Goal: Task Accomplishment & Management: Complete application form

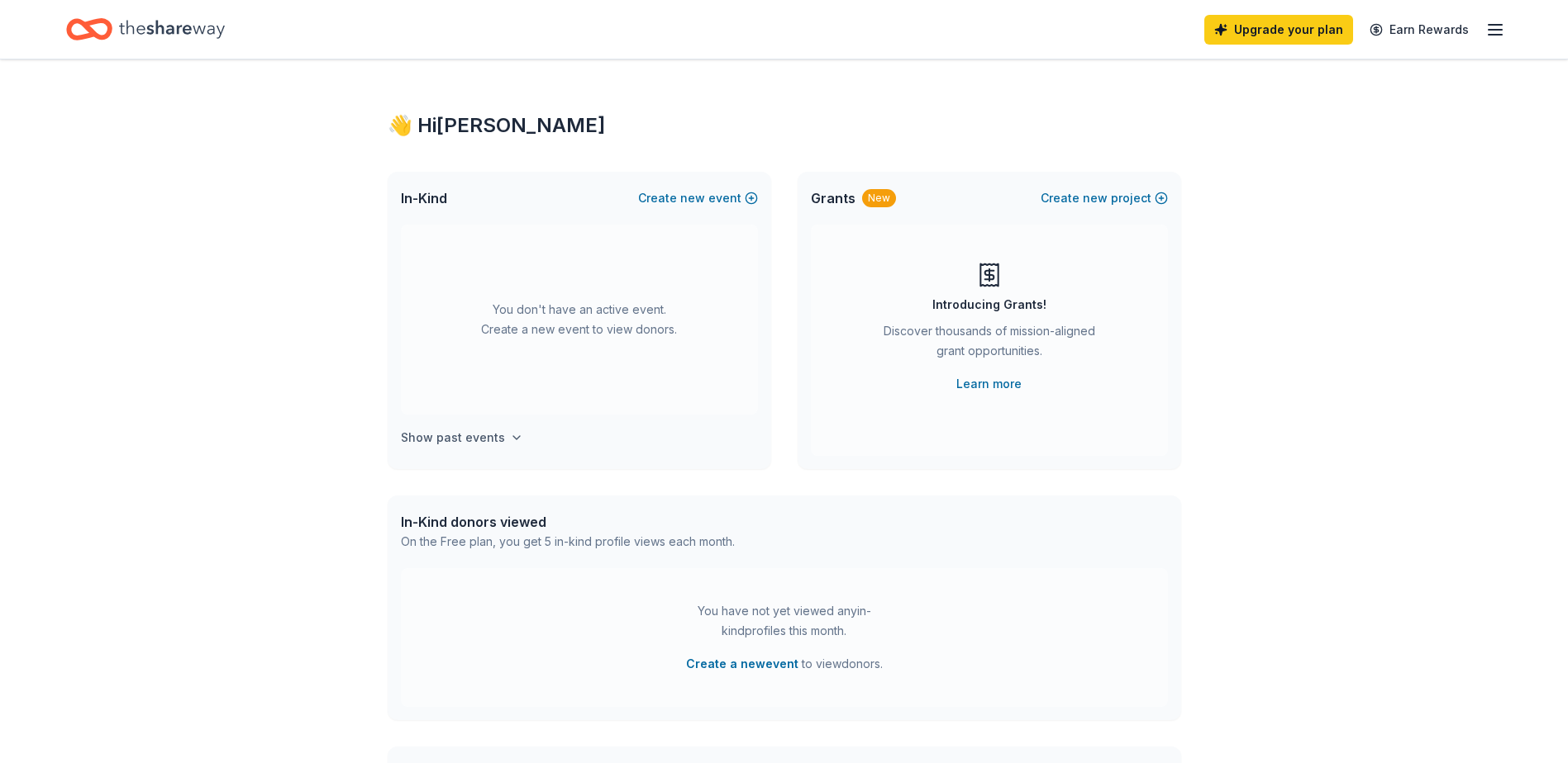
click at [468, 438] on h4 "Show past events" at bounding box center [453, 438] width 104 height 20
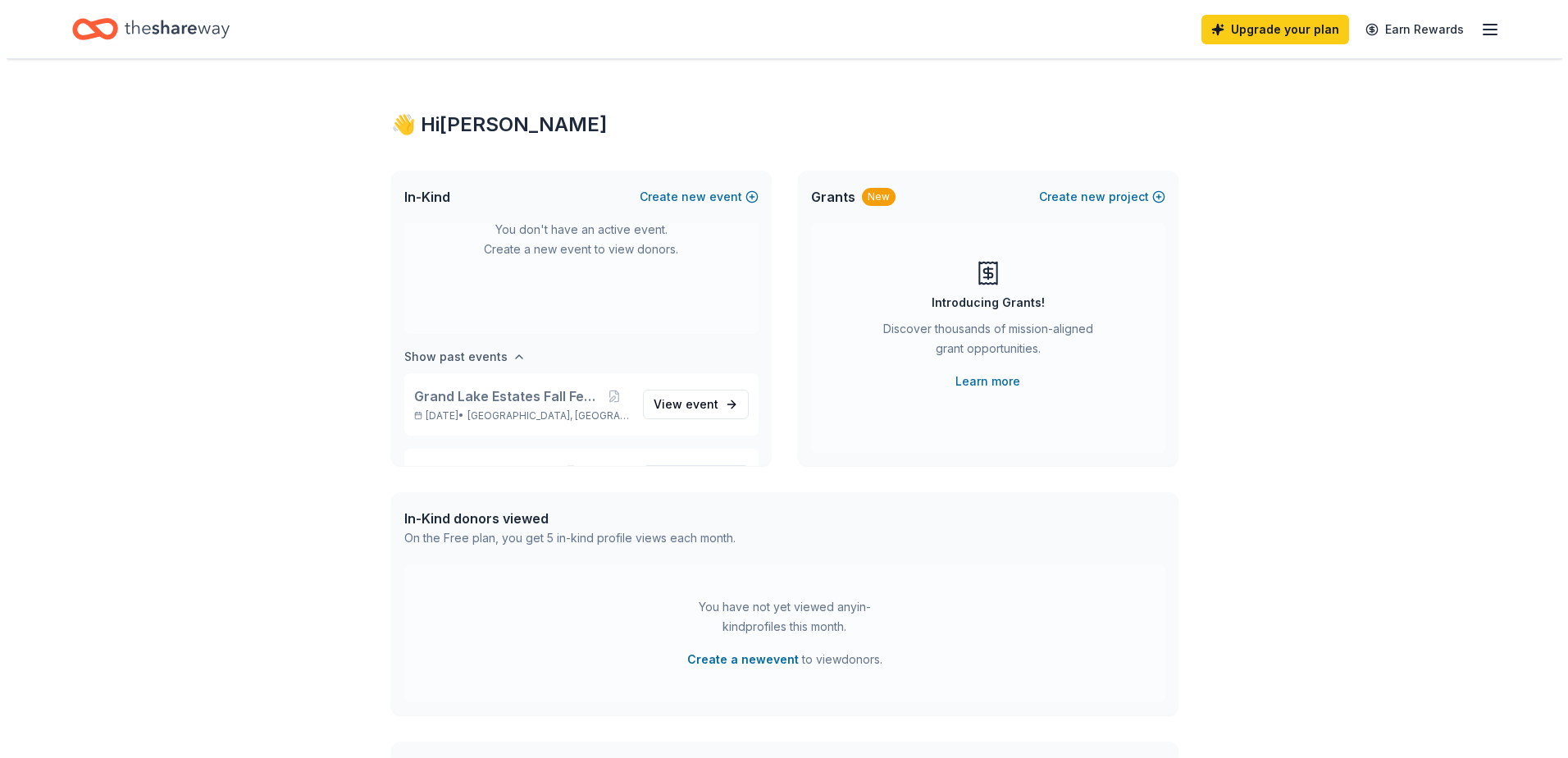
scroll to position [136, 0]
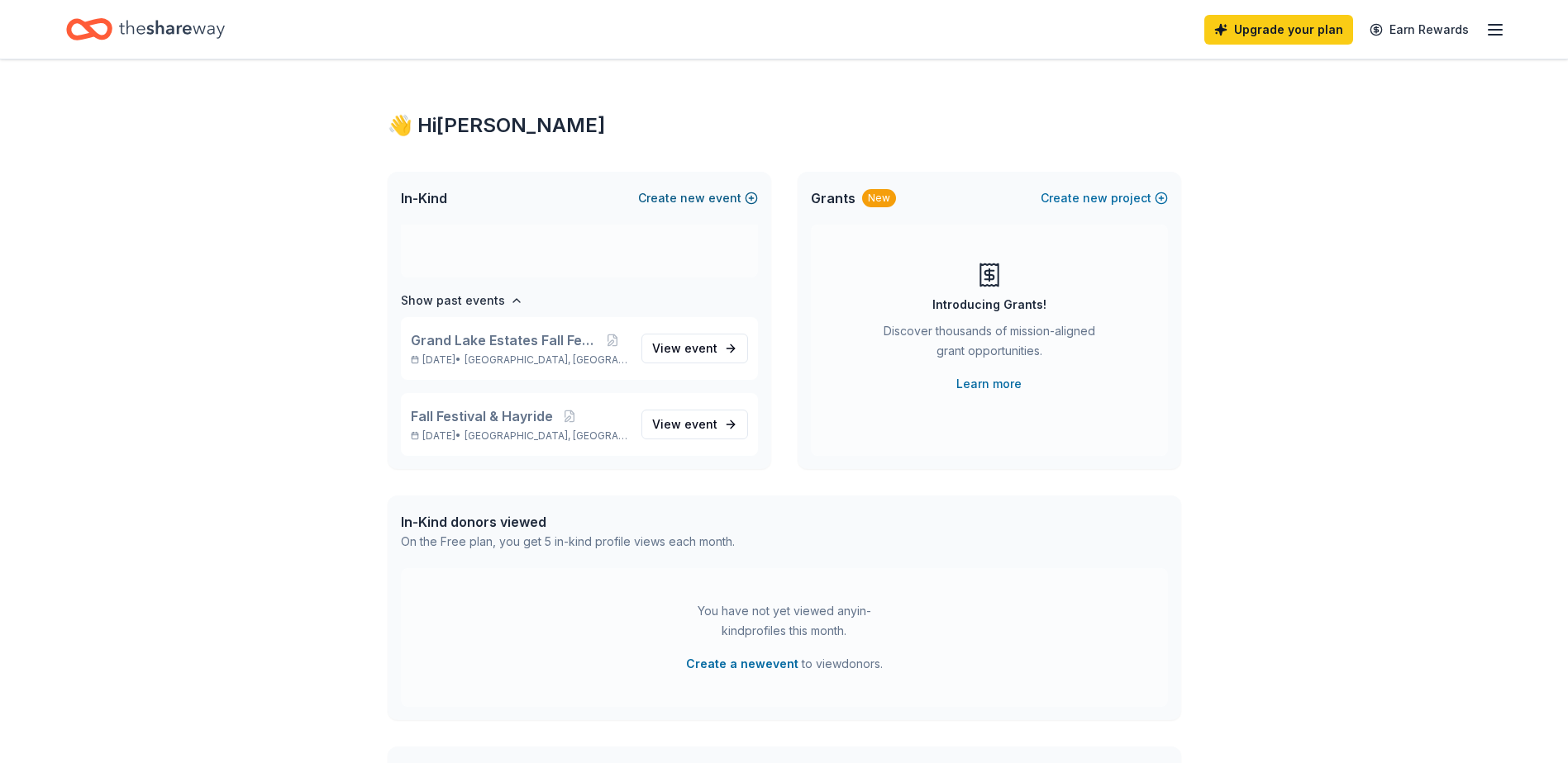
click at [686, 196] on span "new" at bounding box center [693, 198] width 25 height 20
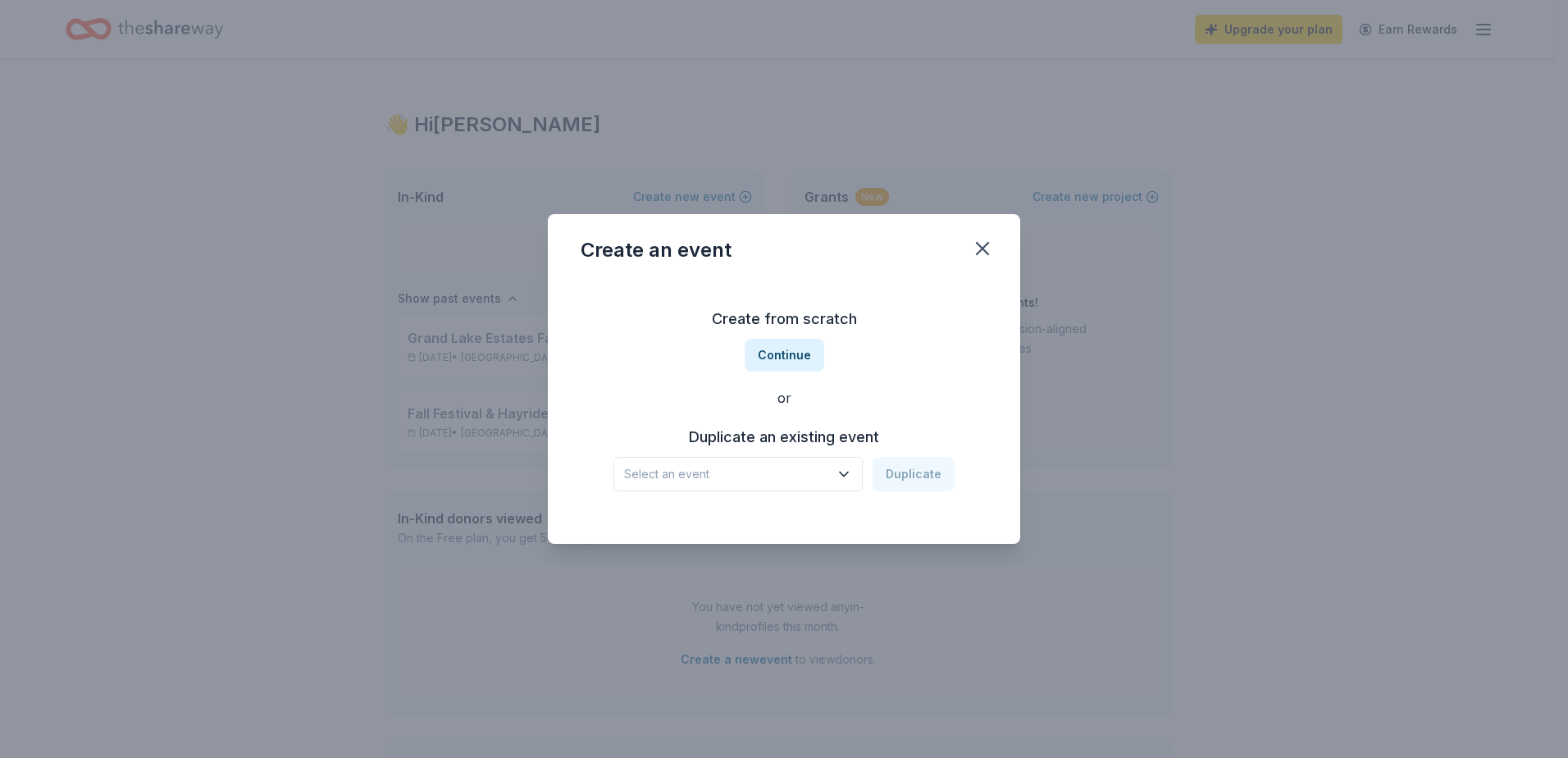
click at [848, 474] on icon "button" at bounding box center [844, 475] width 8 height 4
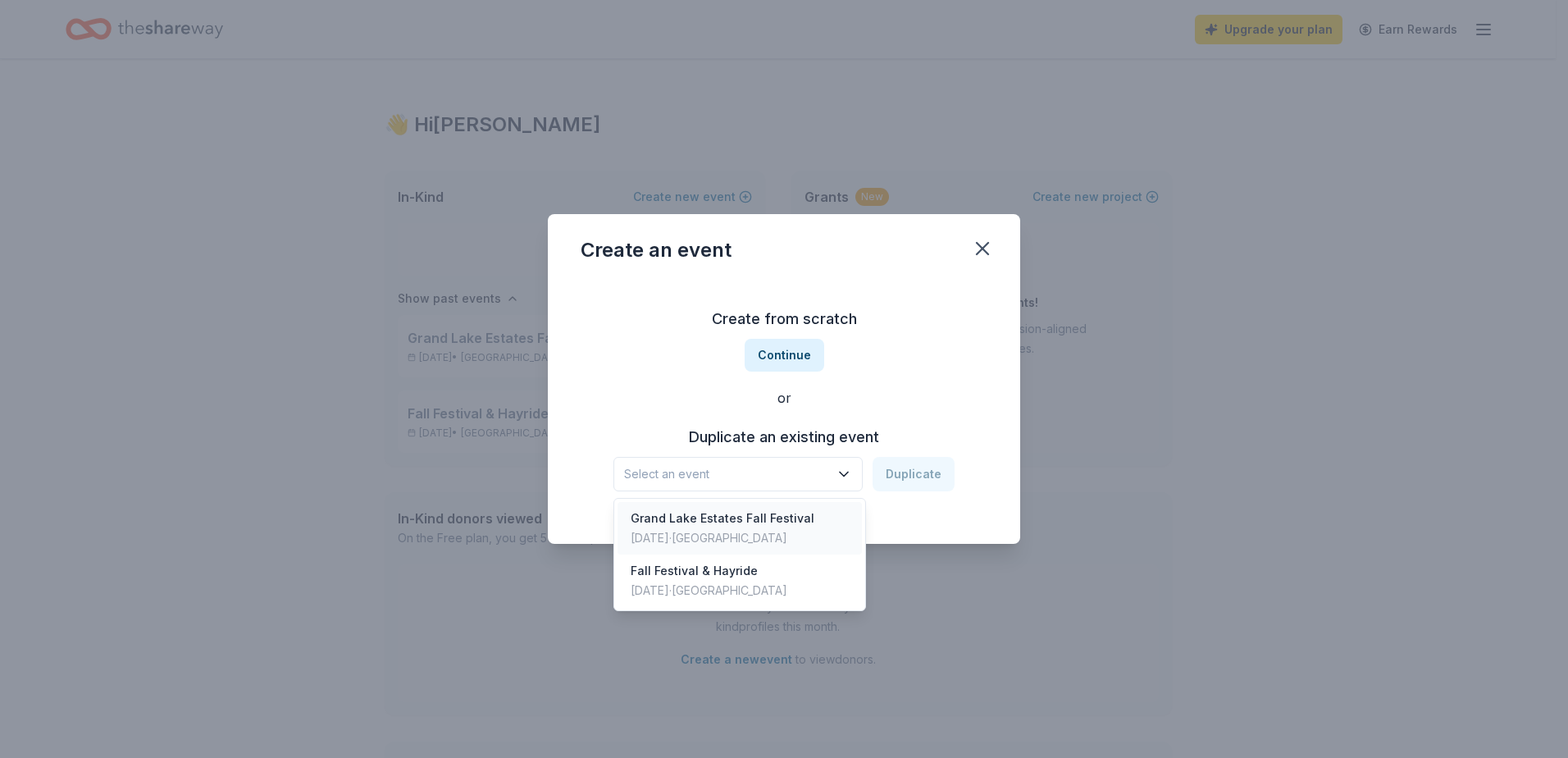
click at [763, 525] on div "Grand Lake Estates Fall Festival" at bounding box center [722, 518] width 183 height 20
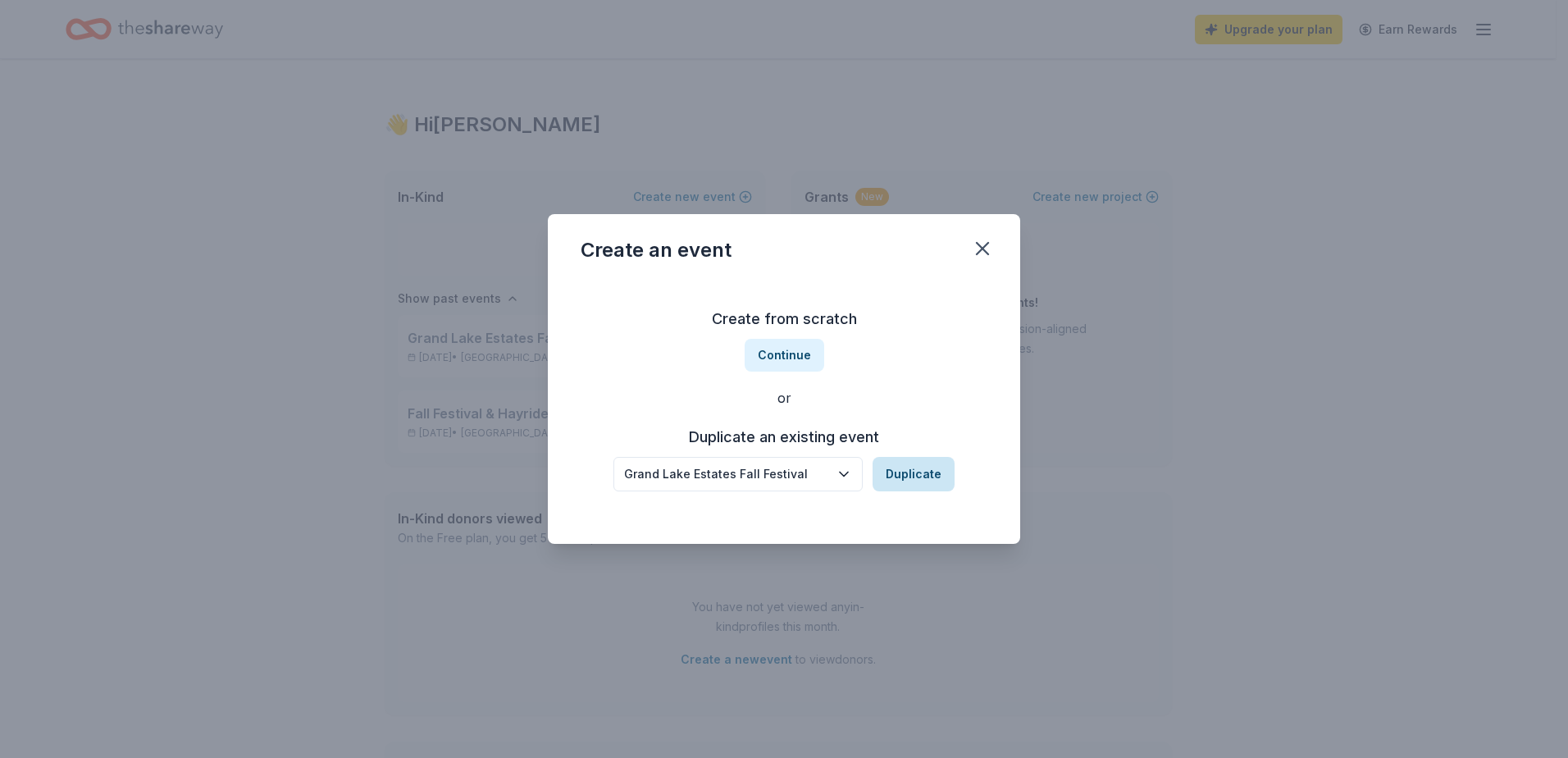
click at [908, 476] on button "Duplicate" at bounding box center [913, 475] width 82 height 35
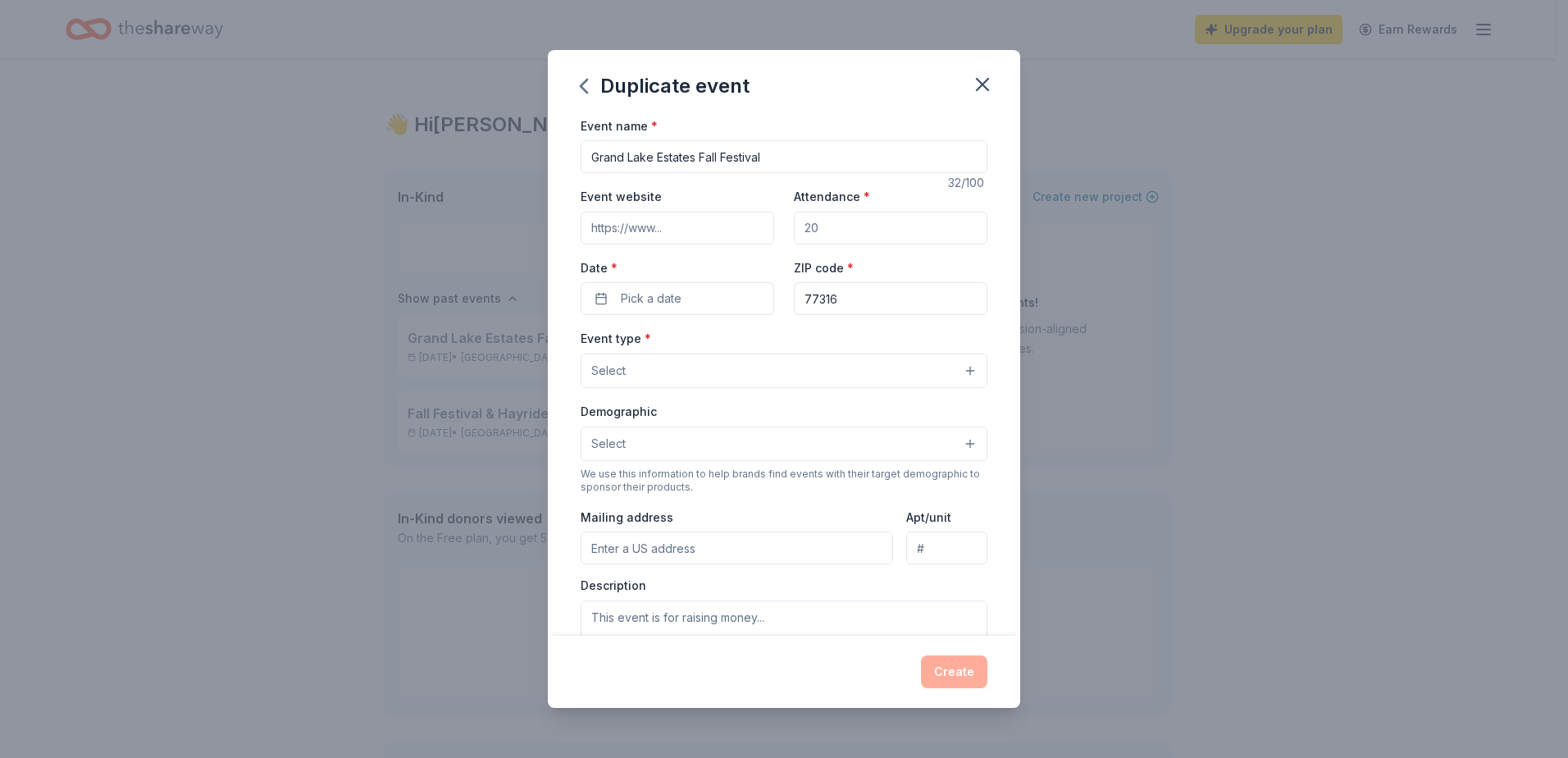
click at [697, 225] on input "Event website" at bounding box center [677, 229] width 194 height 33
click at [830, 231] on input "Attendance *" at bounding box center [890, 229] width 194 height 33
type input "500"
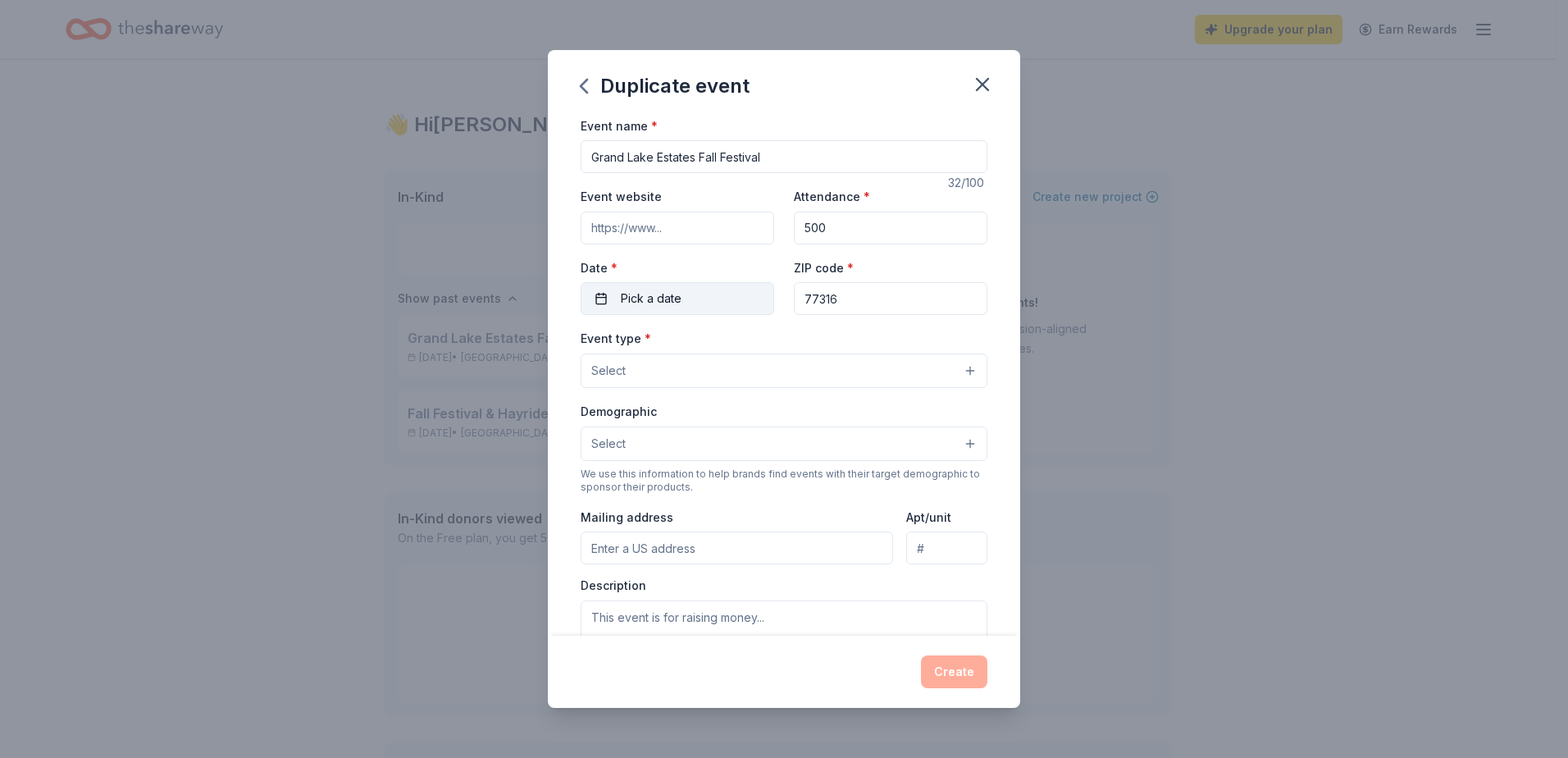
click at [724, 294] on button "Pick a date" at bounding box center [677, 299] width 194 height 33
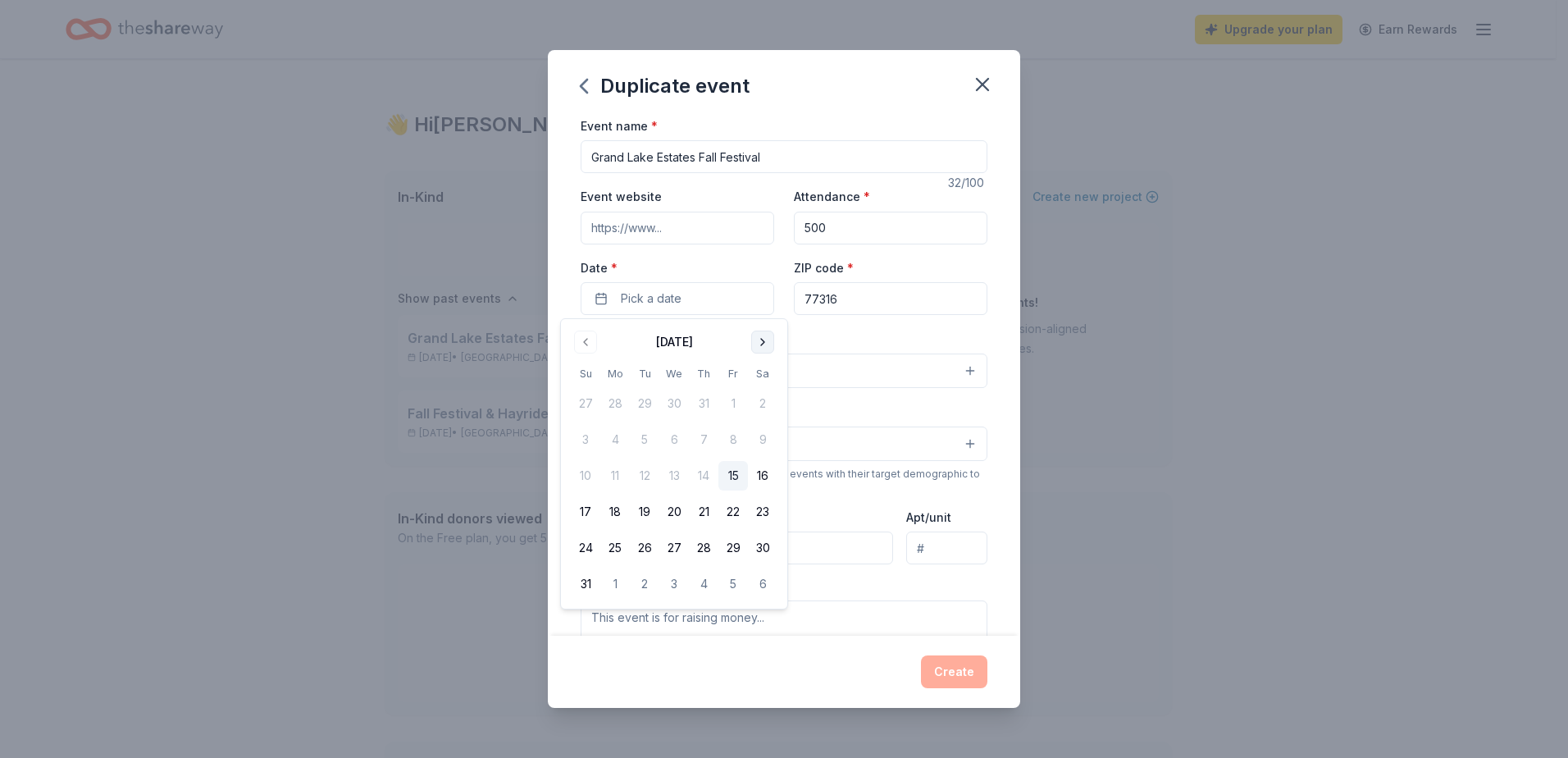
click at [765, 344] on button "Go to next month" at bounding box center [763, 342] width 23 height 23
click at [762, 514] on button "25" at bounding box center [763, 512] width 30 height 30
click at [885, 334] on div "Event type * Select" at bounding box center [784, 358] width 407 height 60
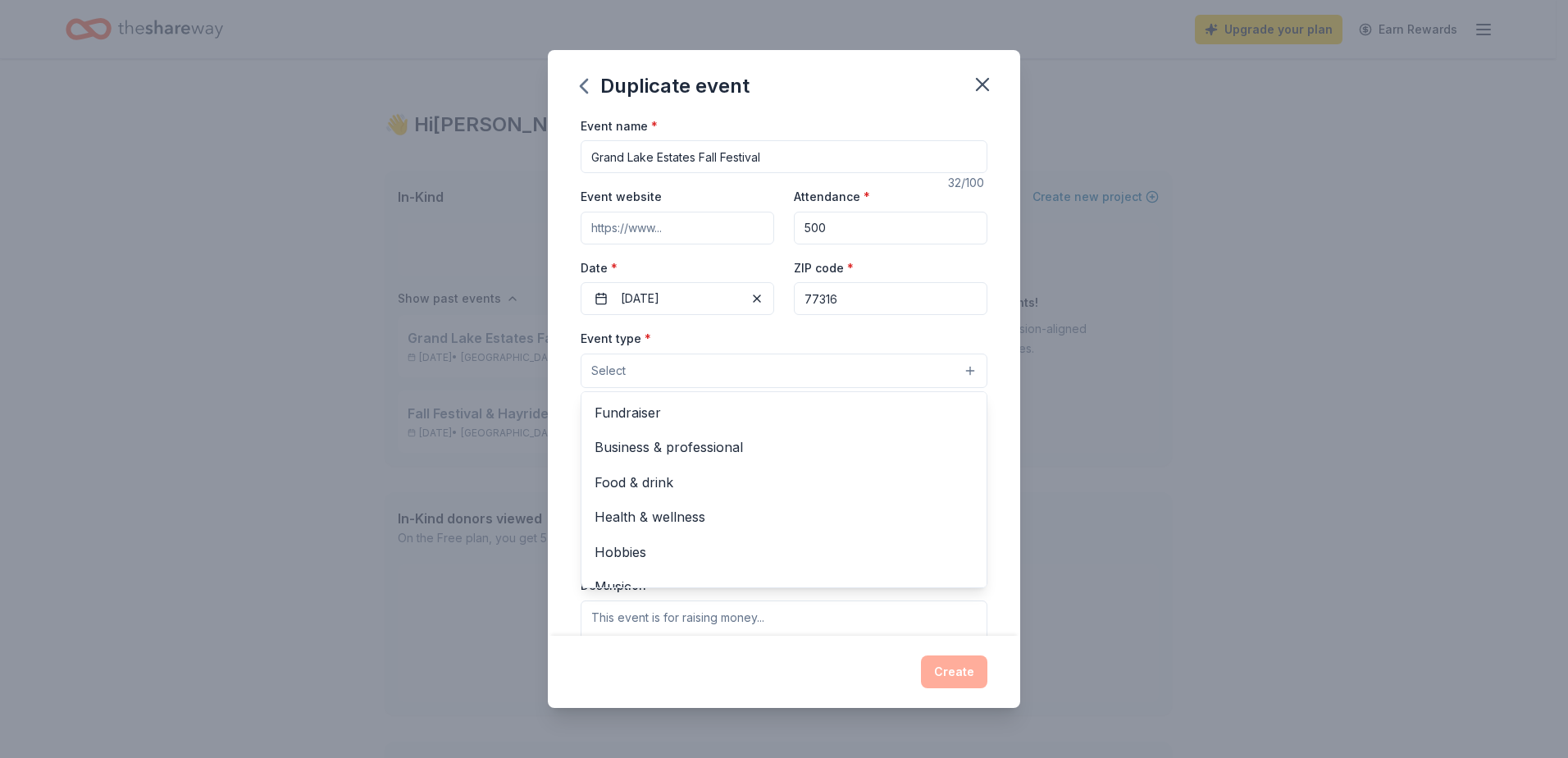
click at [665, 374] on button "Select" at bounding box center [784, 371] width 407 height 35
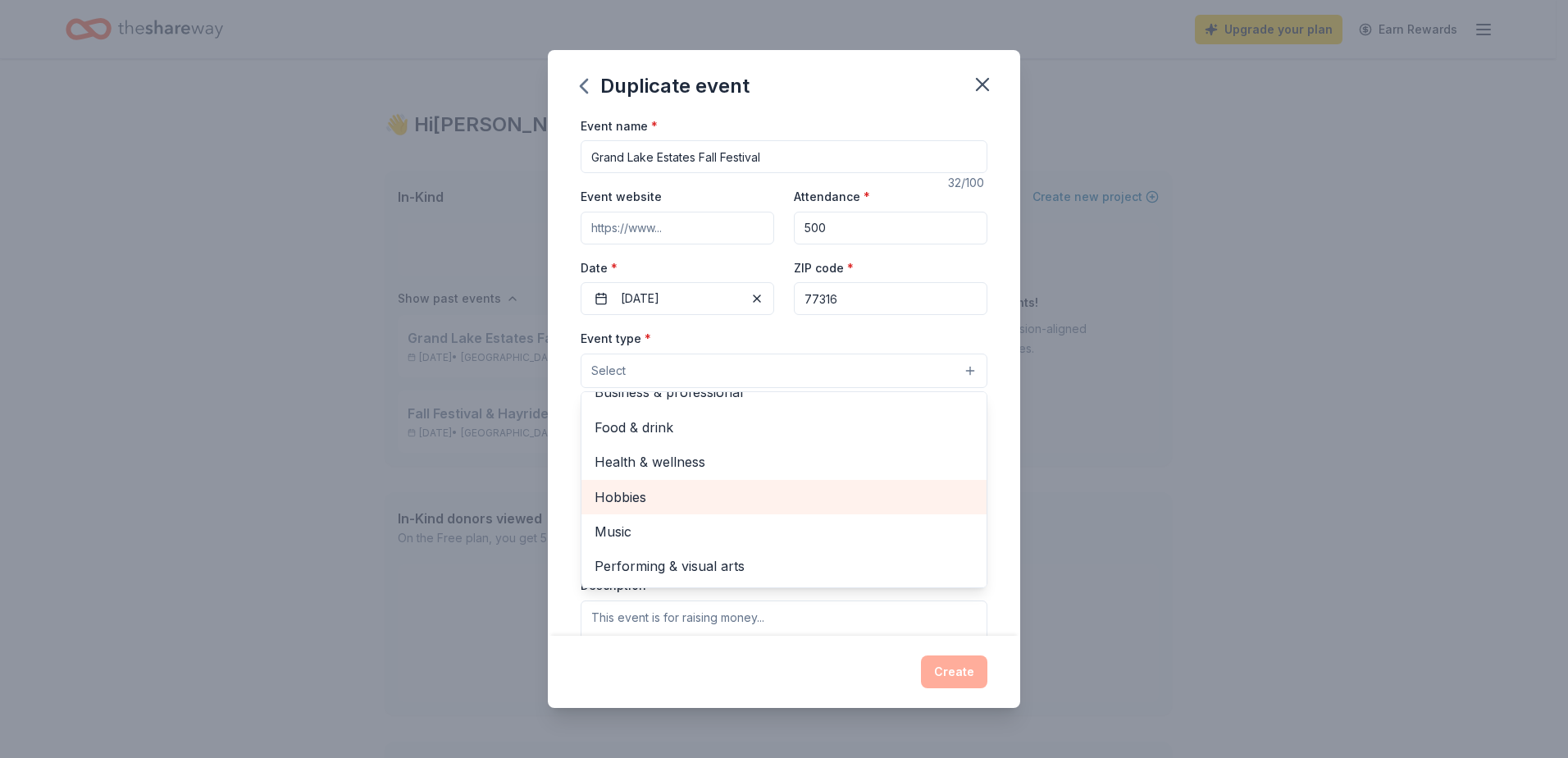
scroll to position [0, 0]
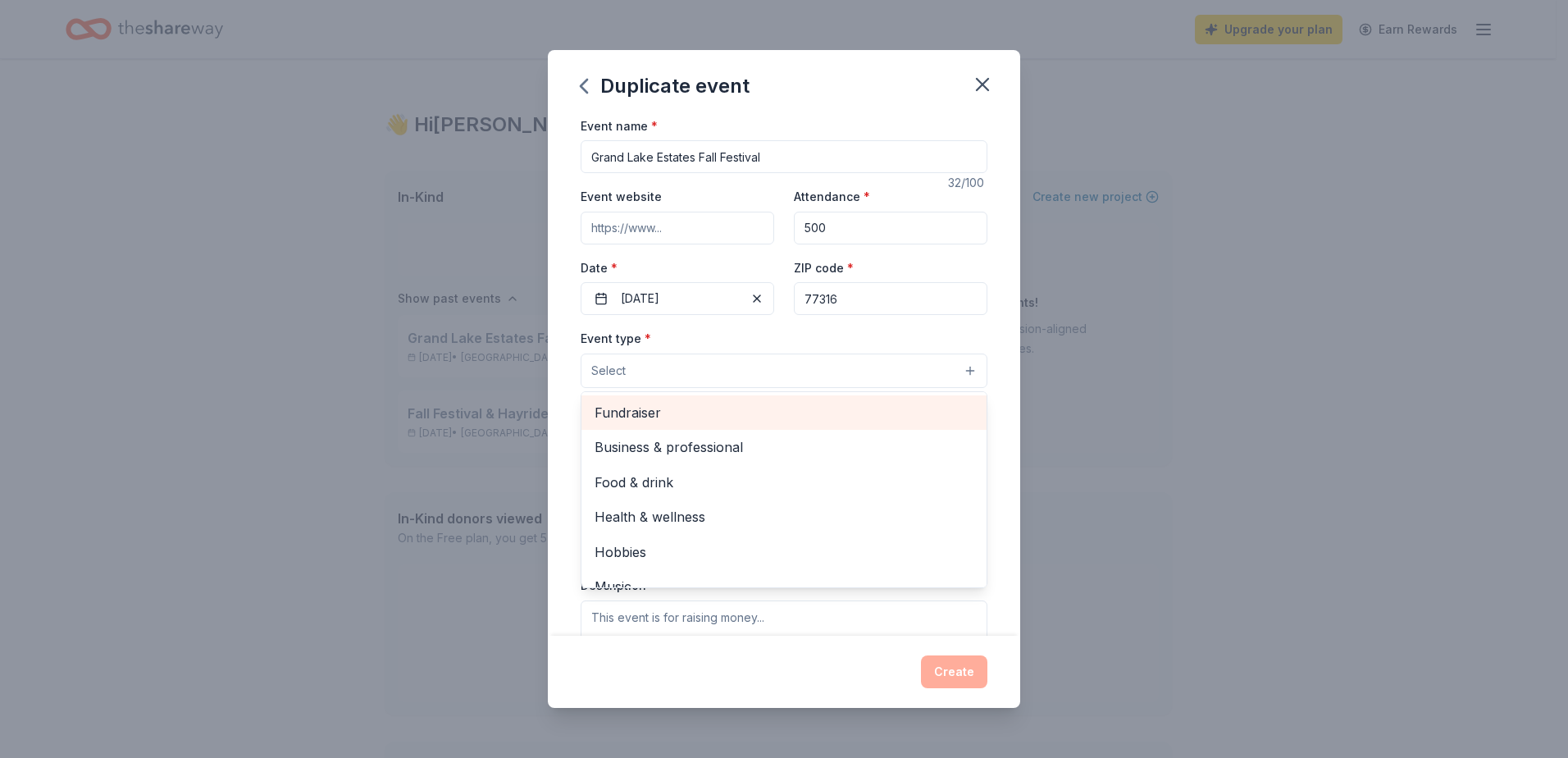
click at [684, 411] on span "Fundraiser" at bounding box center [784, 413] width 379 height 22
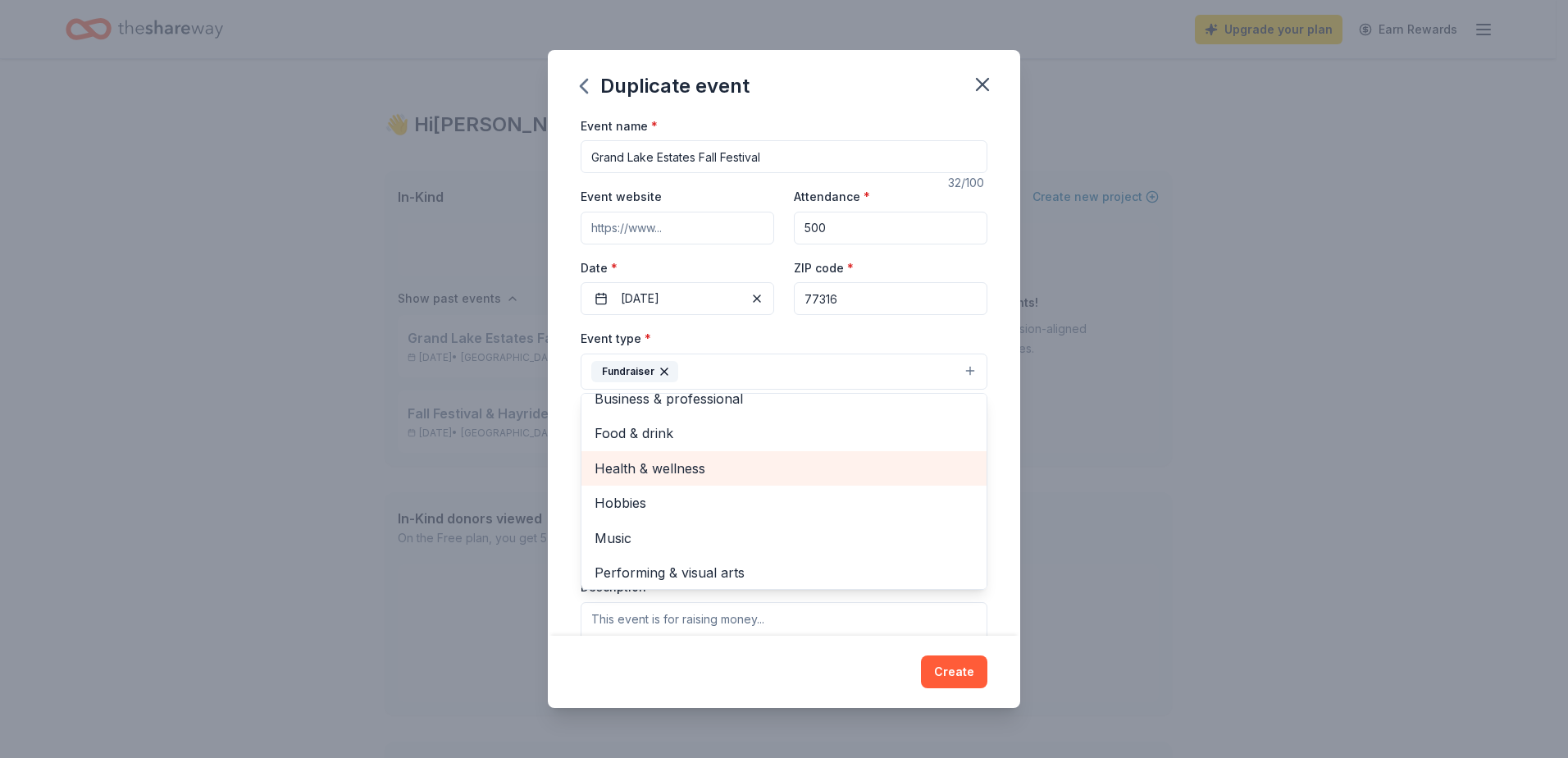
scroll to position [20, 0]
click at [993, 409] on div "Event name * Grand Lake Estates Fall Festival 32 /100 Event website Attendance …" at bounding box center [784, 376] width 473 height 521
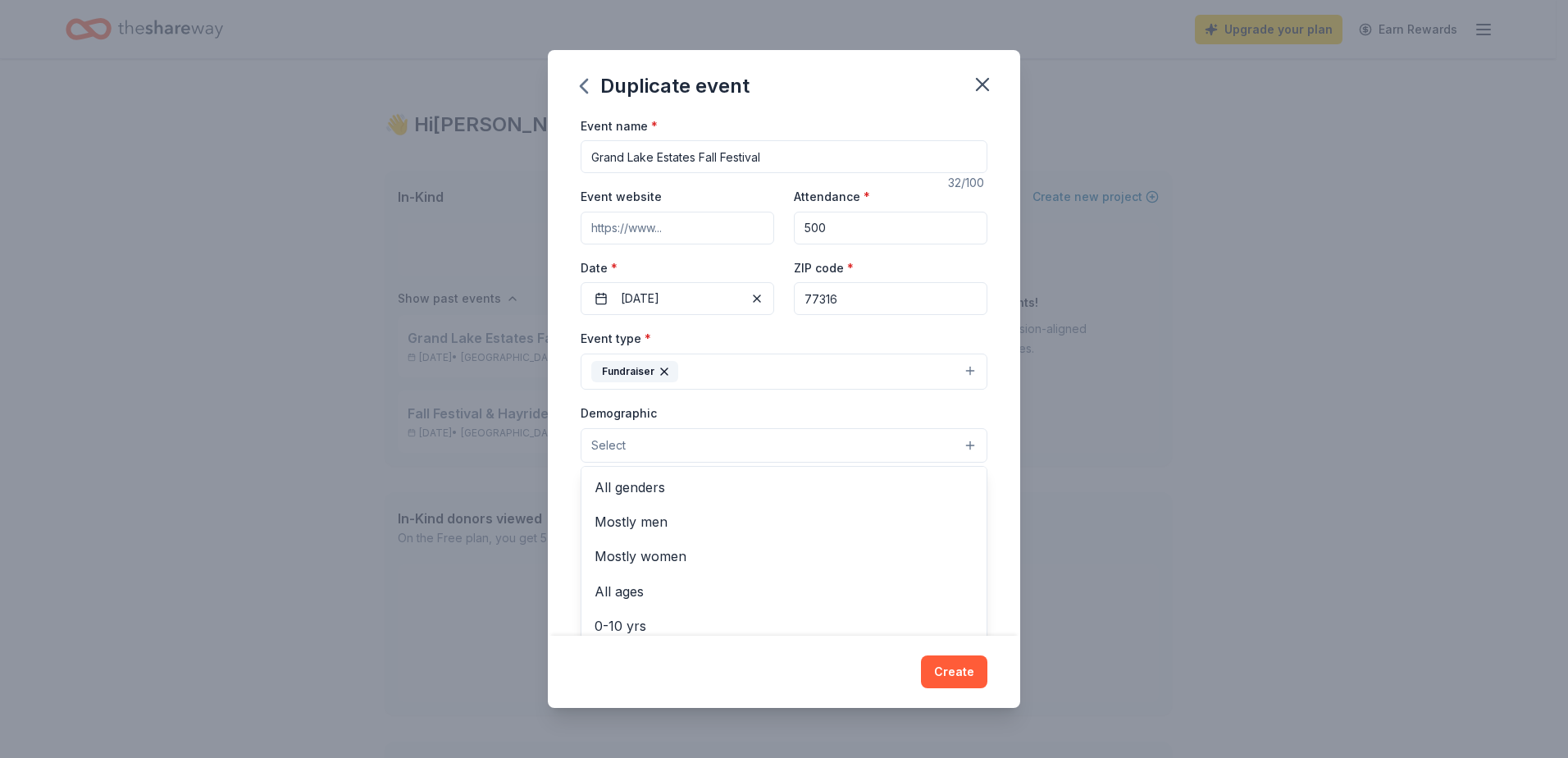
click at [672, 448] on button "Select" at bounding box center [784, 446] width 407 height 35
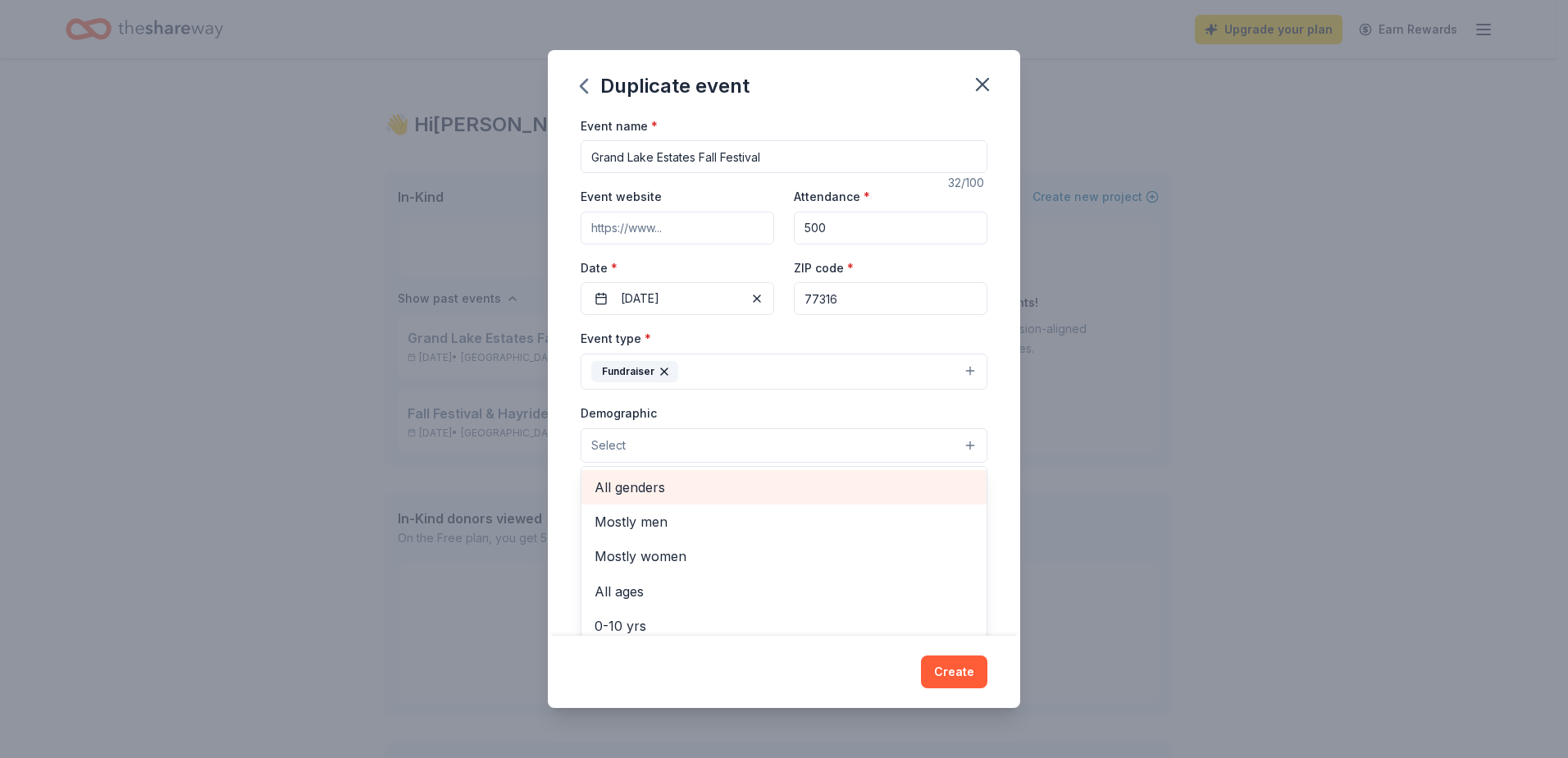
click at [678, 480] on span "All genders" at bounding box center [784, 488] width 379 height 22
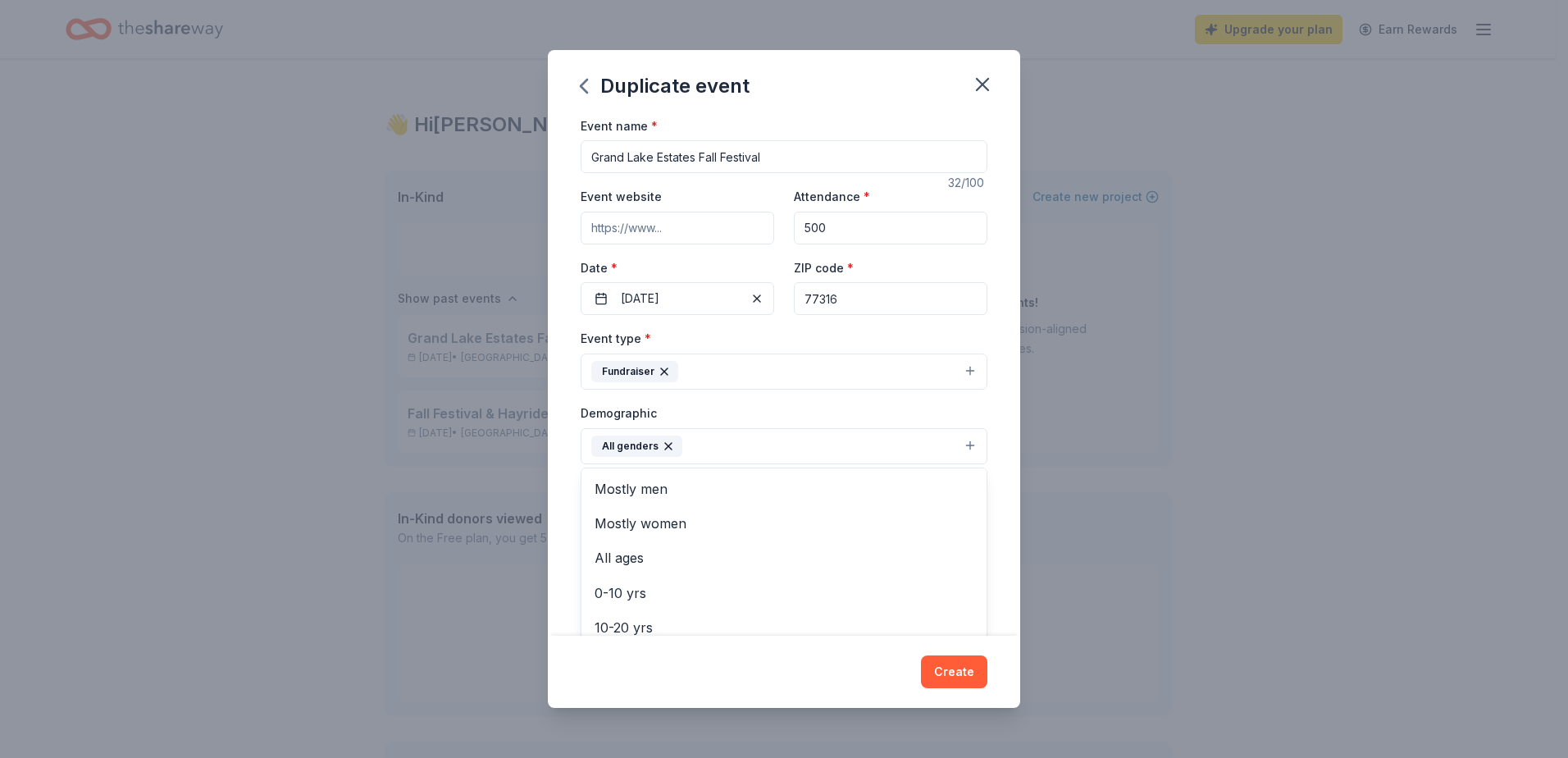
click at [986, 467] on div "Event name * Grand Lake Estates Fall Festival 32 /100 Event website Attendance …" at bounding box center [784, 376] width 473 height 521
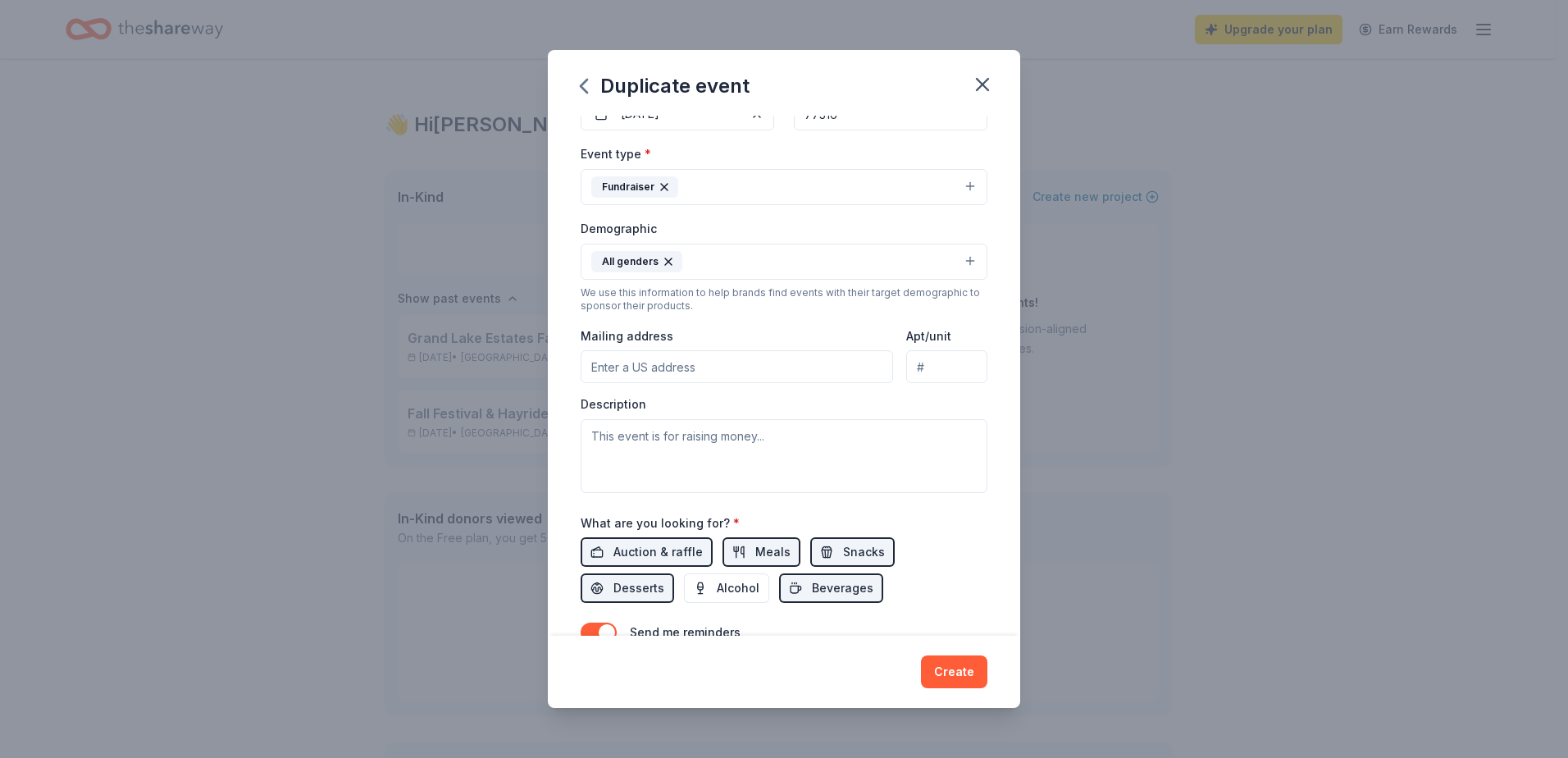
scroll to position [246, 0]
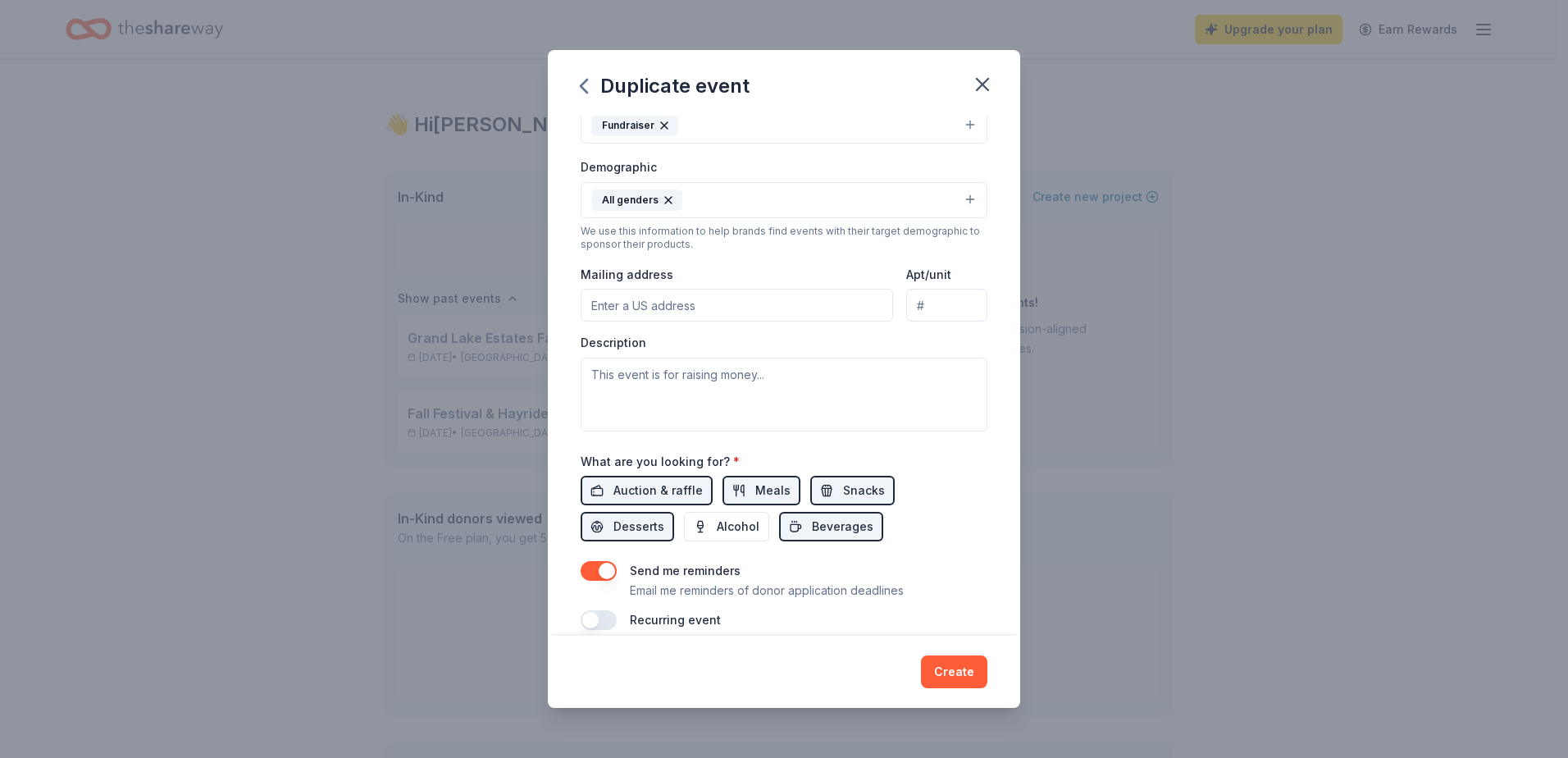
click at [717, 304] on input "Mailing address" at bounding box center [737, 305] width 313 height 33
type input "15582 Zoe Loop Drive"
click at [725, 389] on textarea at bounding box center [784, 395] width 407 height 74
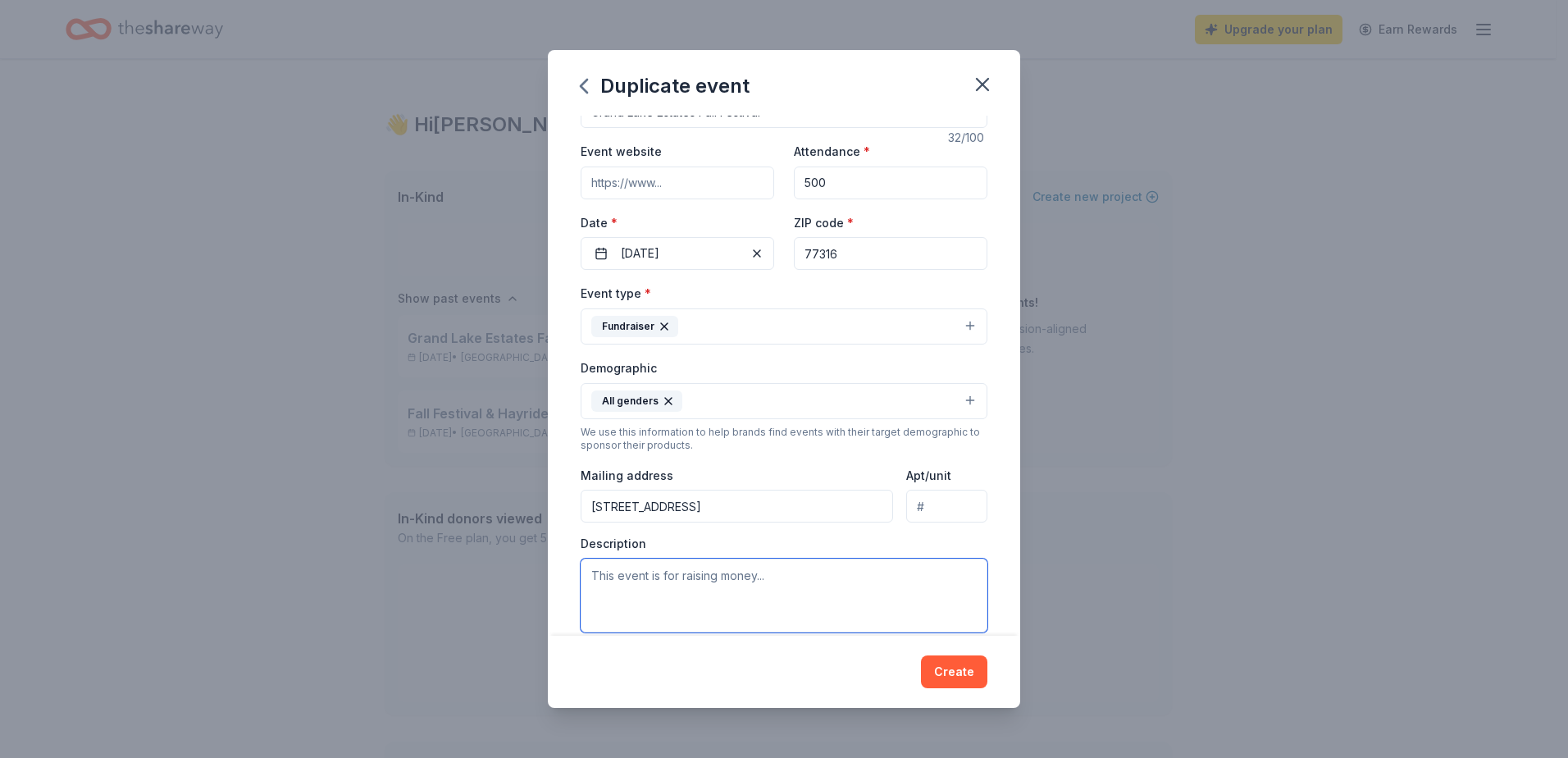
scroll to position [0, 0]
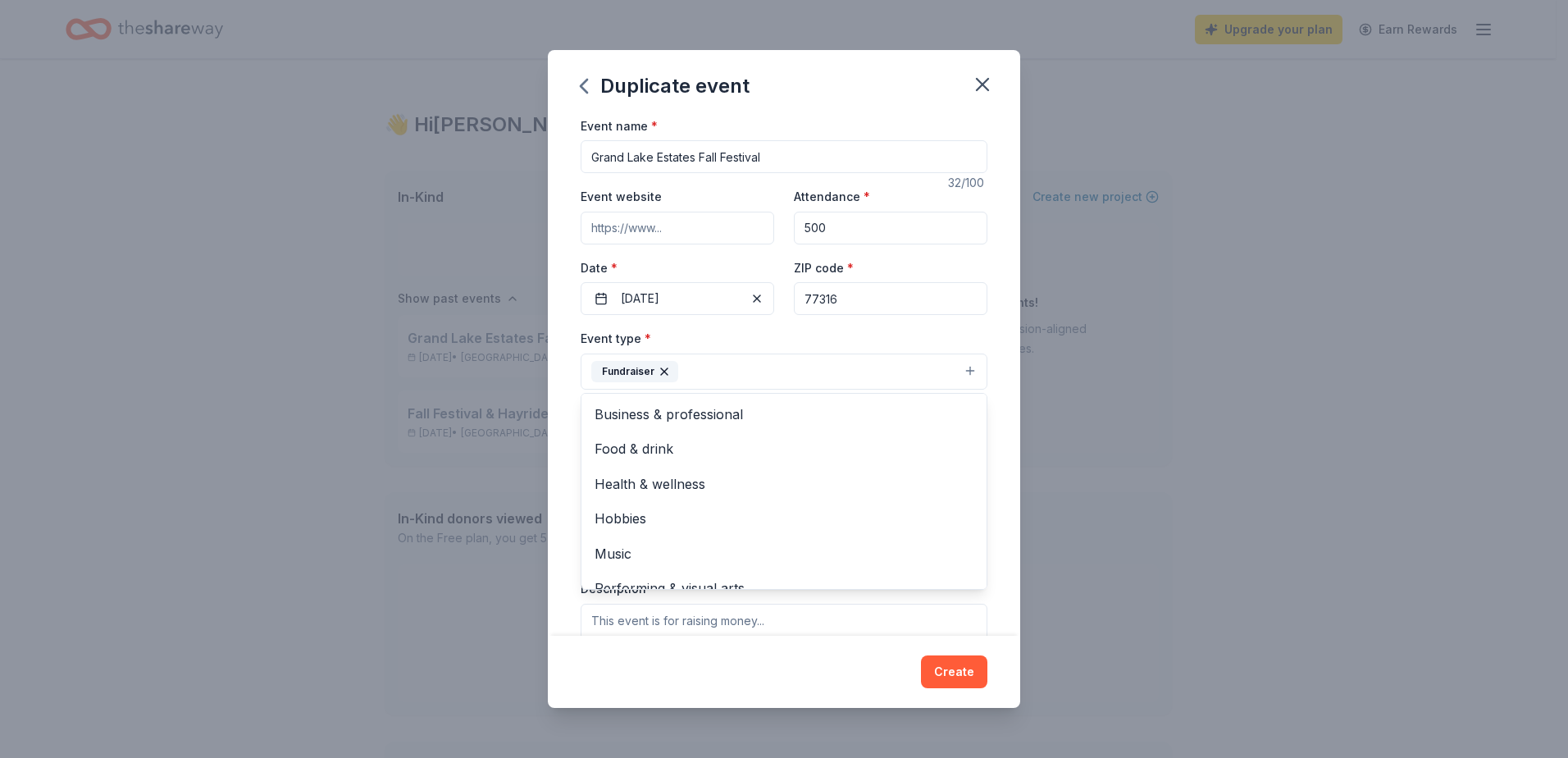
click at [662, 370] on icon "button" at bounding box center [664, 371] width 13 height 13
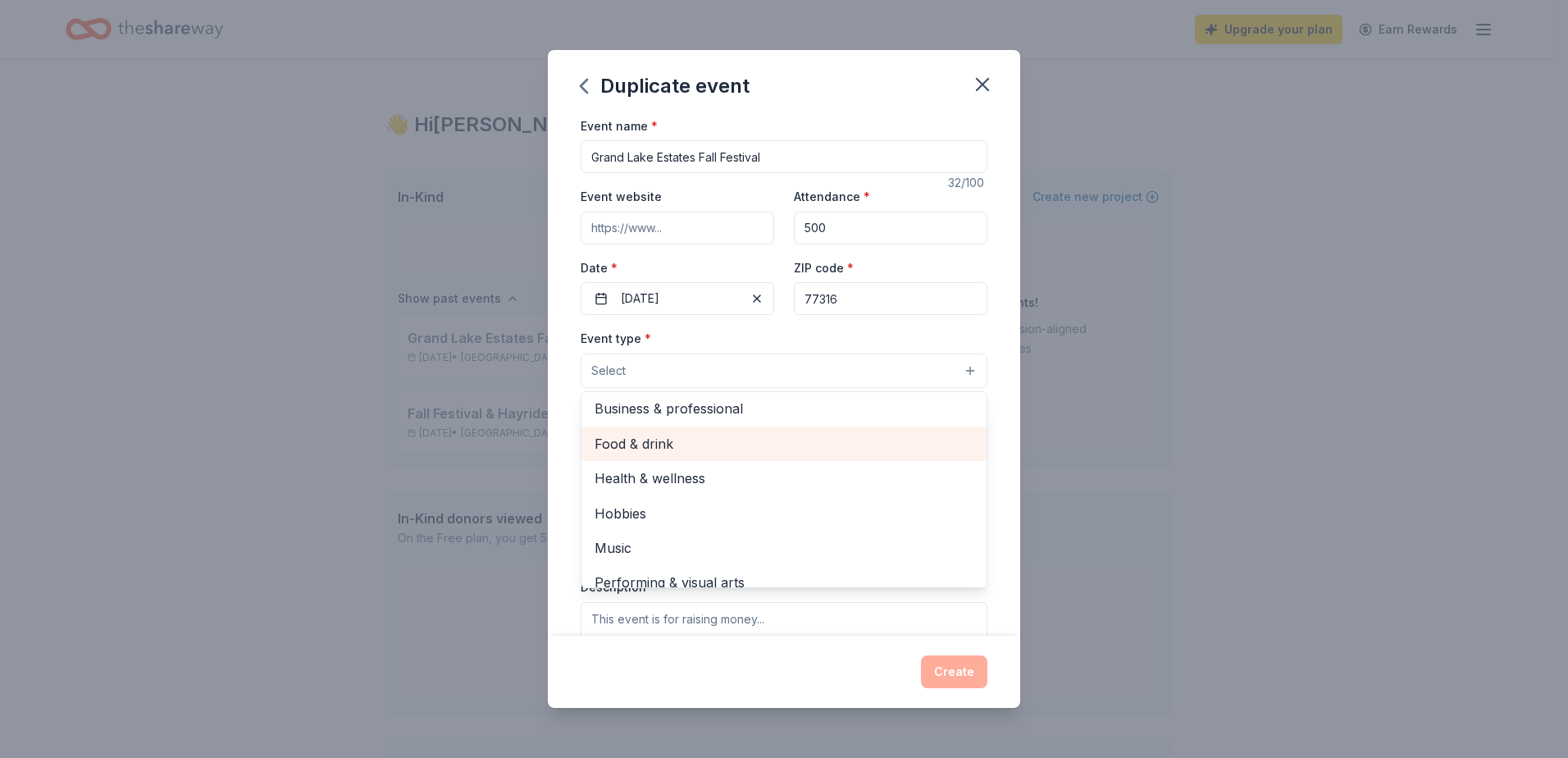
scroll to position [55, 0]
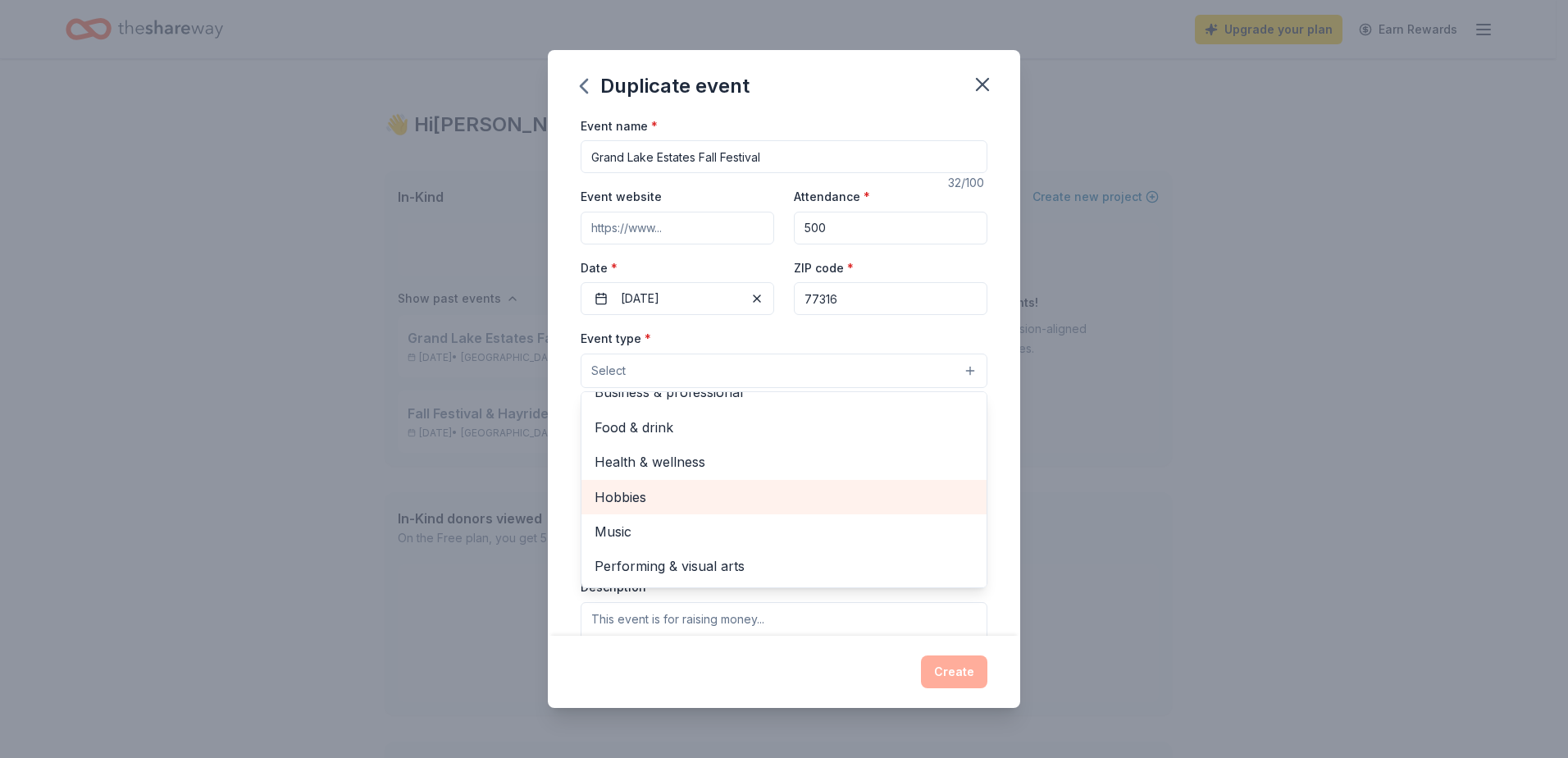
click at [687, 501] on span "Hobbies" at bounding box center [784, 497] width 379 height 22
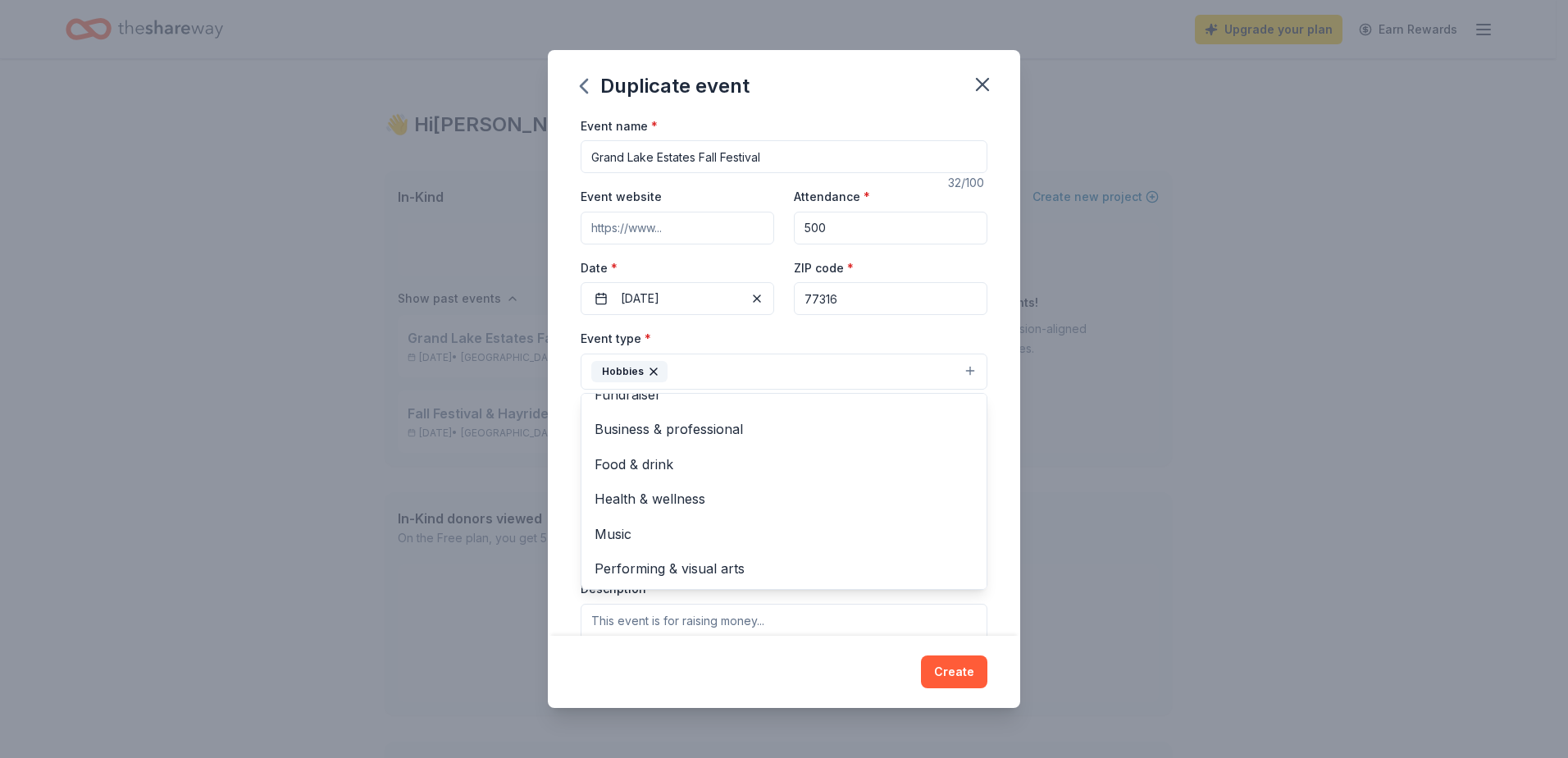
click at [655, 370] on icon "button" at bounding box center [653, 371] width 13 height 13
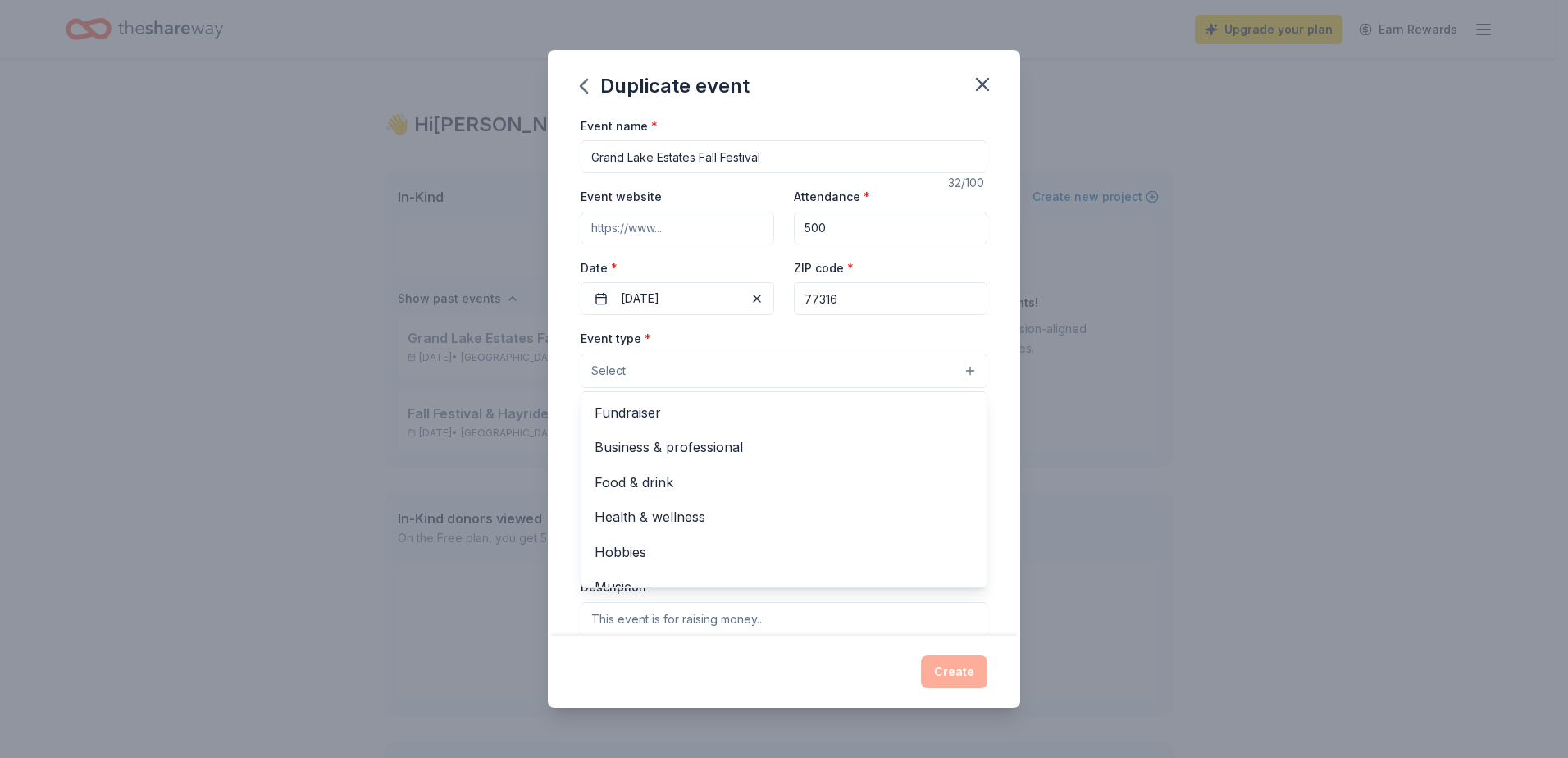
click at [657, 372] on button "Select" at bounding box center [784, 371] width 407 height 35
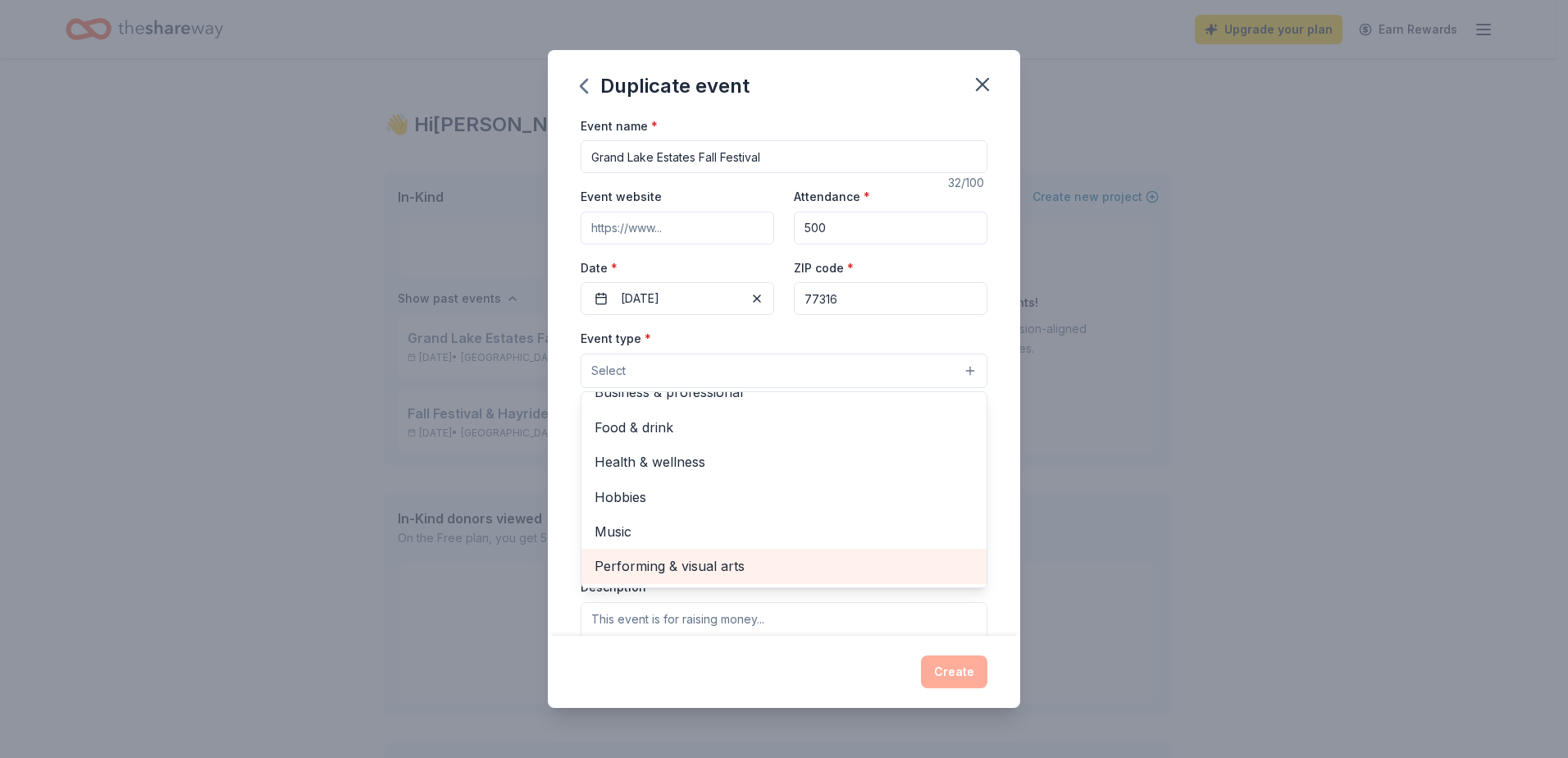
click at [690, 564] on span "Performing & visual arts" at bounding box center [784, 566] width 379 height 22
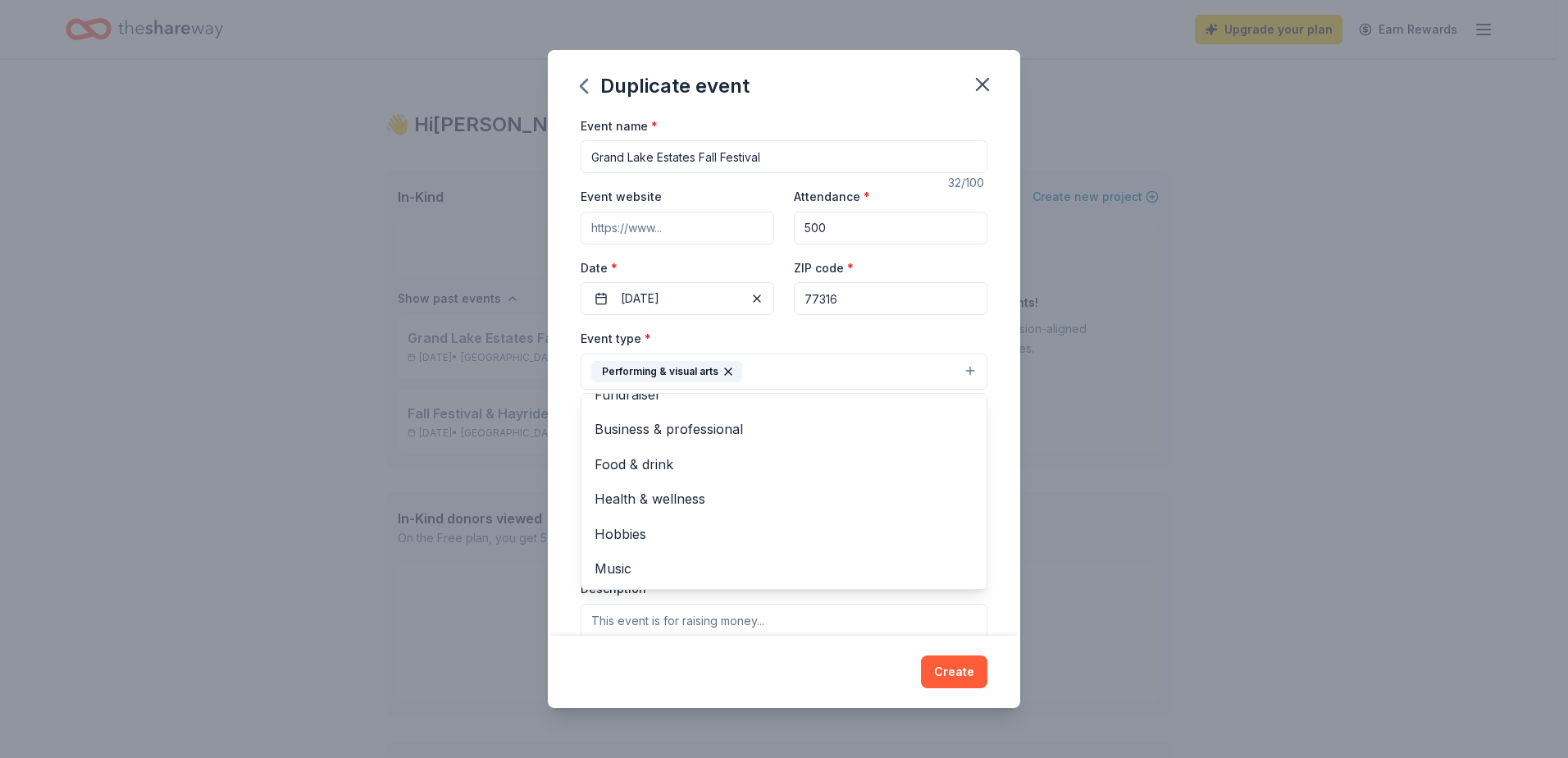
click at [1002, 488] on div "Event name * Grand Lake Estates Fall Festival 32 /100 Event website Attendance …" at bounding box center [784, 376] width 473 height 521
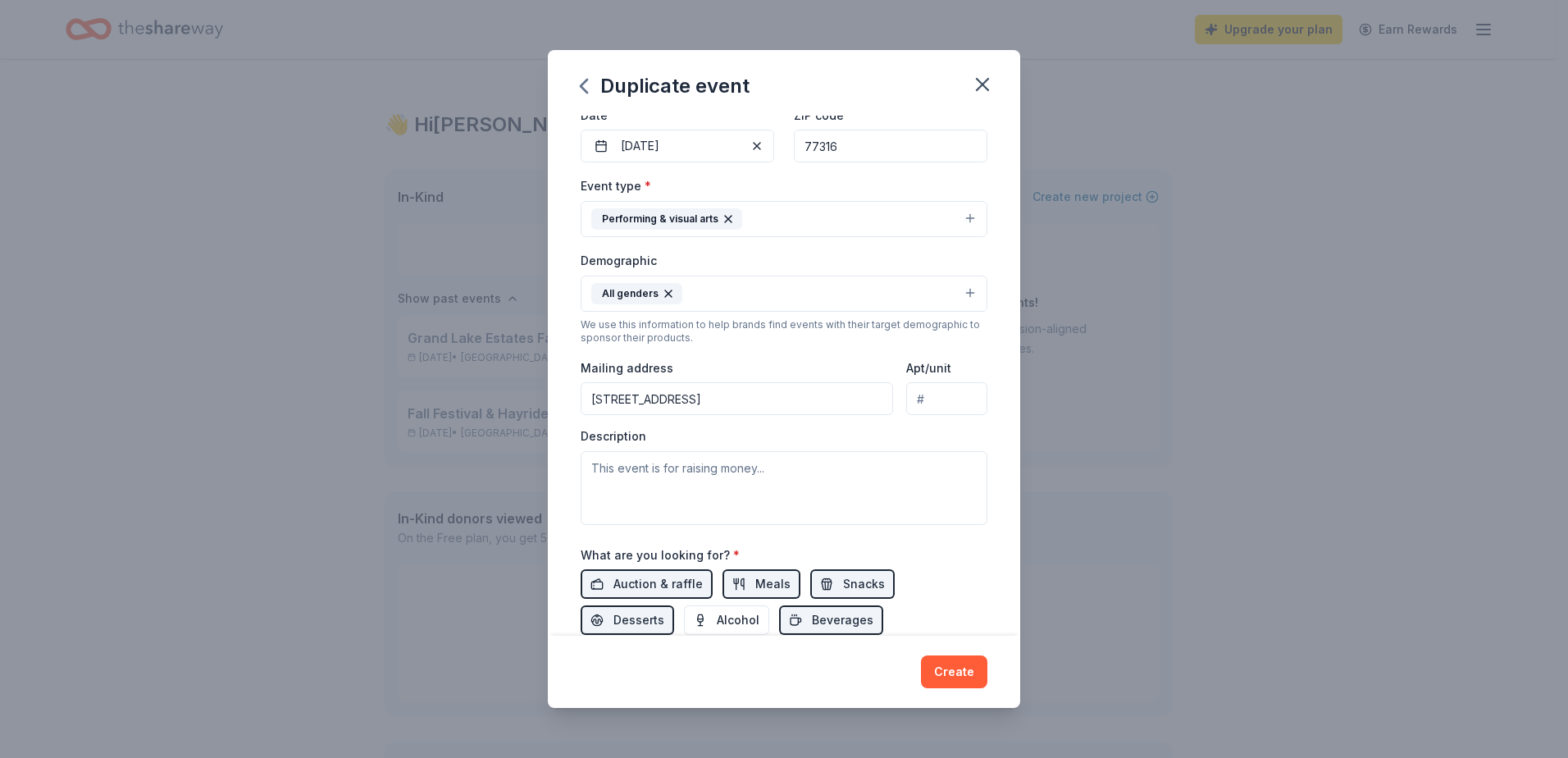
scroll to position [164, 0]
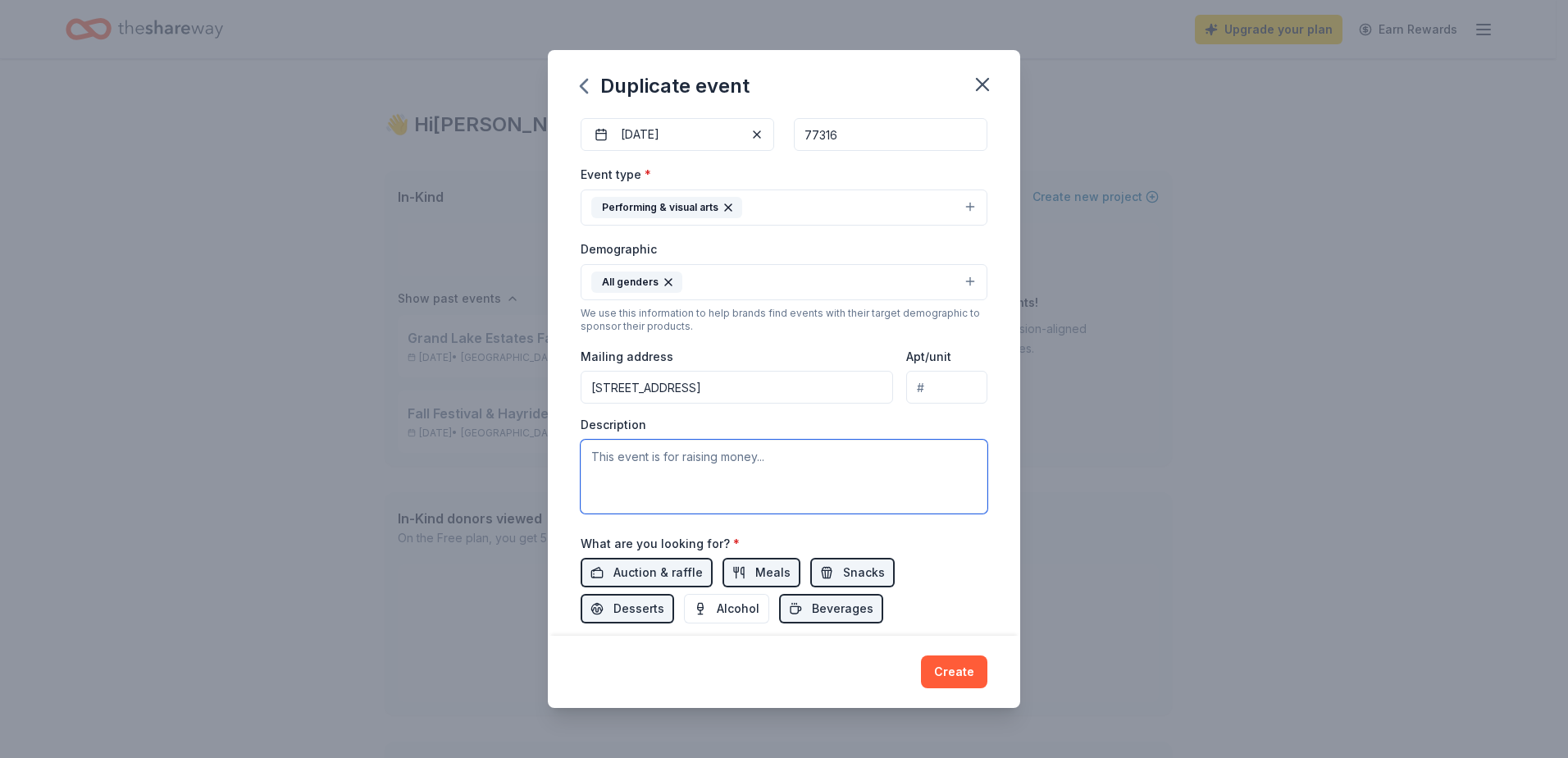
click at [733, 477] on textarea at bounding box center [784, 476] width 407 height 74
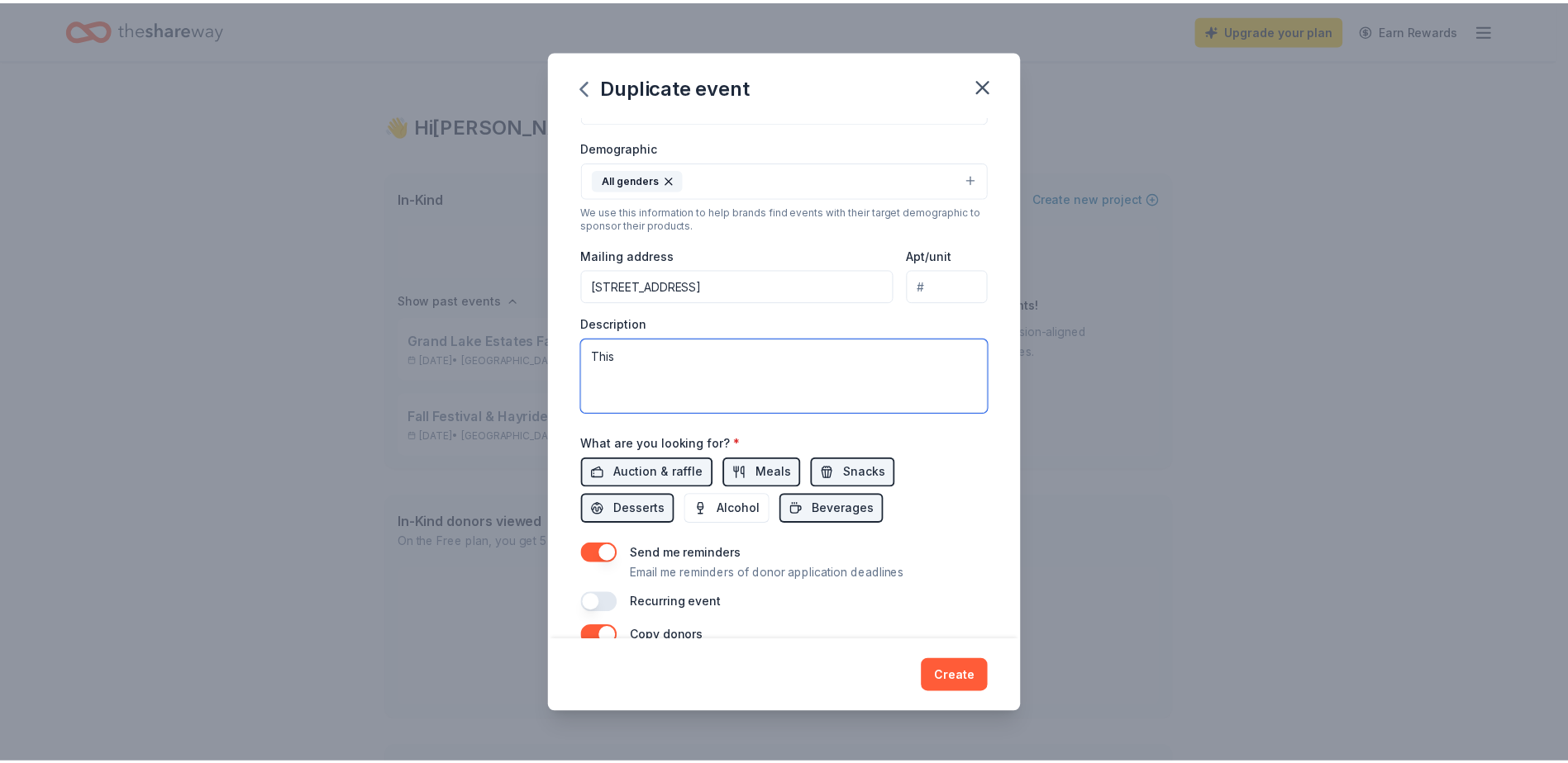
scroll to position [202, 0]
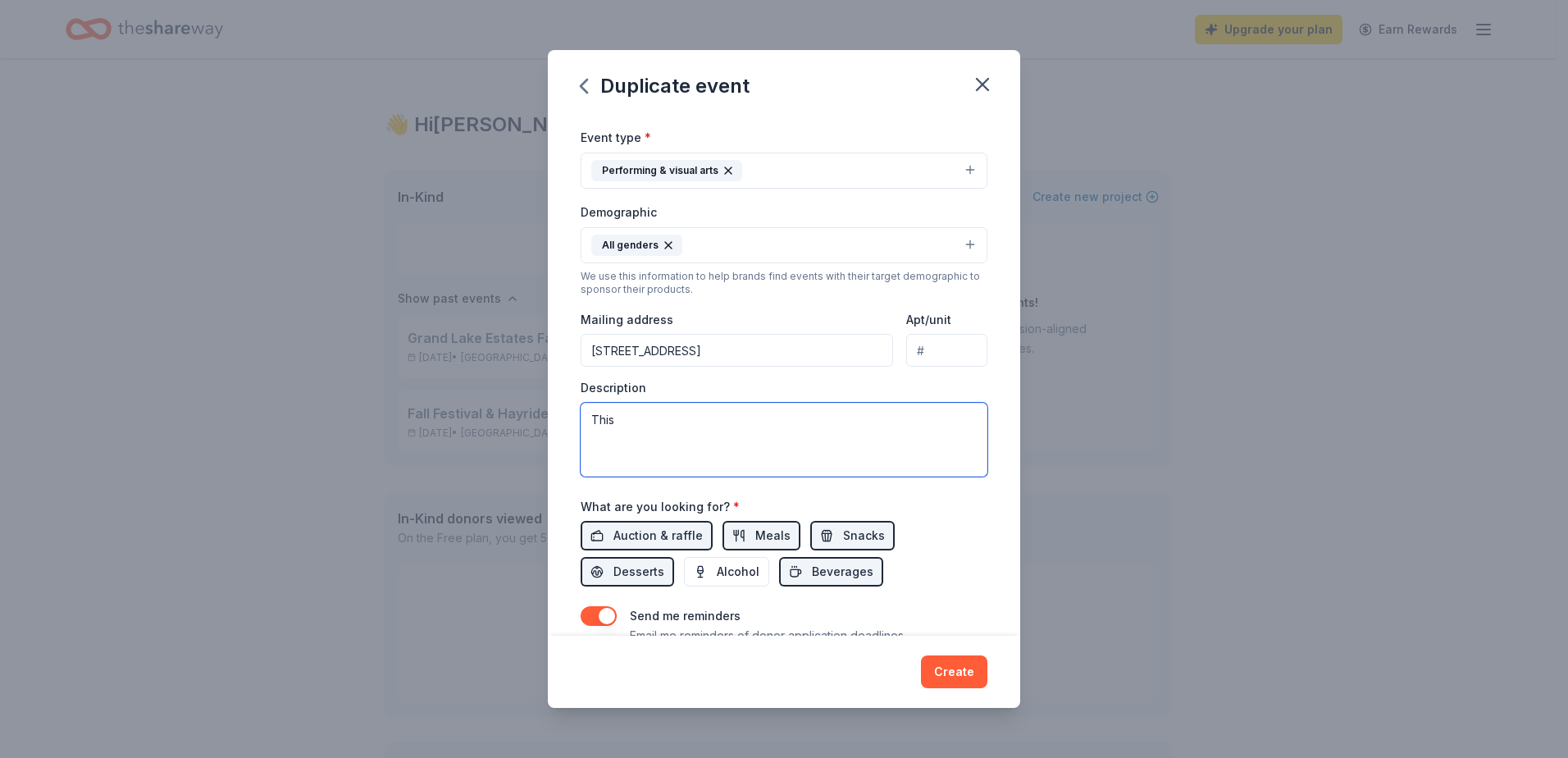
click at [668, 419] on textarea "This" at bounding box center [784, 440] width 407 height 74
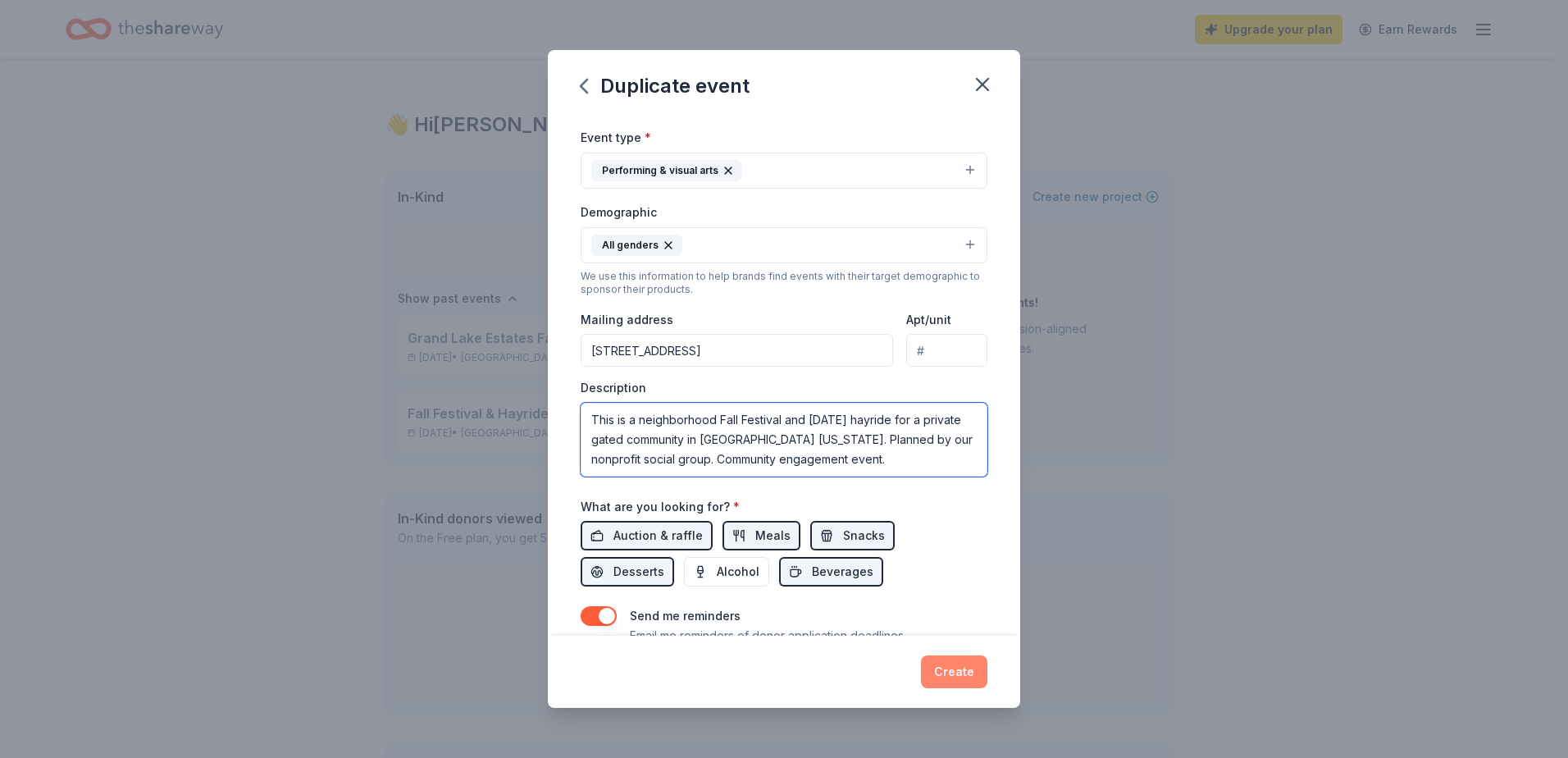
type textarea "This is a neighborhood Fall Festival and Halloween hayride for a private gated …"
click at [965, 674] on button "Create" at bounding box center [954, 672] width 66 height 33
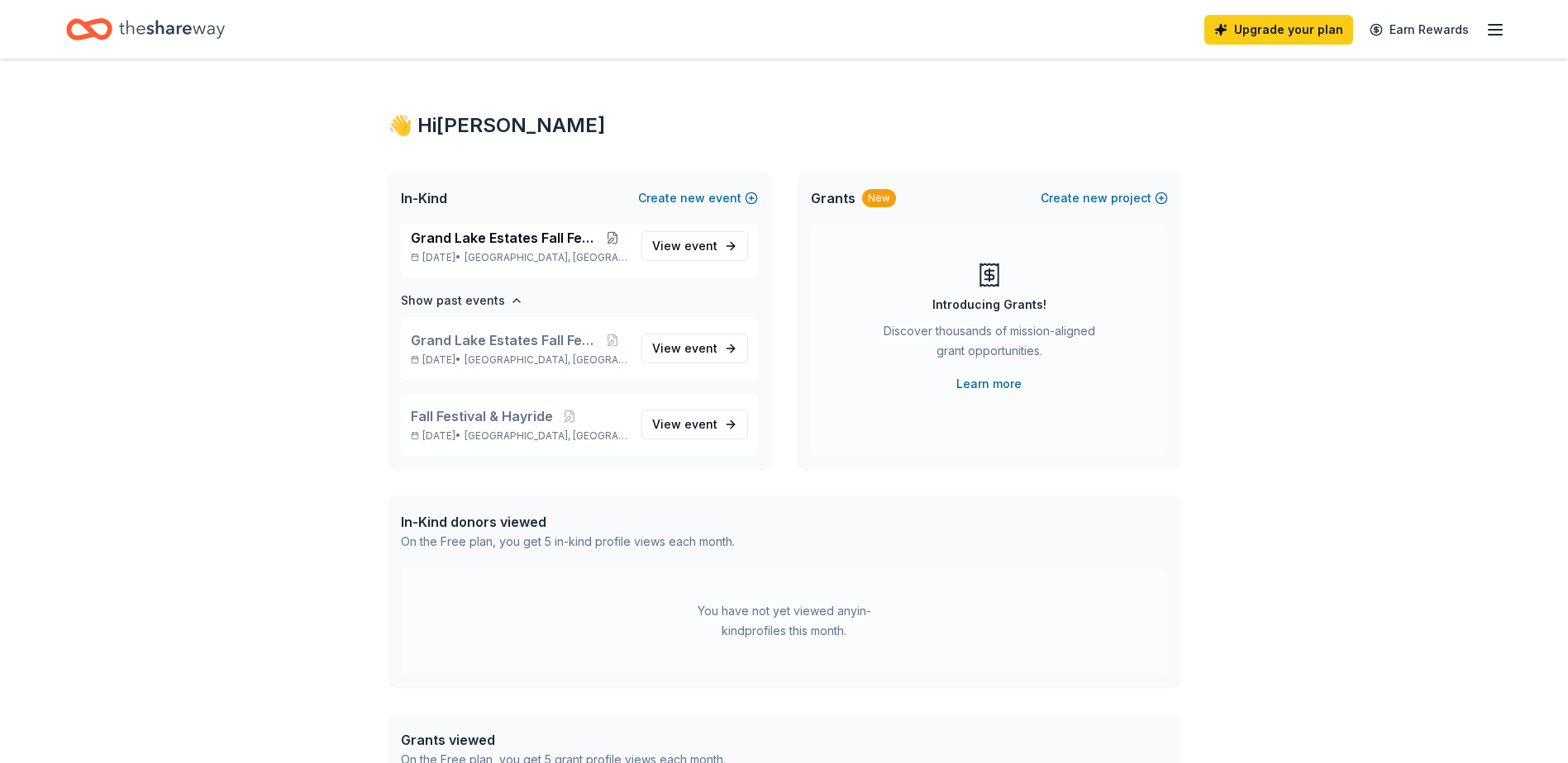
scroll to position [10, 0]
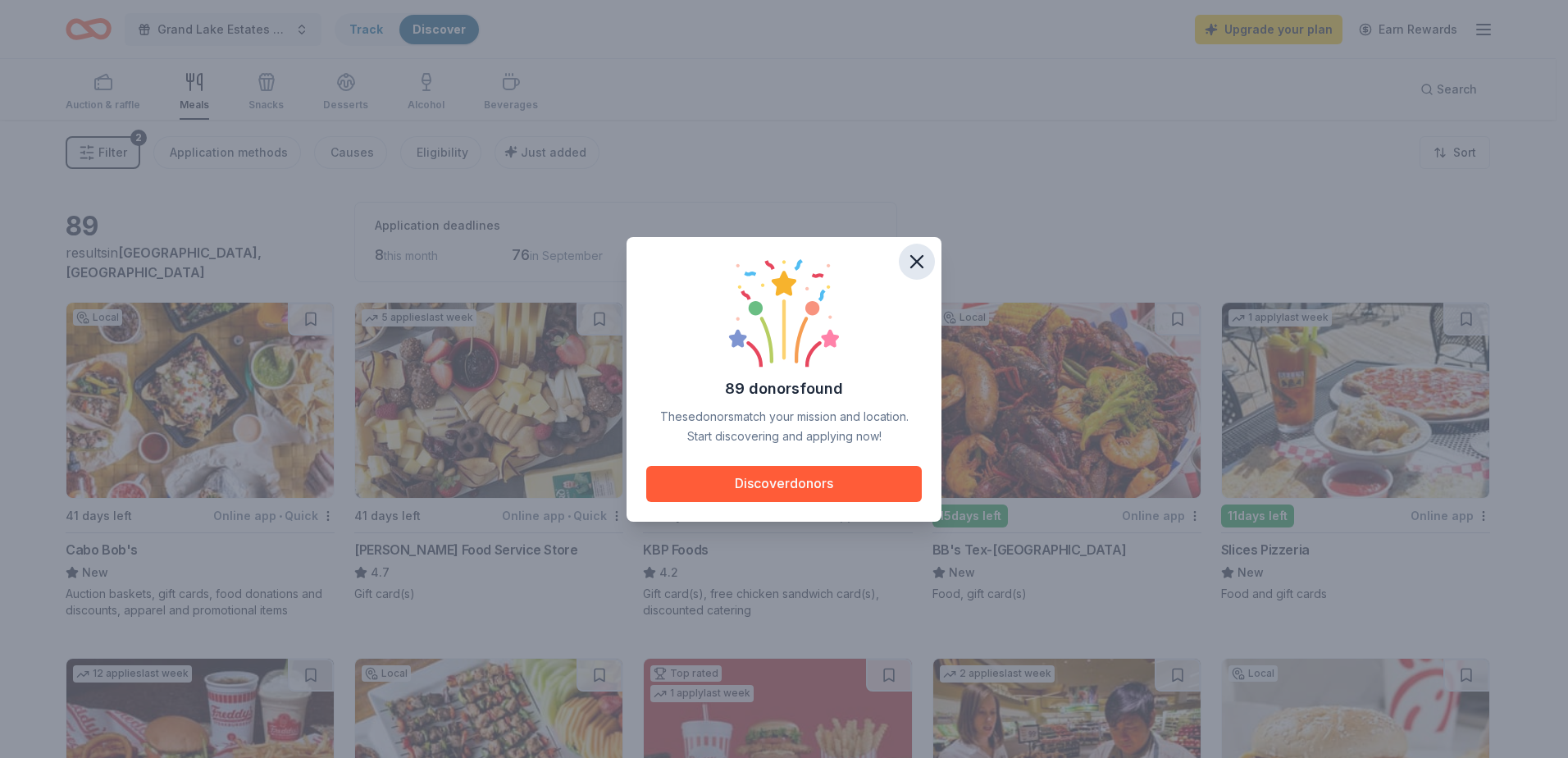
click at [916, 254] on icon "button" at bounding box center [916, 262] width 23 height 23
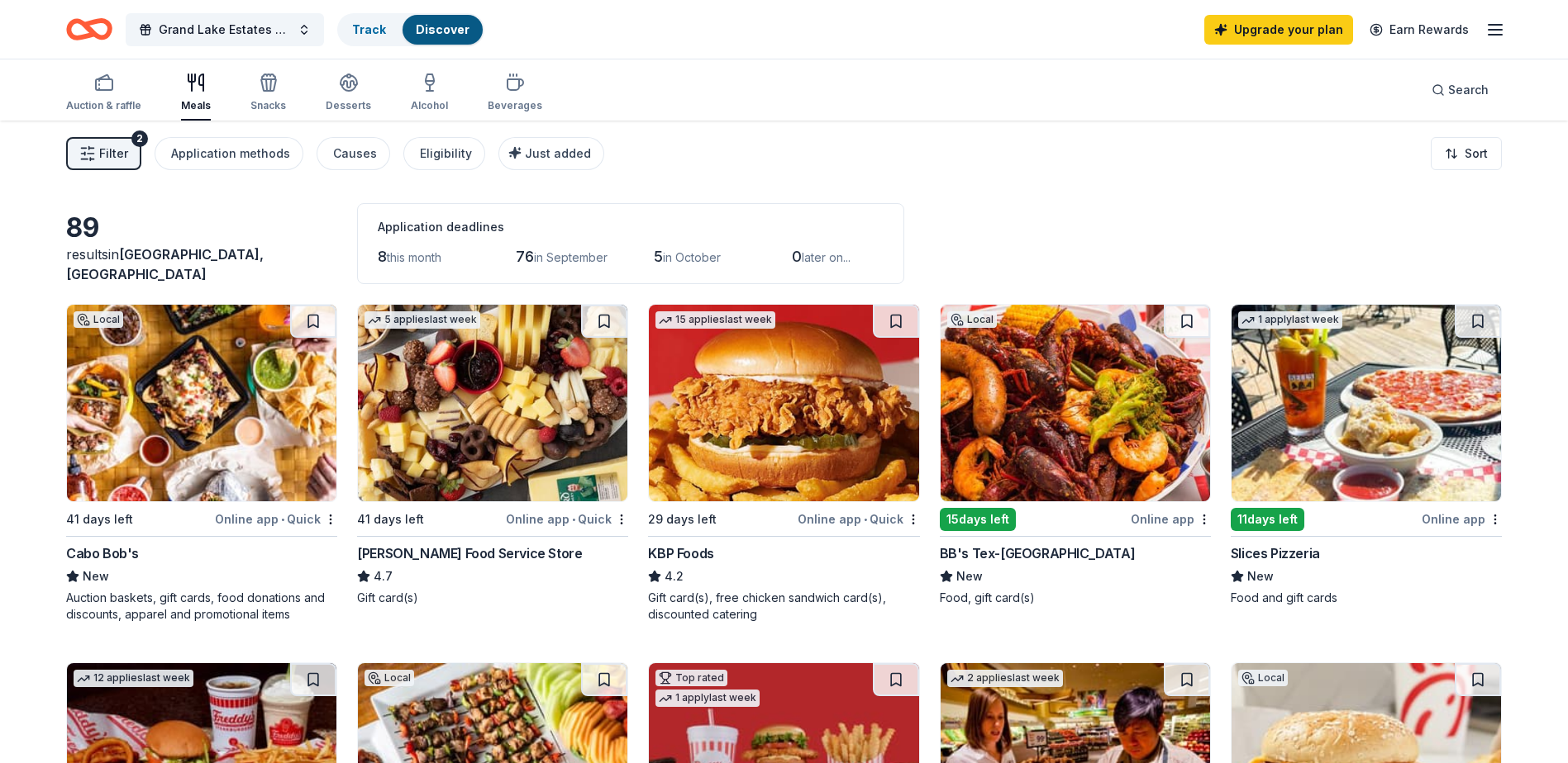
click at [1062, 174] on div "Filter 2 Application methods Causes Eligibility Just added Sort" at bounding box center [784, 154] width 1568 height 66
click at [861, 76] on div "Auction & raffle Meals Snacks Desserts Alcohol Beverages Search" at bounding box center [784, 90] width 1436 height 61
click at [887, 36] on div "Grand Lake Estates Fall Festival Track Discover Upgrade your plan Earn Rewards" at bounding box center [784, 29] width 1436 height 38
click at [694, 554] on div "KBP Foods" at bounding box center [680, 553] width 66 height 20
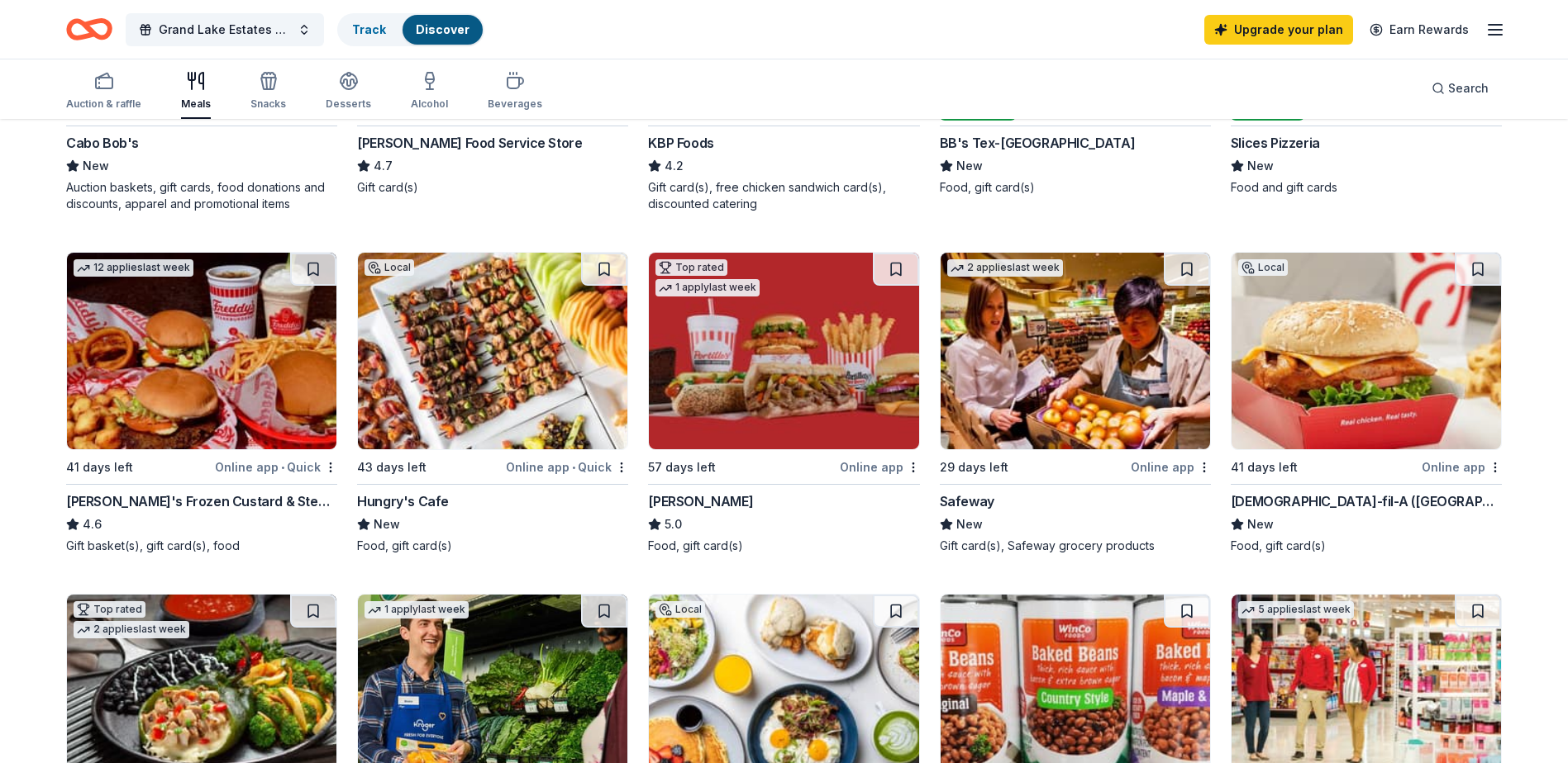
scroll to position [413, 0]
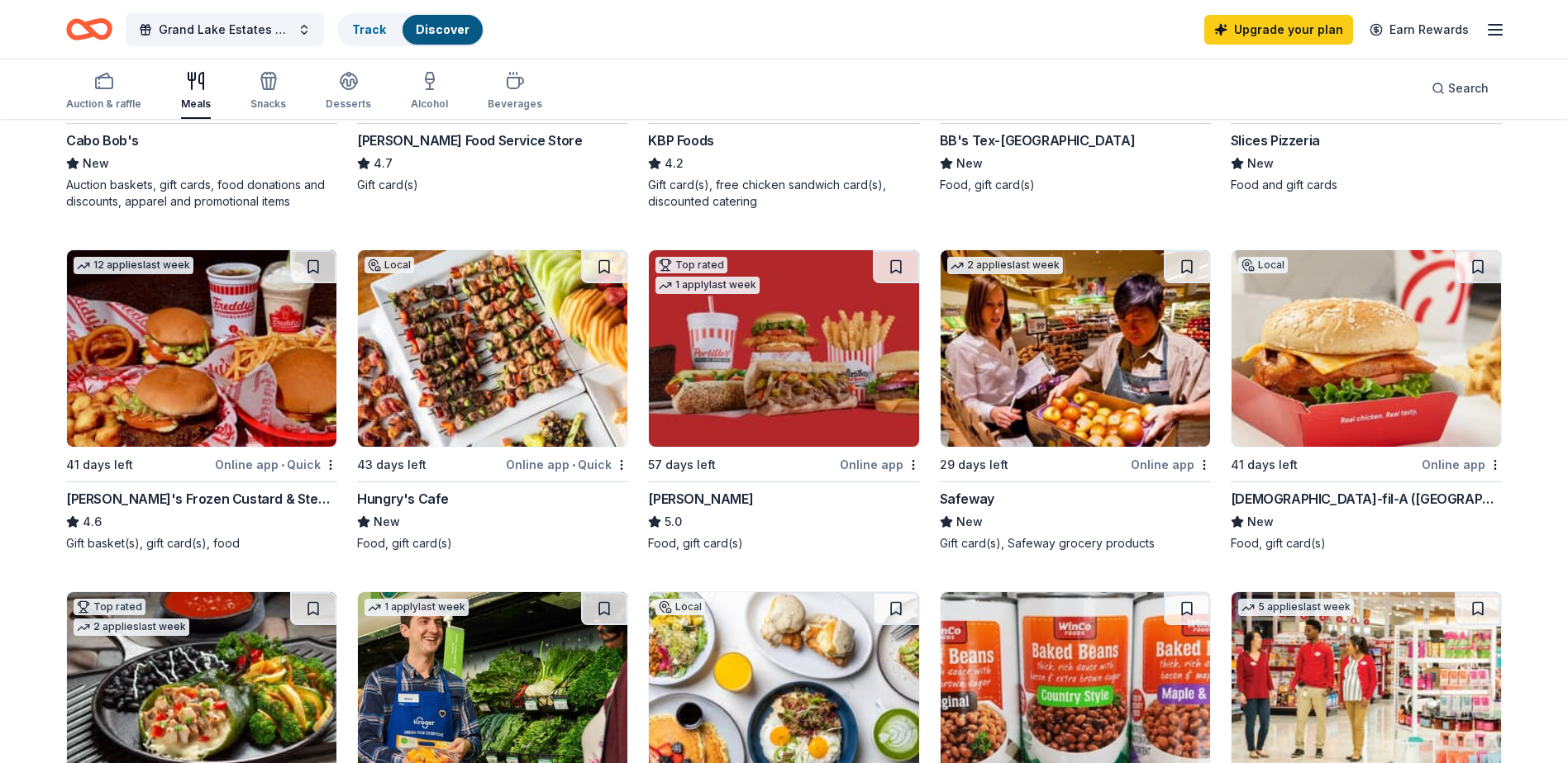
click at [155, 498] on div "Freddy's Frozen Custard & Steakburgers" at bounding box center [202, 499] width 271 height 20
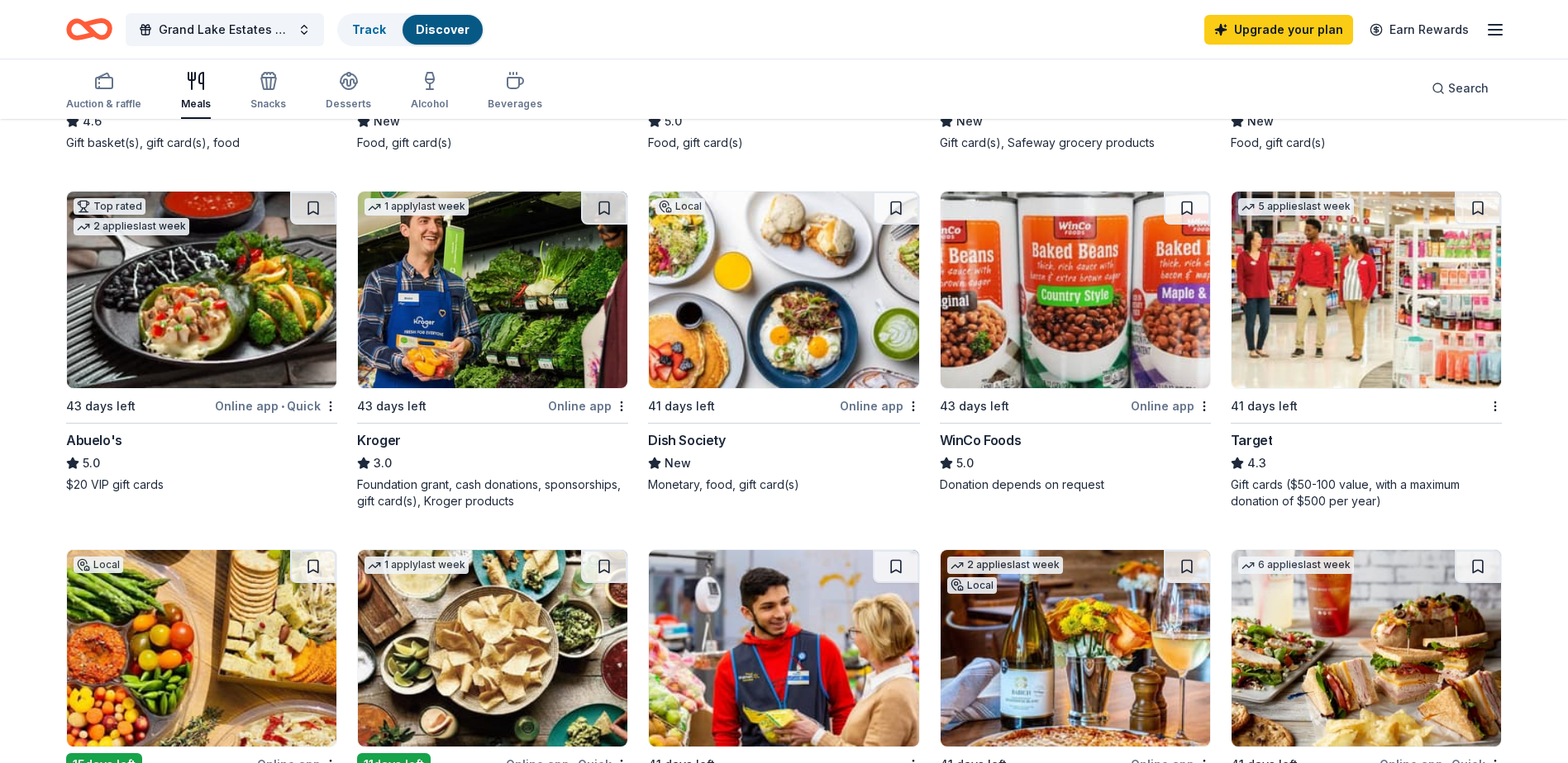
scroll to position [826, 0]
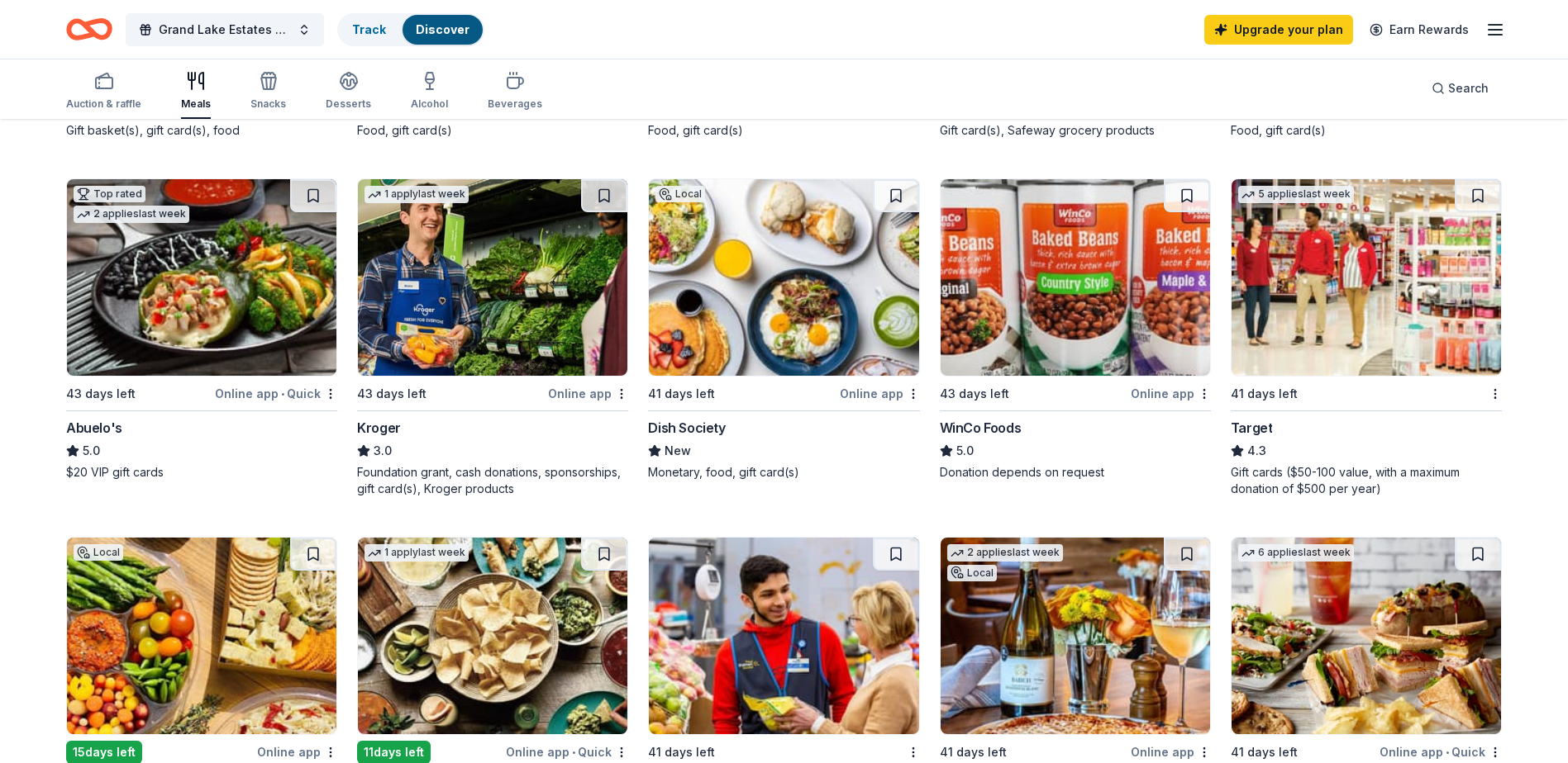
click at [370, 427] on div "Kroger" at bounding box center [379, 428] width 44 height 20
click at [1246, 432] on div "Target" at bounding box center [1252, 428] width 42 height 20
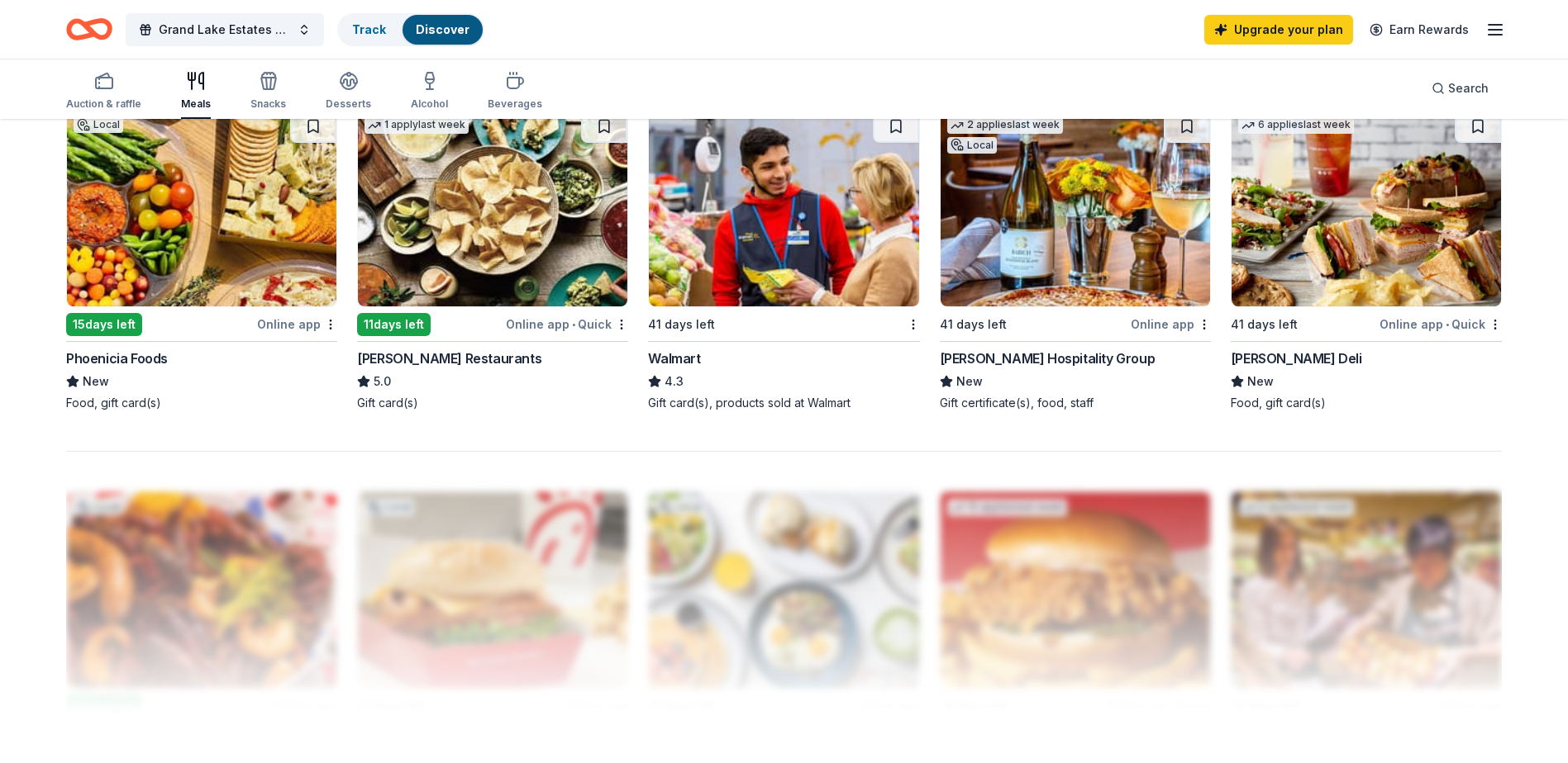
scroll to position [1239, 0]
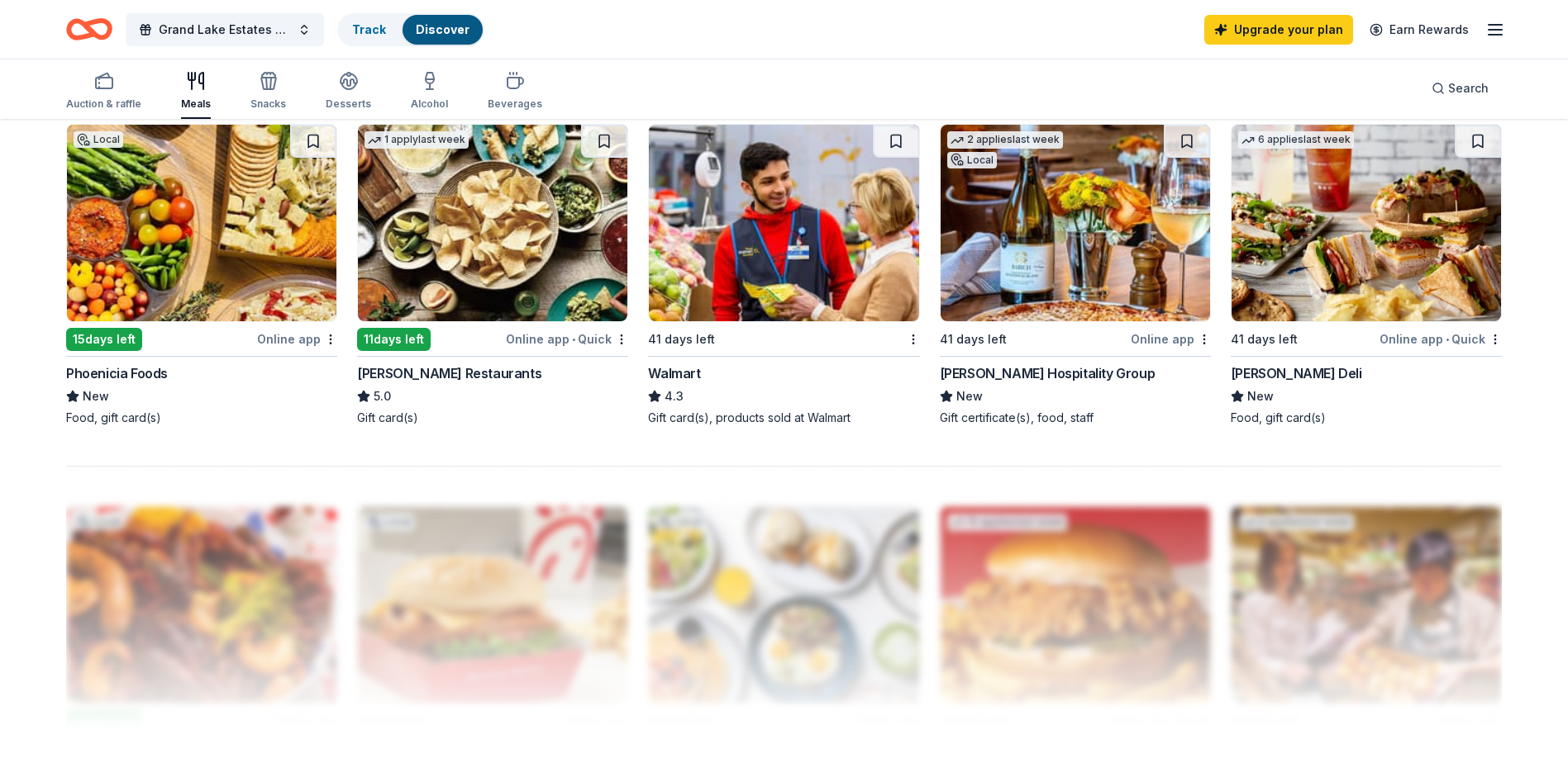
click at [429, 373] on div "Pappas Restaurants" at bounding box center [449, 373] width 185 height 20
click at [669, 374] on div "Walmart" at bounding box center [673, 373] width 52 height 20
click at [1263, 373] on div "McAlister's Deli" at bounding box center [1297, 373] width 131 height 20
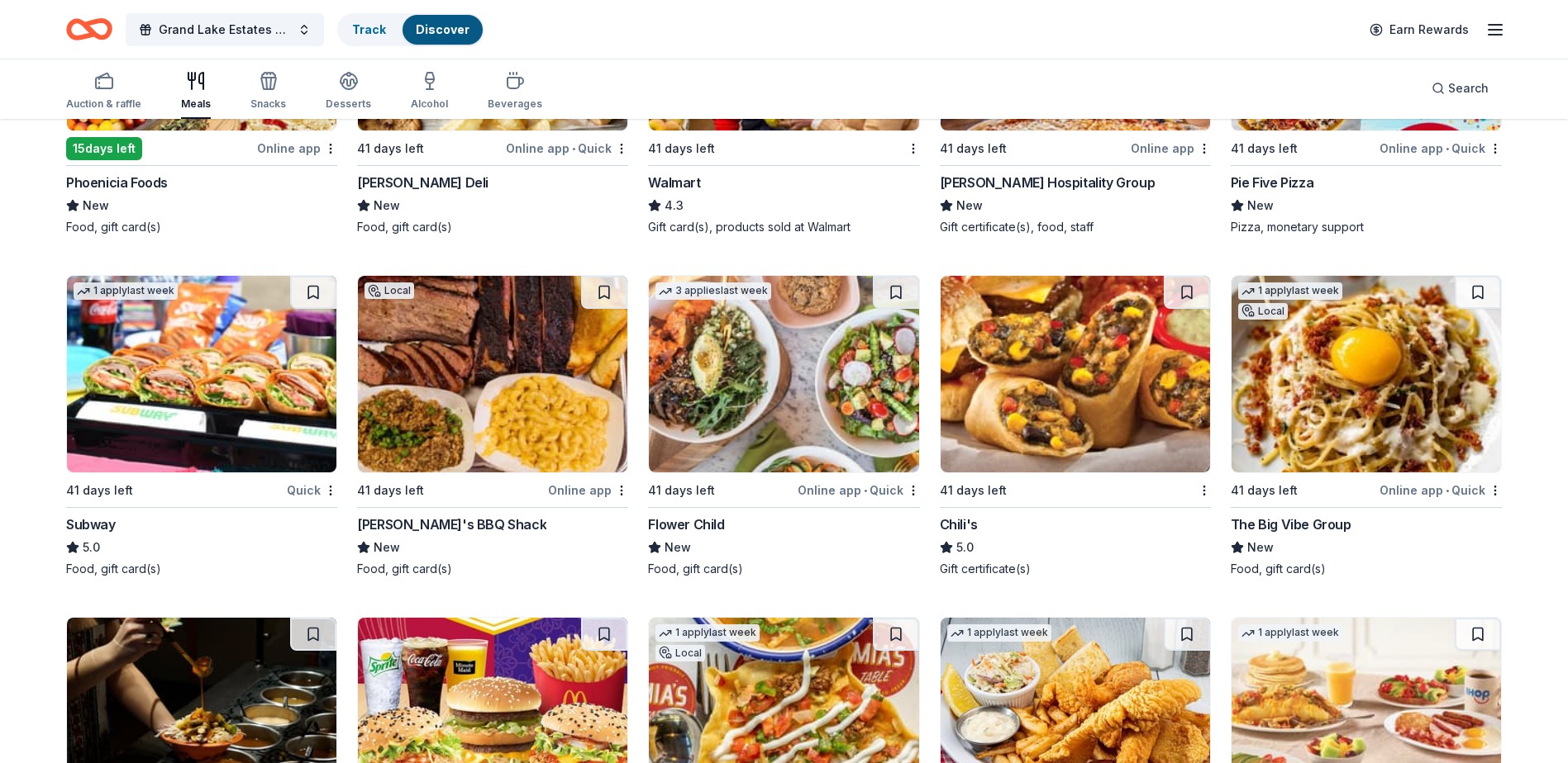
scroll to position [1817, 0]
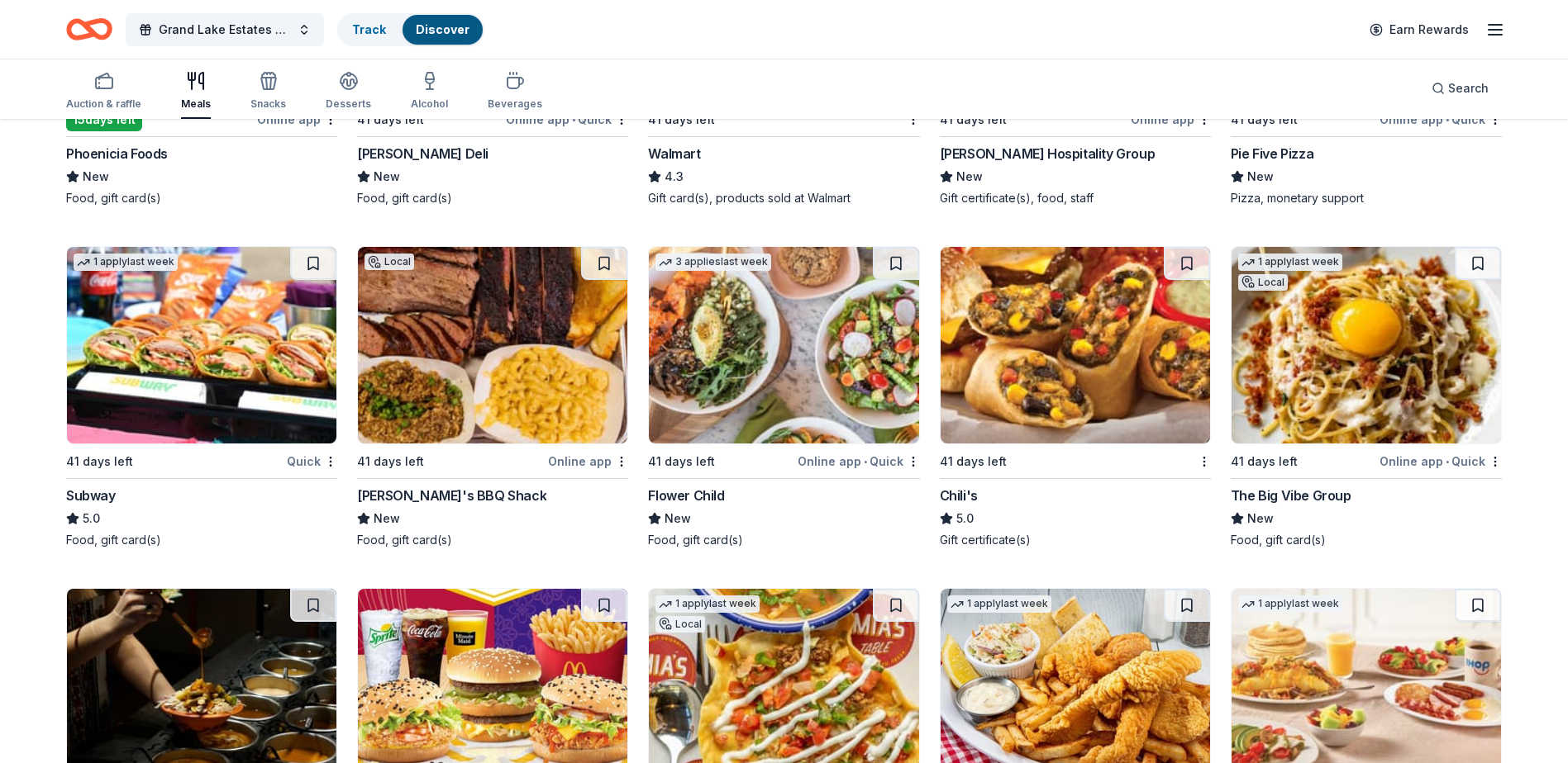
click at [104, 498] on div "Subway" at bounding box center [91, 495] width 50 height 20
click at [959, 500] on div "Chili's" at bounding box center [958, 495] width 38 height 20
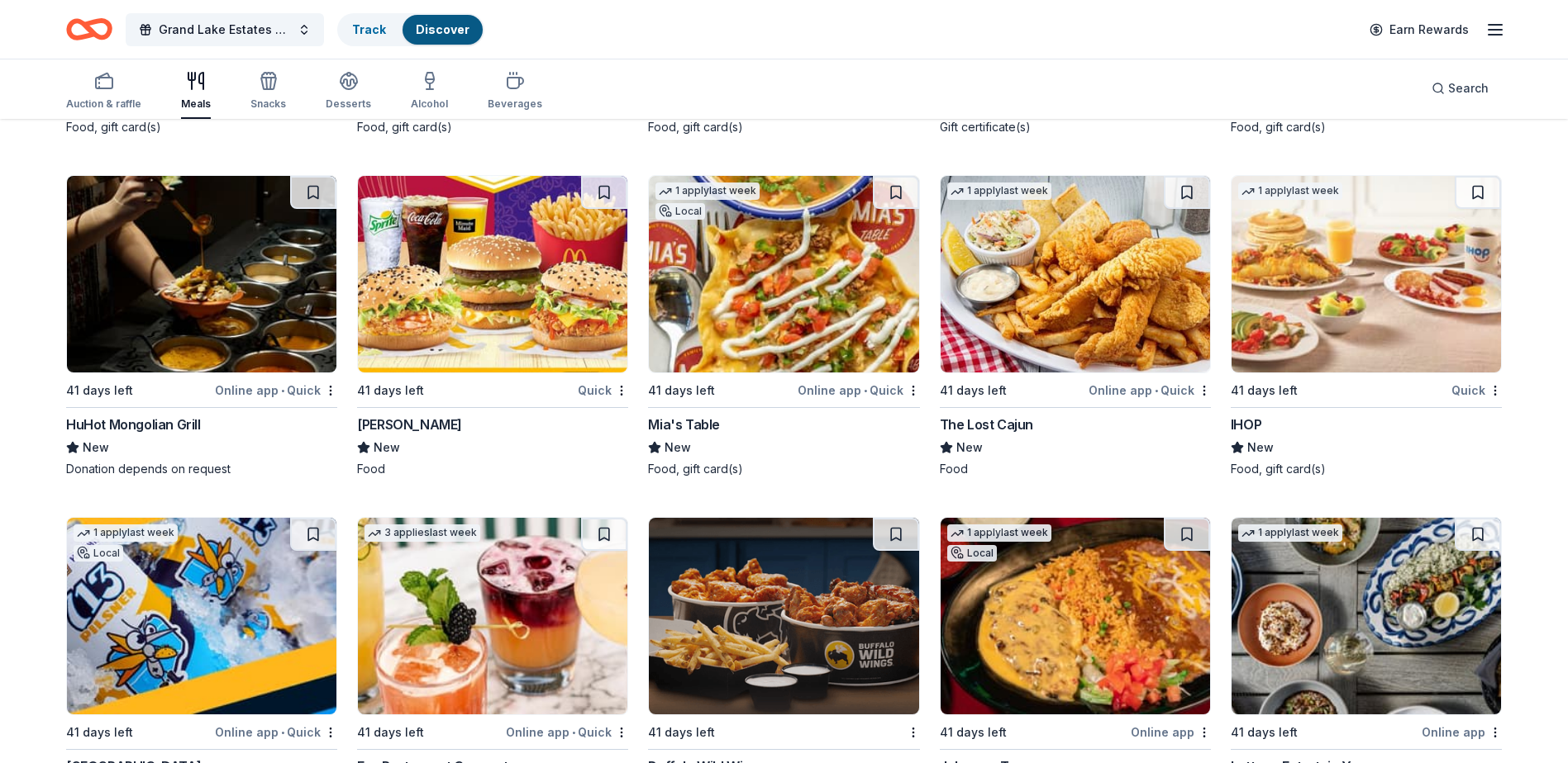
click at [403, 426] on div "McDonald's" at bounding box center [410, 424] width 105 height 20
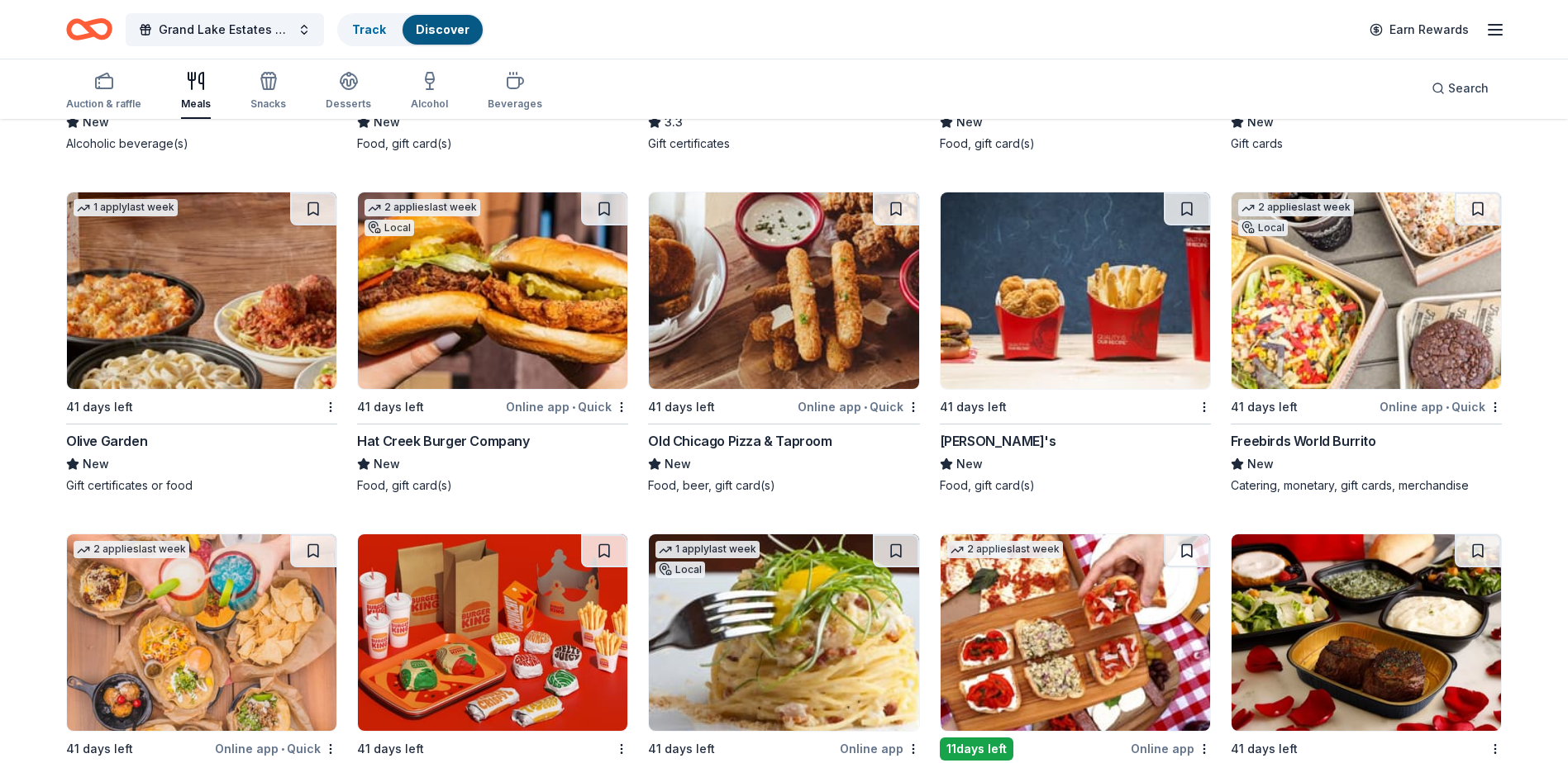
scroll to position [2974, 0]
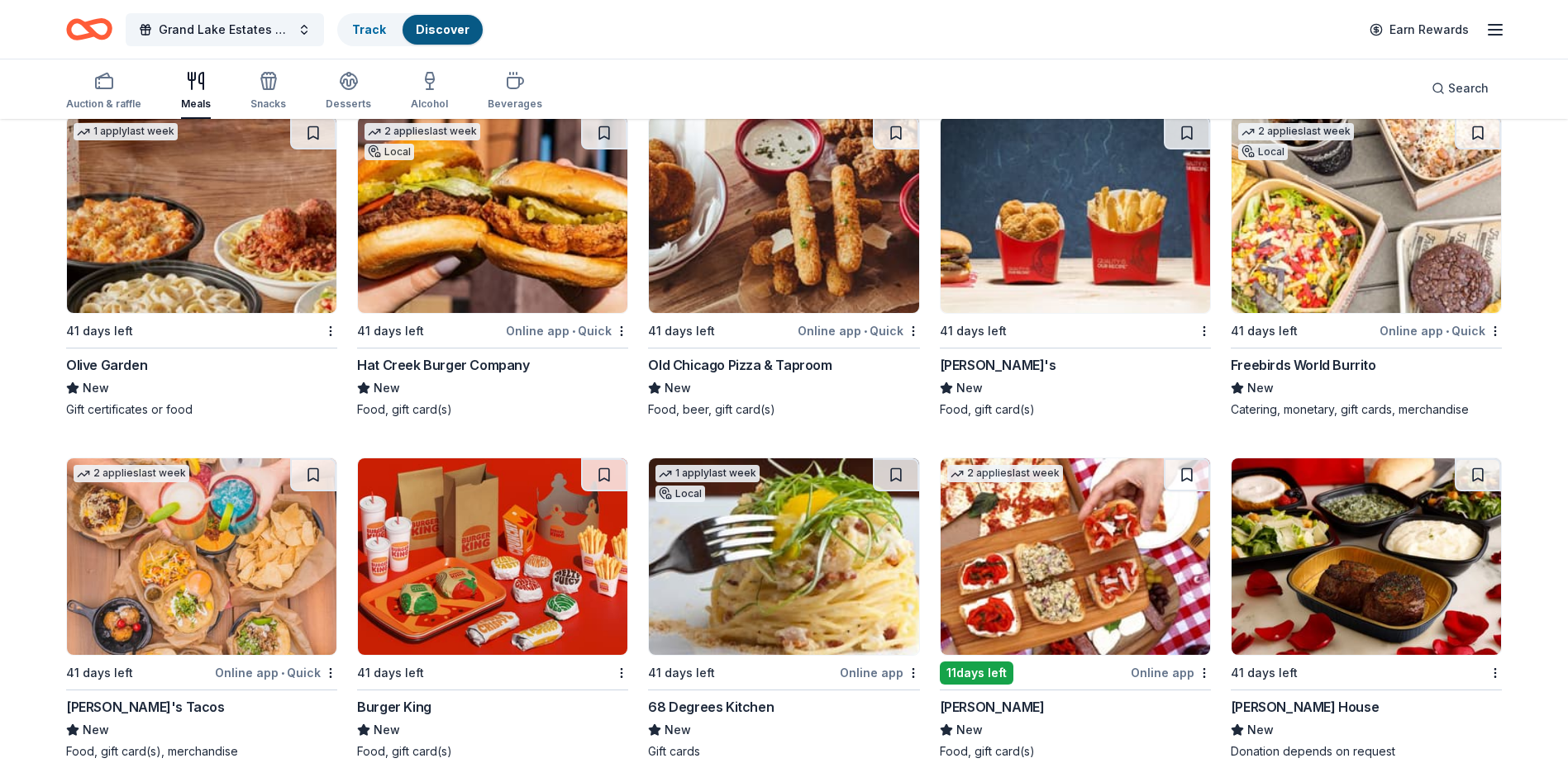
click at [90, 369] on div "Olive Garden" at bounding box center [107, 365] width 81 height 20
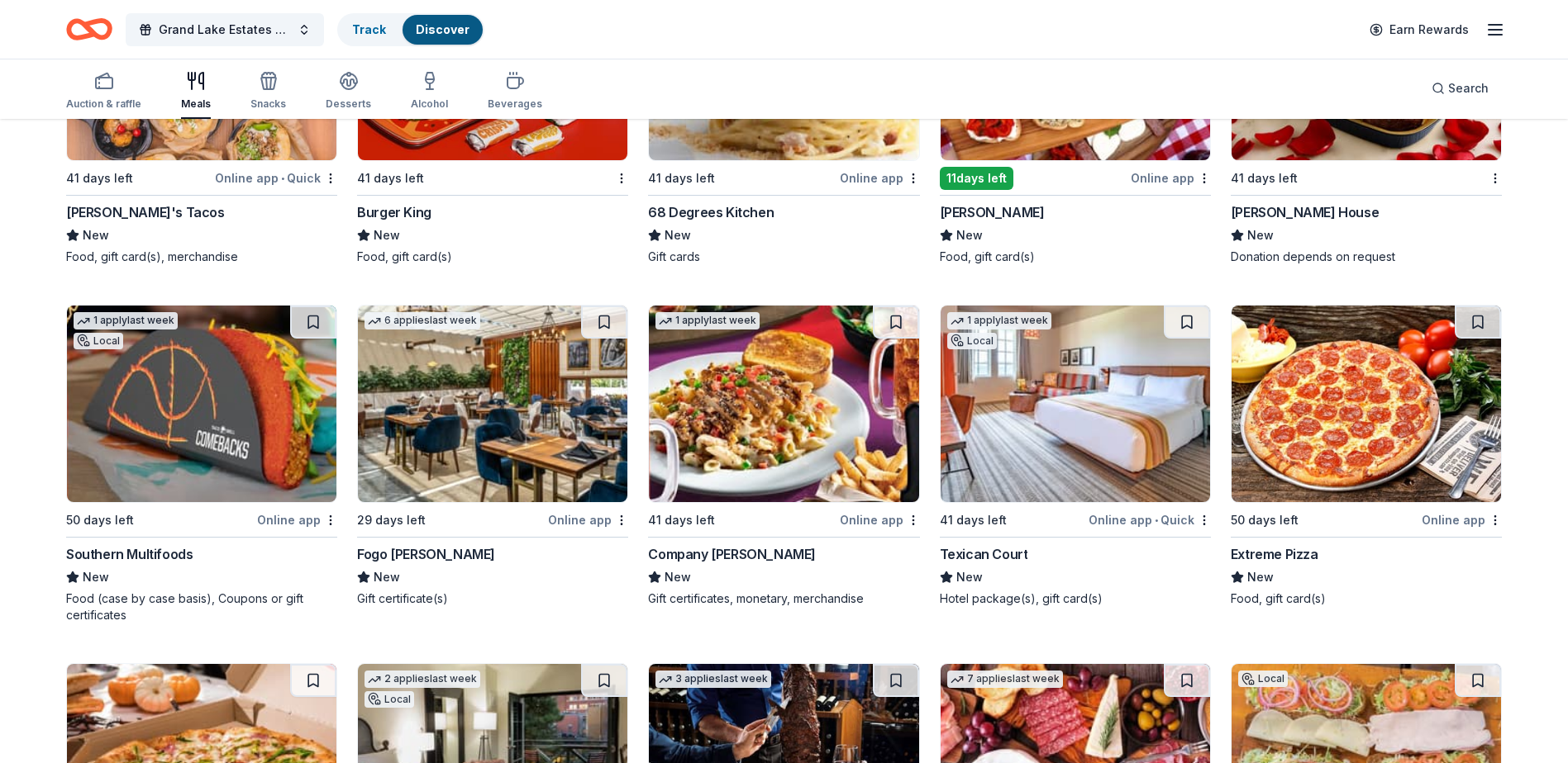
scroll to position [3469, 0]
click at [390, 551] on div "Fogo [PERSON_NAME]" at bounding box center [426, 553] width 138 height 20
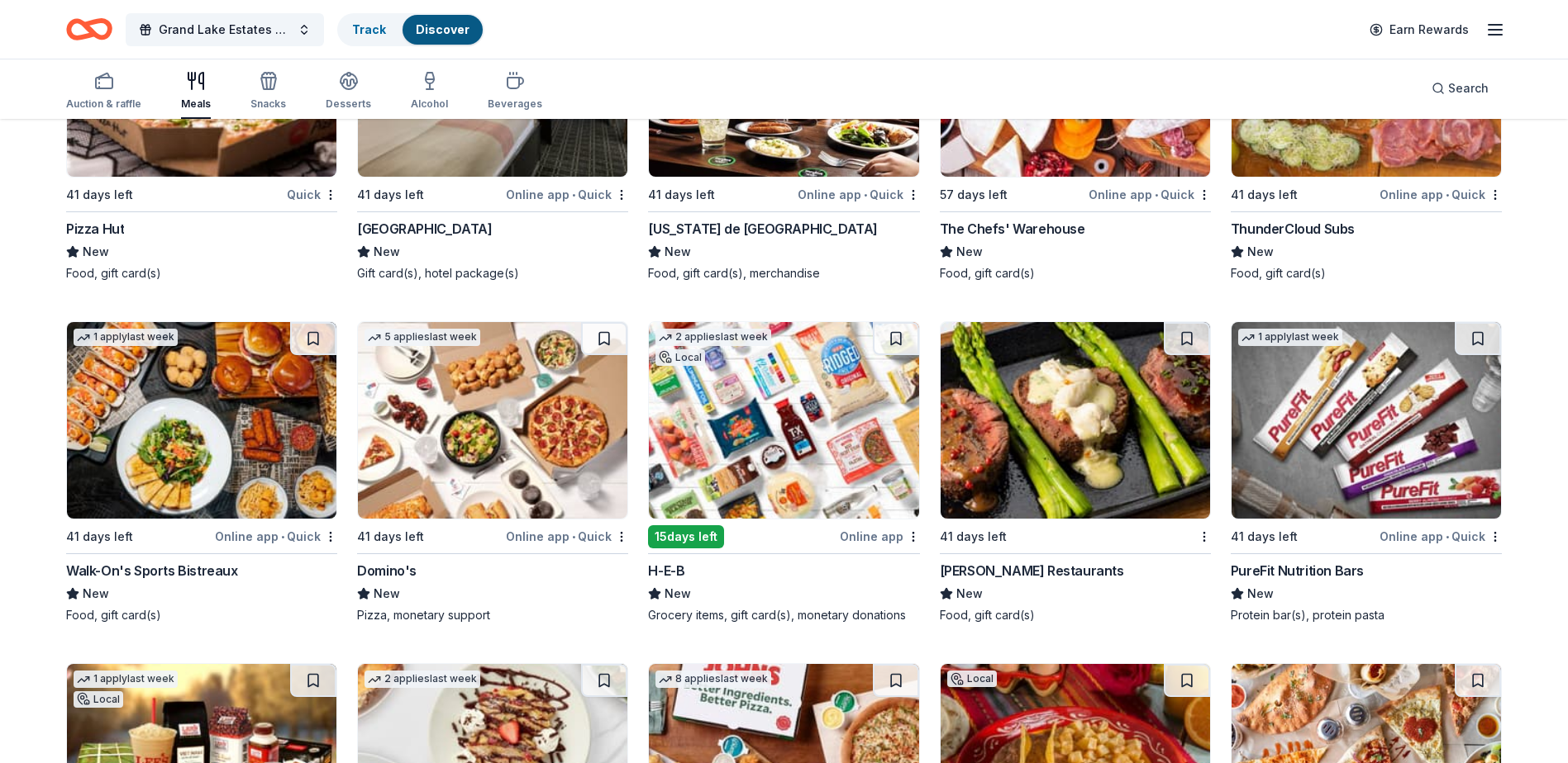
scroll to position [4213, 0]
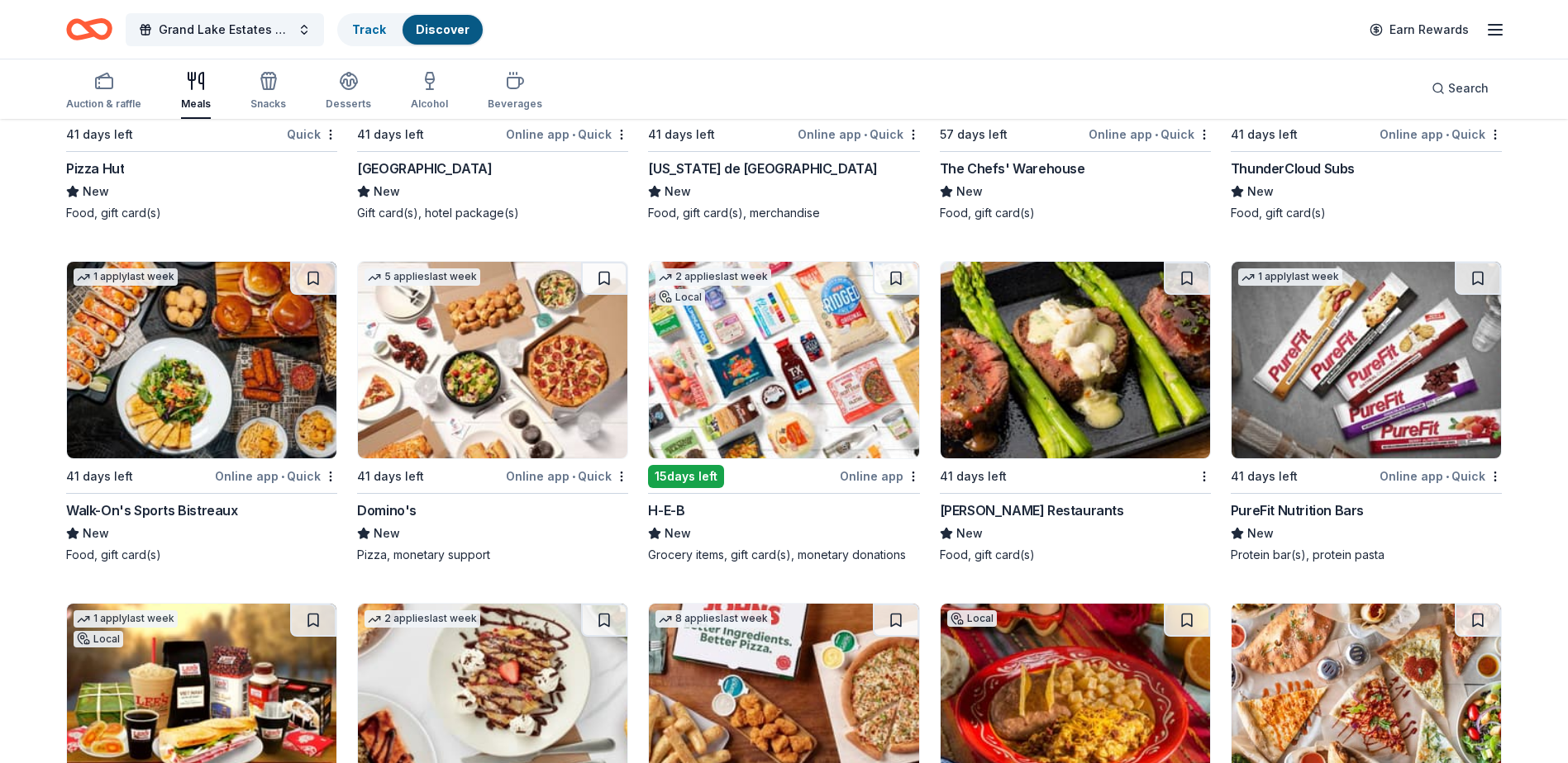
click at [200, 508] on div "Walk-On's Sports Bistreaux" at bounding box center [152, 510] width 172 height 20
click at [804, 421] on img at bounding box center [784, 360] width 270 height 197
click at [1017, 510] on div "[PERSON_NAME] Restaurants" at bounding box center [1031, 510] width 185 height 20
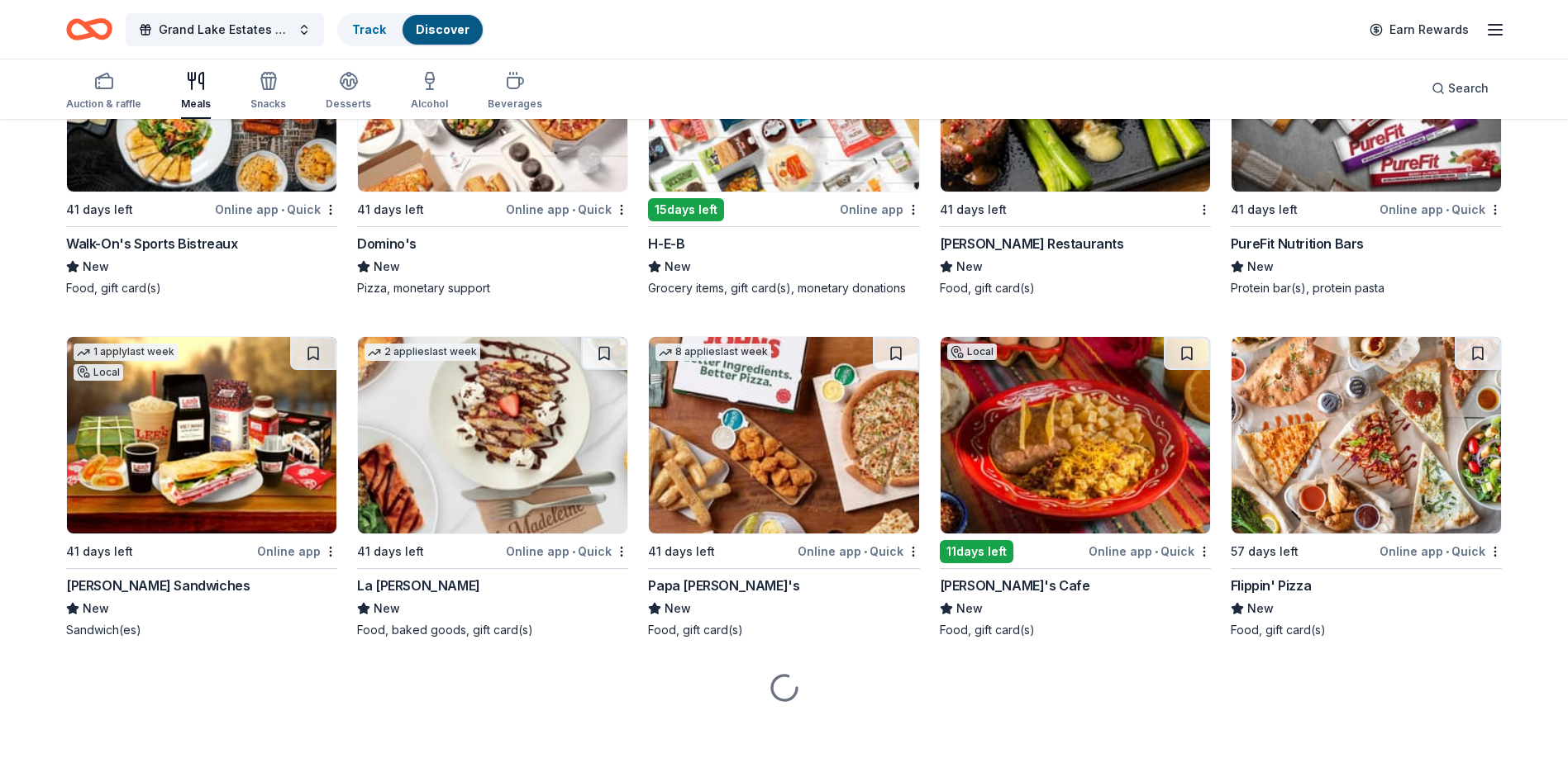
scroll to position [4487, 0]
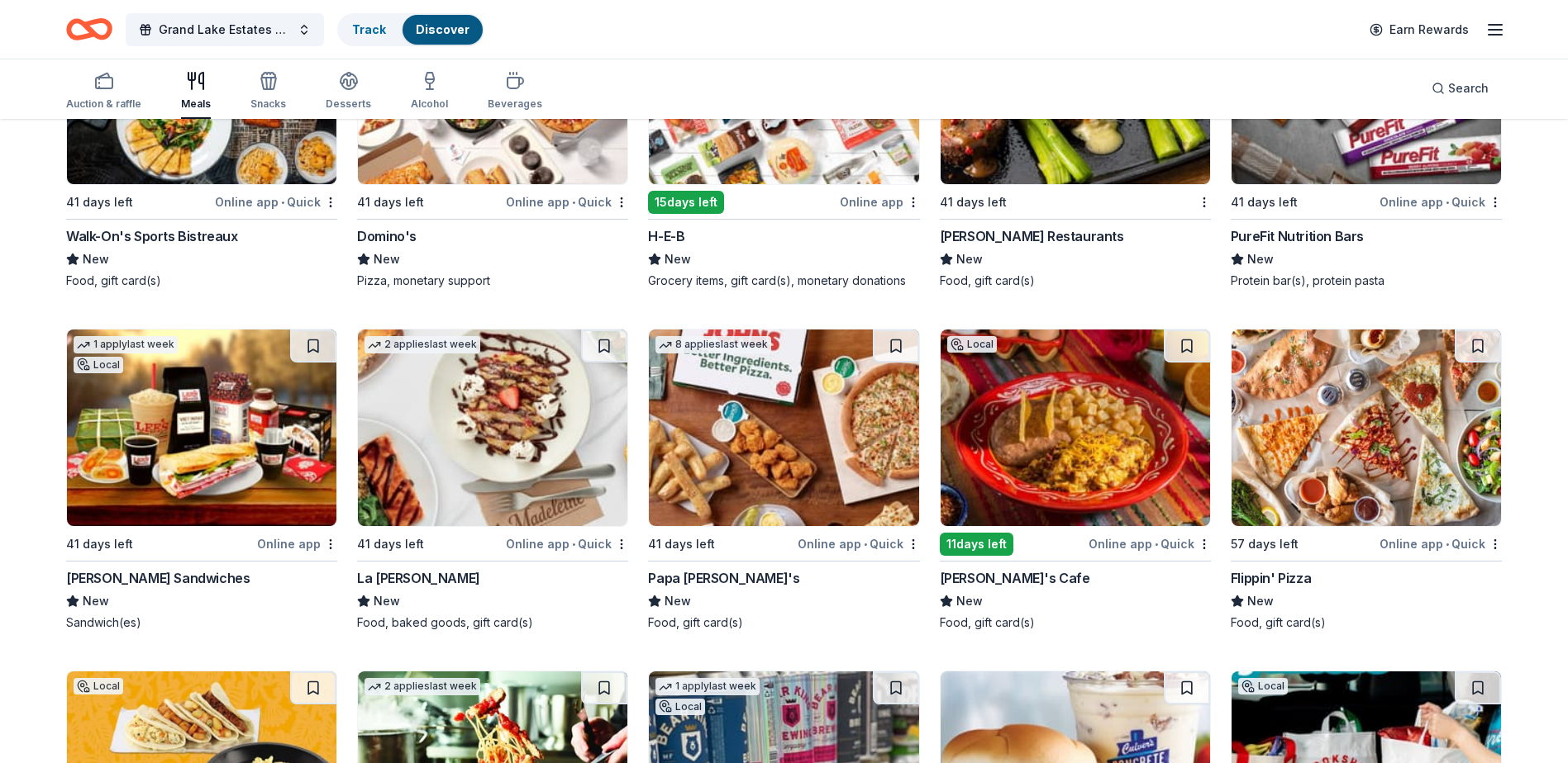
click at [824, 543] on div "Online app • Quick" at bounding box center [859, 544] width 123 height 21
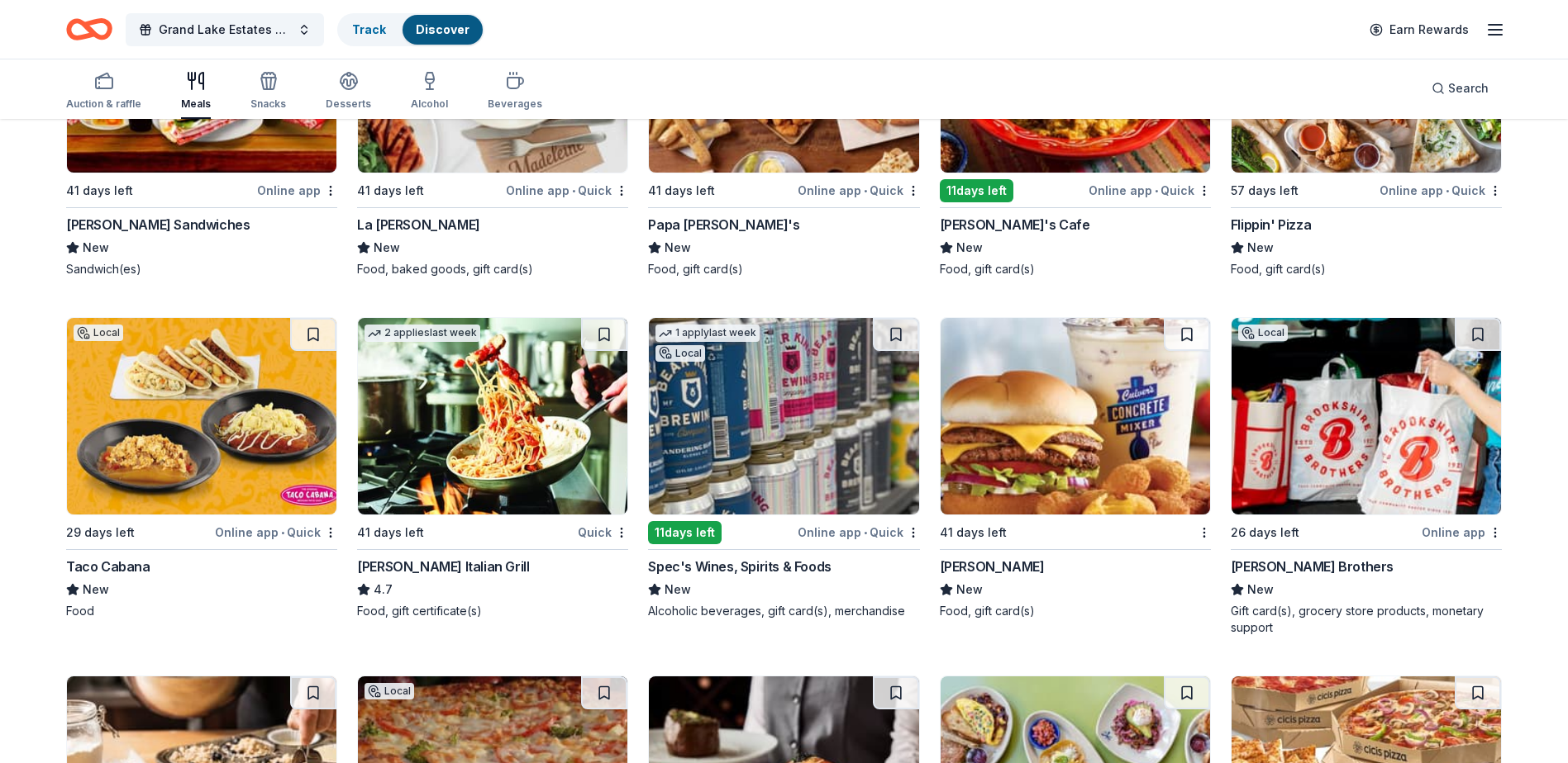
scroll to position [4900, 0]
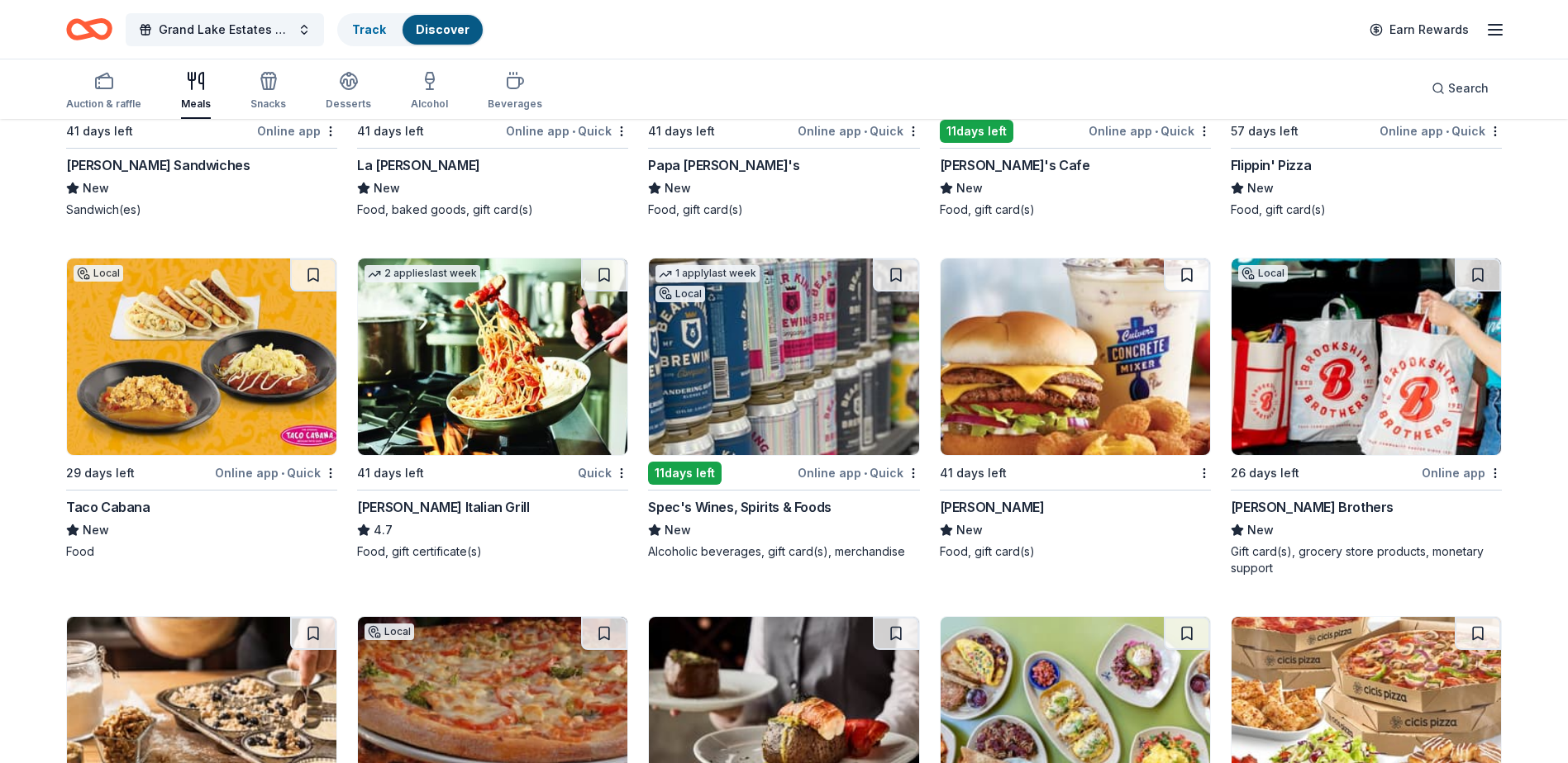
click at [983, 474] on div "41 days left" at bounding box center [973, 473] width 67 height 20
click at [411, 500] on div "Carrabba's Italian Grill" at bounding box center [443, 507] width 172 height 20
click at [1306, 509] on div "Brookshire Brothers" at bounding box center [1312, 507] width 163 height 20
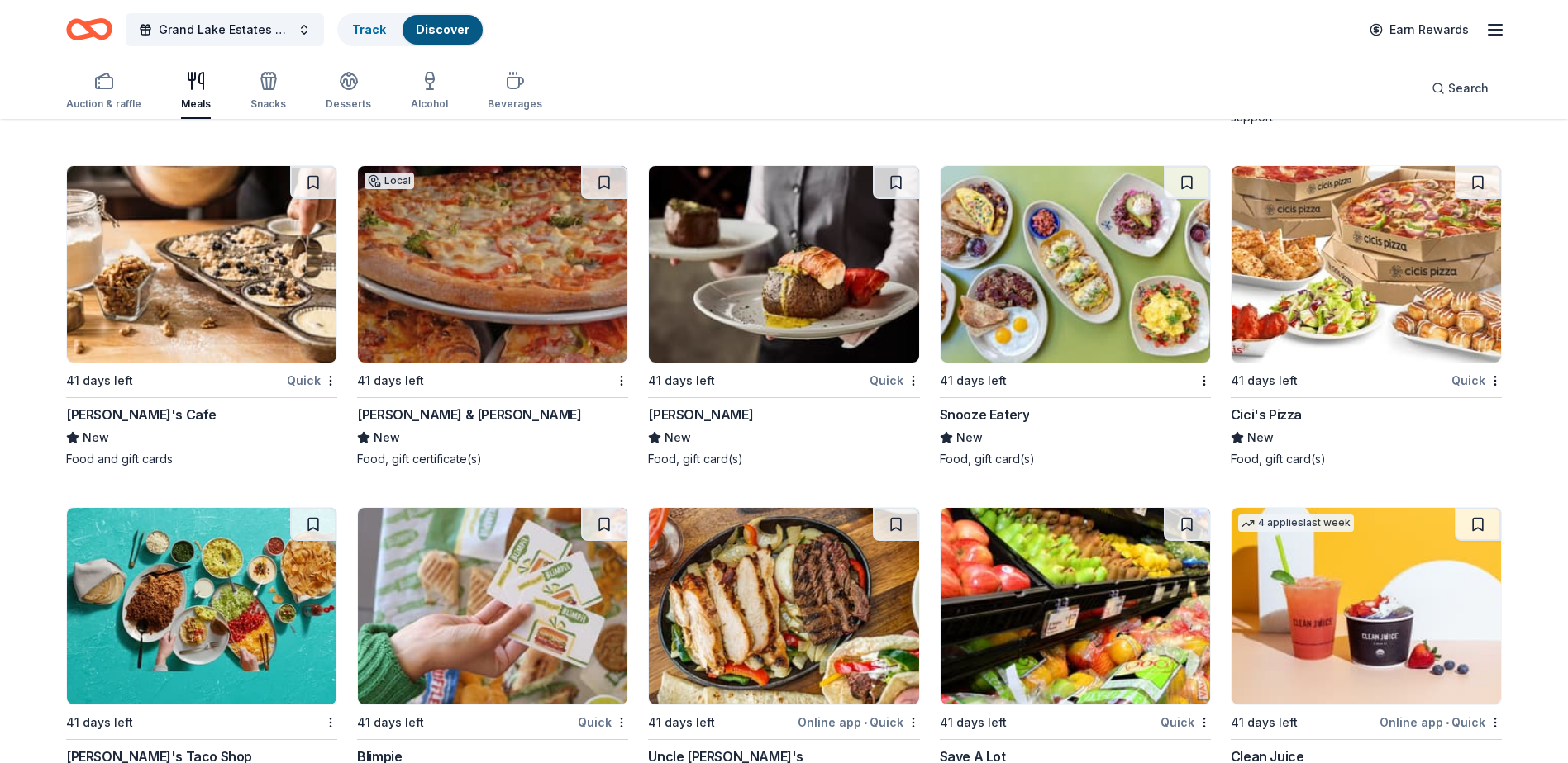
scroll to position [5353, 0]
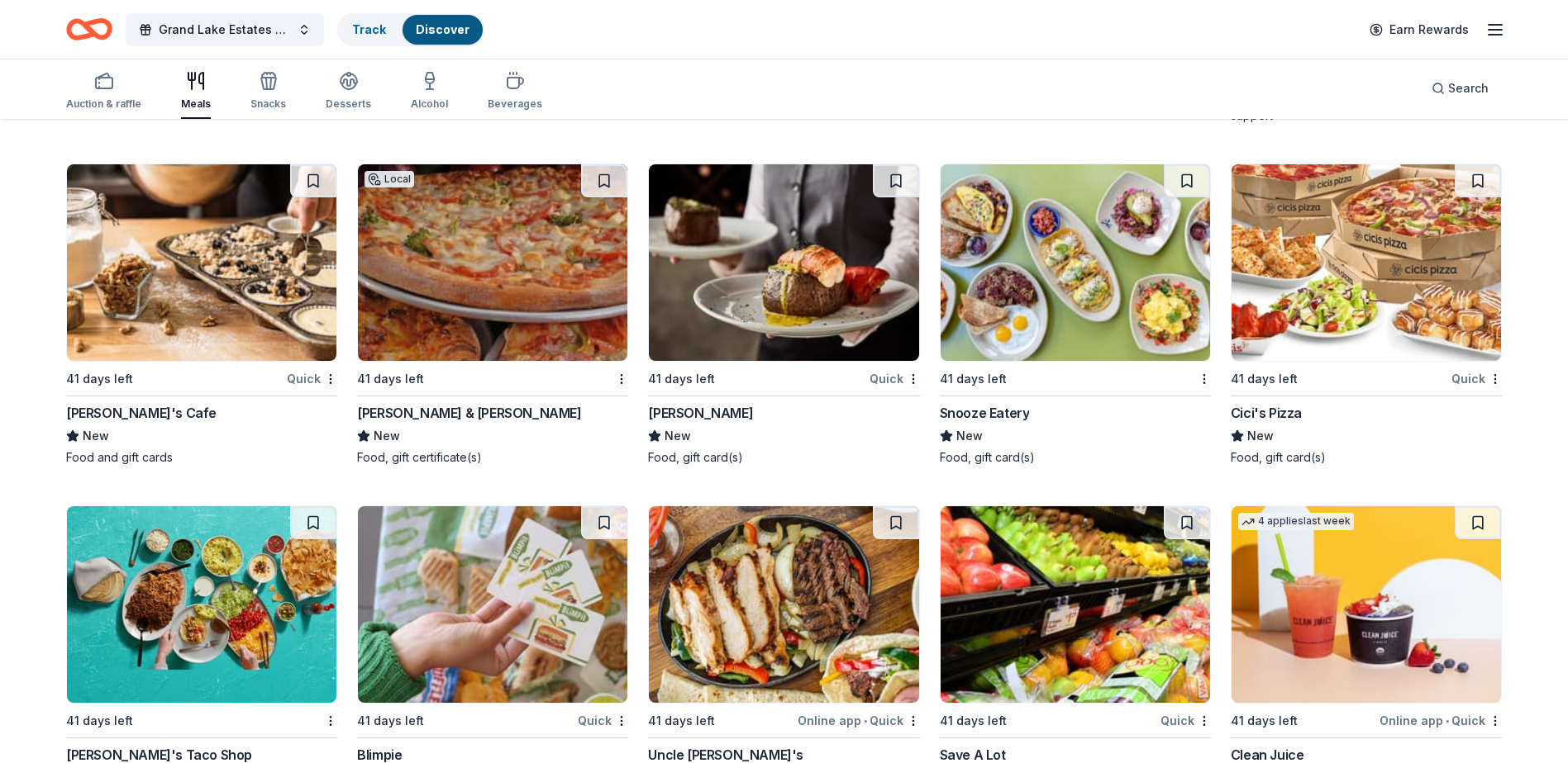
click at [681, 407] on div "Fleming's" at bounding box center [700, 413] width 105 height 20
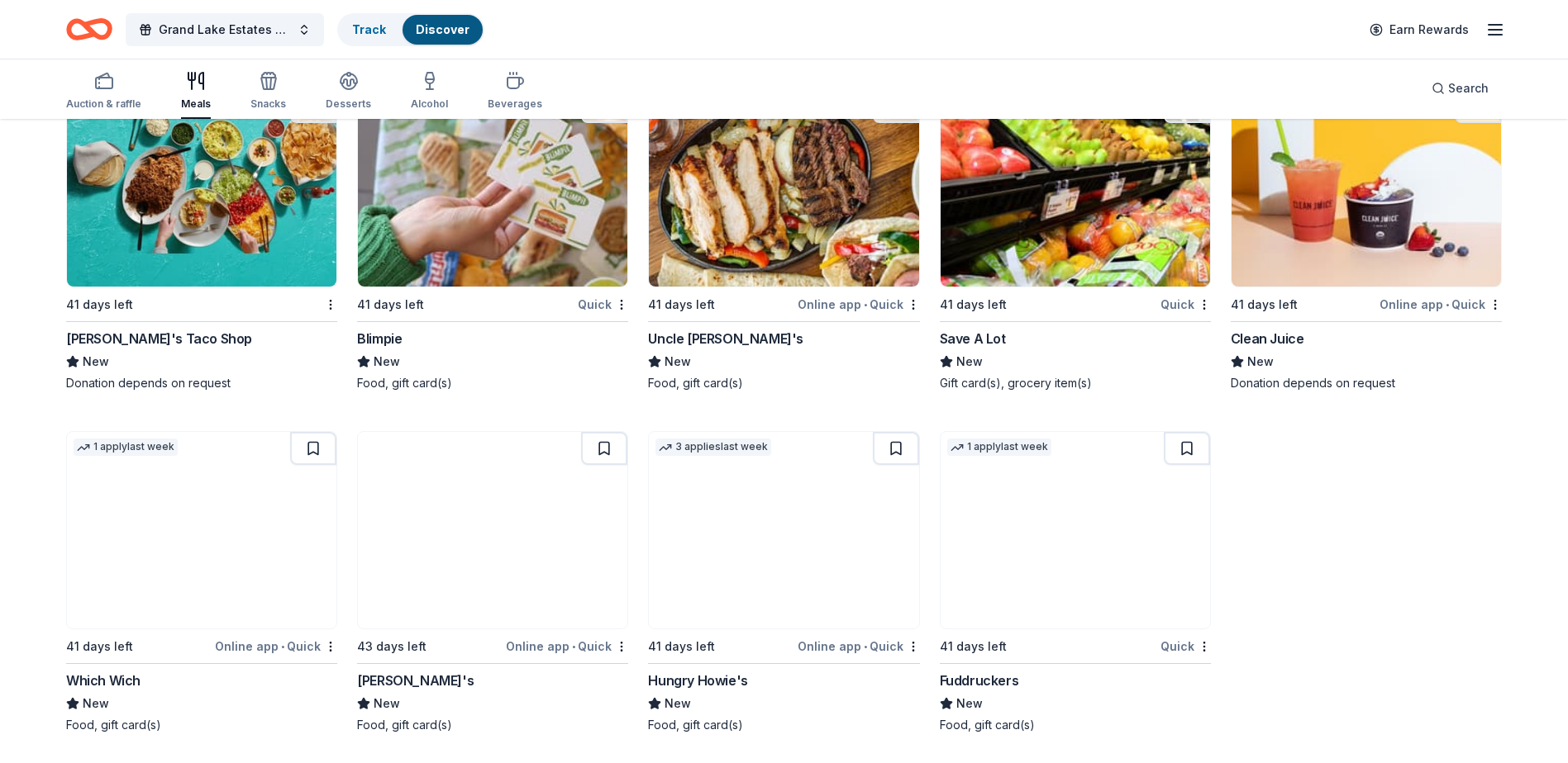
scroll to position [5772, 0]
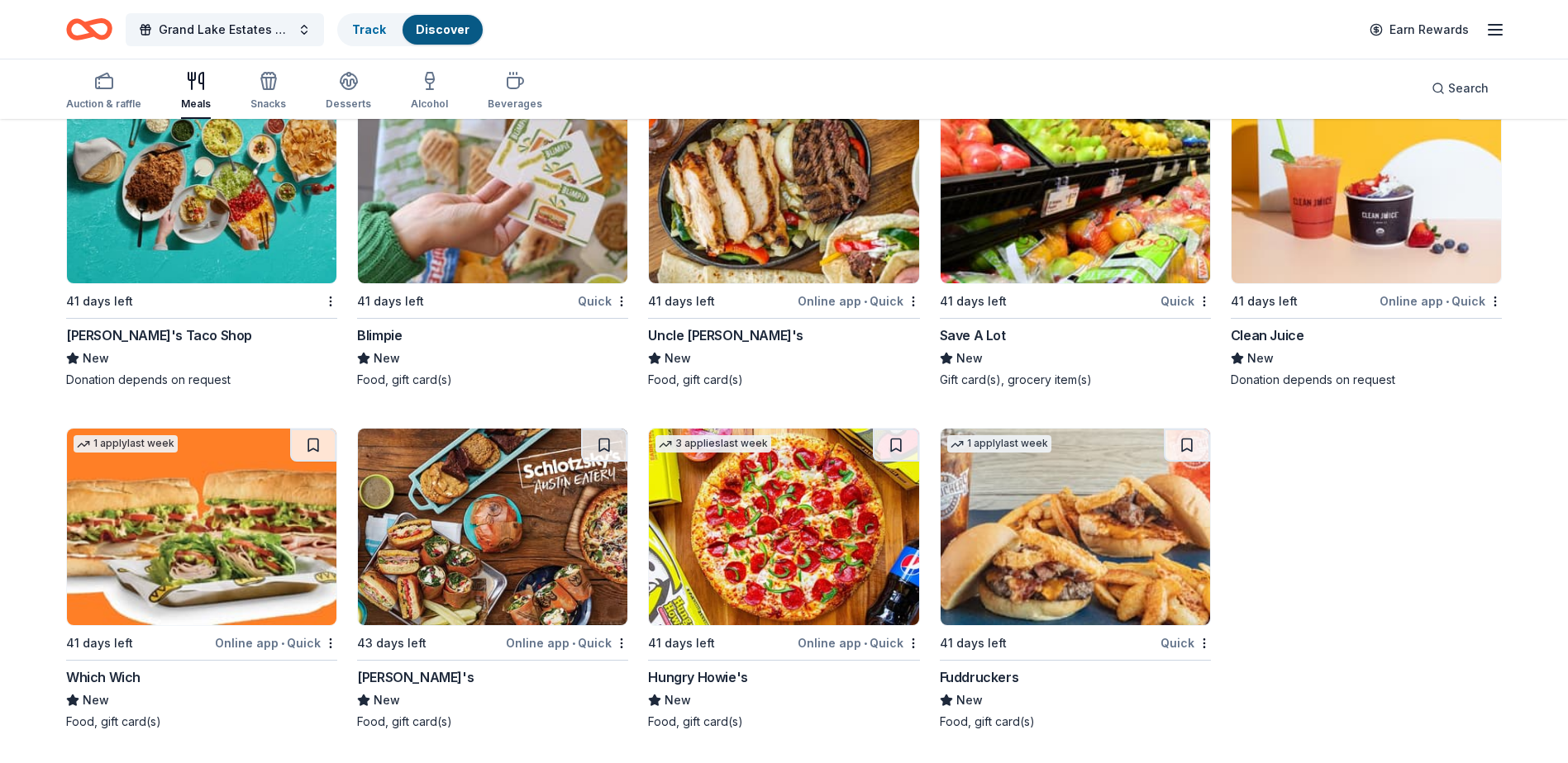
click at [394, 677] on div "Schlotzsky's" at bounding box center [415, 677] width 116 height 20
click at [109, 687] on div "Which Wich" at bounding box center [103, 677] width 74 height 20
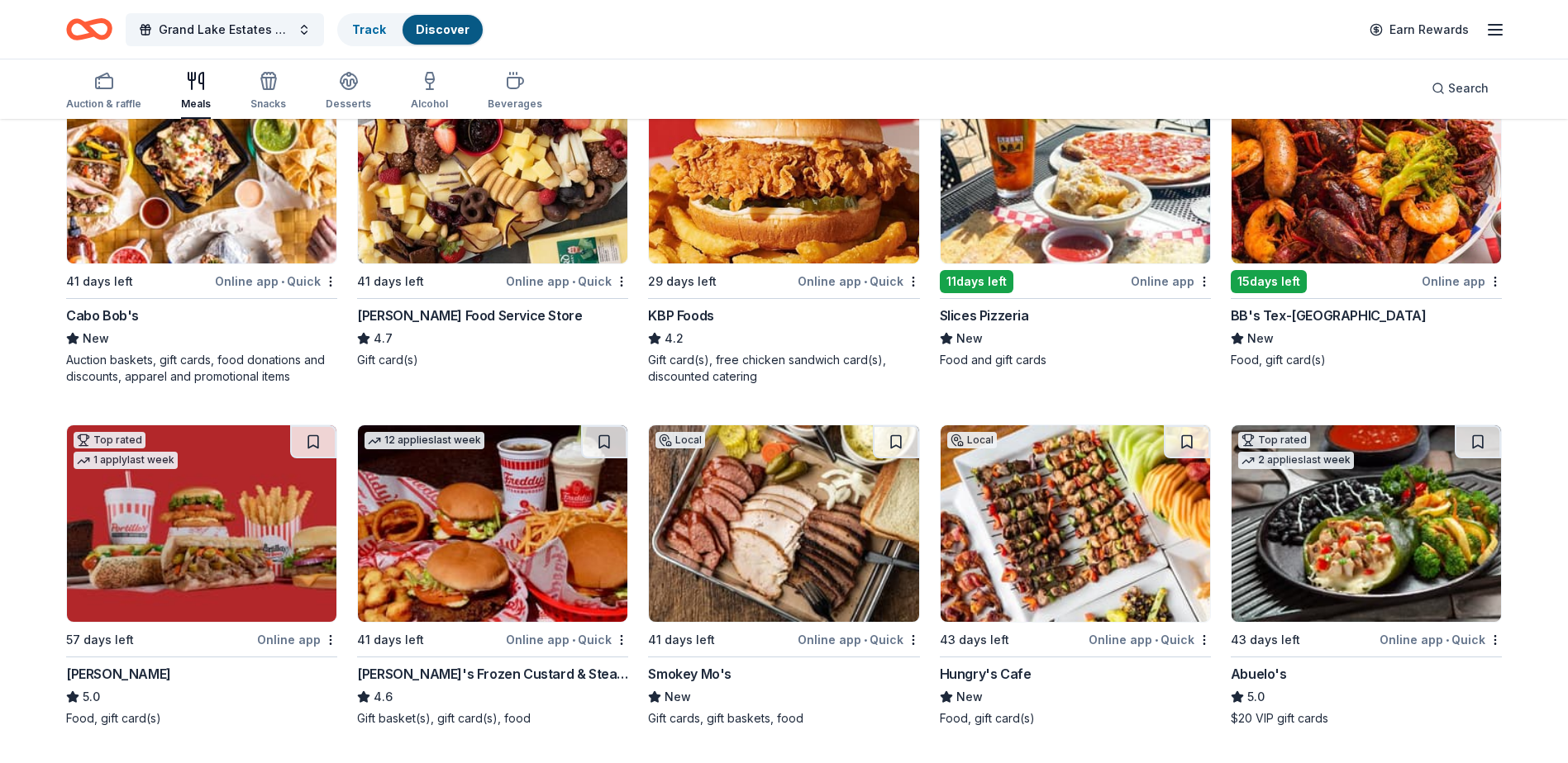
scroll to position [0, 0]
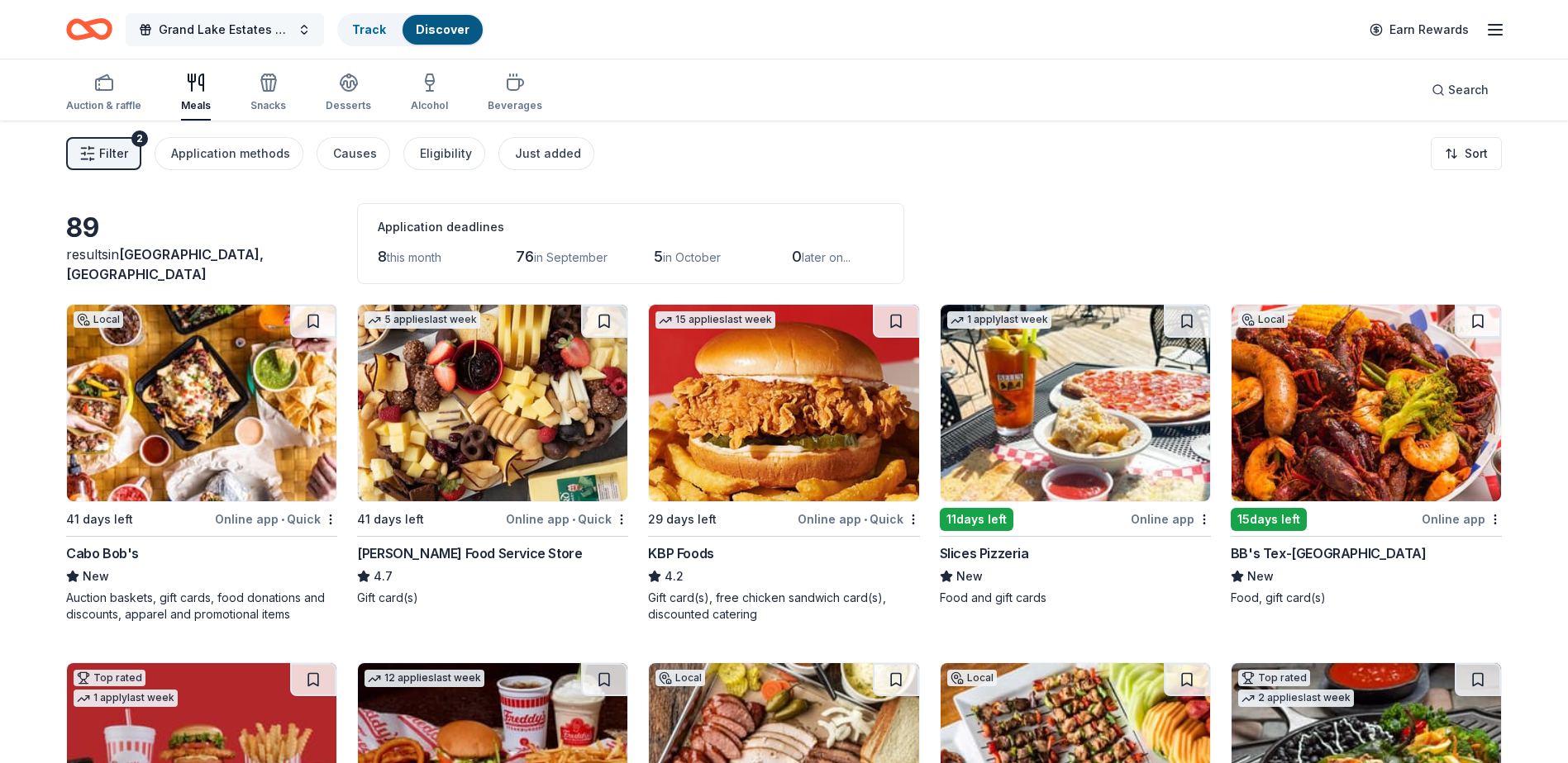
click at [281, 27] on span "Grand Lake Estates Fall Festival" at bounding box center [224, 30] width 132 height 20
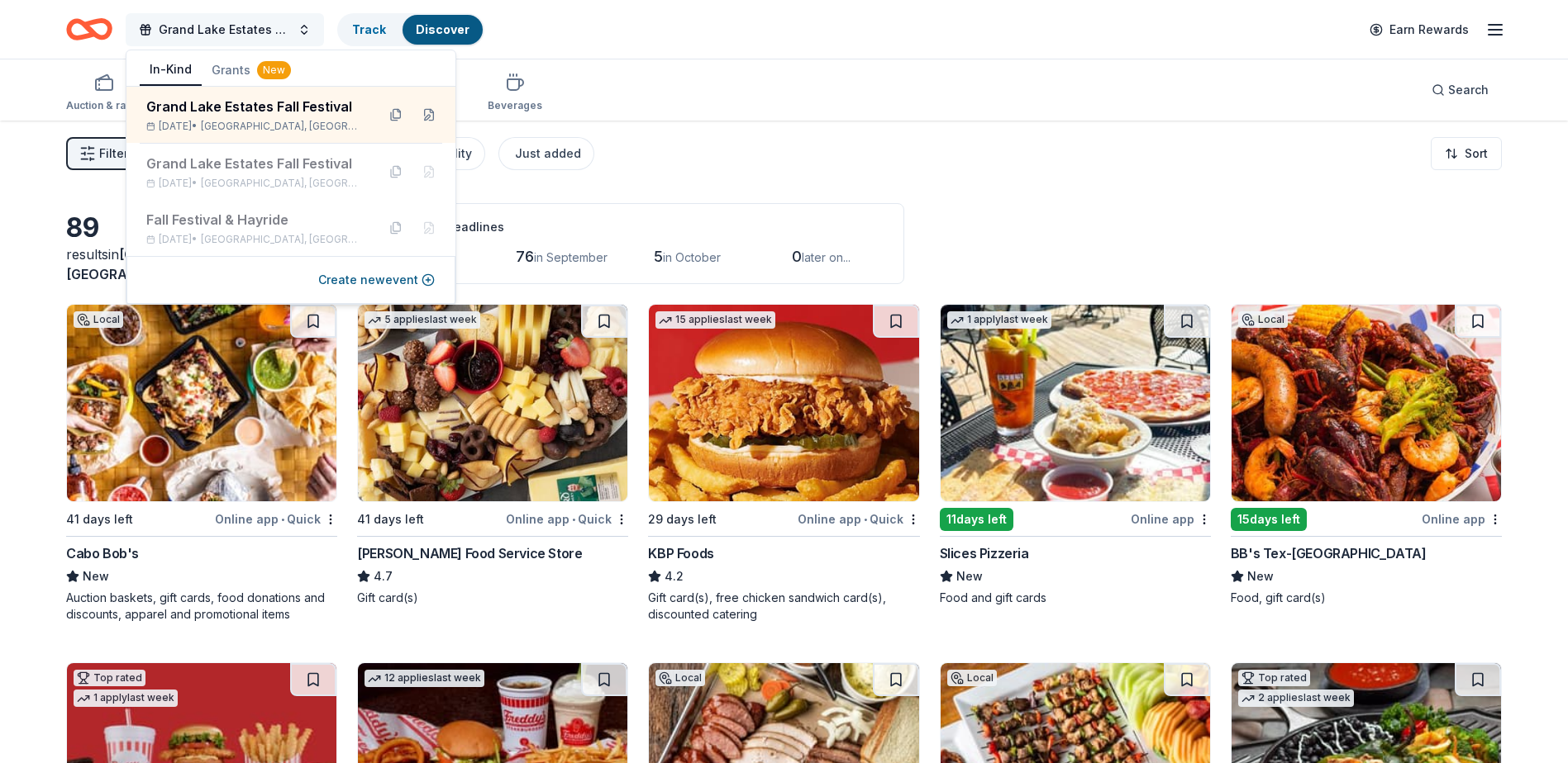
click at [281, 27] on span "Grand Lake Estates Fall Festival" at bounding box center [224, 30] width 132 height 20
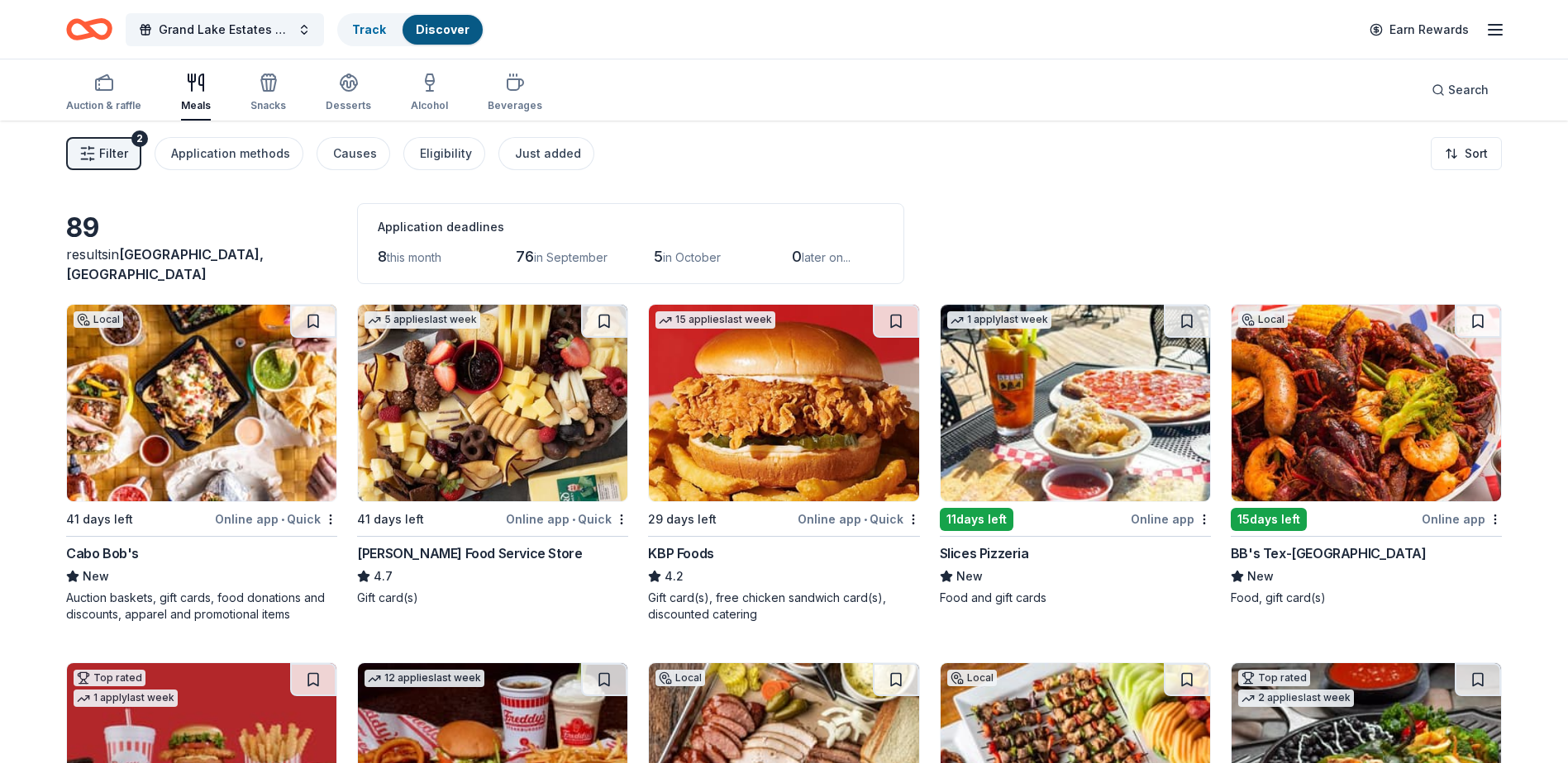
click at [93, 29] on icon "Home" at bounding box center [81, 29] width 25 height 17
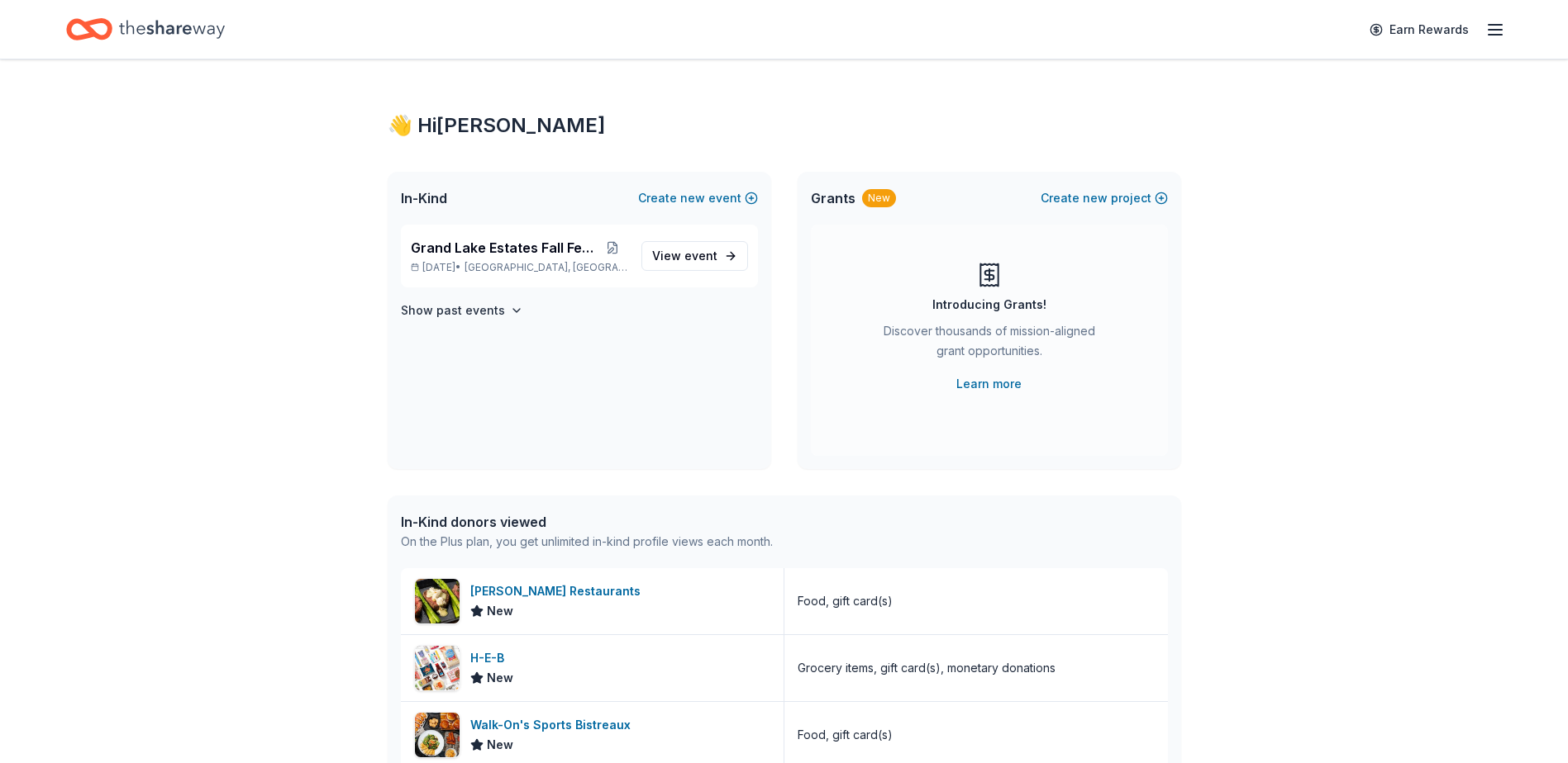
click at [1491, 38] on icon "button" at bounding box center [1494, 30] width 20 height 20
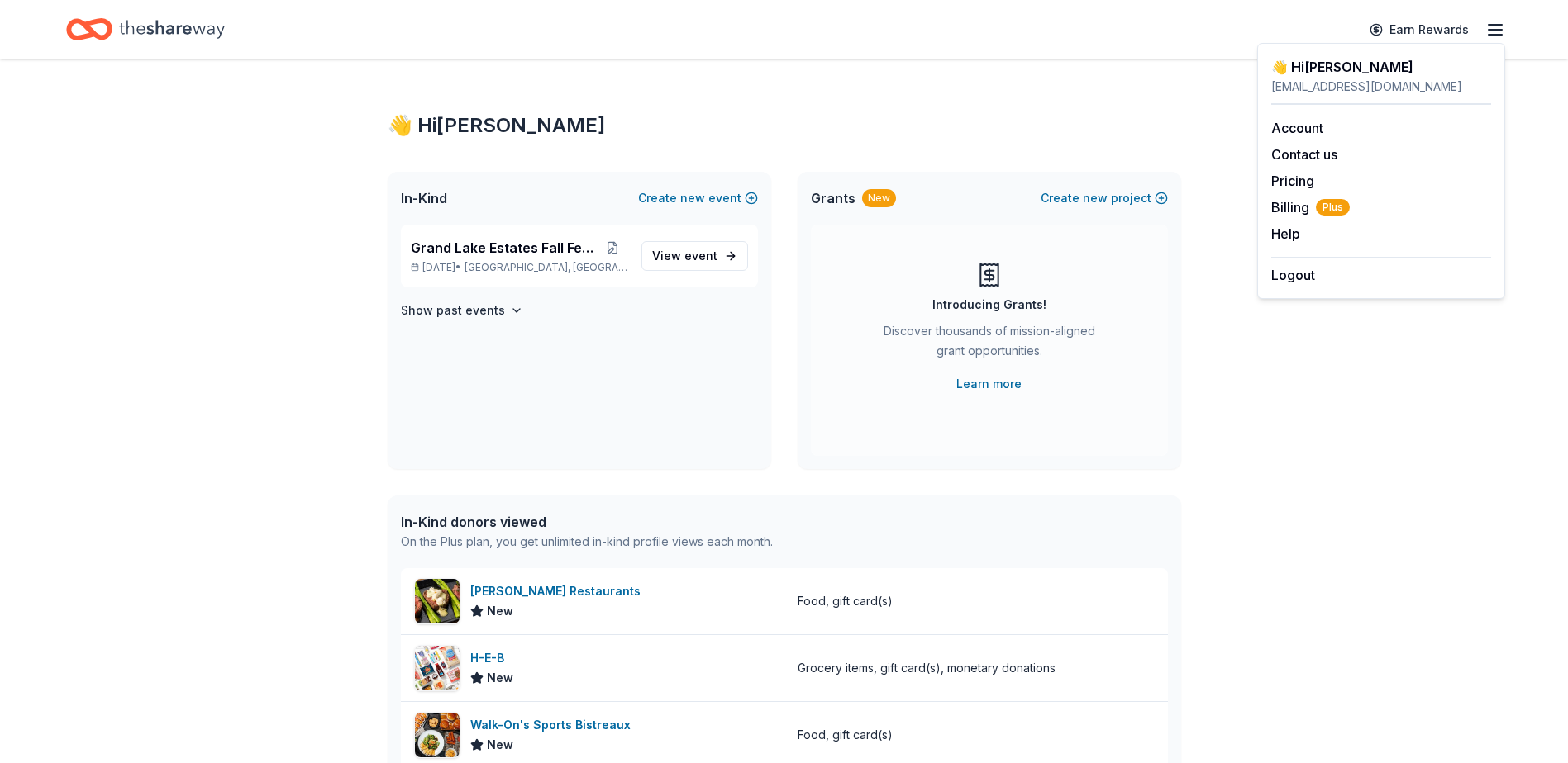
click at [181, 24] on icon "Home" at bounding box center [172, 29] width 106 height 34
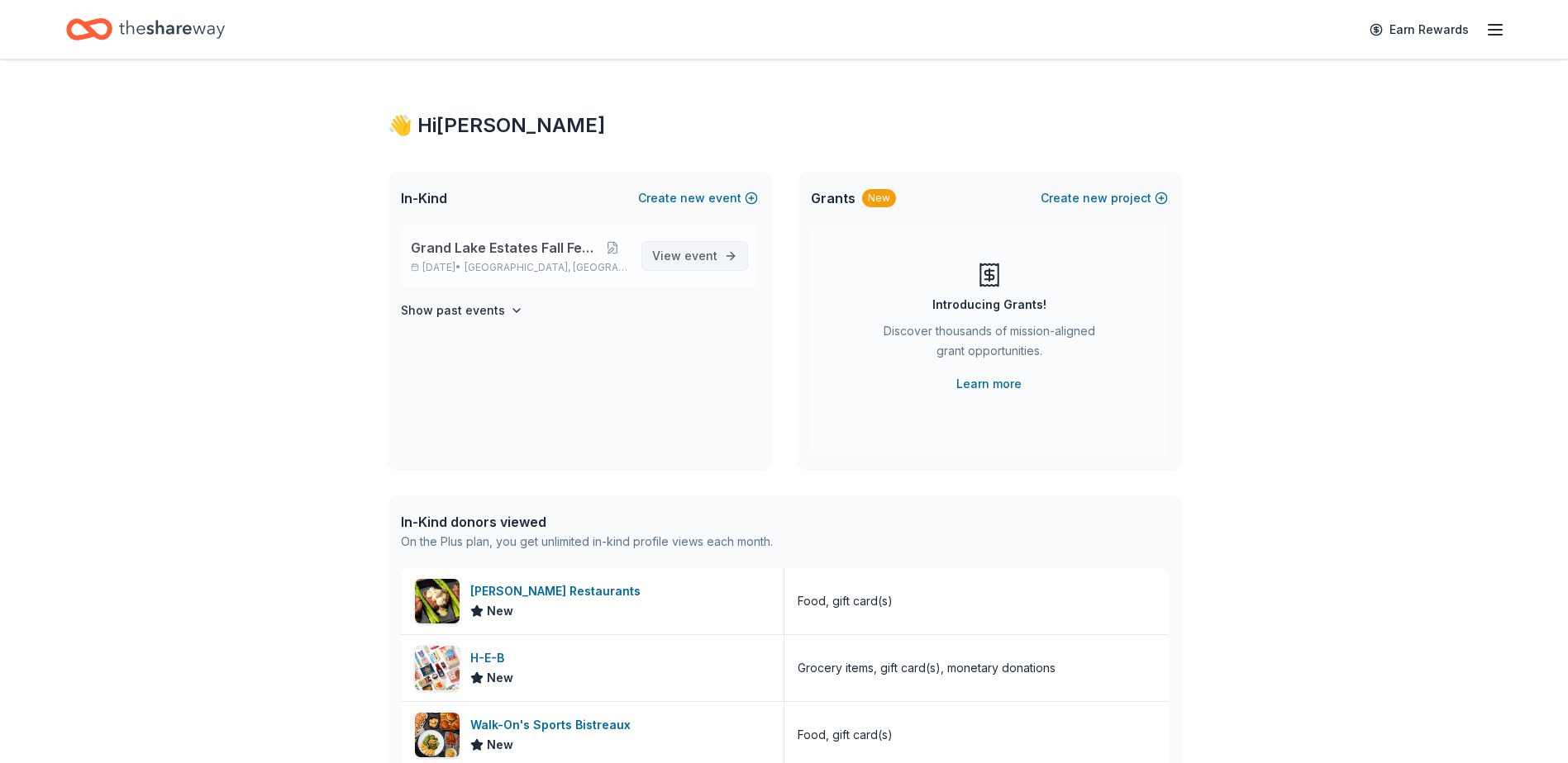
click at [691, 252] on span "event" at bounding box center [701, 256] width 33 height 14
click at [688, 262] on span "event" at bounding box center [701, 256] width 33 height 14
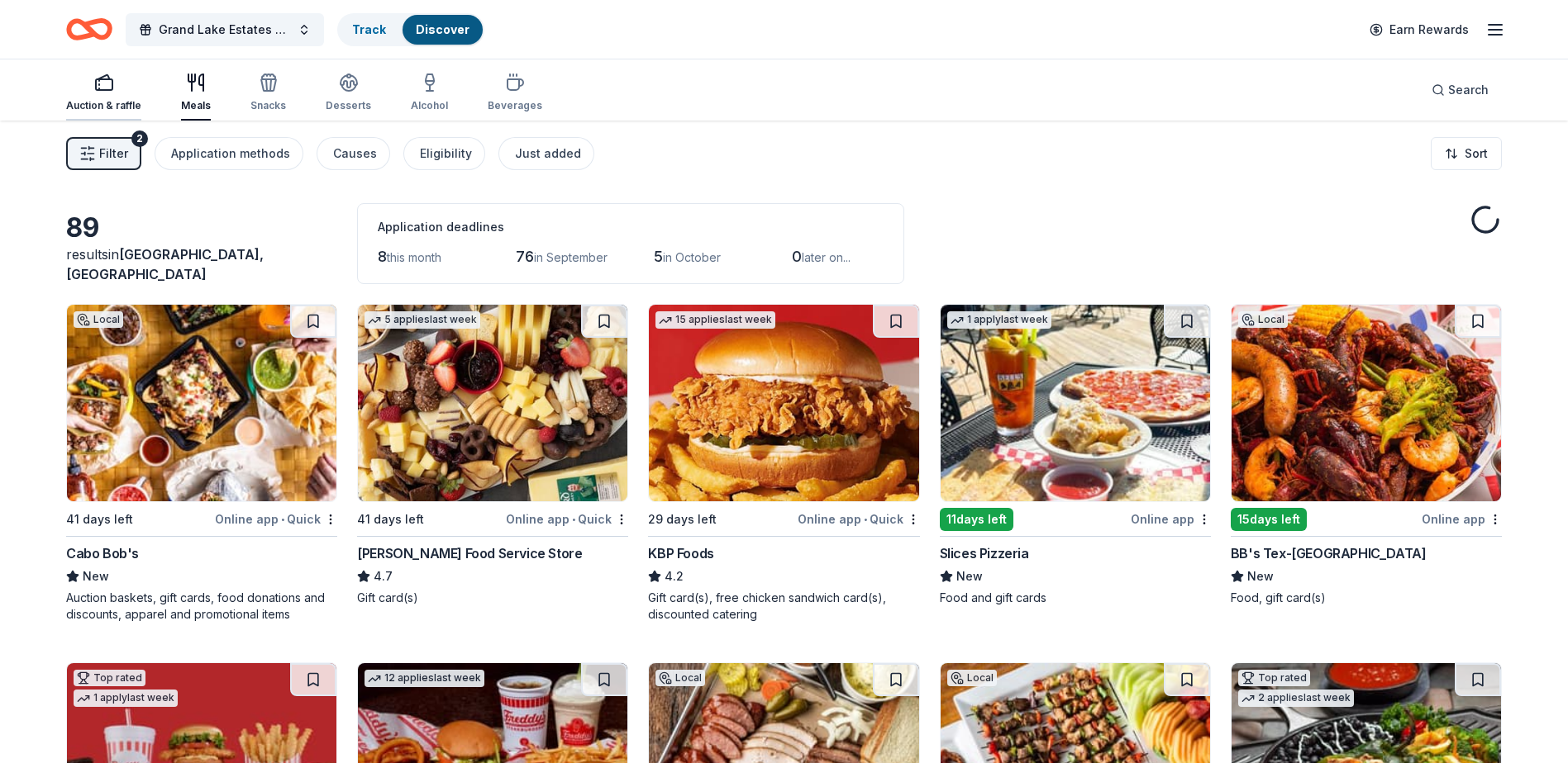
click at [114, 106] on div "Auction & raffle" at bounding box center [104, 105] width 75 height 13
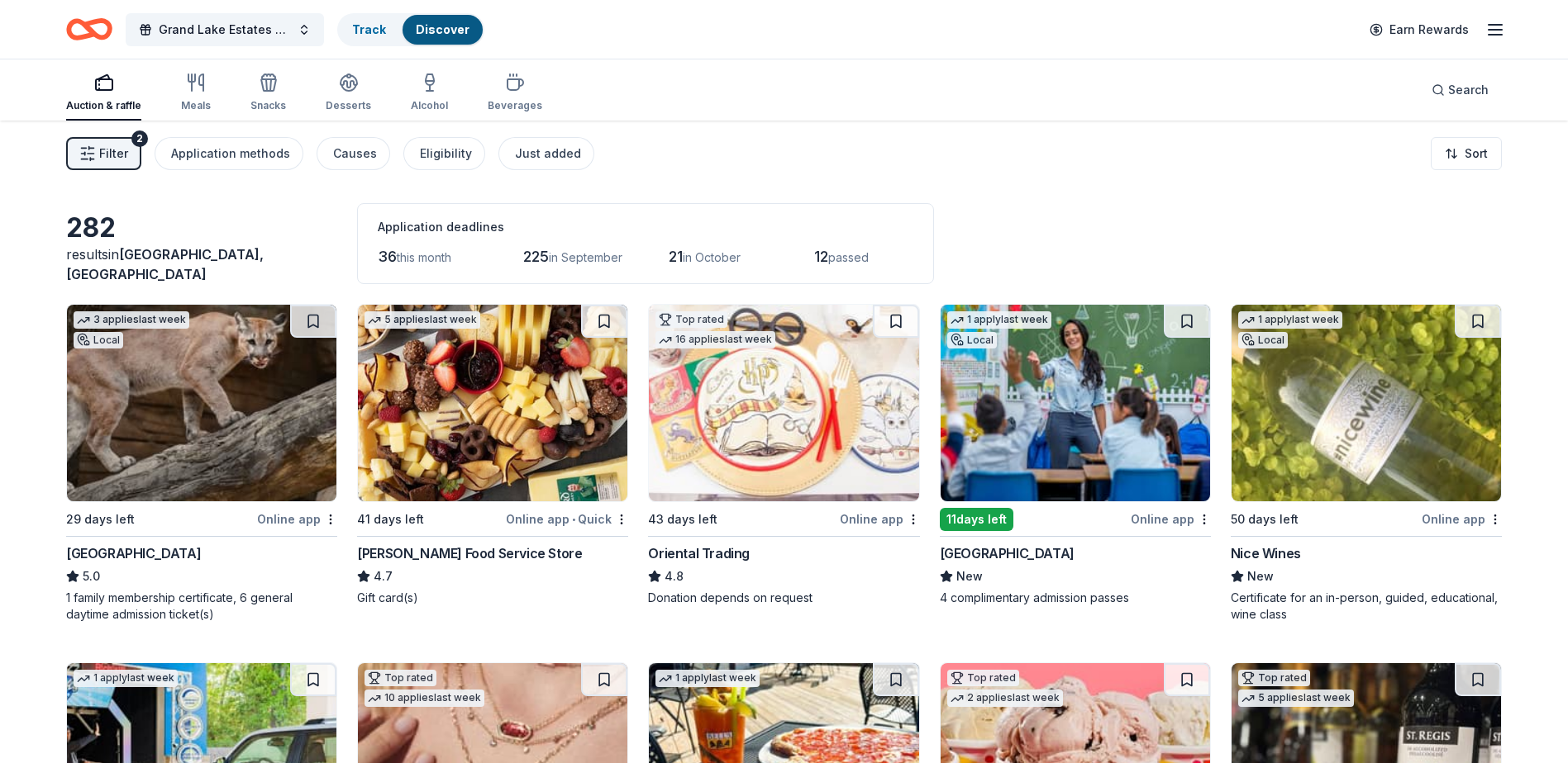
click at [190, 598] on div "1 family membership certificate, 6 general daytime admission ticket(s)" at bounding box center [202, 606] width 271 height 33
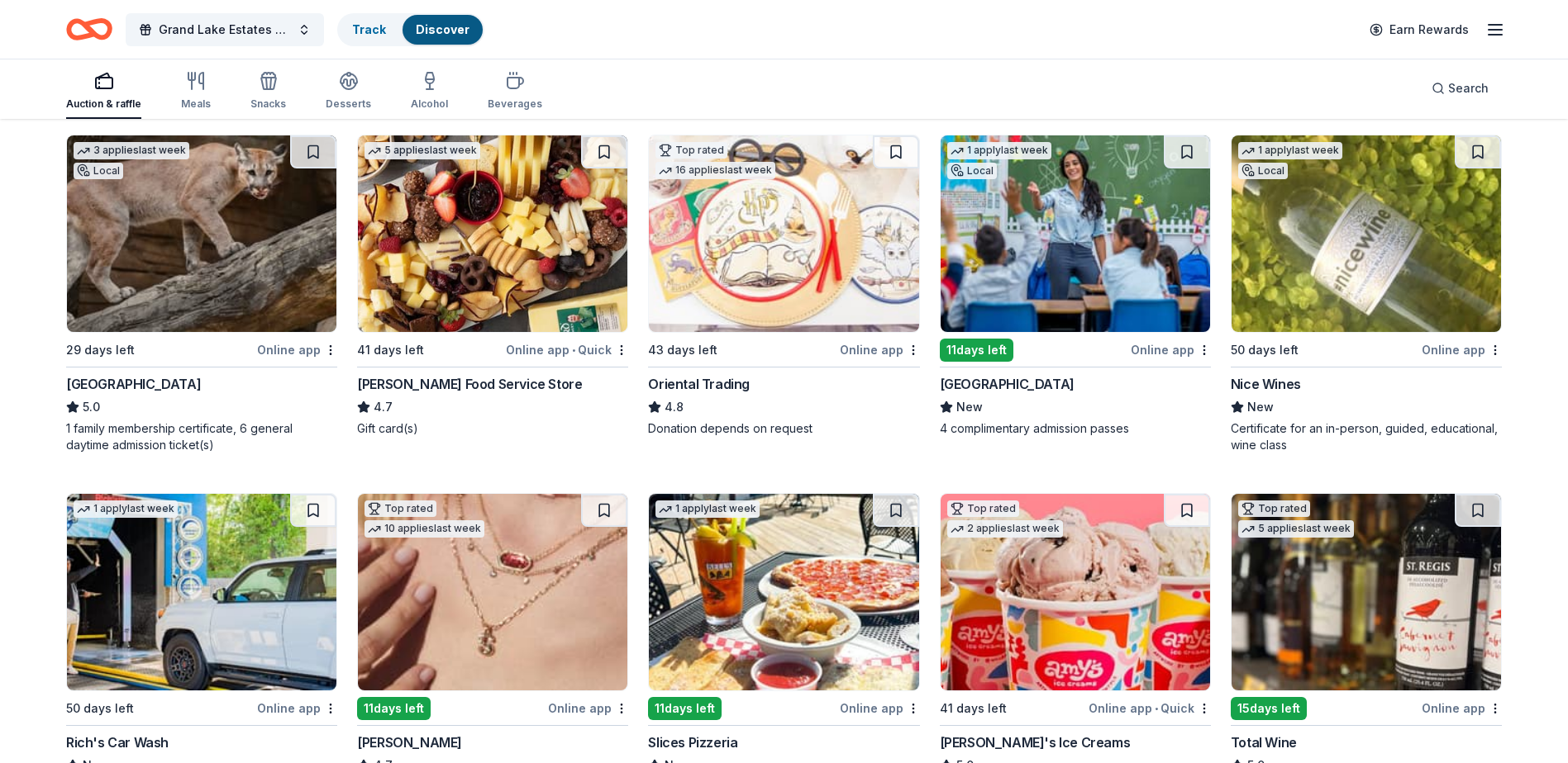
scroll to position [248, 0]
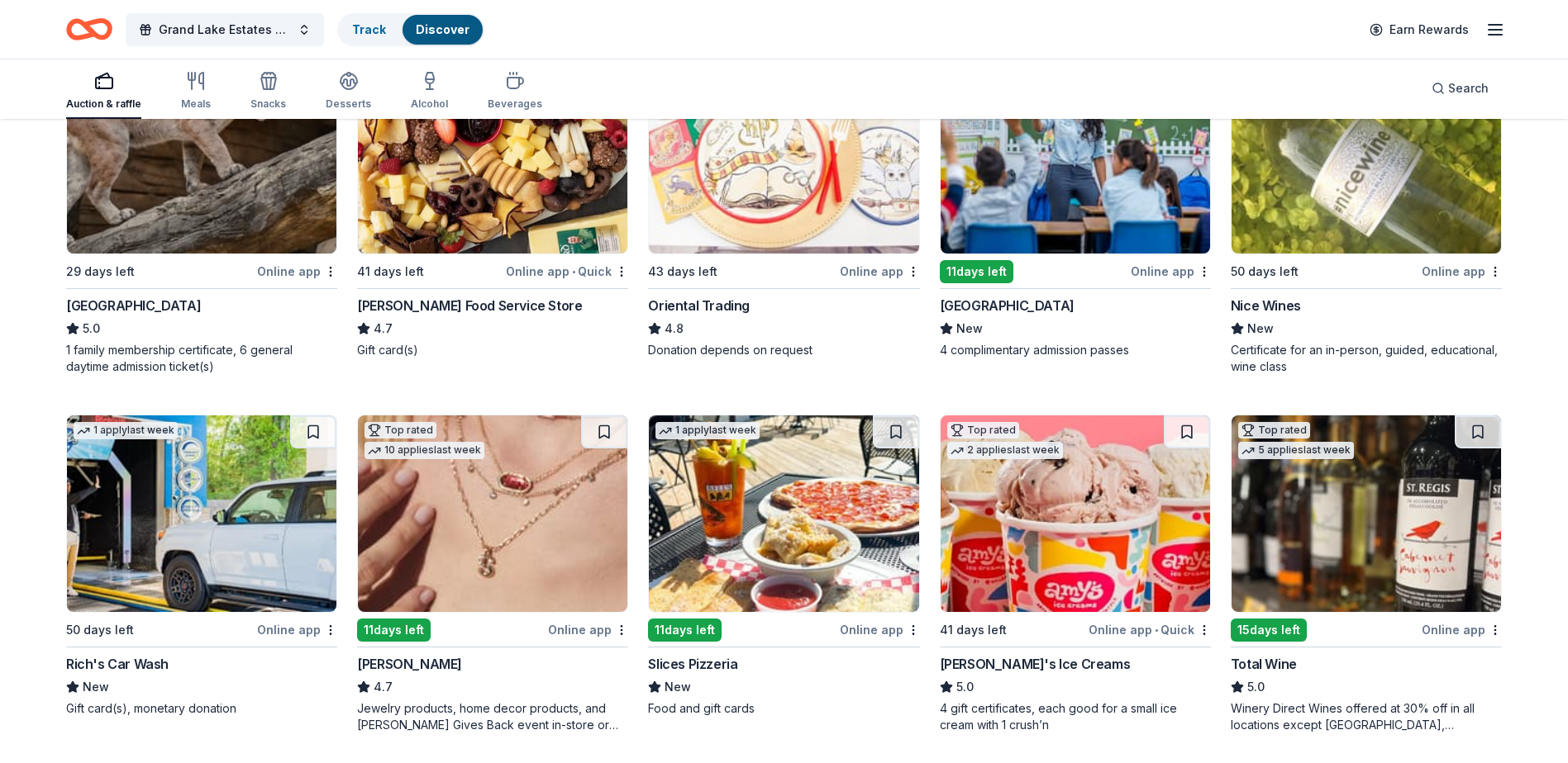
click at [1128, 220] on img at bounding box center [1075, 155] width 270 height 197
click at [525, 553] on img at bounding box center [493, 514] width 270 height 197
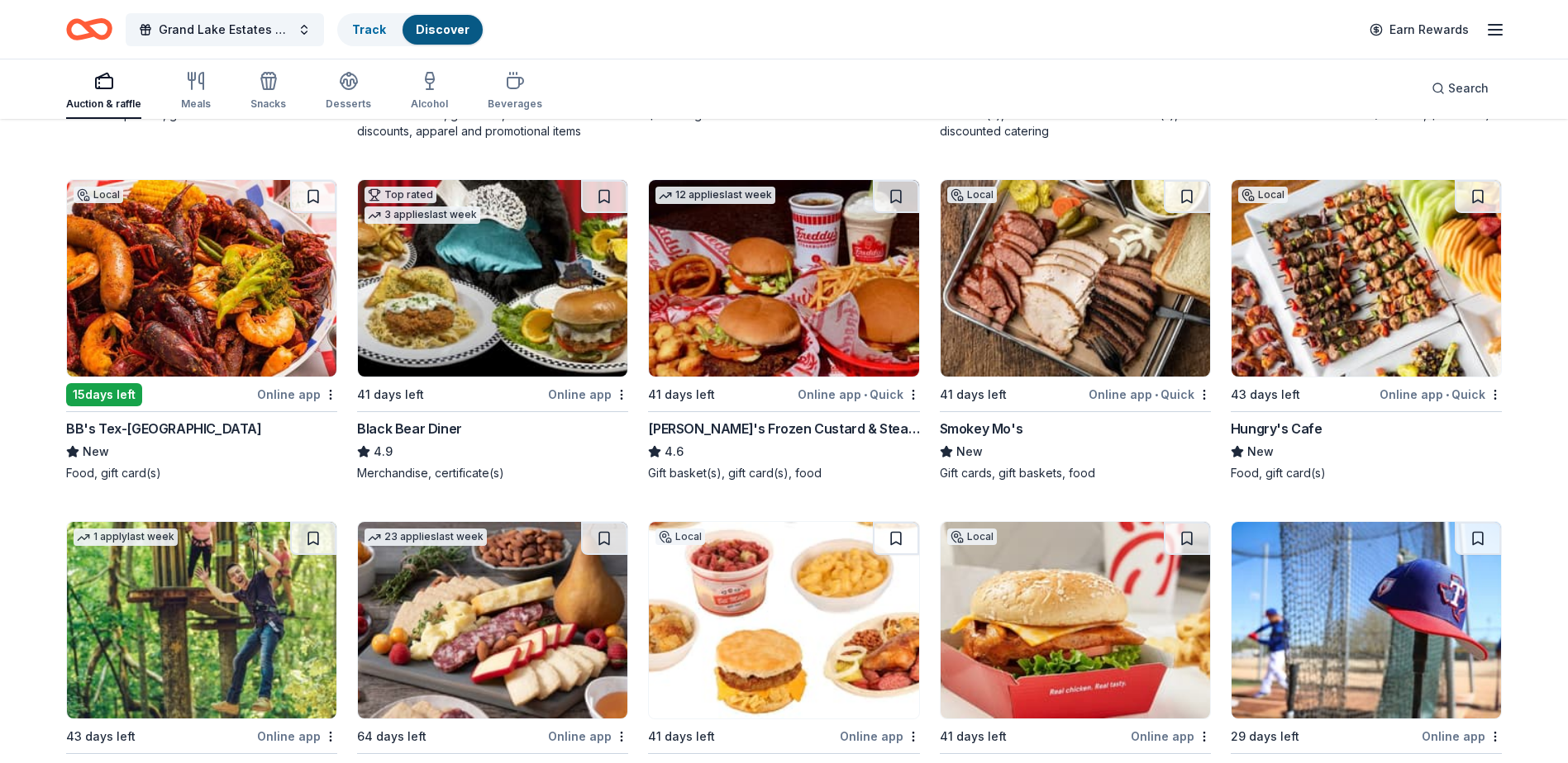
scroll to position [1563, 0]
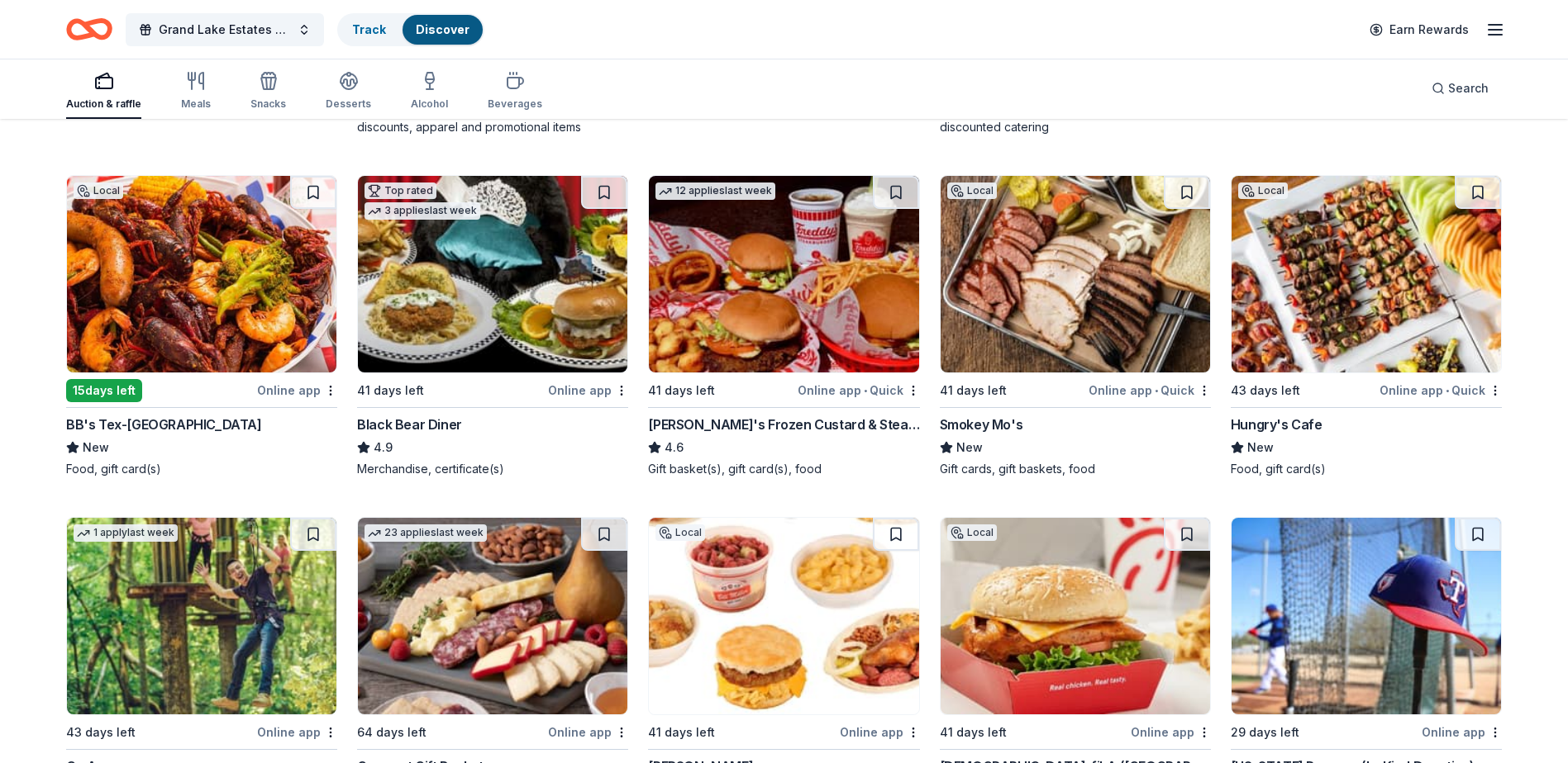
click at [515, 287] on img at bounding box center [493, 274] width 270 height 197
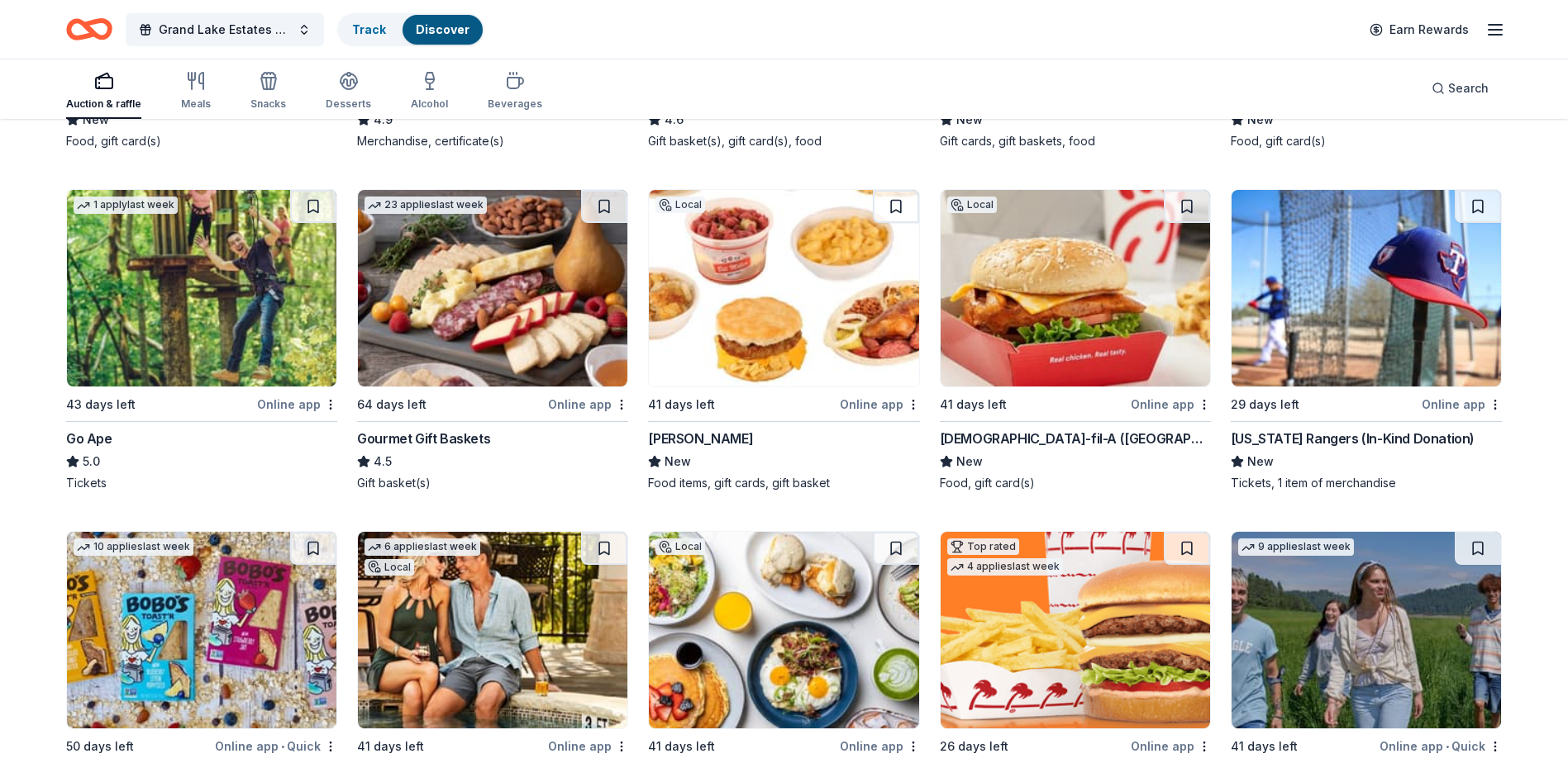
scroll to position [1916, 0]
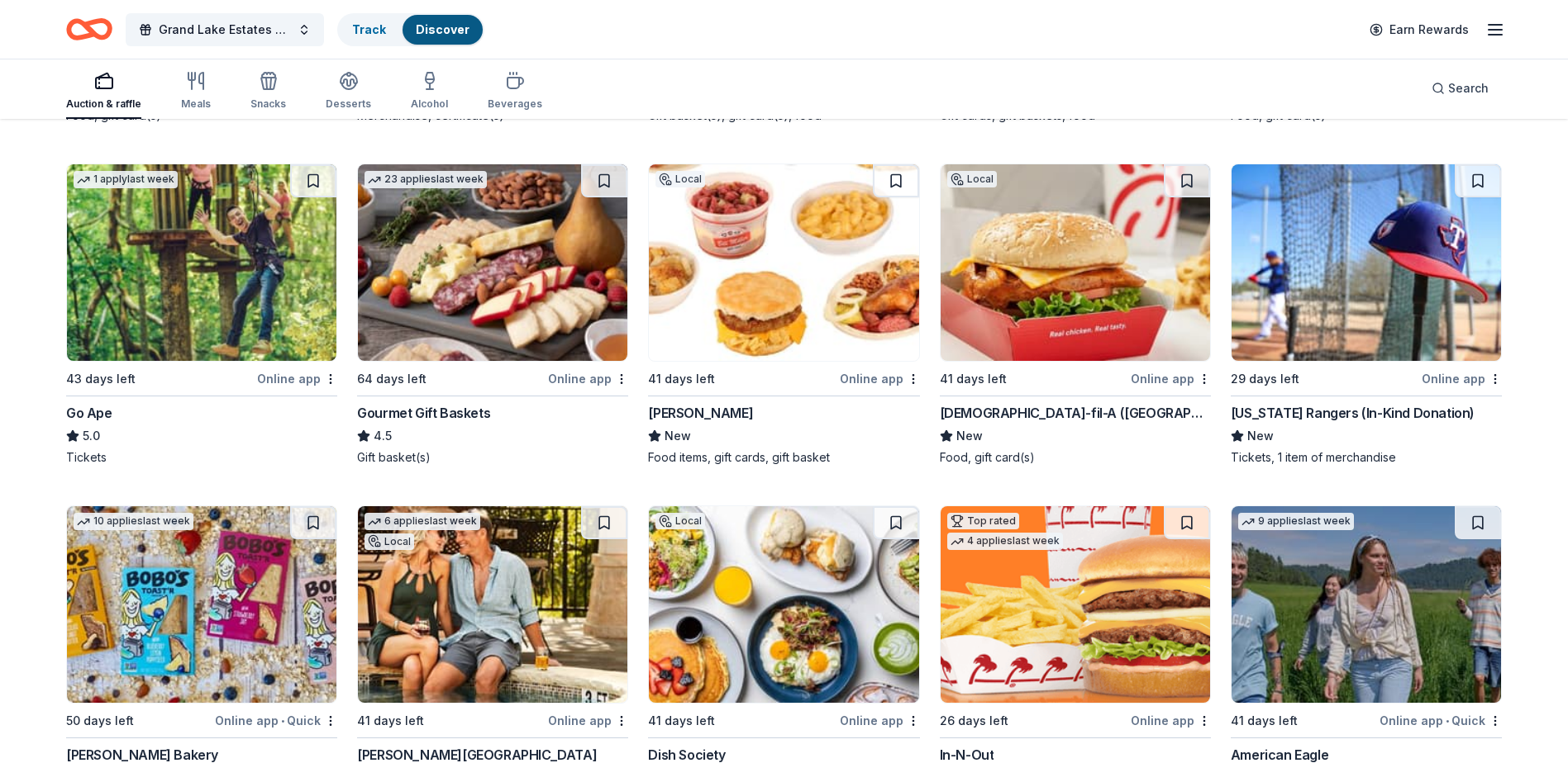
click at [458, 257] on img at bounding box center [493, 262] width 270 height 197
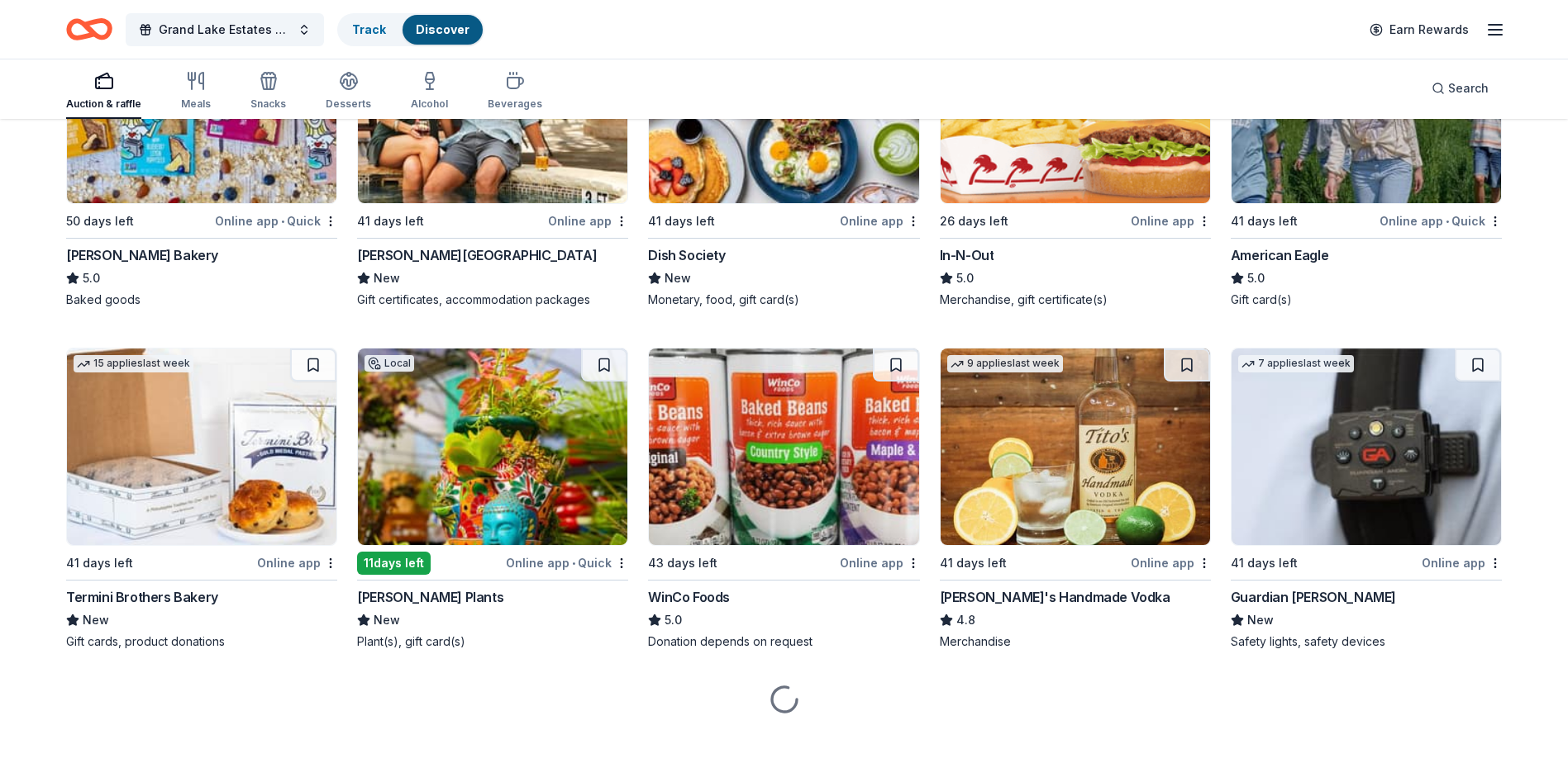
scroll to position [2435, 0]
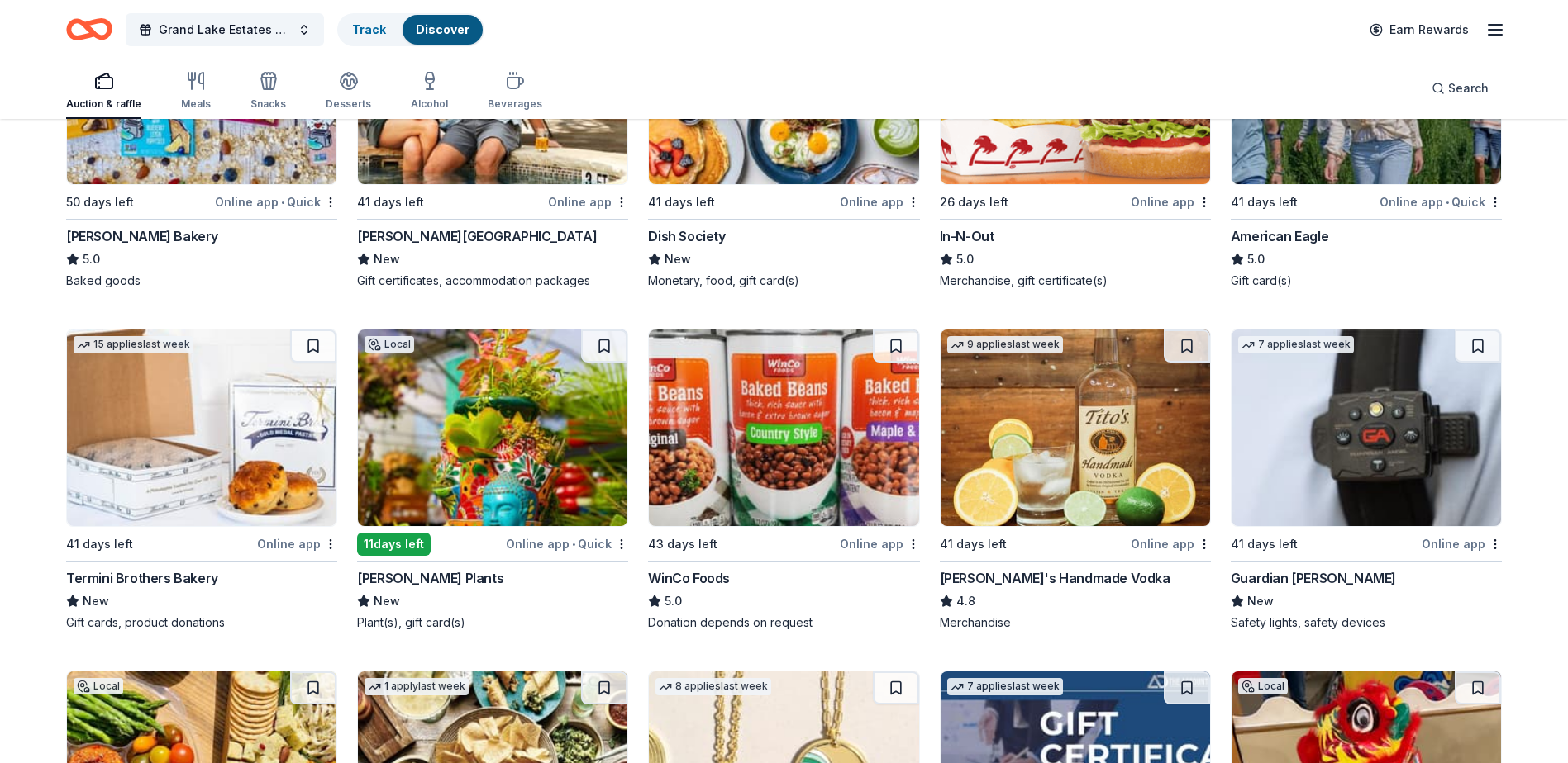
click at [1059, 464] on img at bounding box center [1075, 428] width 270 height 197
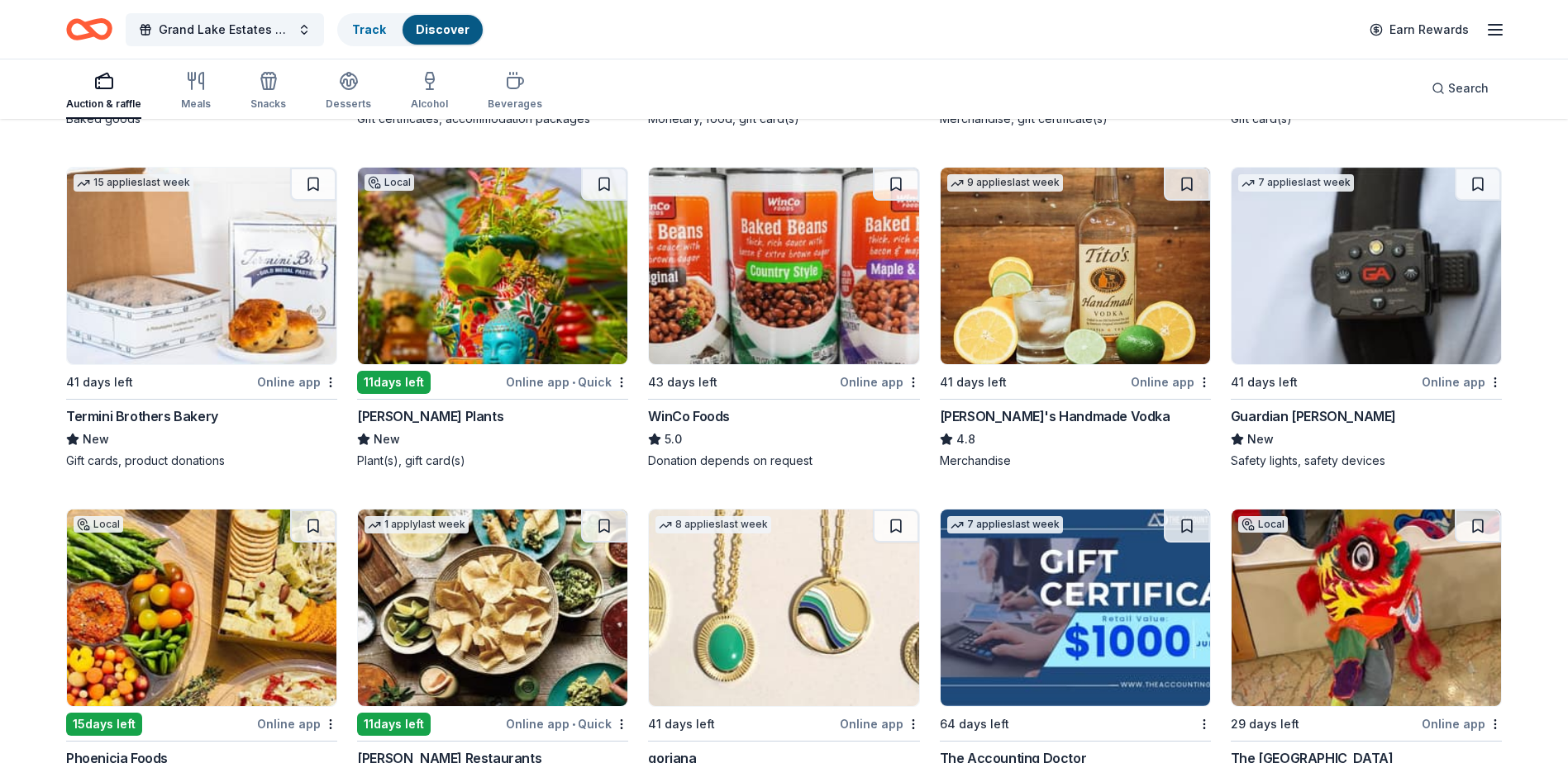
scroll to position [2600, 0]
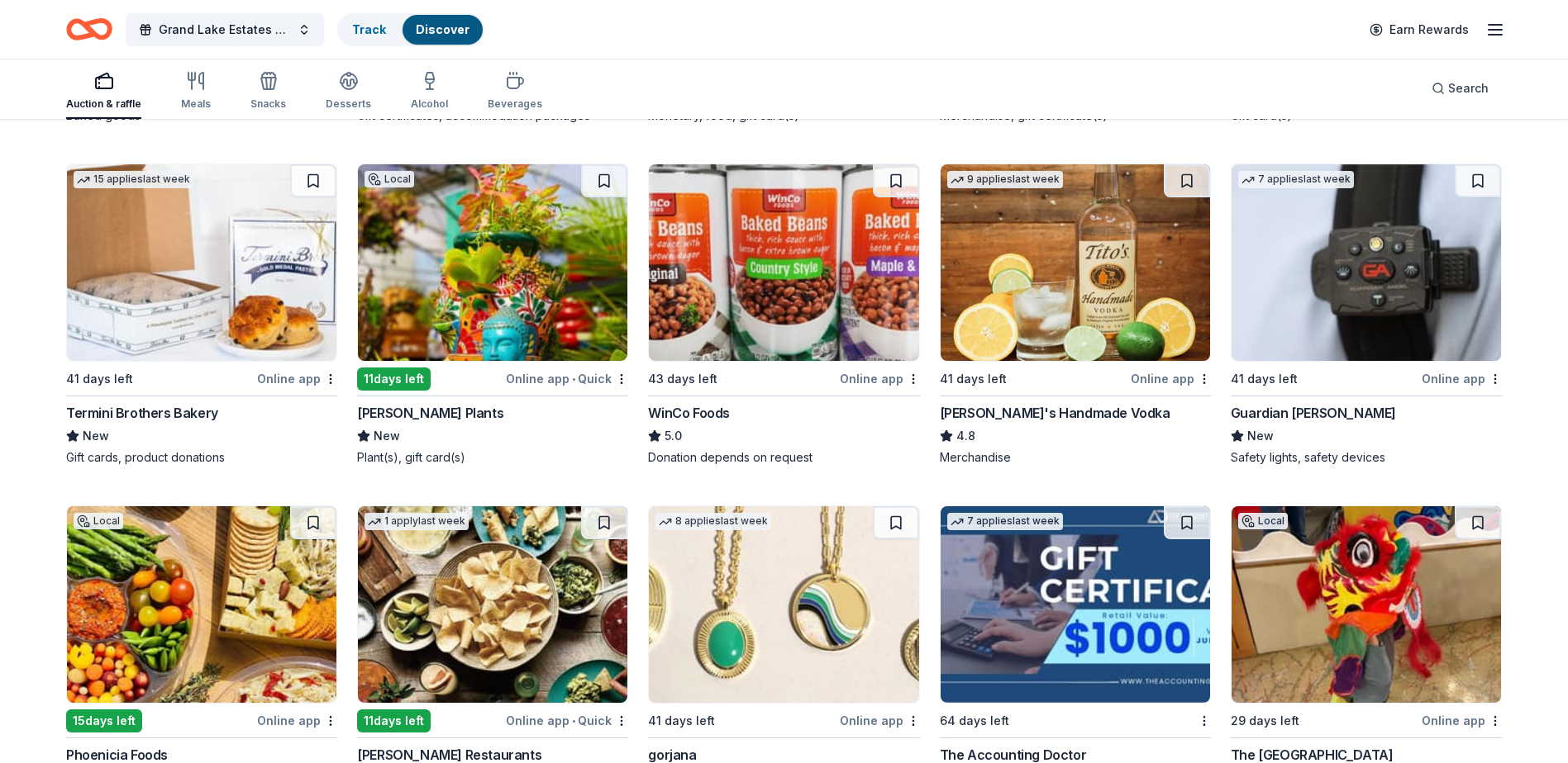
click at [478, 258] on img at bounding box center [493, 262] width 270 height 197
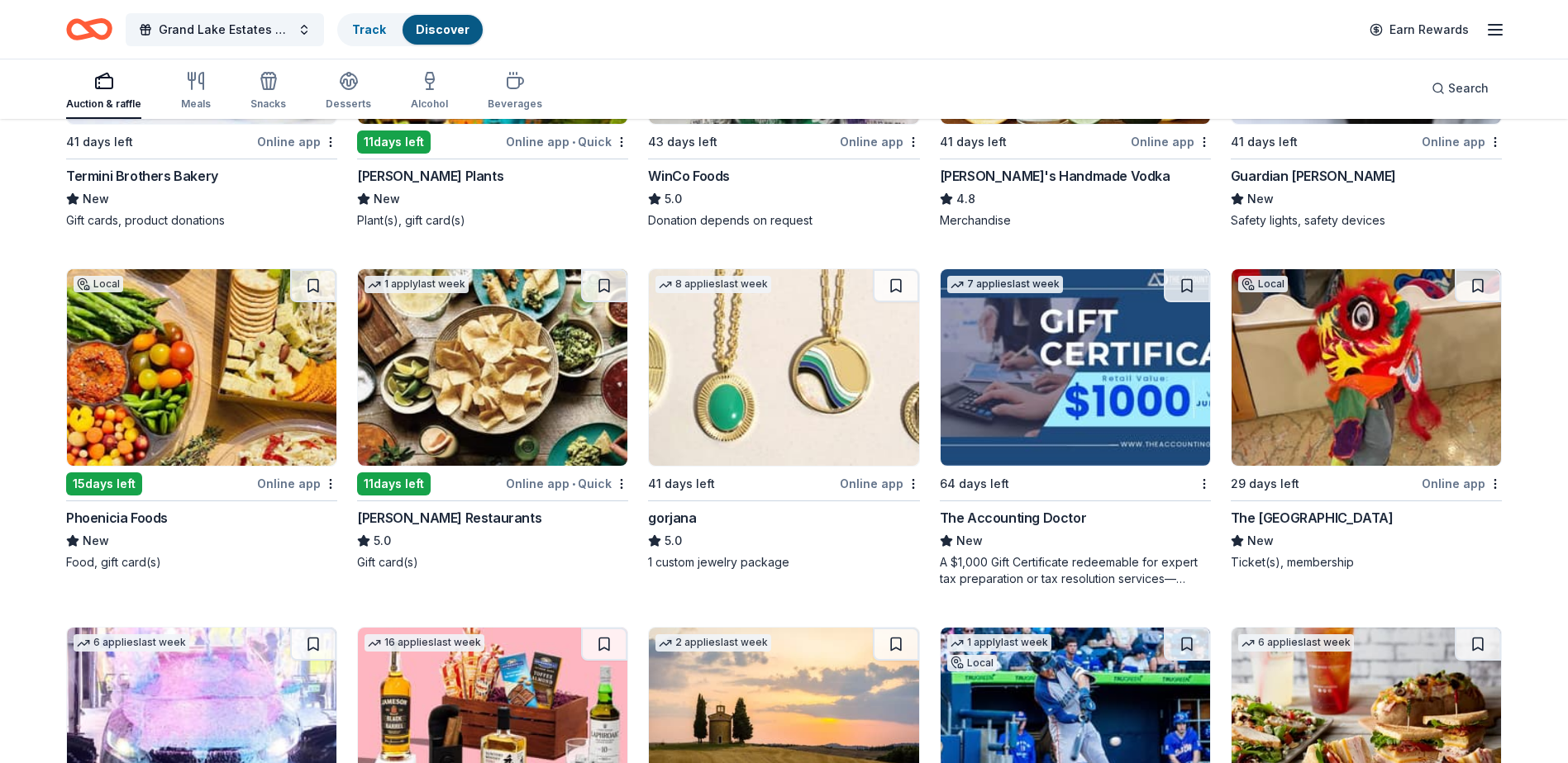
scroll to position [2848, 0]
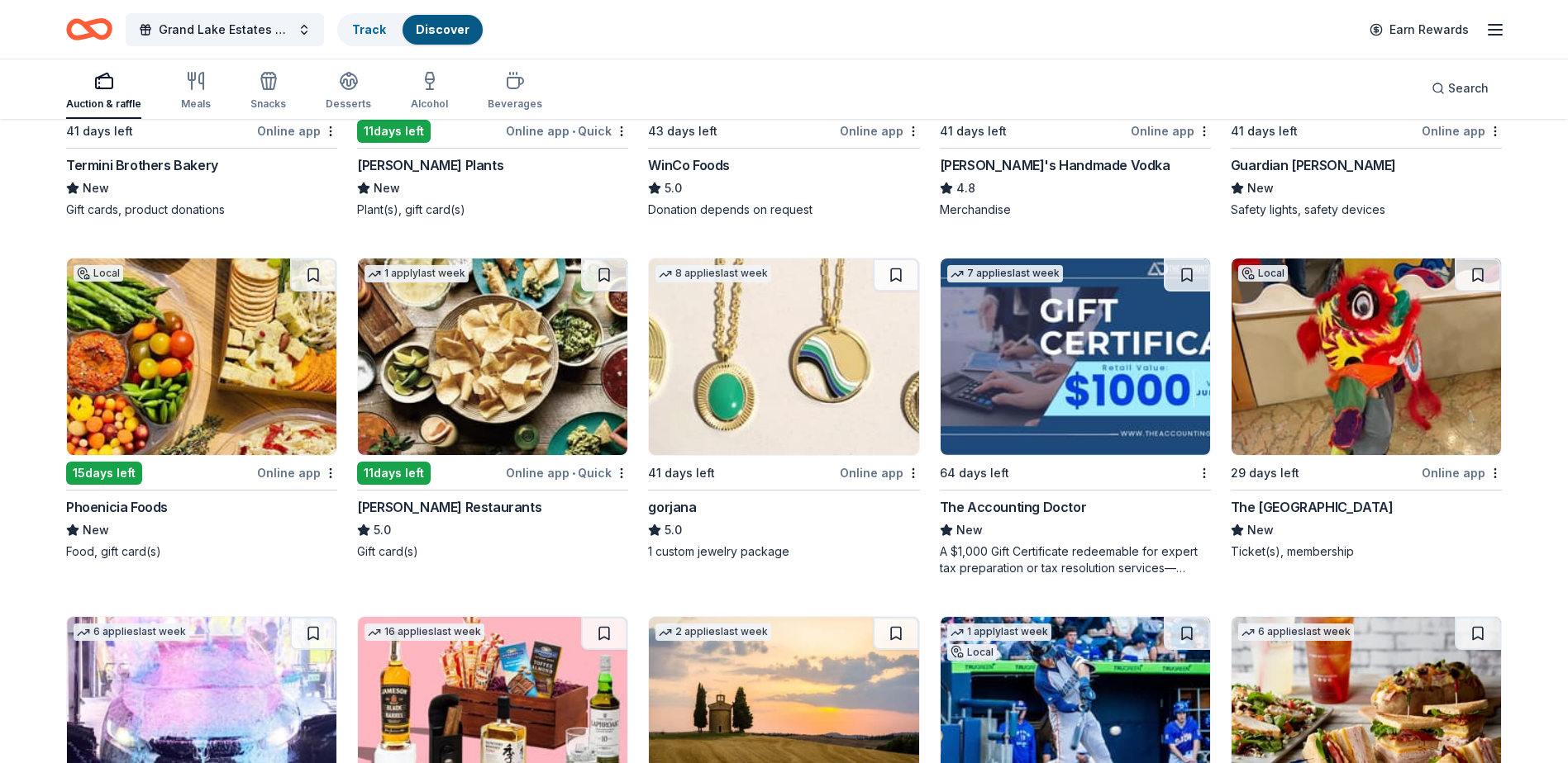
click at [1353, 360] on img at bounding box center [1367, 356] width 270 height 197
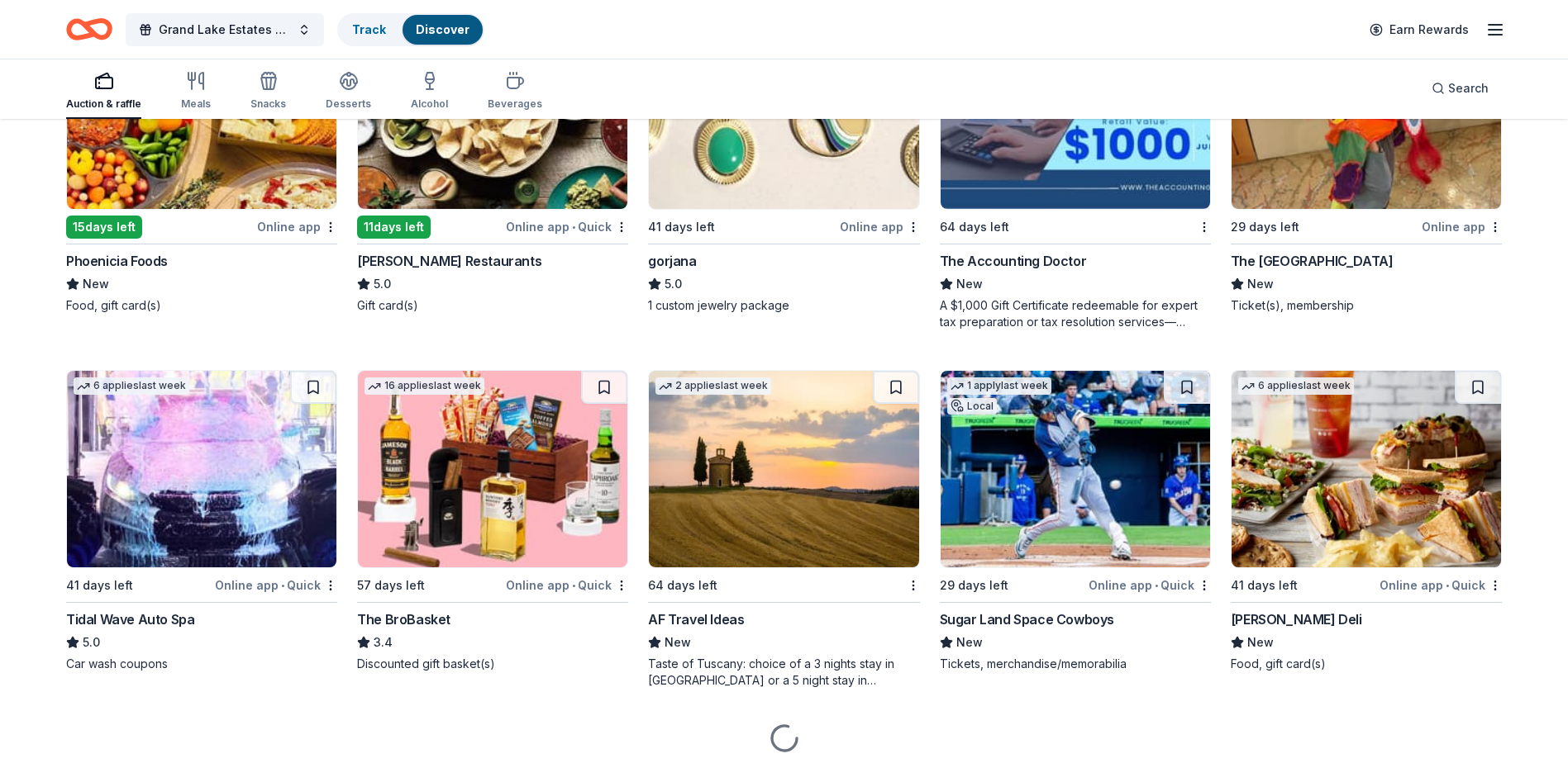
scroll to position [3153, 0]
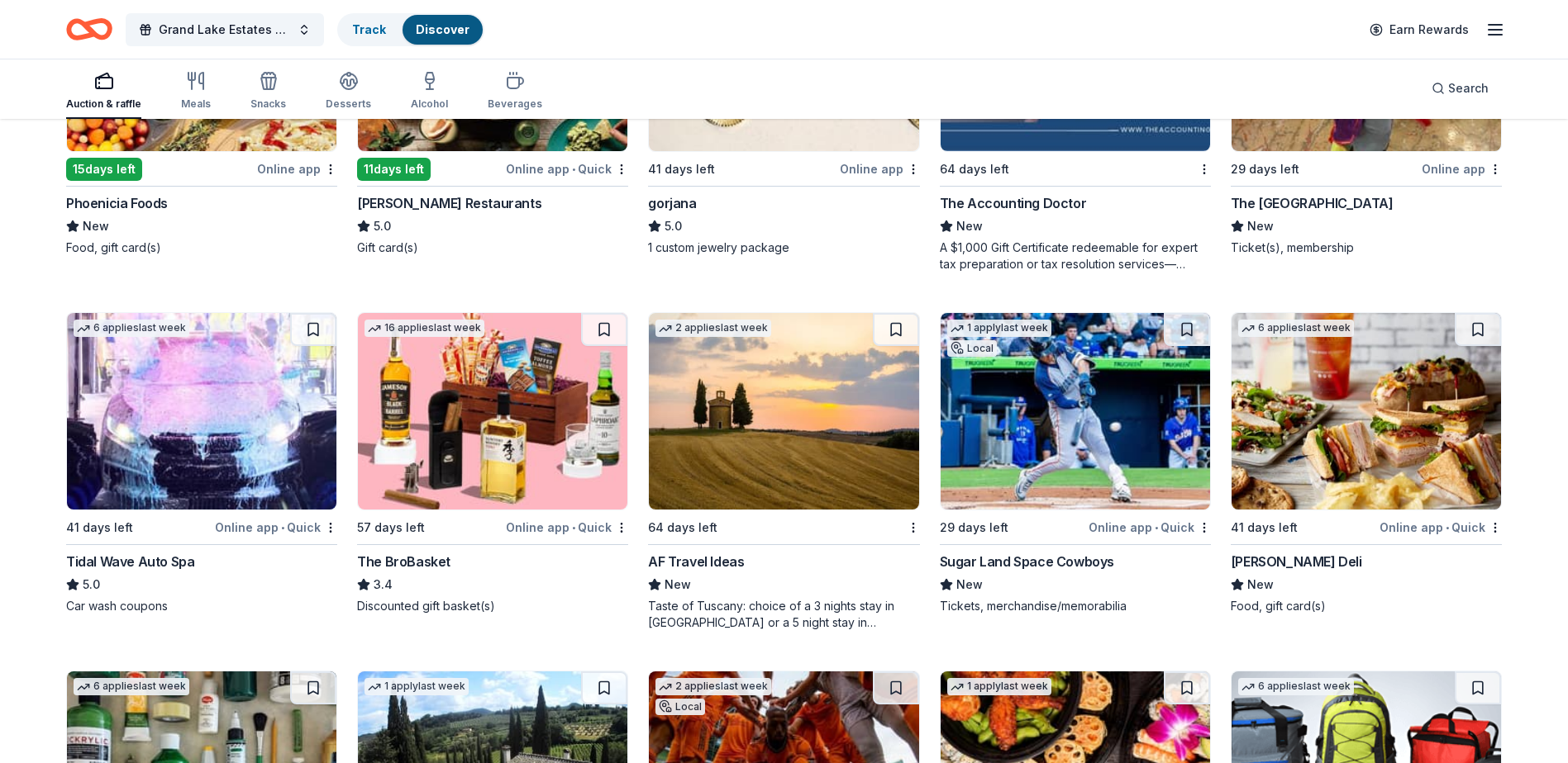
click at [1051, 436] on img at bounding box center [1075, 411] width 270 height 197
click at [182, 396] on img at bounding box center [201, 411] width 270 height 197
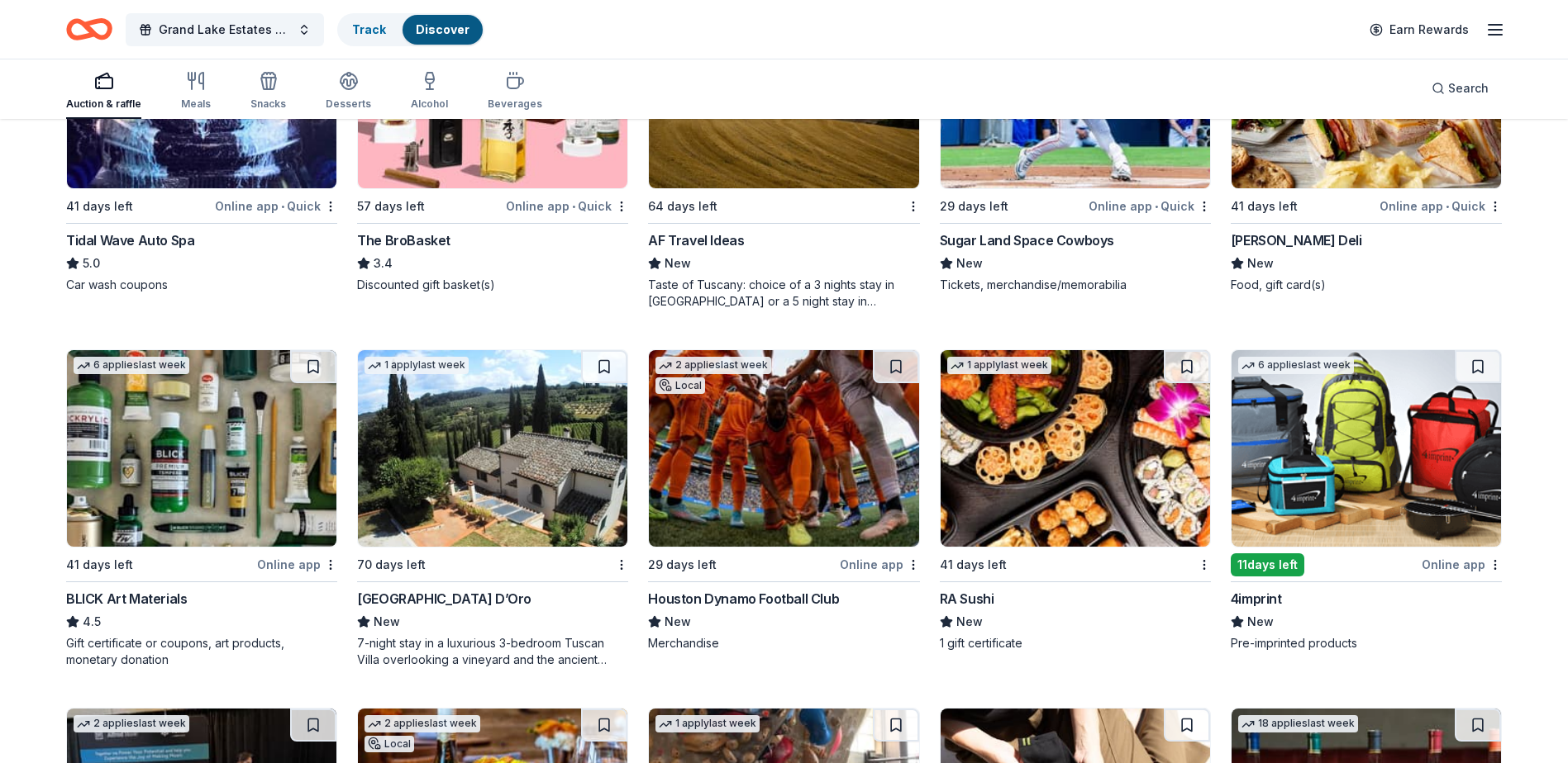
scroll to position [3566, 0]
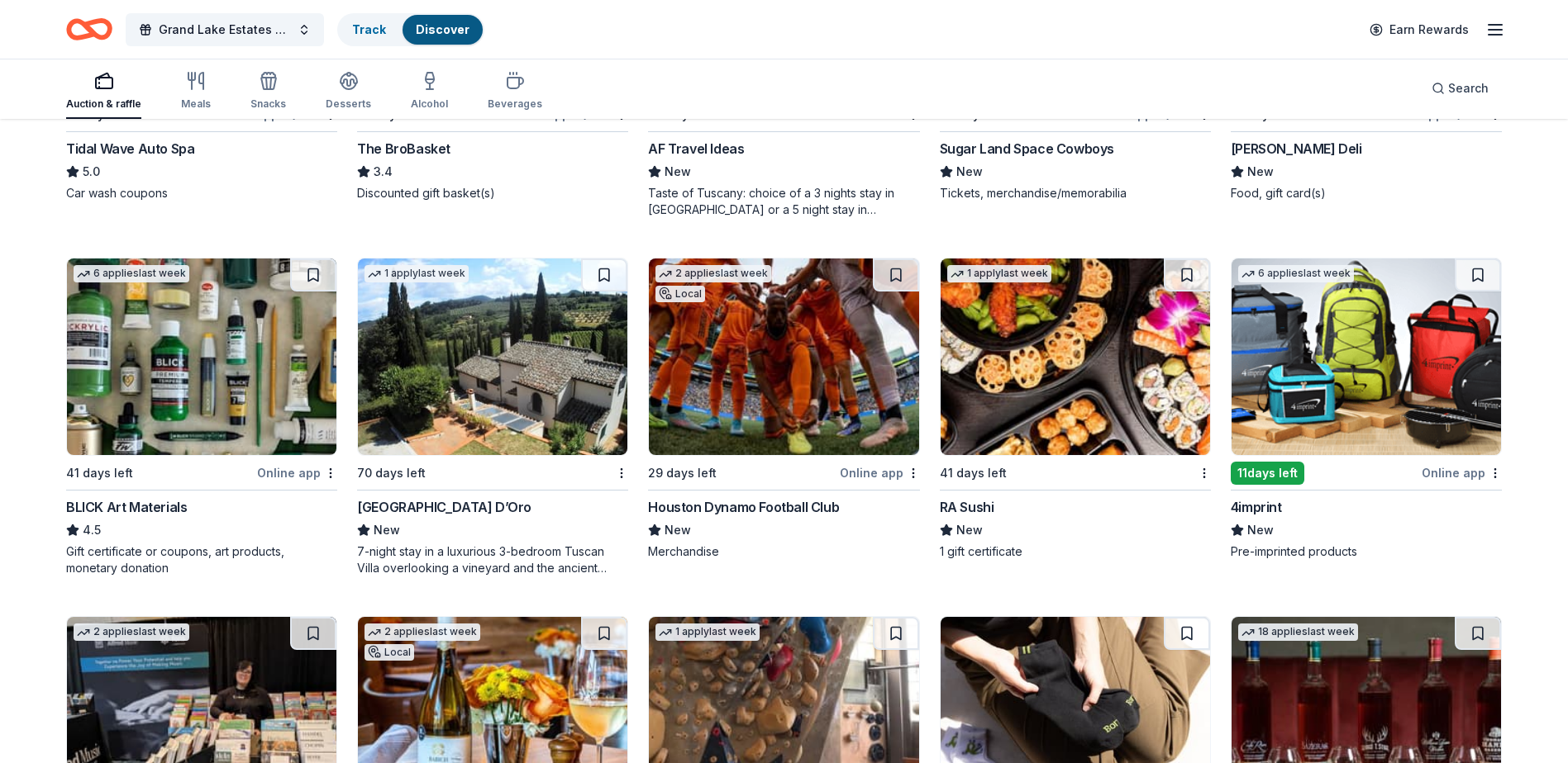
click at [760, 365] on img at bounding box center [784, 356] width 270 height 197
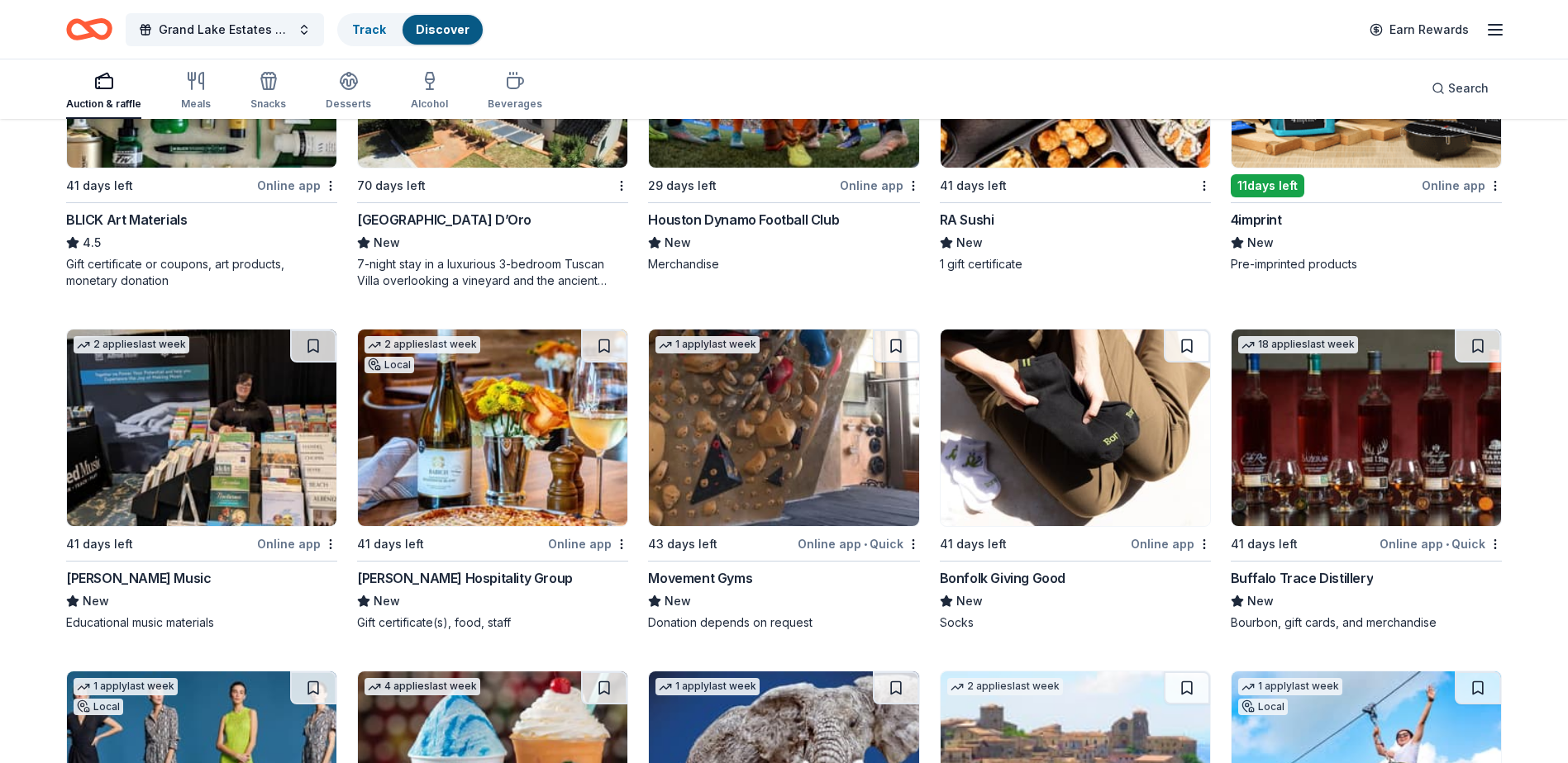
scroll to position [3936, 0]
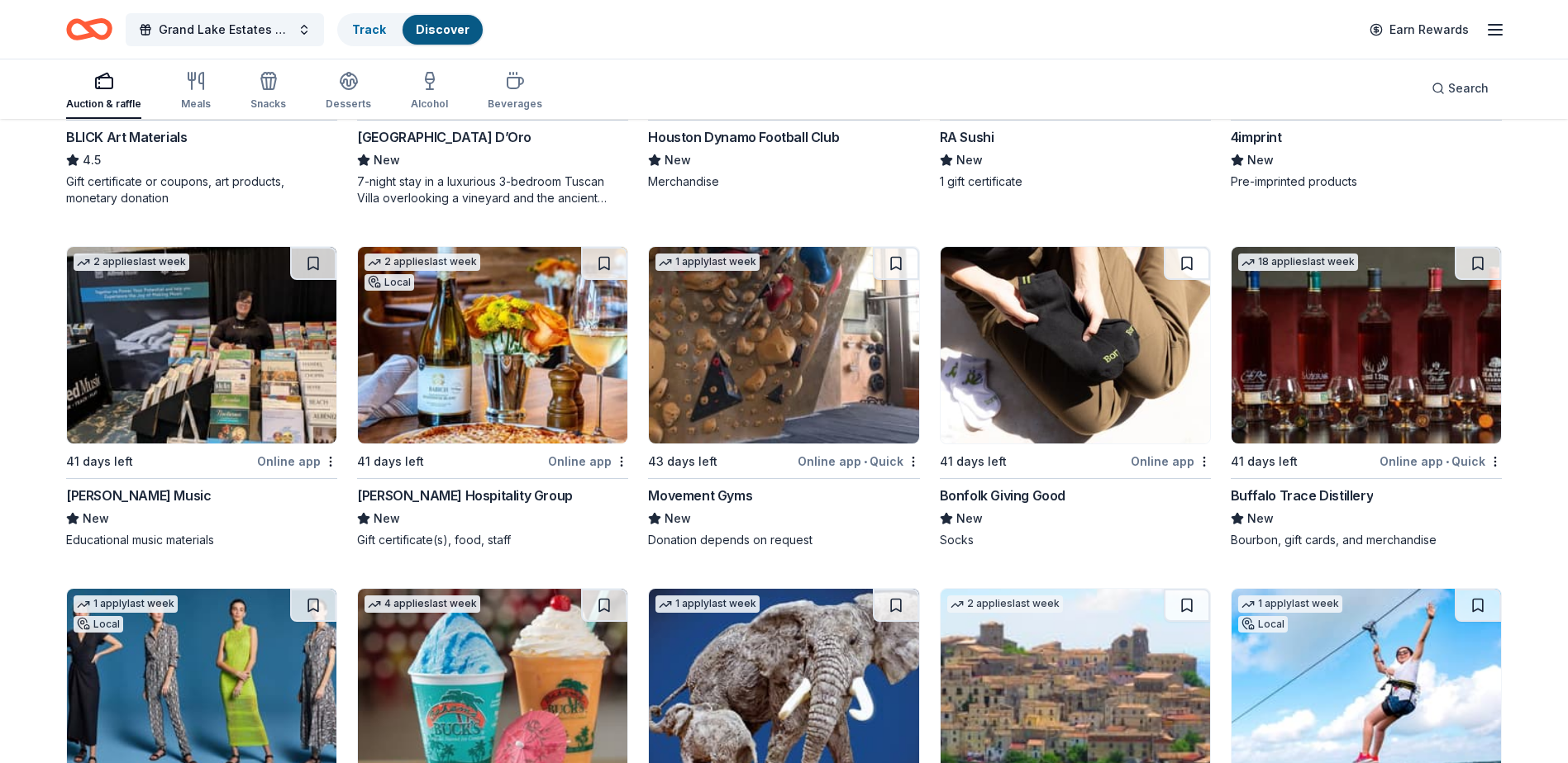
click at [1339, 352] on img at bounding box center [1367, 345] width 270 height 197
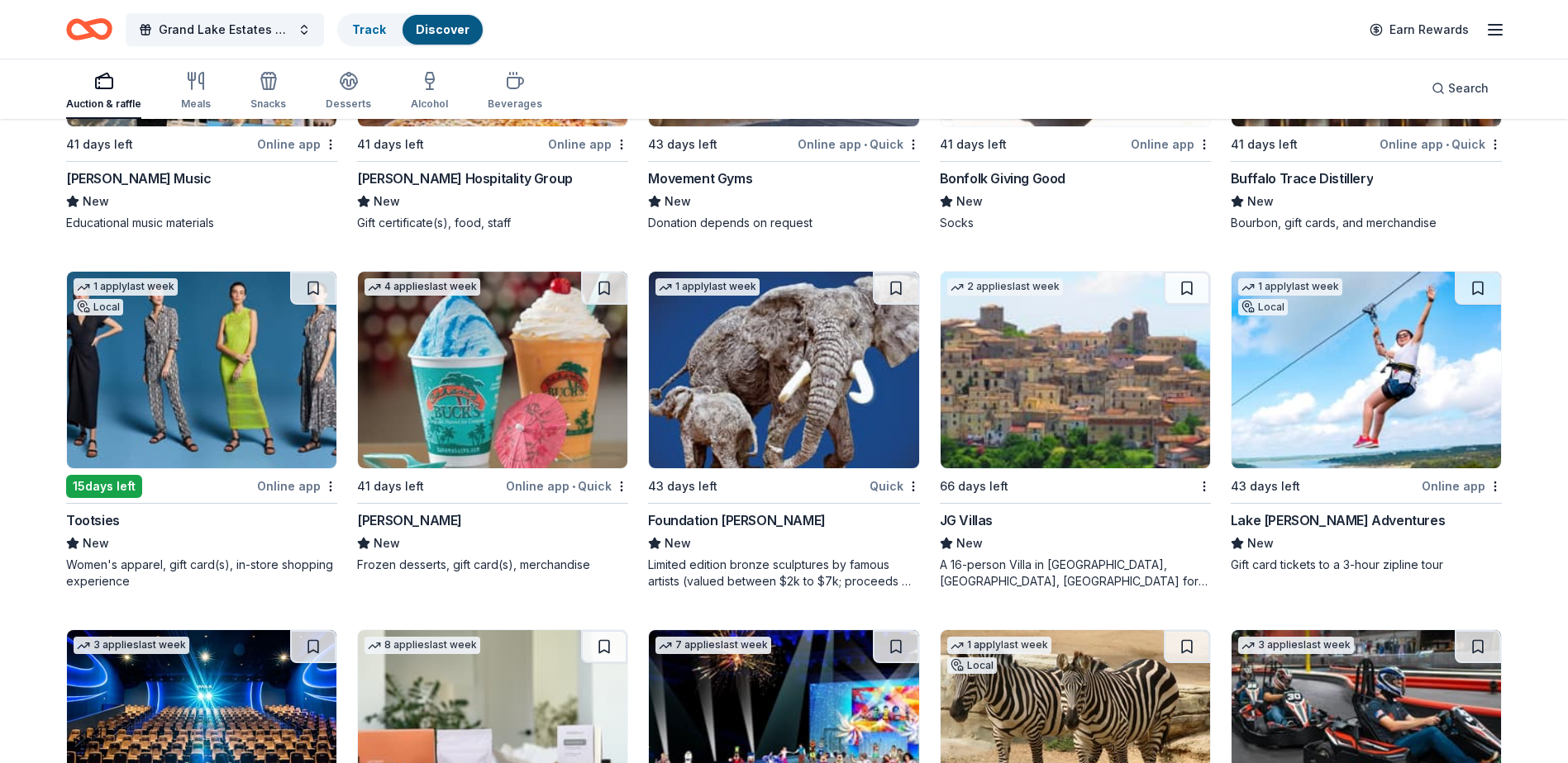
scroll to position [4349, 0]
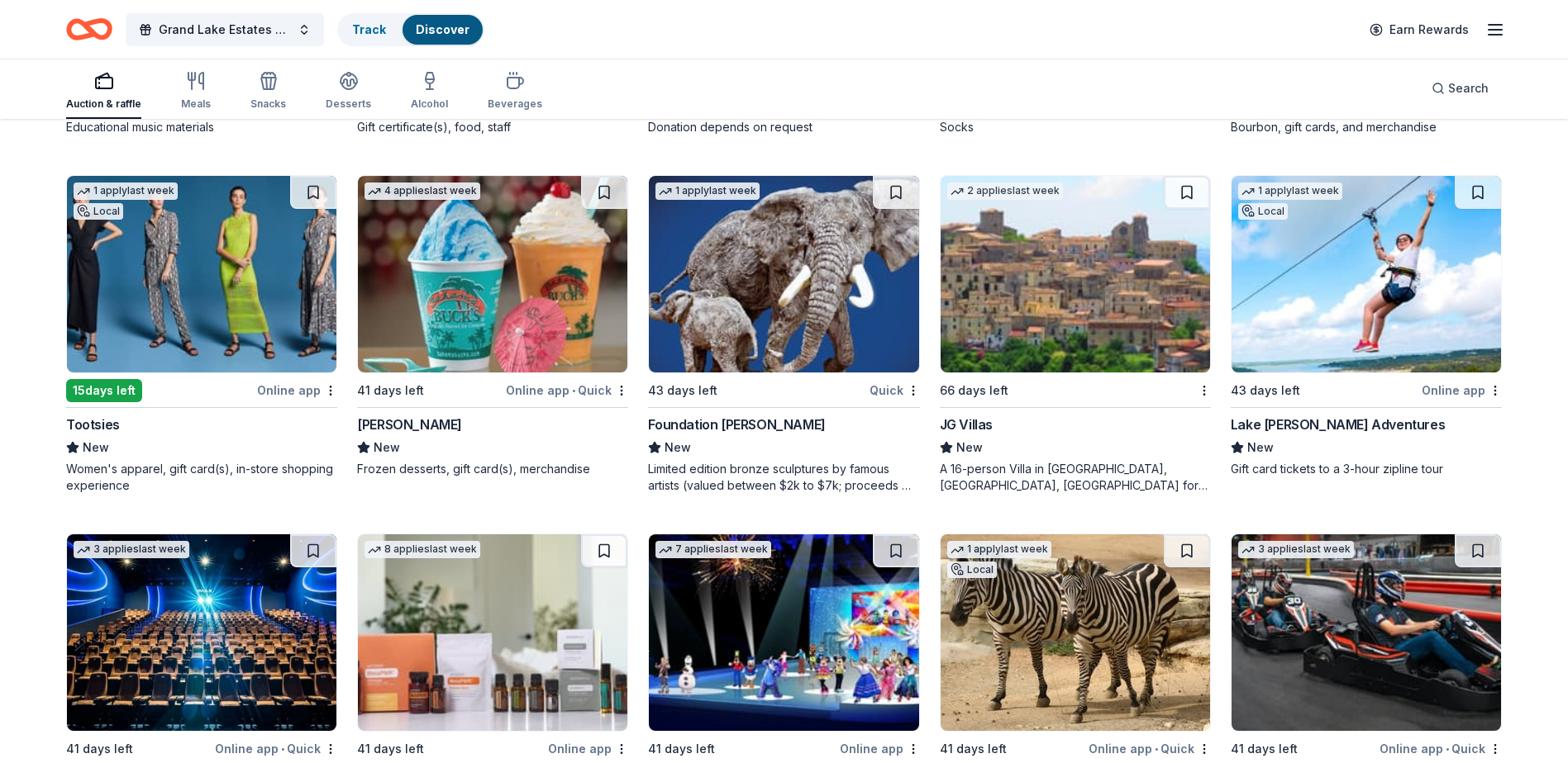
click at [445, 283] on img at bounding box center [493, 274] width 270 height 197
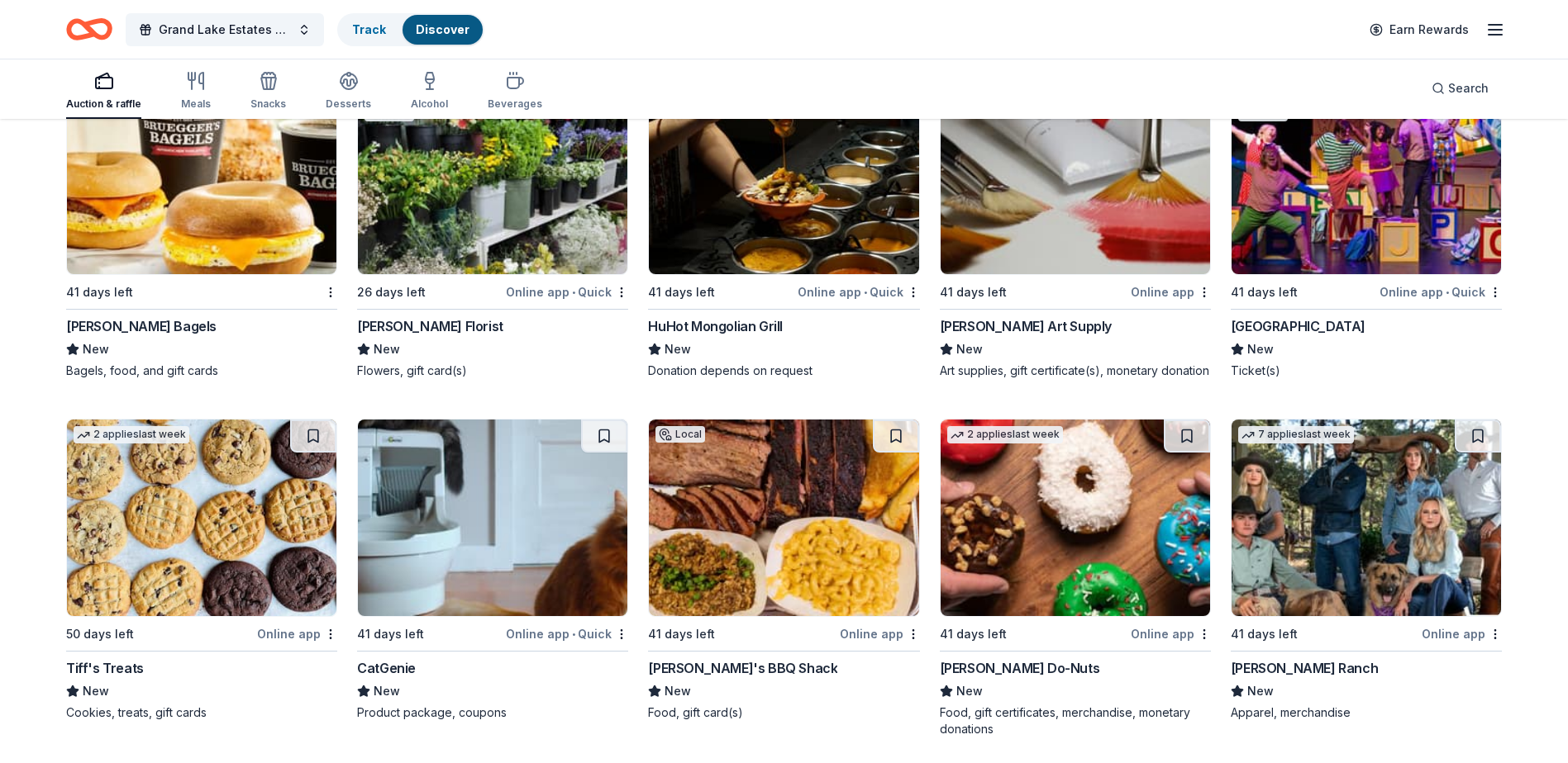
scroll to position [5618, 0]
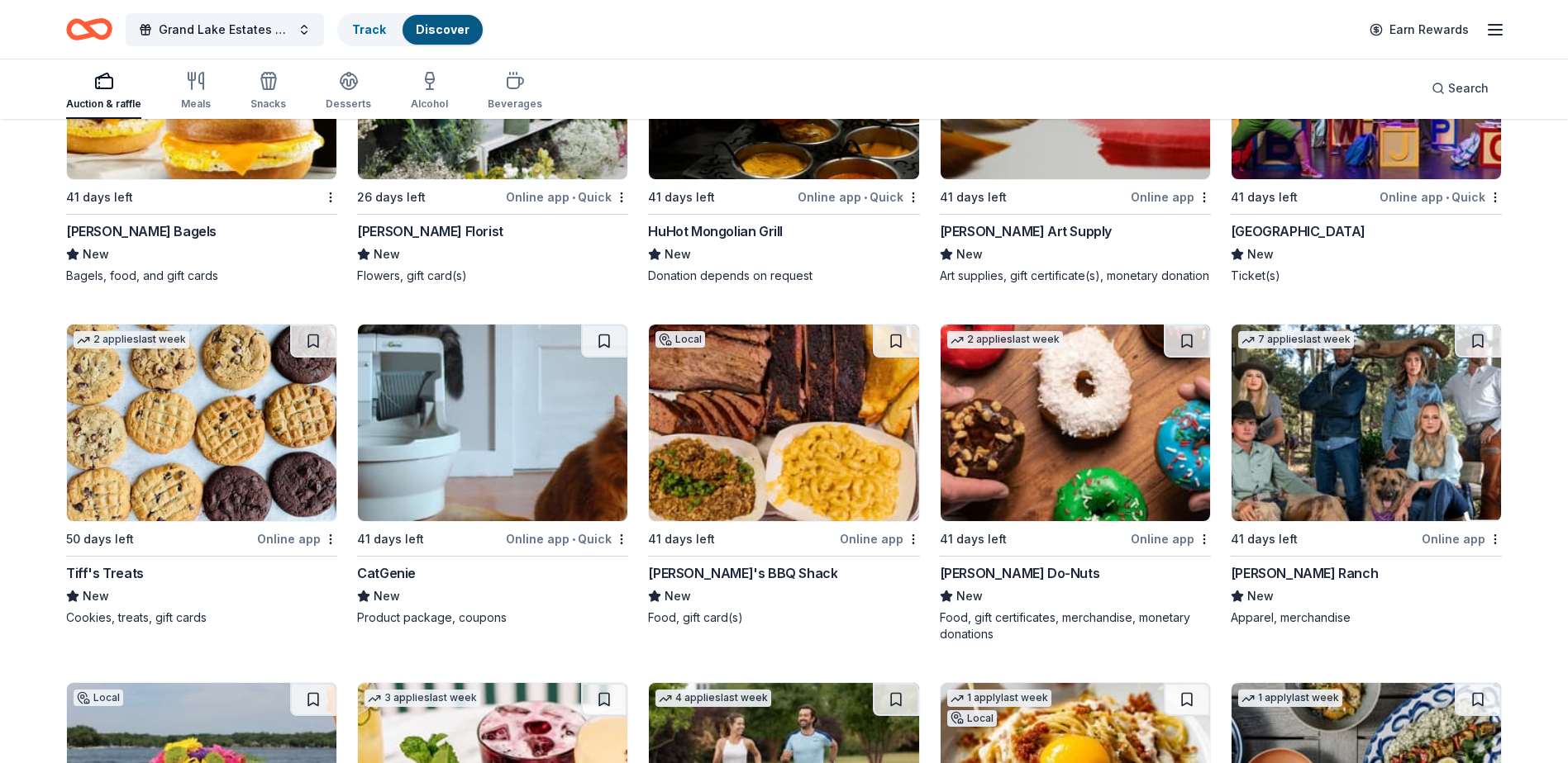
click at [1059, 442] on img at bounding box center [1075, 423] width 270 height 197
click at [178, 464] on img at bounding box center [201, 423] width 270 height 197
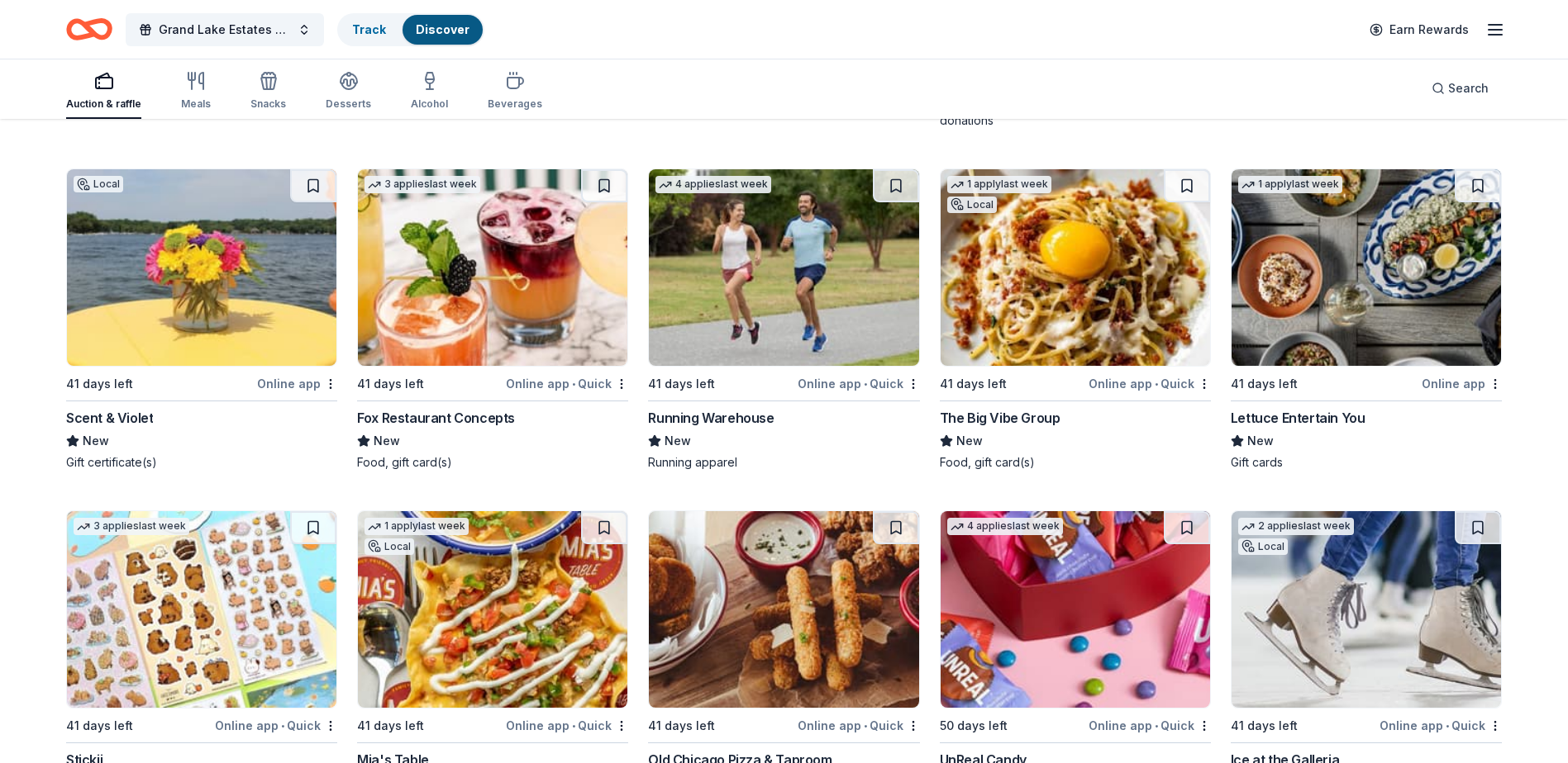
scroll to position [6318, 0]
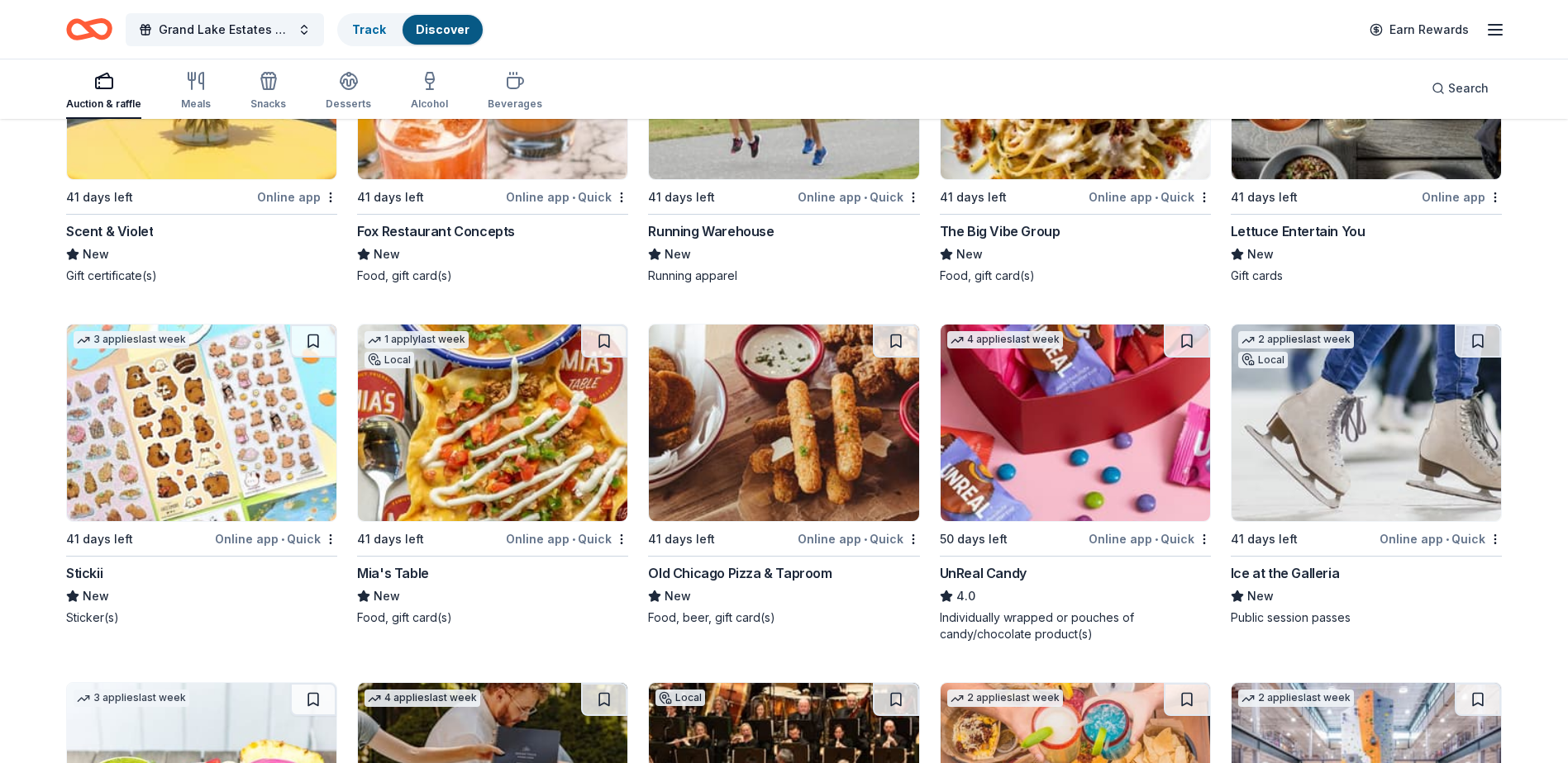
click at [1057, 444] on img at bounding box center [1075, 423] width 270 height 197
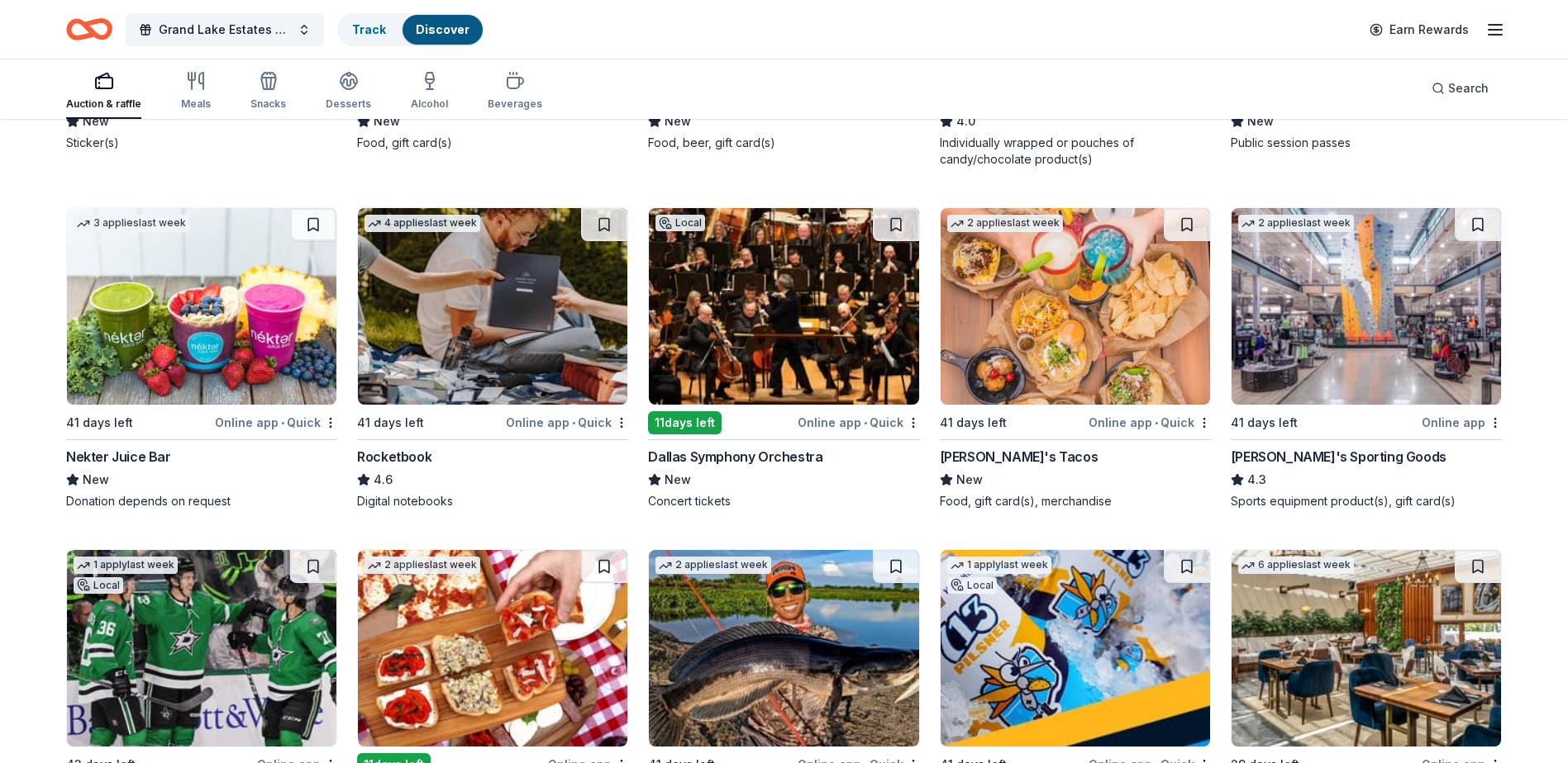
scroll to position [6853, 0]
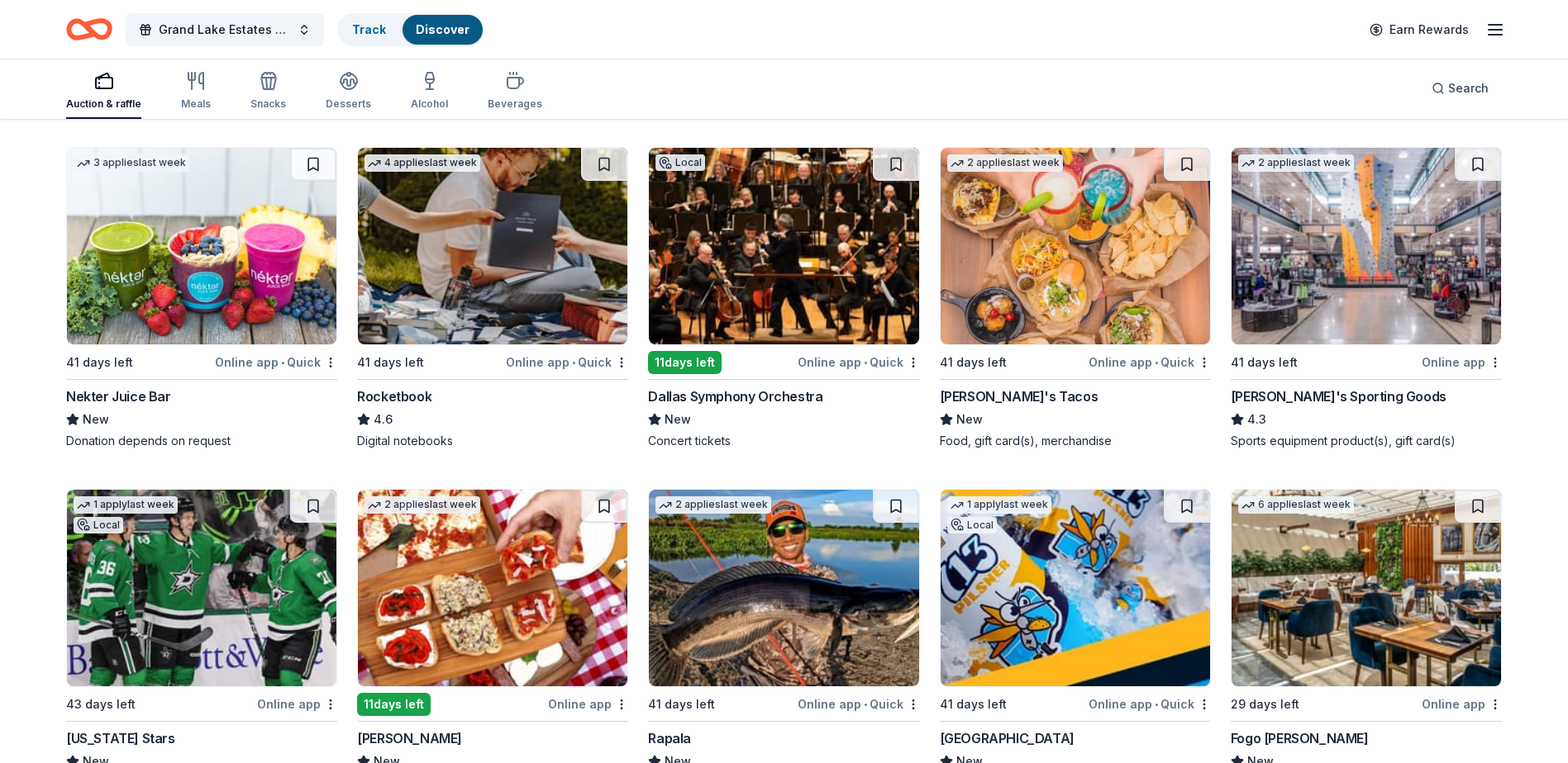
click at [1336, 284] on img at bounding box center [1367, 246] width 270 height 197
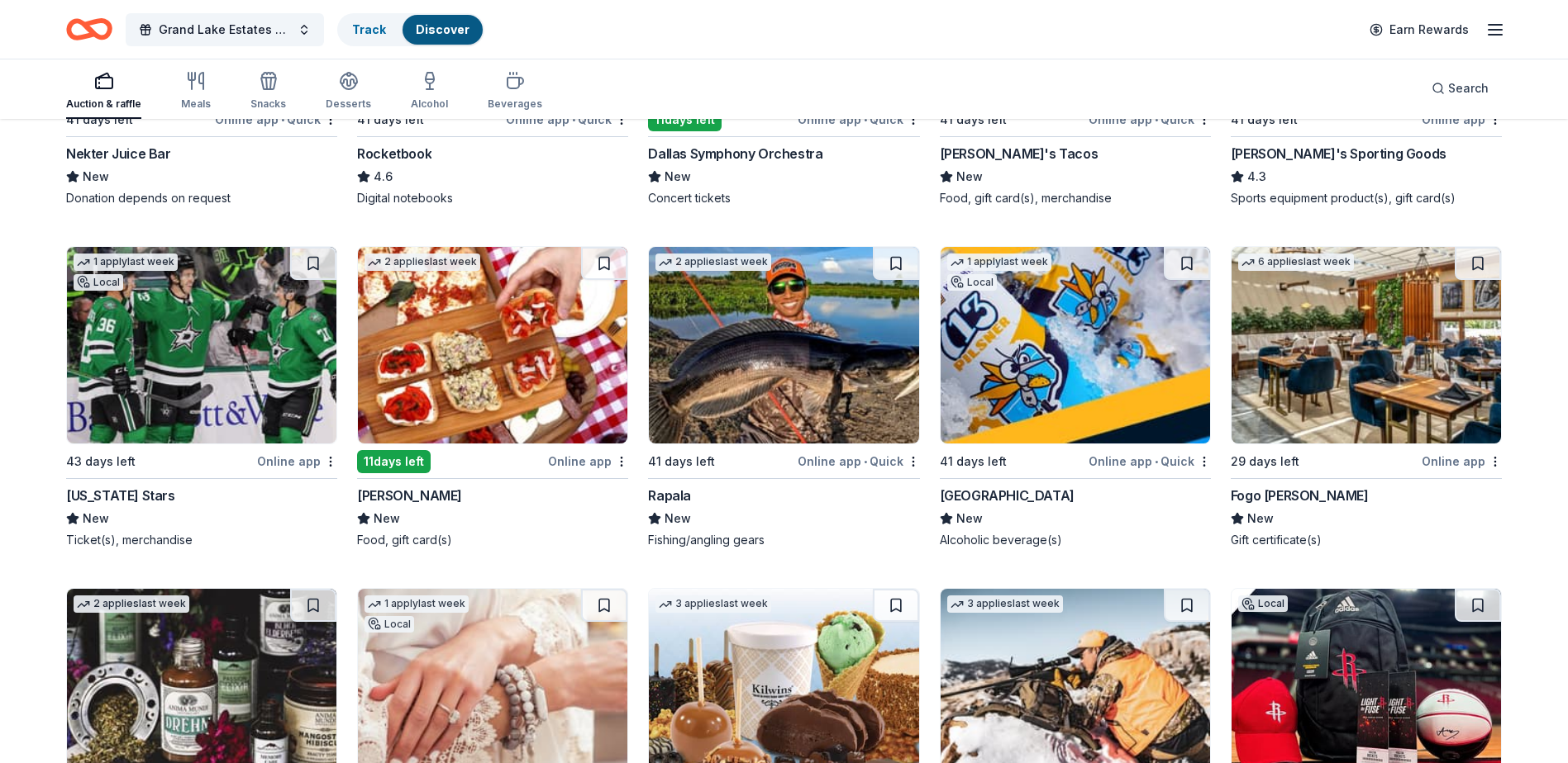
scroll to position [7101, 0]
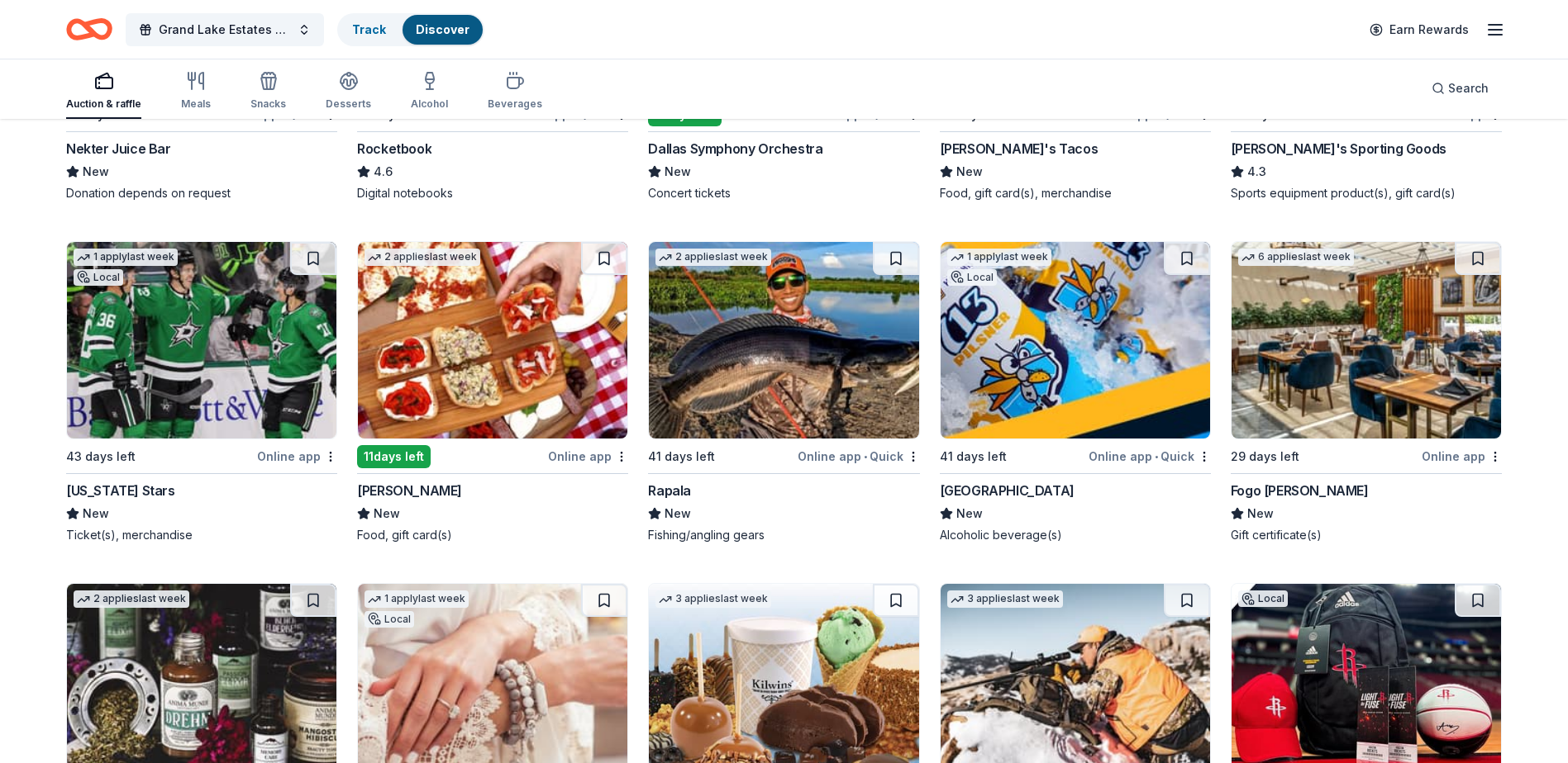
click at [429, 361] on img at bounding box center [493, 340] width 270 height 197
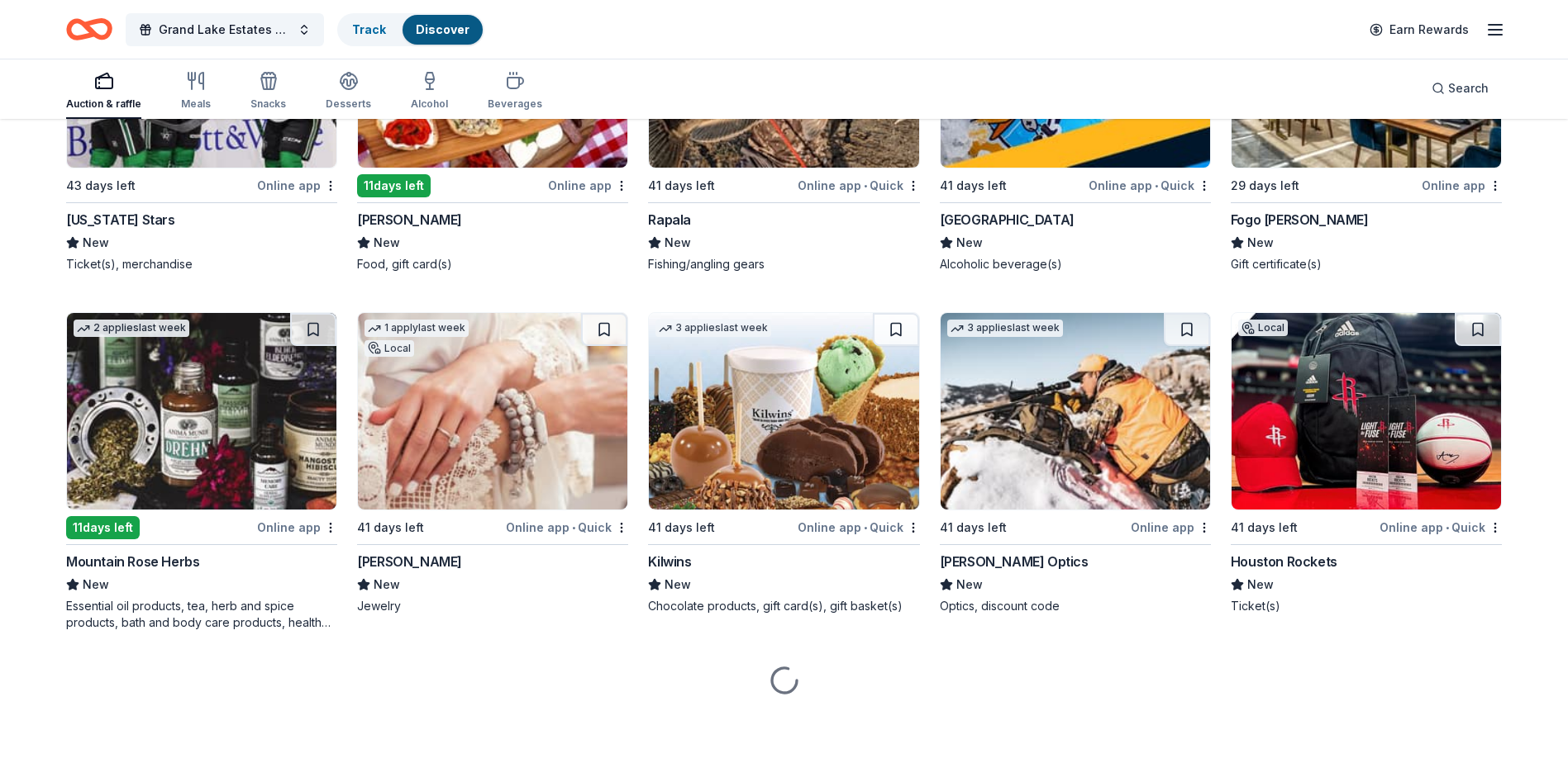
scroll to position [7388, 0]
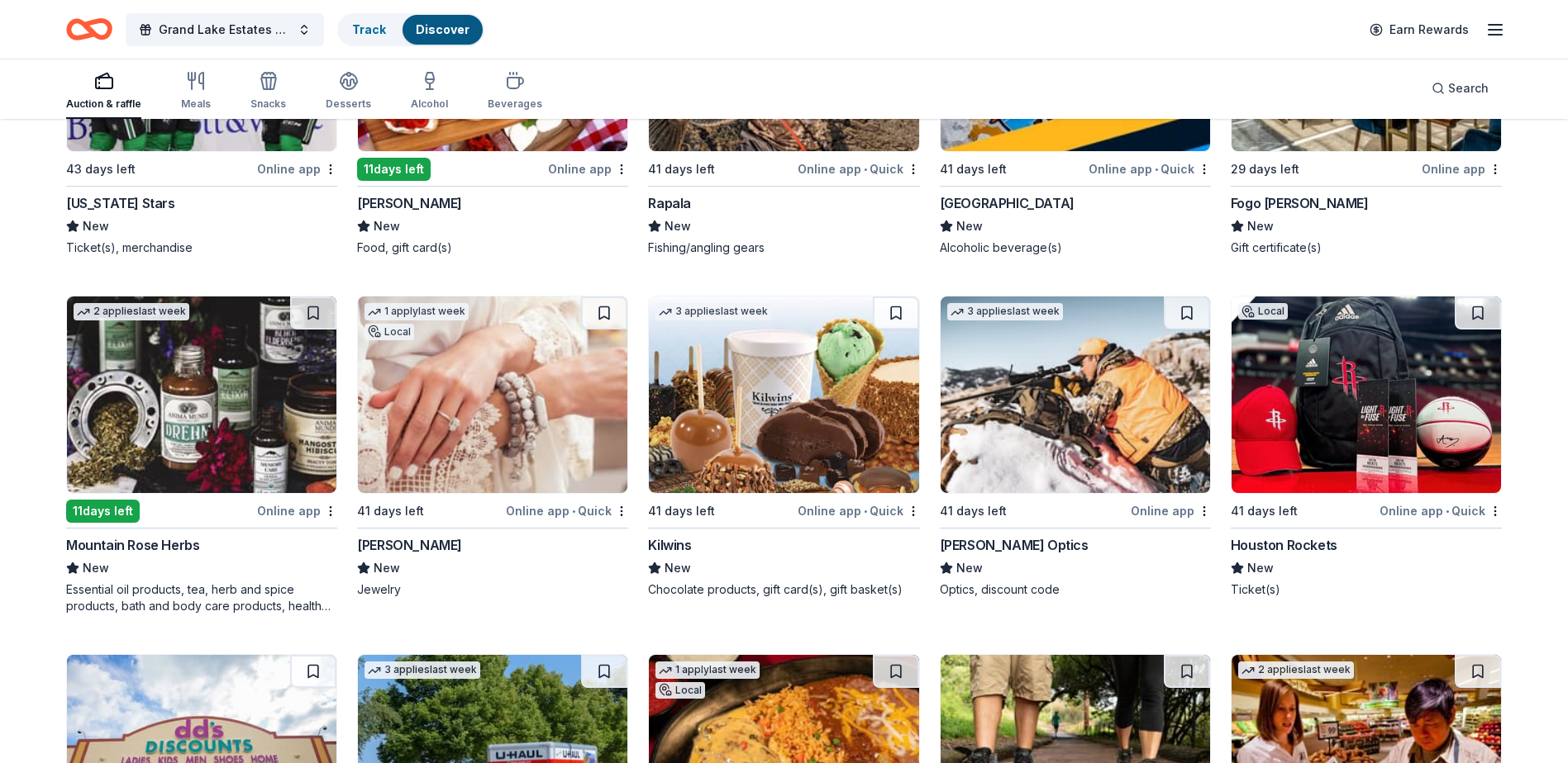
click at [1319, 418] on img at bounding box center [1367, 395] width 270 height 197
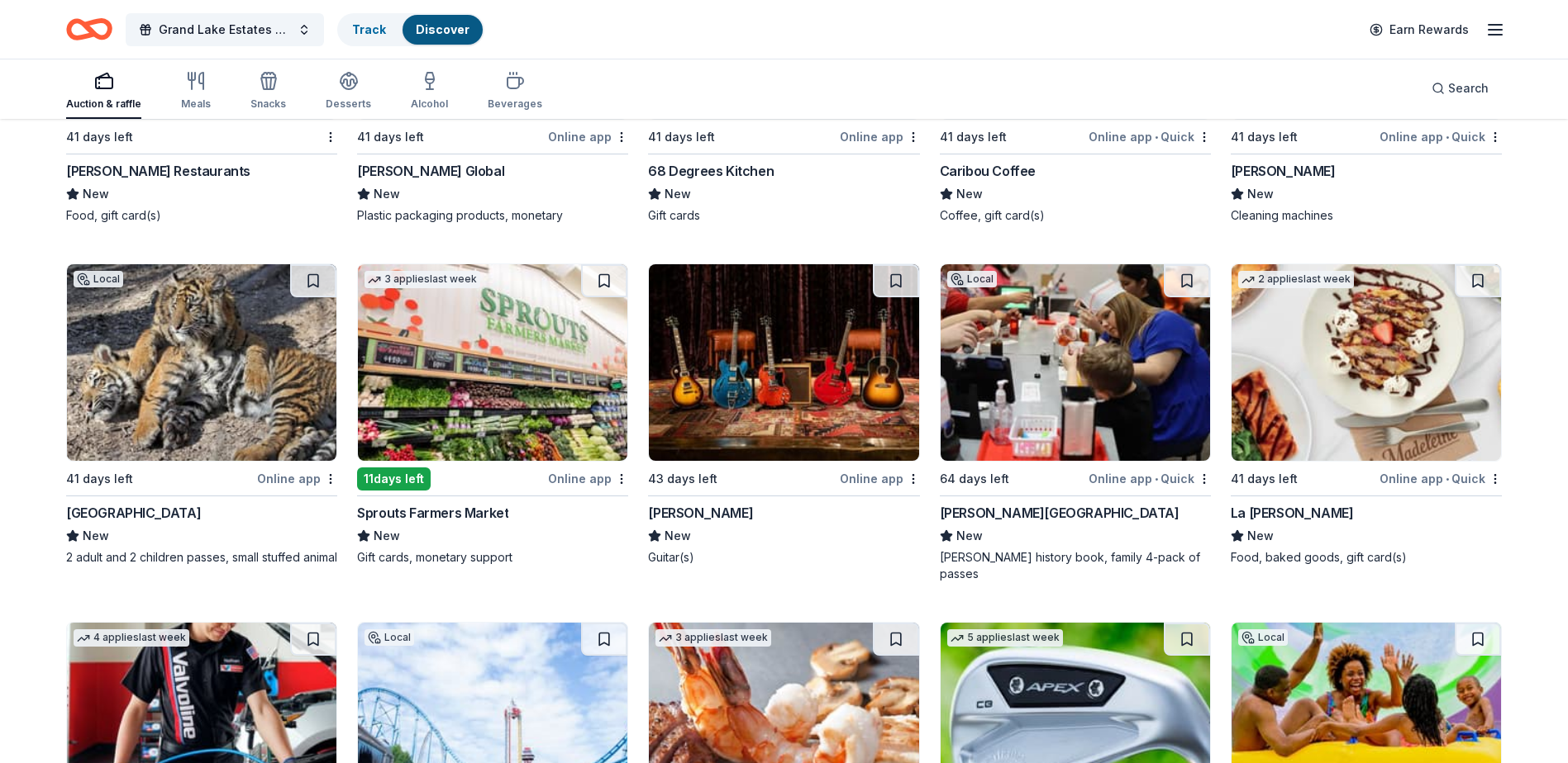
scroll to position [9186, 0]
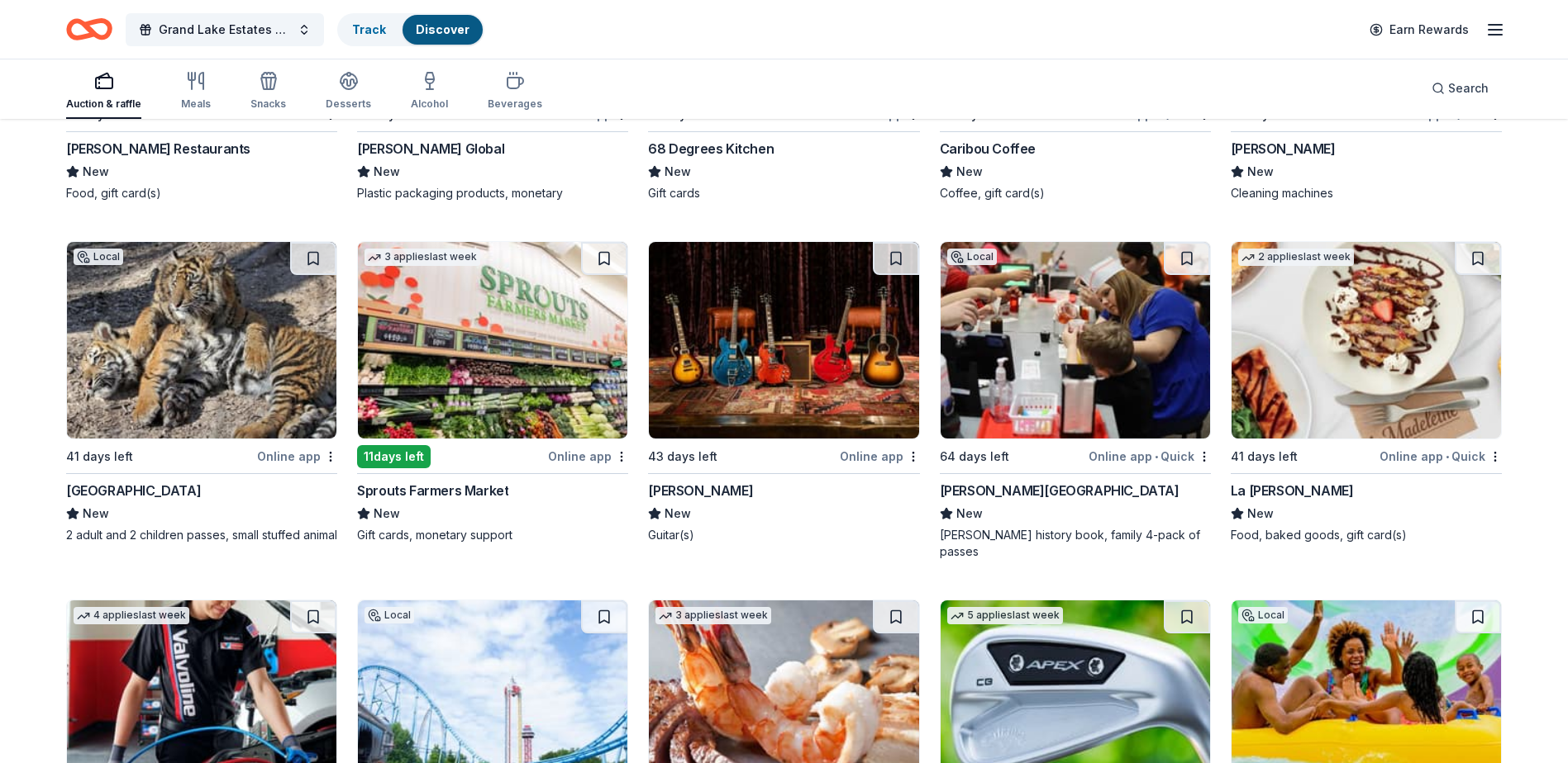
click at [446, 377] on img at bounding box center [493, 340] width 270 height 197
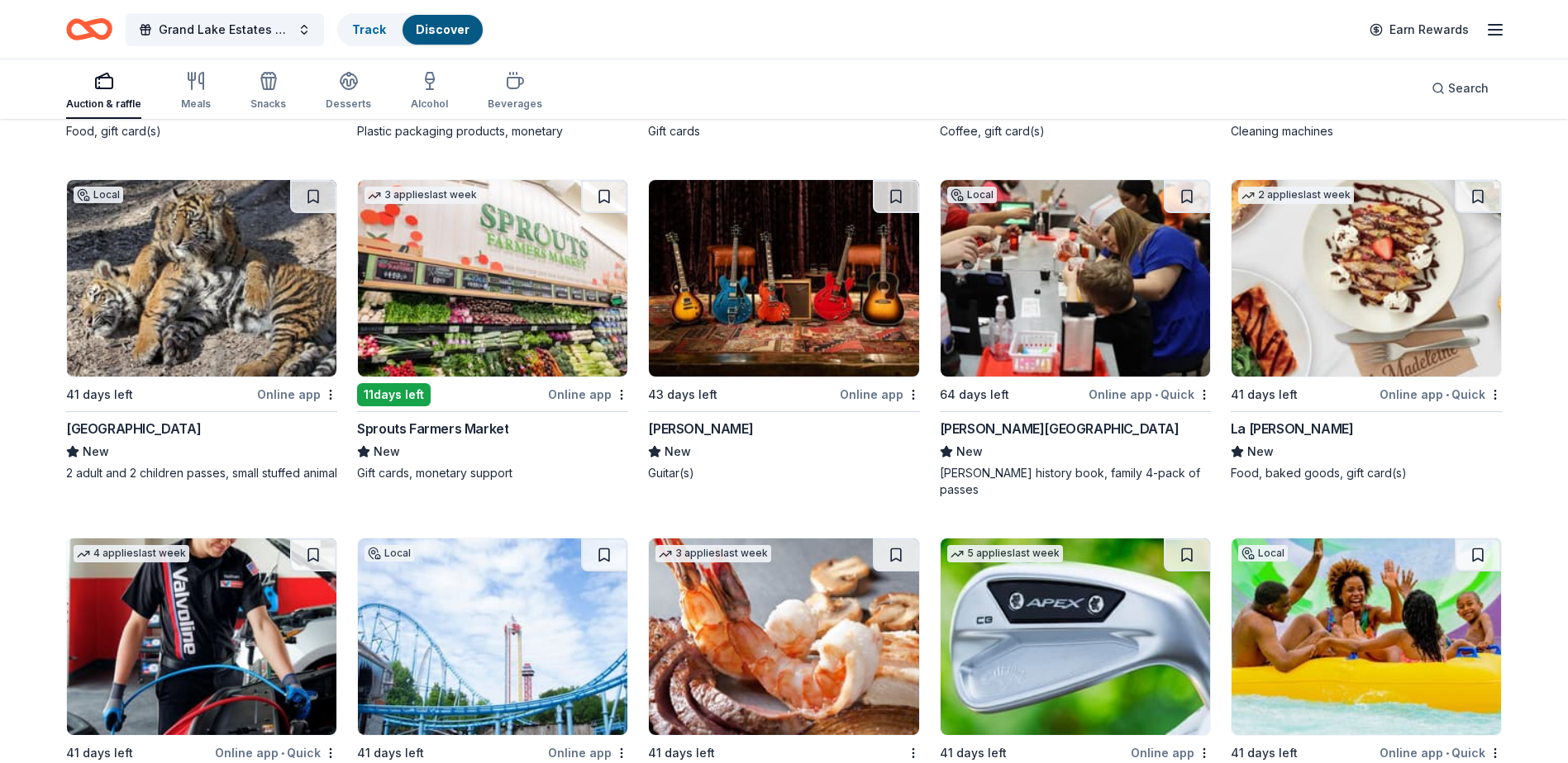
scroll to position [9474, 0]
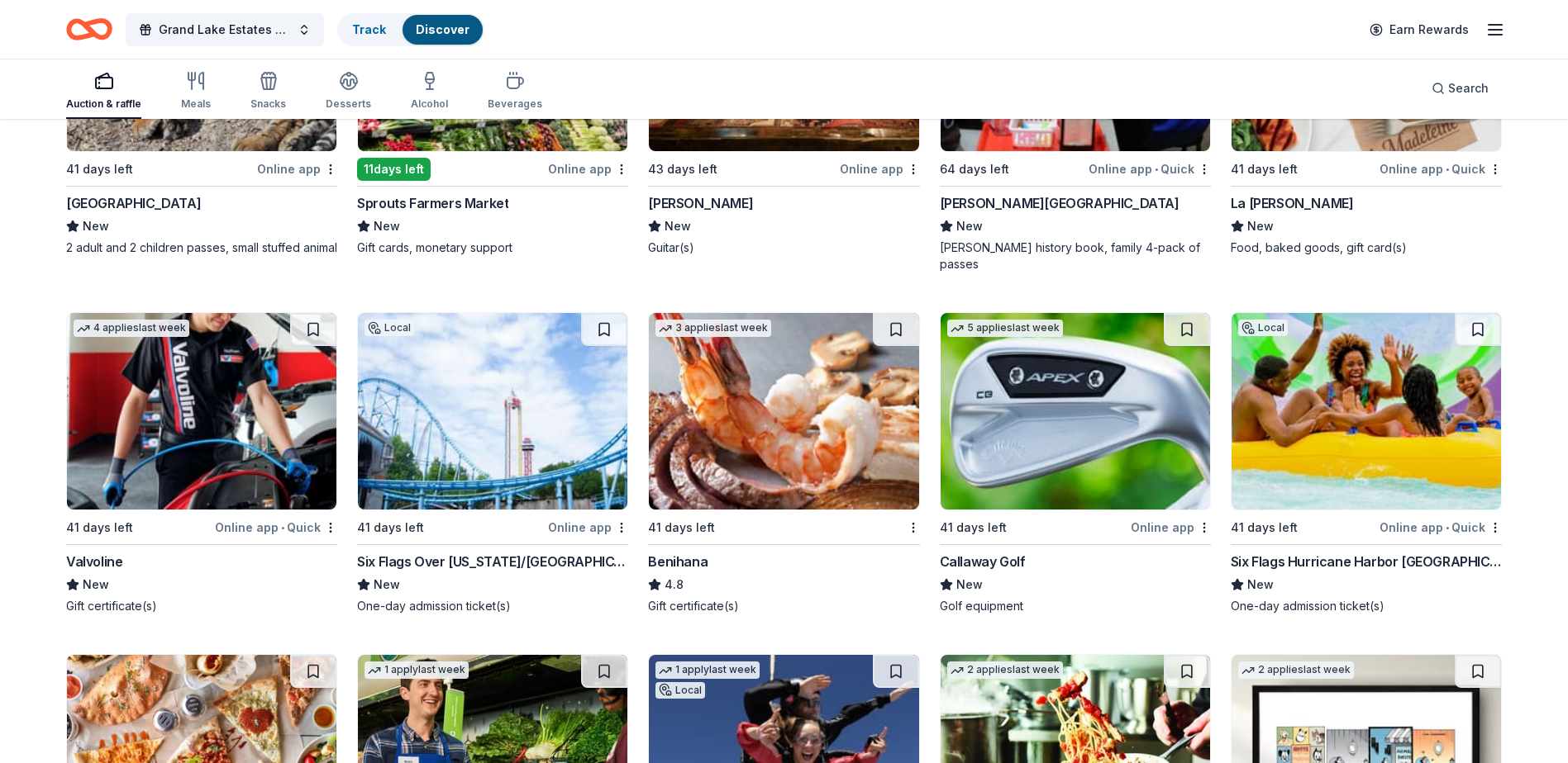
click at [751, 461] on img at bounding box center [784, 411] width 270 height 197
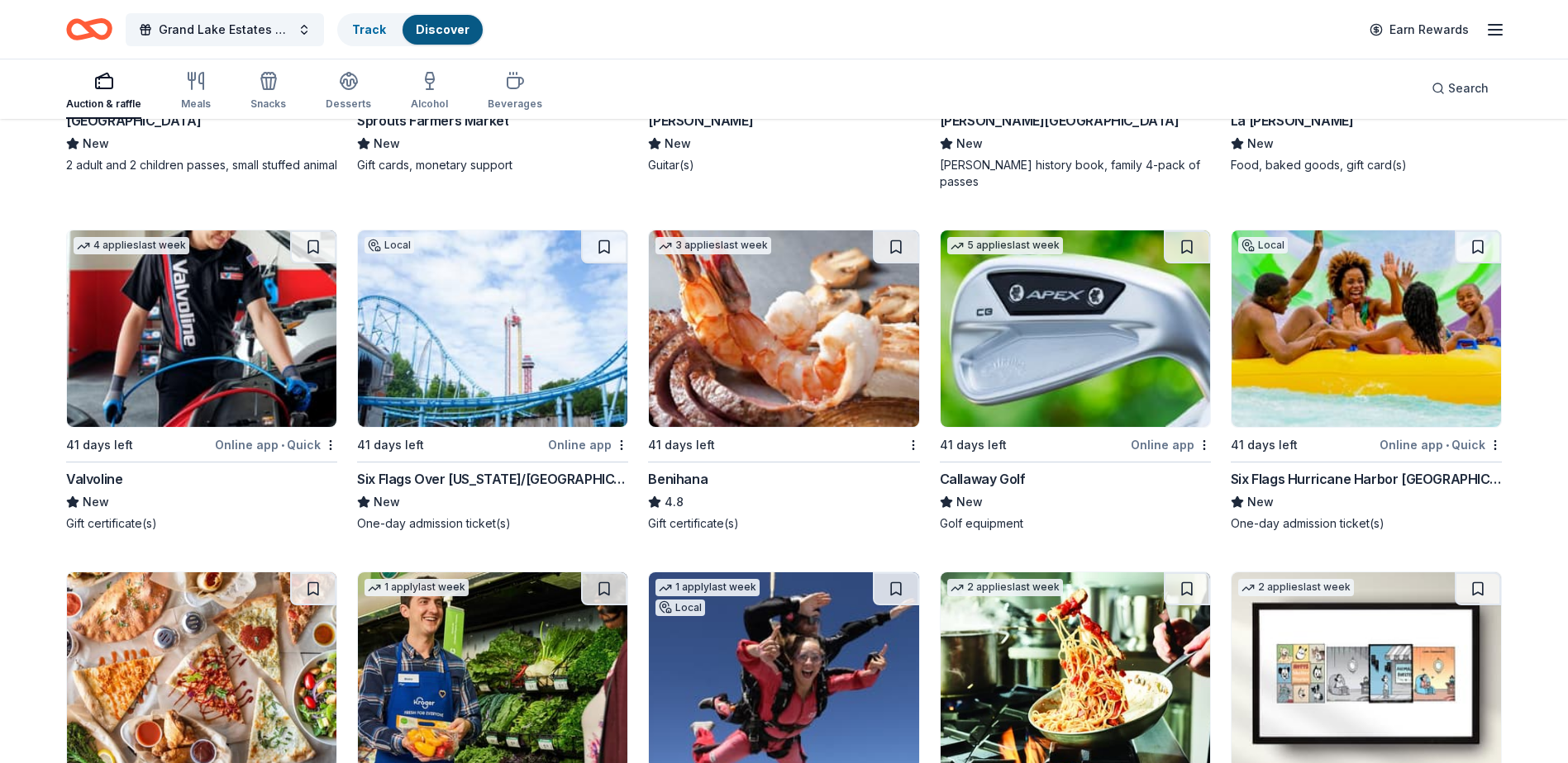
click at [1300, 358] on img at bounding box center [1367, 328] width 270 height 197
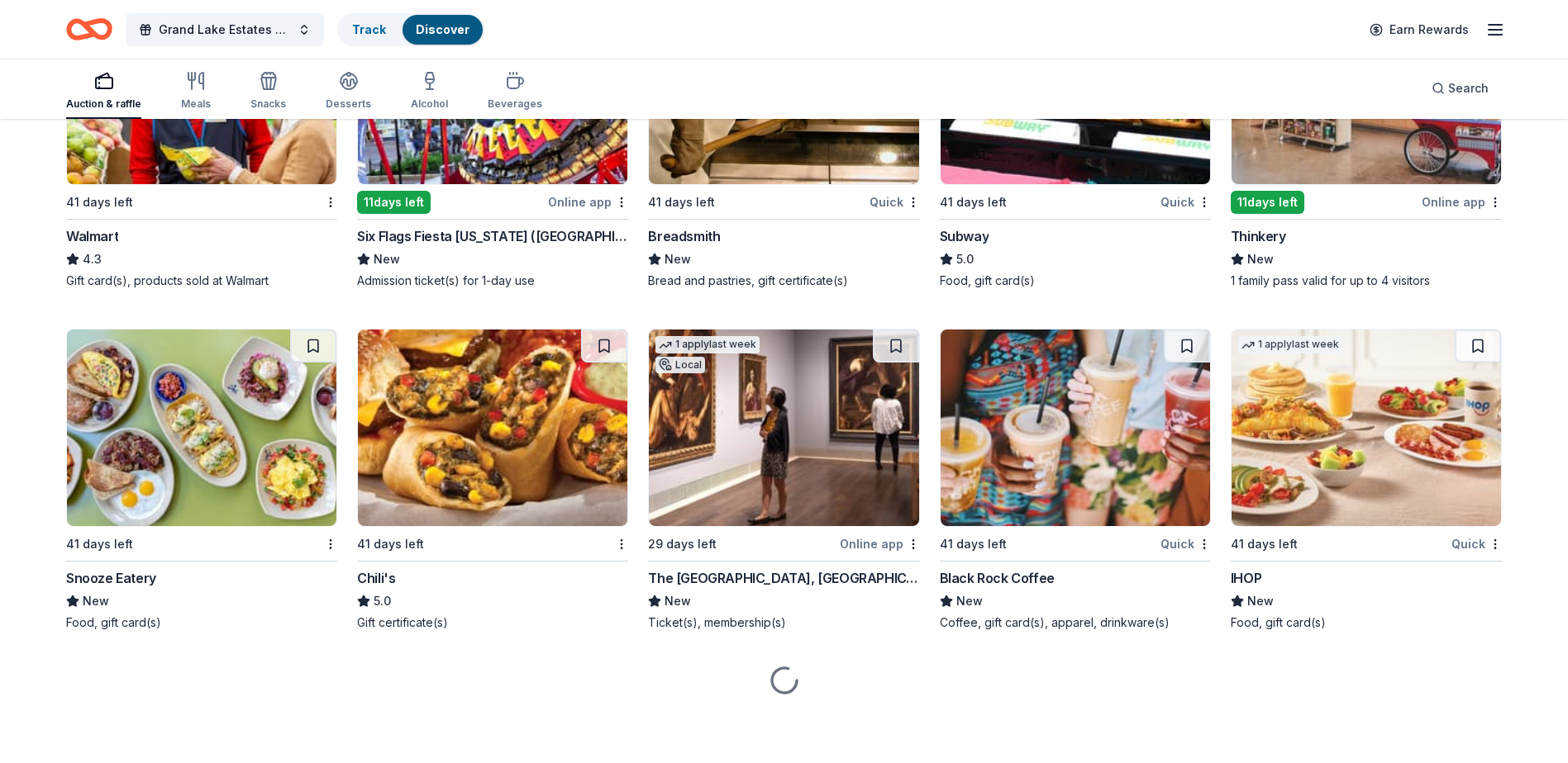
scroll to position [10874, 0]
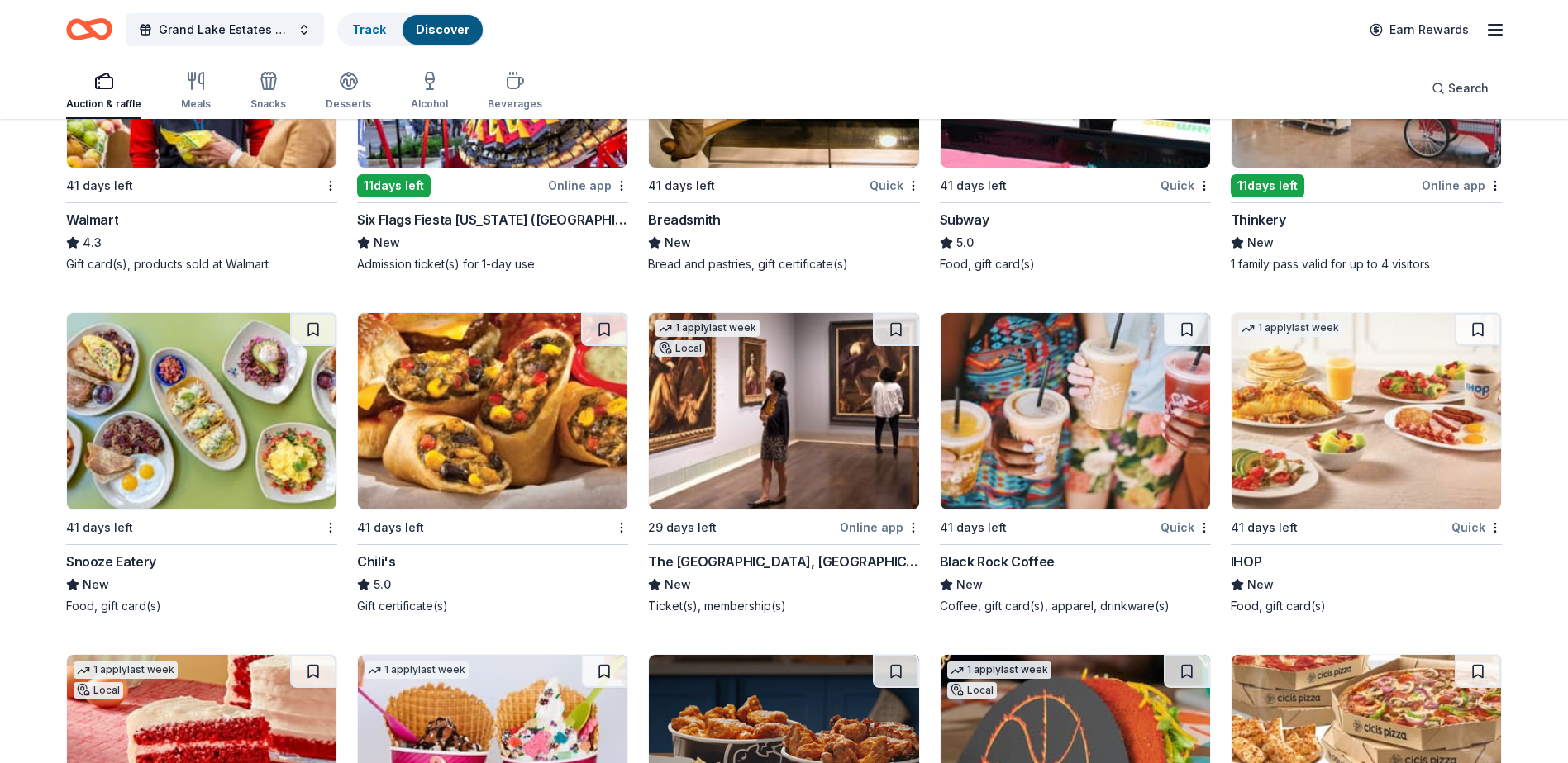
click at [719, 444] on img at bounding box center [784, 411] width 270 height 197
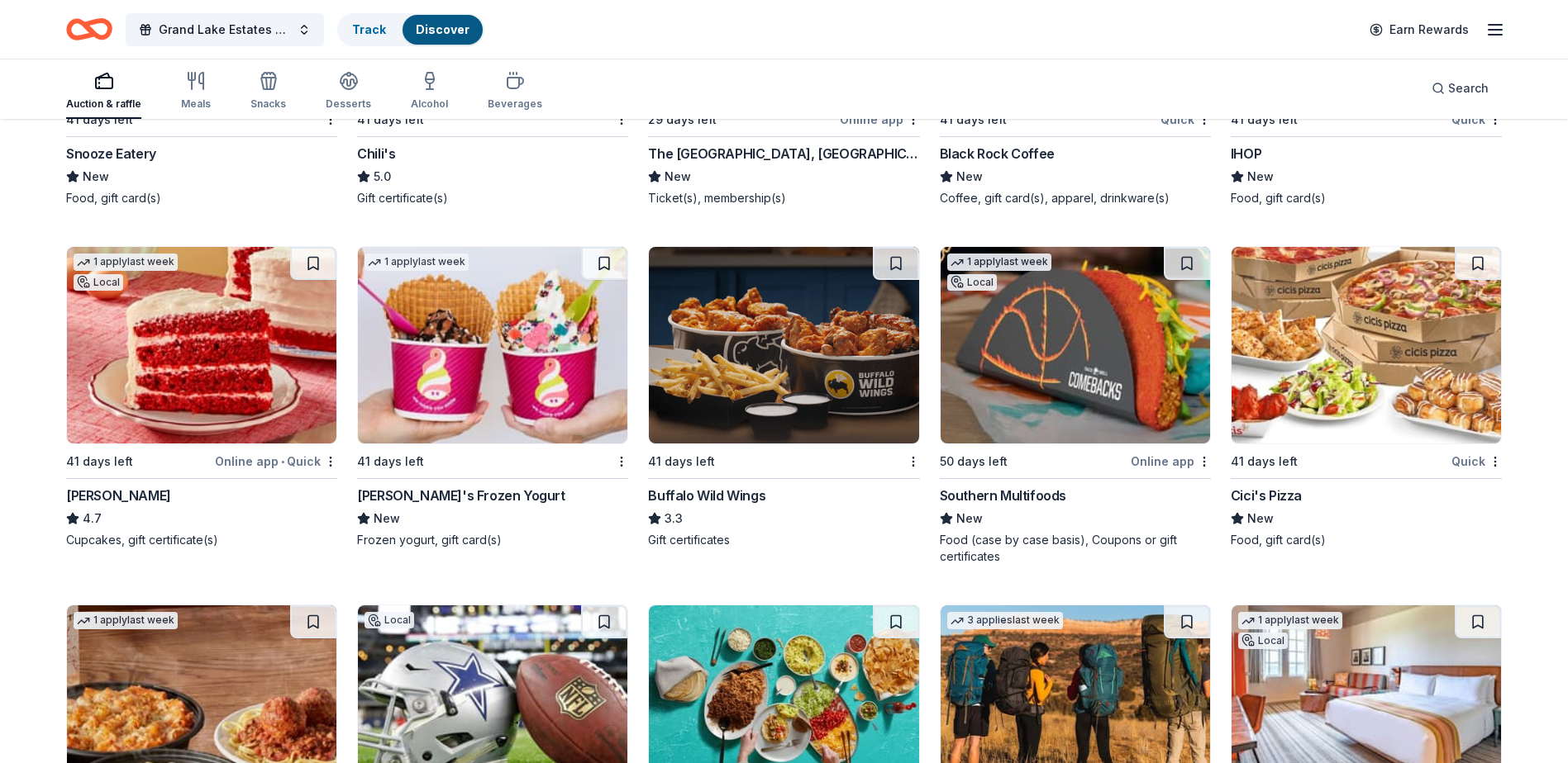
scroll to position [11288, 0]
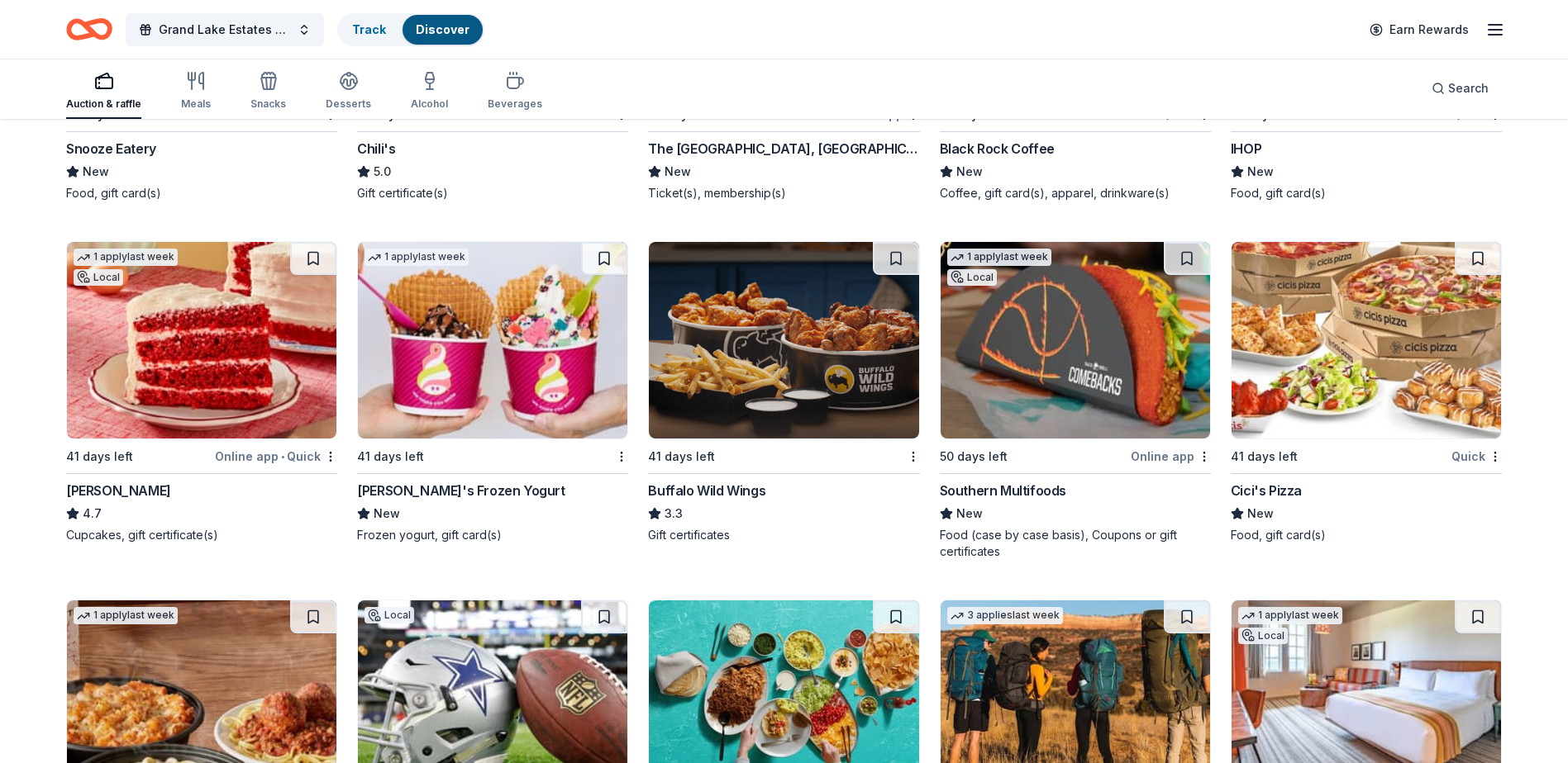
click at [722, 368] on img at bounding box center [784, 340] width 270 height 197
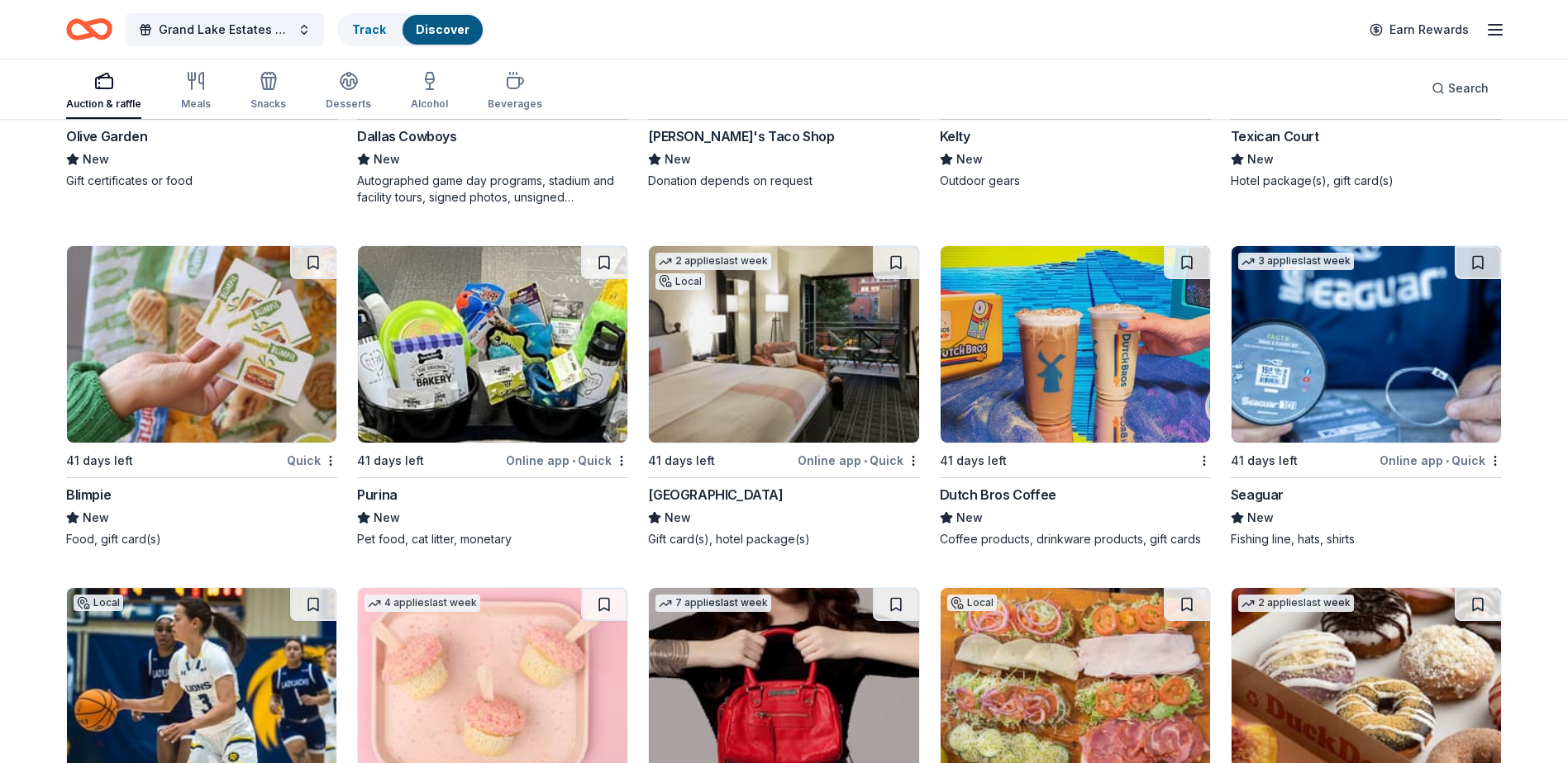
scroll to position [12087, 0]
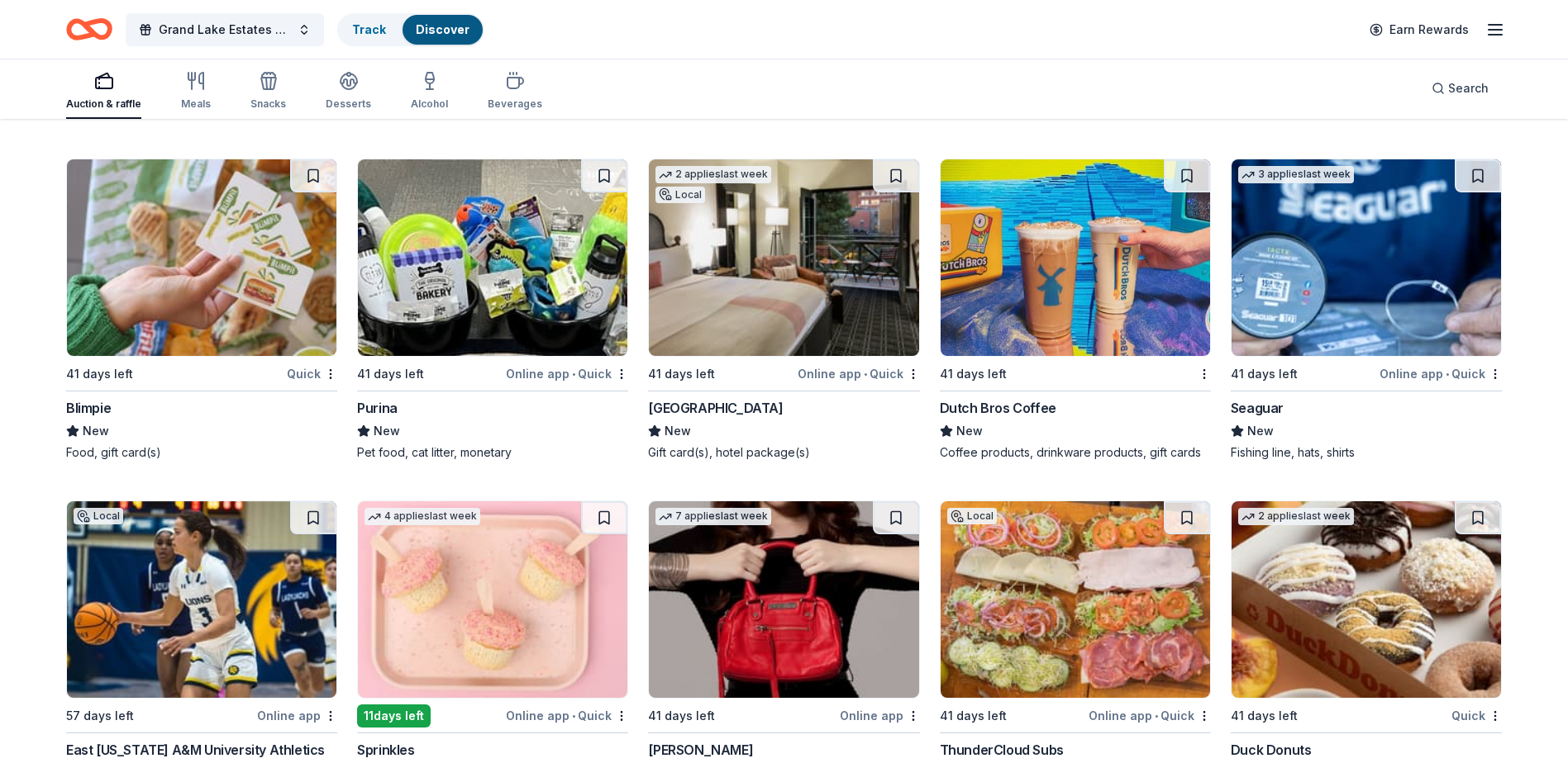
click at [1007, 273] on img at bounding box center [1075, 257] width 270 height 197
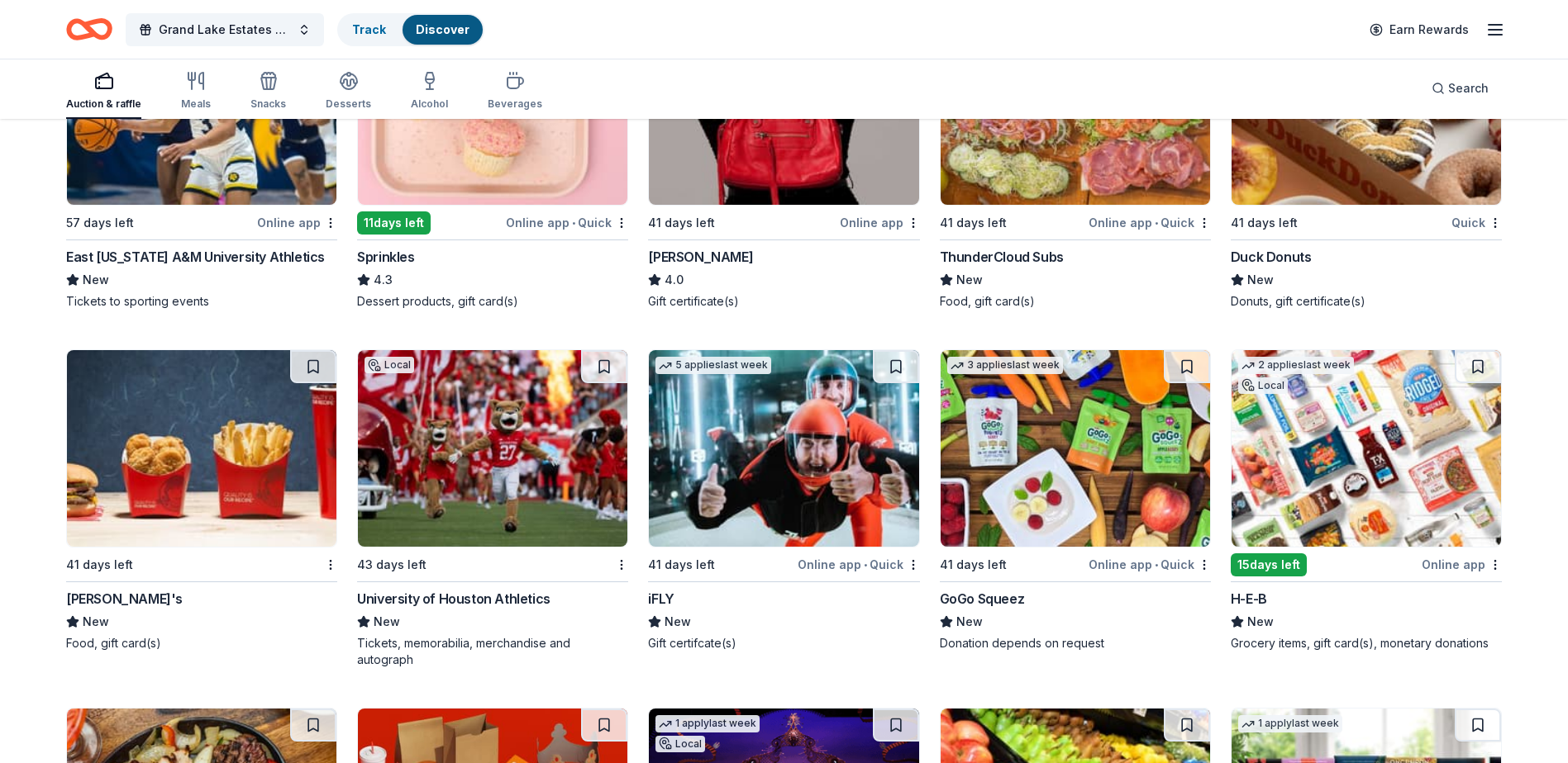
scroll to position [12606, 0]
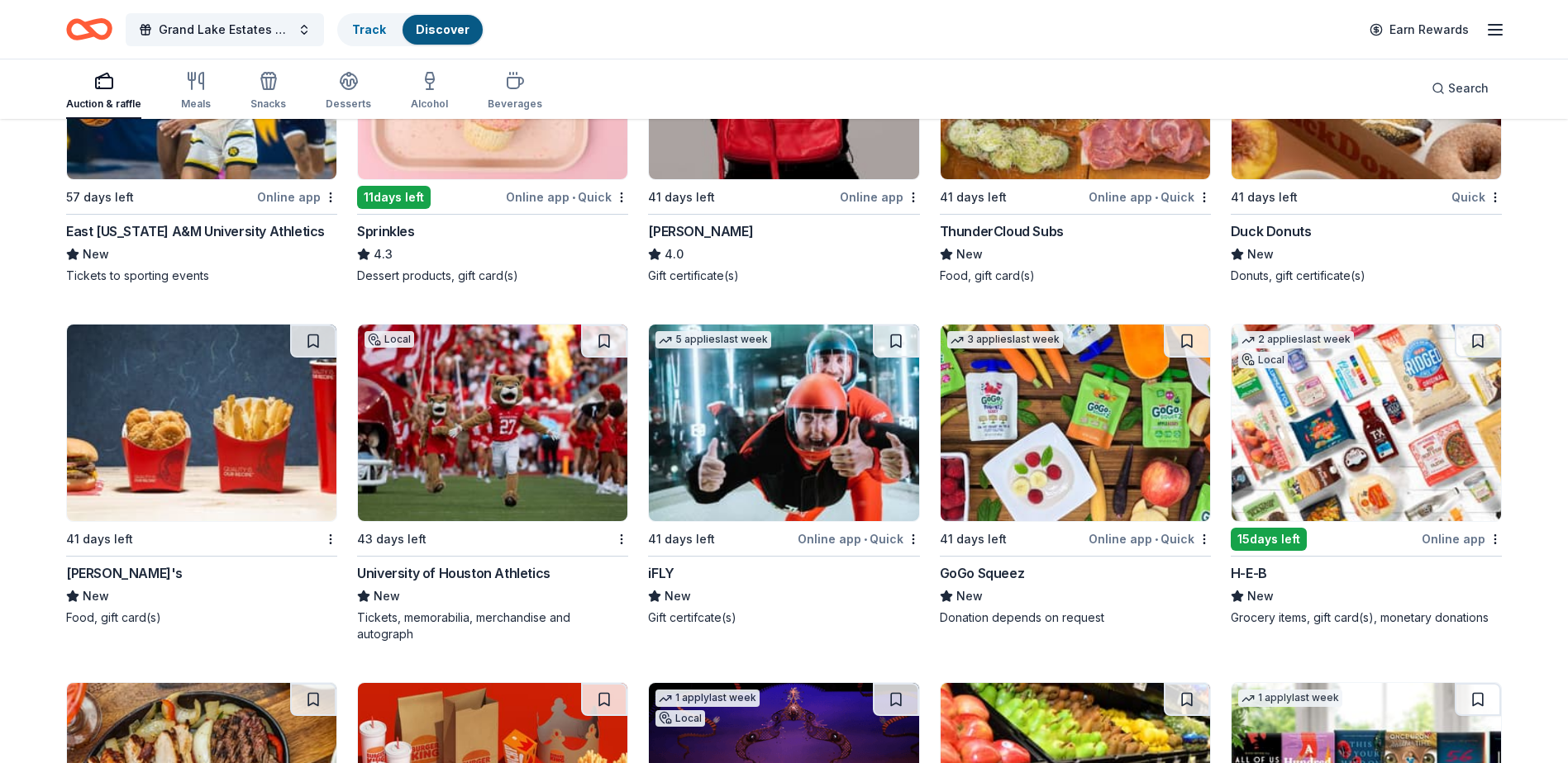
click at [709, 396] on img at bounding box center [784, 423] width 270 height 197
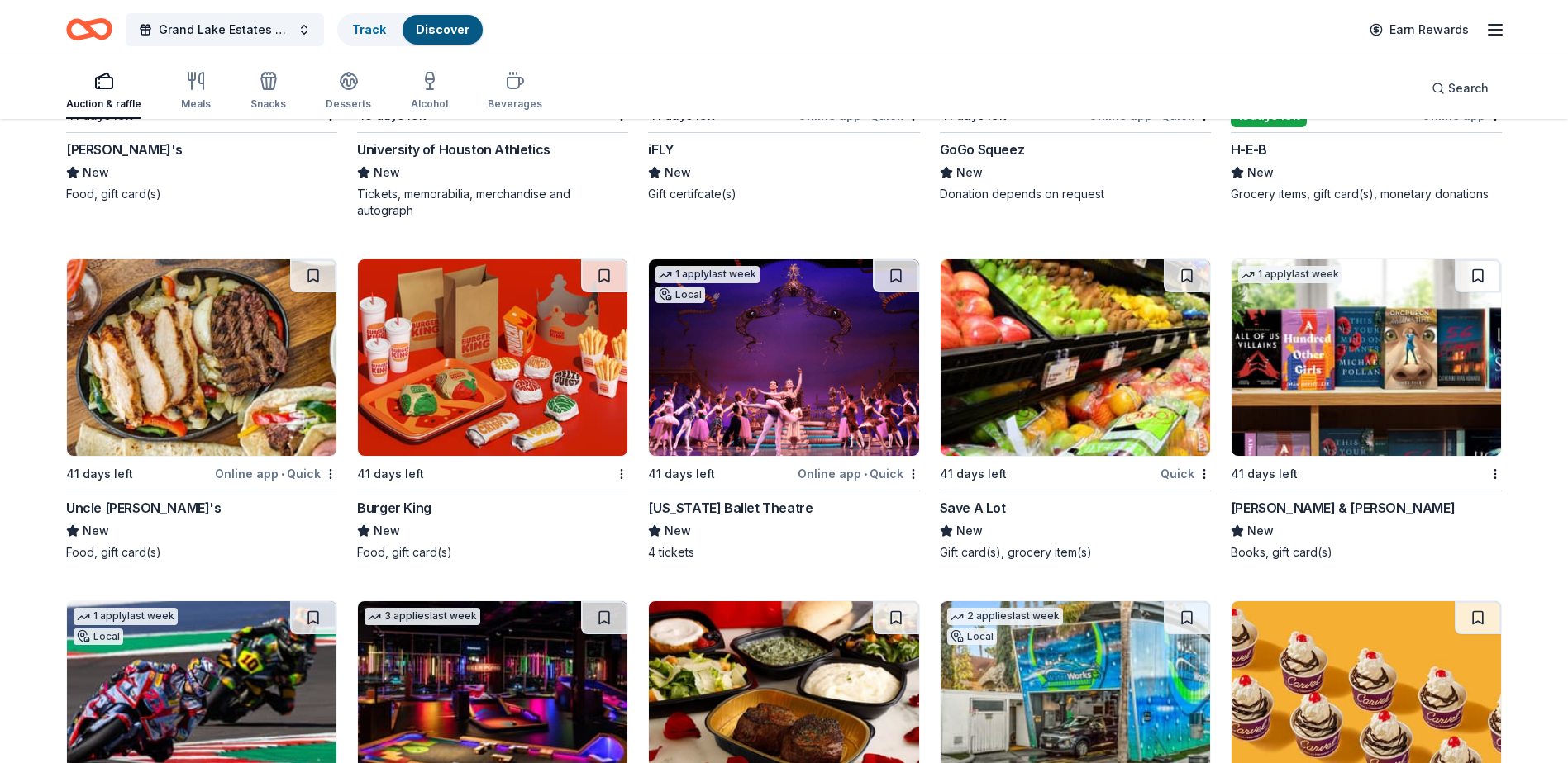
scroll to position [13058, 0]
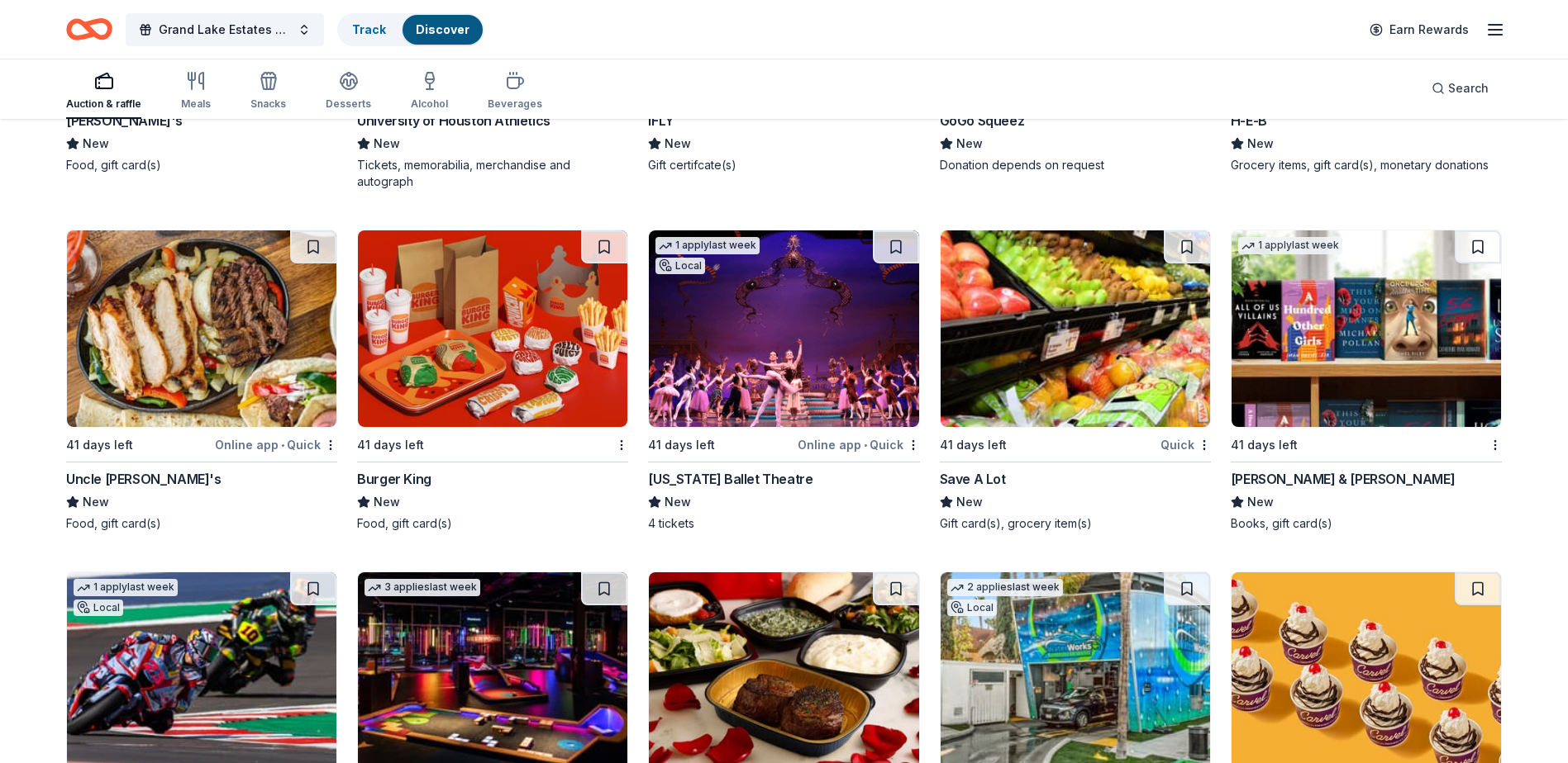
click at [1302, 352] on img at bounding box center [1367, 328] width 270 height 197
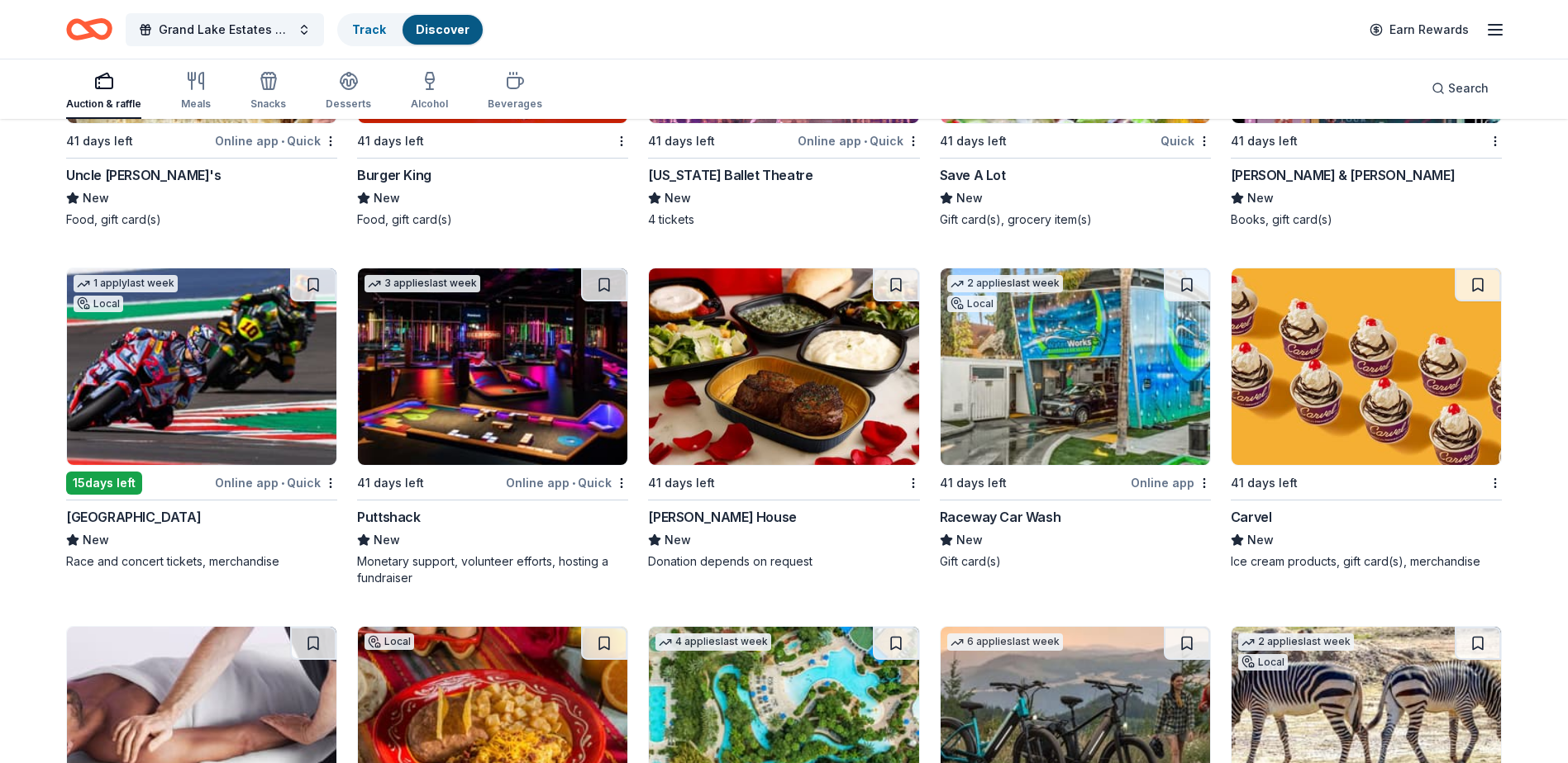
scroll to position [13472, 0]
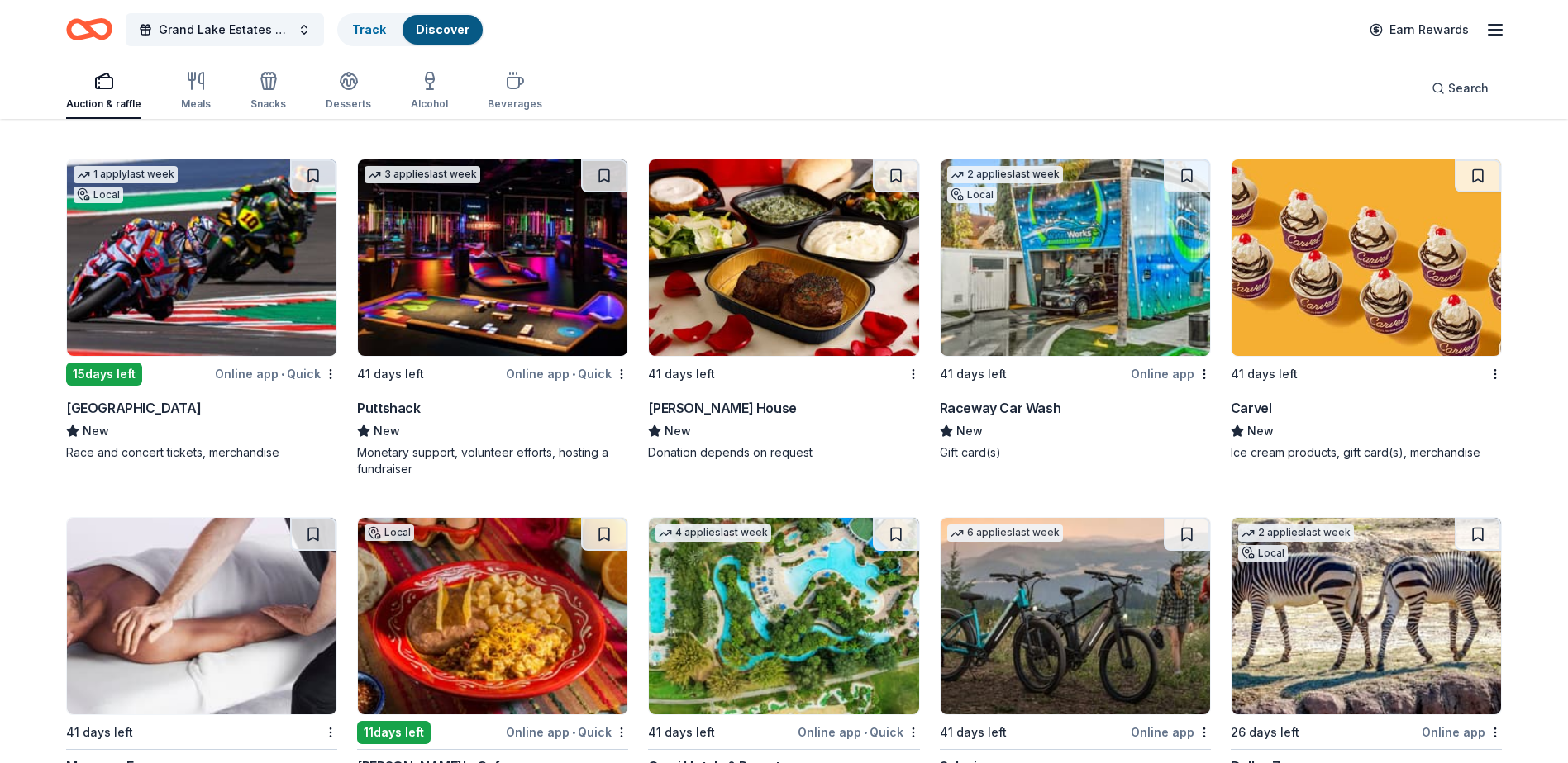
click at [1338, 293] on img at bounding box center [1367, 257] width 270 height 197
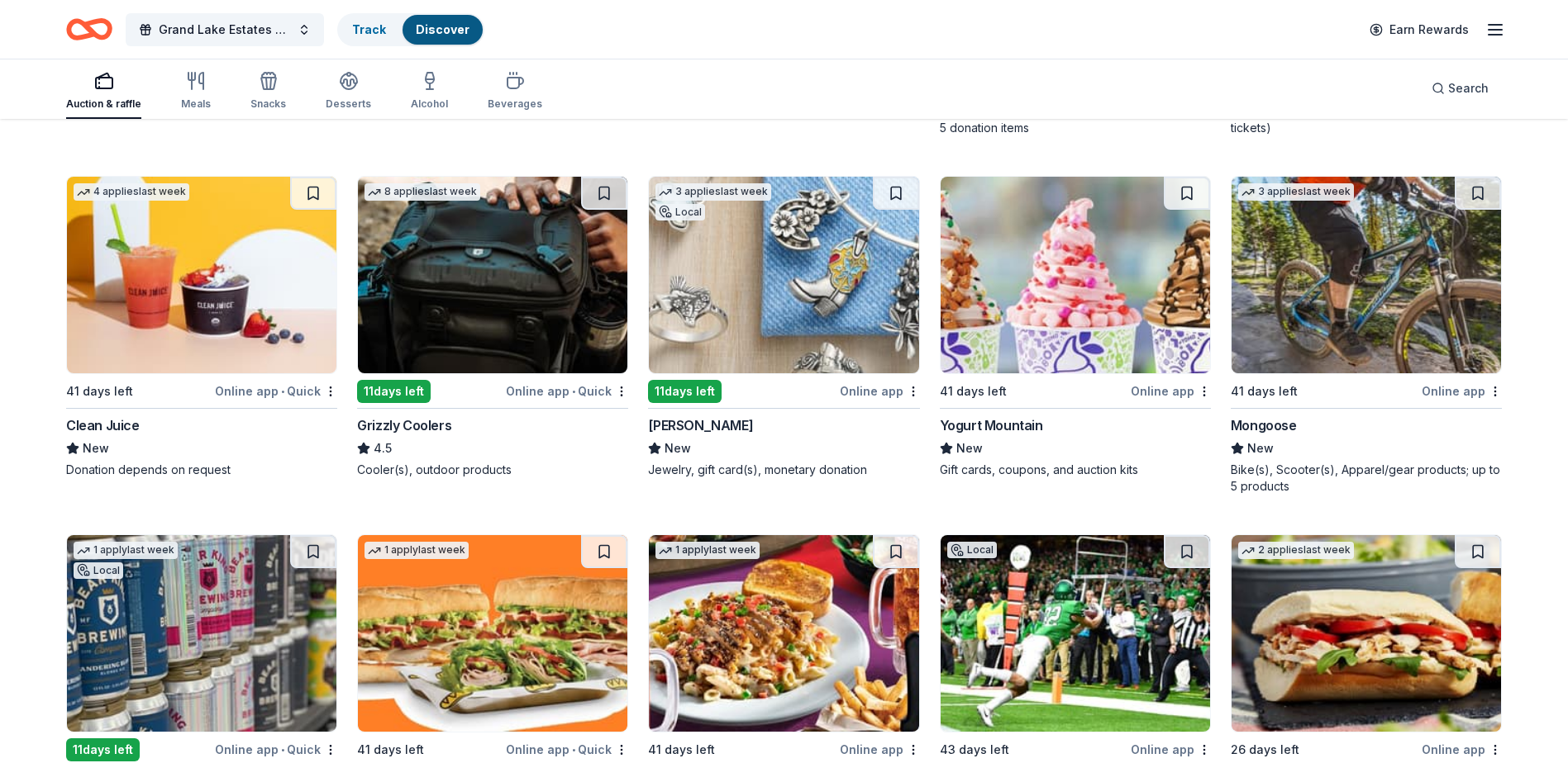
scroll to position [14188, 0]
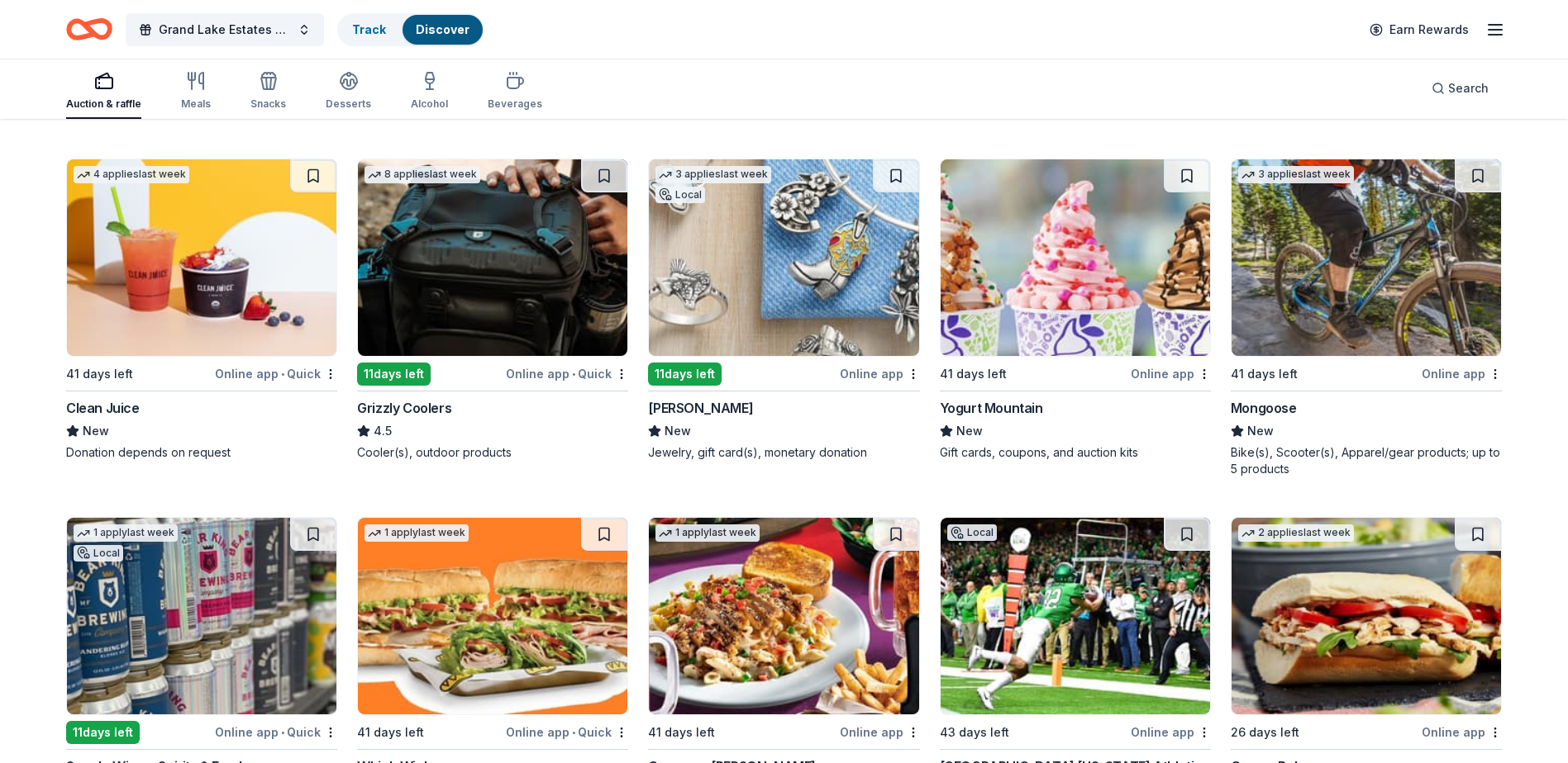
click at [717, 290] on img at bounding box center [784, 257] width 270 height 197
click at [434, 251] on img at bounding box center [493, 257] width 270 height 197
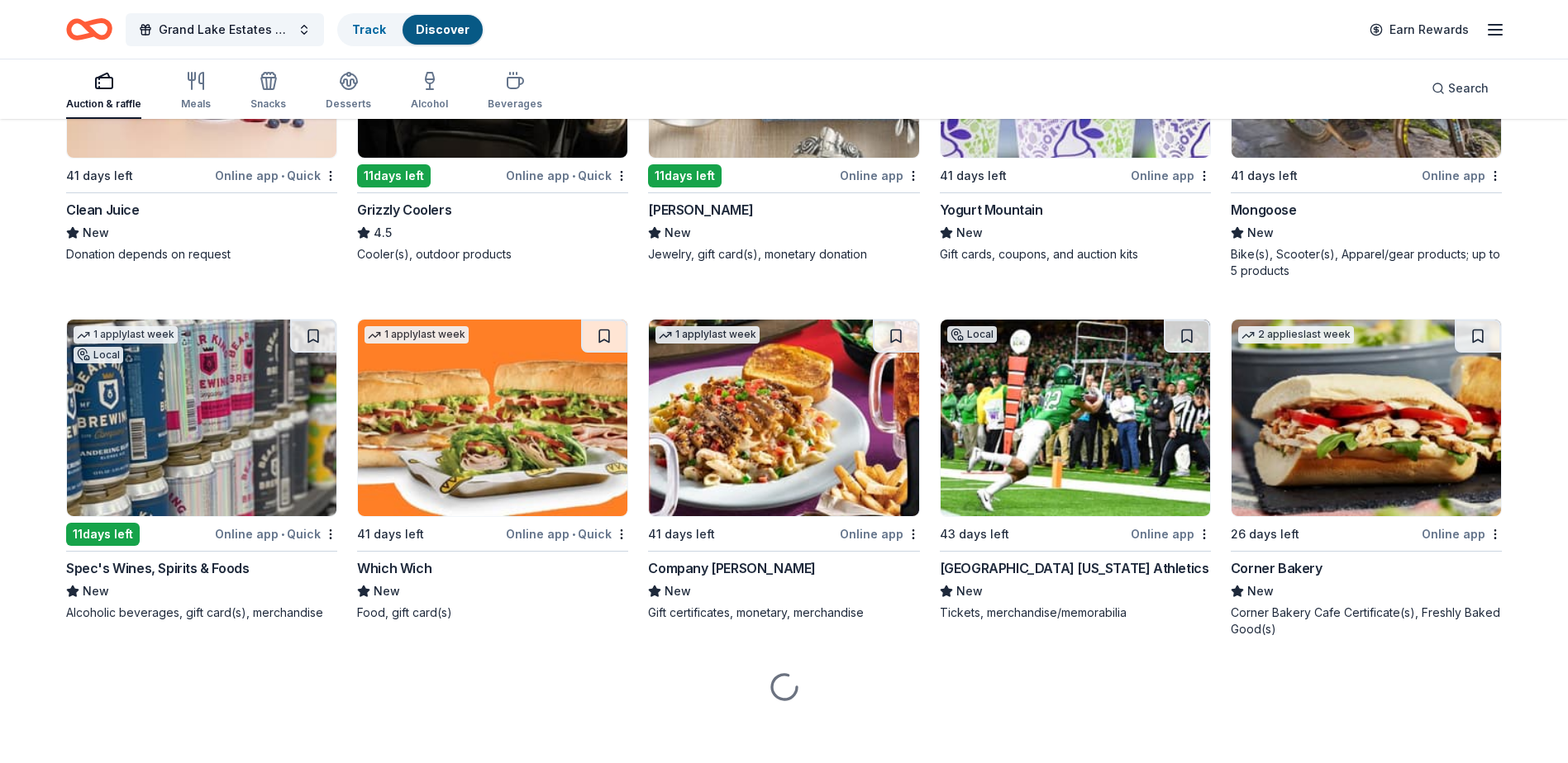
scroll to position [14410, 0]
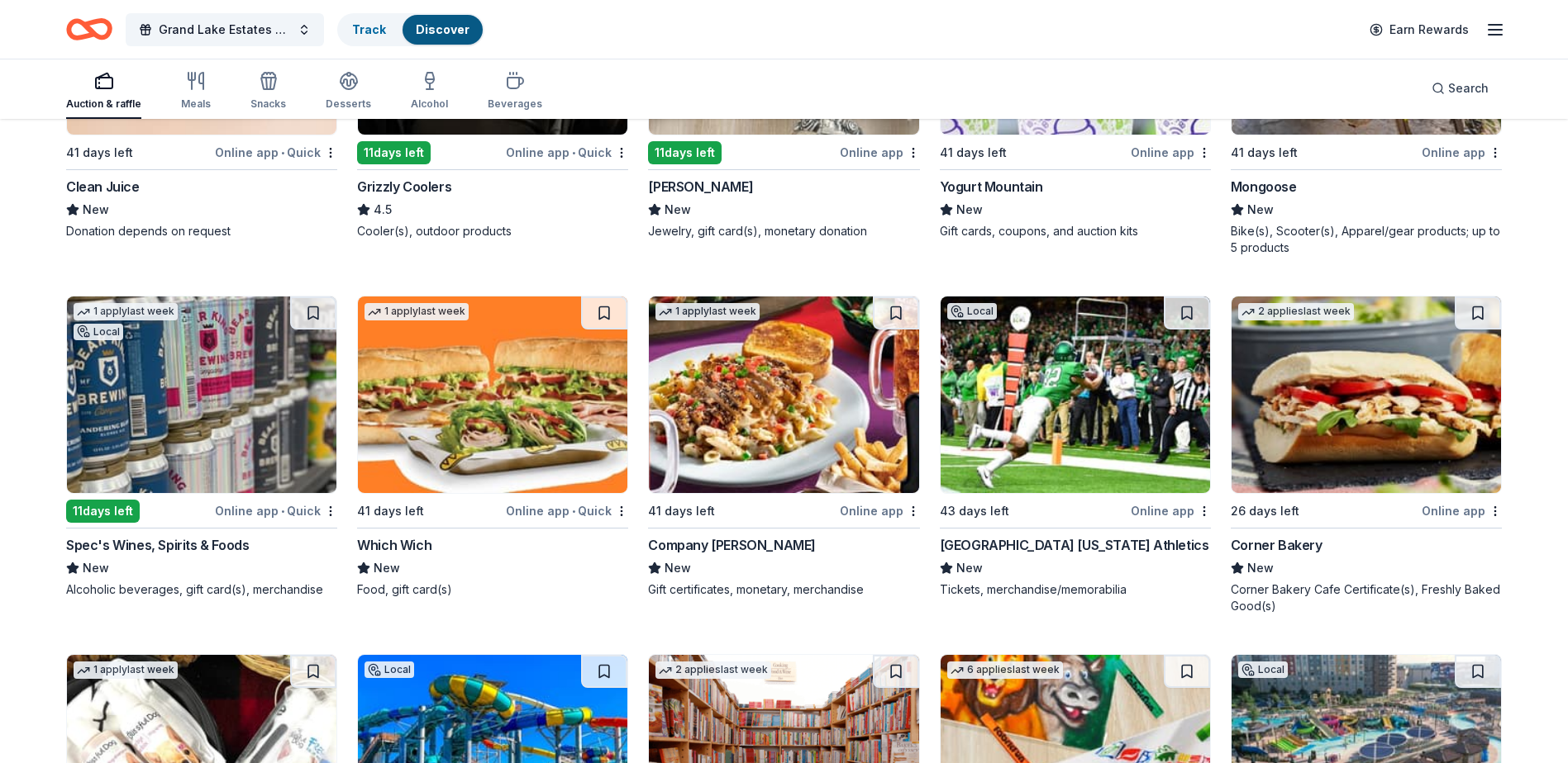
click at [141, 394] on img at bounding box center [201, 395] width 270 height 197
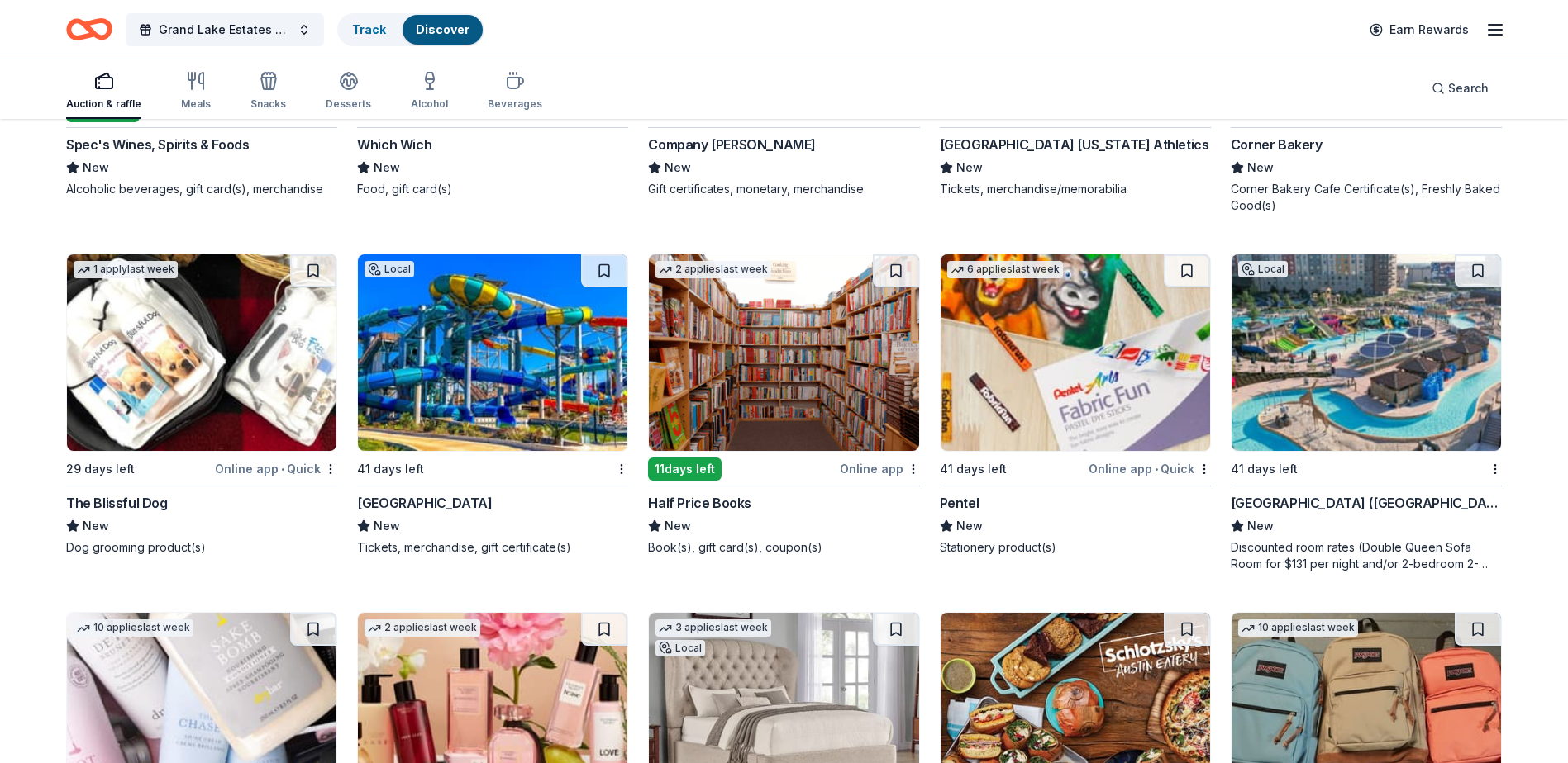
scroll to position [14822, 0]
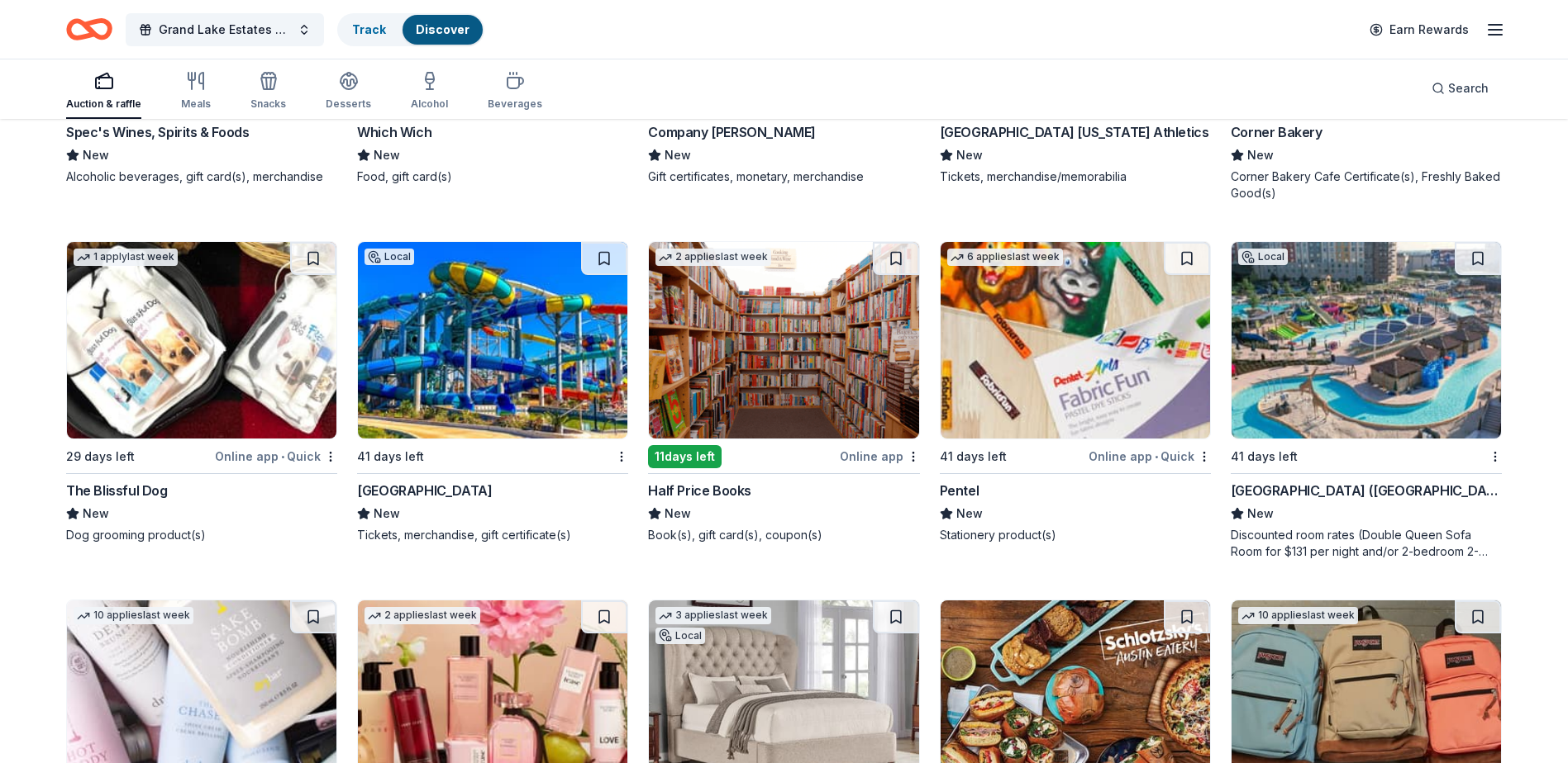
click at [440, 357] on img at bounding box center [493, 340] width 270 height 197
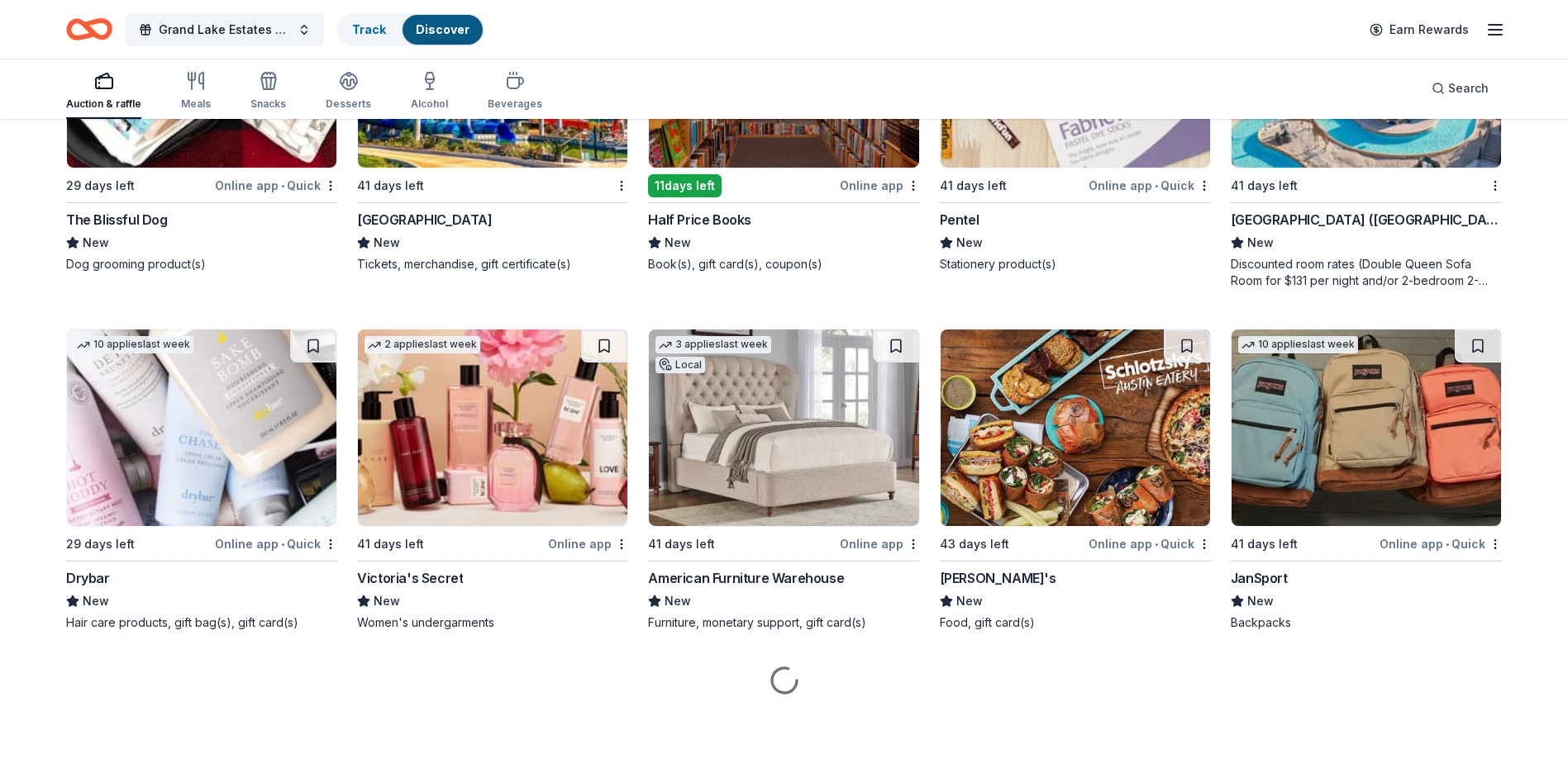
scroll to position [15110, 0]
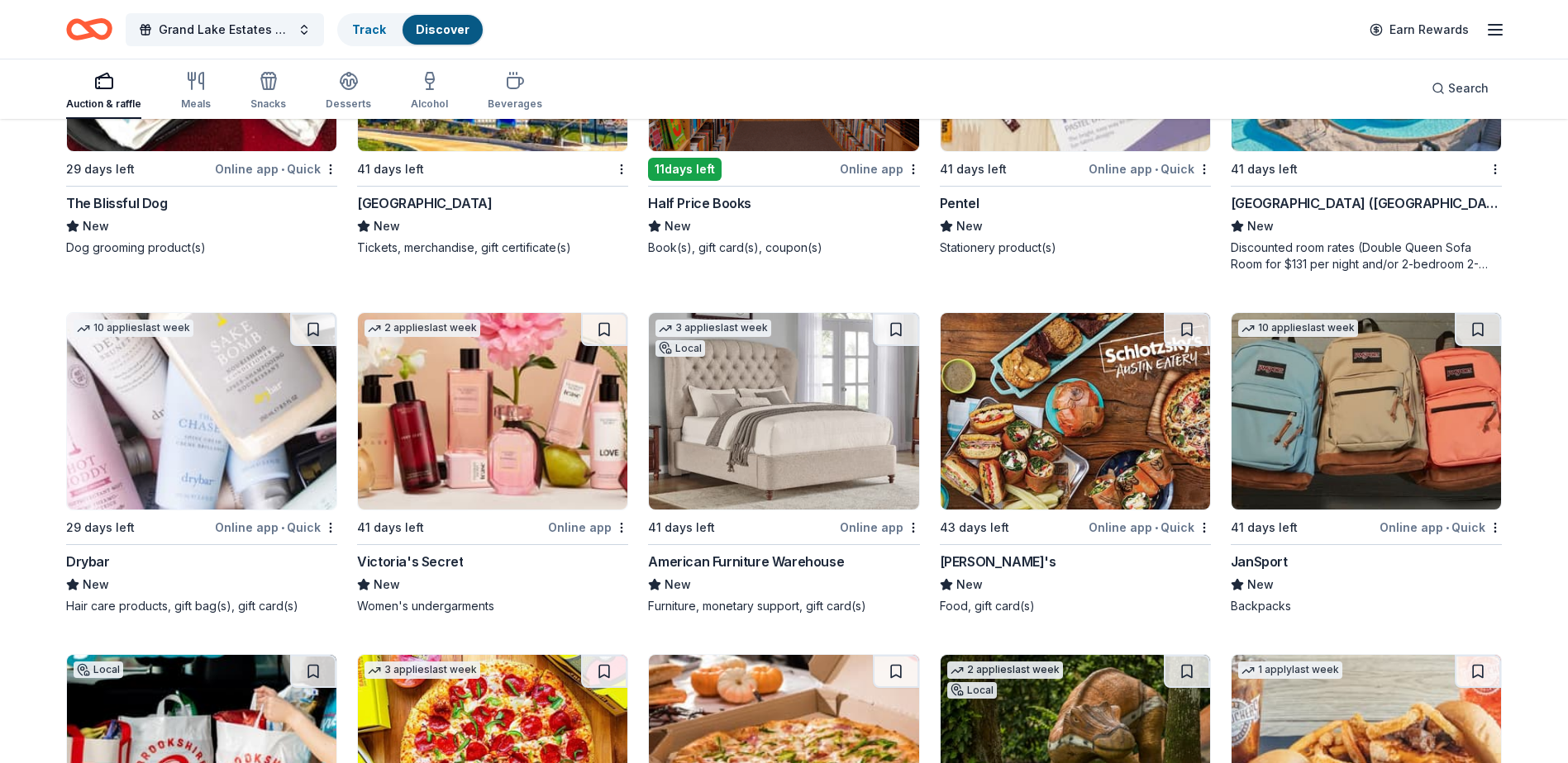
click at [1010, 418] on img at bounding box center [1075, 411] width 270 height 197
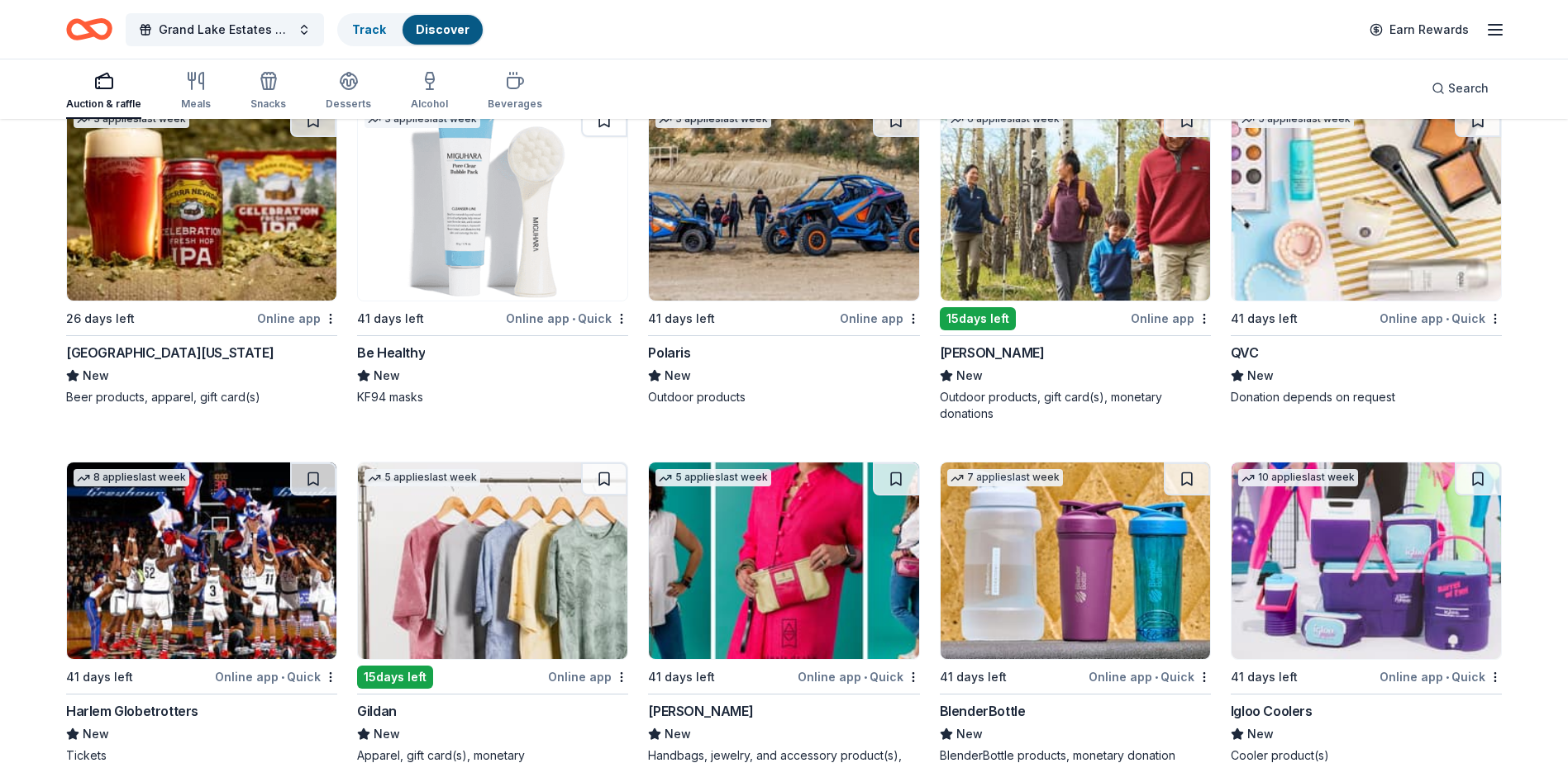
scroll to position [16544, 0]
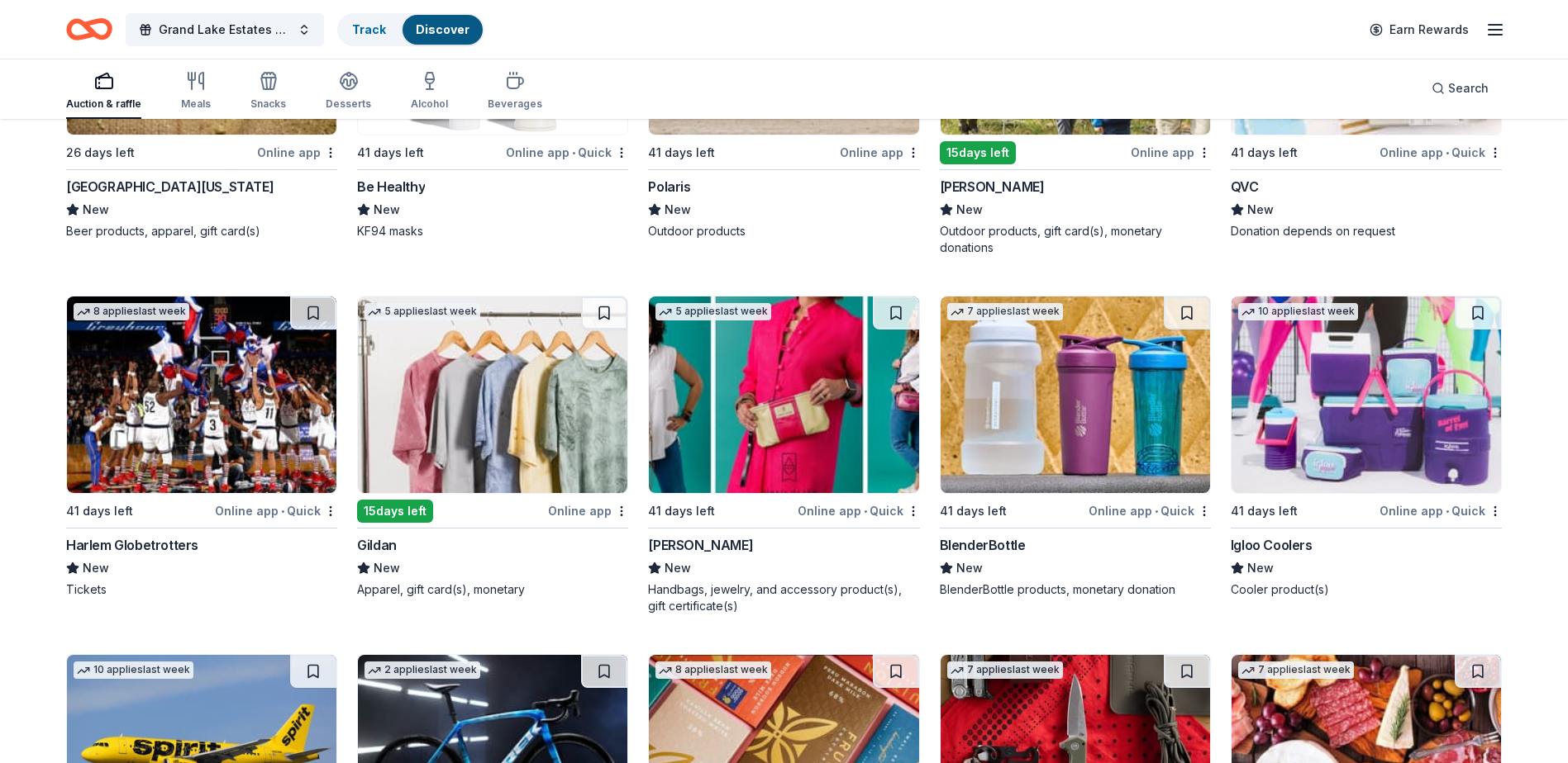
click at [134, 422] on img at bounding box center [201, 395] width 270 height 197
click at [1308, 430] on img at bounding box center [1367, 395] width 270 height 197
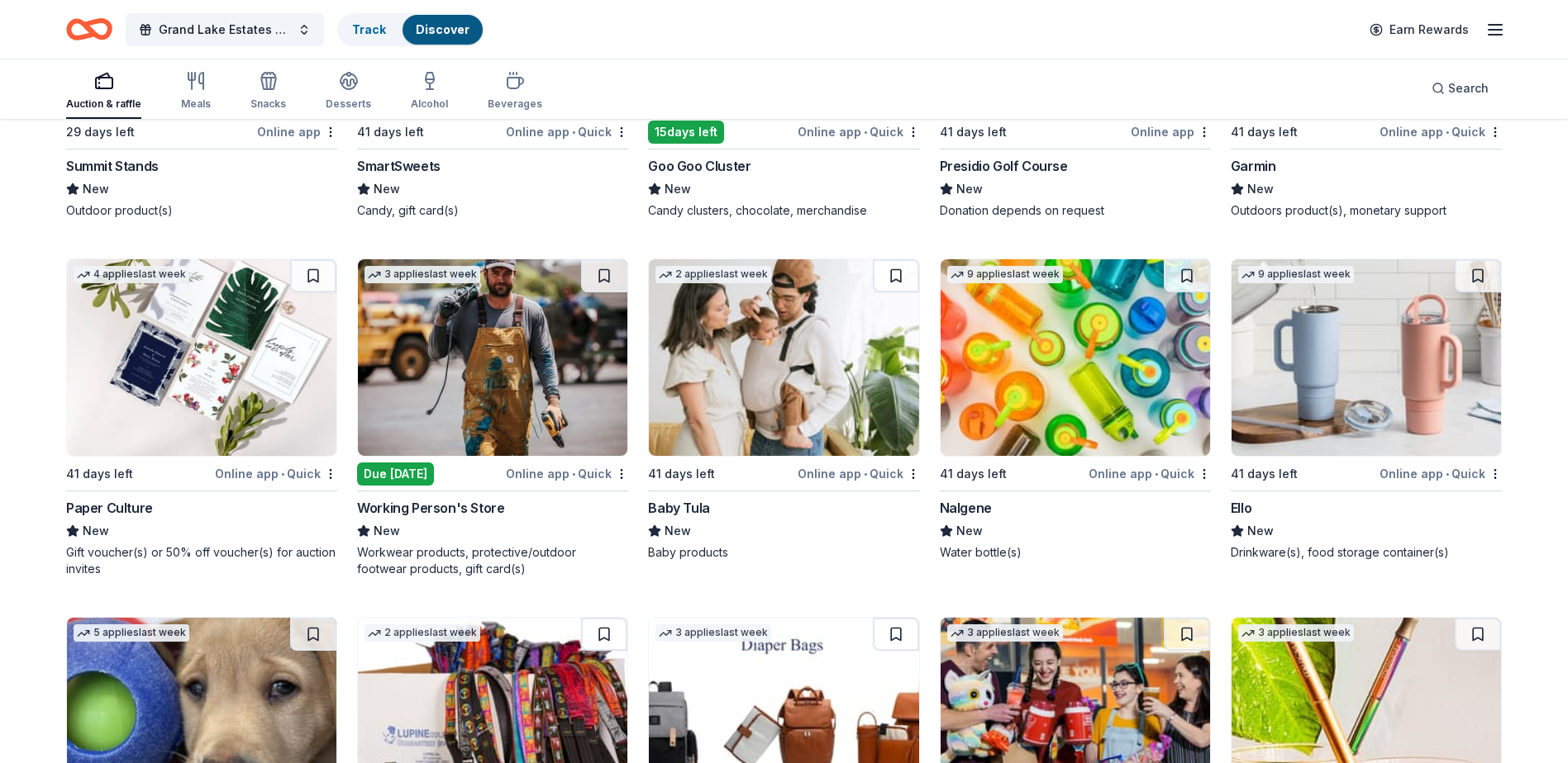
scroll to position [17658, 0]
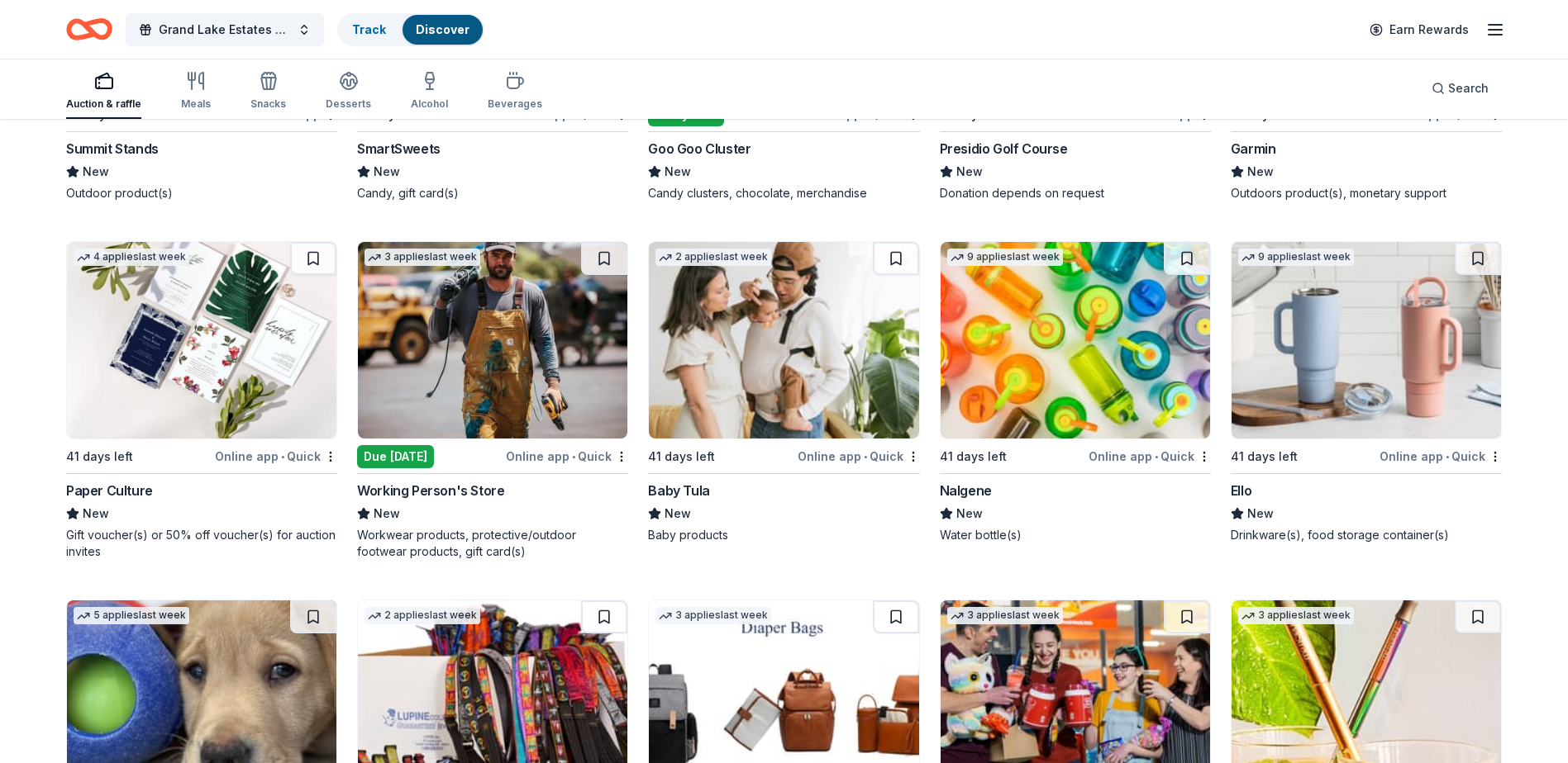
click at [1267, 346] on img at bounding box center [1367, 340] width 270 height 197
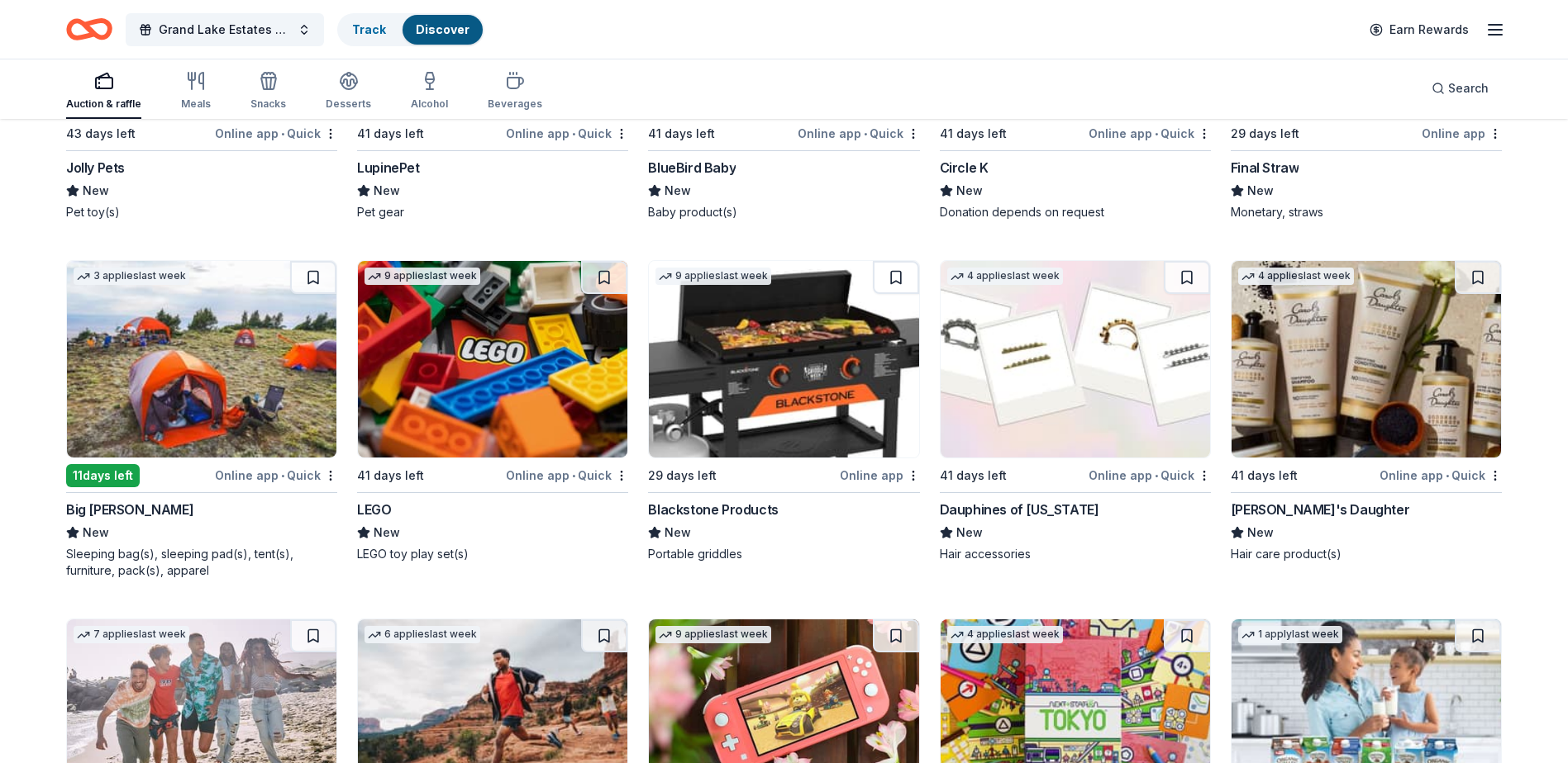
scroll to position [18358, 0]
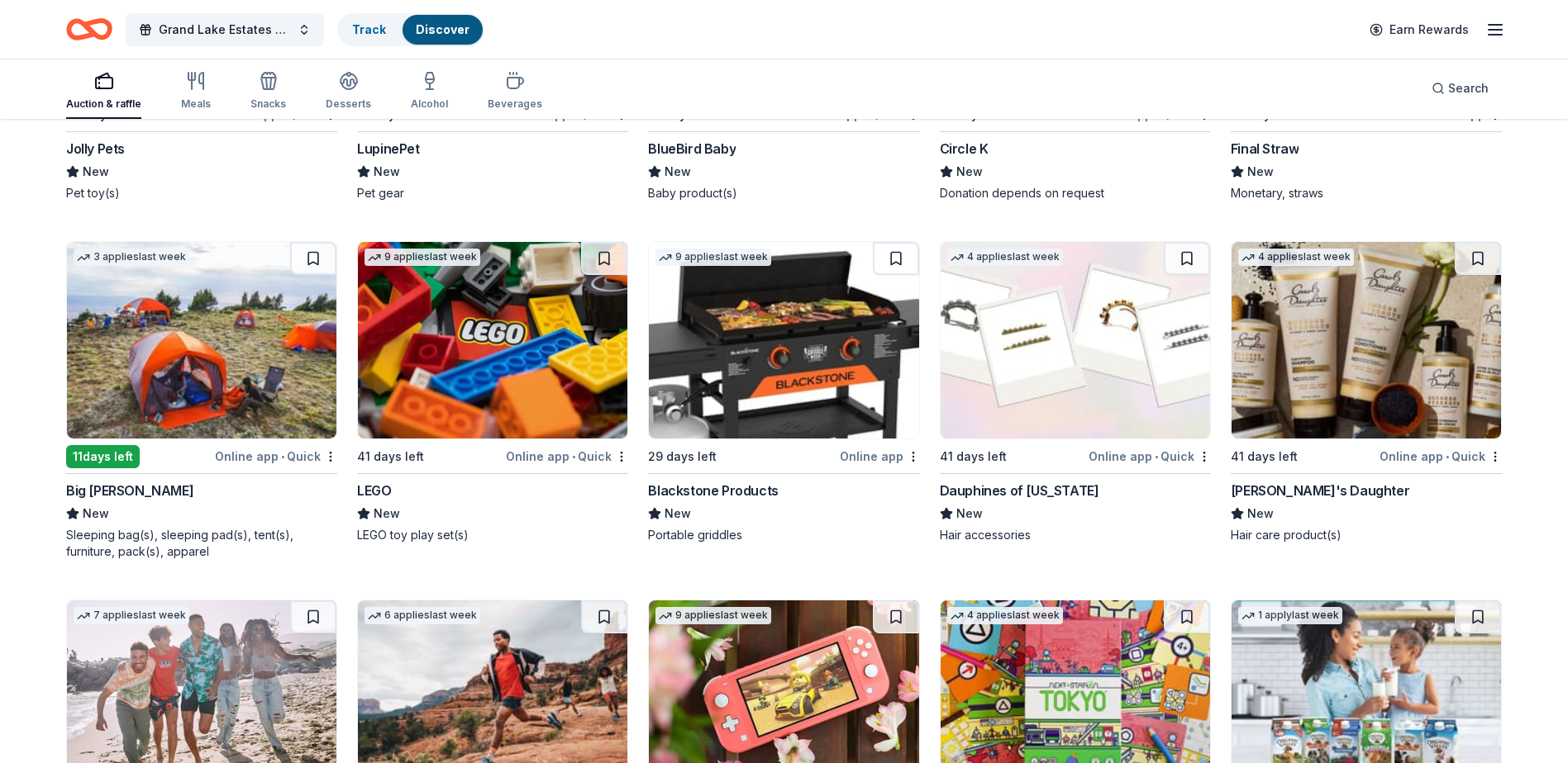
click at [702, 362] on img at bounding box center [784, 340] width 270 height 197
click at [406, 363] on img at bounding box center [493, 340] width 270 height 197
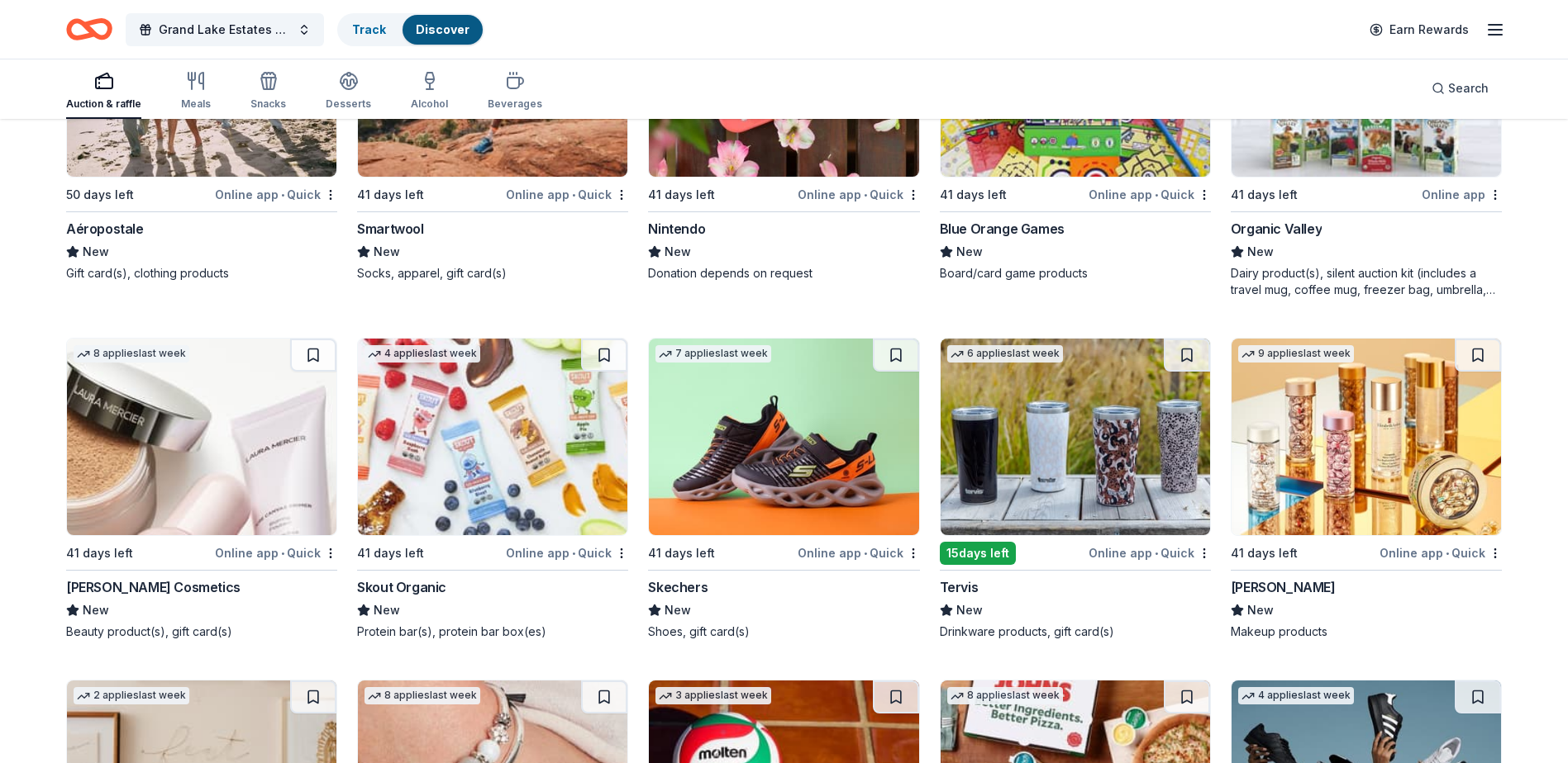
scroll to position [19075, 0]
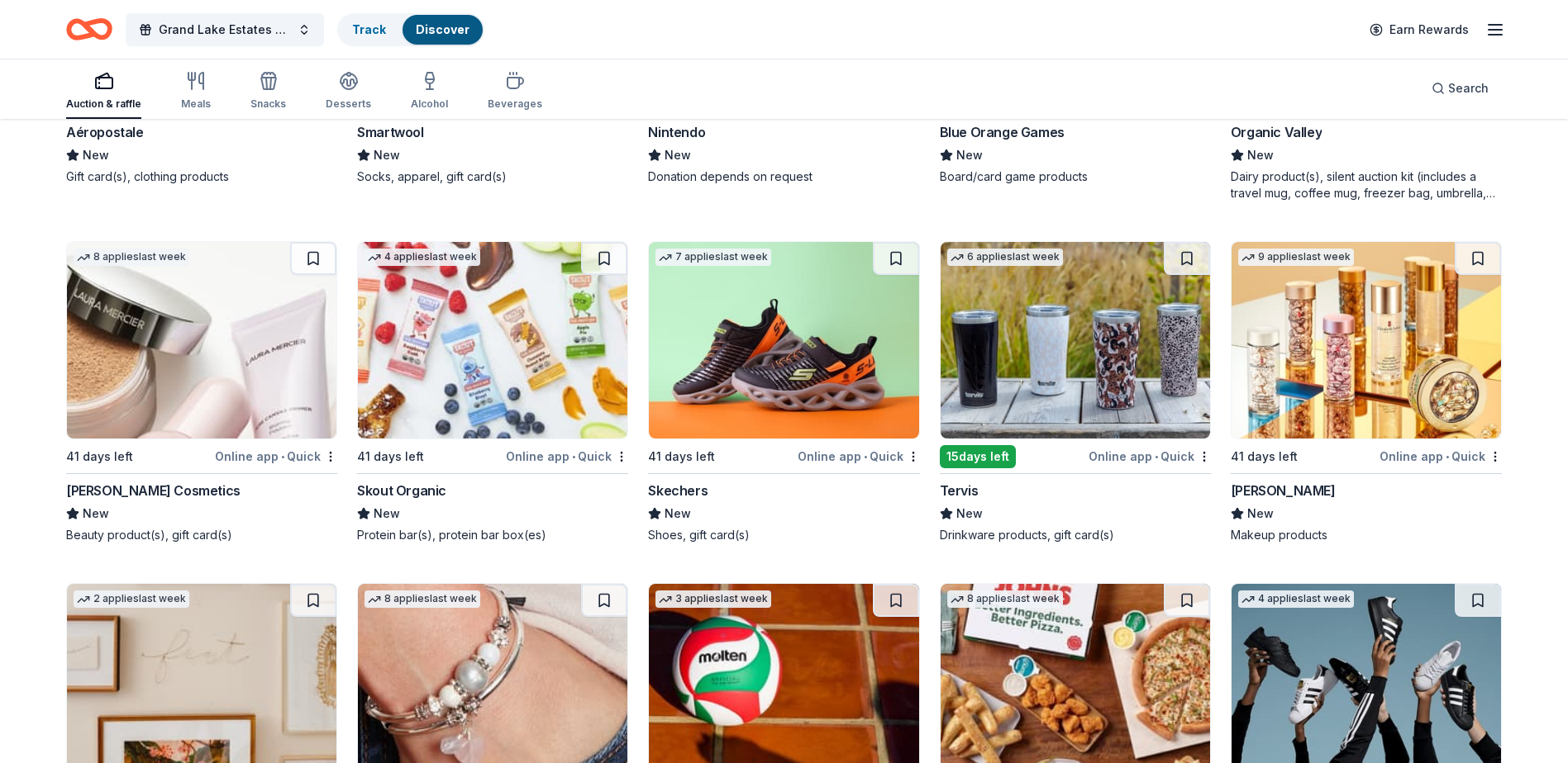
click at [1037, 370] on img at bounding box center [1075, 340] width 270 height 197
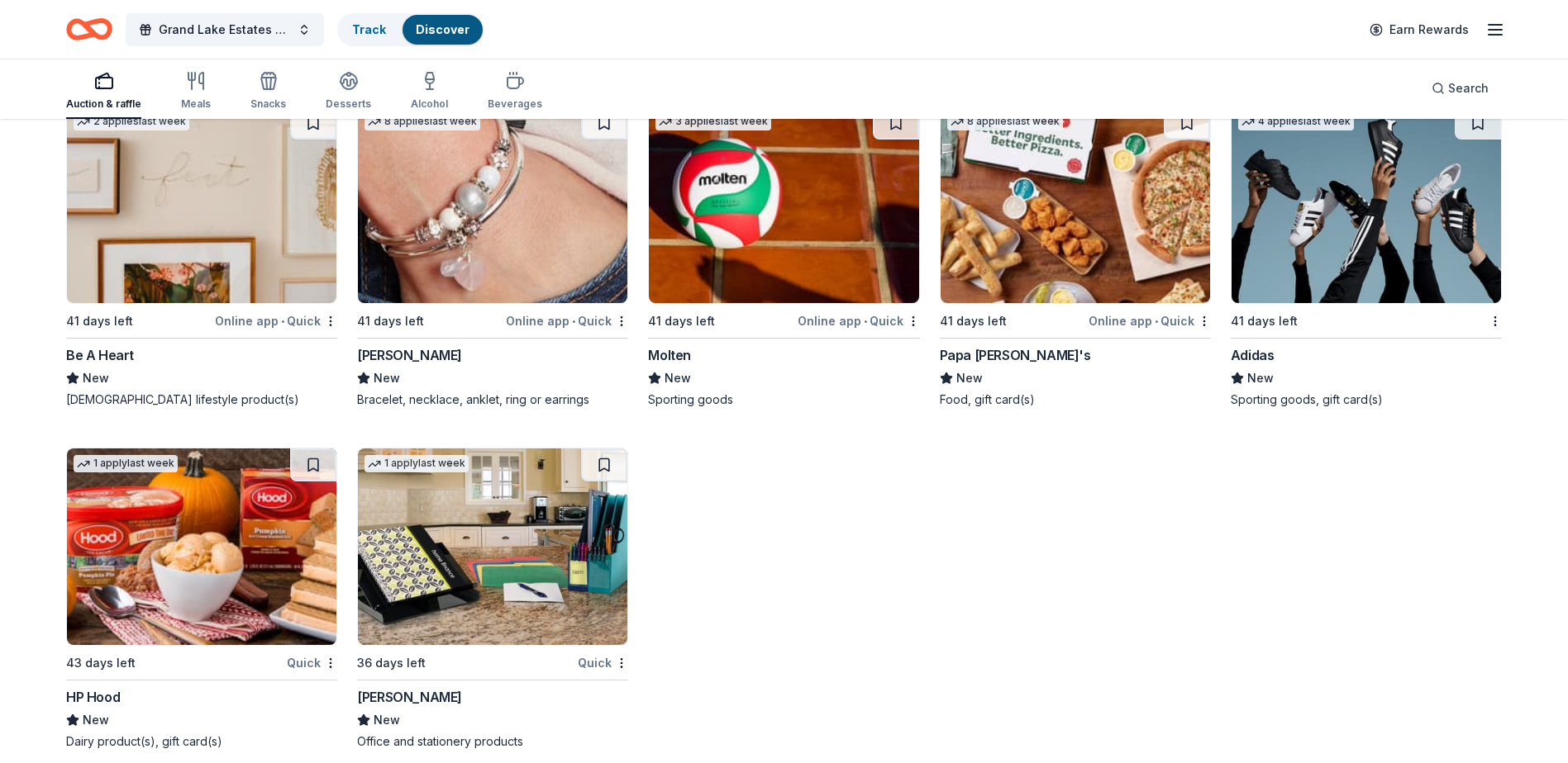
scroll to position [19590, 0]
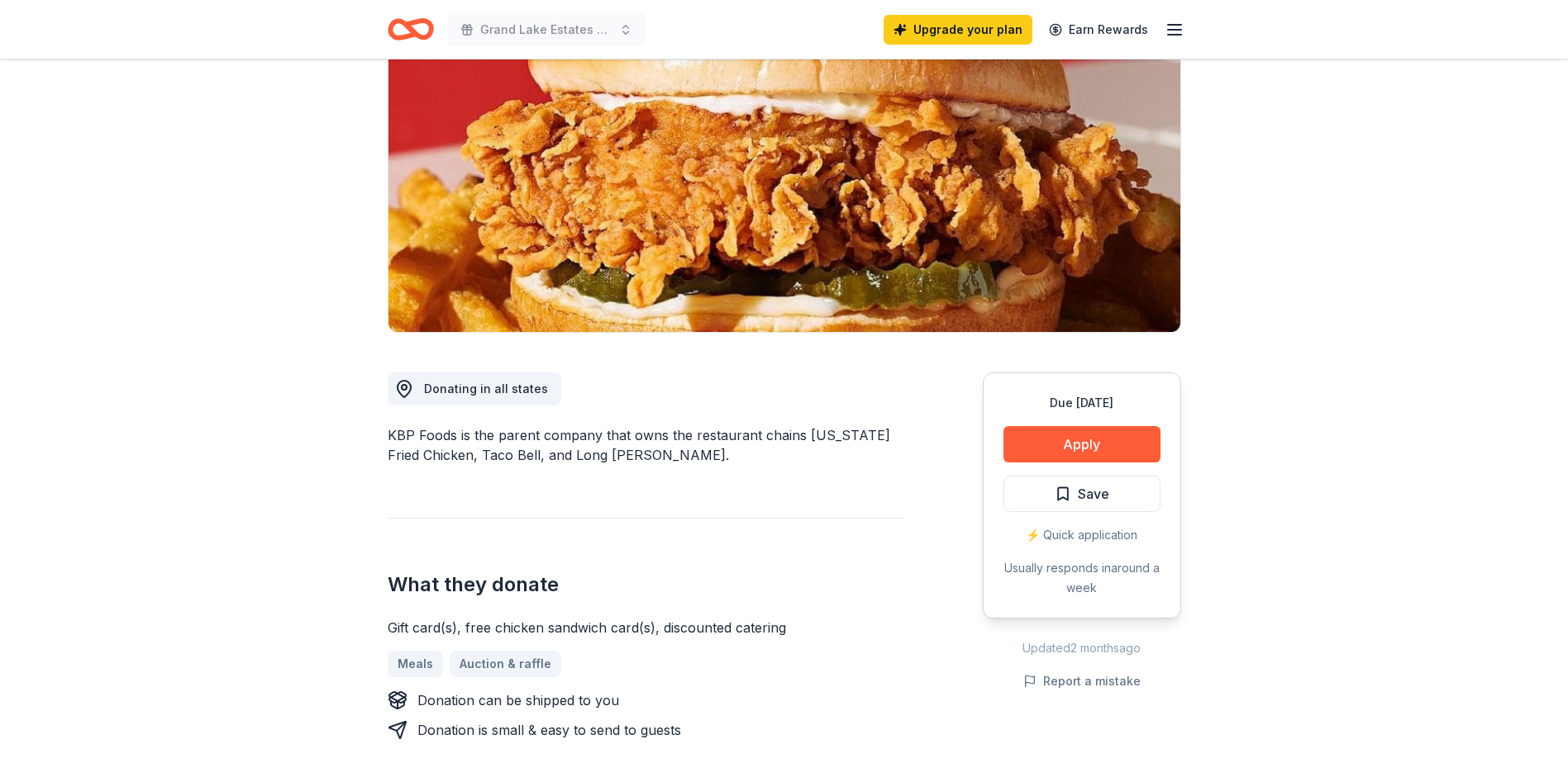
scroll to position [248, 0]
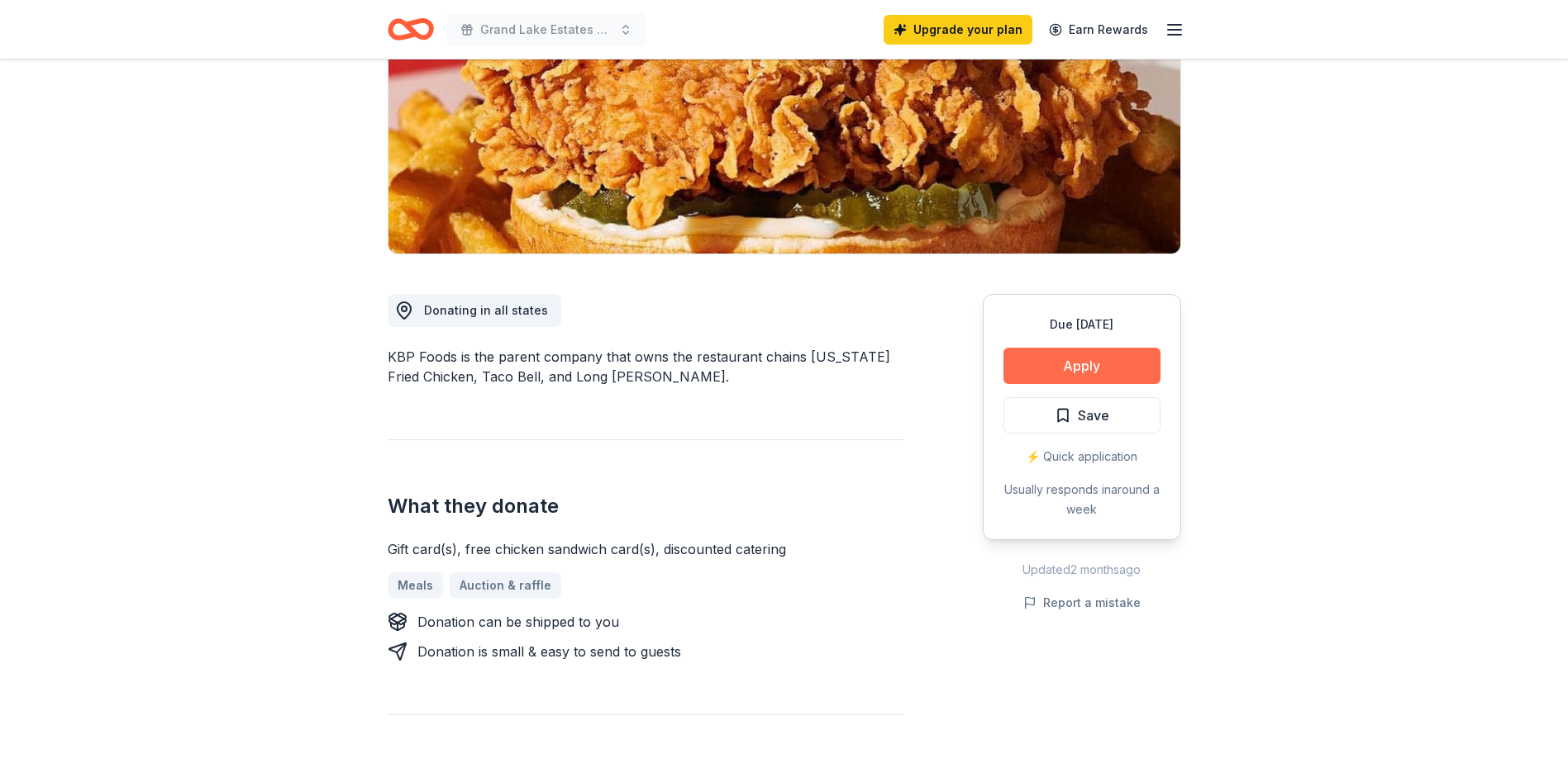
click at [1055, 363] on button "Apply" at bounding box center [1081, 366] width 157 height 37
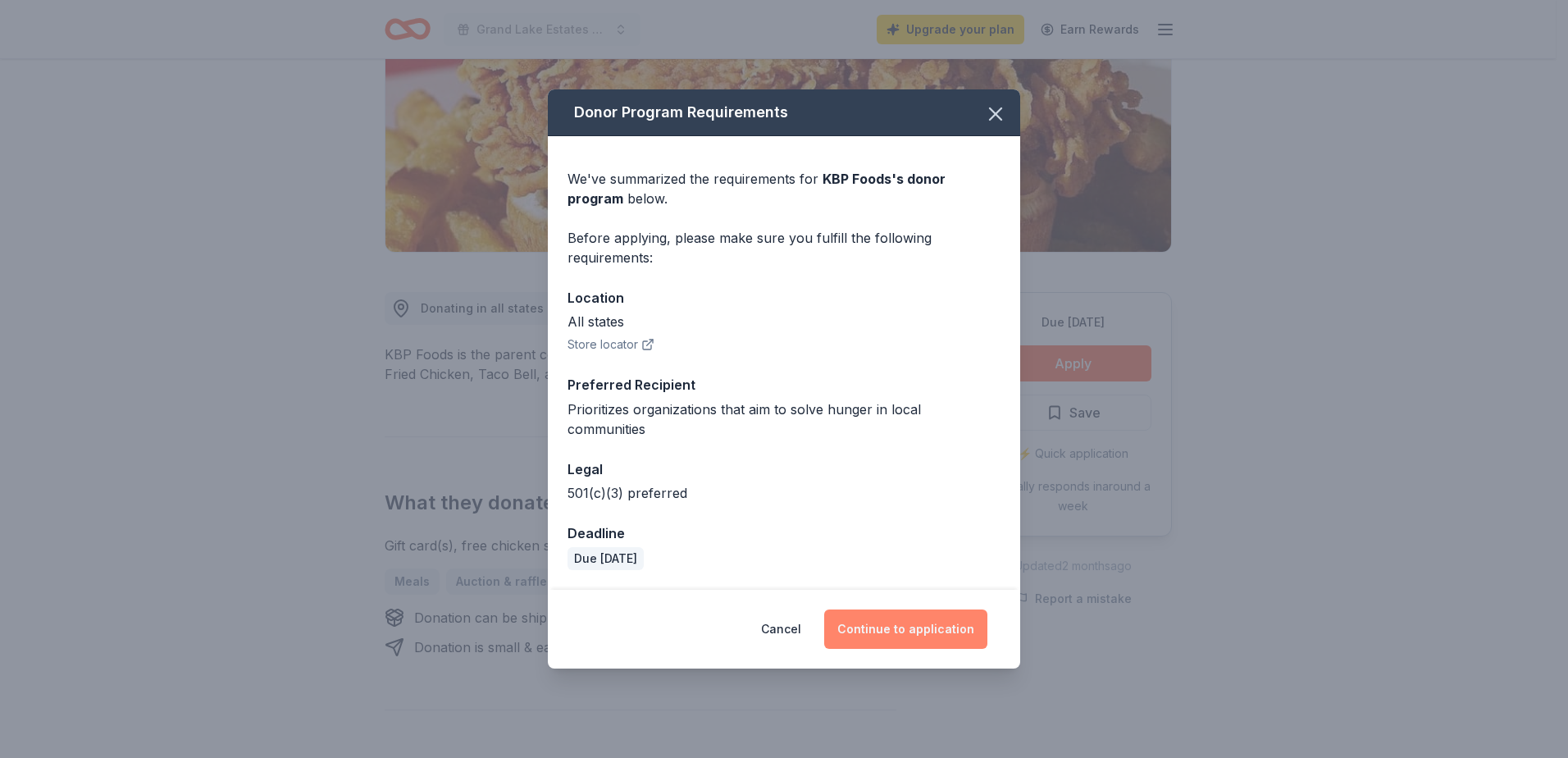
click at [937, 613] on button "Continue to application" at bounding box center [906, 628] width 163 height 39
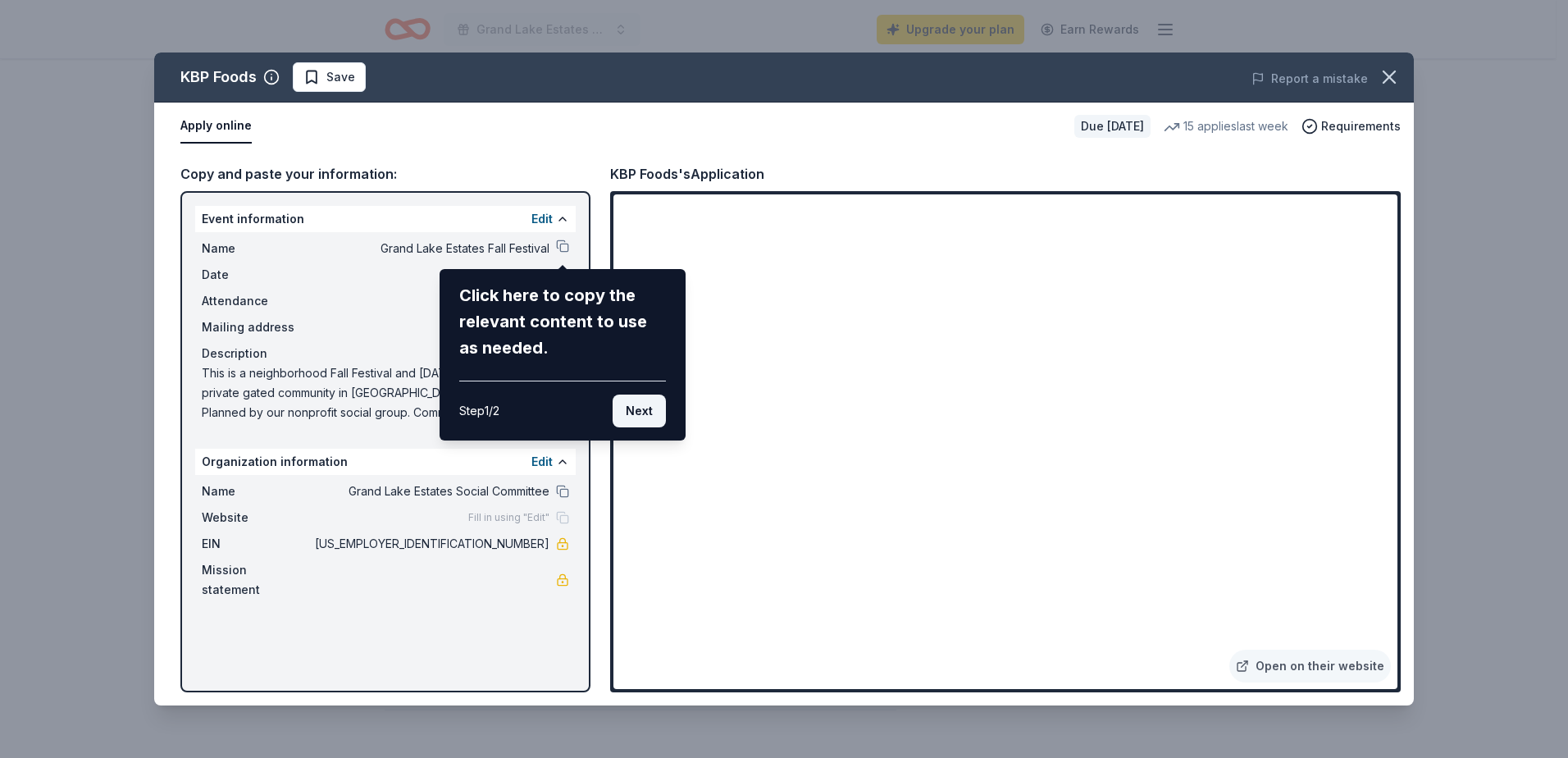
click at [635, 412] on button "Next" at bounding box center [638, 411] width 53 height 33
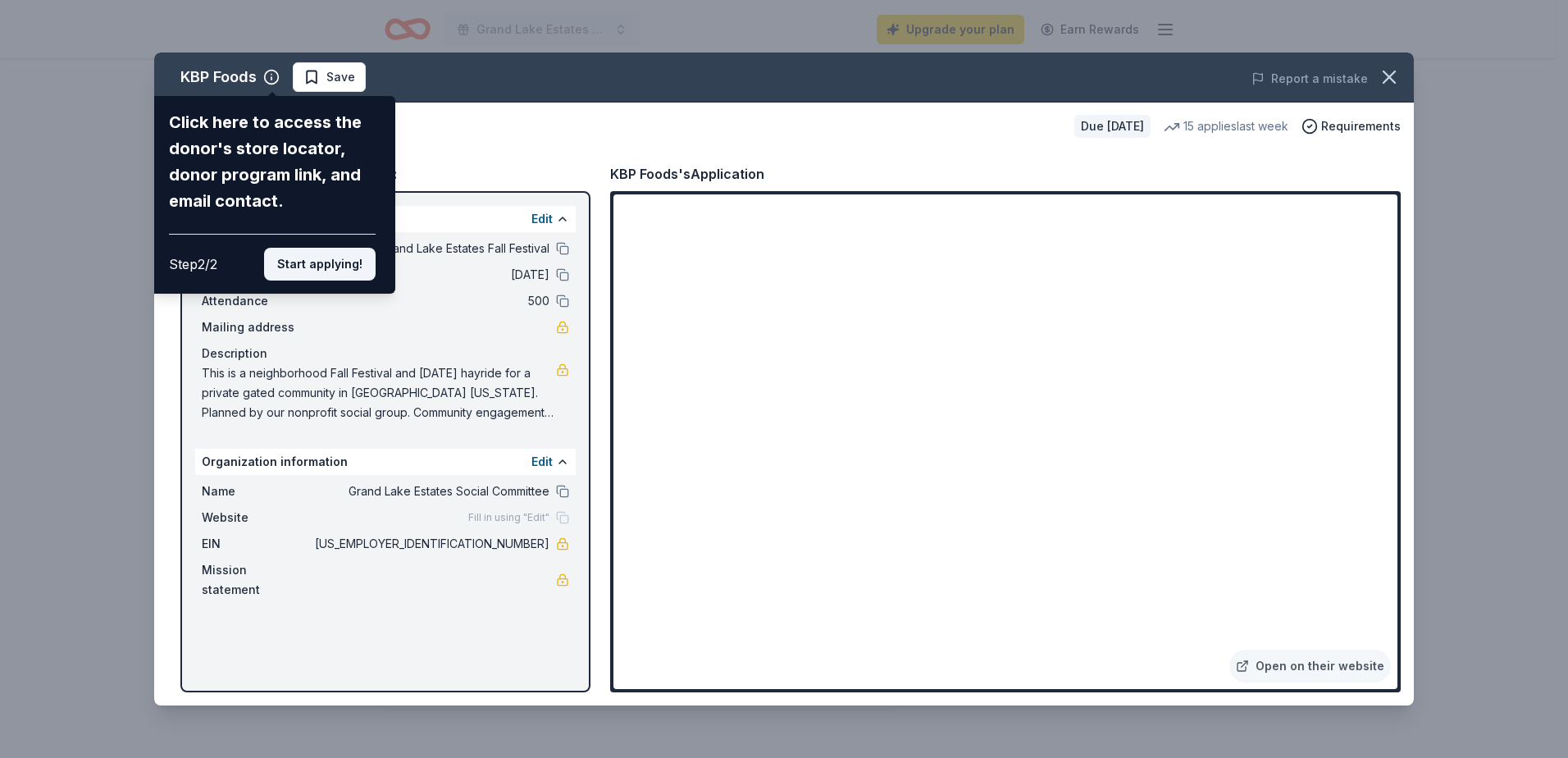
click at [340, 263] on button "Start applying!" at bounding box center [320, 264] width 111 height 33
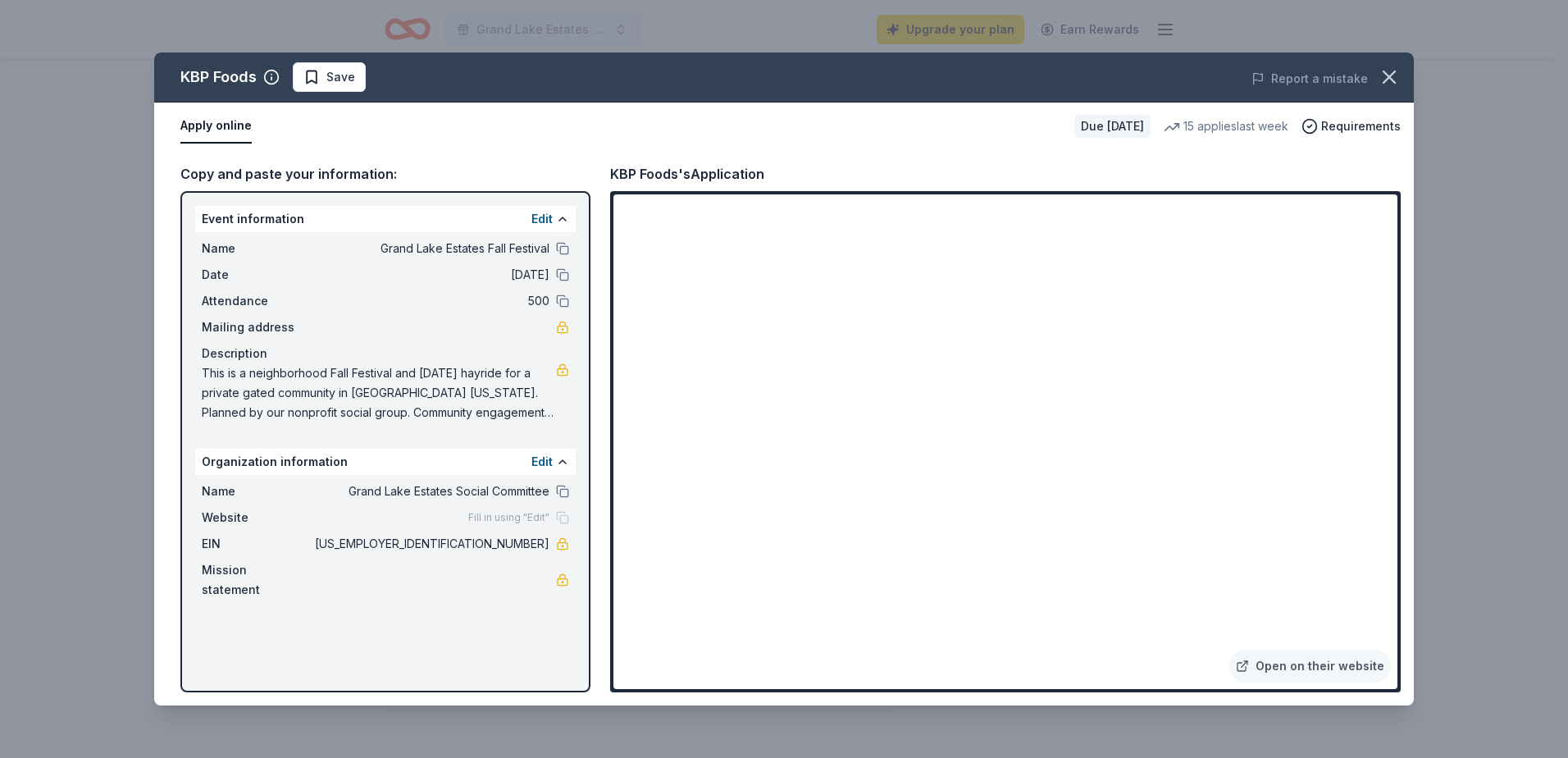
click at [806, 434] on div "KBP Foods Save Report a mistake Apply online Due in 29 days 15 applies last wee…" at bounding box center [784, 378] width 1260 height 653
click at [1394, 74] on icon "button" at bounding box center [1389, 77] width 23 height 23
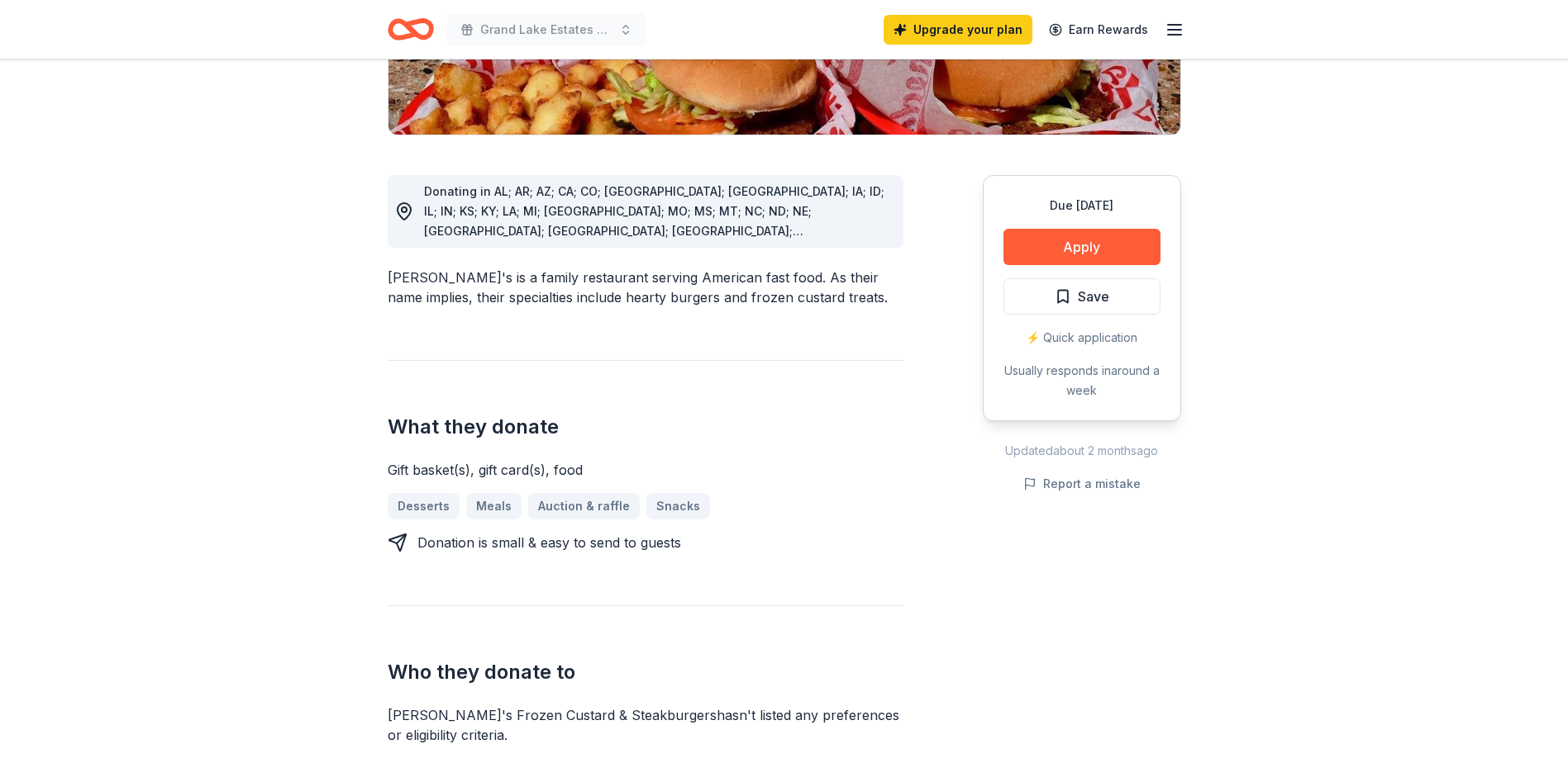
scroll to position [495, 0]
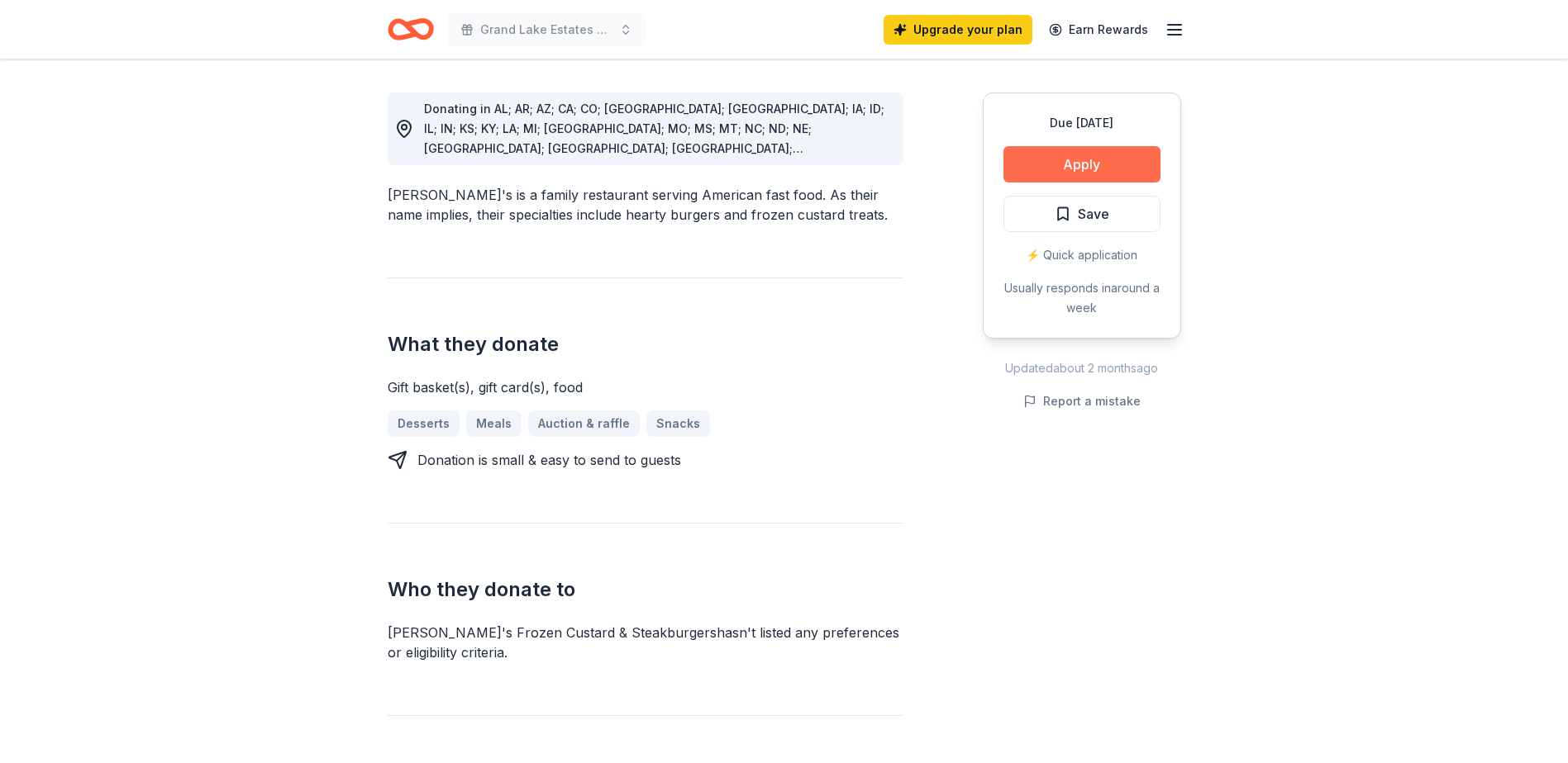
click at [1086, 155] on button "Apply" at bounding box center [1081, 164] width 157 height 37
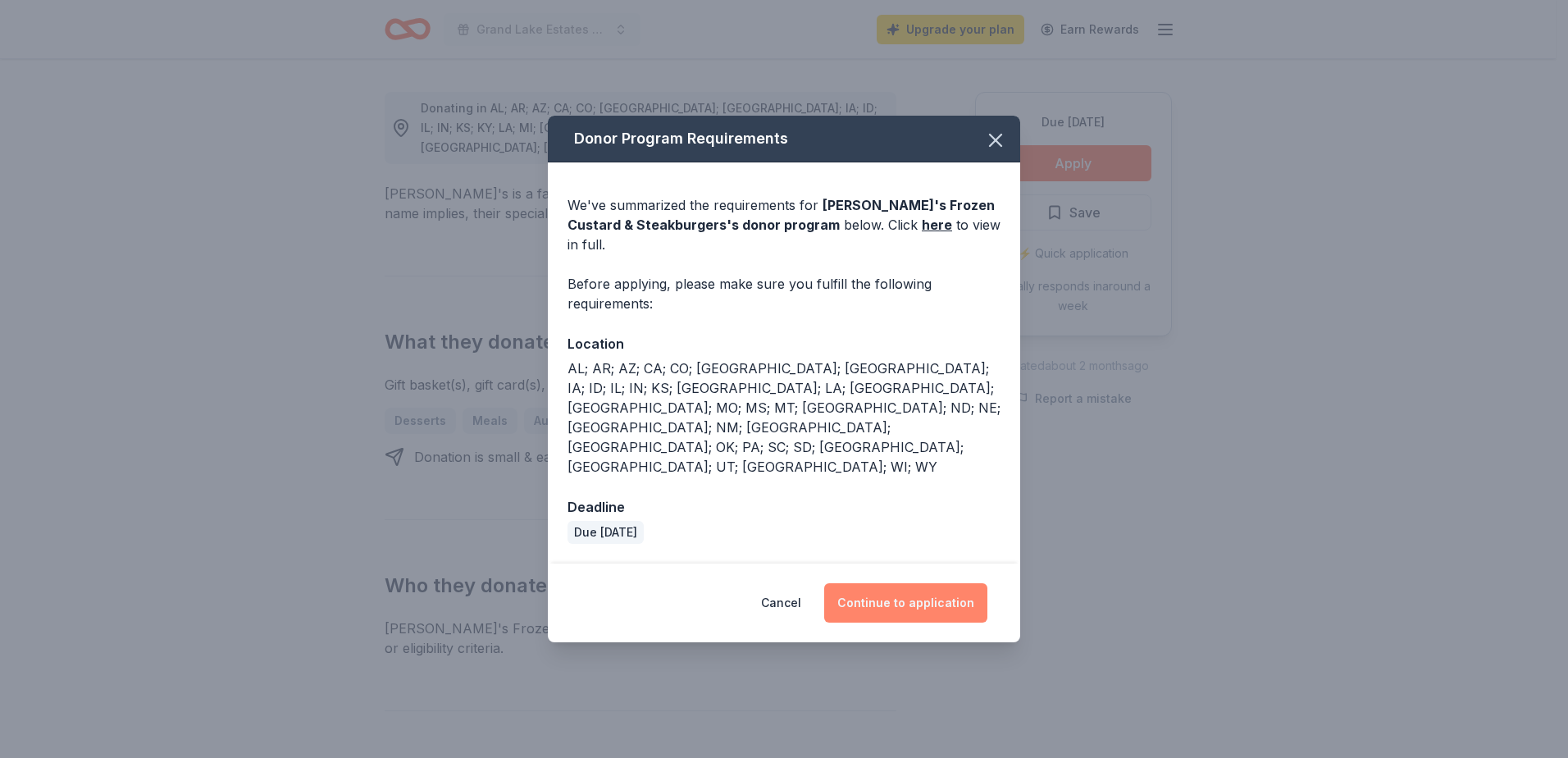
click at [872, 583] on button "Continue to application" at bounding box center [906, 602] width 163 height 39
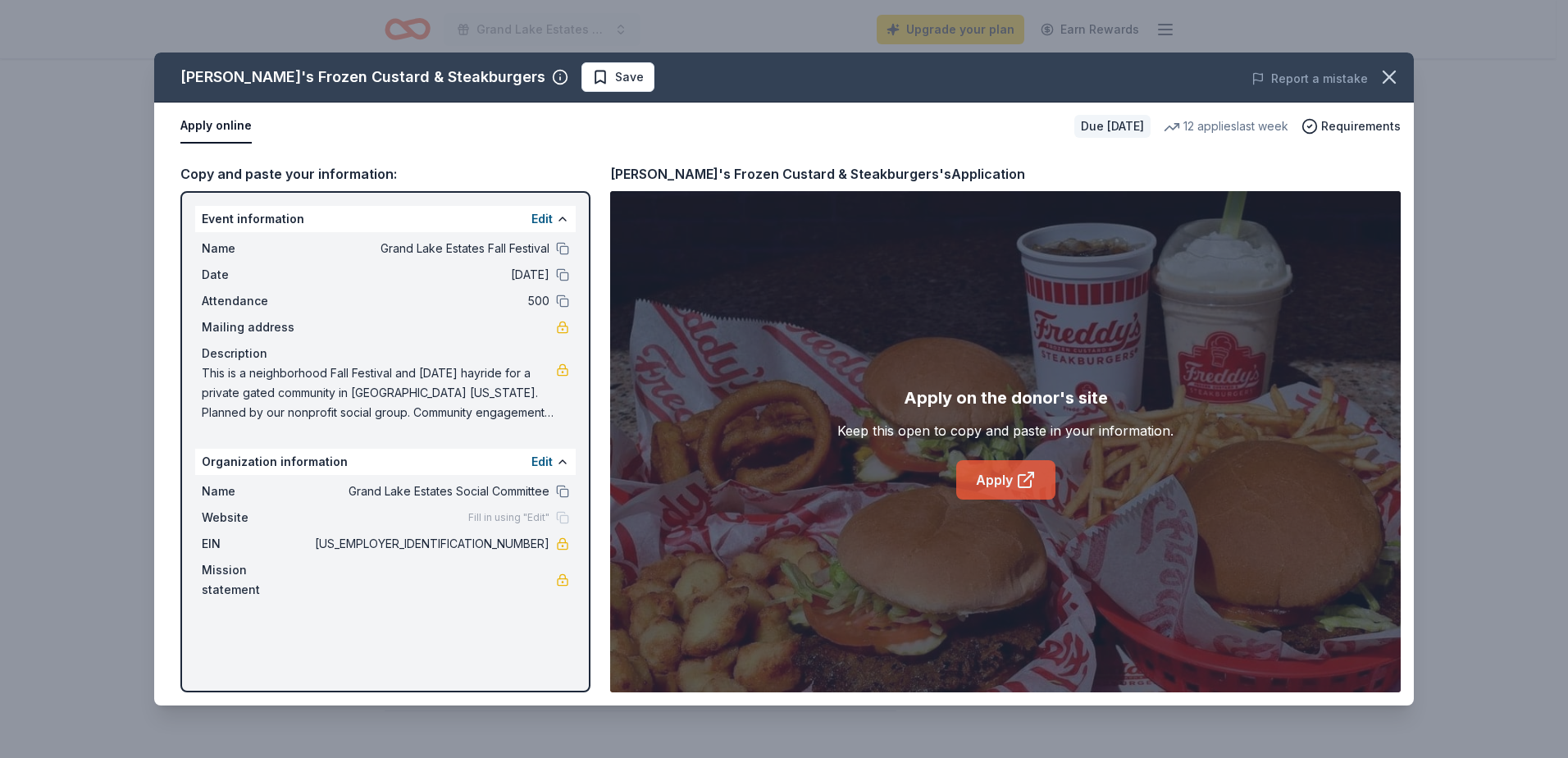
click at [985, 477] on link "Apply" at bounding box center [1006, 480] width 99 height 39
click at [1377, 76] on button "button" at bounding box center [1389, 77] width 36 height 37
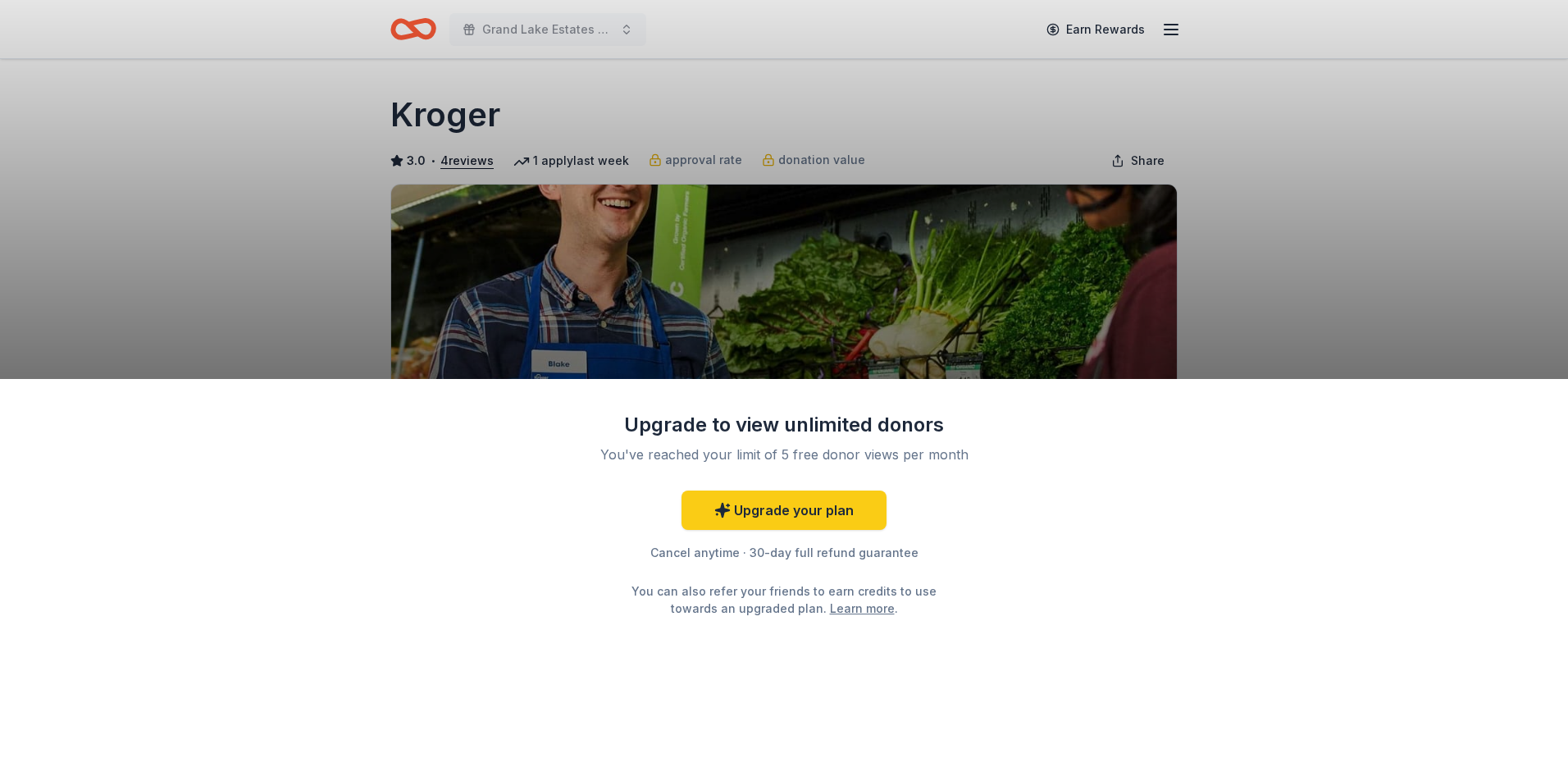
click at [1314, 309] on div "Upgrade to view unlimited donors You've reached your limit of 5 free donor view…" at bounding box center [784, 379] width 1568 height 758
click at [811, 512] on link "Upgrade your plan" at bounding box center [784, 510] width 205 height 39
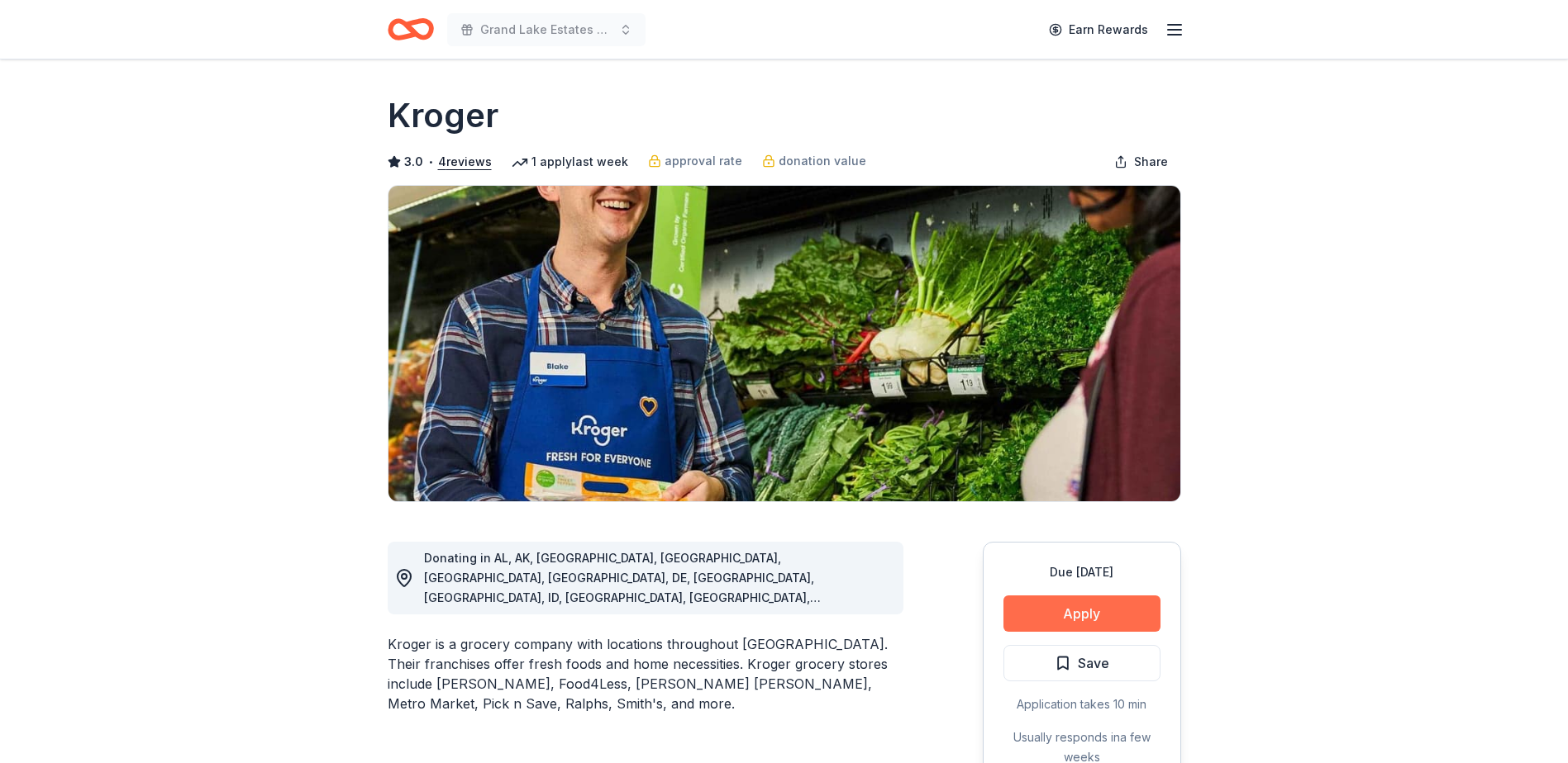
click at [1095, 612] on button "Apply" at bounding box center [1081, 614] width 157 height 37
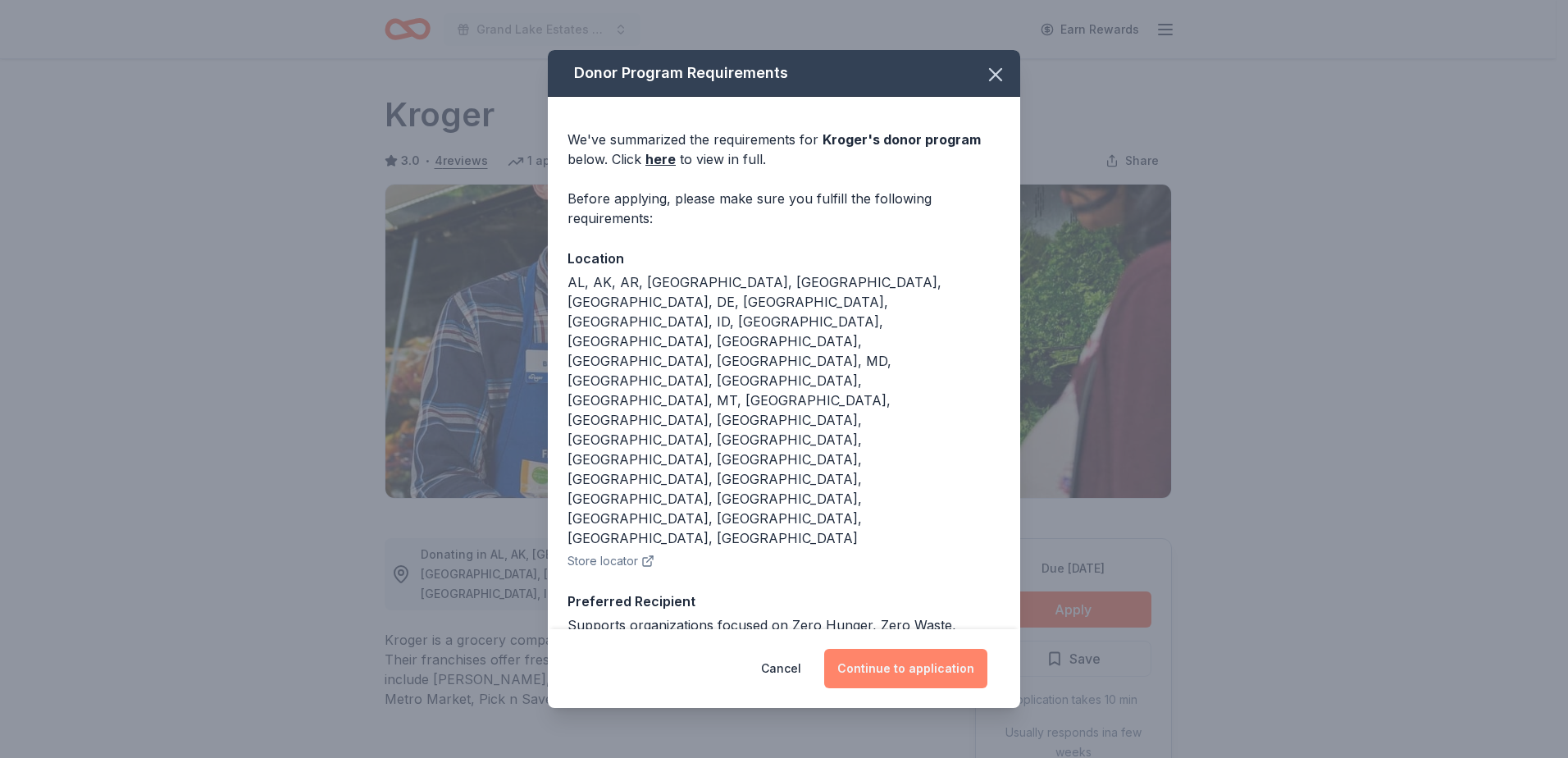
click at [914, 649] on button "Continue to application" at bounding box center [906, 668] width 163 height 39
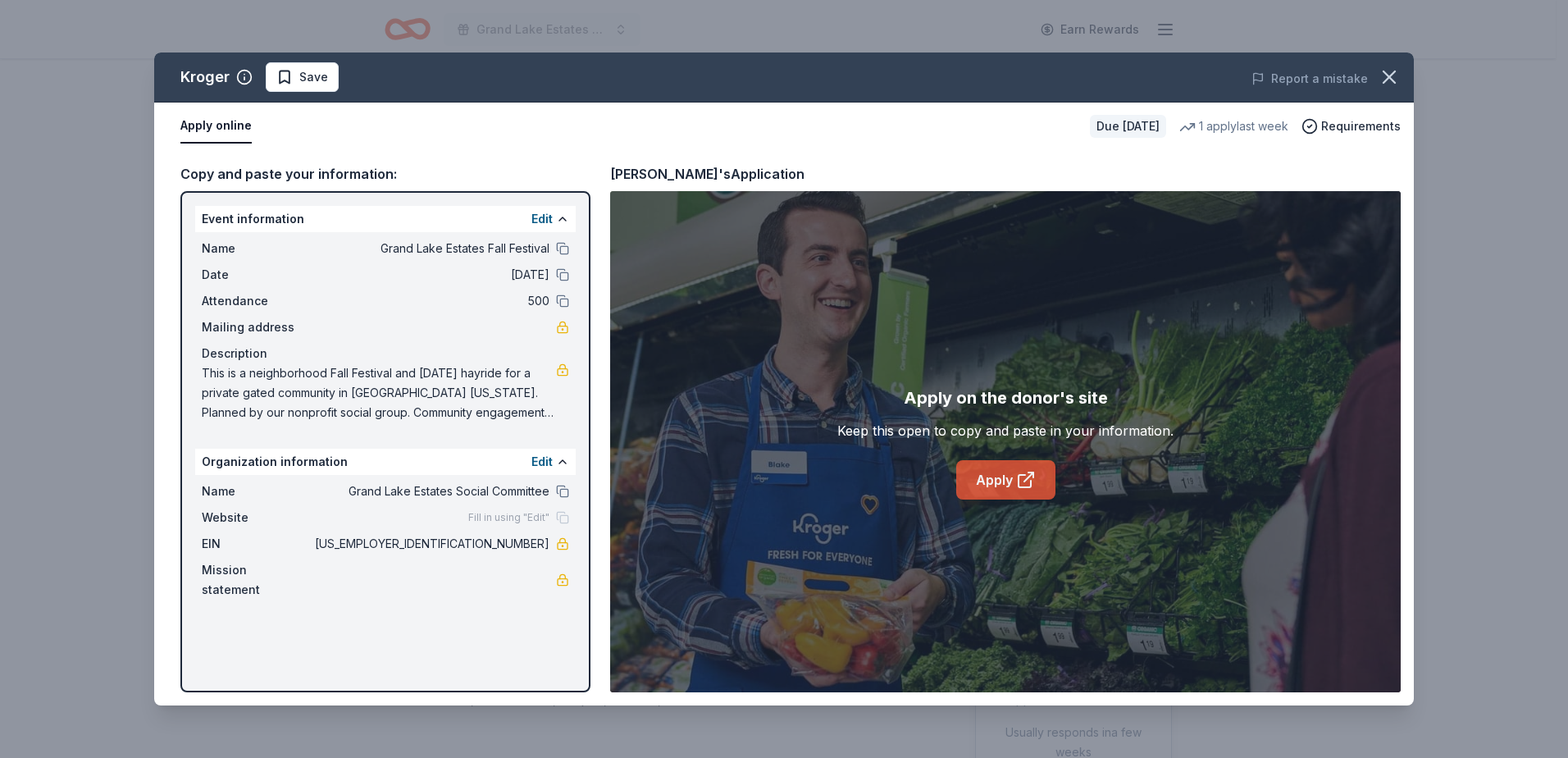
click at [993, 477] on link "Apply" at bounding box center [1006, 480] width 99 height 39
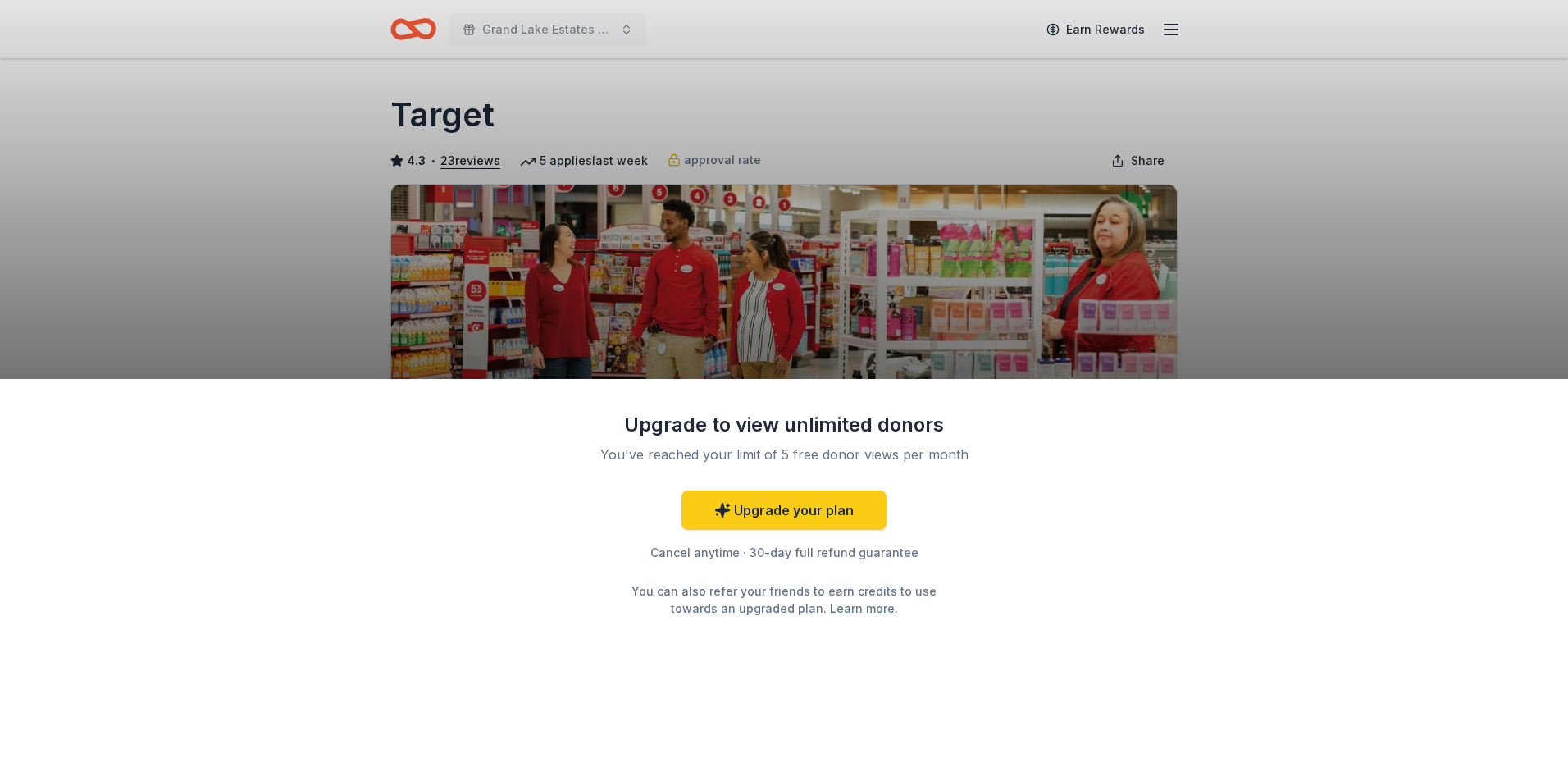
click at [1337, 310] on div "Upgrade to view unlimited donors You've reached your limit of 5 free donor view…" at bounding box center [784, 379] width 1568 height 758
click at [803, 522] on link "Upgrade your plan" at bounding box center [784, 510] width 205 height 39
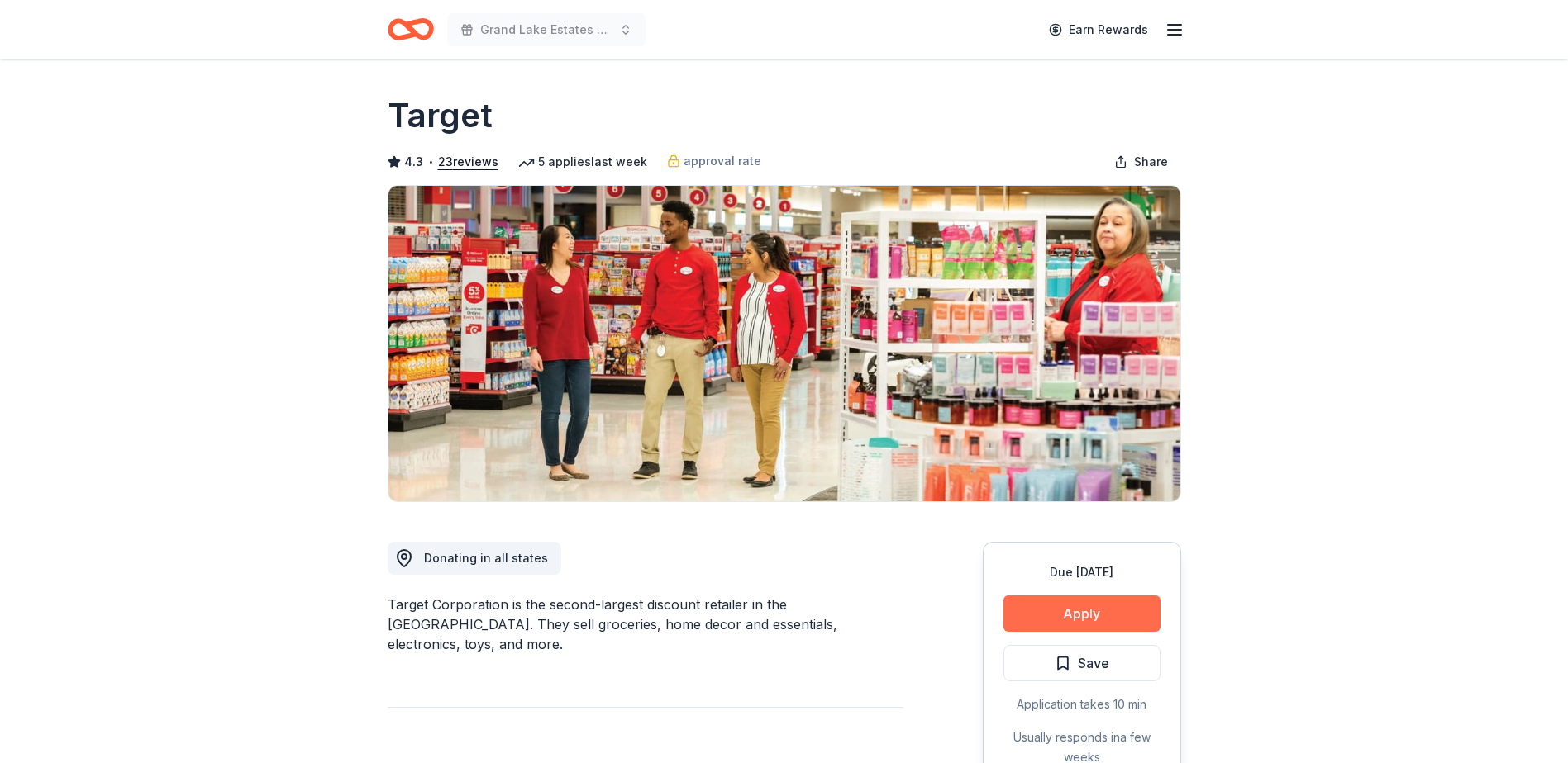
click at [1100, 620] on button "Apply" at bounding box center [1081, 614] width 157 height 37
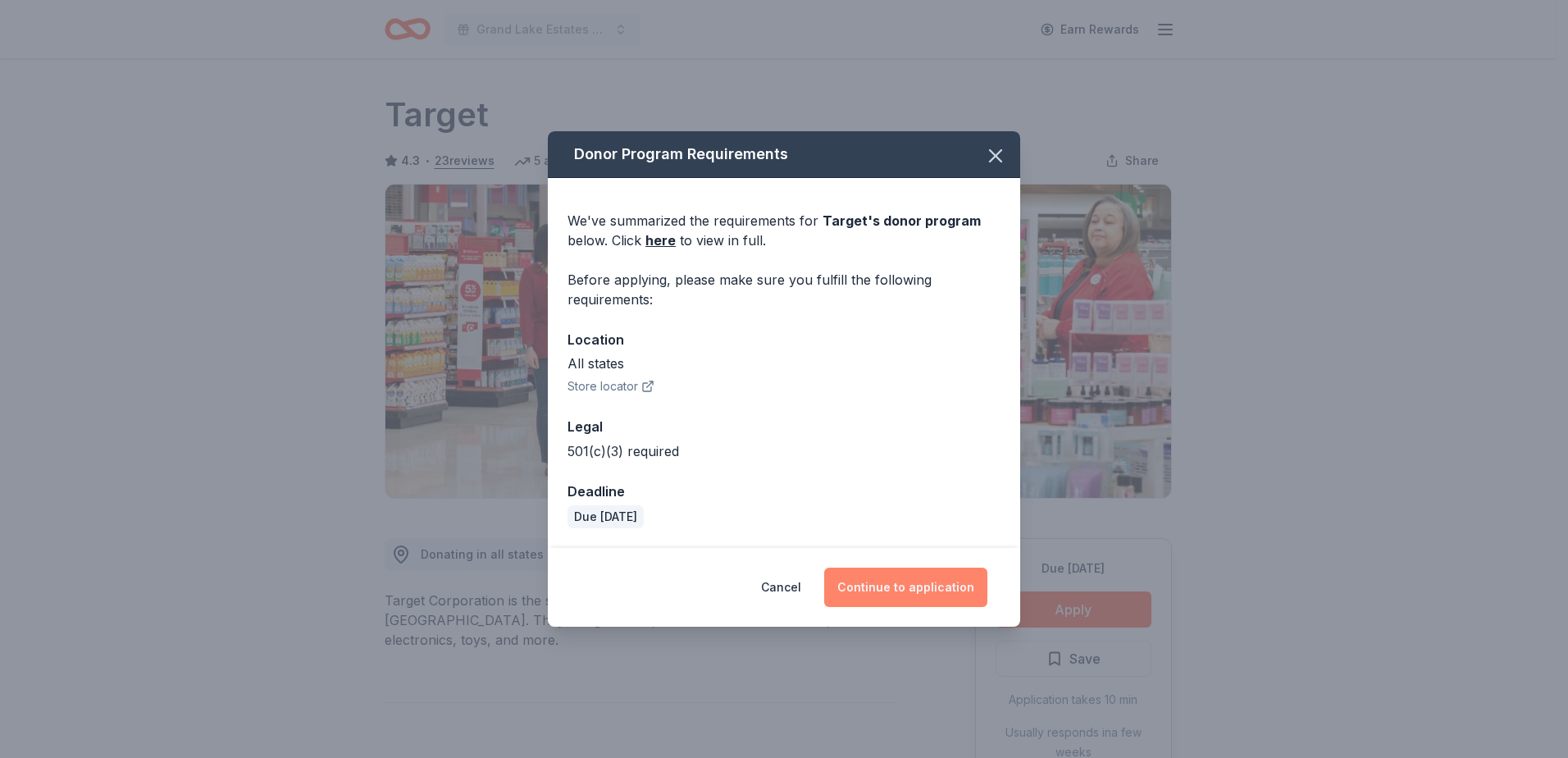
click at [901, 590] on button "Continue to application" at bounding box center [906, 587] width 163 height 39
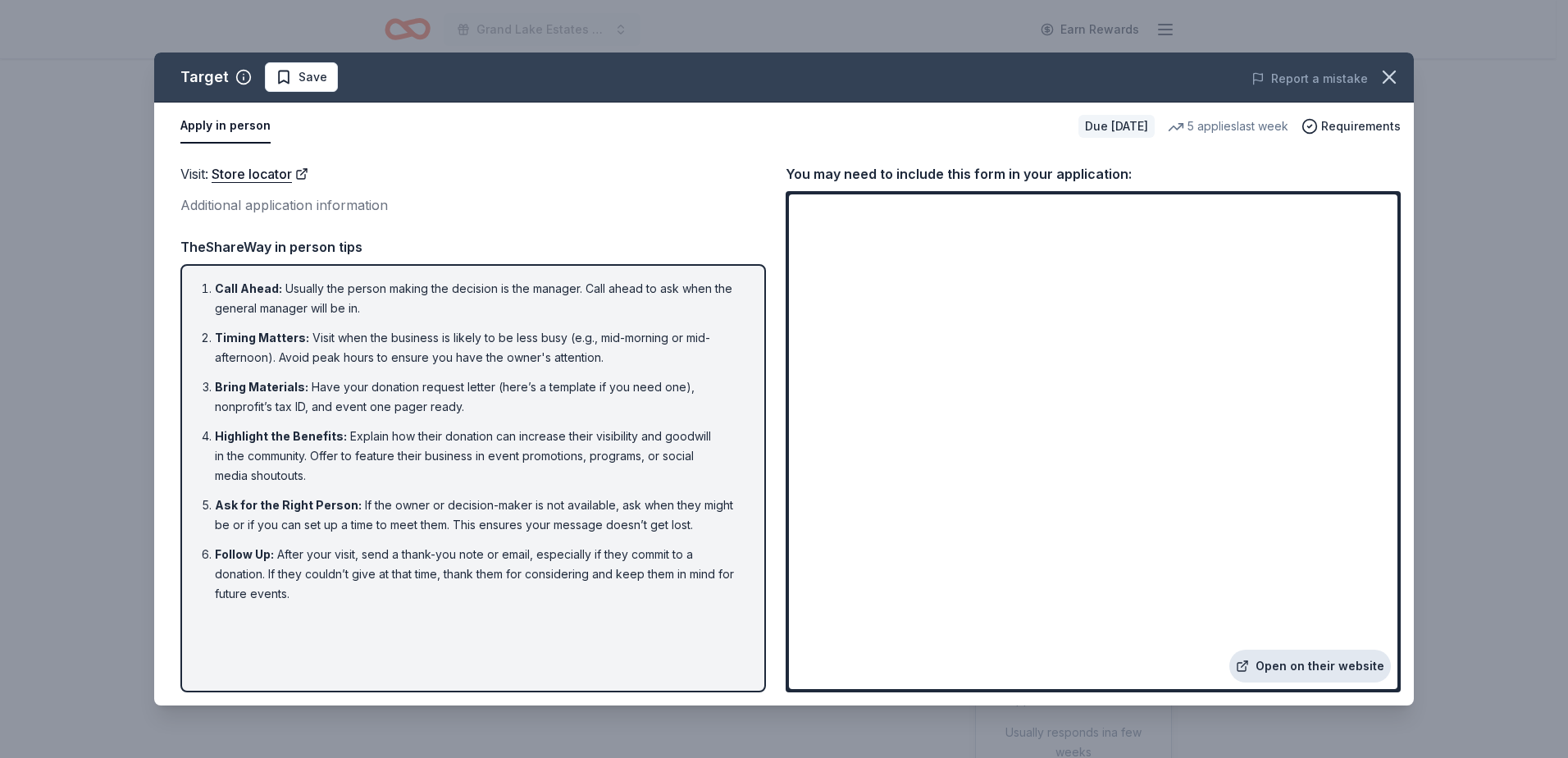
click at [1277, 668] on link "Open on their website" at bounding box center [1310, 667] width 162 height 33
click at [1397, 76] on icon "button" at bounding box center [1389, 77] width 23 height 23
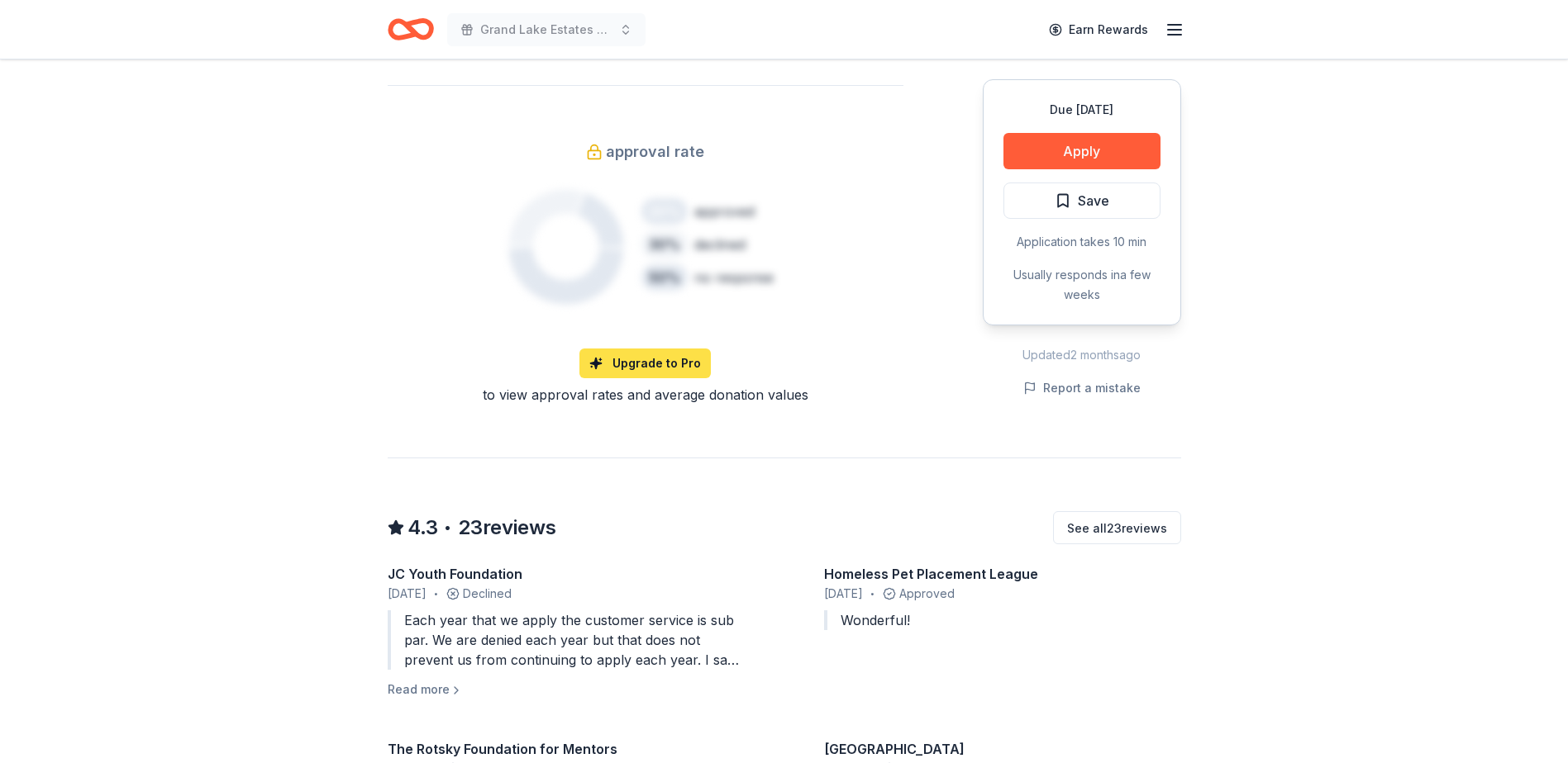
scroll to position [1239, 0]
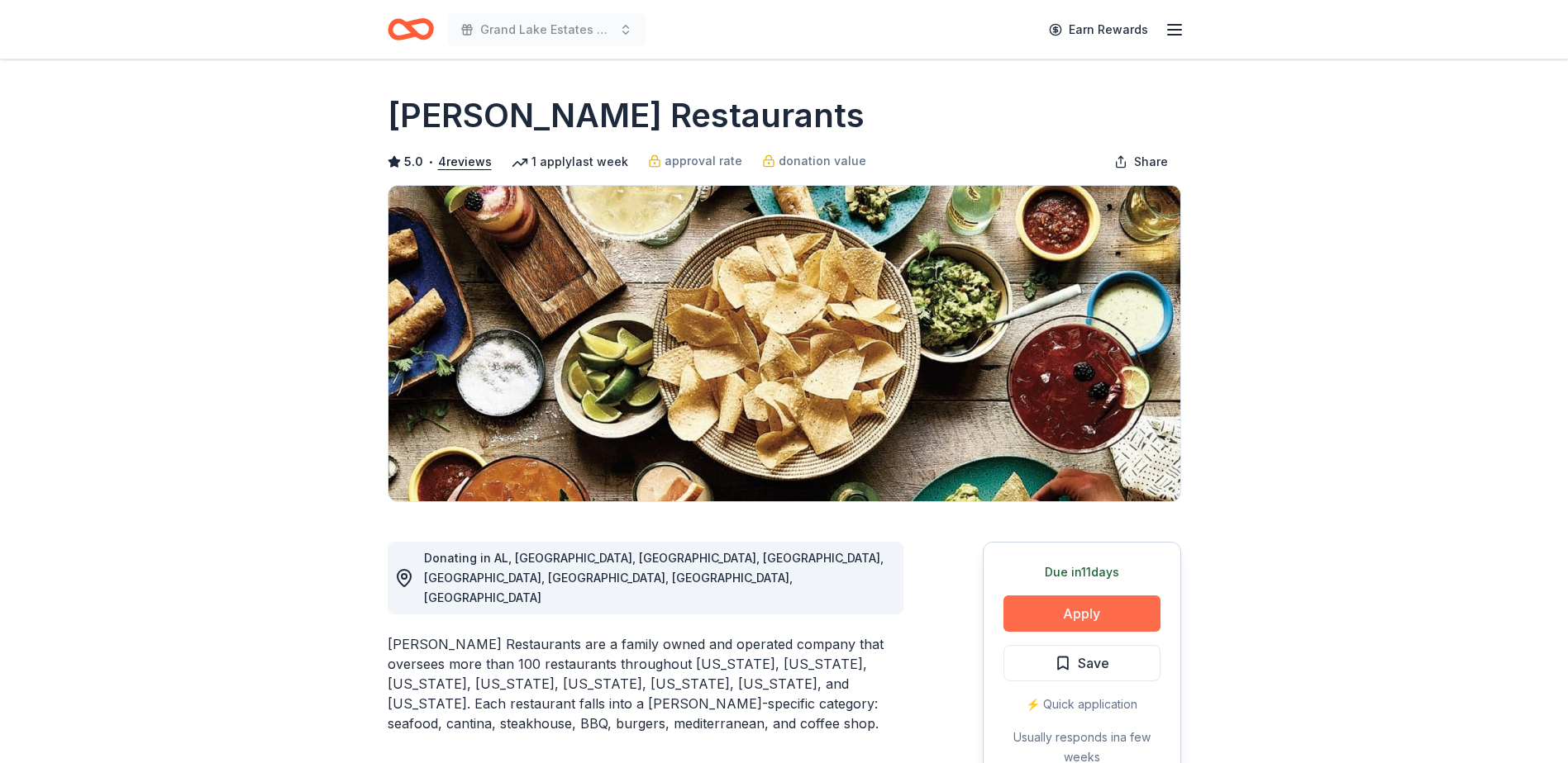
click at [1117, 614] on button "Apply" at bounding box center [1081, 614] width 157 height 37
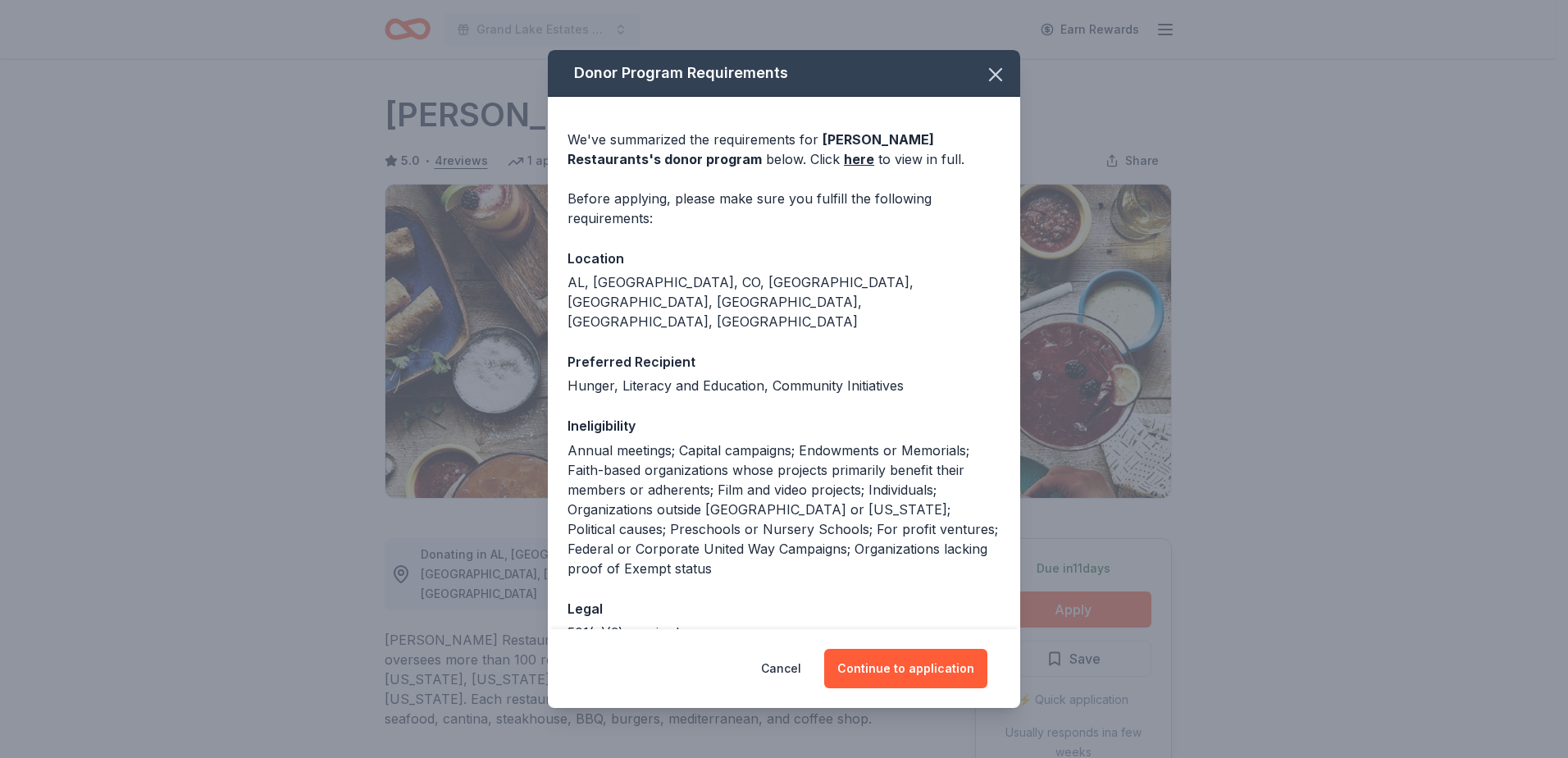
scroll to position [61, 0]
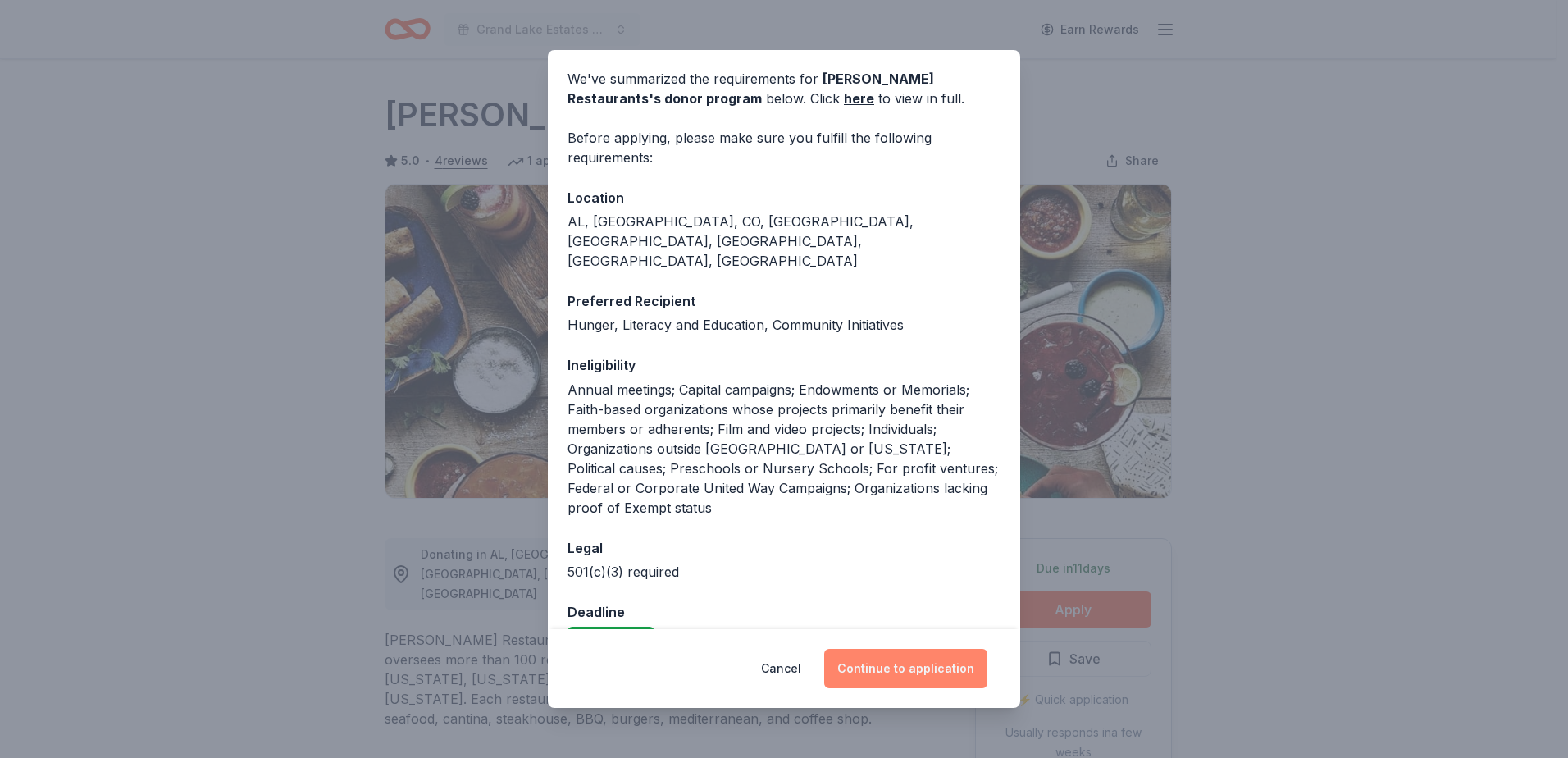
click at [908, 666] on button "Continue to application" at bounding box center [906, 668] width 163 height 39
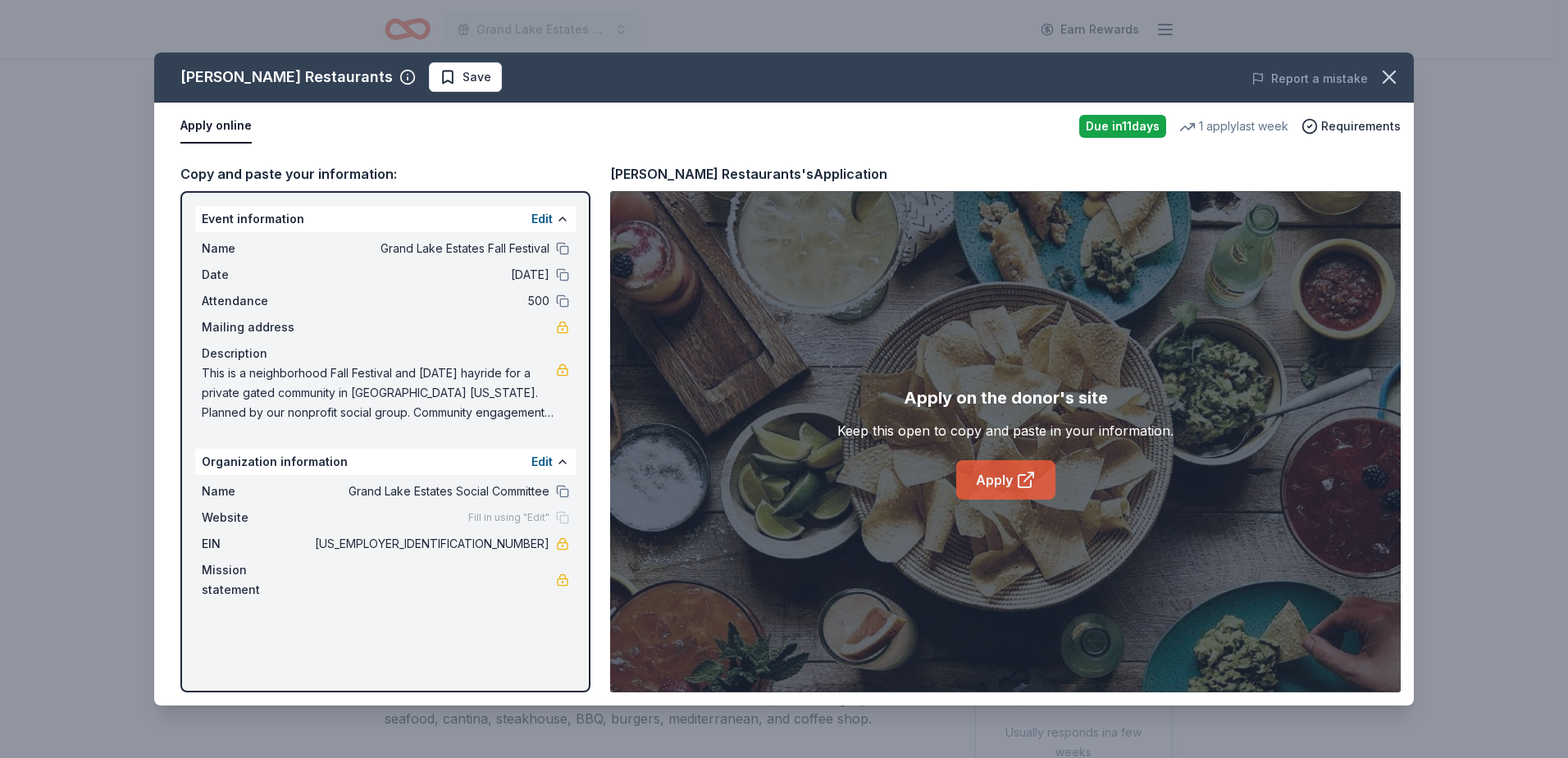
click at [1004, 481] on link "Apply" at bounding box center [1006, 480] width 99 height 39
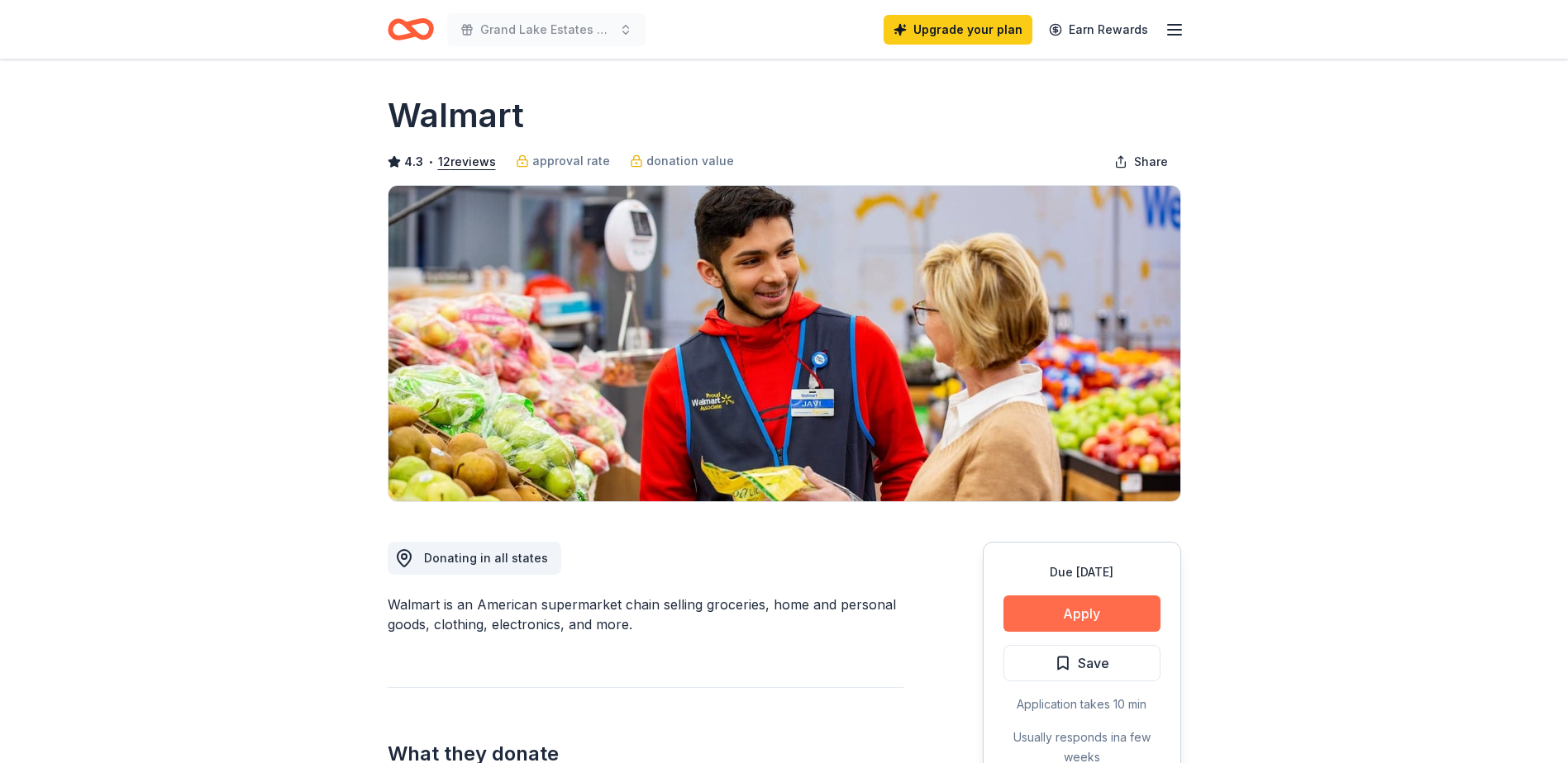
click at [1129, 610] on button "Apply" at bounding box center [1081, 614] width 157 height 37
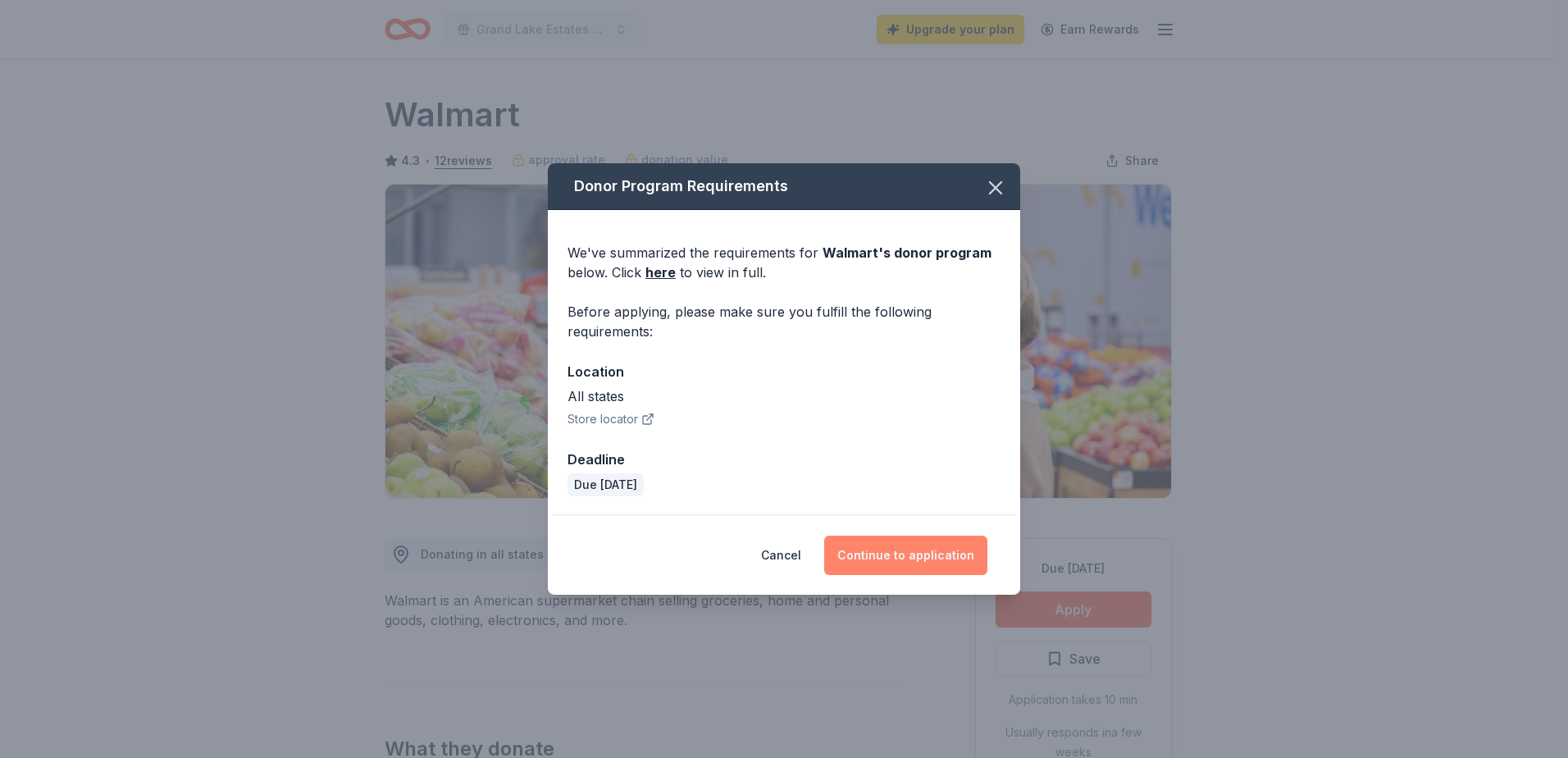
click at [928, 556] on button "Continue to application" at bounding box center [906, 555] width 163 height 39
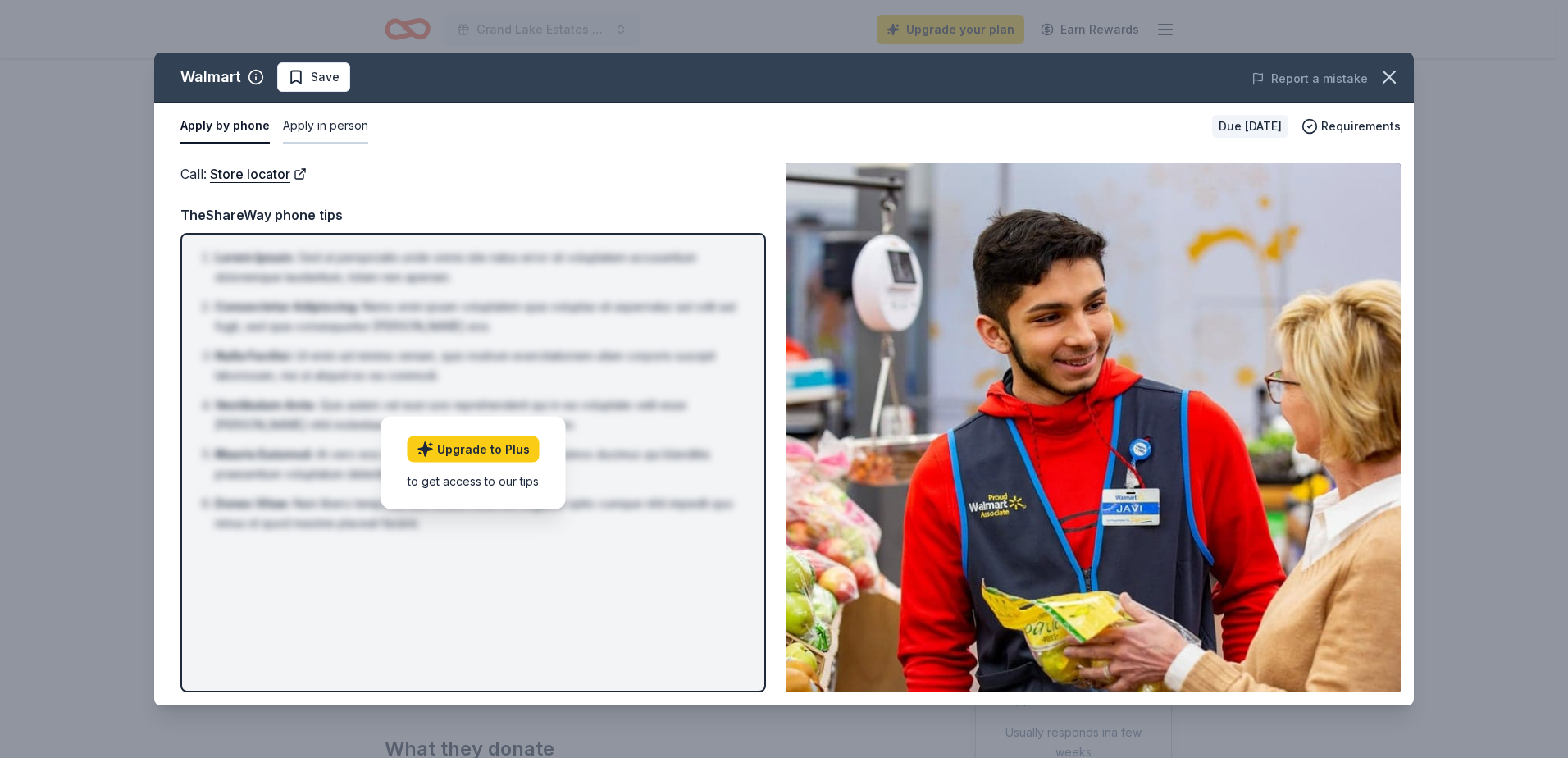
click at [305, 124] on button "Apply in person" at bounding box center [326, 127] width 85 height 35
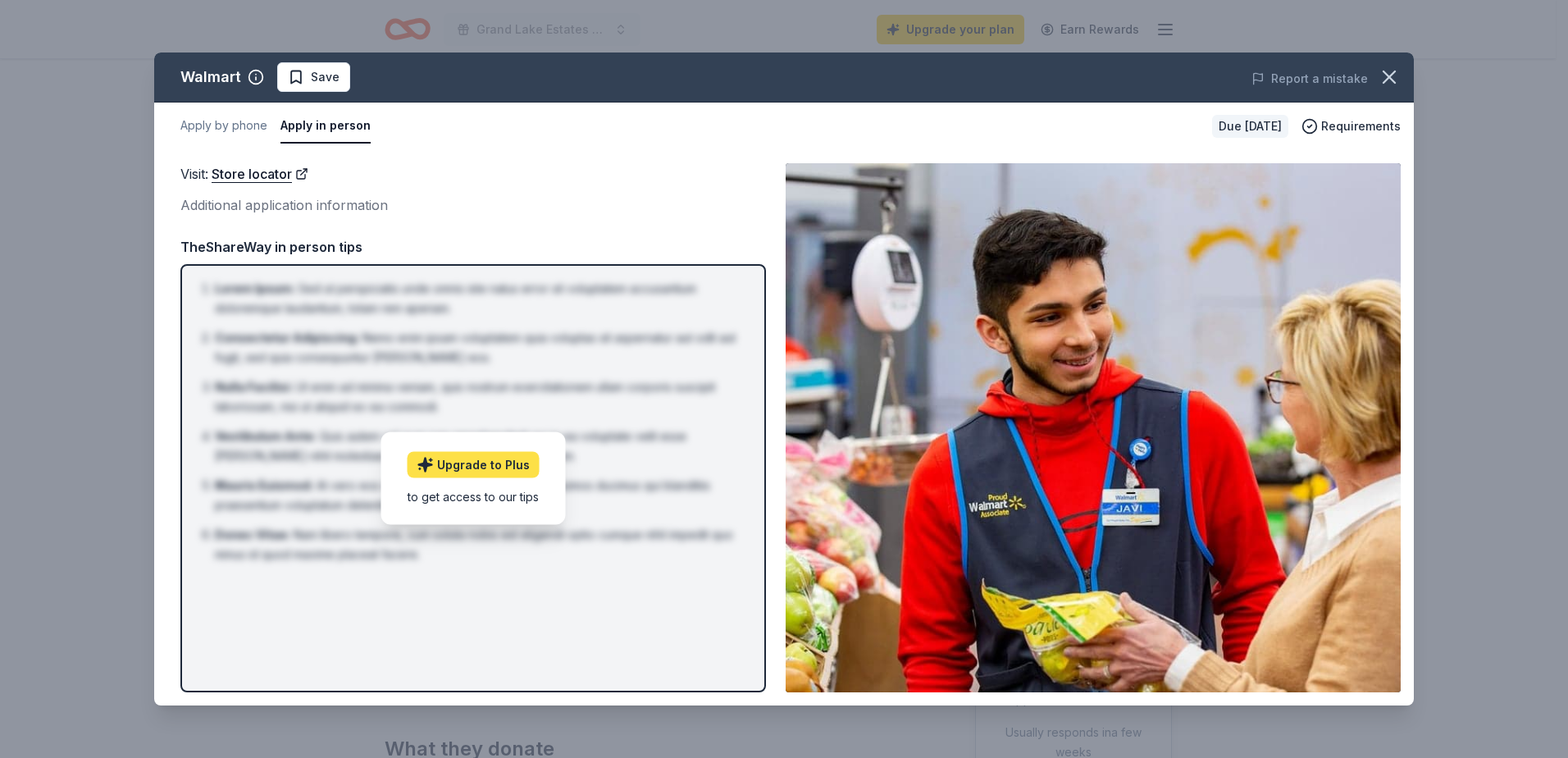
click at [491, 473] on link "Upgrade to Plus" at bounding box center [473, 465] width 132 height 26
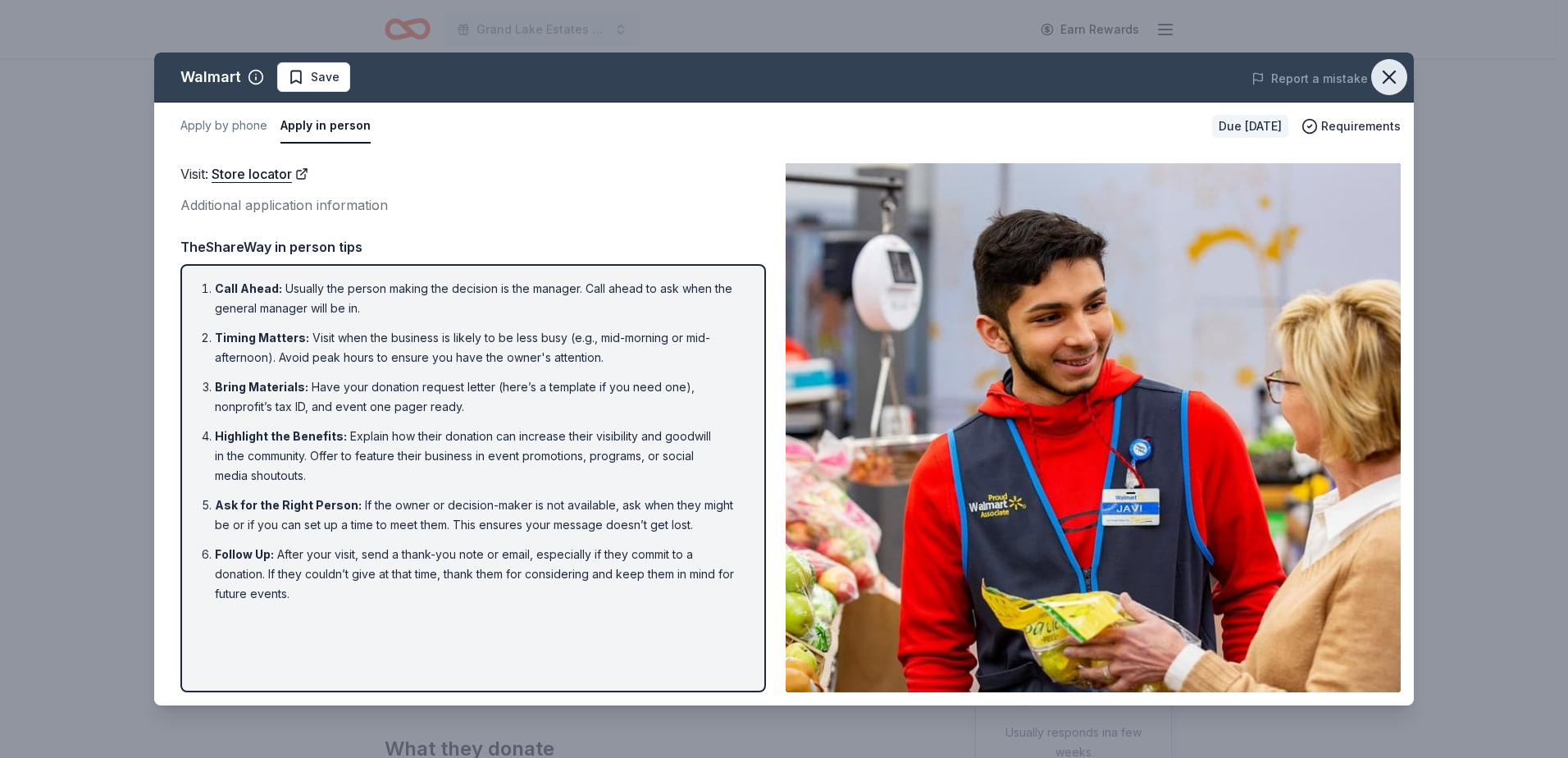
click at [1385, 73] on icon "button" at bounding box center [1389, 76] width 11 height 11
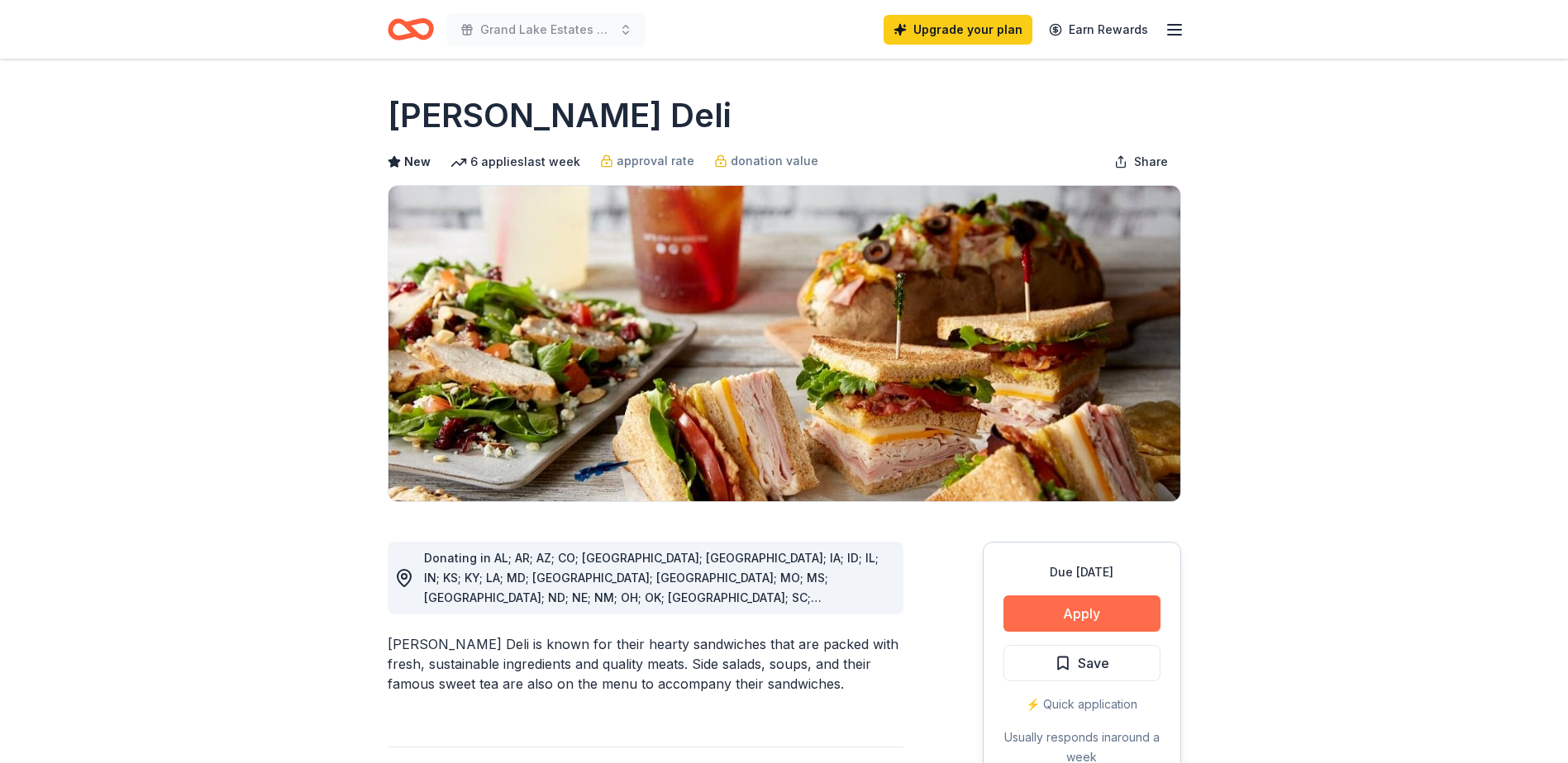
click at [1057, 613] on button "Apply" at bounding box center [1081, 614] width 157 height 37
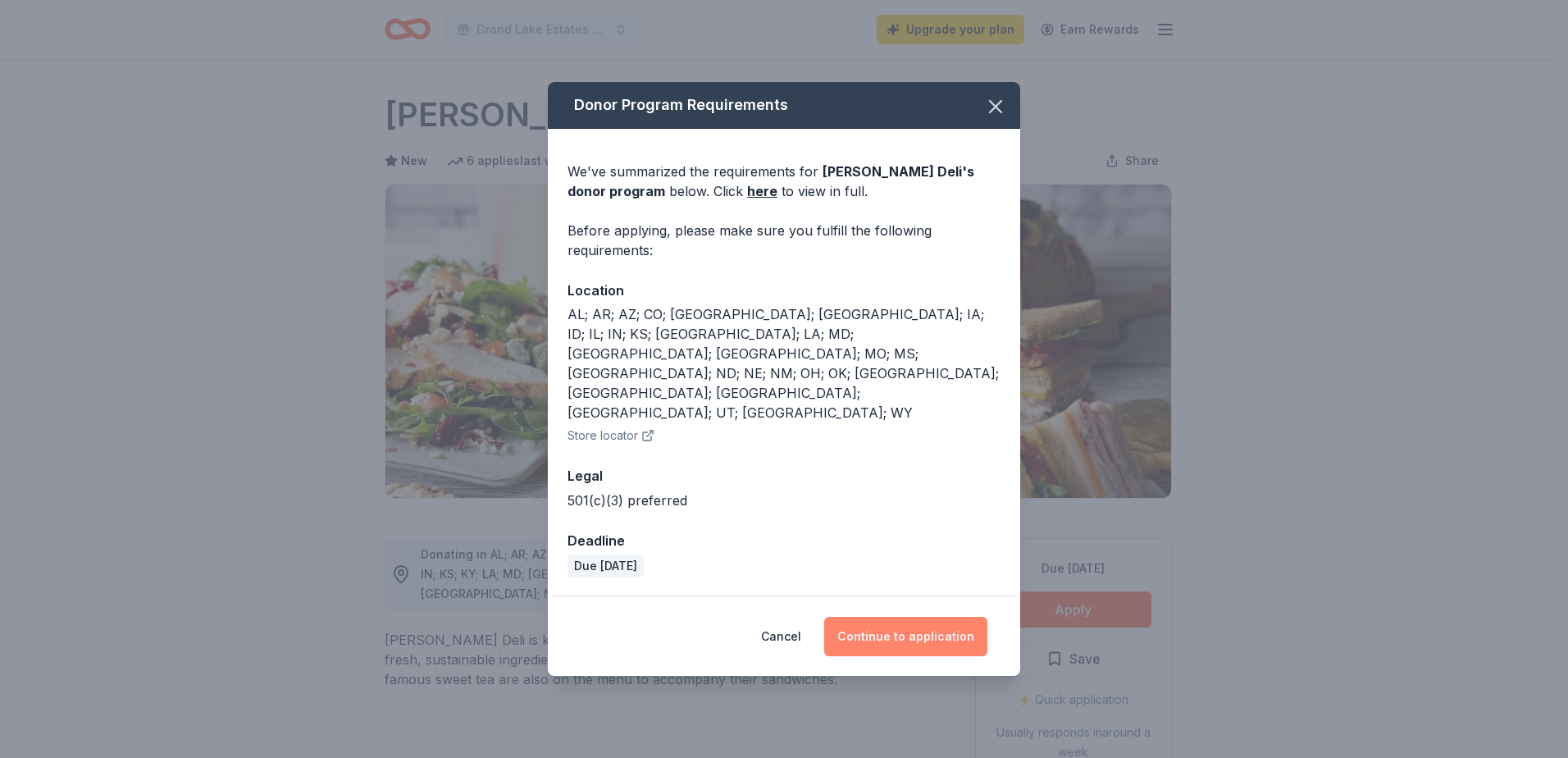
click at [901, 617] on button "Continue to application" at bounding box center [906, 636] width 163 height 39
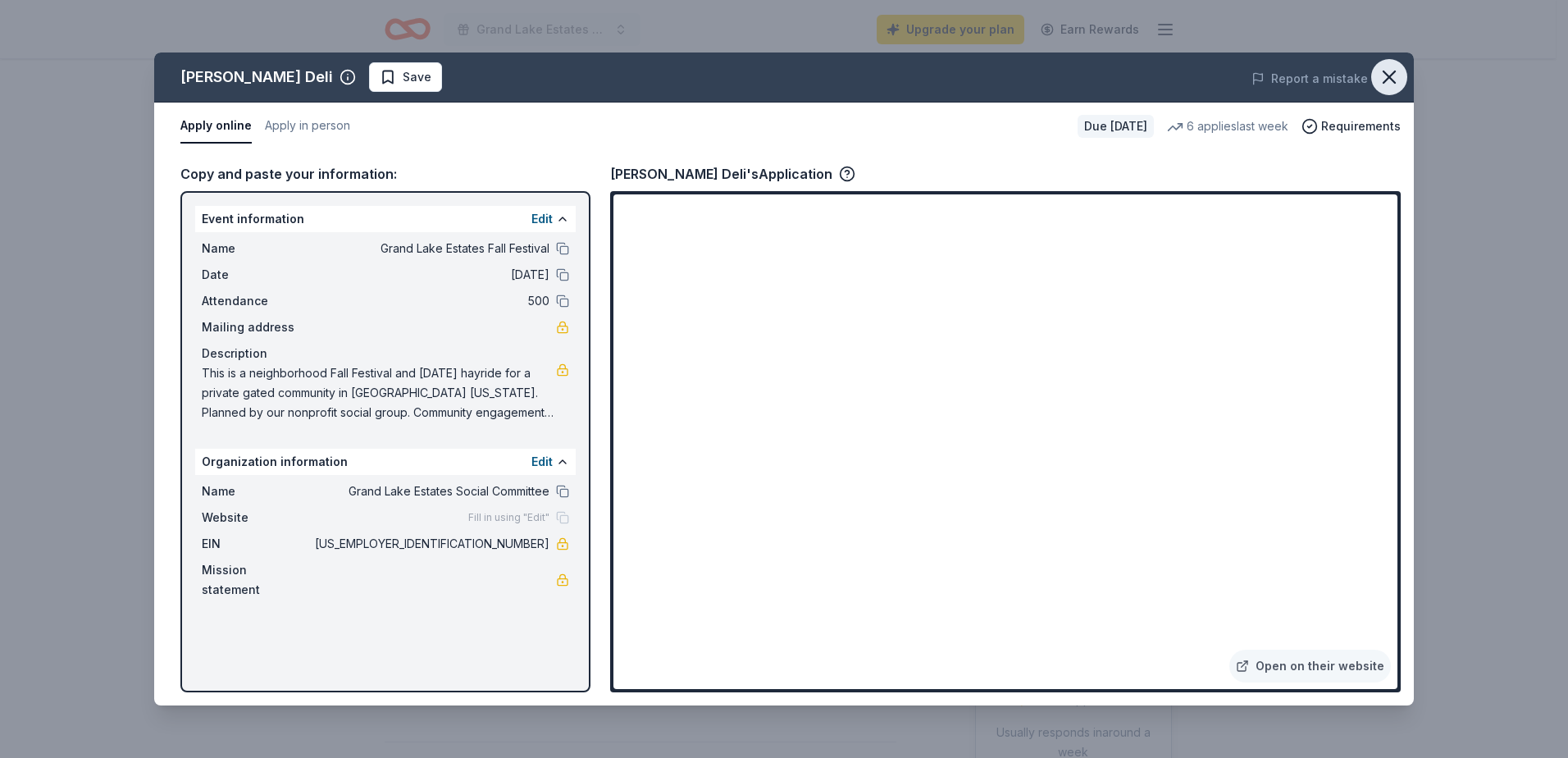
click at [1396, 76] on icon "button" at bounding box center [1389, 77] width 23 height 23
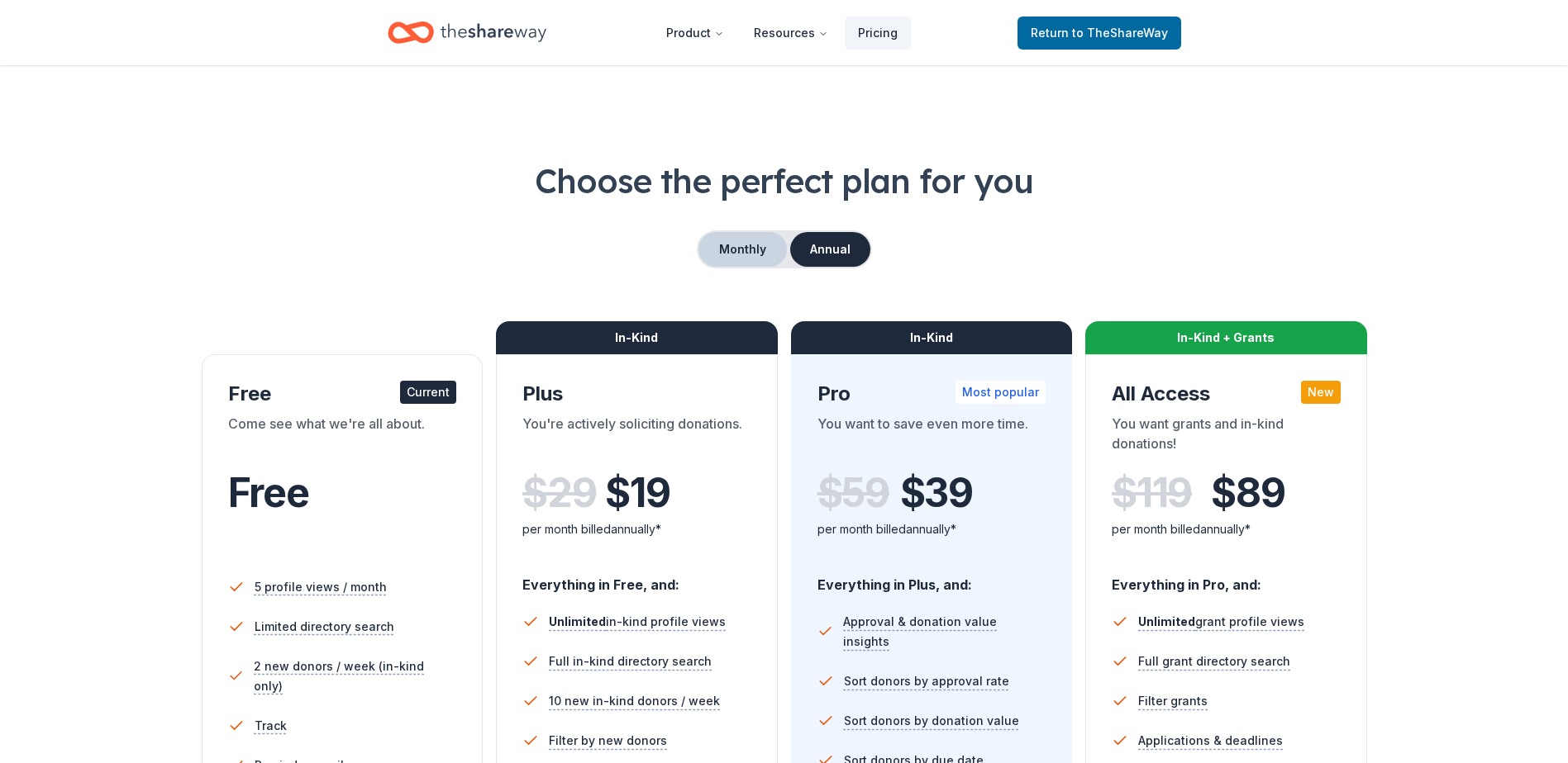
click at [744, 249] on button "Monthly" at bounding box center [742, 249] width 88 height 35
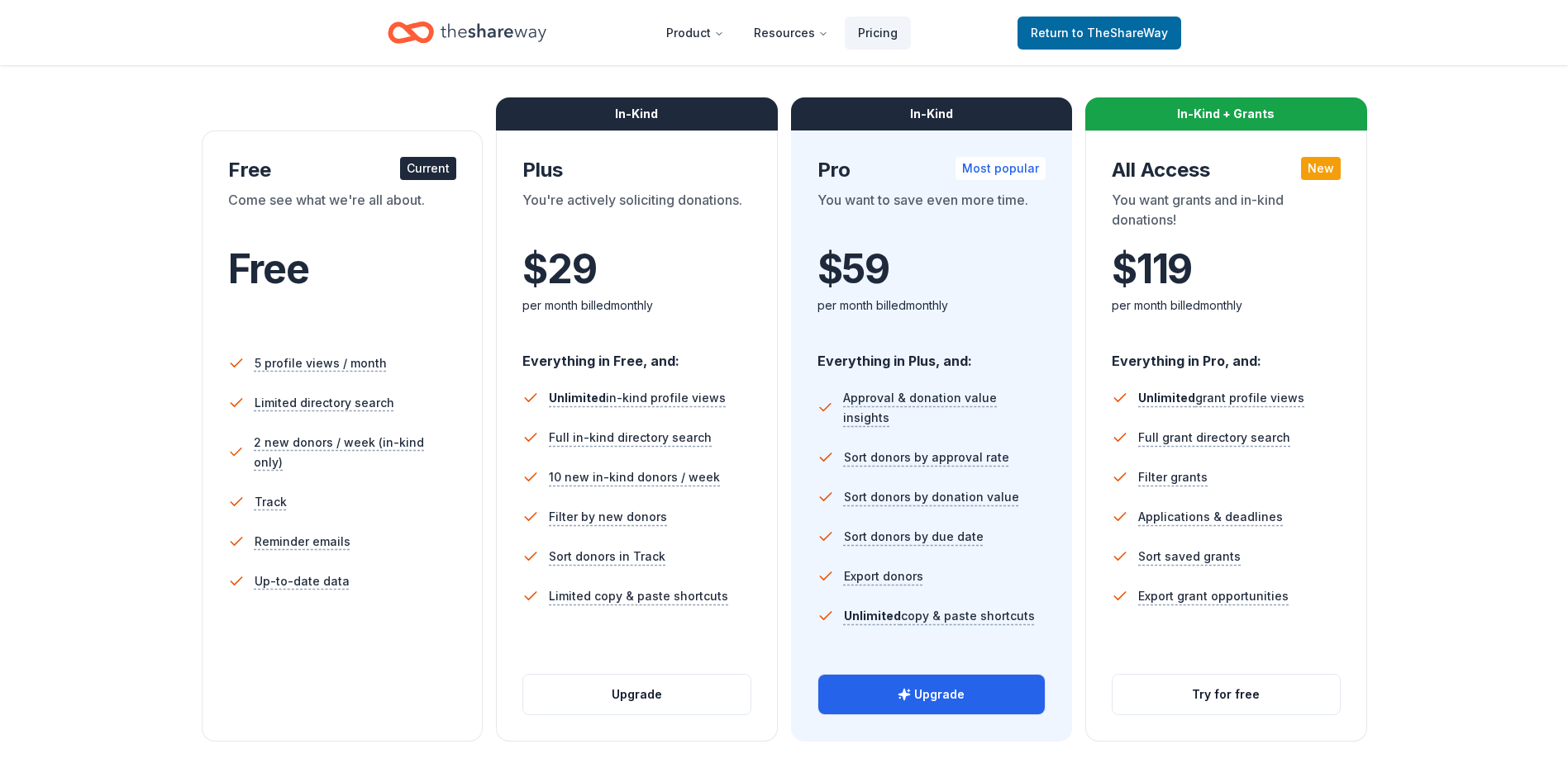
scroll to position [331, 0]
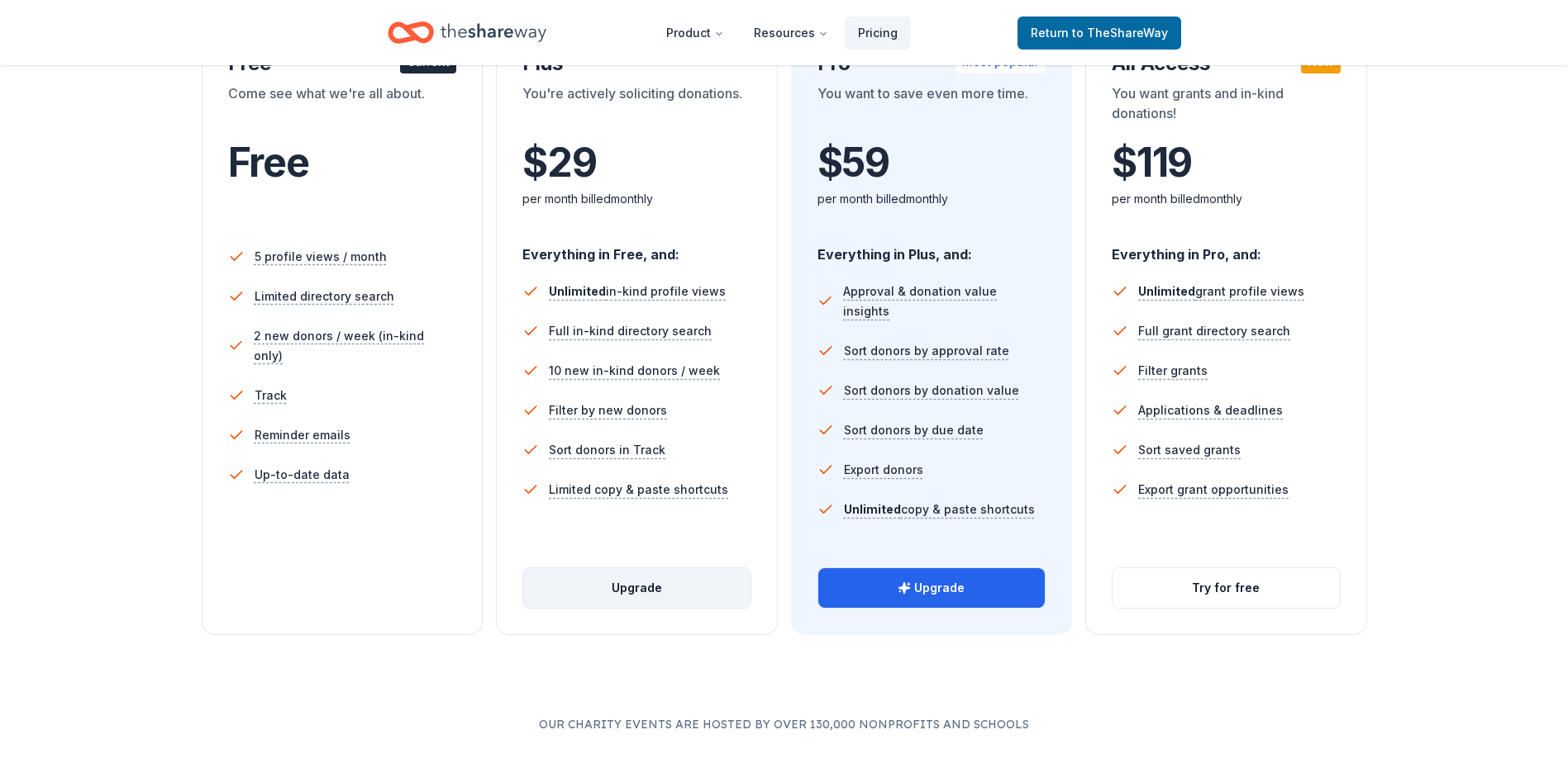
click at [633, 590] on button "Upgrade" at bounding box center [637, 588] width 228 height 39
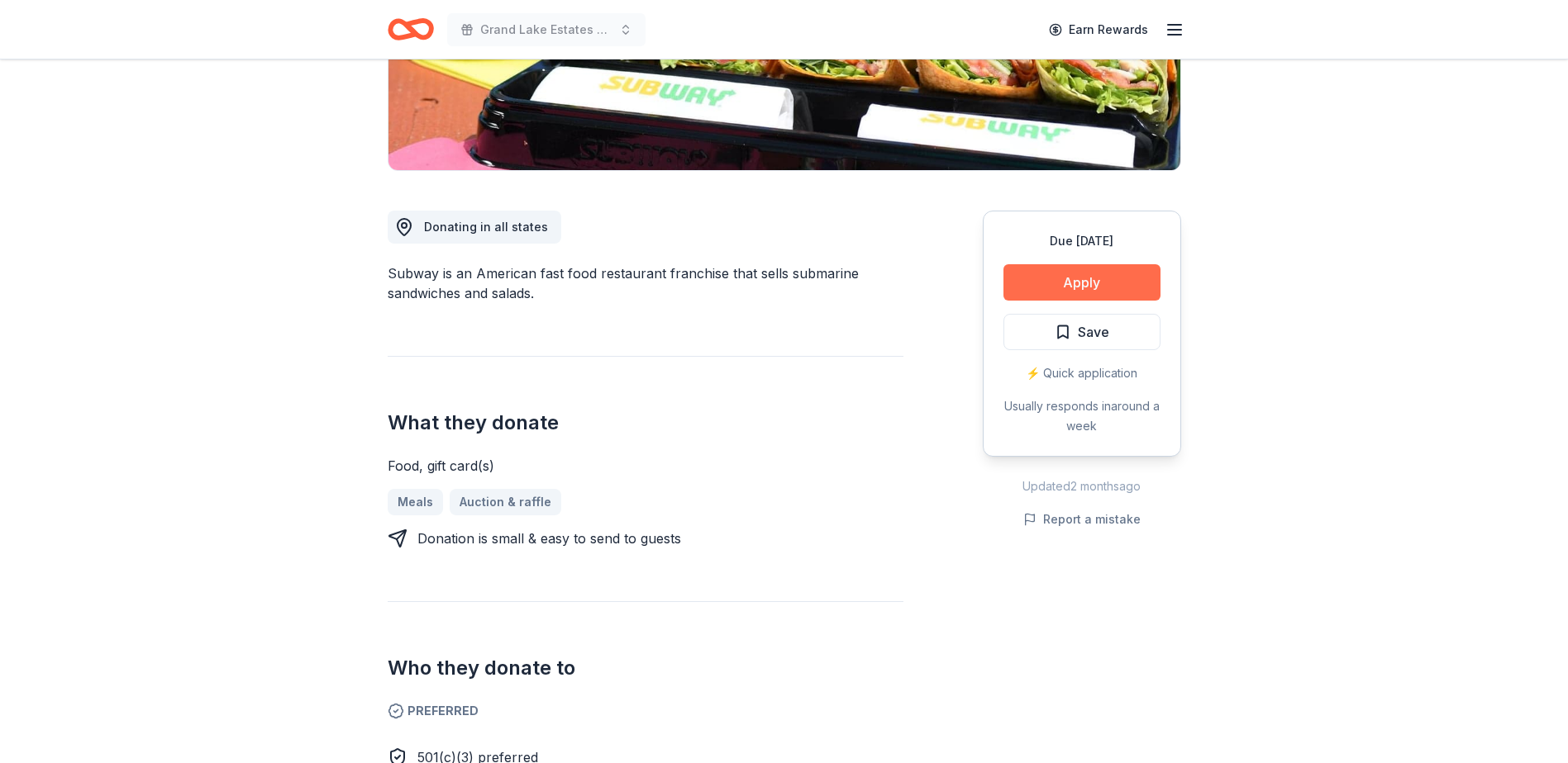
scroll to position [331, 0]
click at [1119, 287] on button "Apply" at bounding box center [1081, 284] width 157 height 37
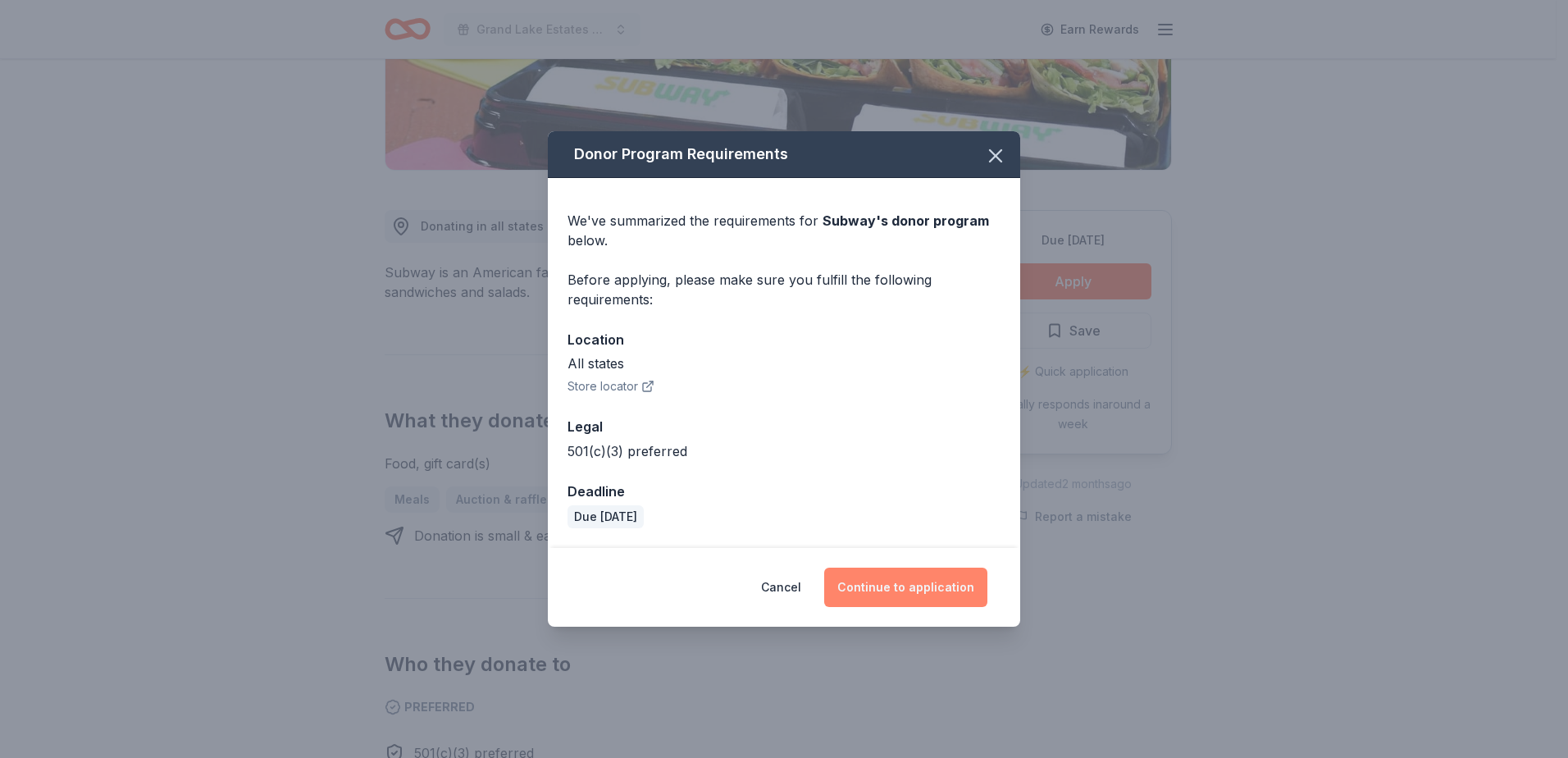
click at [900, 588] on button "Continue to application" at bounding box center [906, 587] width 163 height 39
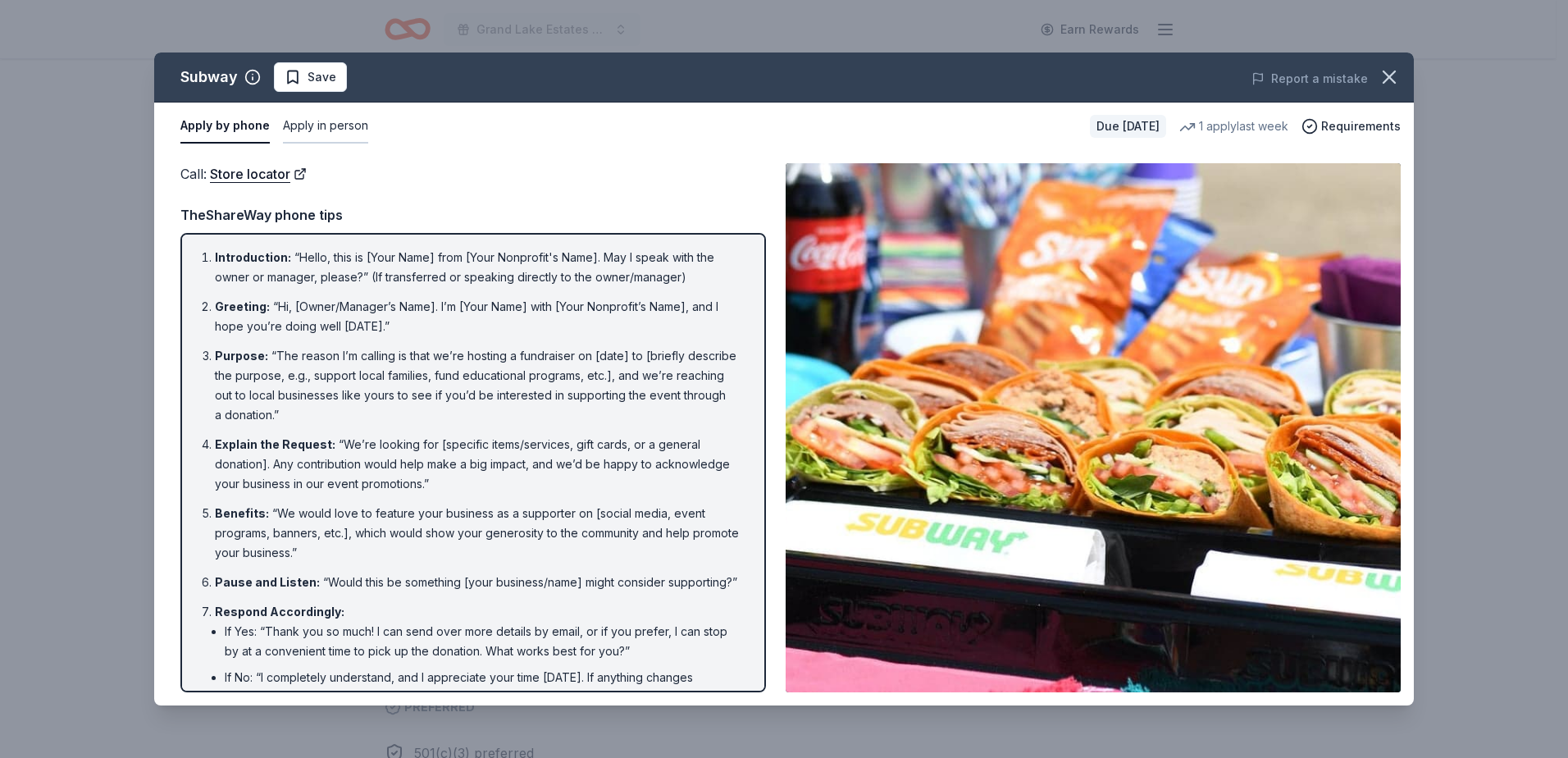
click at [321, 128] on button "Apply in person" at bounding box center [326, 127] width 85 height 35
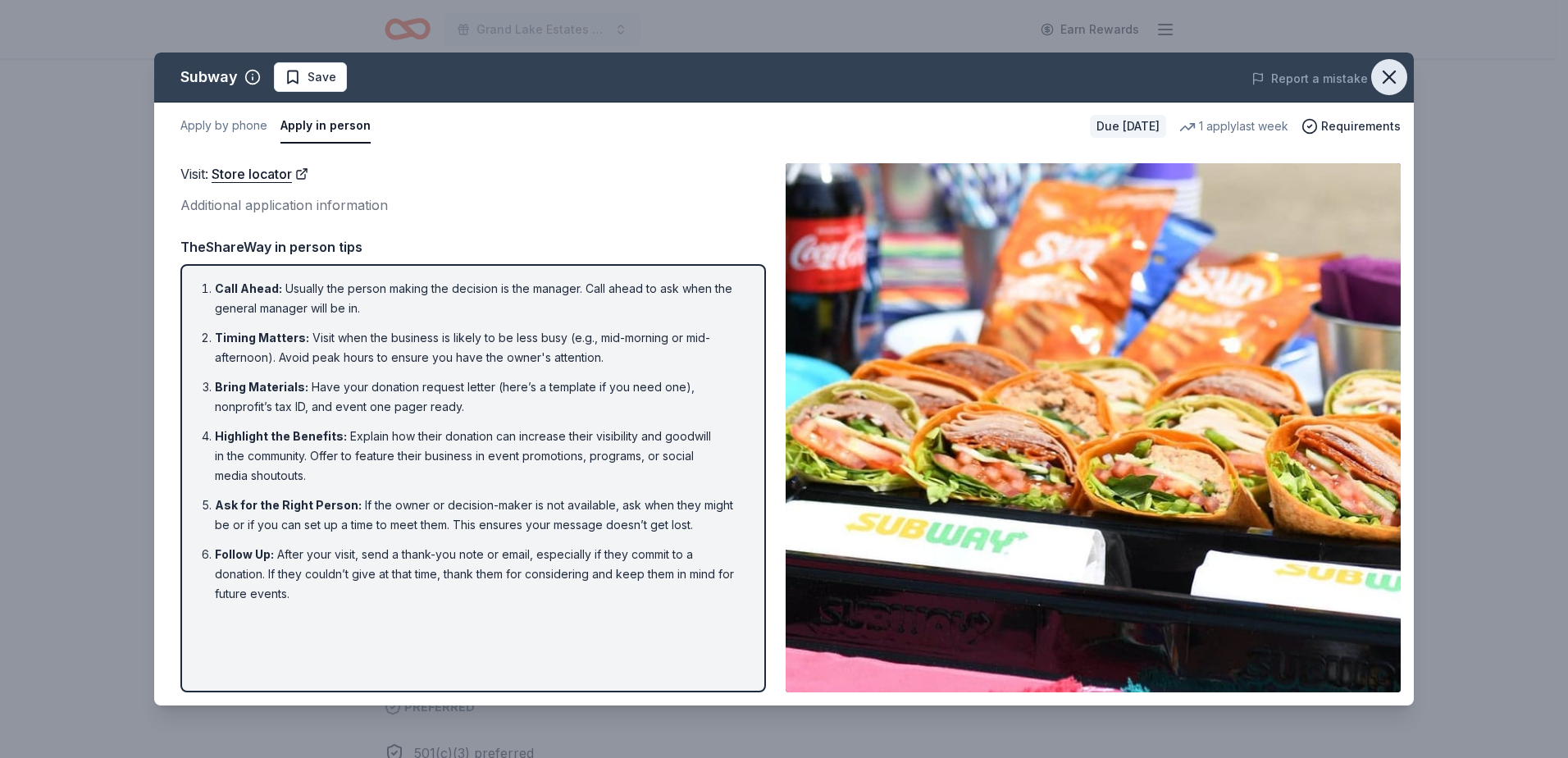
click at [1398, 79] on icon "button" at bounding box center [1389, 77] width 23 height 23
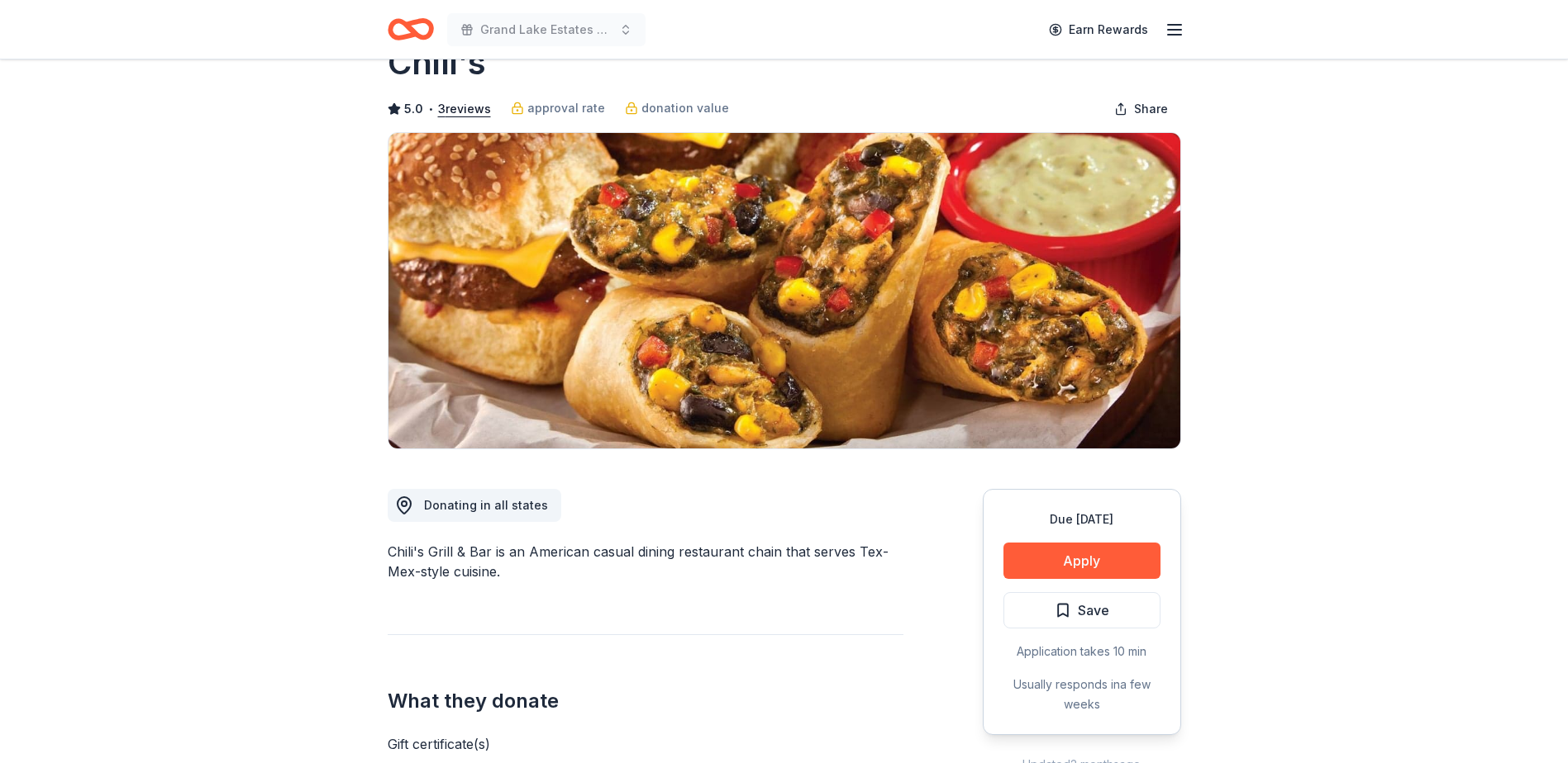
scroll to position [82, 0]
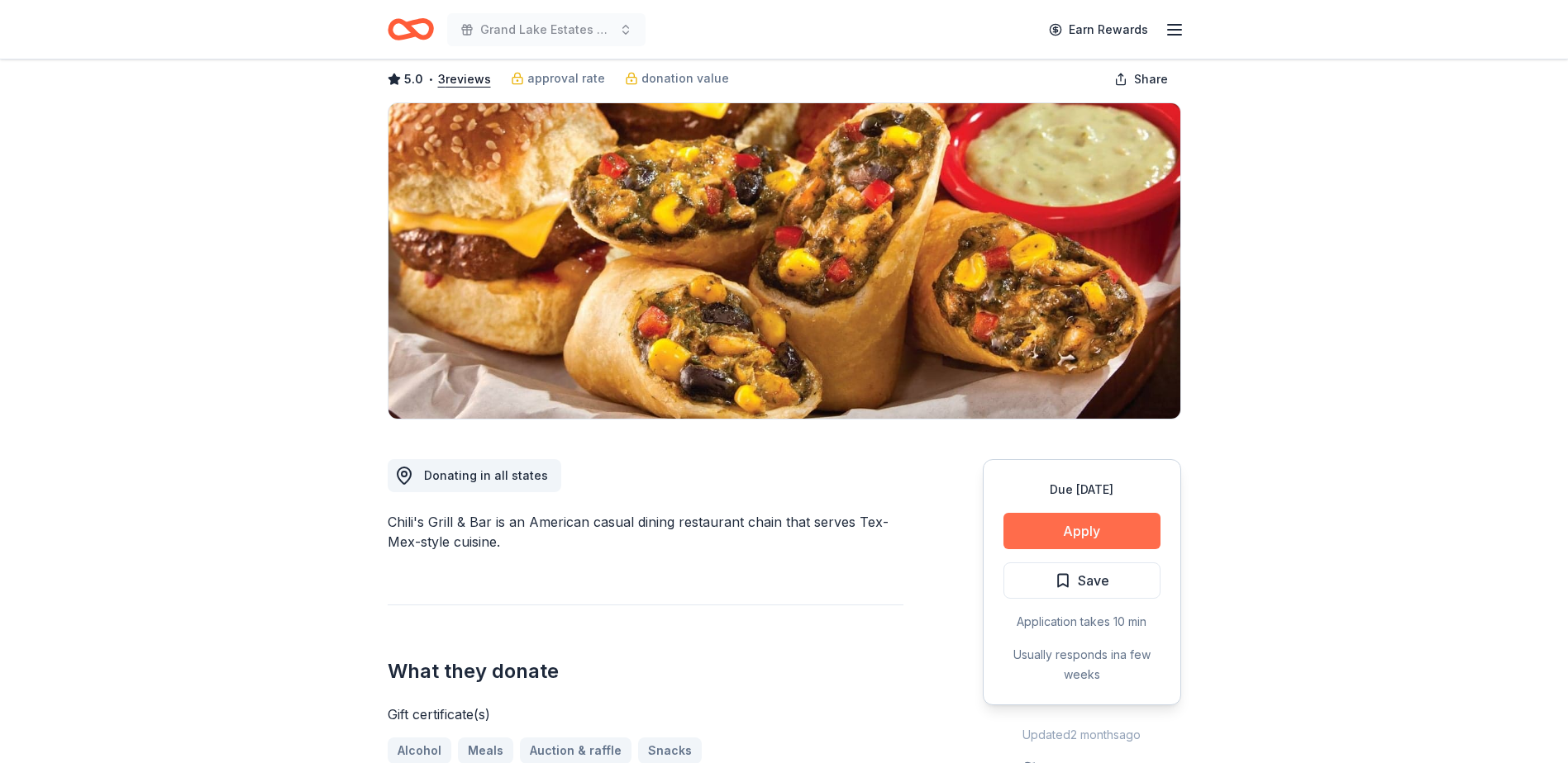
click at [1050, 527] on button "Apply" at bounding box center [1081, 531] width 157 height 37
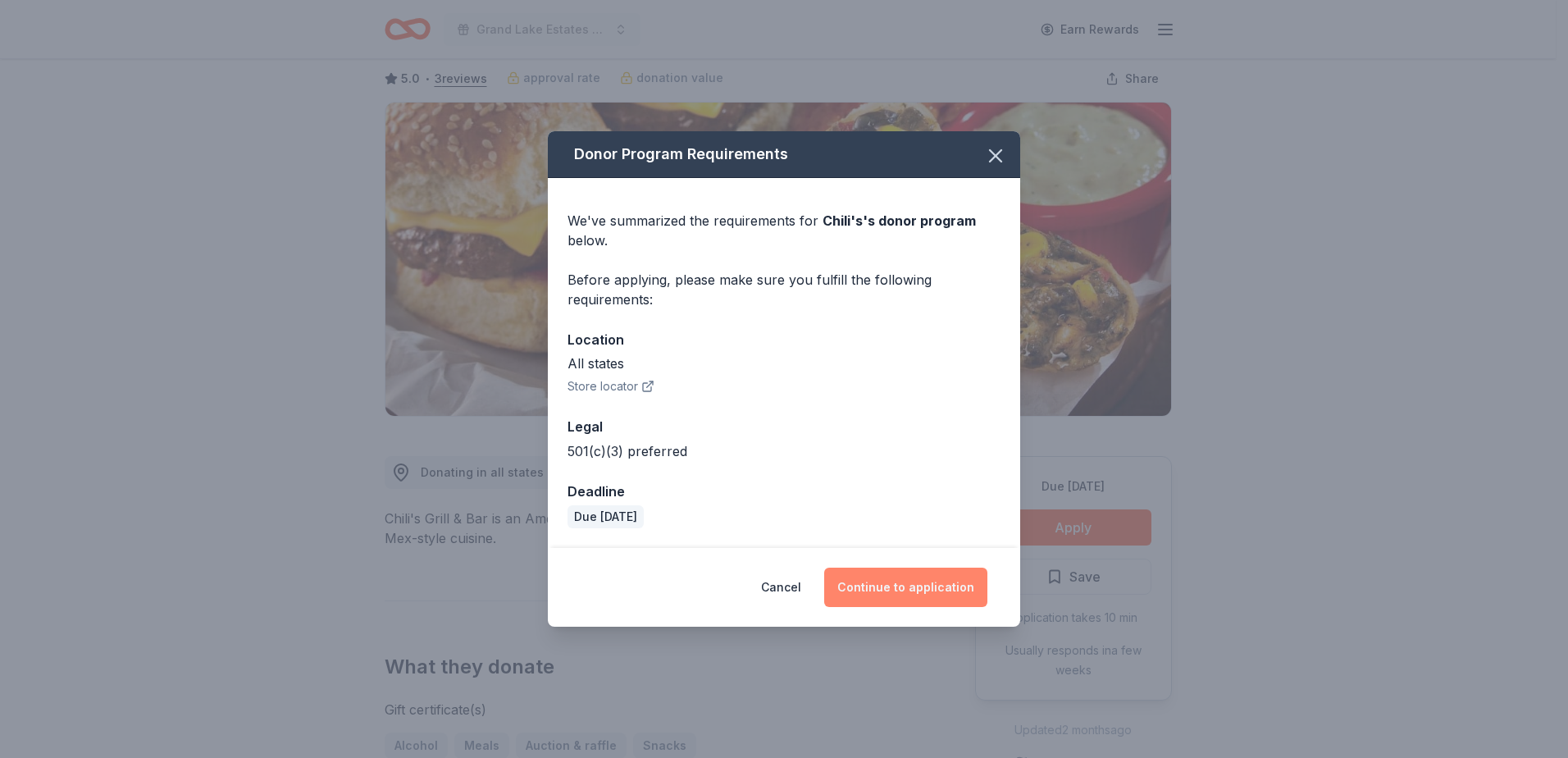
click at [876, 590] on button "Continue to application" at bounding box center [906, 587] width 163 height 39
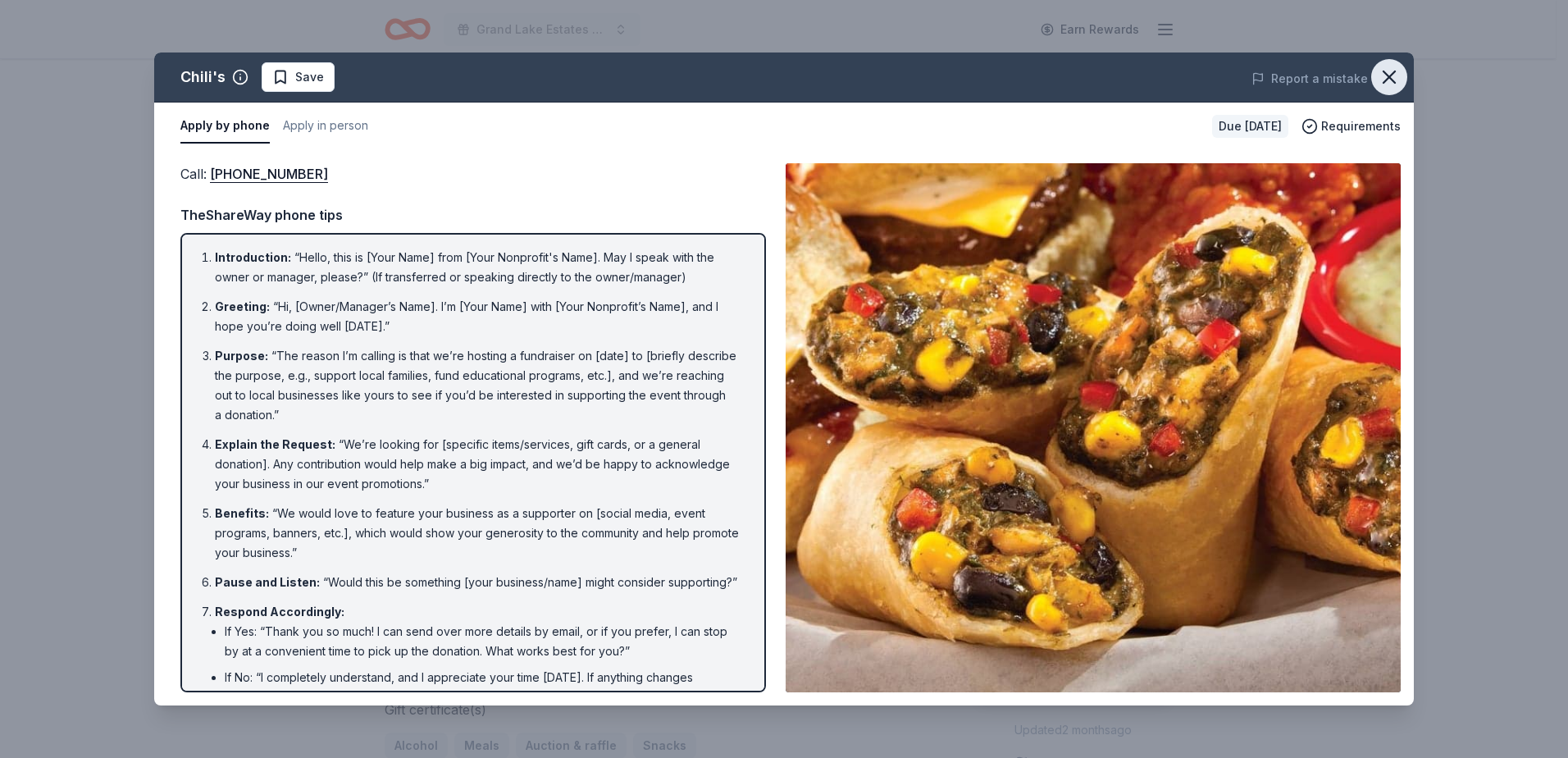
click at [1393, 76] on icon "button" at bounding box center [1389, 77] width 23 height 23
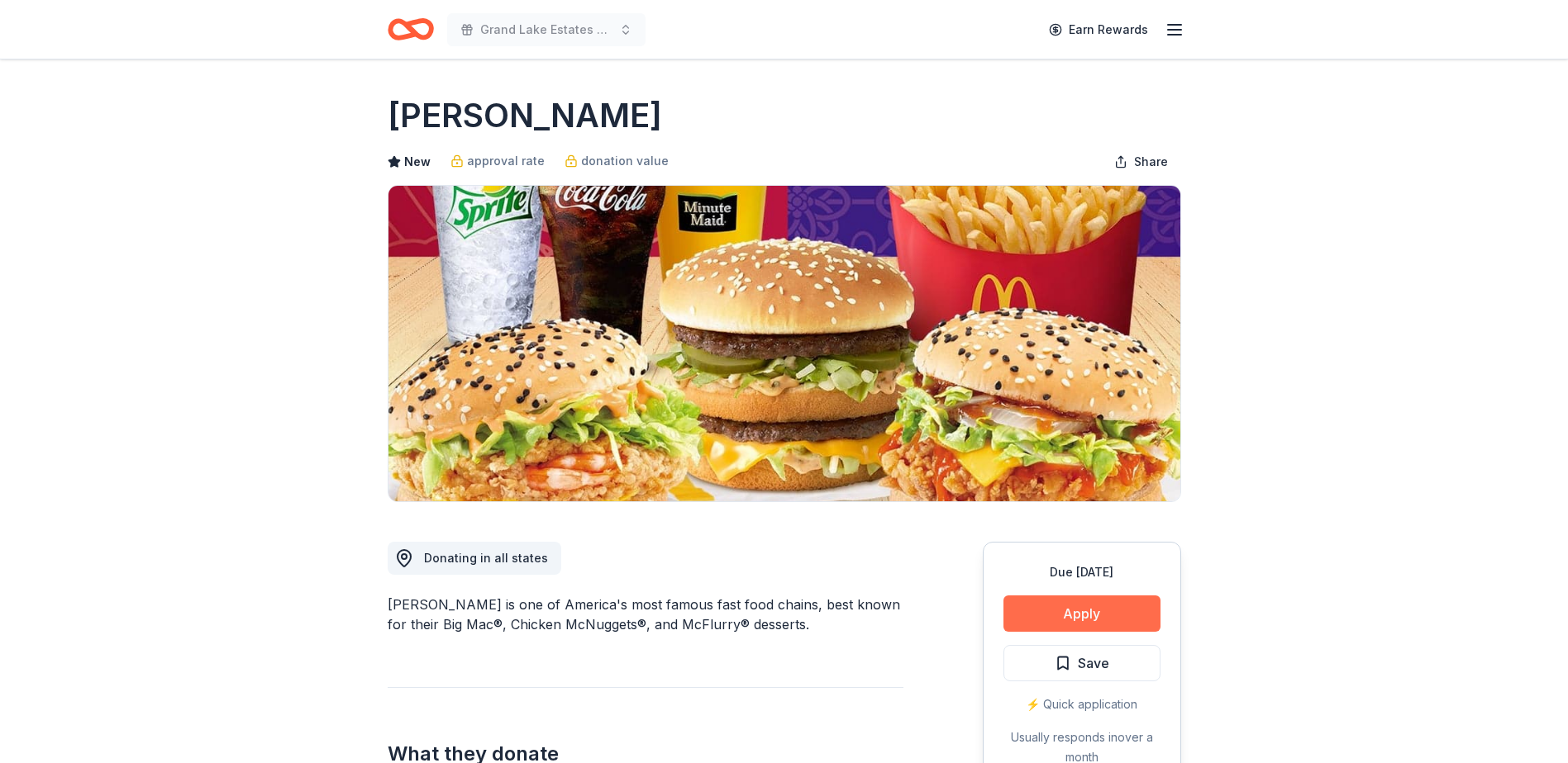
click at [1081, 607] on button "Apply" at bounding box center [1081, 614] width 157 height 37
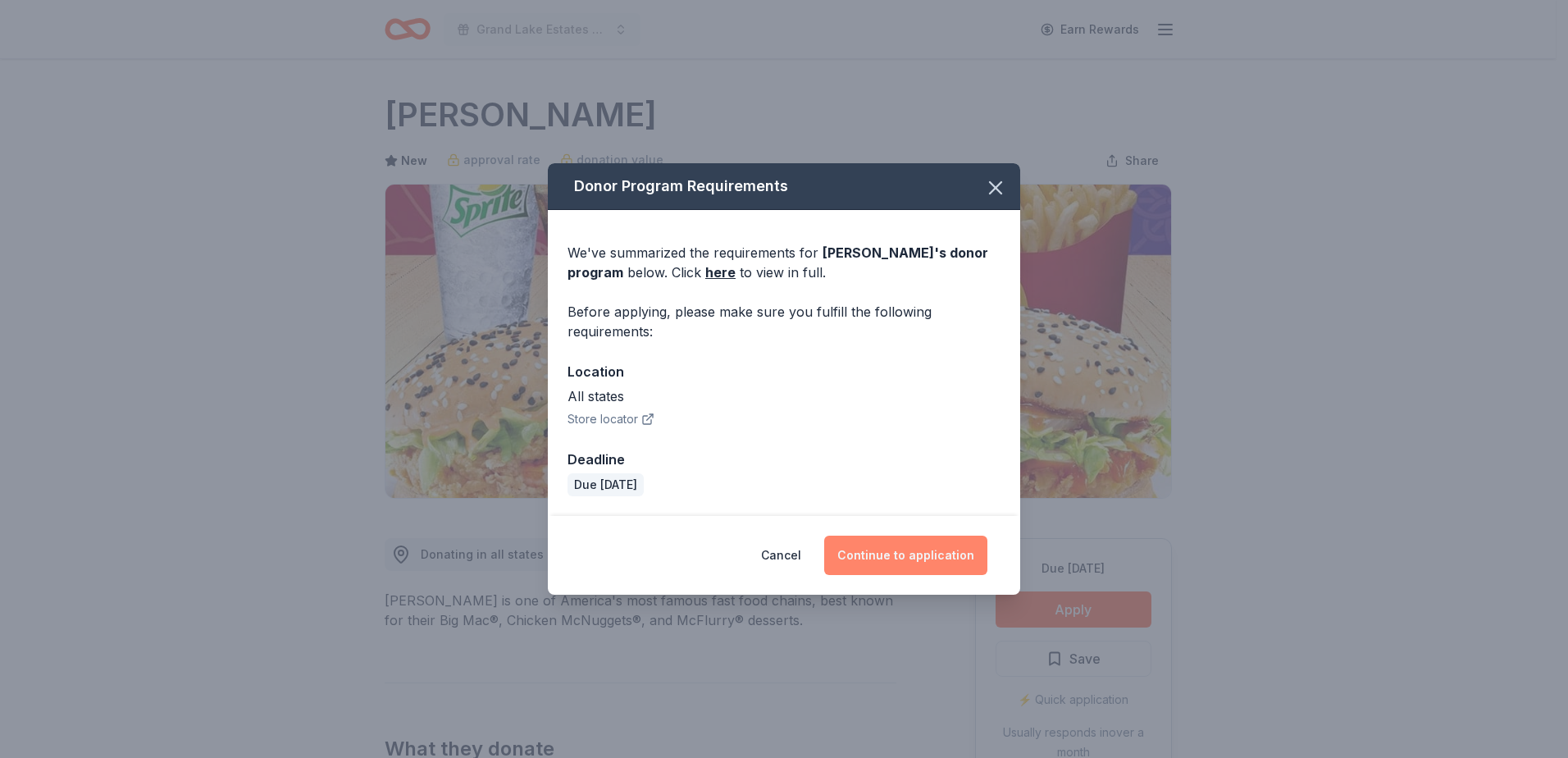
click at [881, 564] on button "Continue to application" at bounding box center [906, 555] width 163 height 39
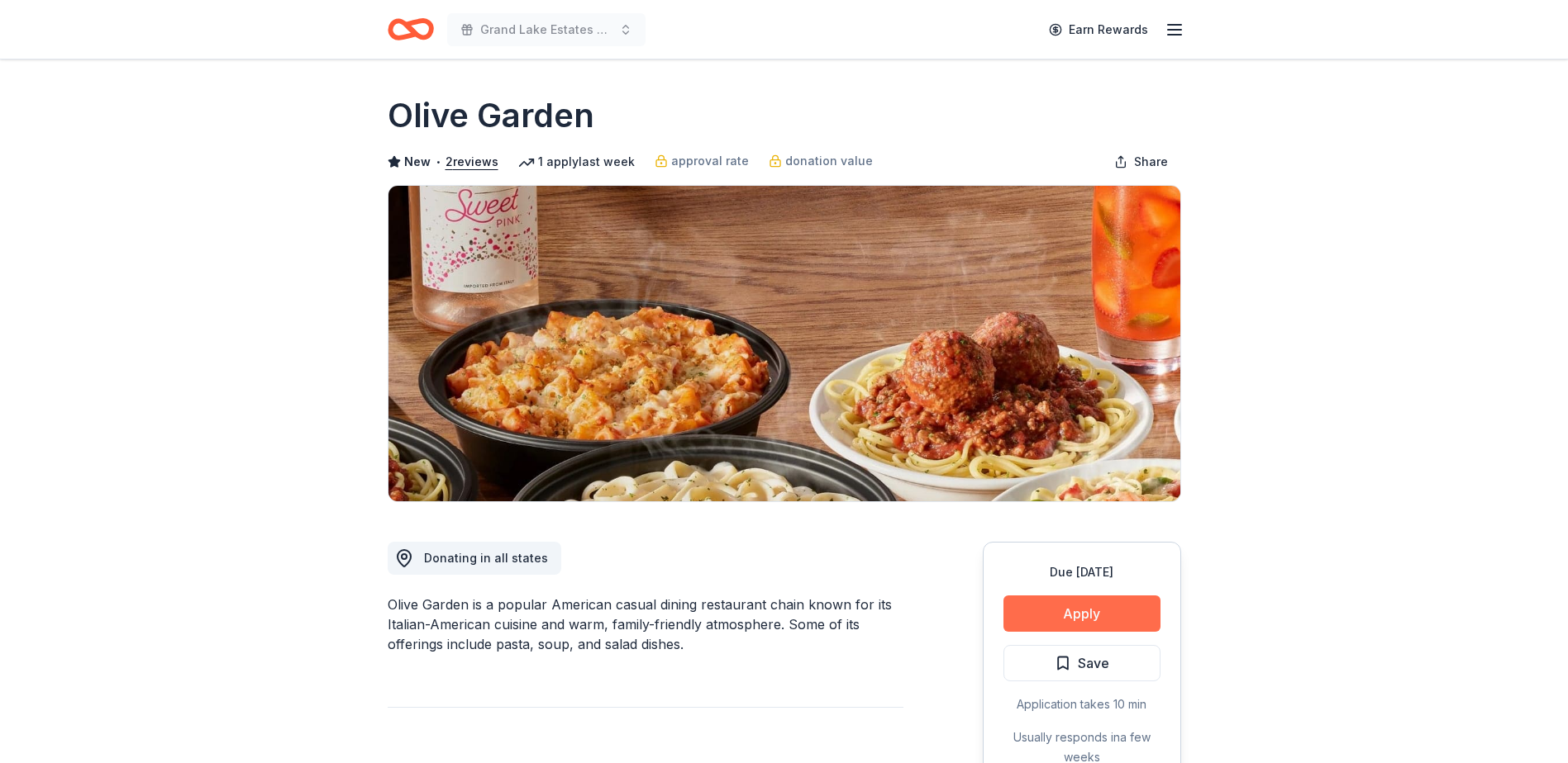
click at [1093, 614] on button "Apply" at bounding box center [1081, 614] width 157 height 37
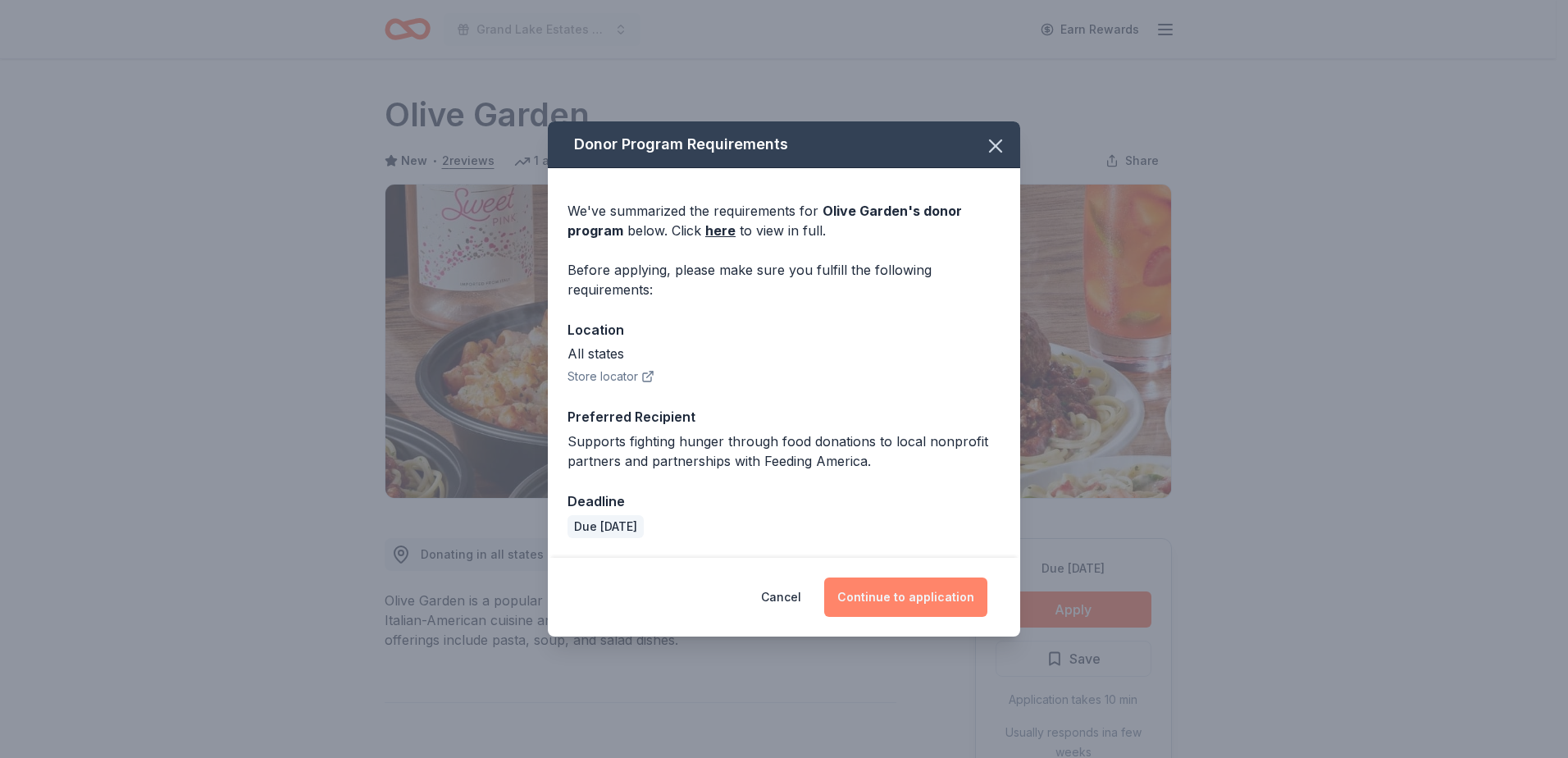
click at [910, 599] on button "Continue to application" at bounding box center [906, 597] width 163 height 39
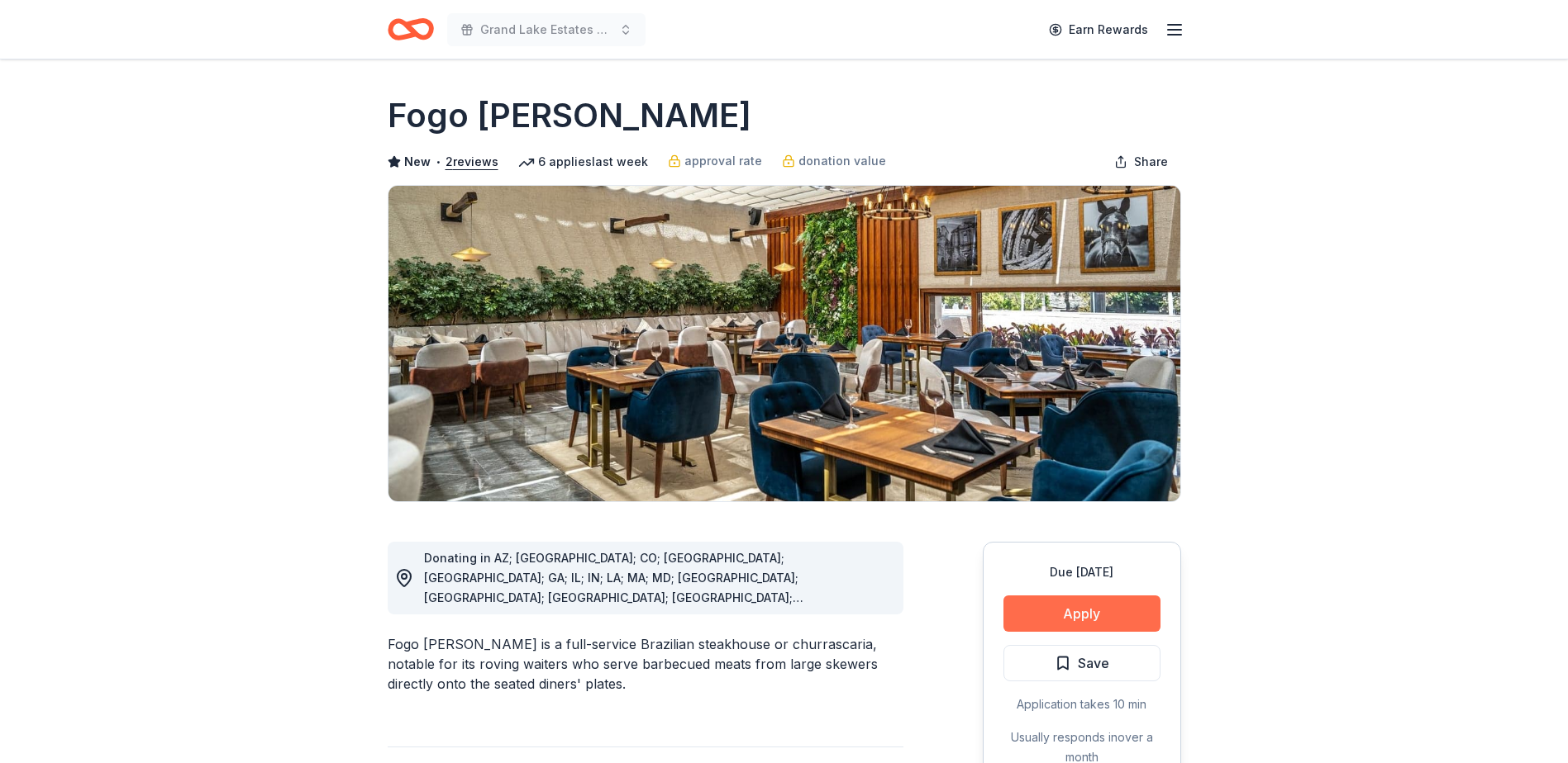
click at [1060, 617] on button "Apply" at bounding box center [1081, 614] width 157 height 37
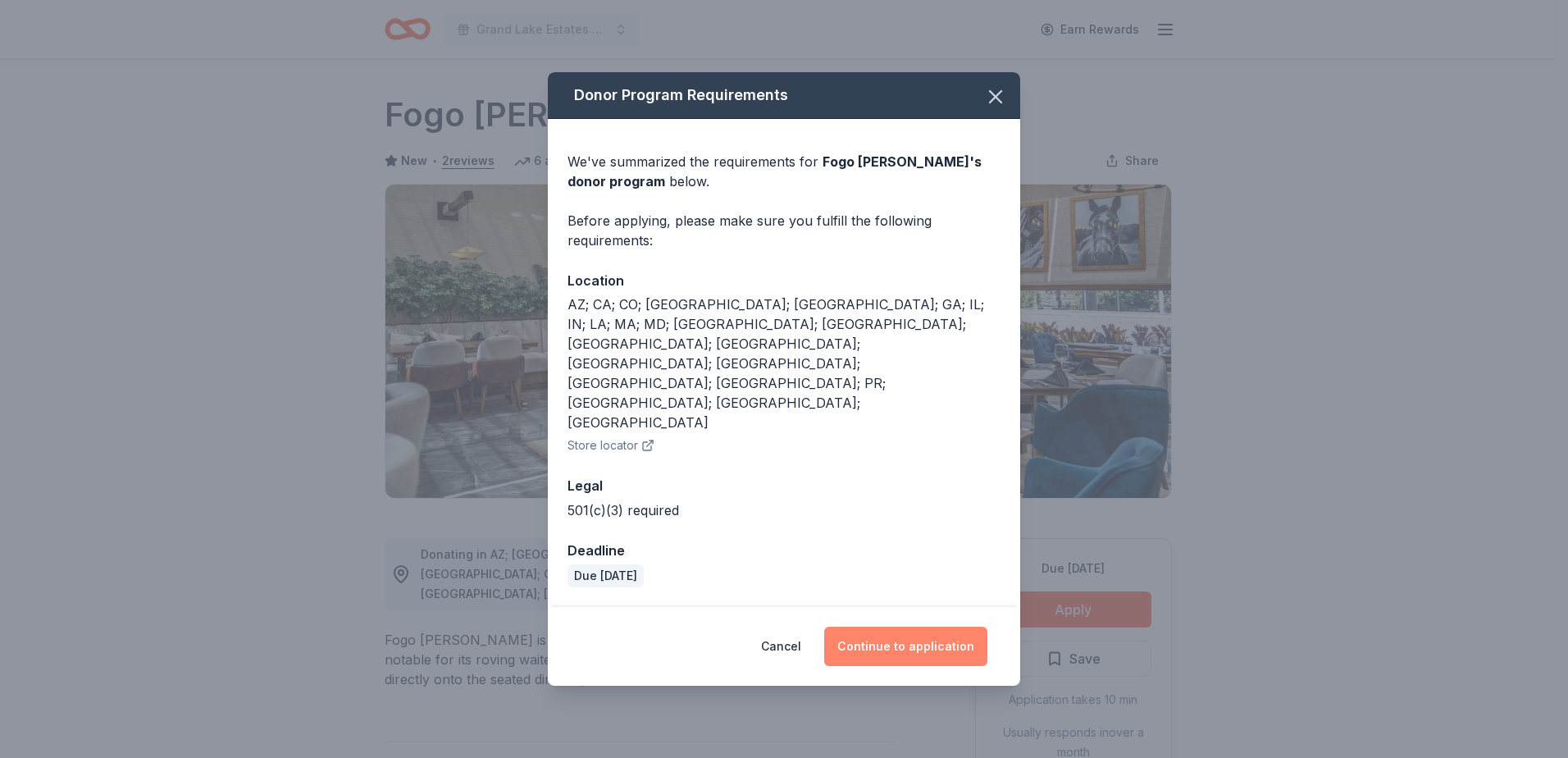
click at [924, 627] on button "Continue to application" at bounding box center [906, 646] width 163 height 39
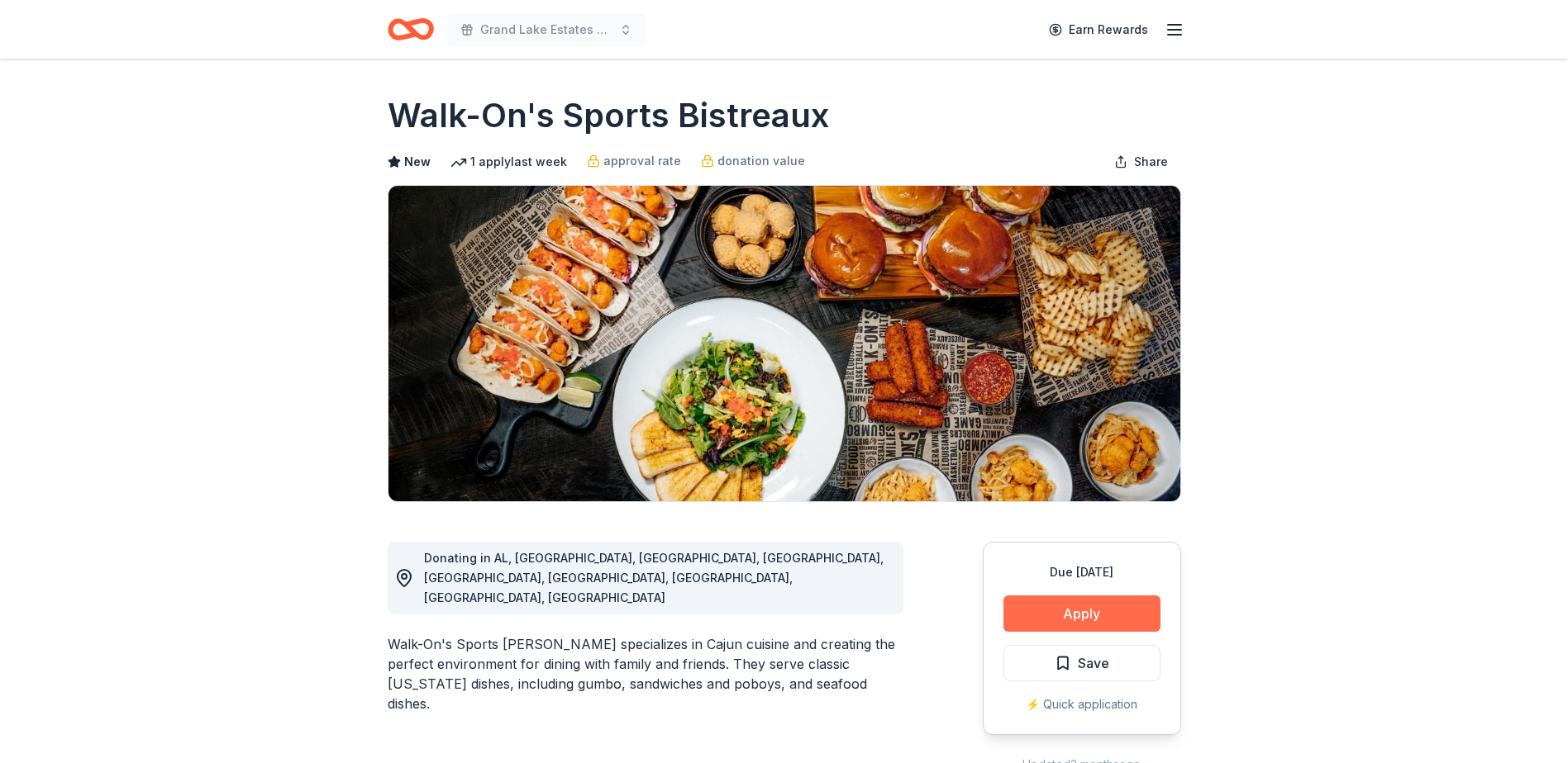
click at [1108, 614] on button "Apply" at bounding box center [1081, 614] width 157 height 37
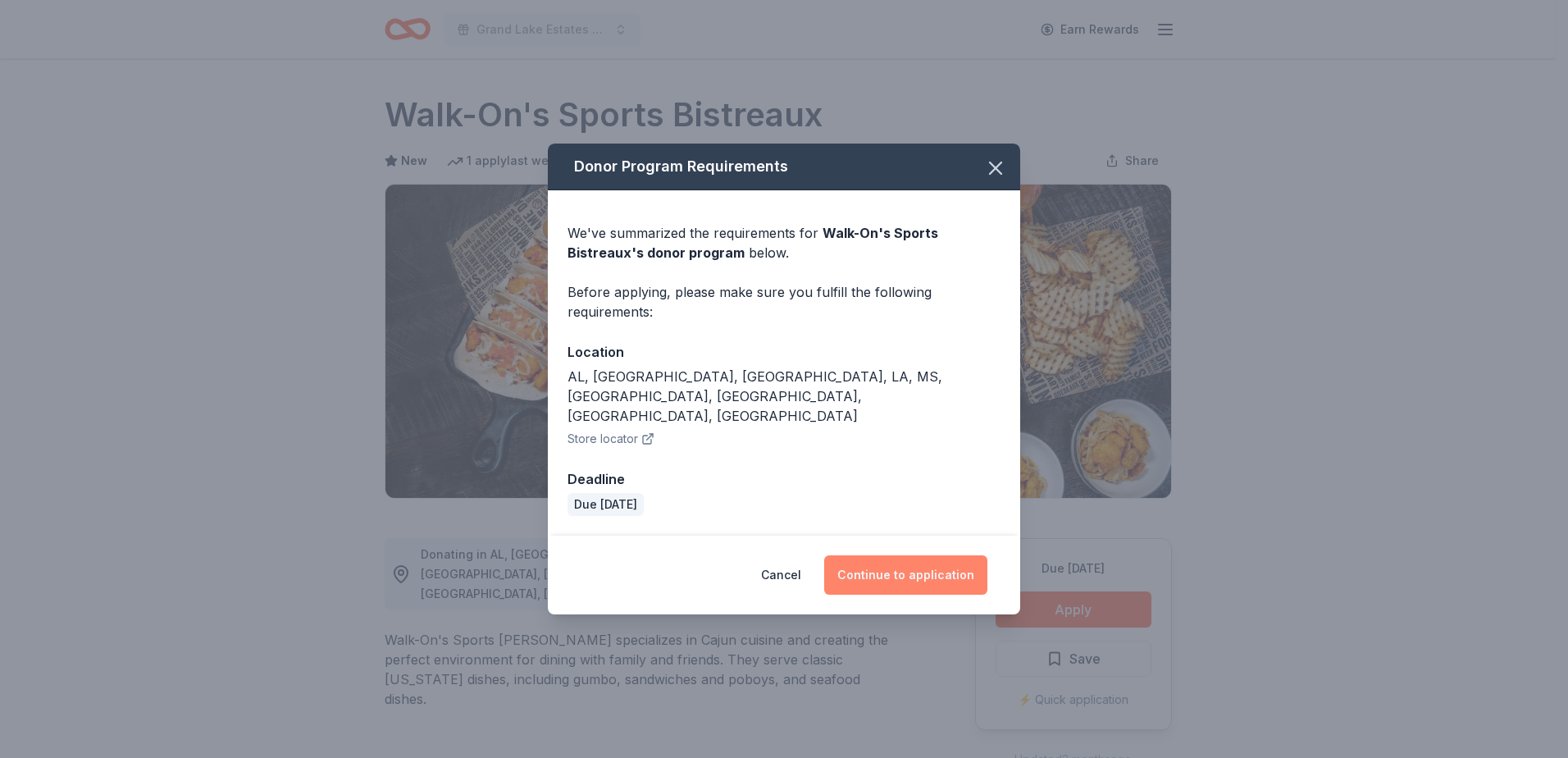
click at [941, 559] on button "Continue to application" at bounding box center [906, 575] width 163 height 39
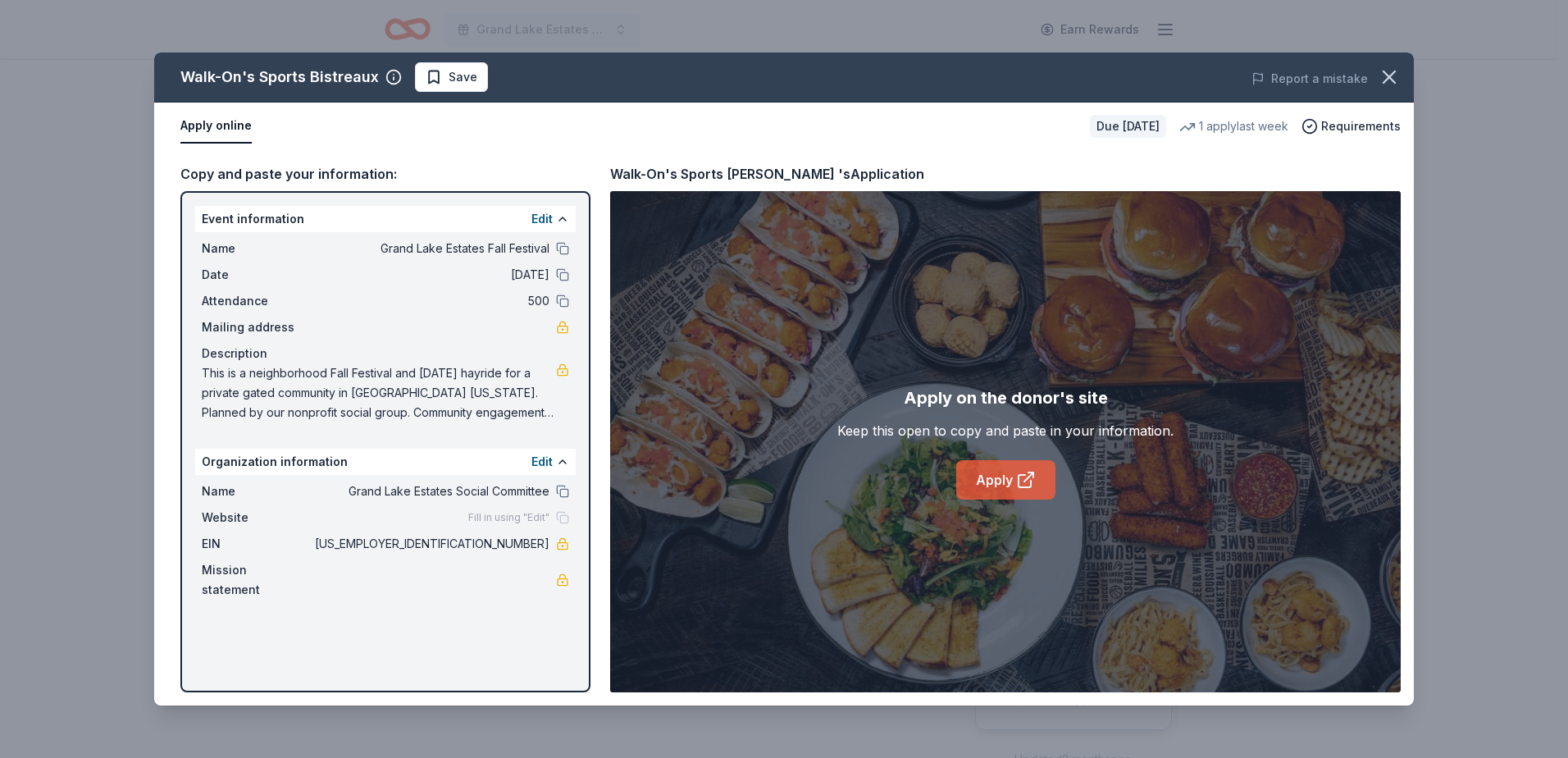
click at [996, 486] on link "Apply" at bounding box center [1006, 480] width 99 height 39
click at [1393, 74] on icon "button" at bounding box center [1389, 76] width 11 height 11
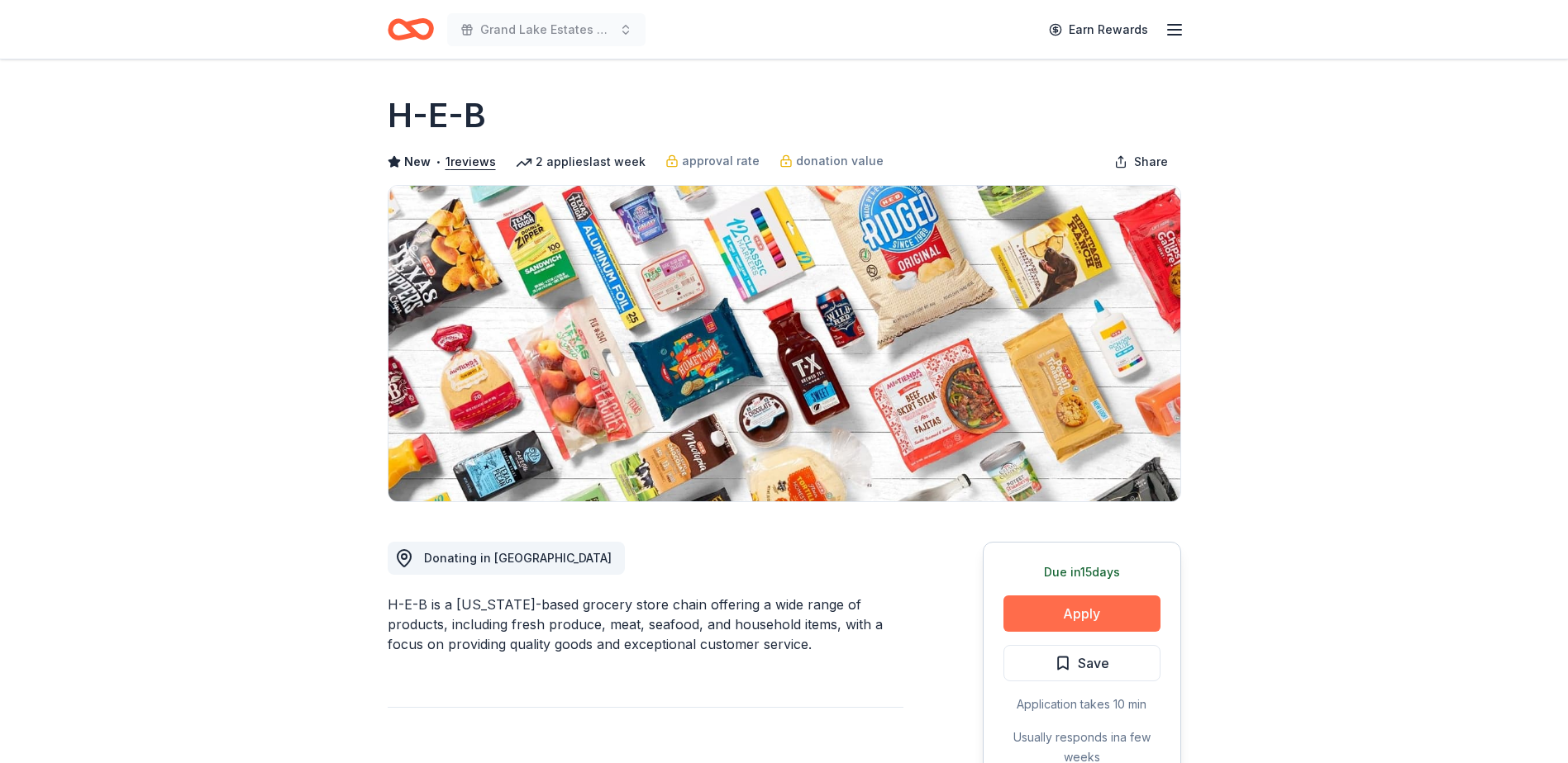
click at [1095, 612] on button "Apply" at bounding box center [1081, 614] width 157 height 37
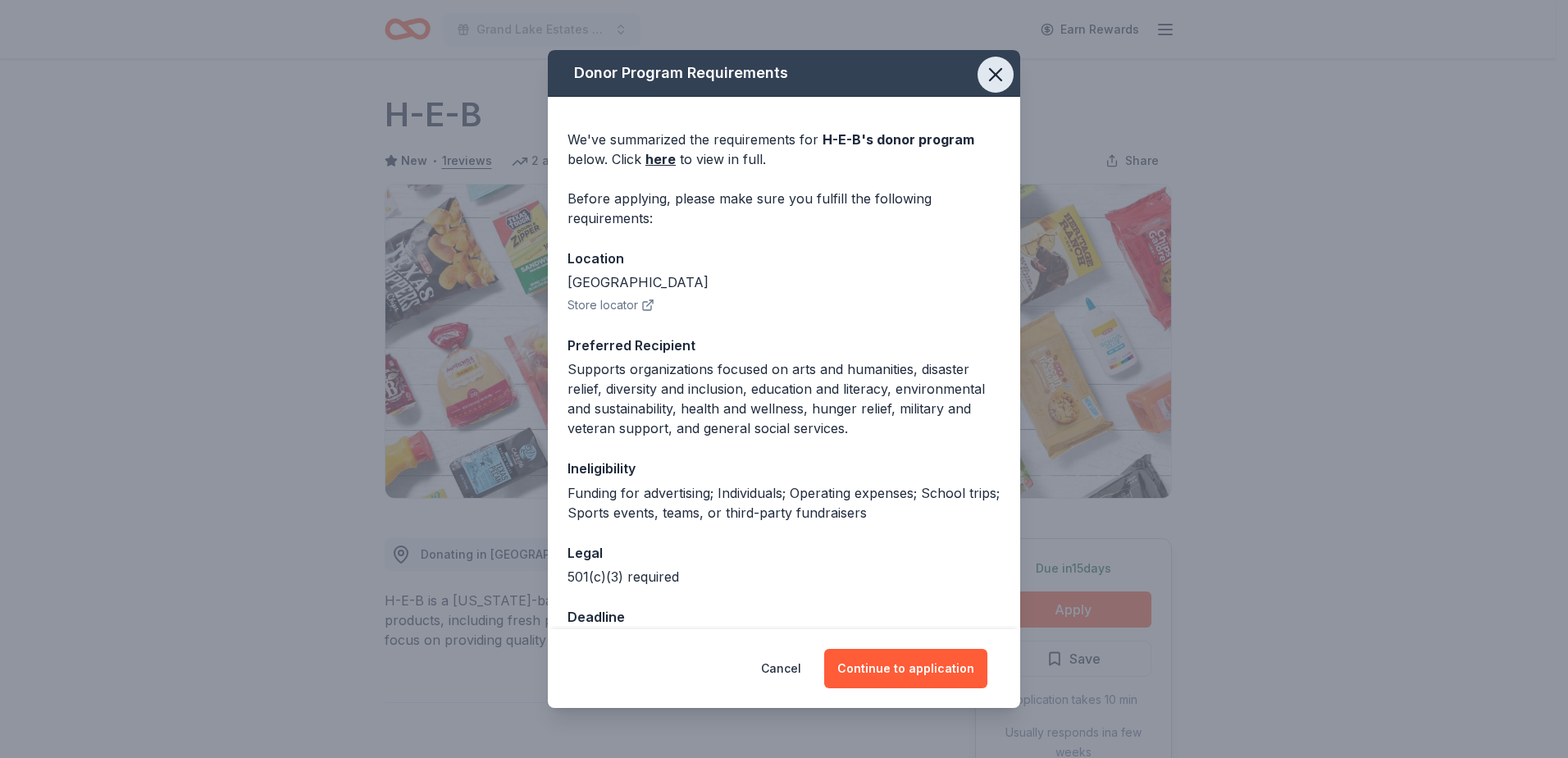
click at [989, 76] on icon "button" at bounding box center [995, 74] width 11 height 11
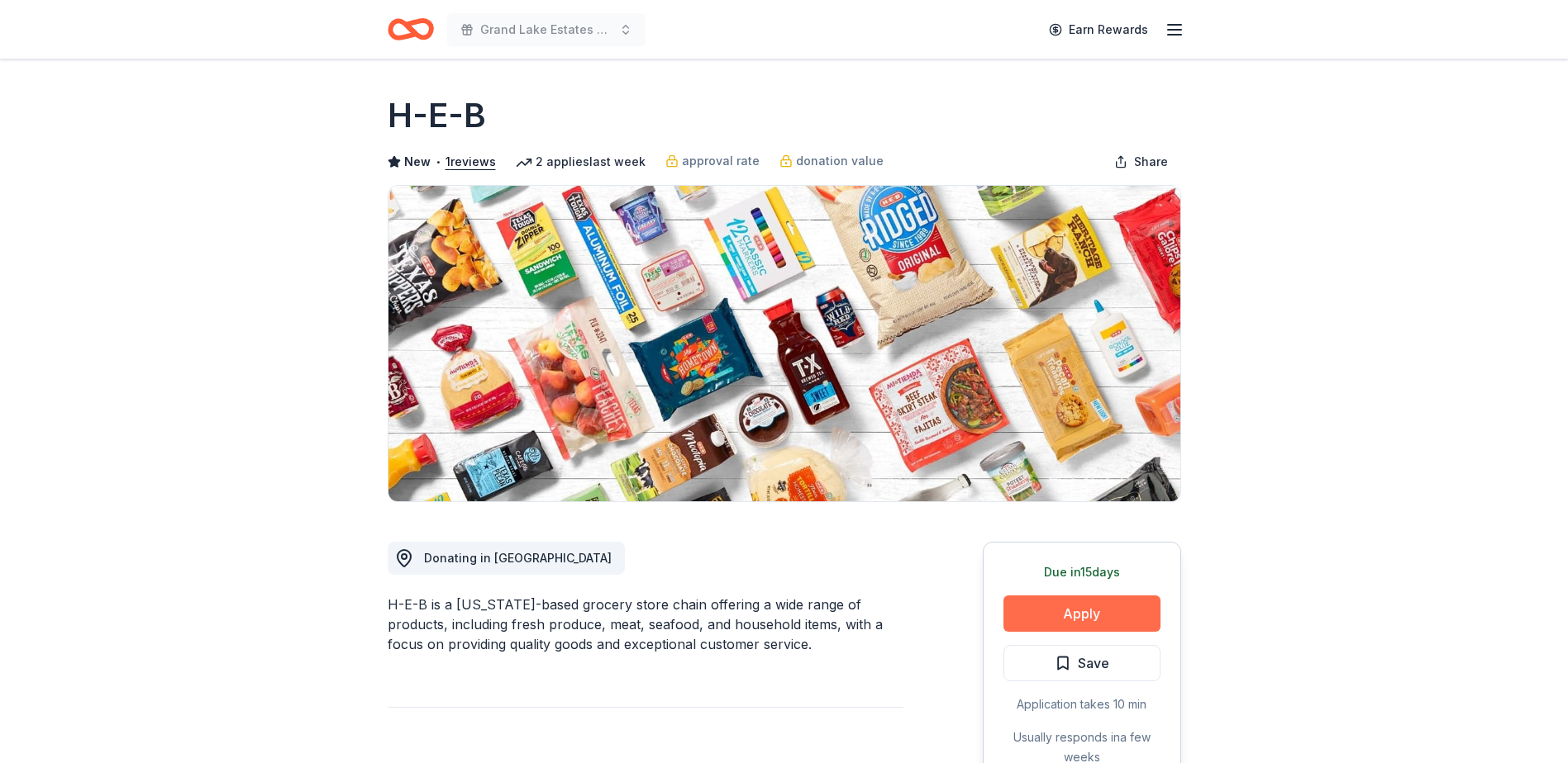
click at [1114, 617] on button "Apply" at bounding box center [1081, 614] width 157 height 37
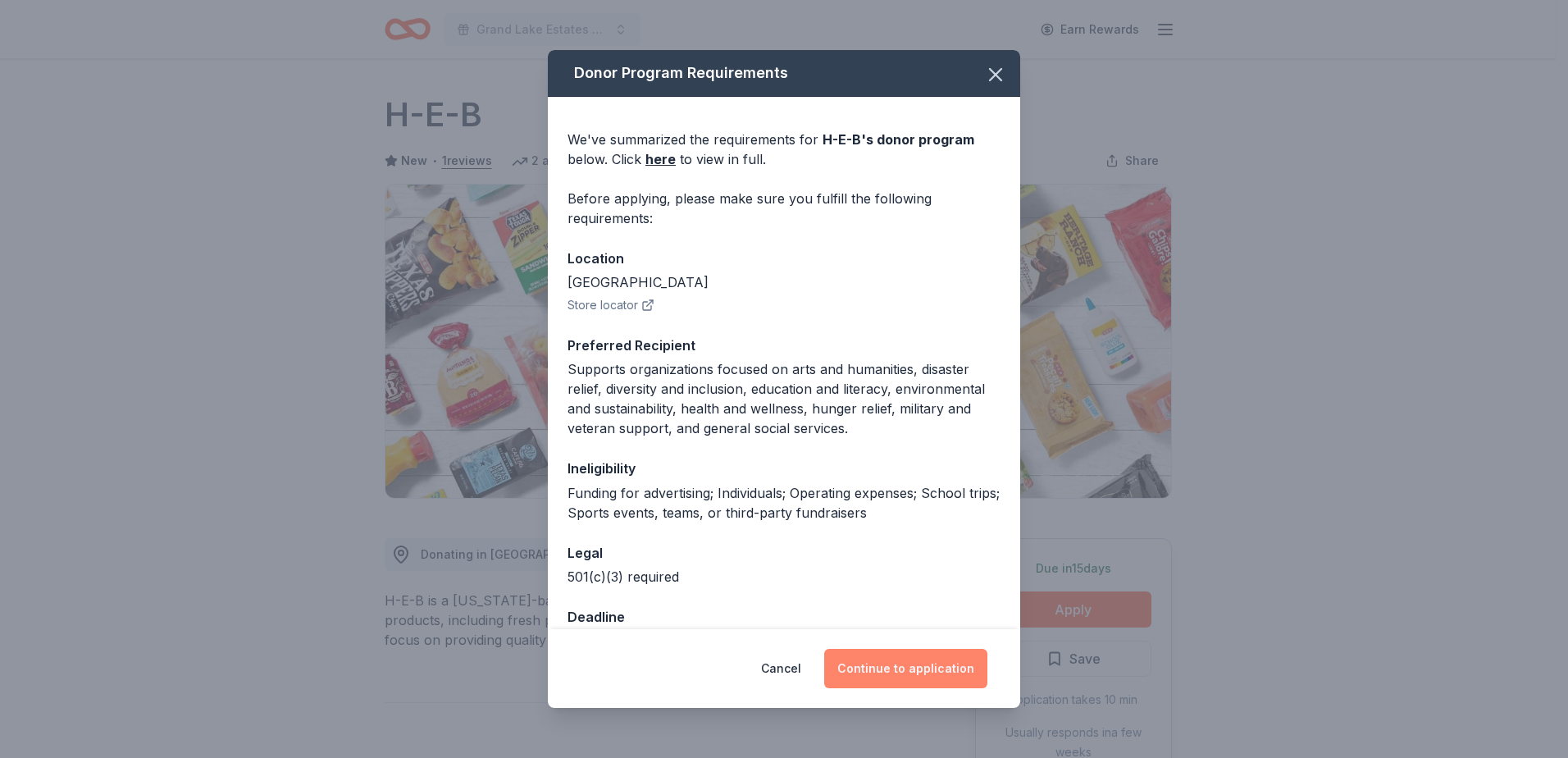
click at [897, 657] on button "Continue to application" at bounding box center [906, 668] width 163 height 39
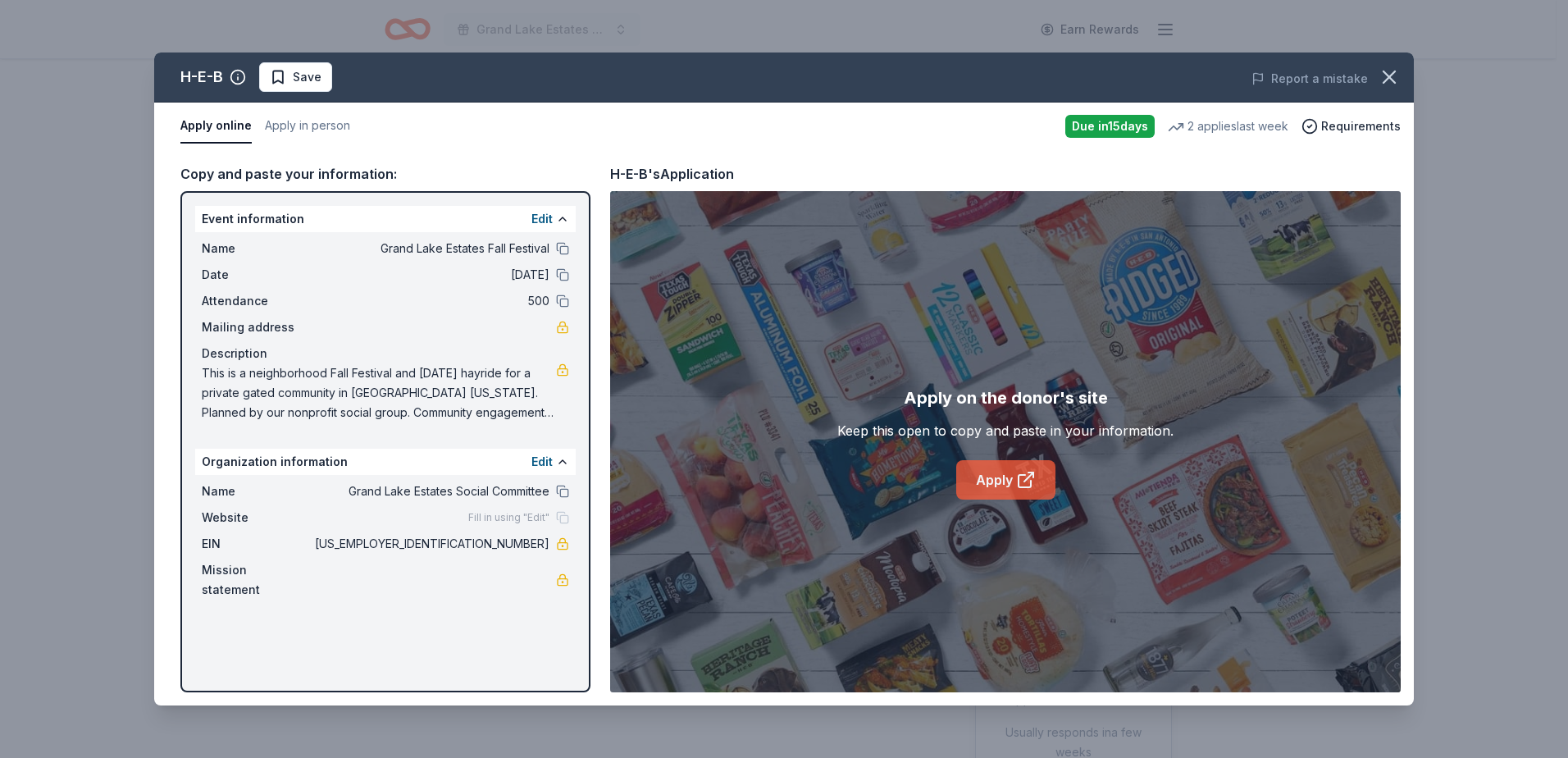
click at [1025, 478] on icon at bounding box center [1026, 480] width 20 height 20
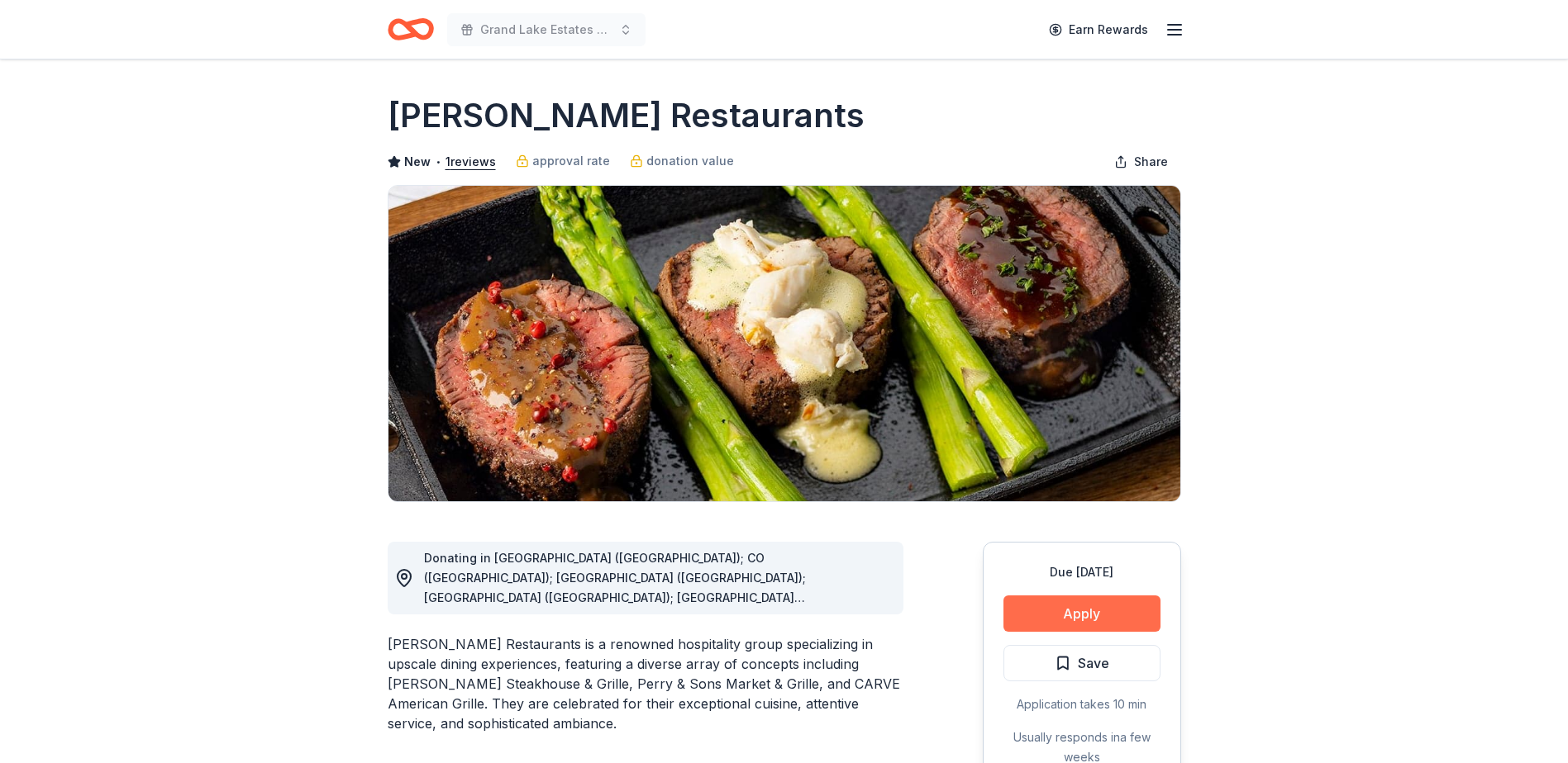
click at [1065, 613] on button "Apply" at bounding box center [1081, 614] width 157 height 37
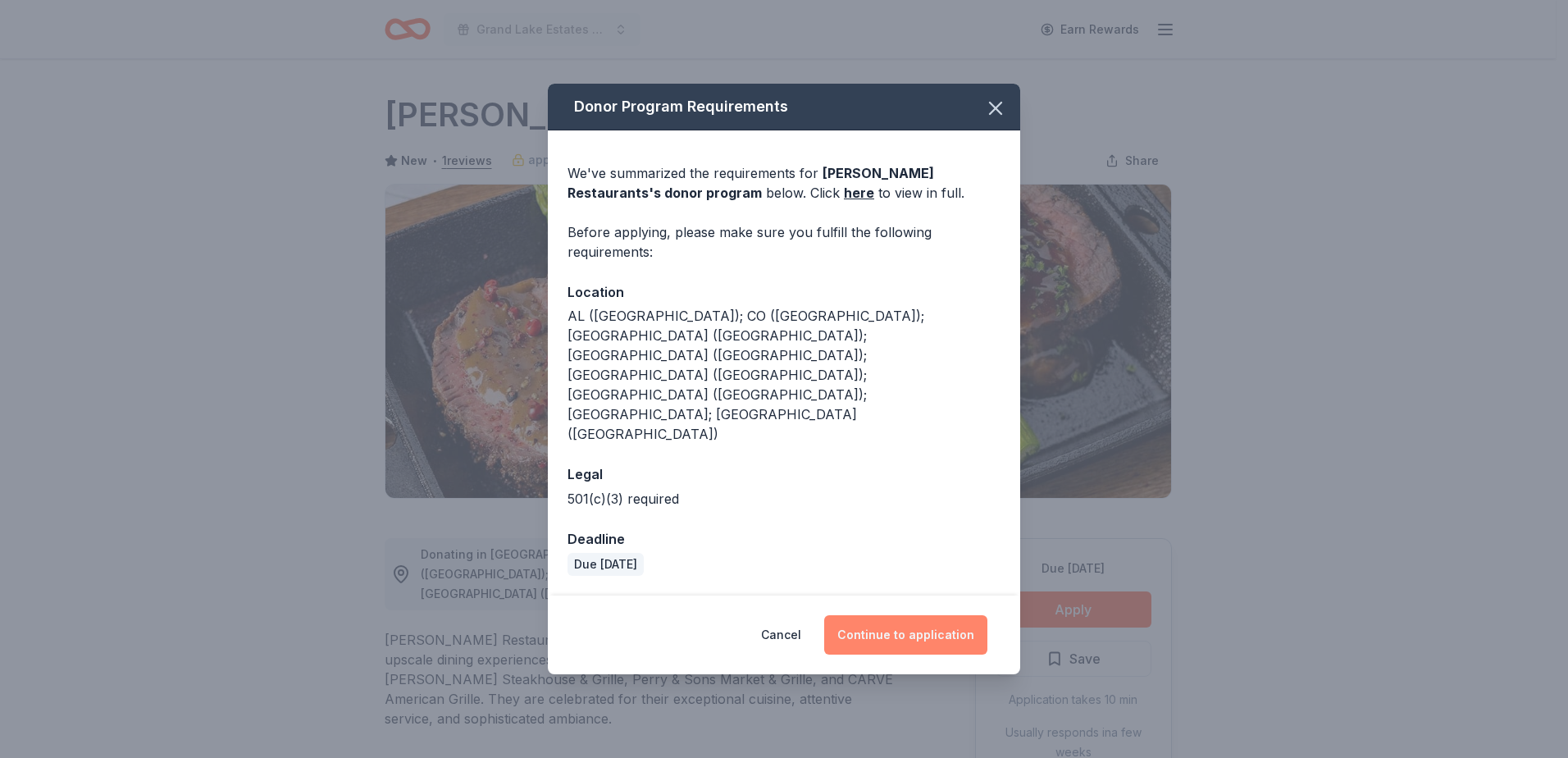
click at [901, 615] on button "Continue to application" at bounding box center [906, 635] width 163 height 39
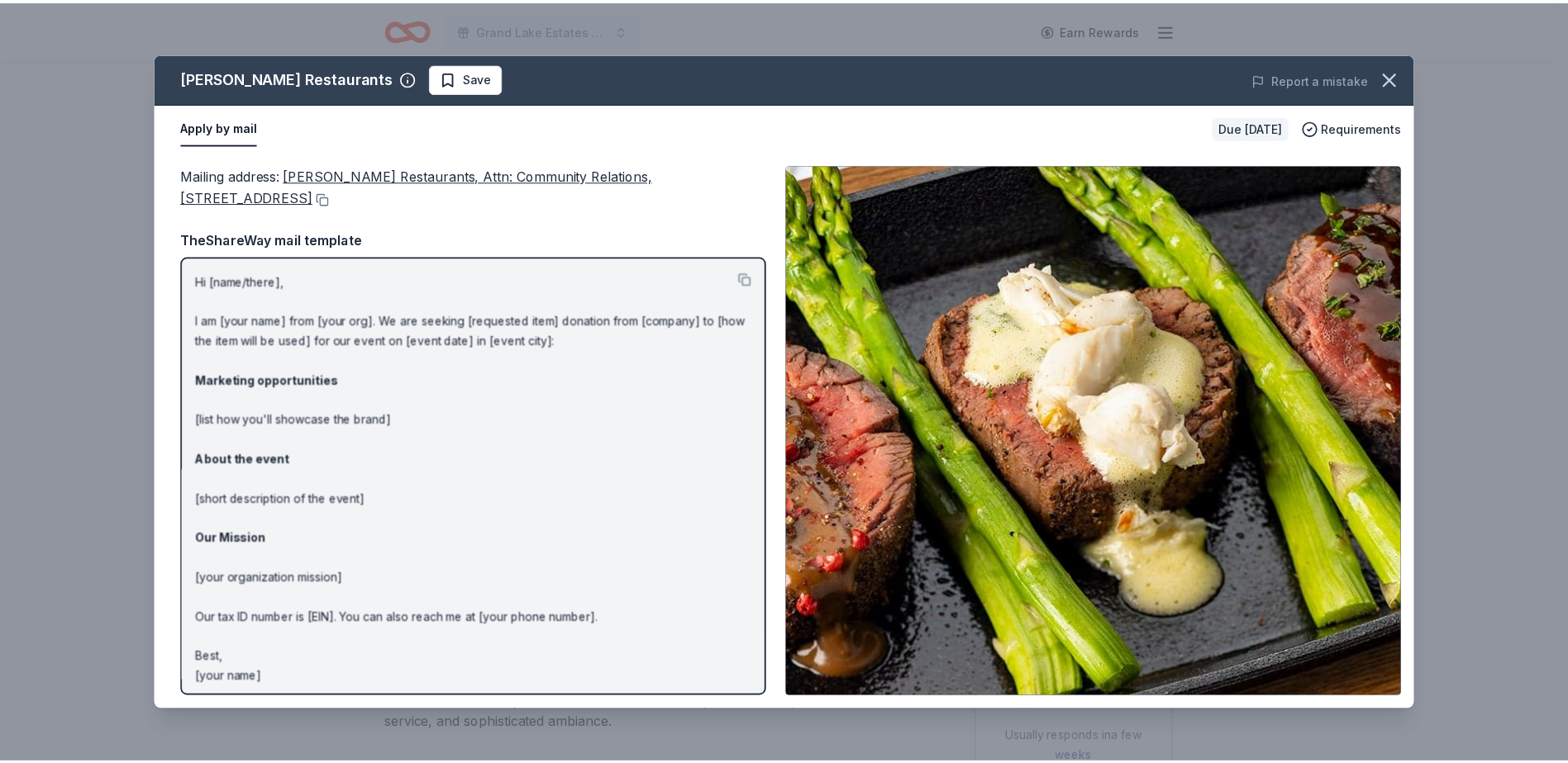
scroll to position [5, 0]
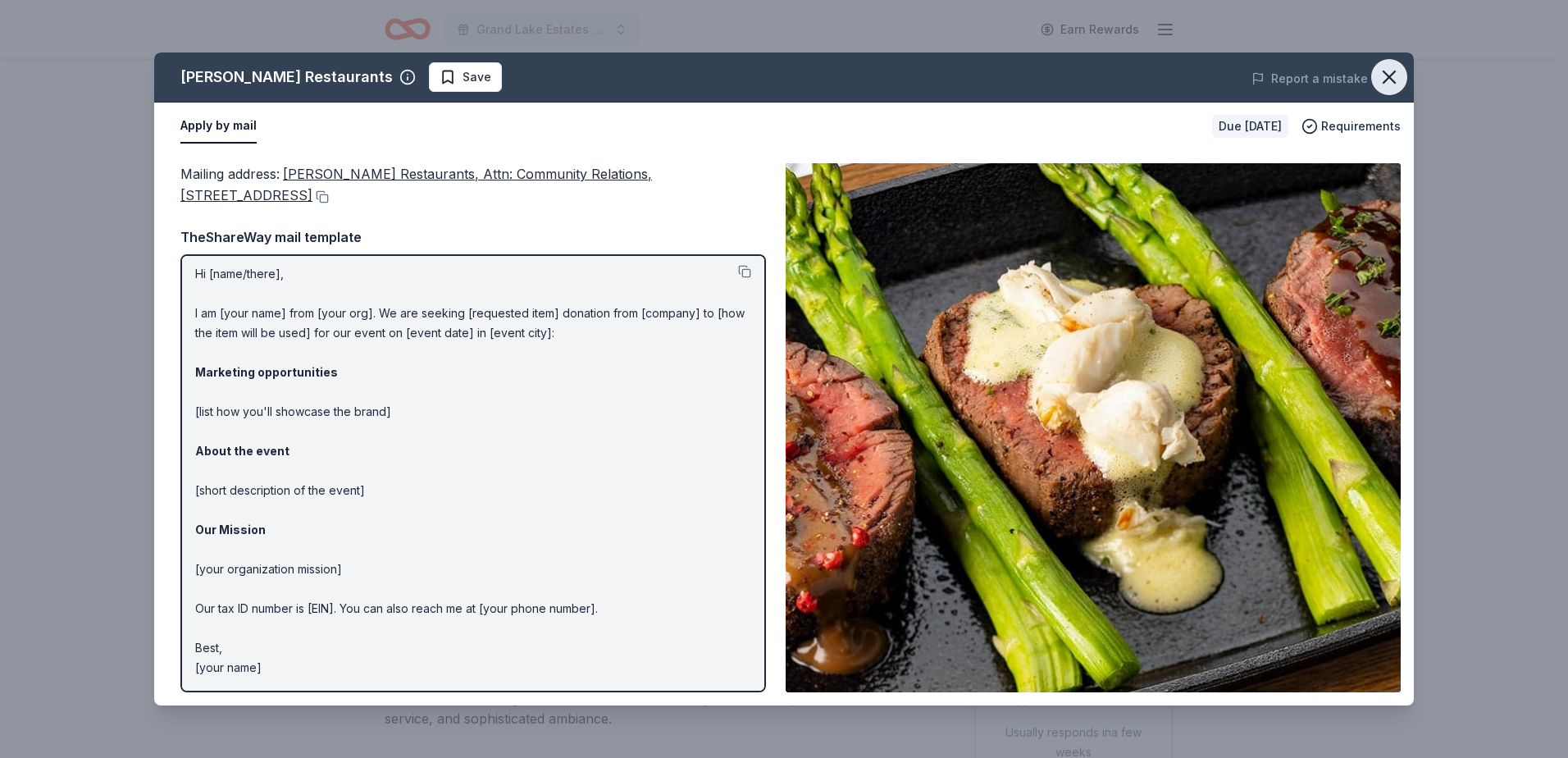
click at [1390, 77] on icon "button" at bounding box center [1389, 76] width 11 height 11
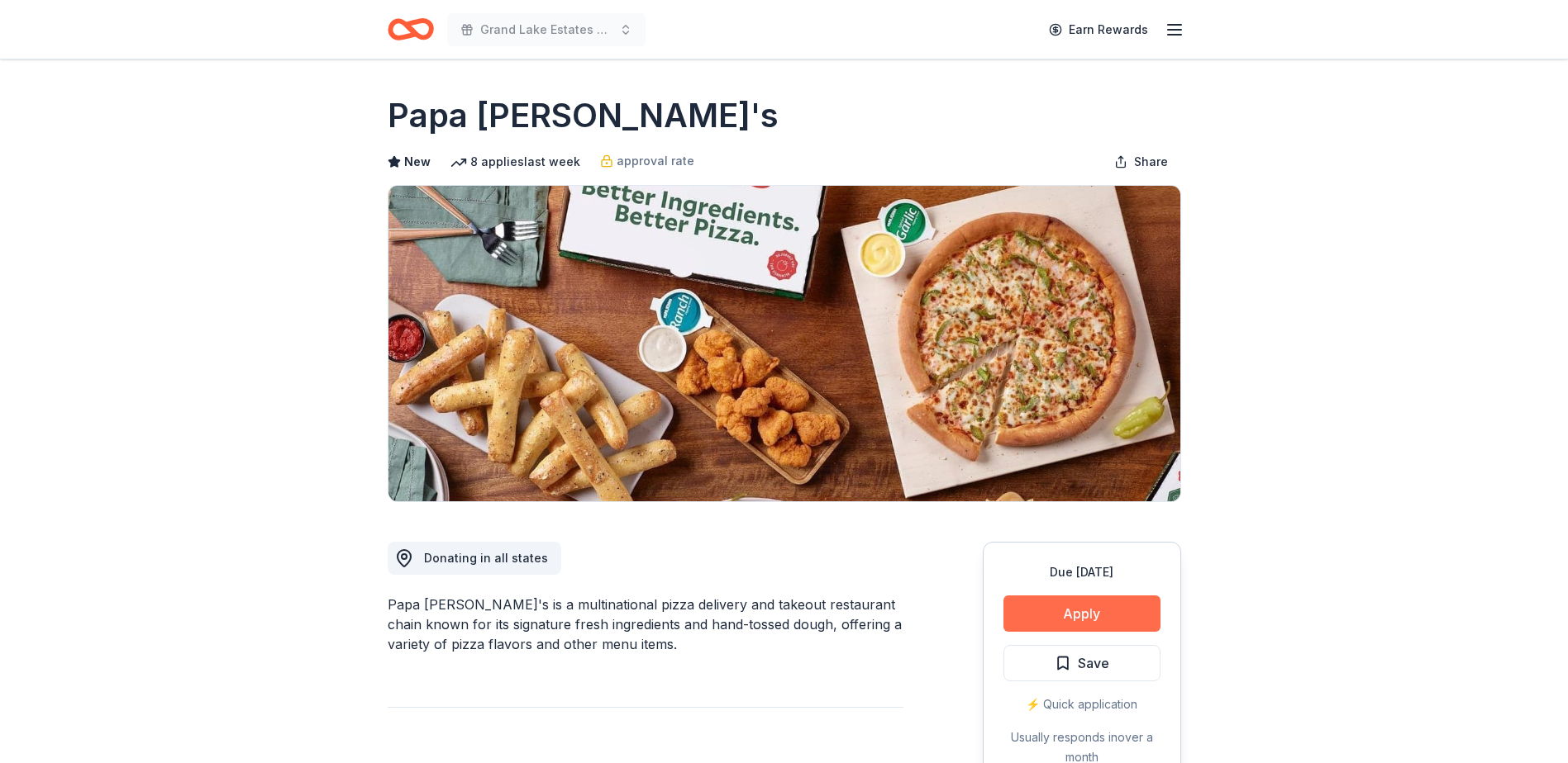
click at [1054, 612] on button "Apply" at bounding box center [1081, 614] width 157 height 37
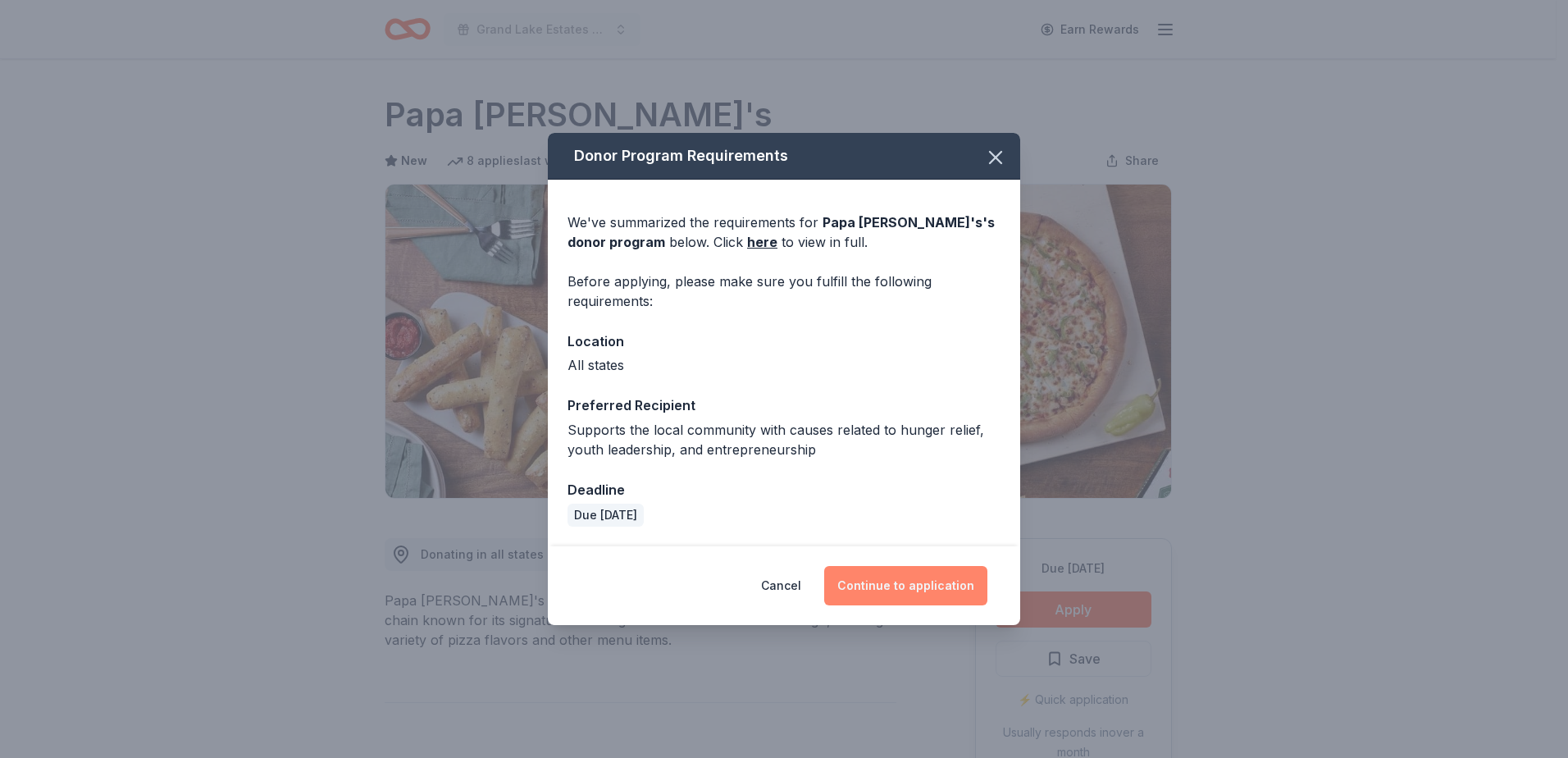
click at [931, 584] on button "Continue to application" at bounding box center [906, 585] width 163 height 39
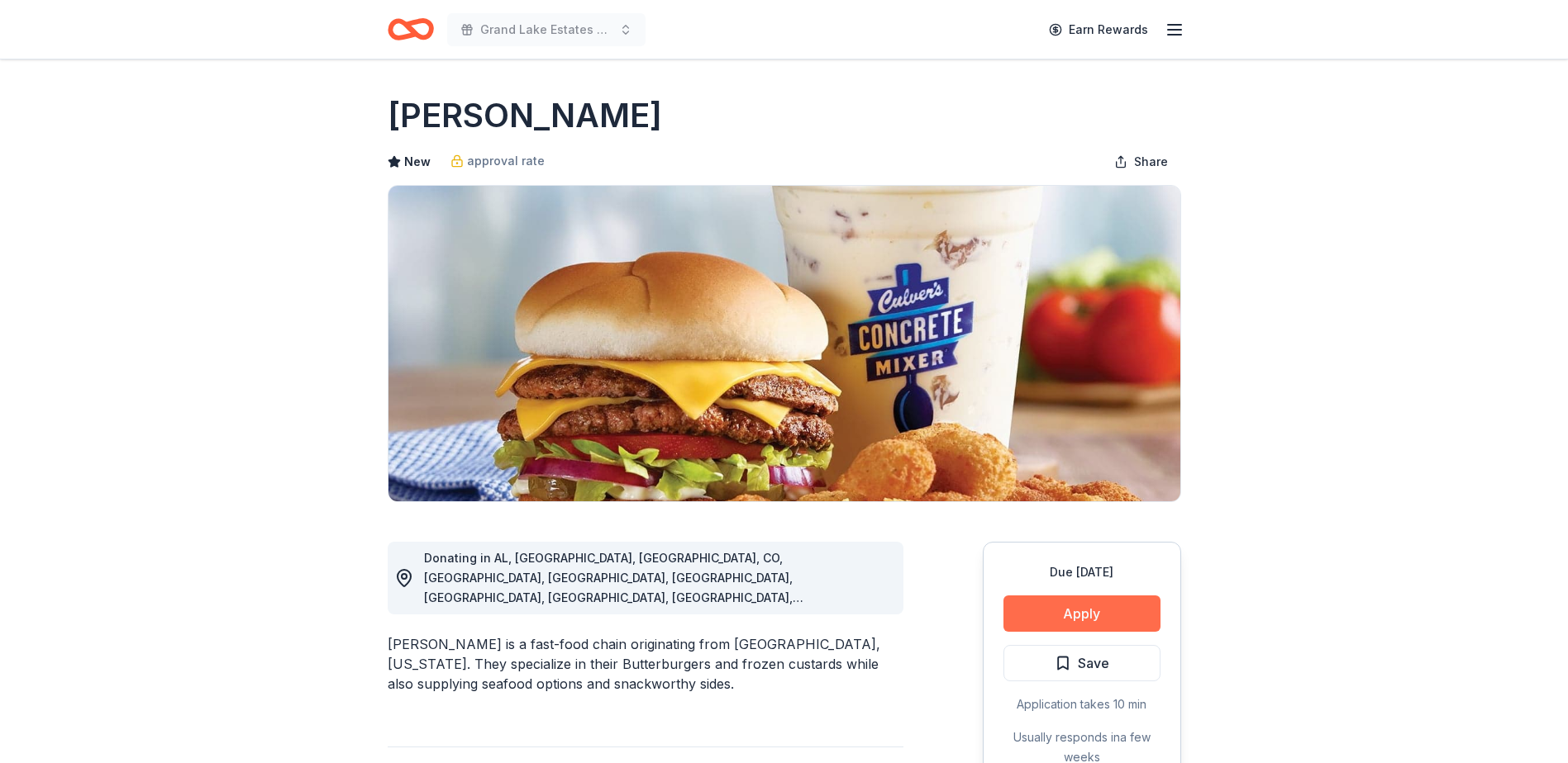
click at [1108, 605] on button "Apply" at bounding box center [1081, 614] width 157 height 37
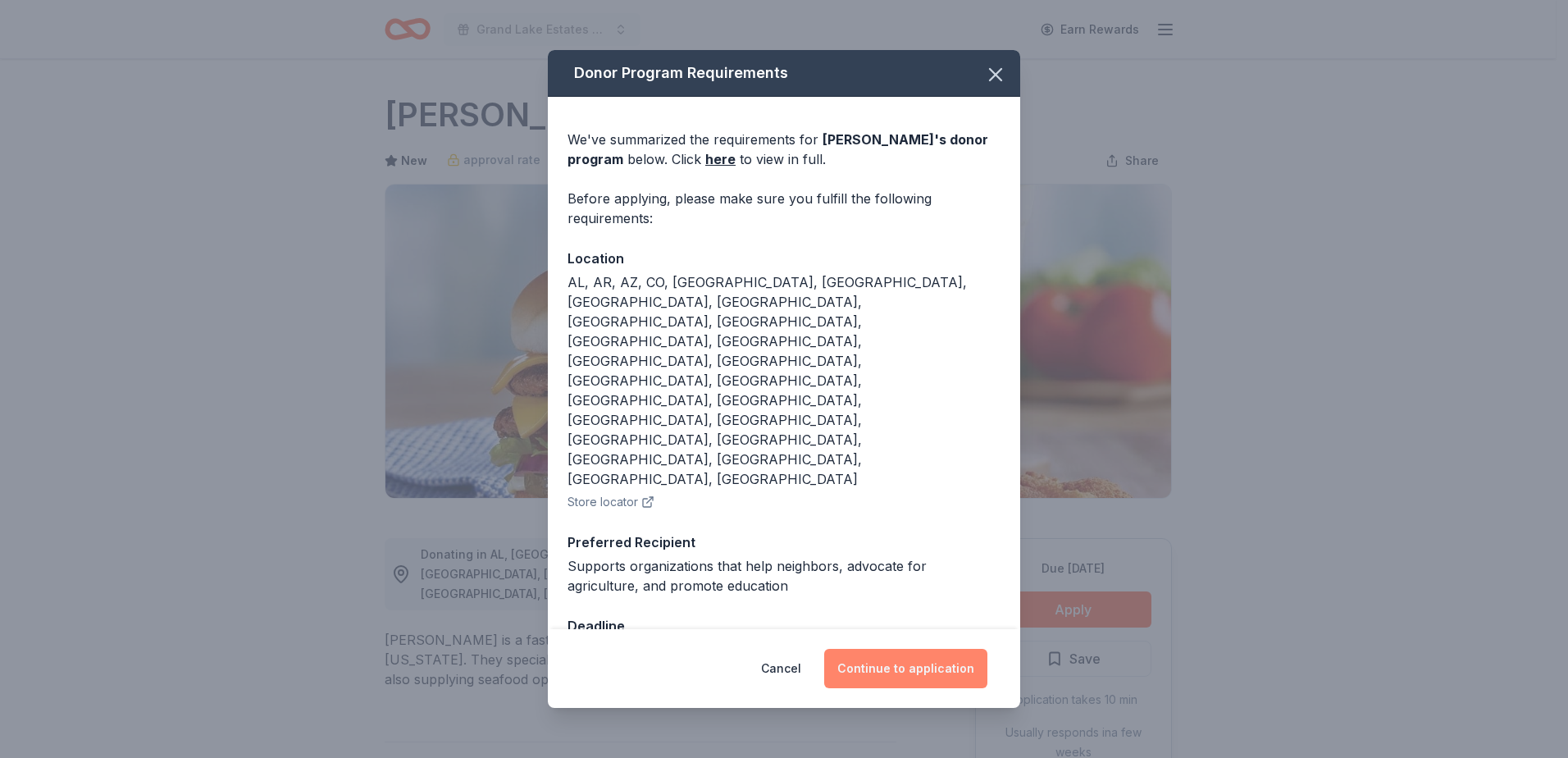
click at [923, 649] on button "Continue to application" at bounding box center [906, 668] width 163 height 39
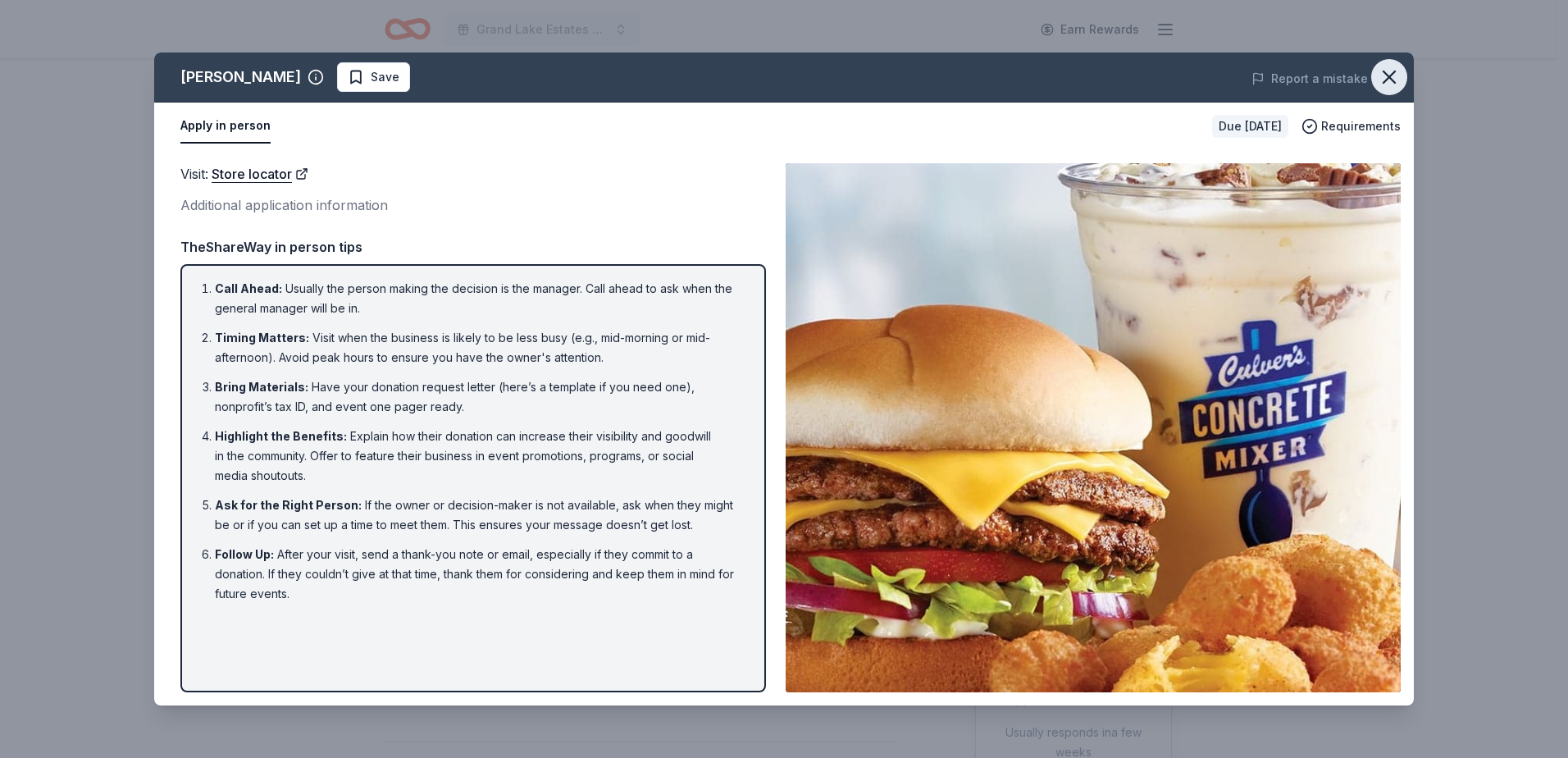
click at [1398, 74] on icon "button" at bounding box center [1389, 77] width 23 height 23
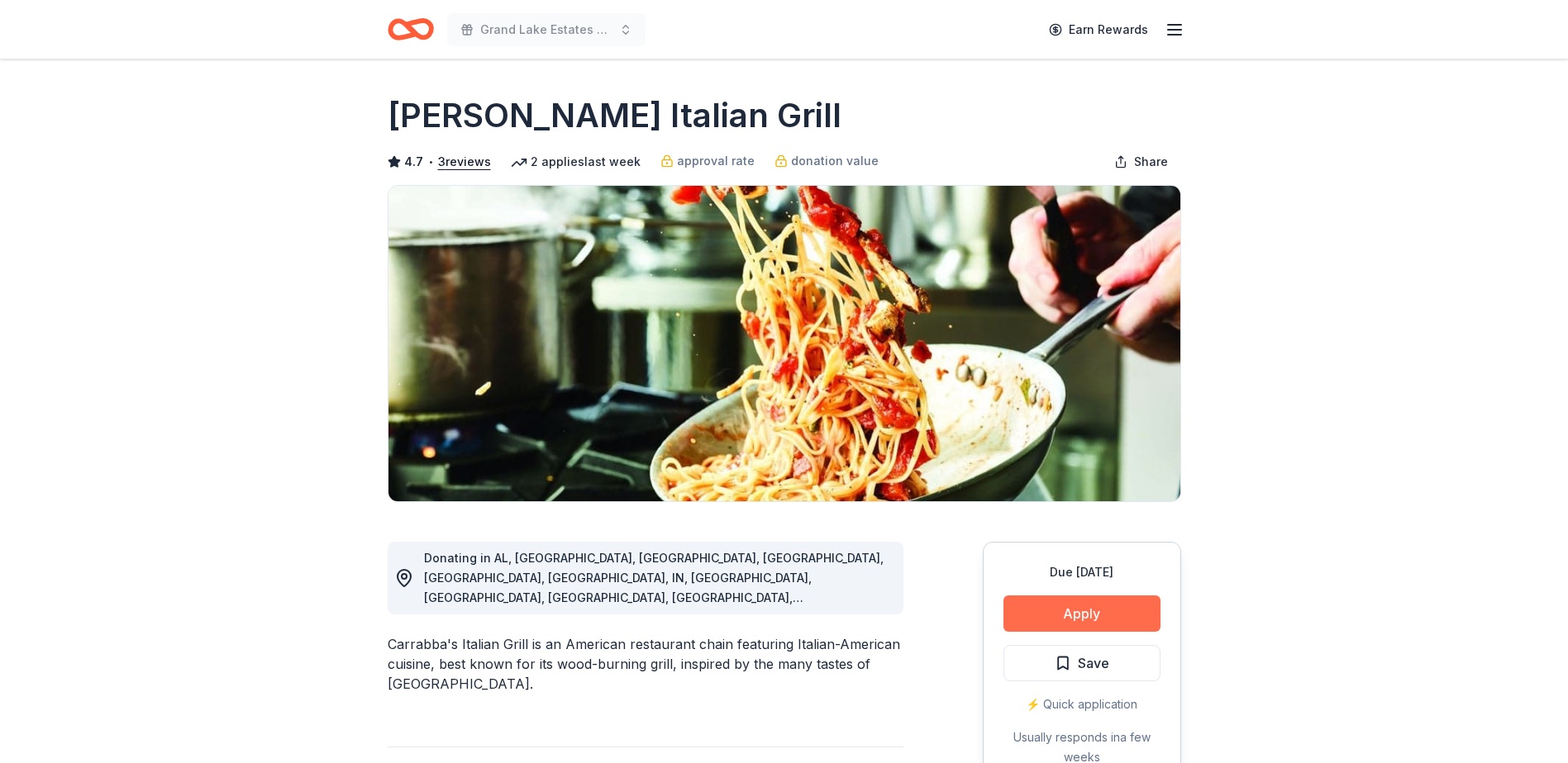
click at [1080, 615] on button "Apply" at bounding box center [1081, 614] width 157 height 37
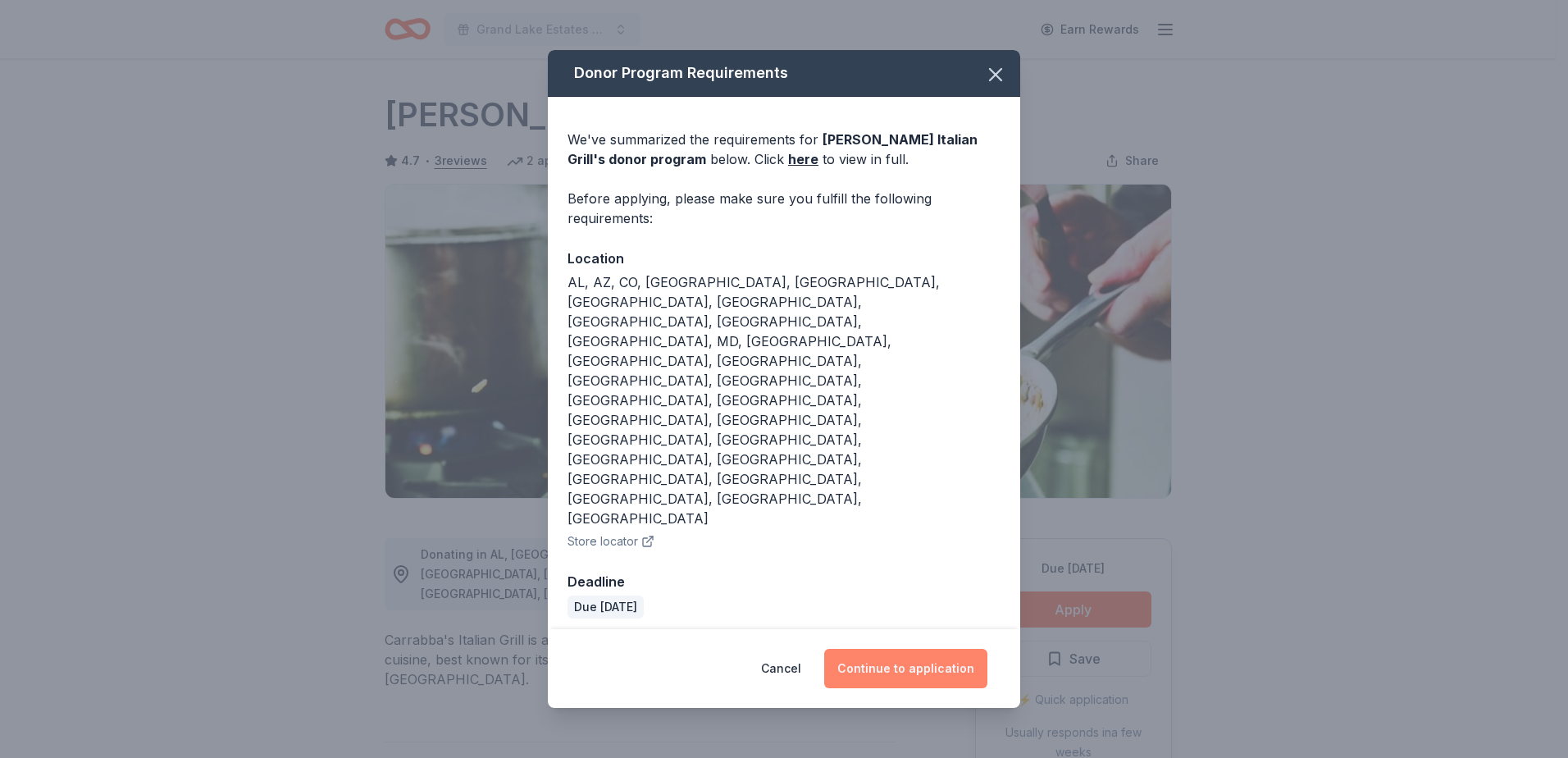
click at [903, 649] on button "Continue to application" at bounding box center [906, 668] width 163 height 39
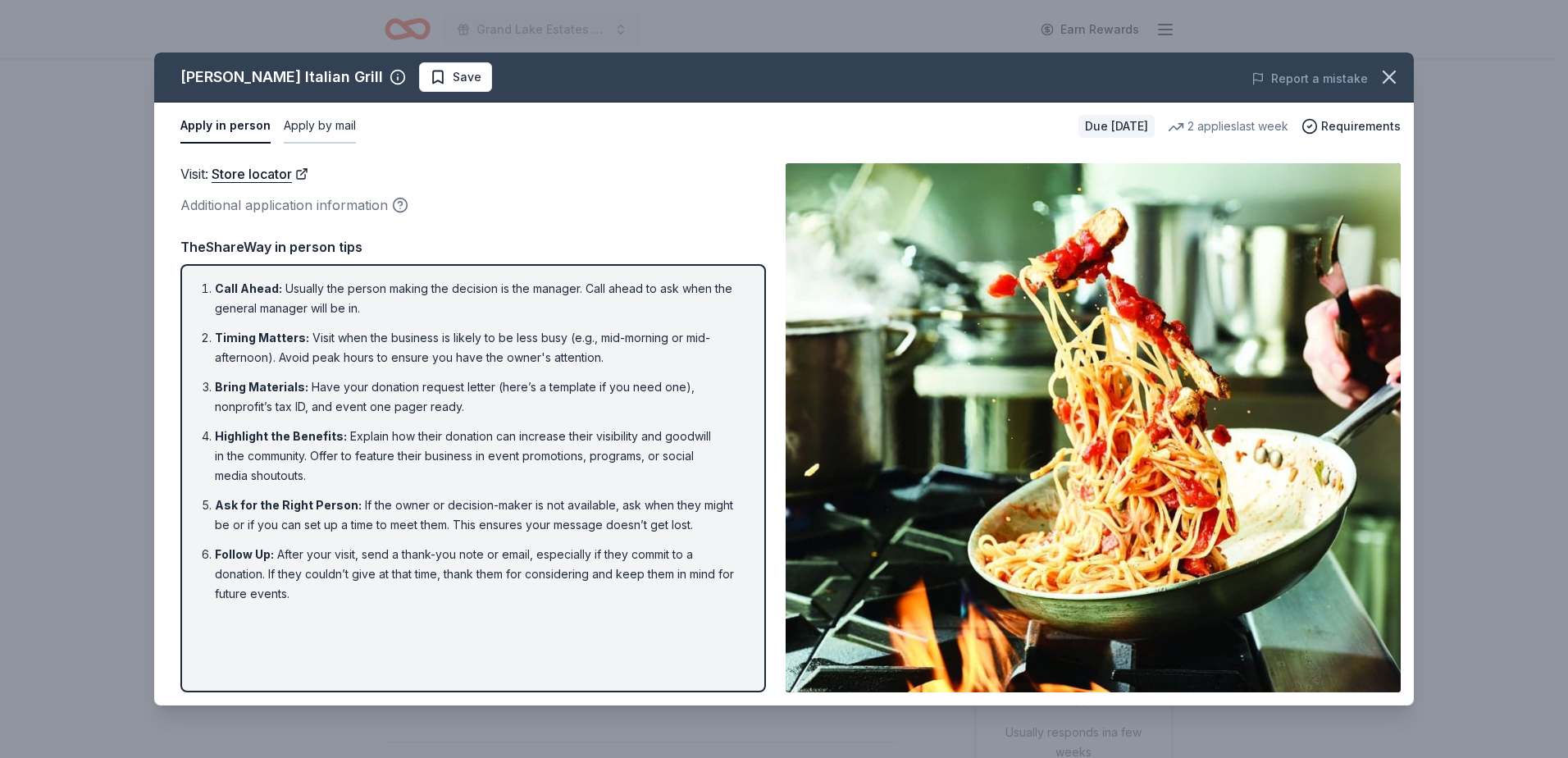
click at [322, 130] on button "Apply by mail" at bounding box center [320, 127] width 72 height 35
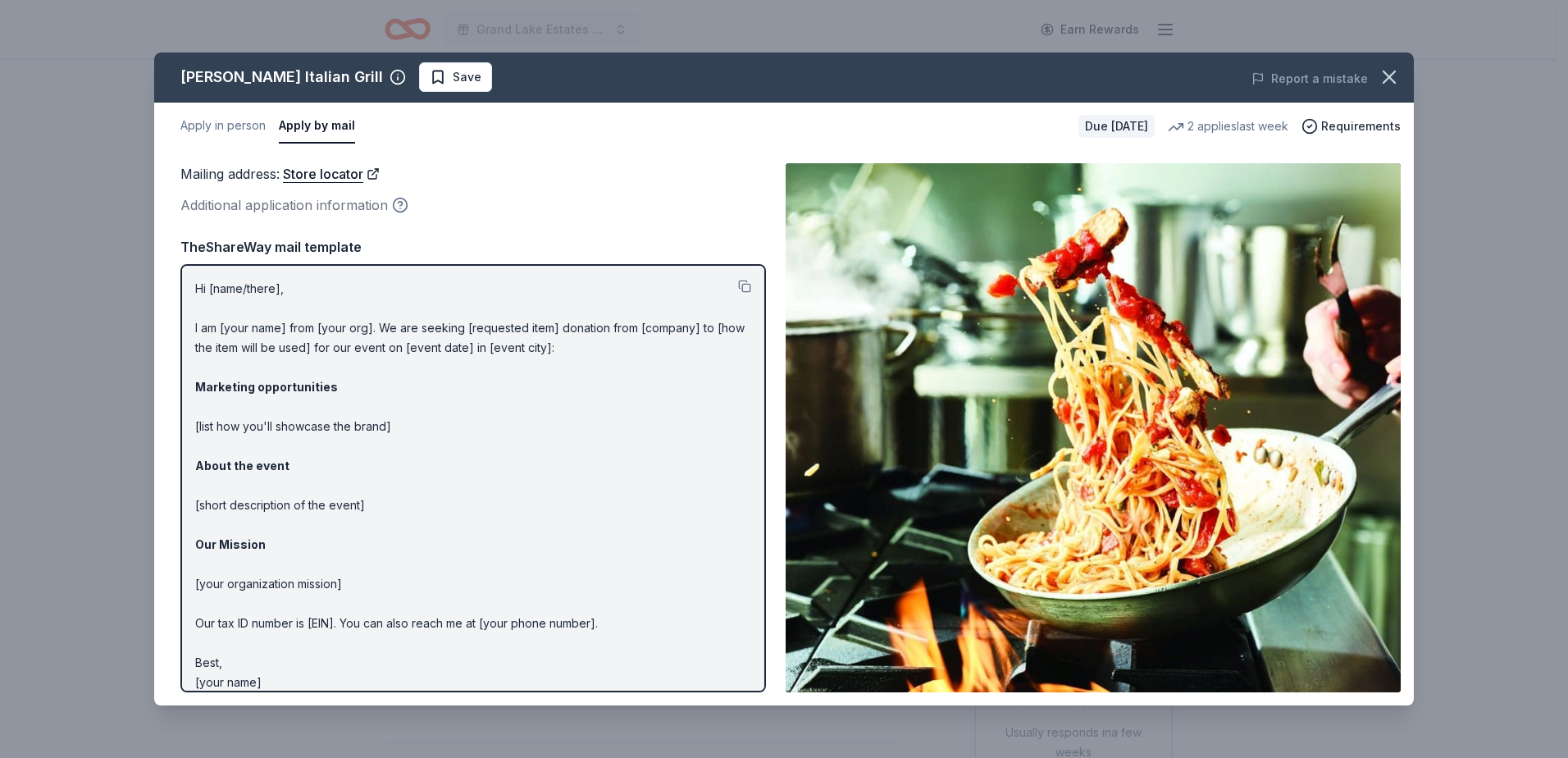
click at [403, 206] on icon "button" at bounding box center [400, 205] width 17 height 17
click at [1386, 78] on icon "button" at bounding box center [1389, 77] width 23 height 23
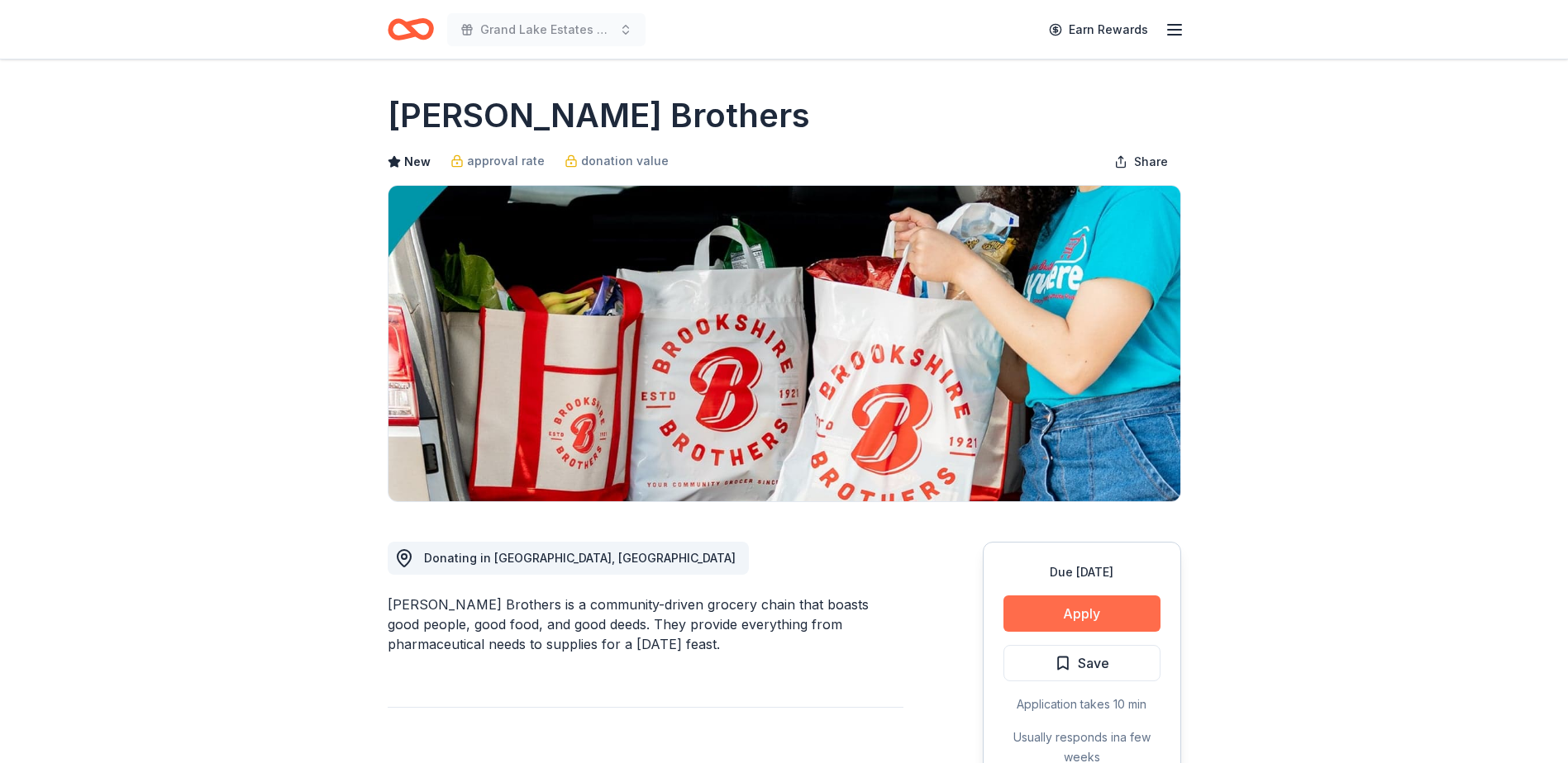
click at [1094, 613] on button "Apply" at bounding box center [1081, 614] width 157 height 37
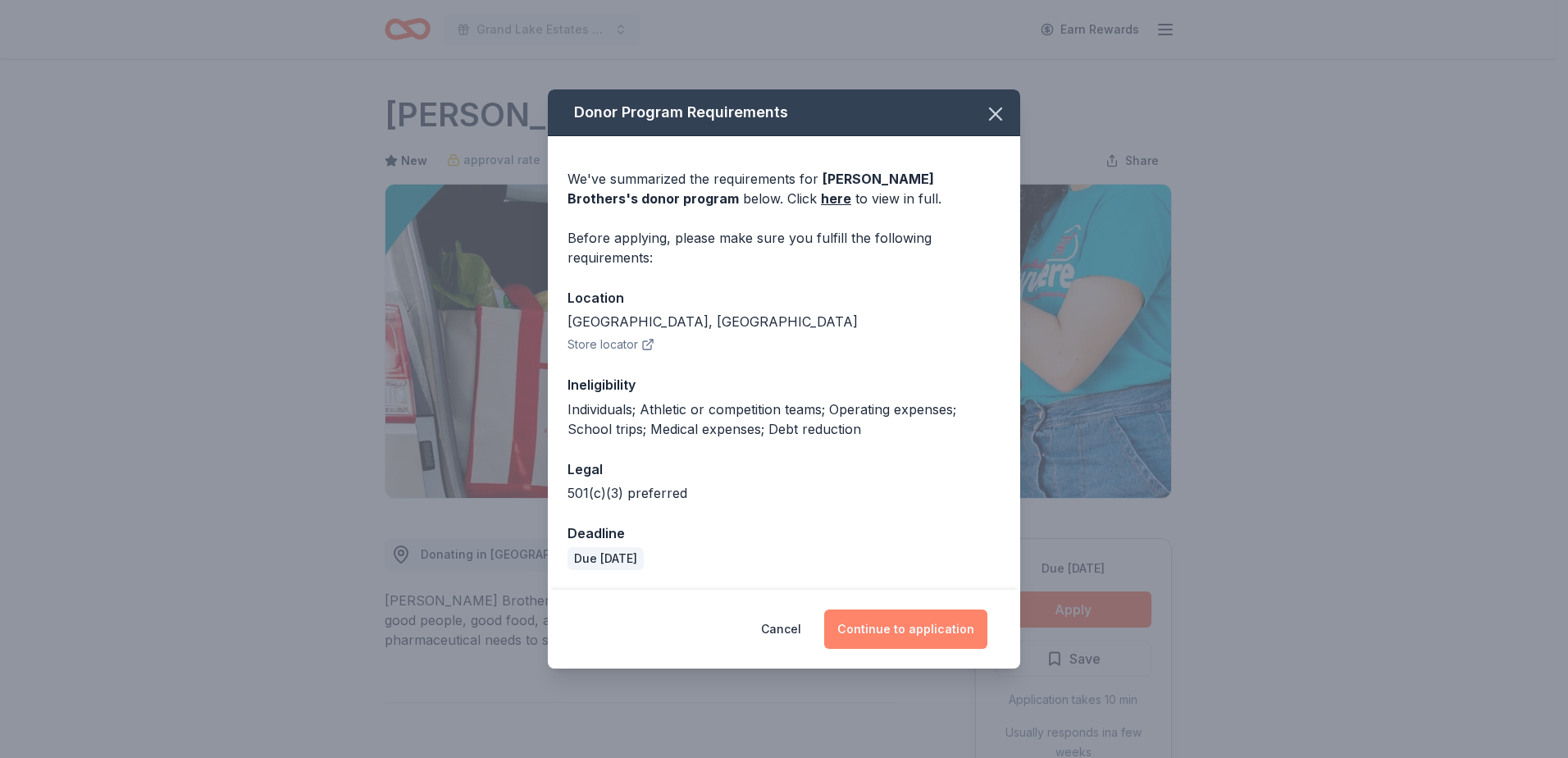
click at [913, 624] on button "Continue to application" at bounding box center [906, 628] width 163 height 39
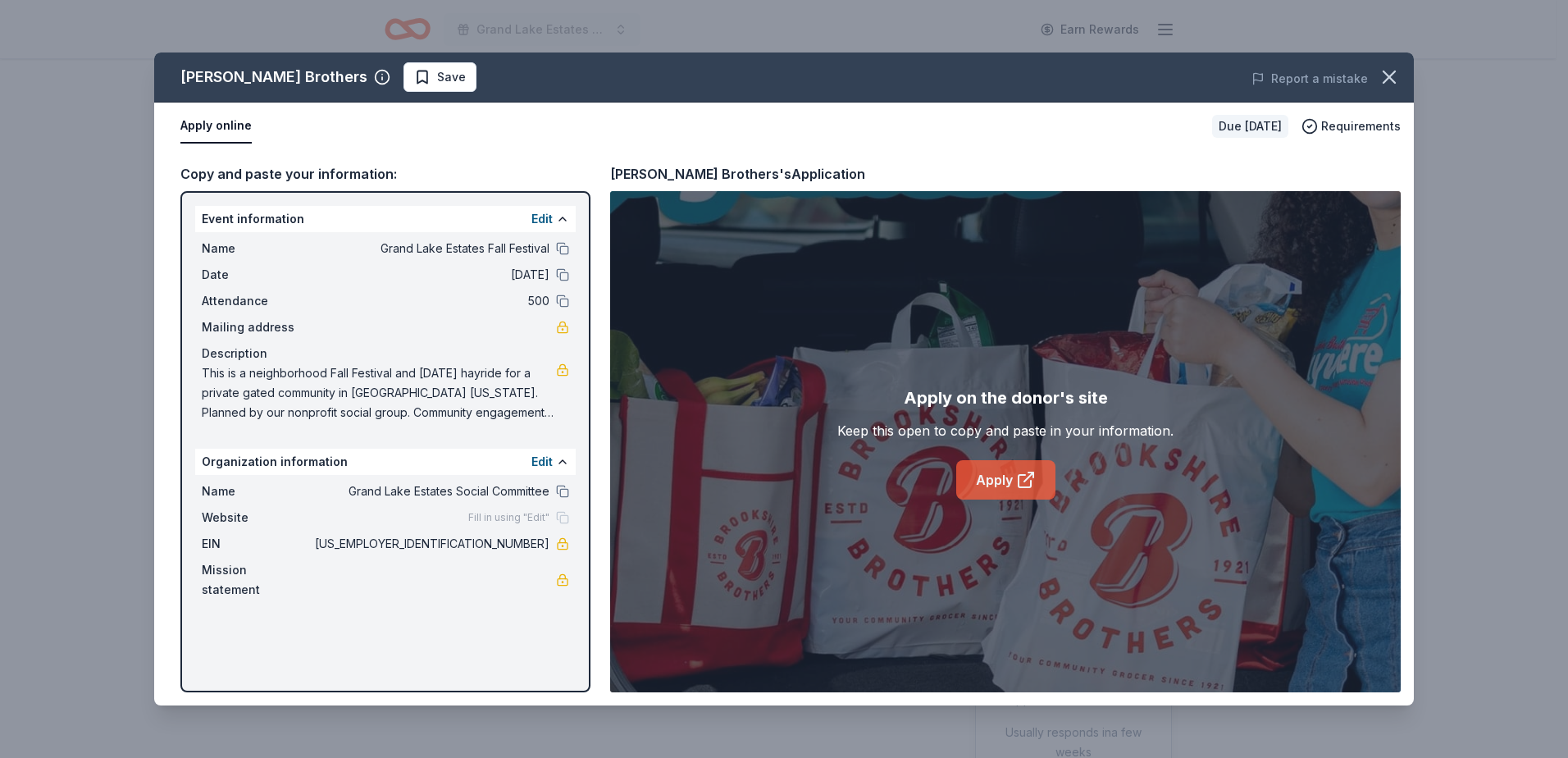
click at [1004, 482] on link "Apply" at bounding box center [1006, 480] width 99 height 39
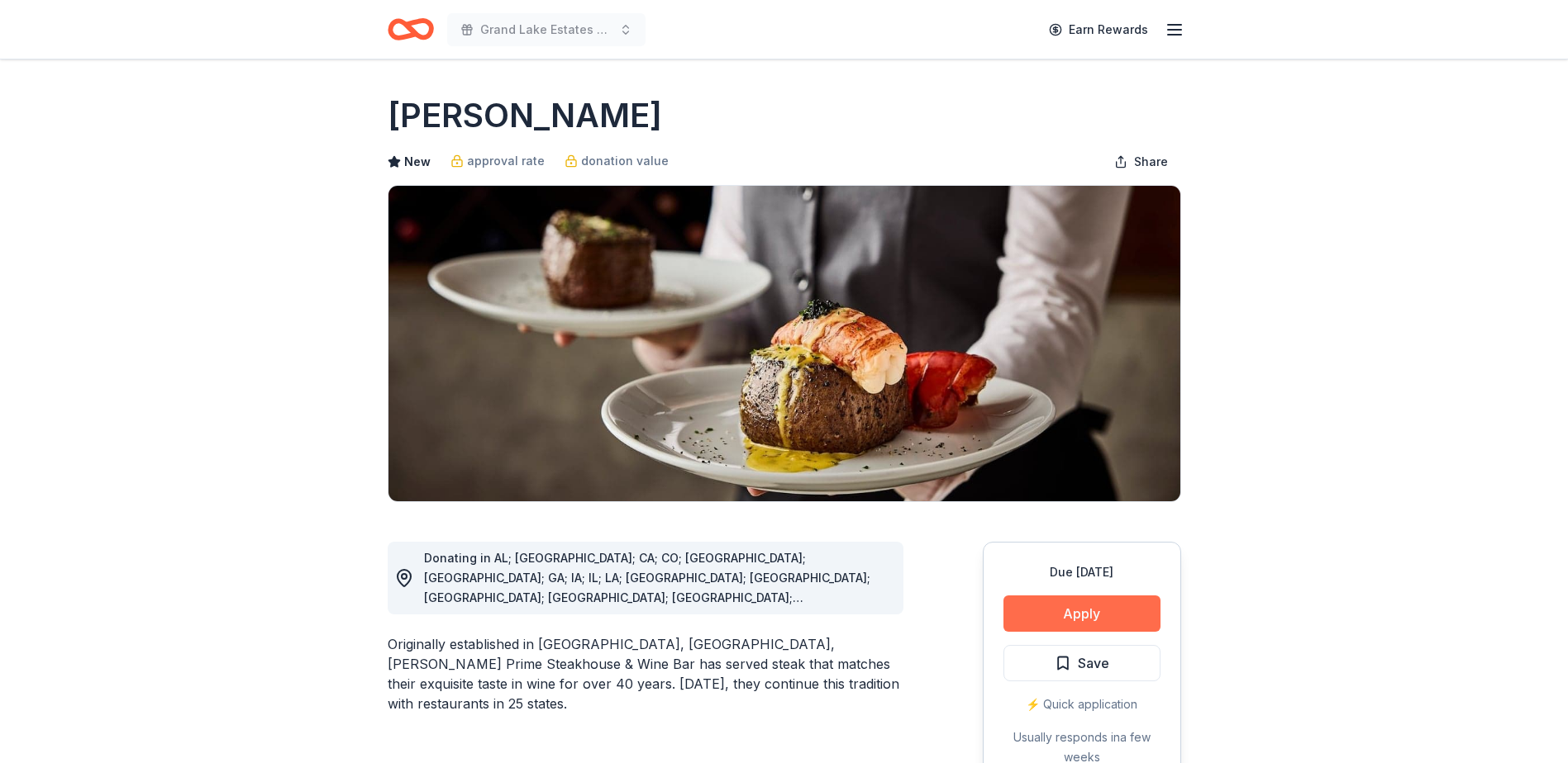
click at [1079, 612] on button "Apply" at bounding box center [1081, 614] width 157 height 37
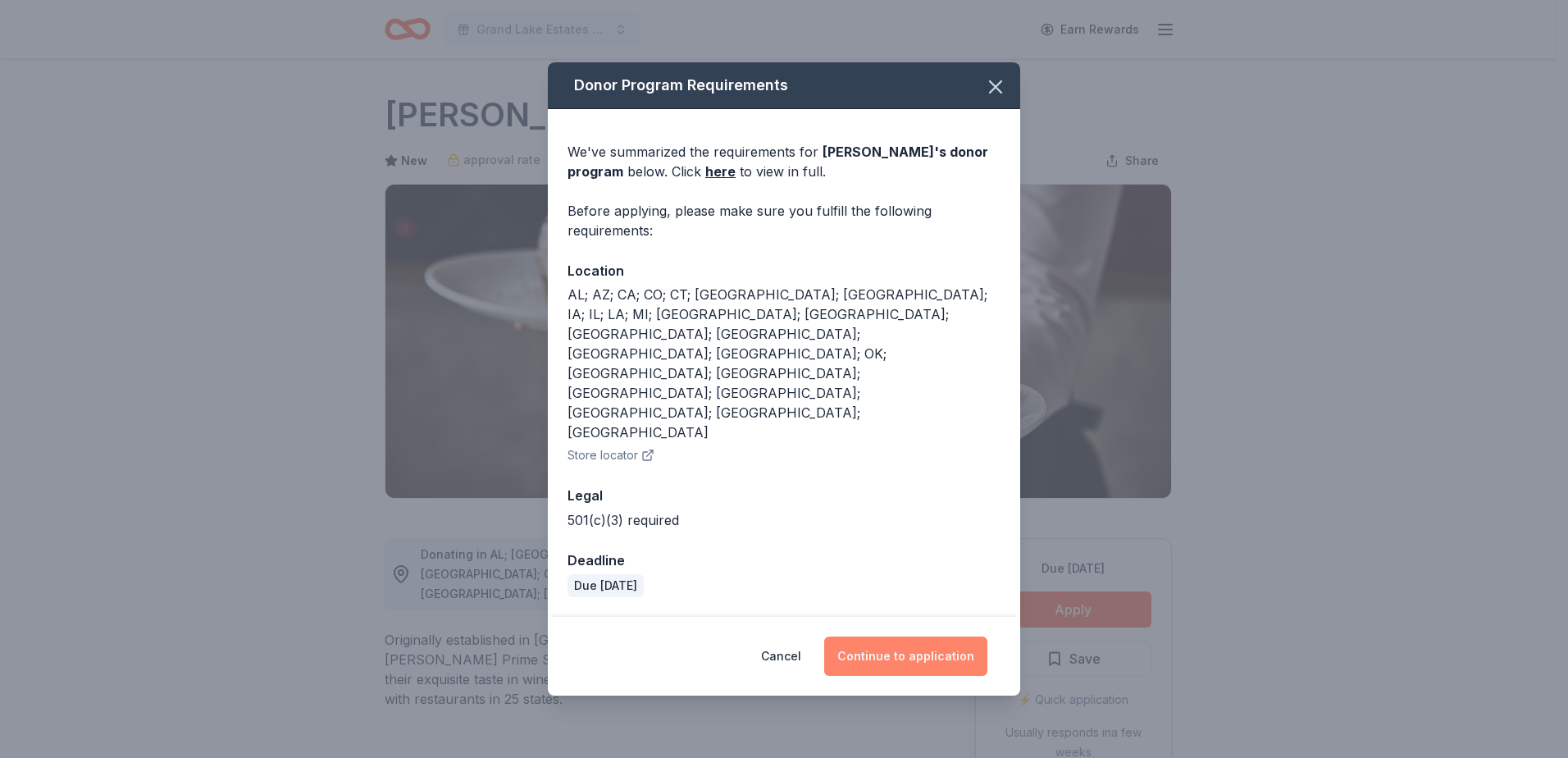
click at [916, 637] on button "Continue to application" at bounding box center [906, 656] width 163 height 39
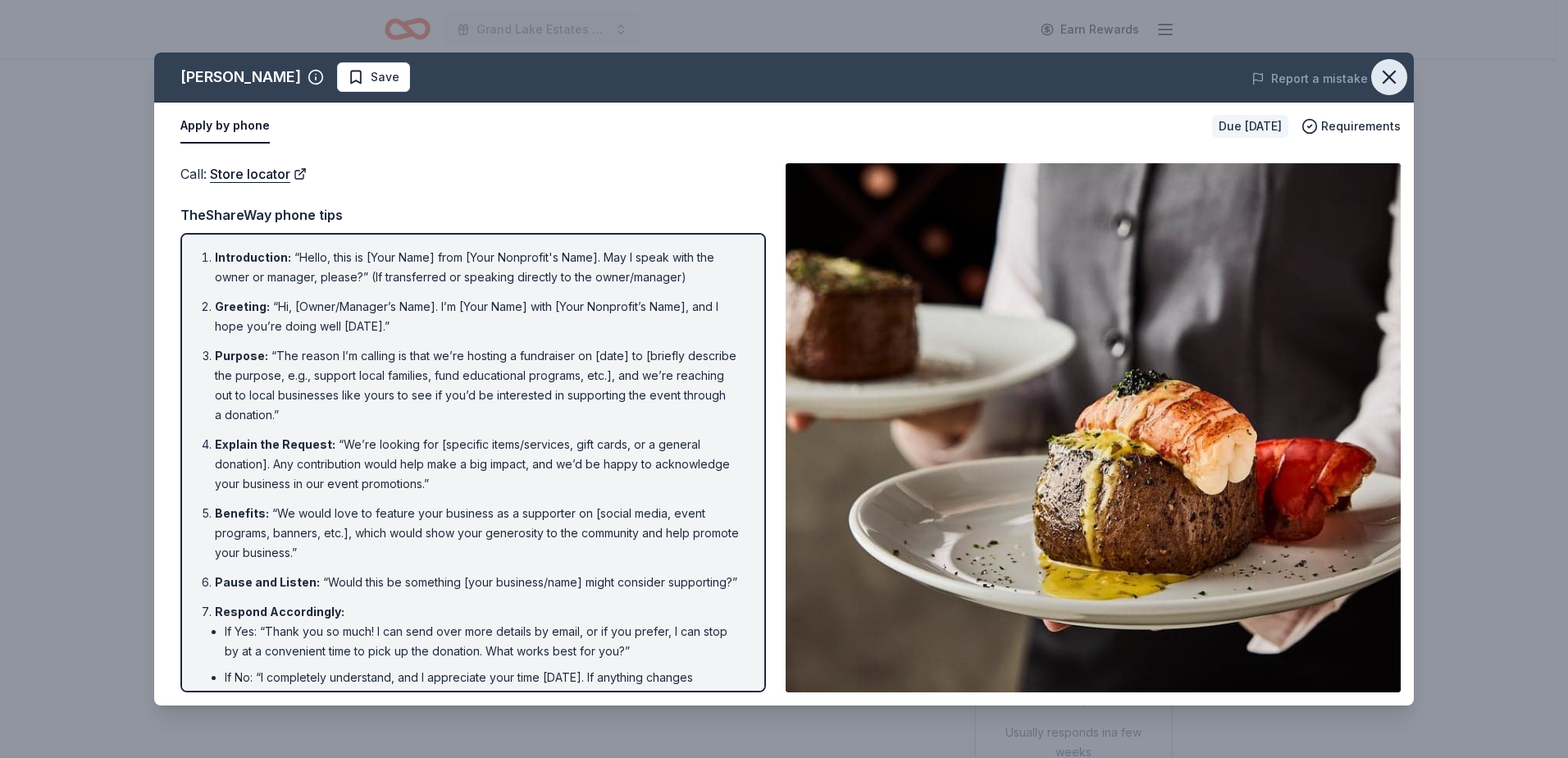
click at [1393, 78] on icon "button" at bounding box center [1389, 77] width 23 height 23
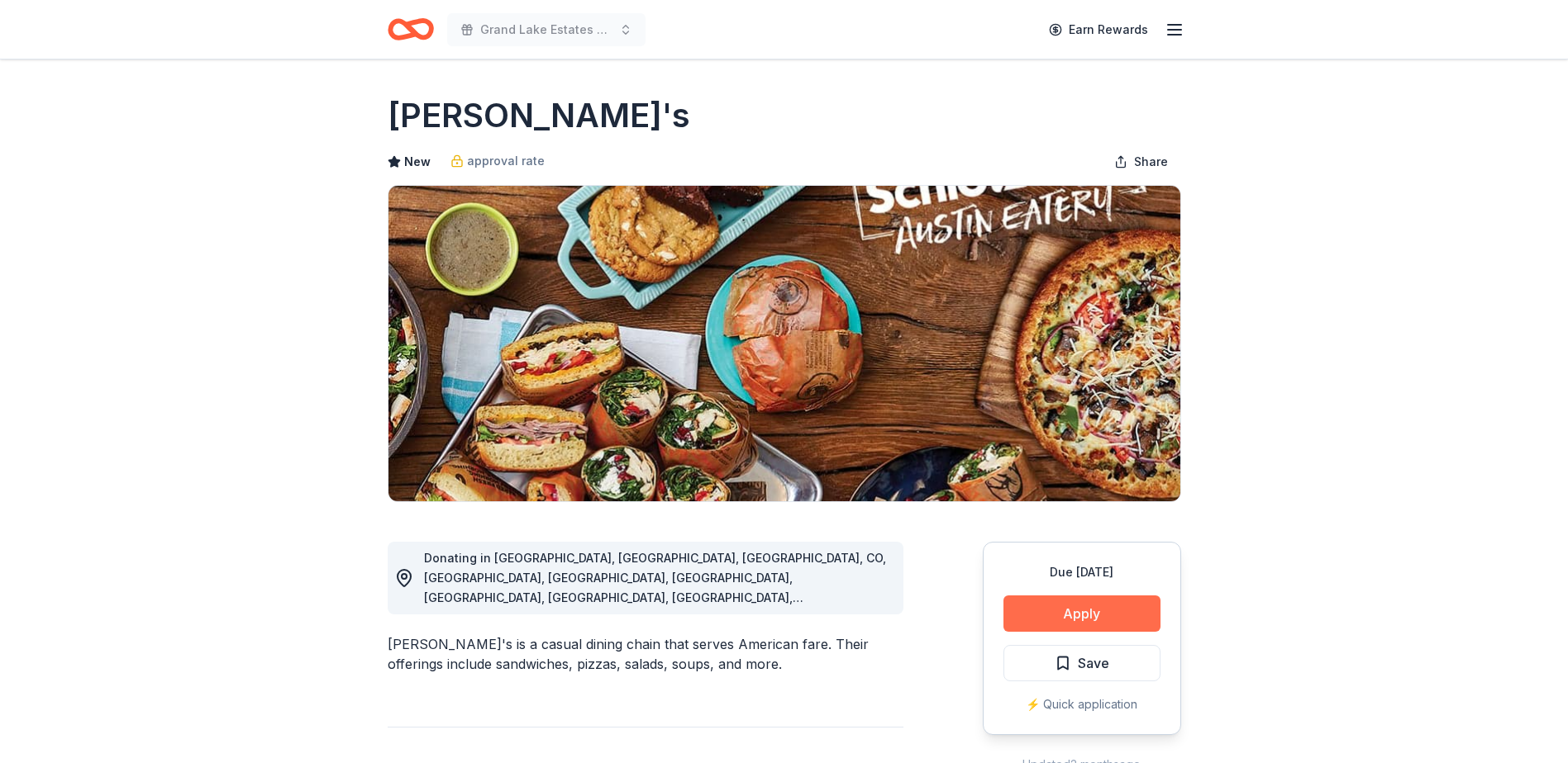
click at [1072, 612] on button "Apply" at bounding box center [1081, 614] width 157 height 37
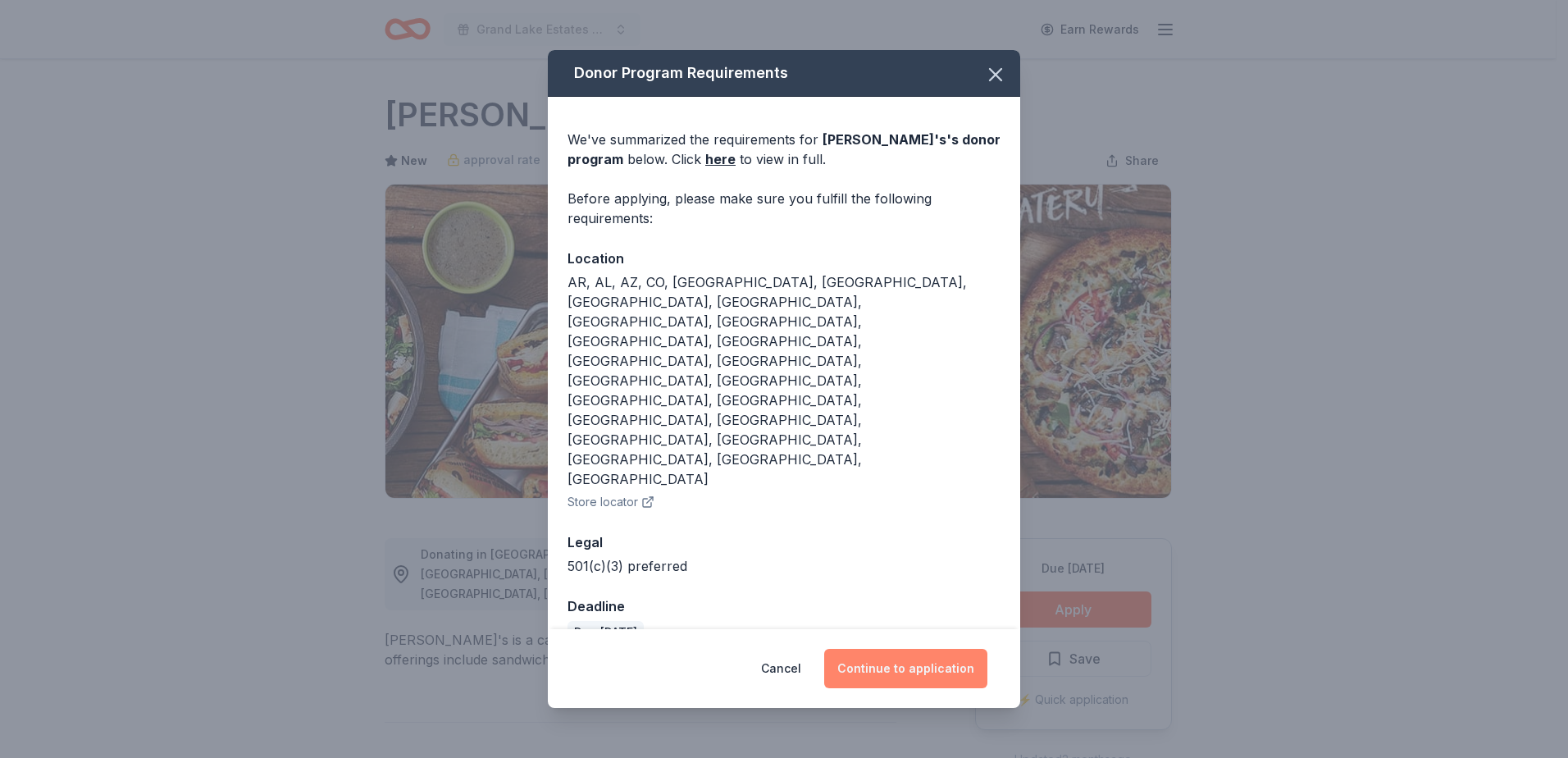
click at [916, 649] on button "Continue to application" at bounding box center [906, 668] width 163 height 39
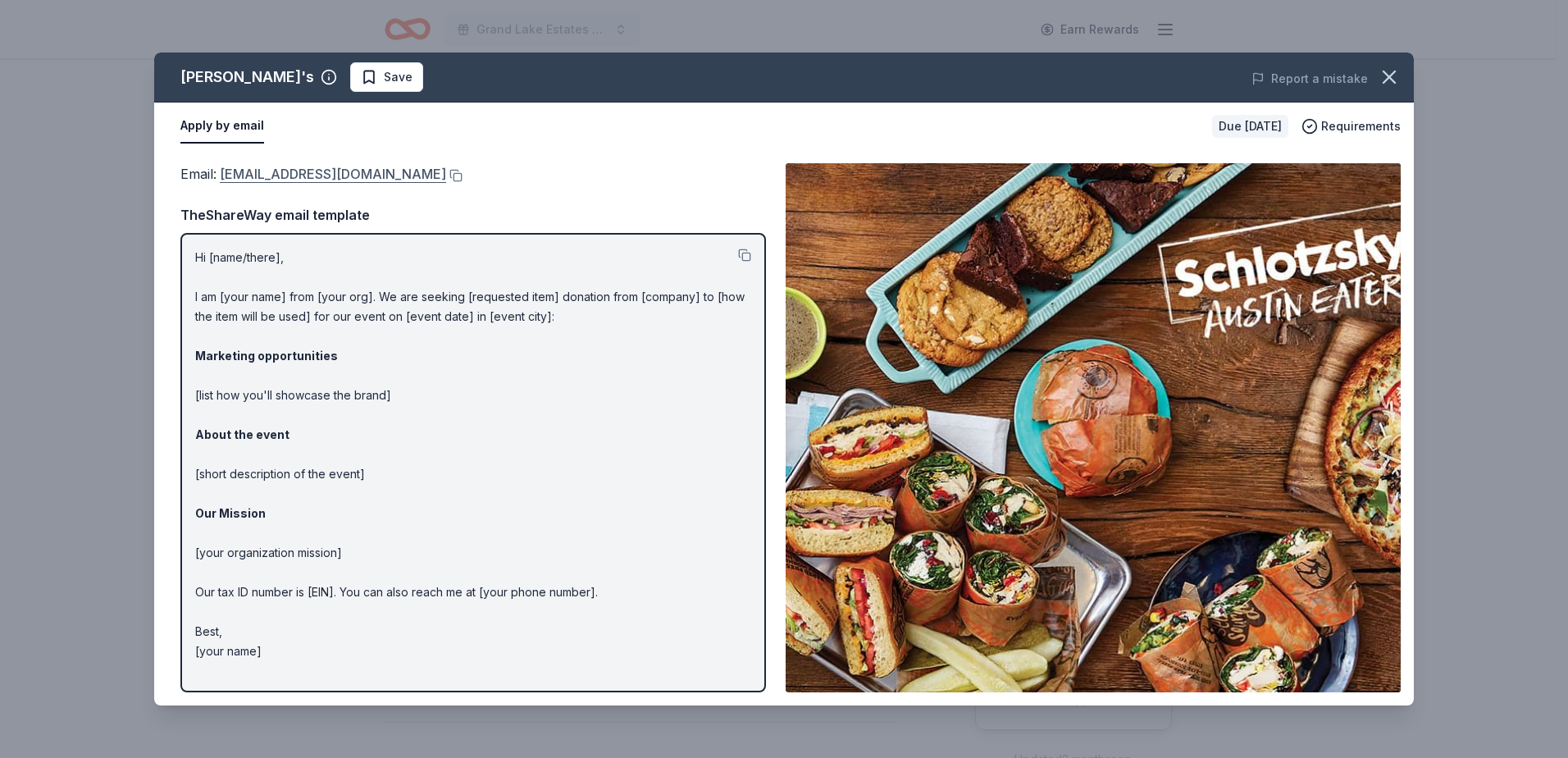
click at [257, 174] on link "donationrequests@schlotzskys.com" at bounding box center [333, 174] width 227 height 22
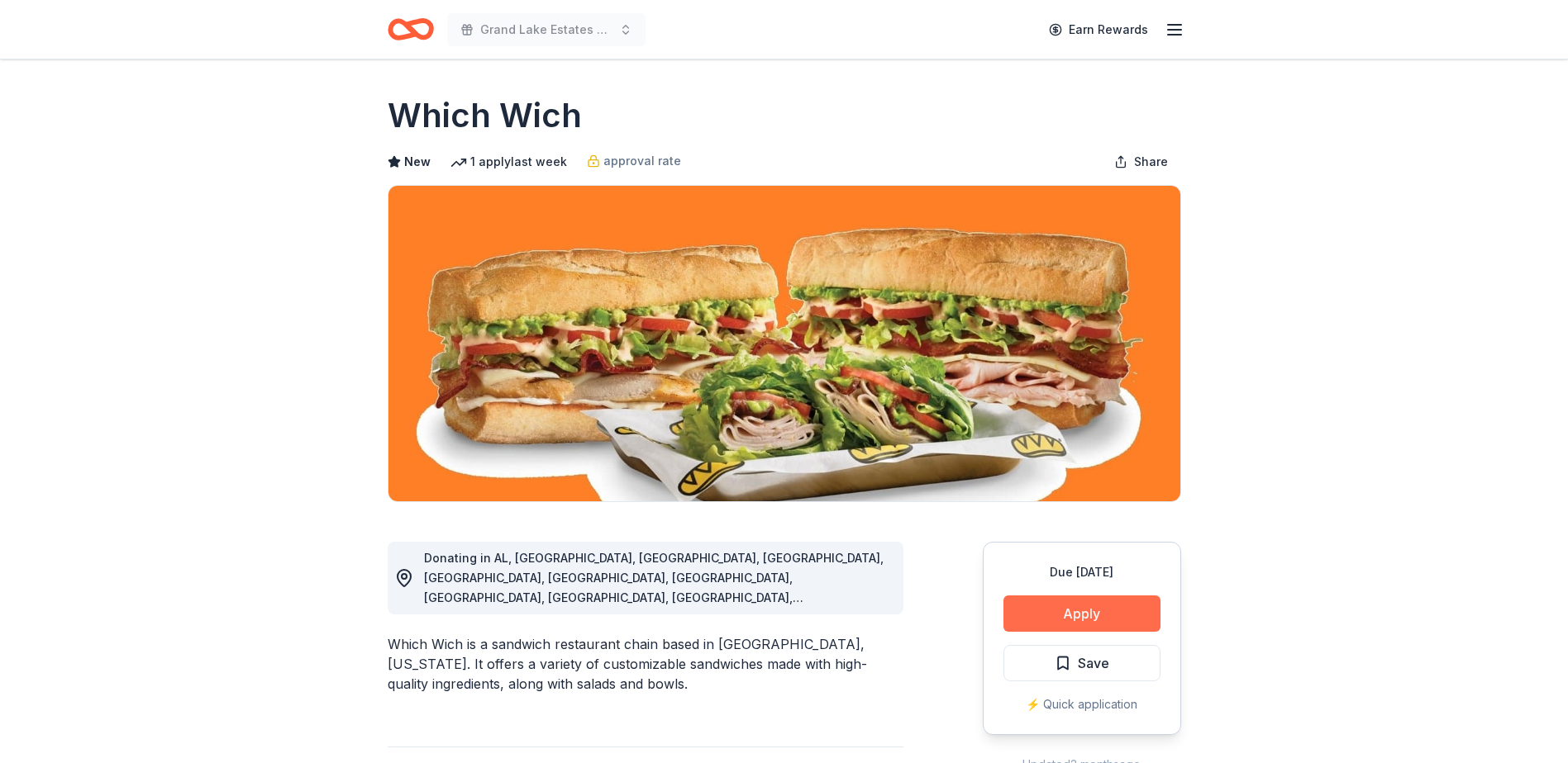
click at [1091, 612] on button "Apply" at bounding box center [1081, 614] width 157 height 37
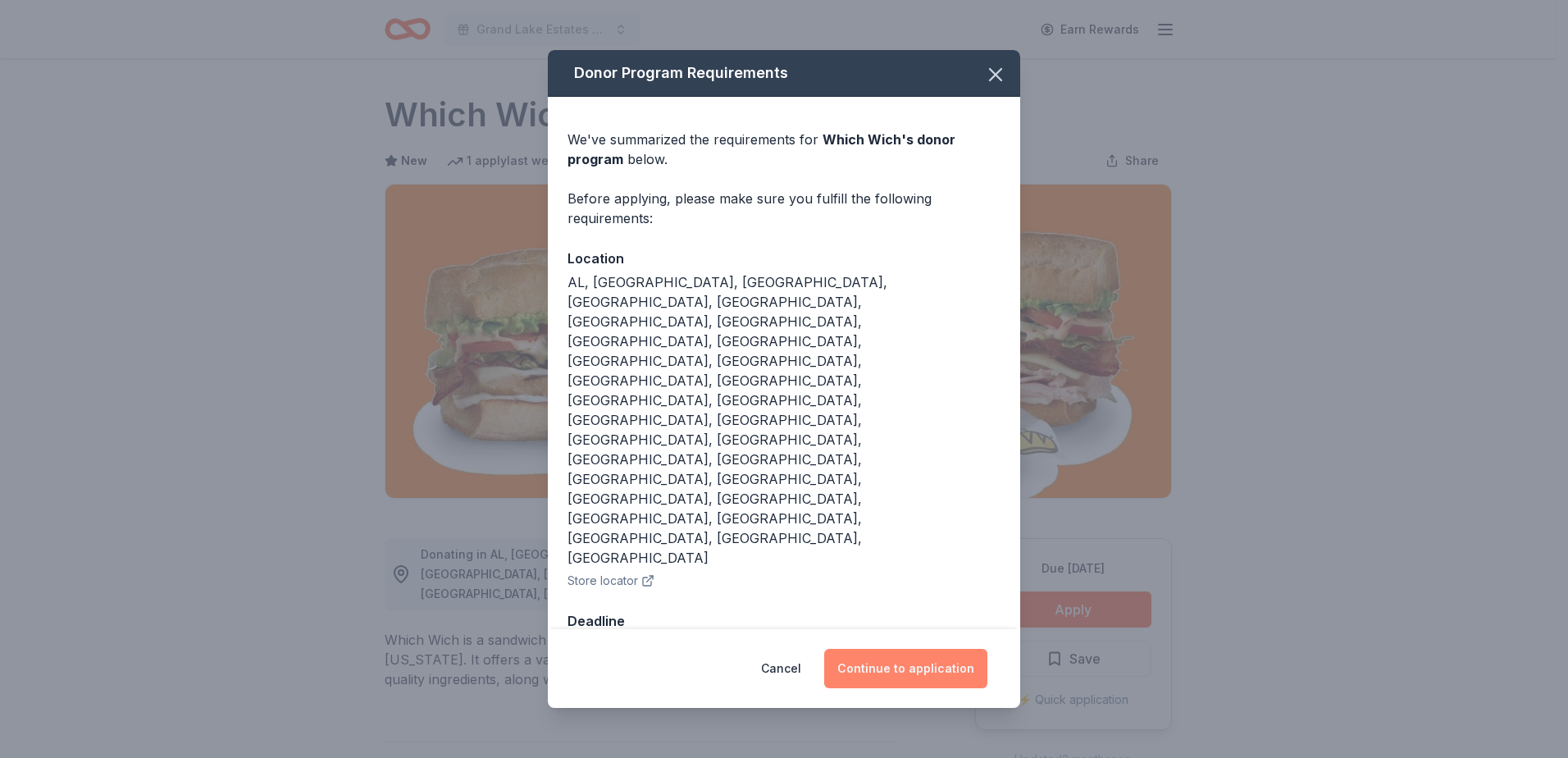
click at [915, 649] on button "Continue to application" at bounding box center [906, 668] width 163 height 39
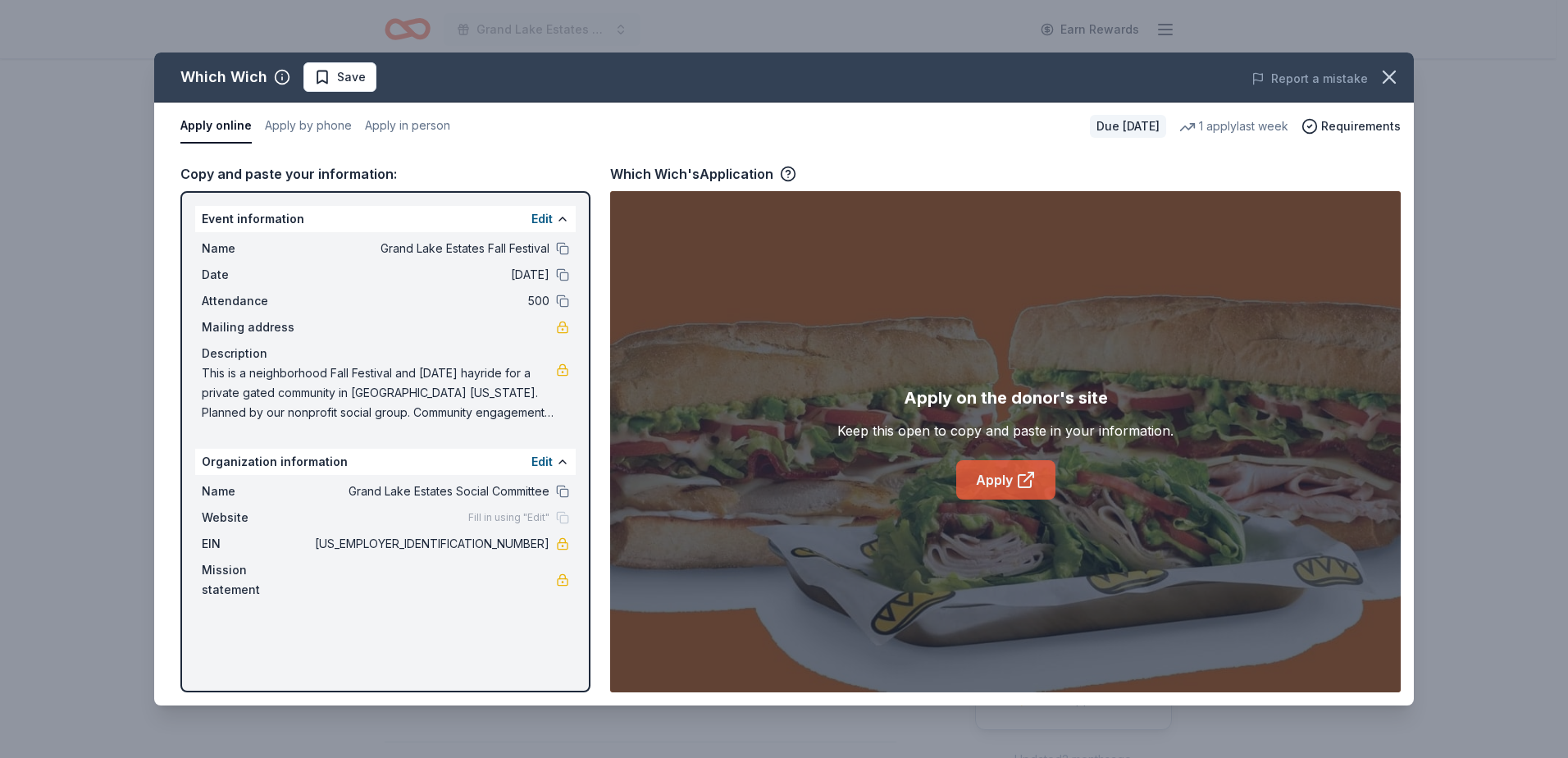
click at [1003, 490] on link "Apply" at bounding box center [1006, 480] width 99 height 39
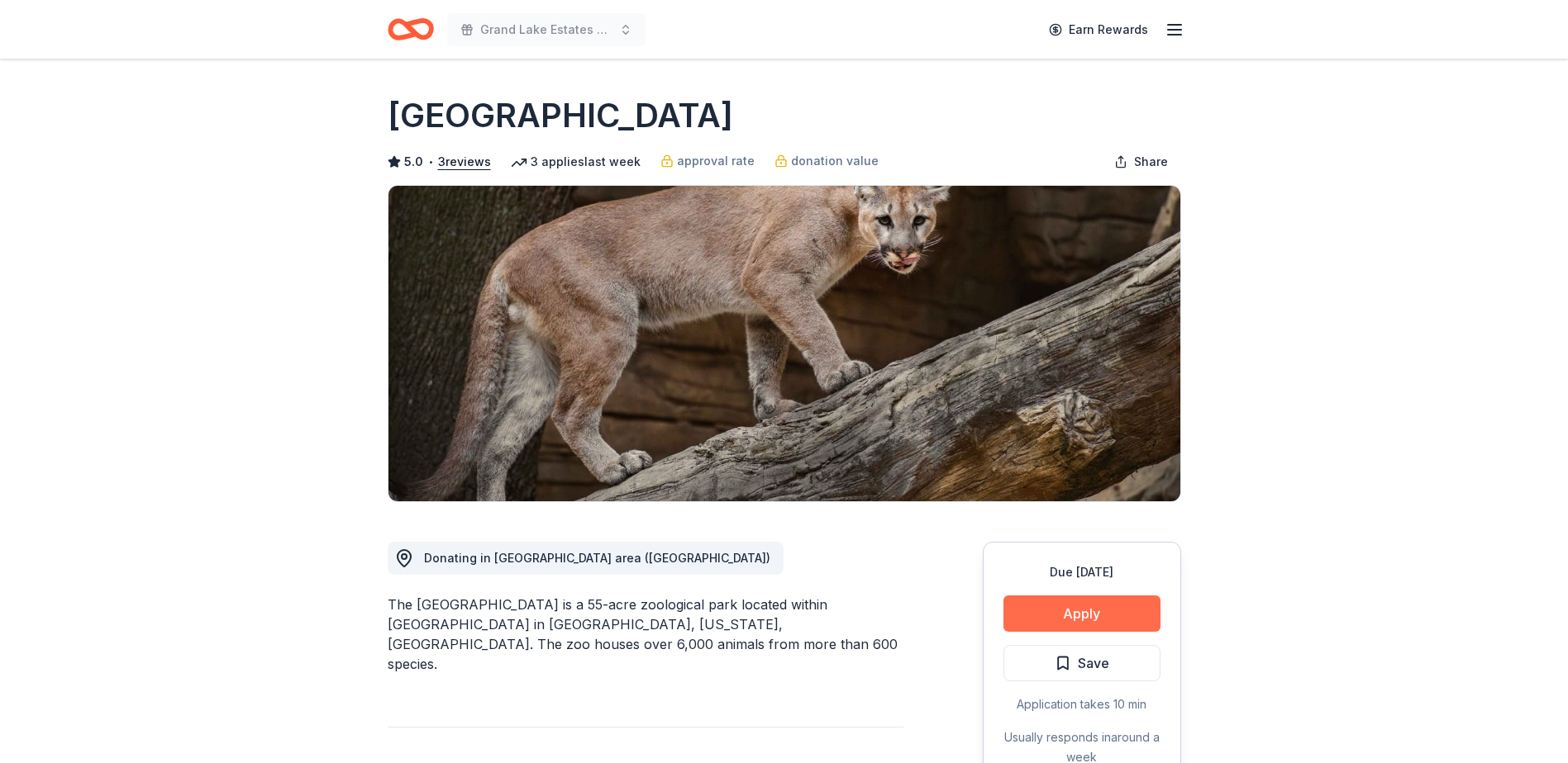
click at [1072, 619] on button "Apply" at bounding box center [1081, 614] width 157 height 37
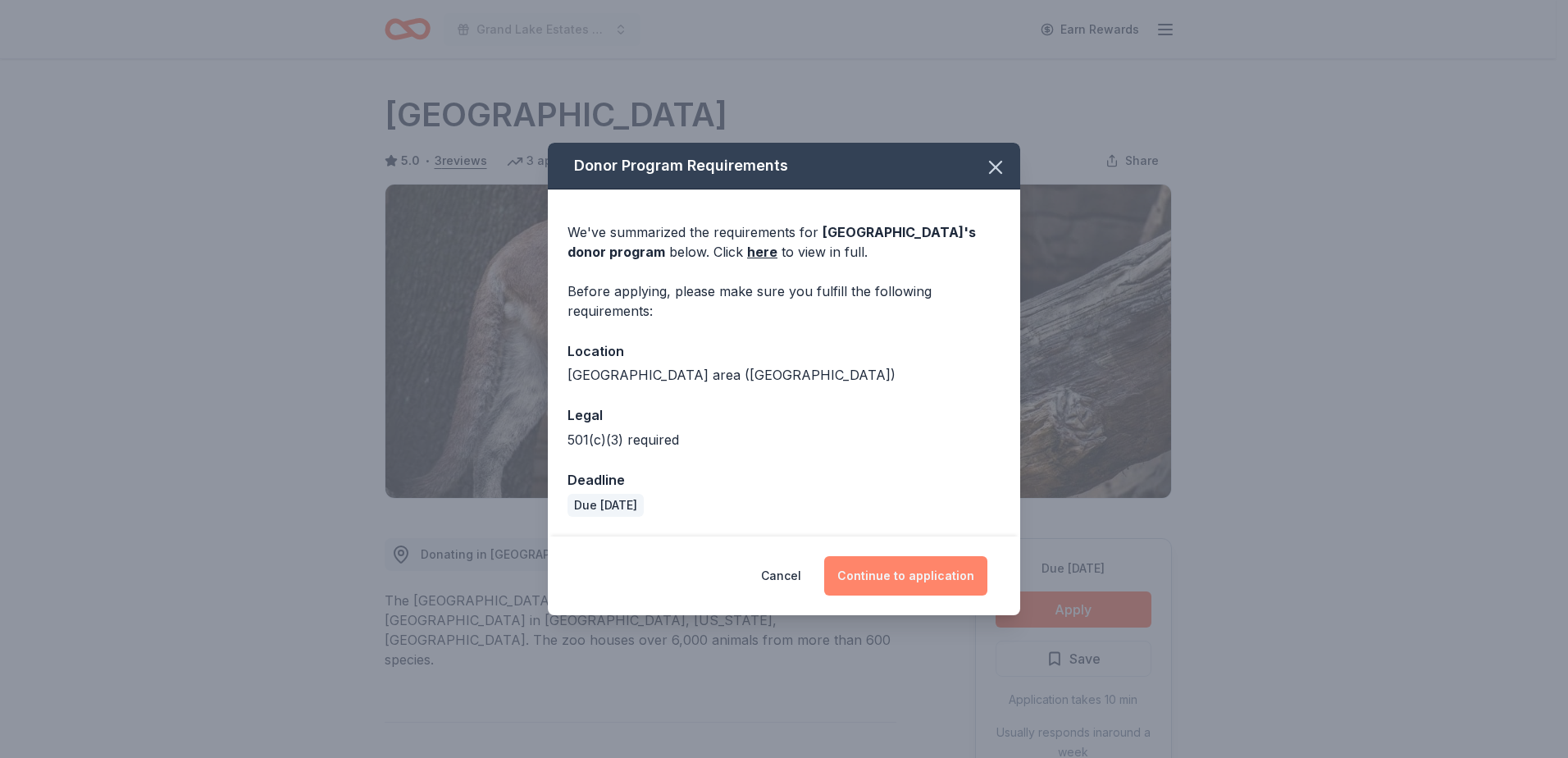
click at [907, 581] on button "Continue to application" at bounding box center [906, 575] width 163 height 39
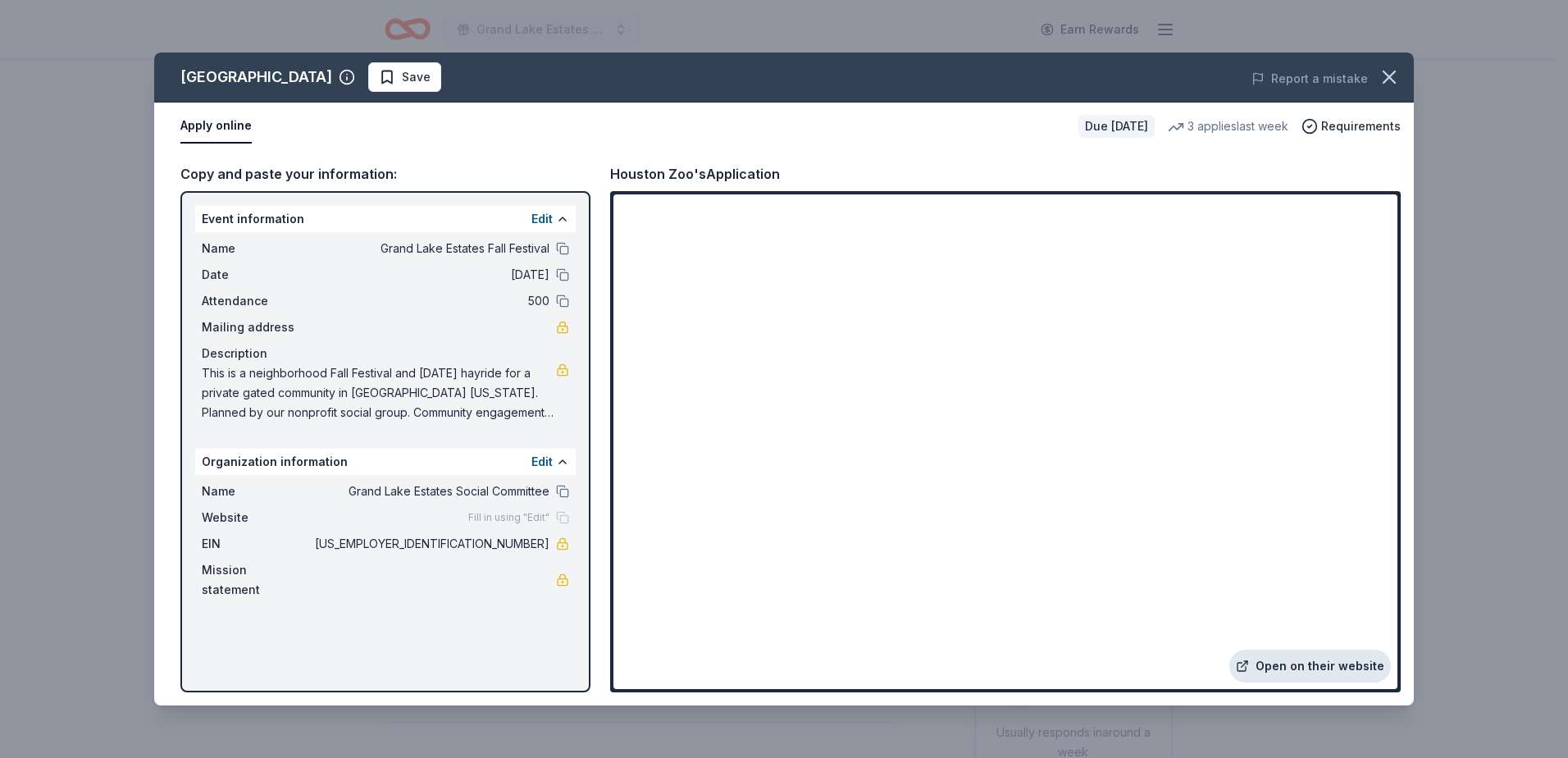
click at [1314, 662] on link "Open on their website" at bounding box center [1310, 667] width 162 height 33
click at [1288, 668] on link "Open on their website" at bounding box center [1310, 667] width 162 height 33
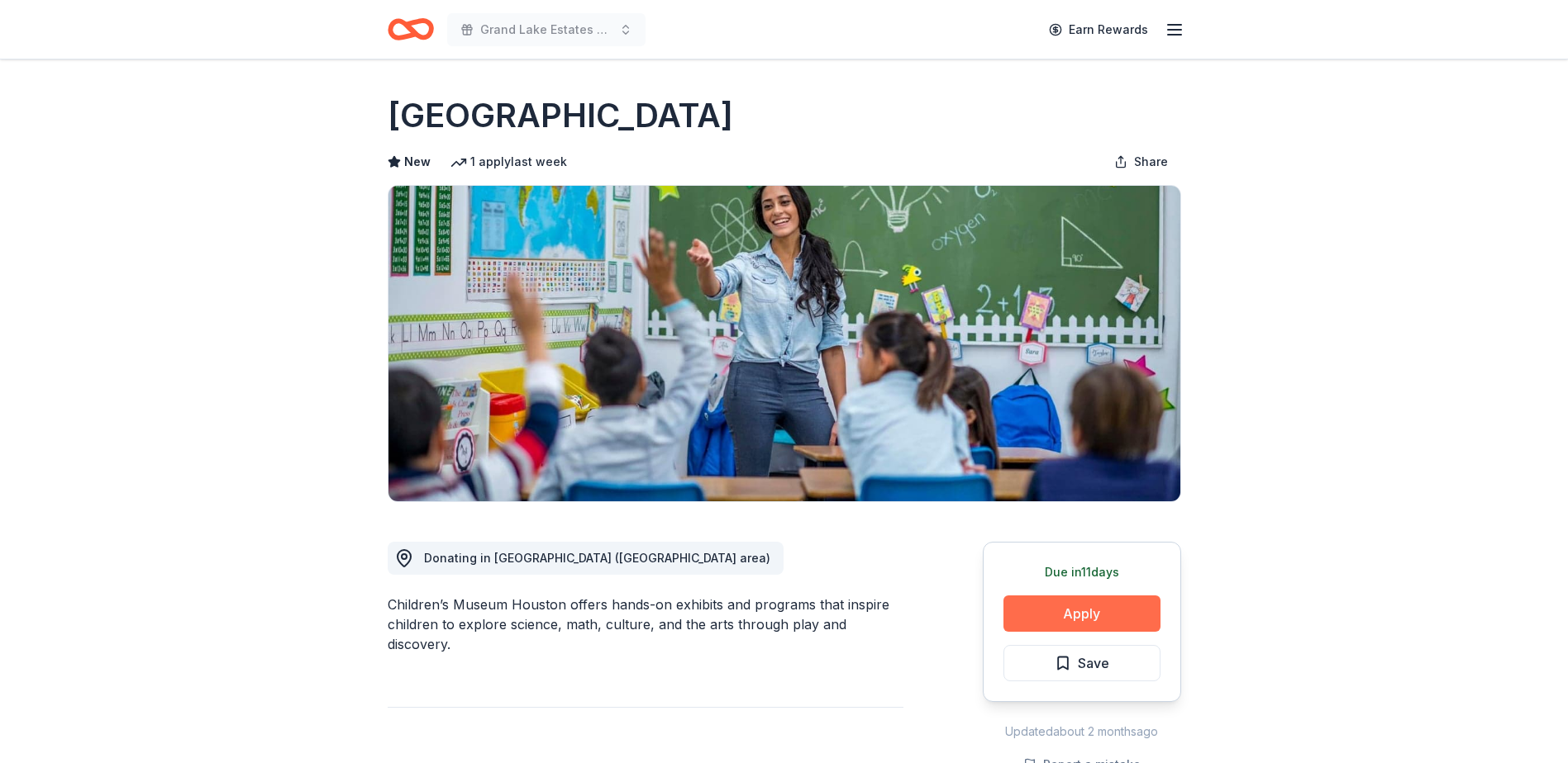
click at [1072, 625] on button "Apply" at bounding box center [1081, 614] width 157 height 37
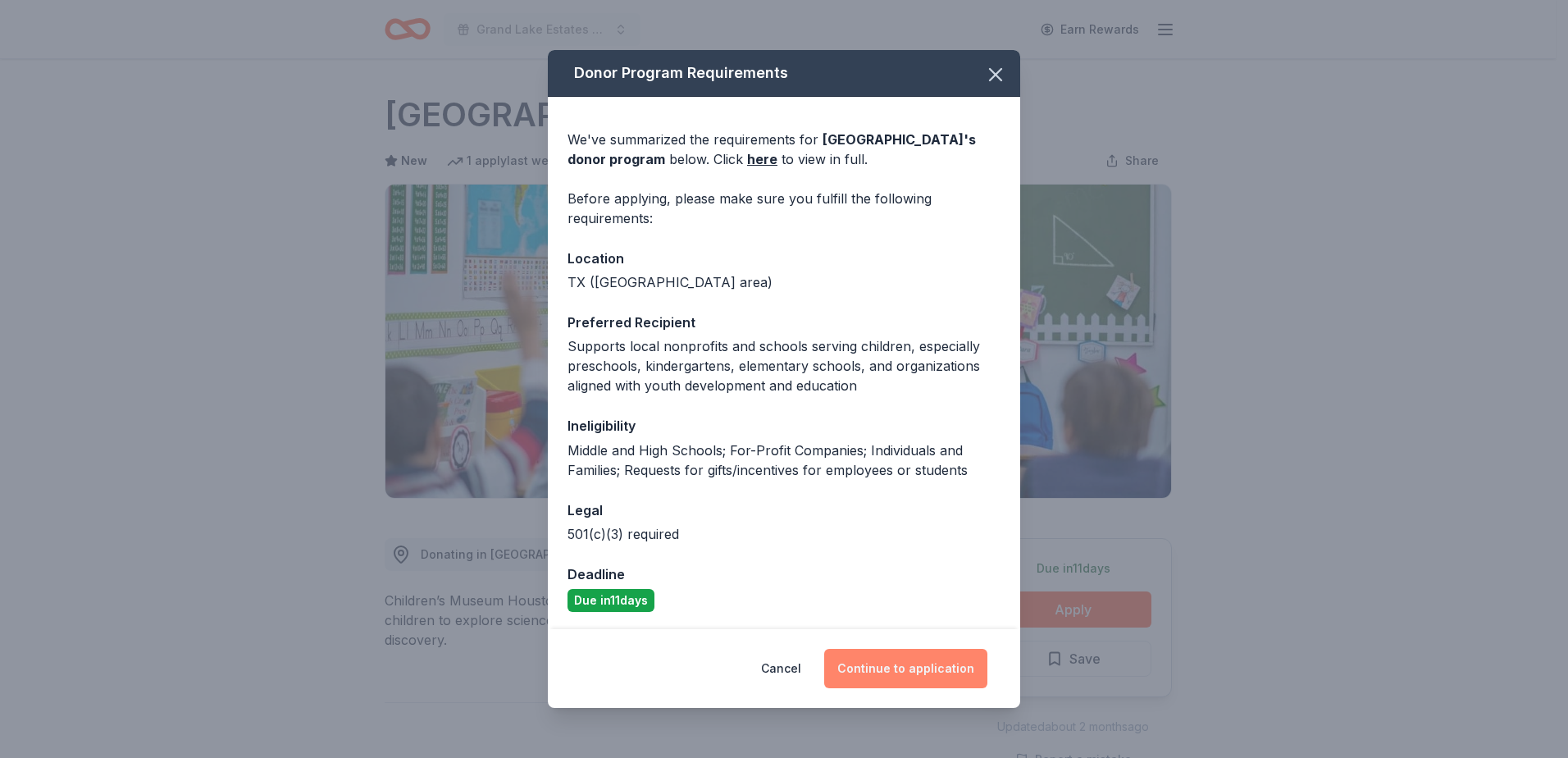
click at [910, 668] on button "Continue to application" at bounding box center [906, 668] width 163 height 39
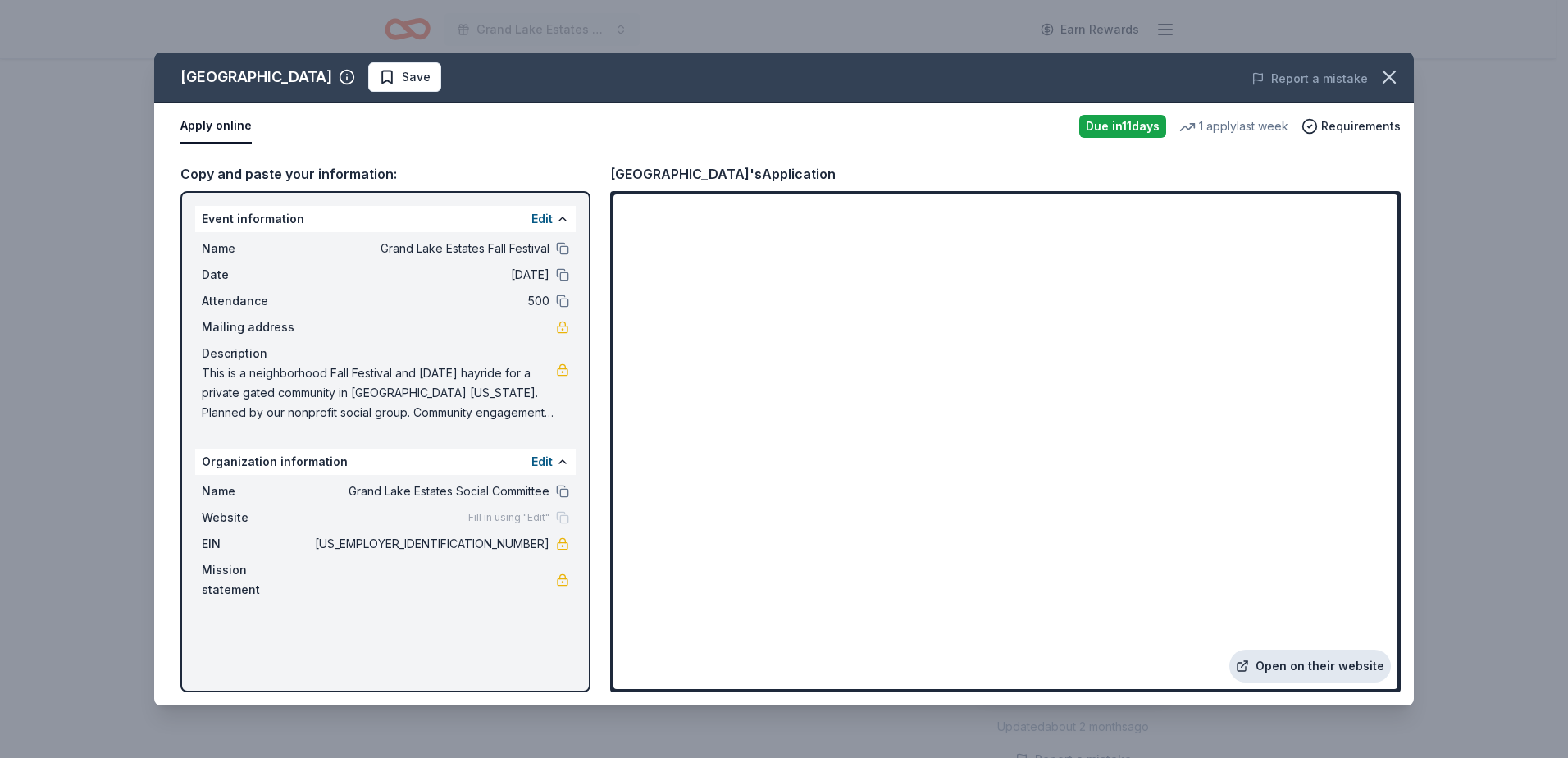
click at [1283, 665] on link "Open on their website" at bounding box center [1310, 667] width 162 height 33
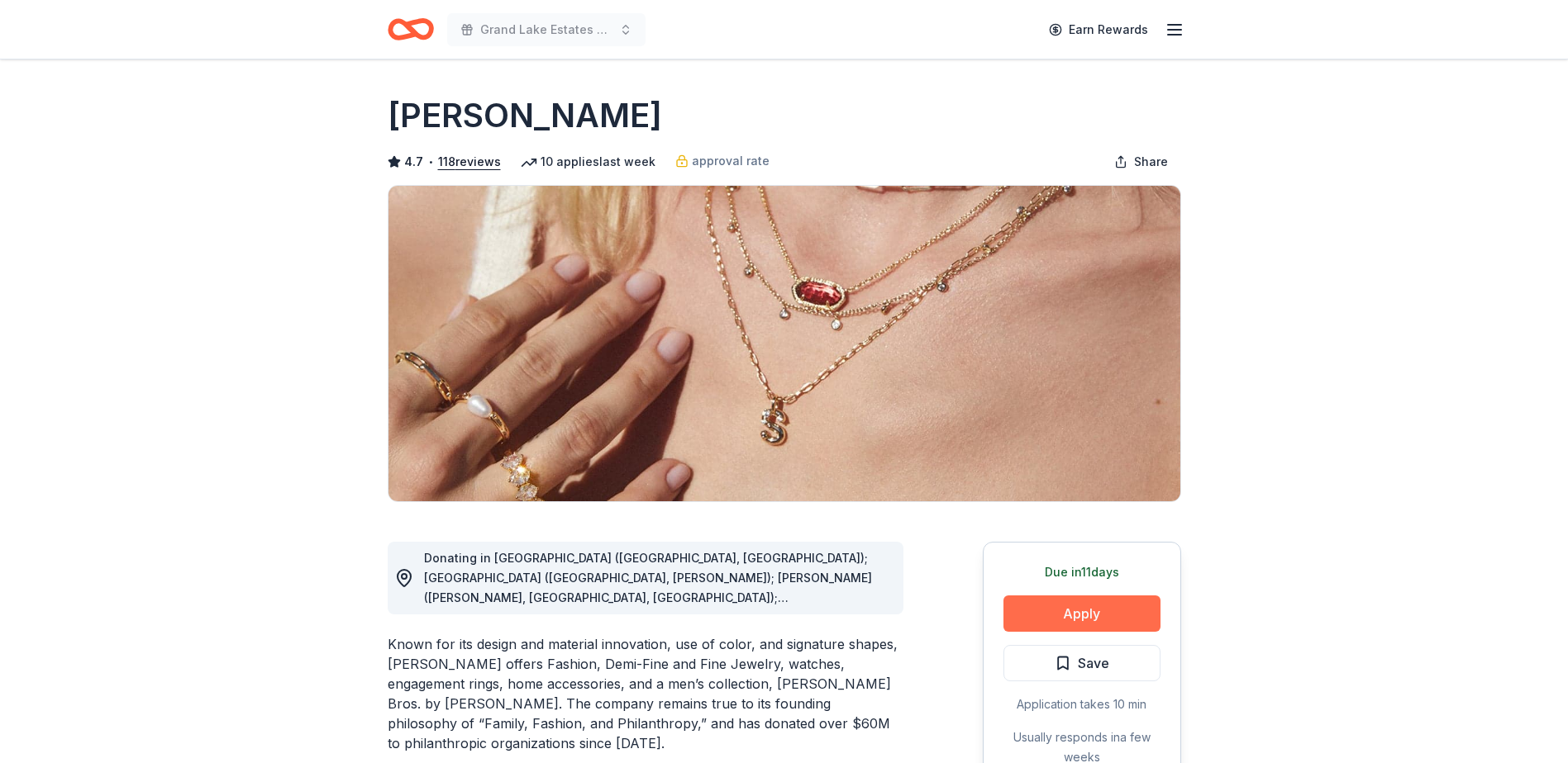
click at [1086, 616] on button "Apply" at bounding box center [1081, 614] width 157 height 37
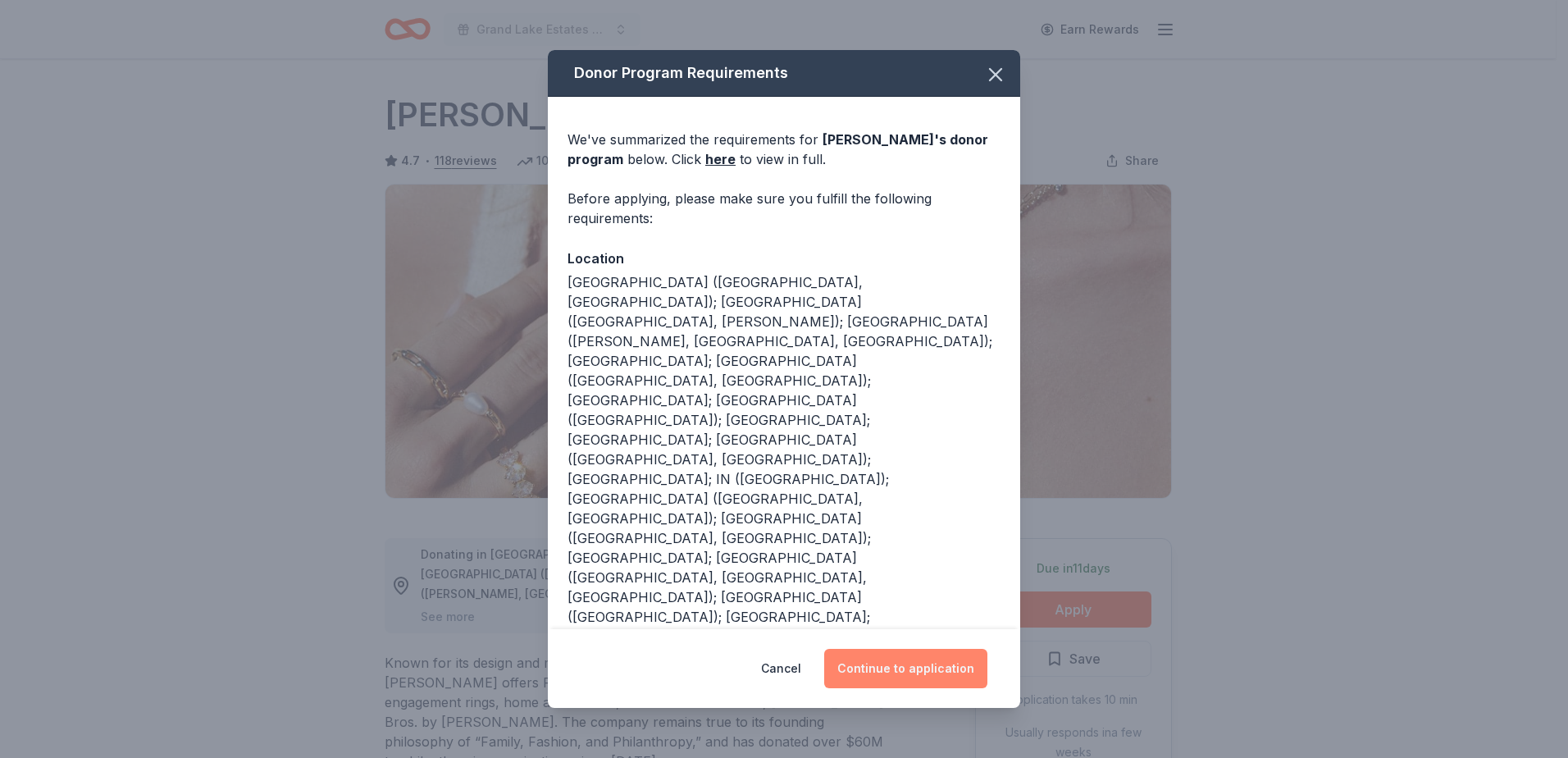
click at [925, 677] on button "Continue to application" at bounding box center [906, 668] width 163 height 39
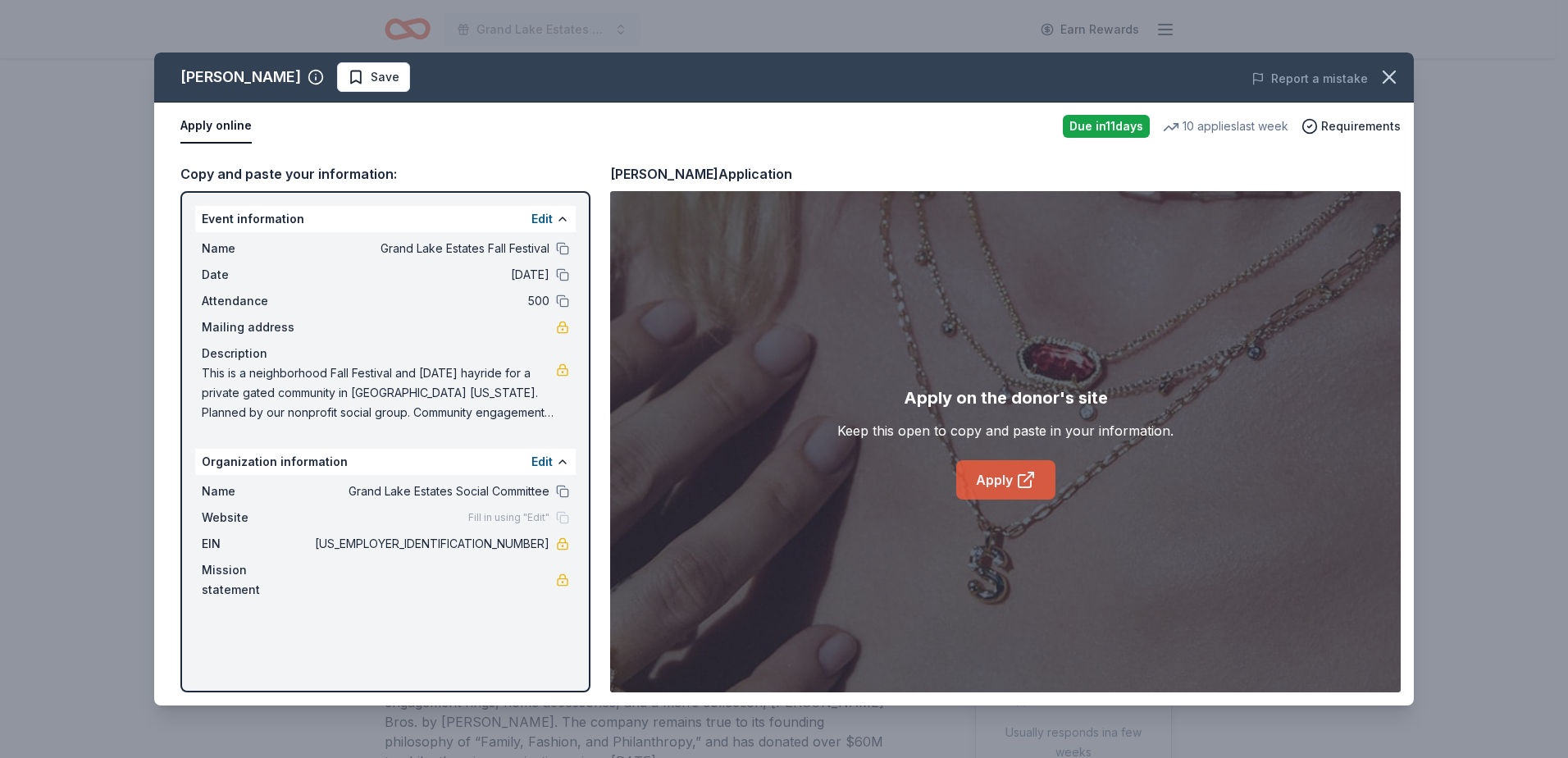
click at [1022, 473] on icon at bounding box center [1026, 480] width 20 height 20
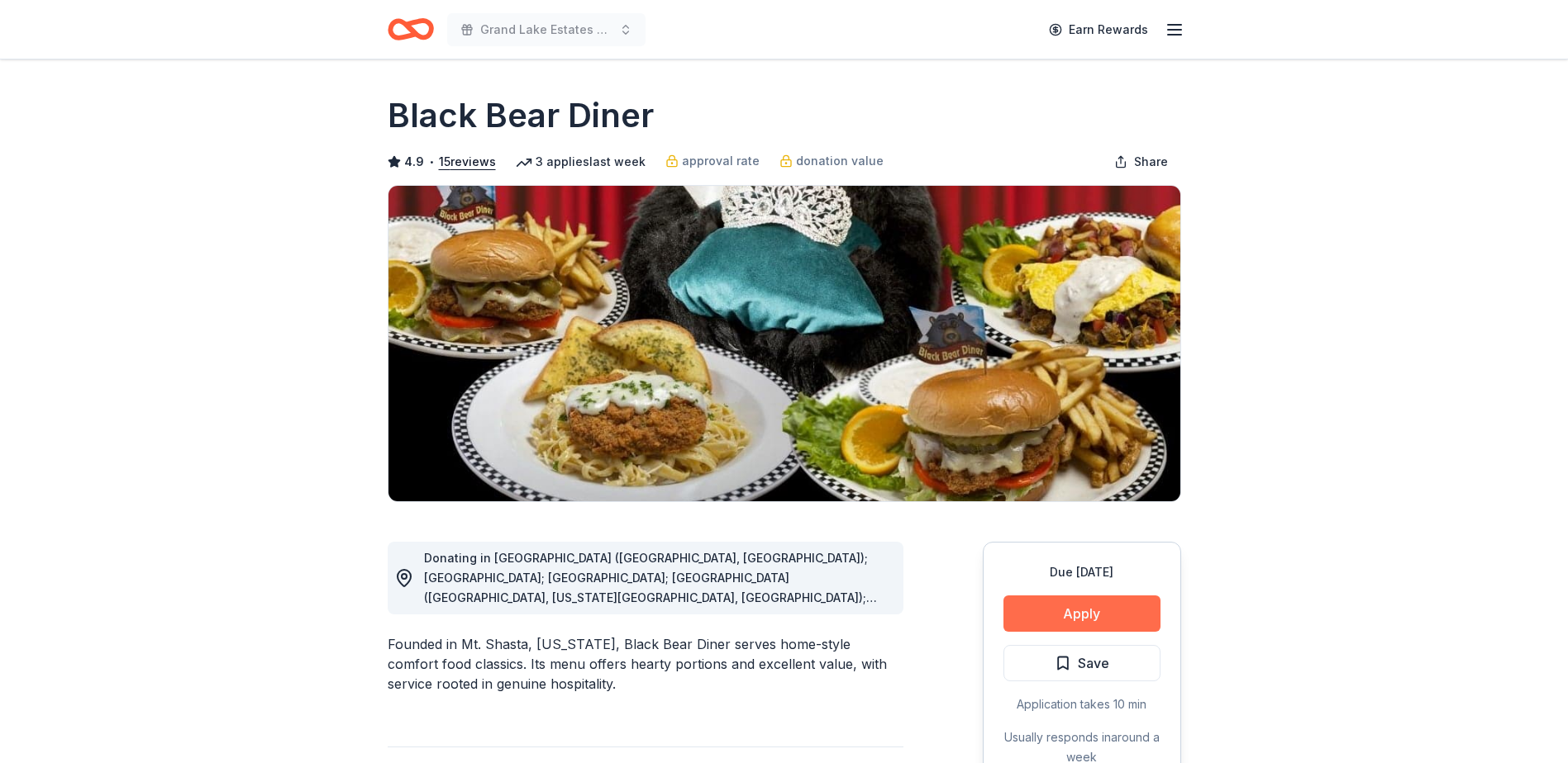
click at [1122, 618] on button "Apply" at bounding box center [1081, 614] width 157 height 37
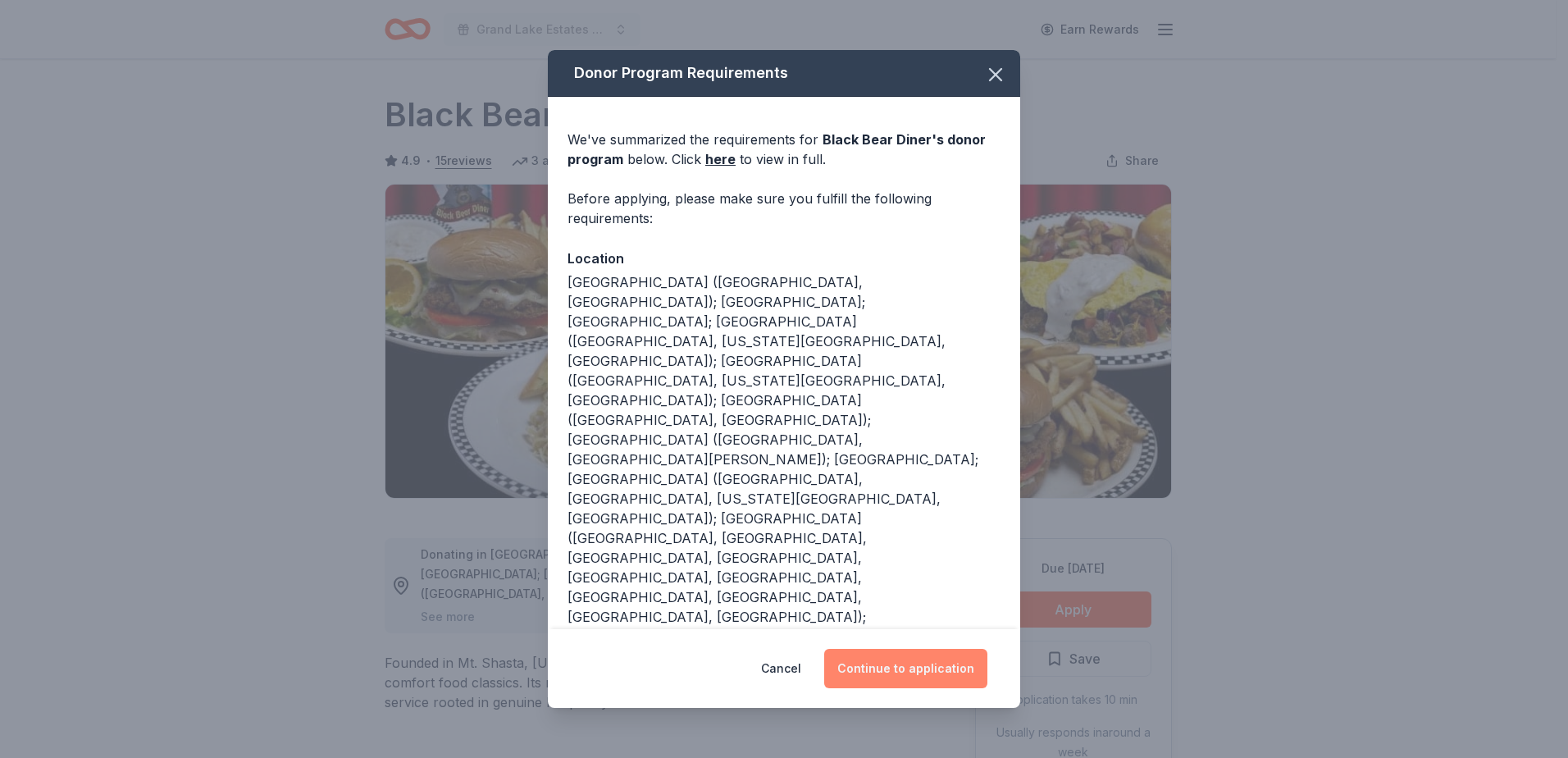
click at [922, 649] on button "Continue to application" at bounding box center [906, 668] width 163 height 39
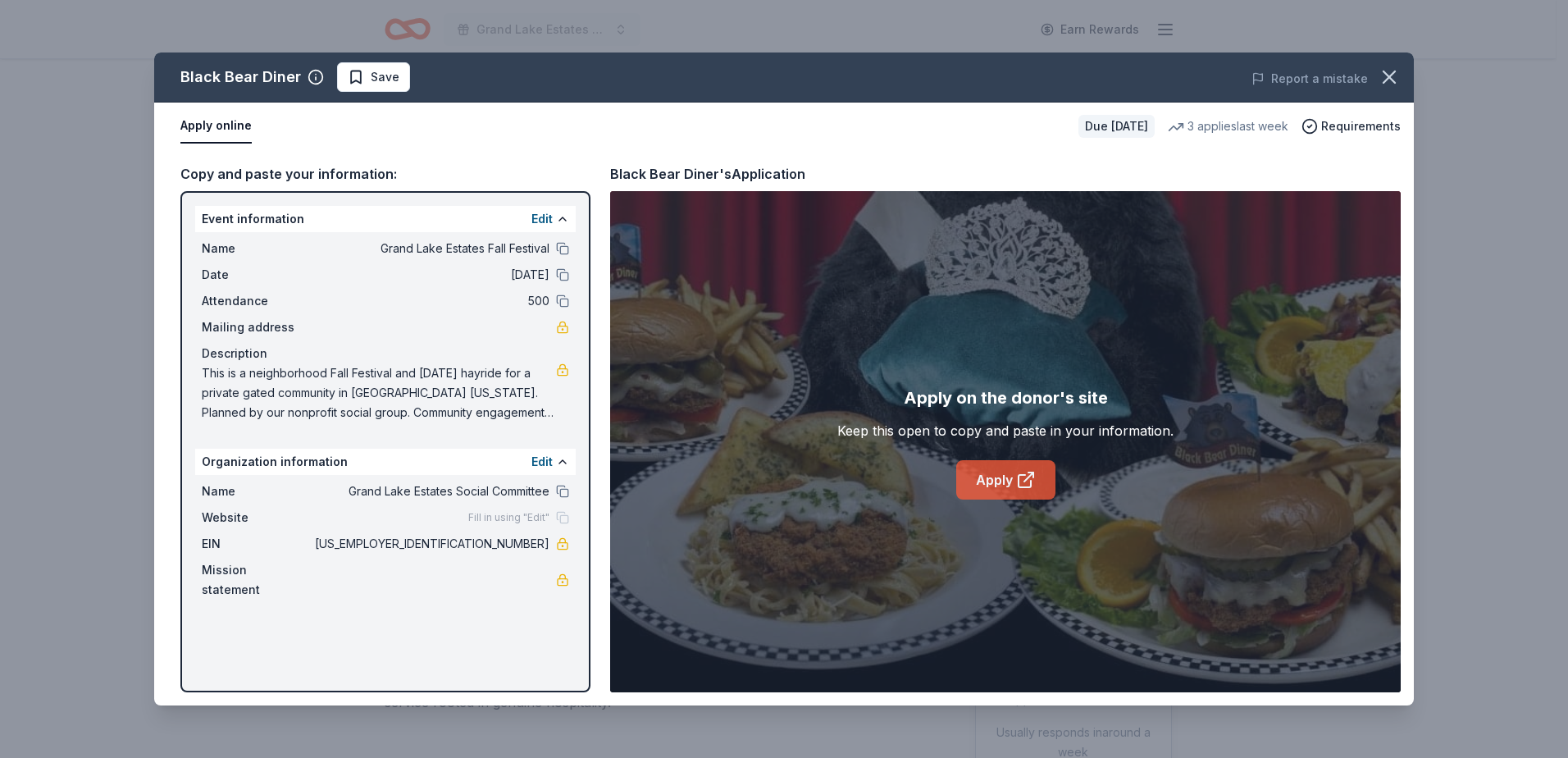
click at [1019, 479] on icon at bounding box center [1025, 482] width 12 height 12
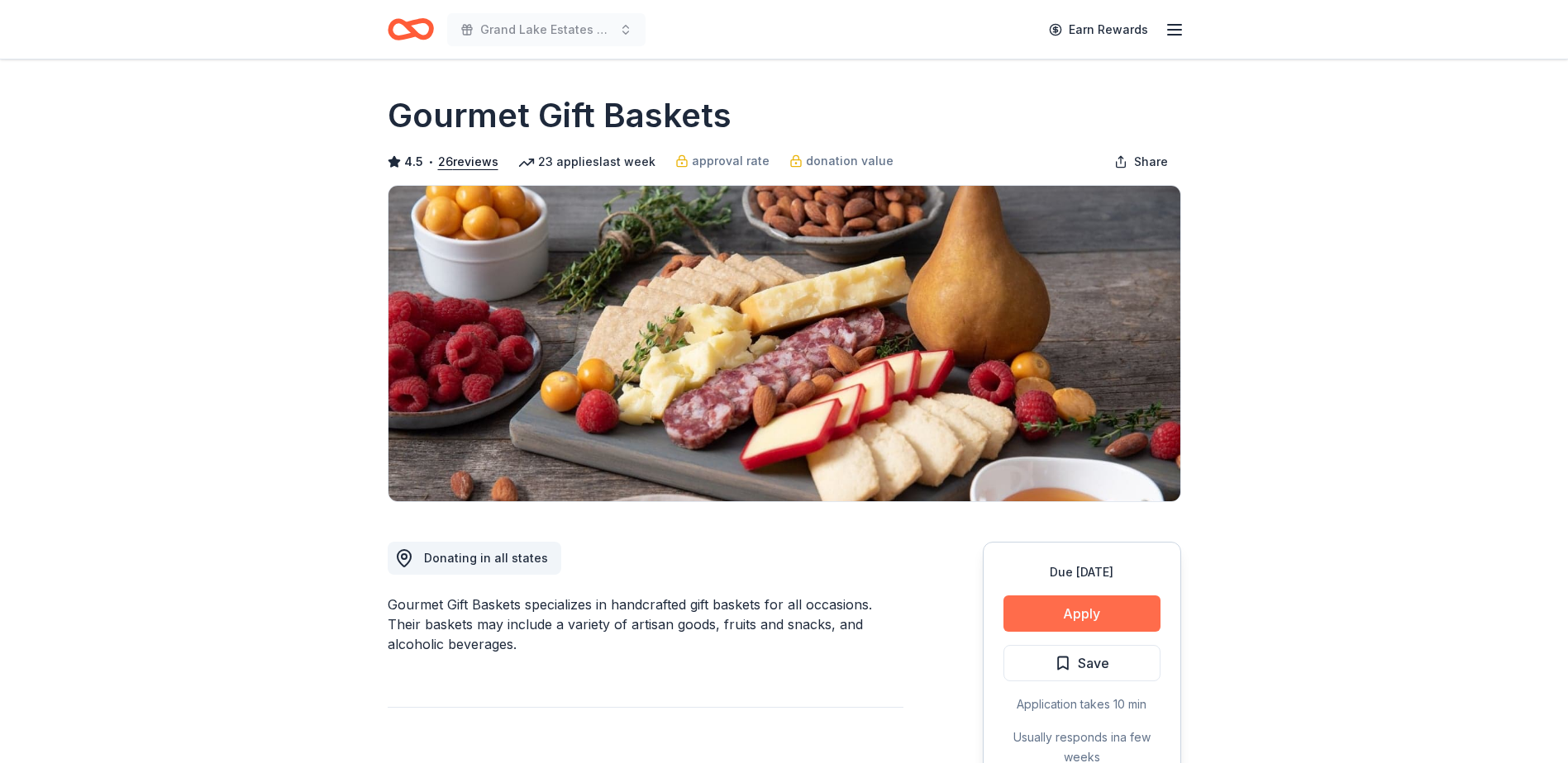
click at [1082, 613] on button "Apply" at bounding box center [1081, 614] width 157 height 37
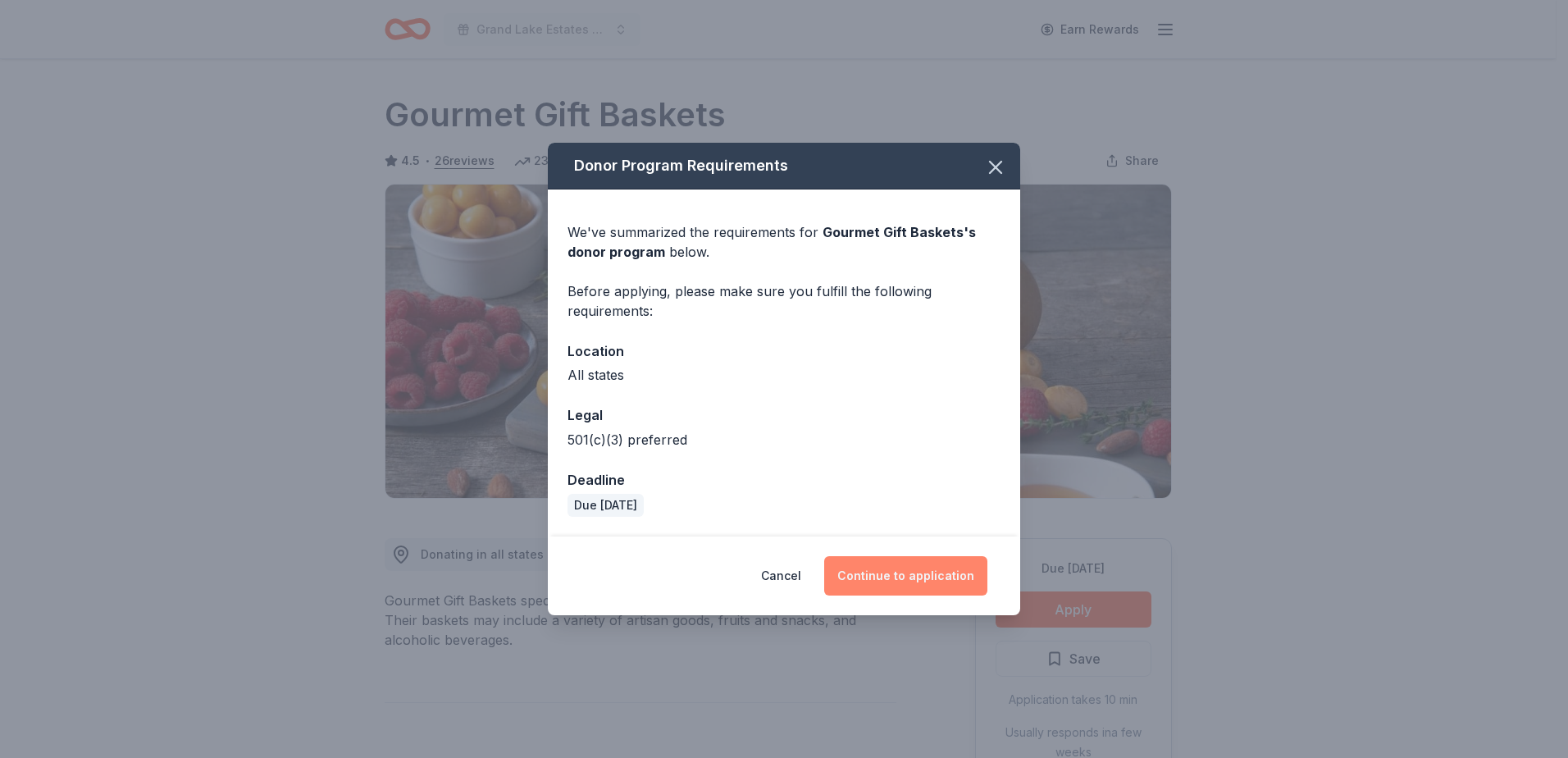
click at [928, 562] on button "Continue to application" at bounding box center [906, 575] width 163 height 39
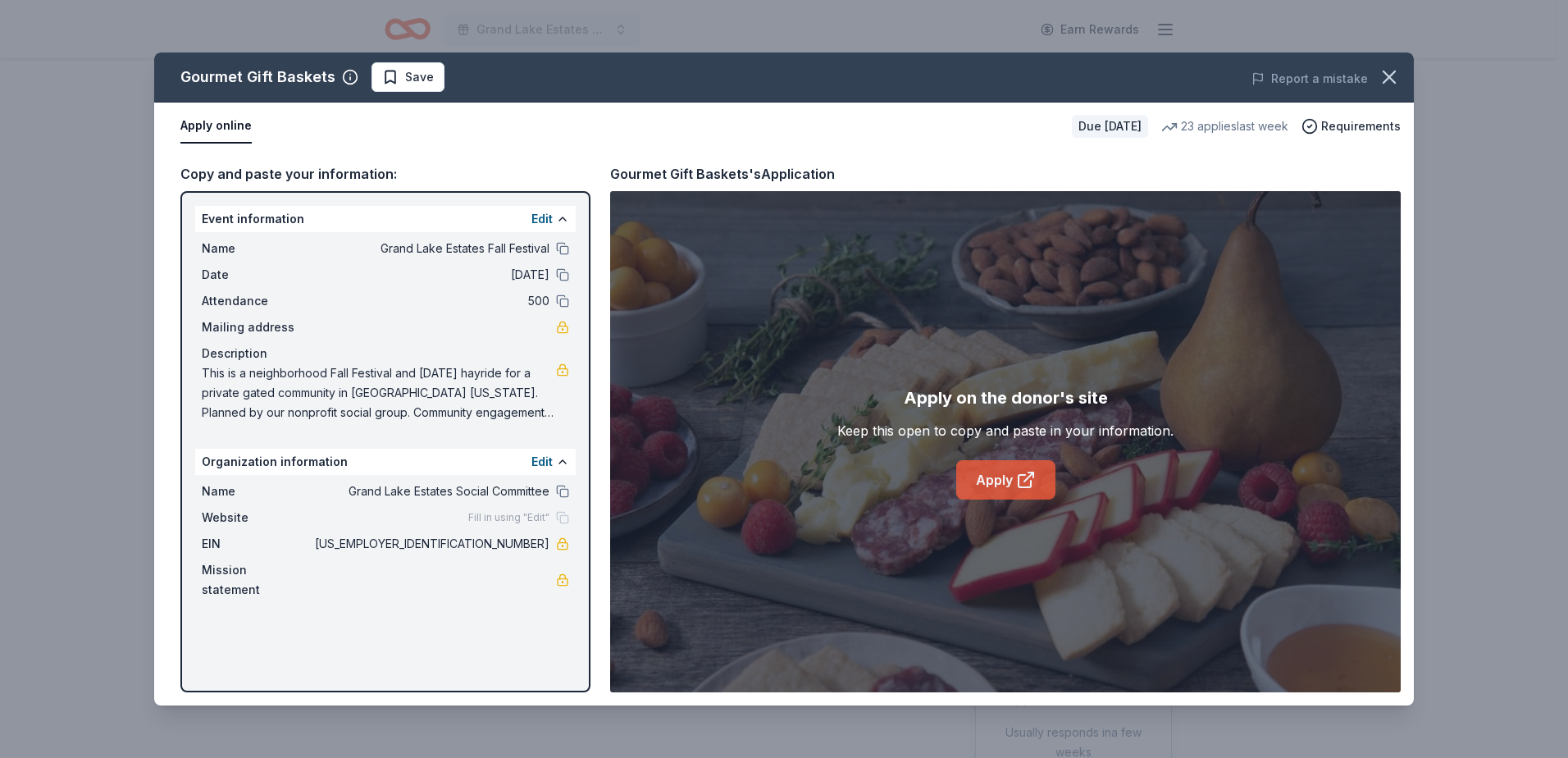
click at [1030, 469] on link "Apply" at bounding box center [1006, 480] width 99 height 39
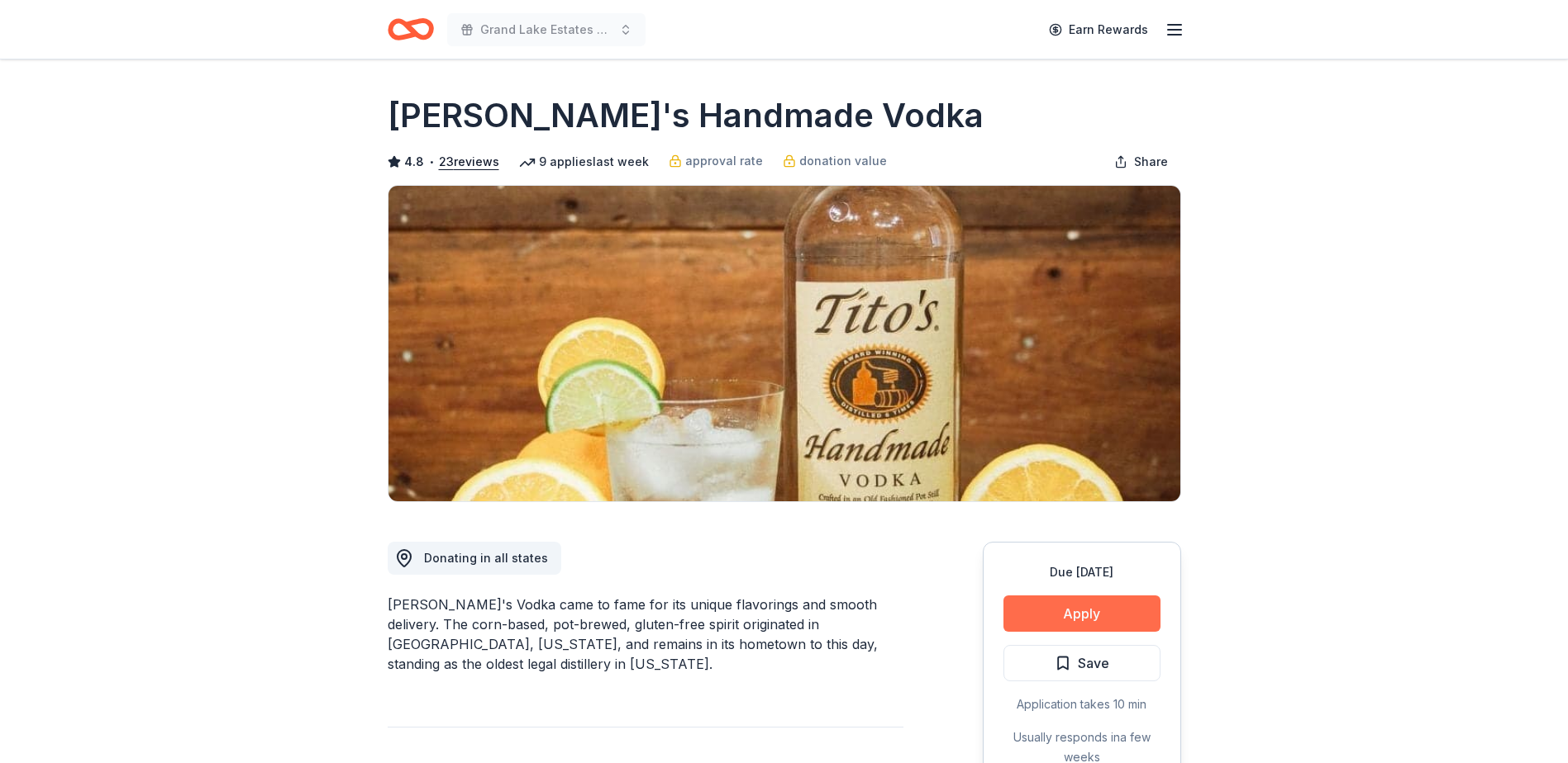
click at [1092, 615] on button "Apply" at bounding box center [1081, 614] width 157 height 37
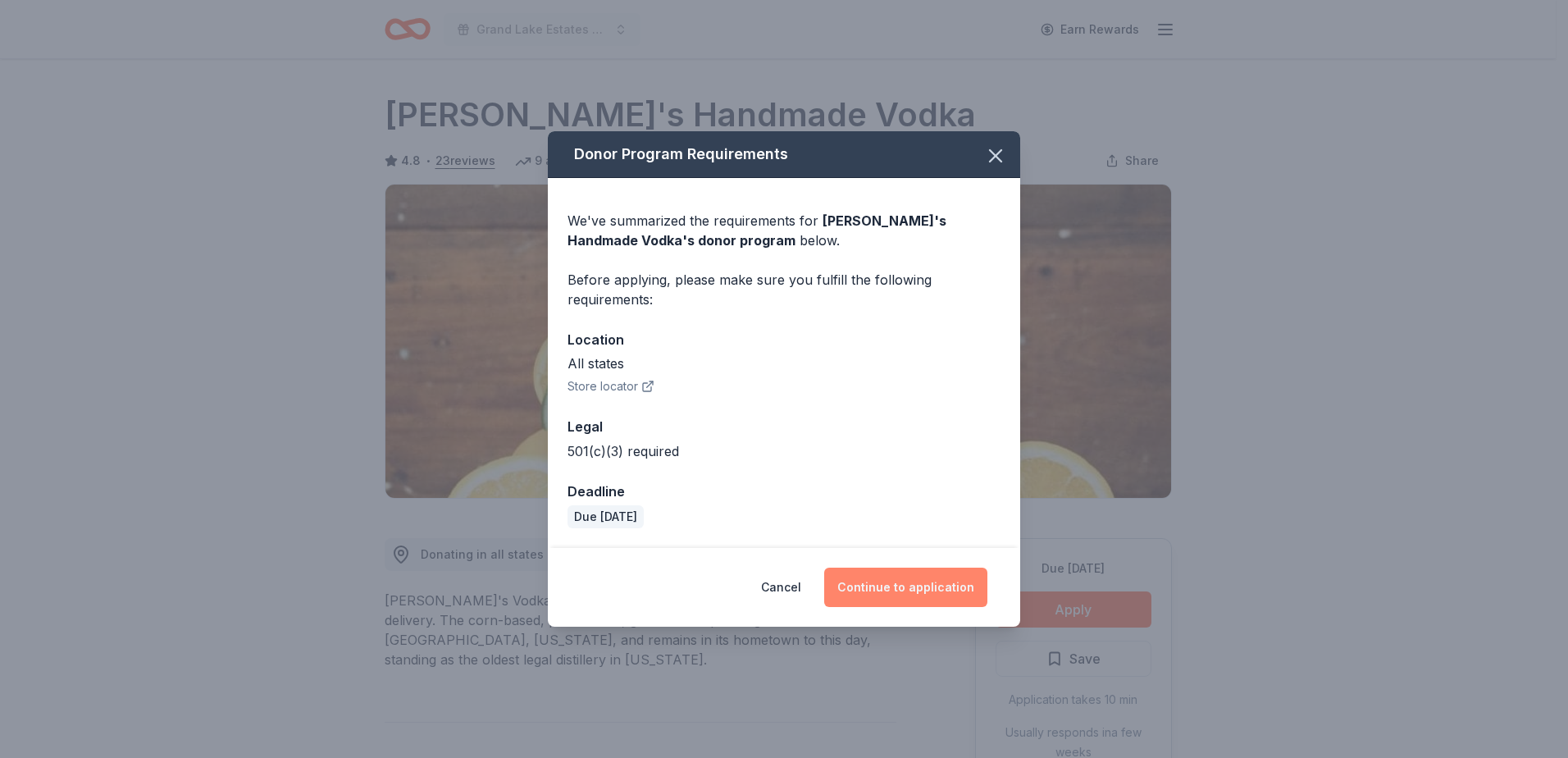
click at [938, 601] on button "Continue to application" at bounding box center [906, 587] width 163 height 39
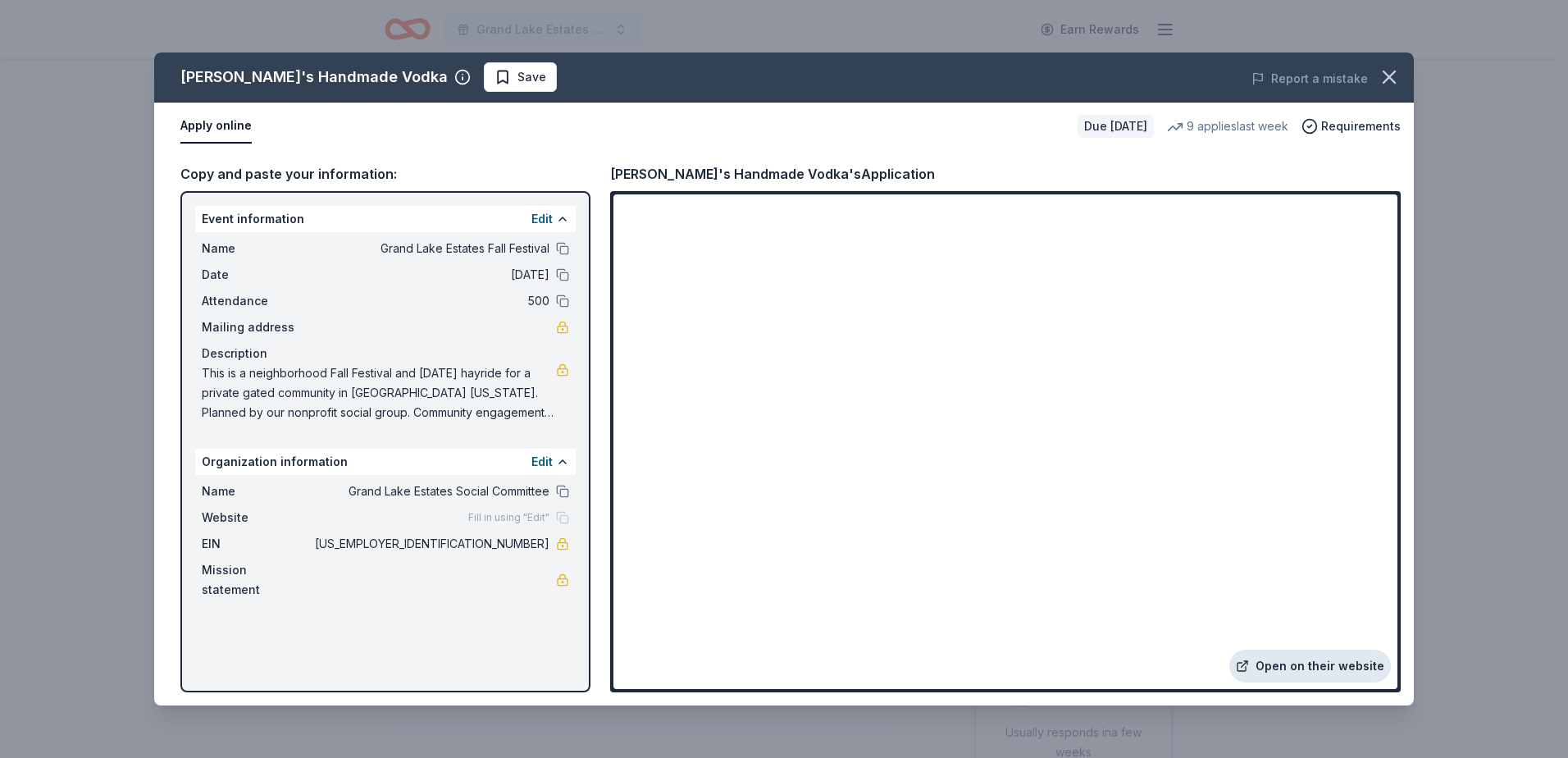
click at [1315, 668] on link "Open on their website" at bounding box center [1310, 667] width 162 height 33
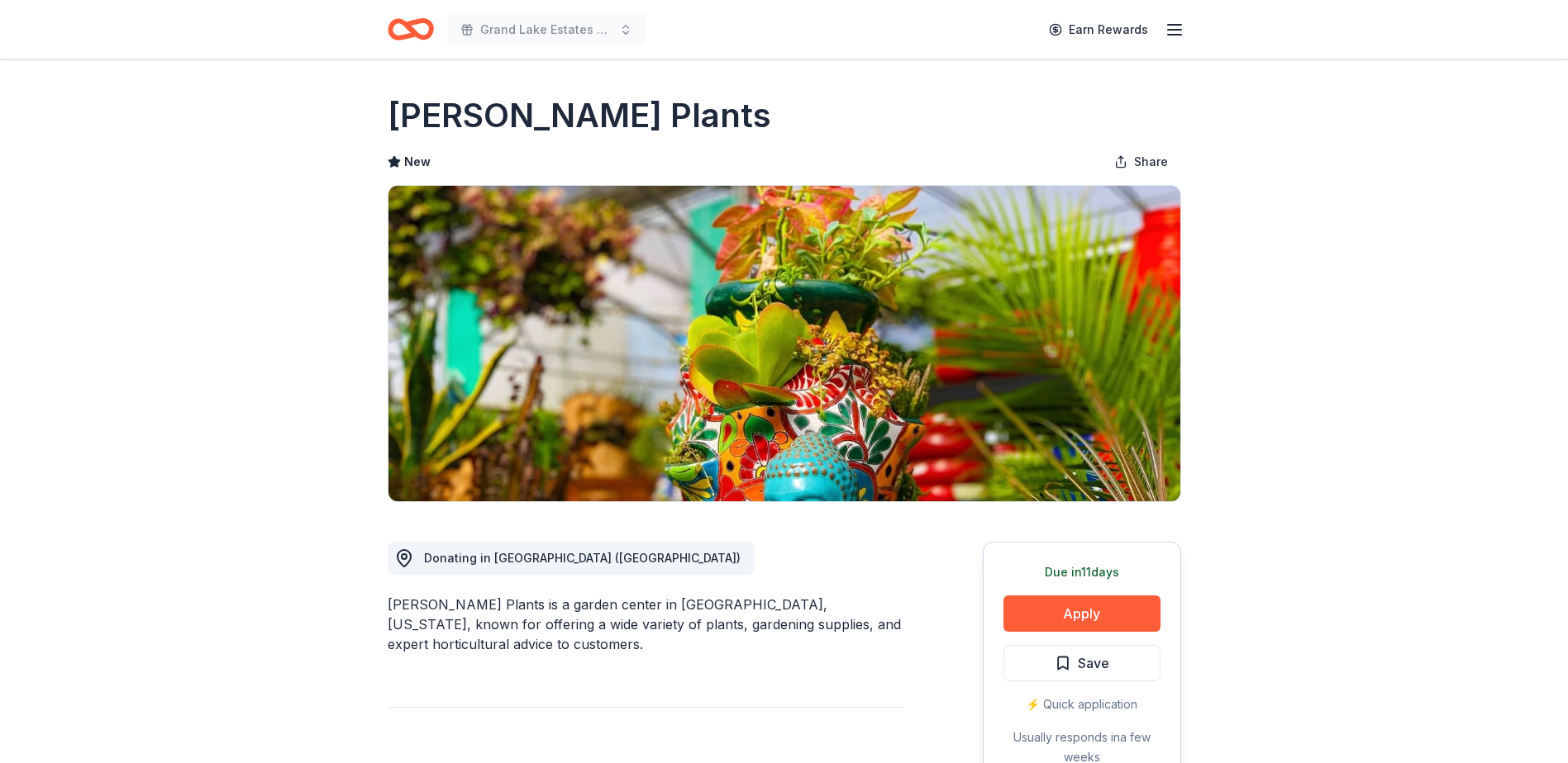
drag, startPoint x: 385, startPoint y: 111, endPoint x: 670, endPoint y: 122, distance: 285.2
click at [664, 120] on h1 "Buchanan's Plants" at bounding box center [580, 116] width 383 height 46
click at [1114, 610] on button "Apply" at bounding box center [1081, 614] width 157 height 37
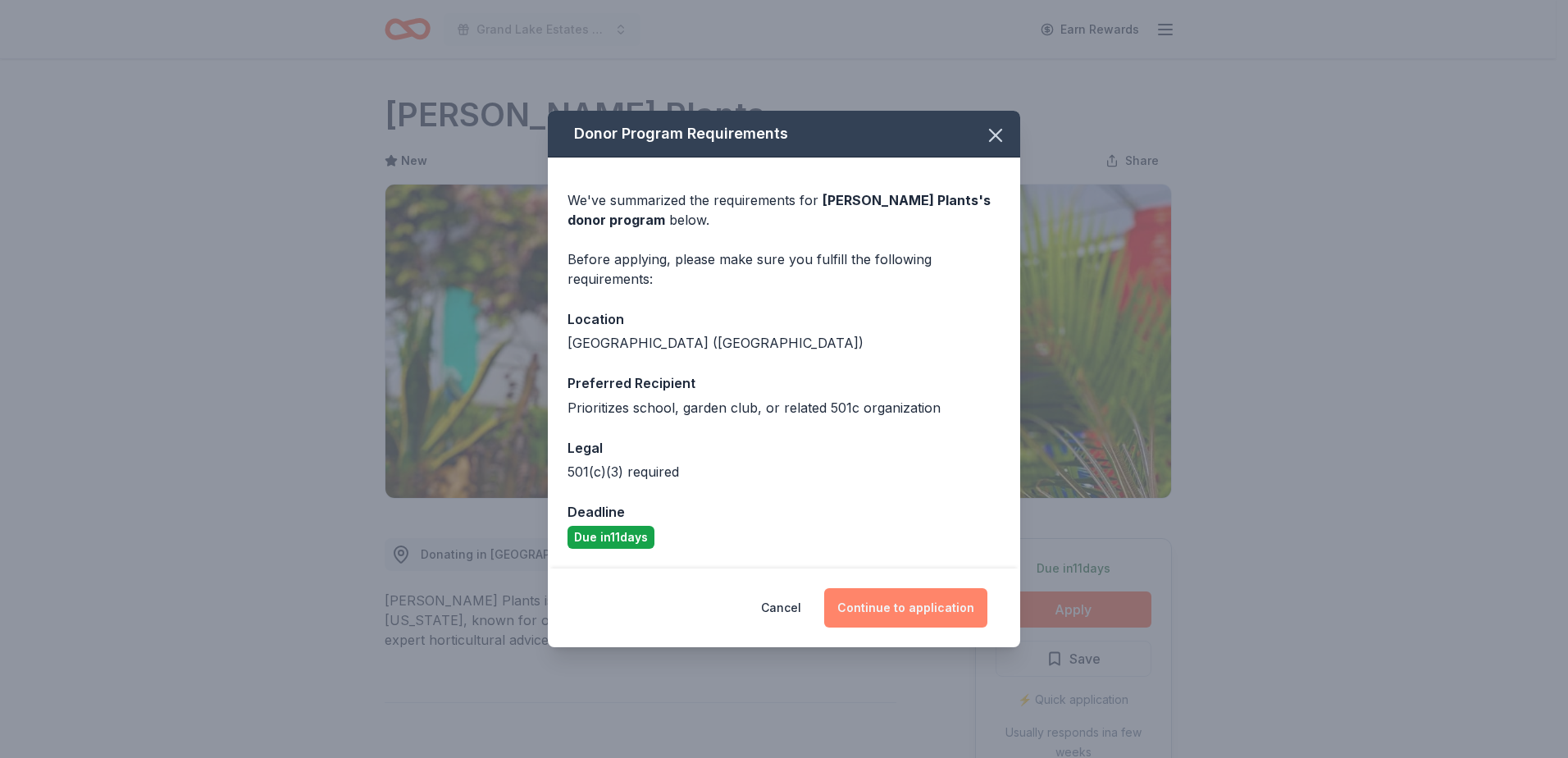
click at [934, 607] on button "Continue to application" at bounding box center [906, 608] width 163 height 39
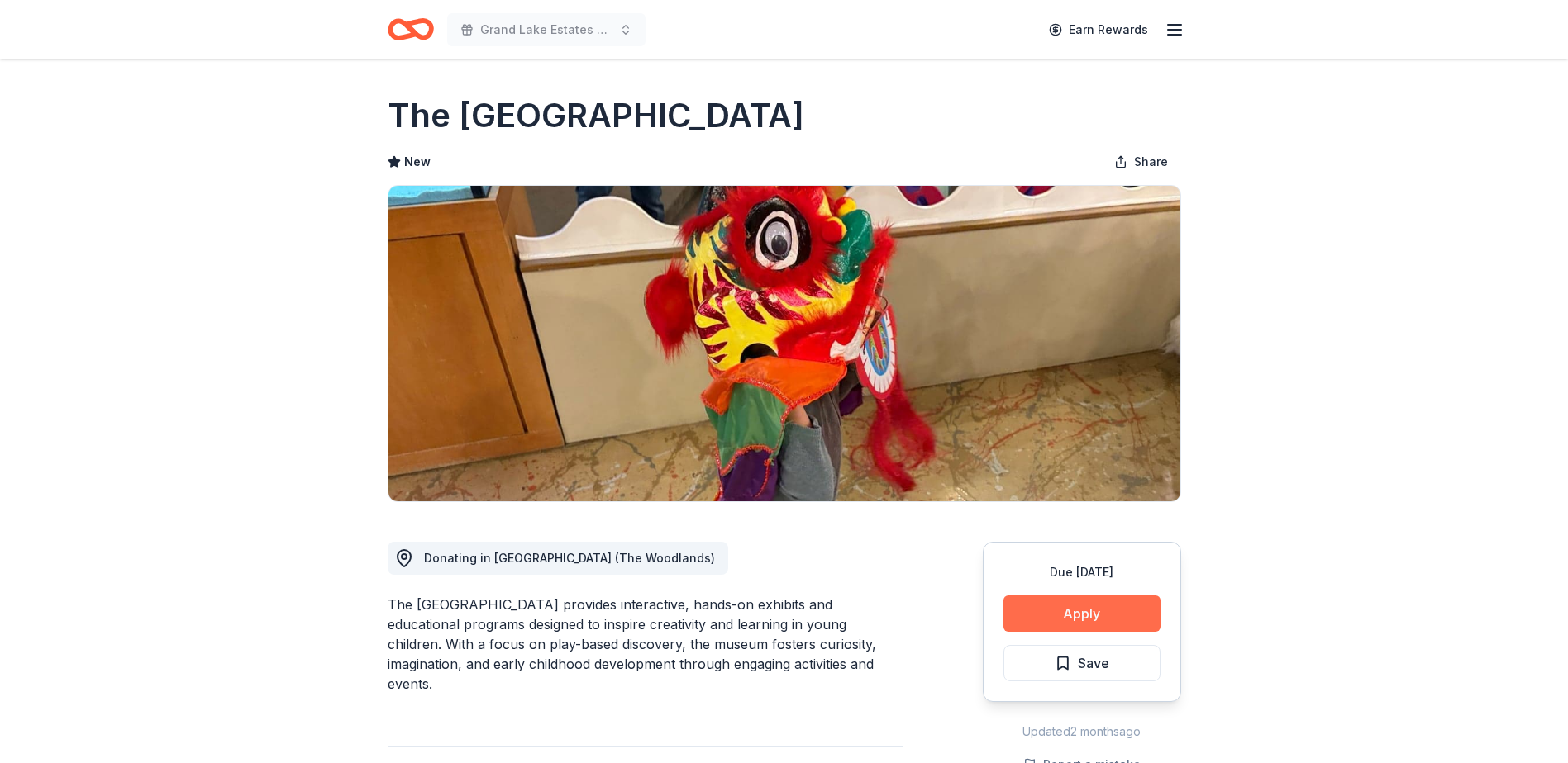
click at [1107, 608] on button "Apply" at bounding box center [1081, 614] width 157 height 37
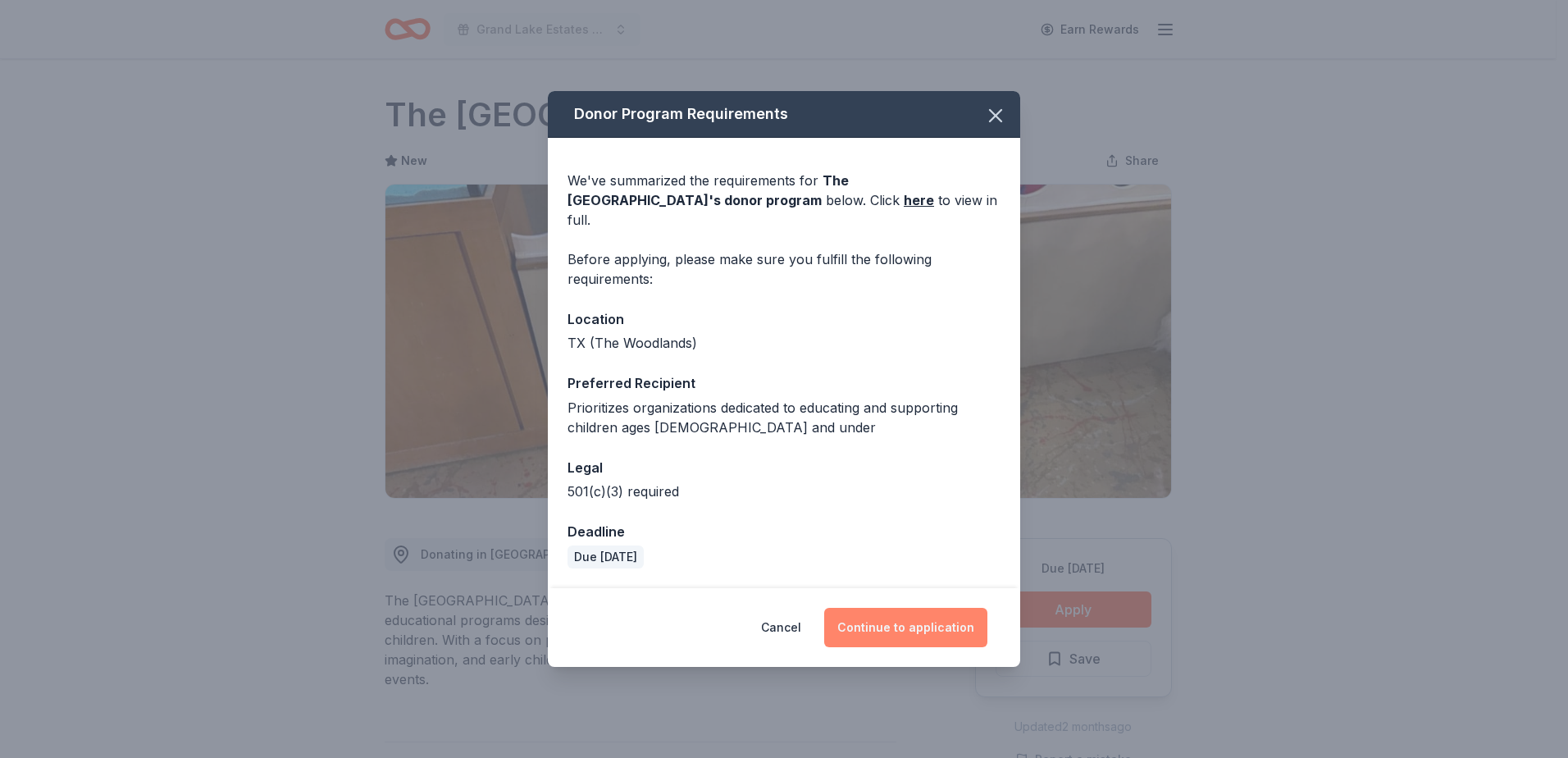
click at [931, 621] on button "Continue to application" at bounding box center [906, 628] width 163 height 39
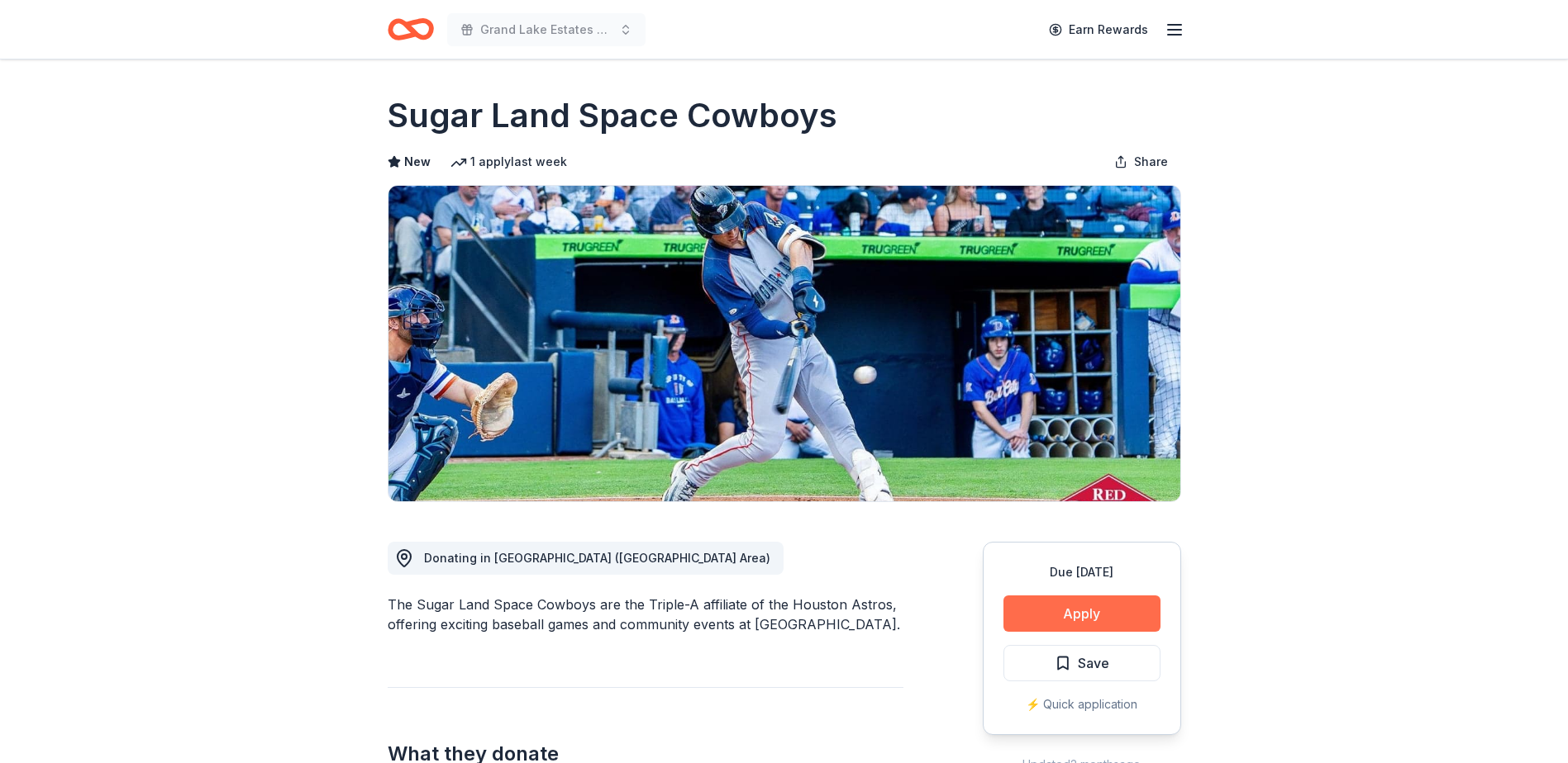
click at [1090, 614] on button "Apply" at bounding box center [1081, 614] width 157 height 37
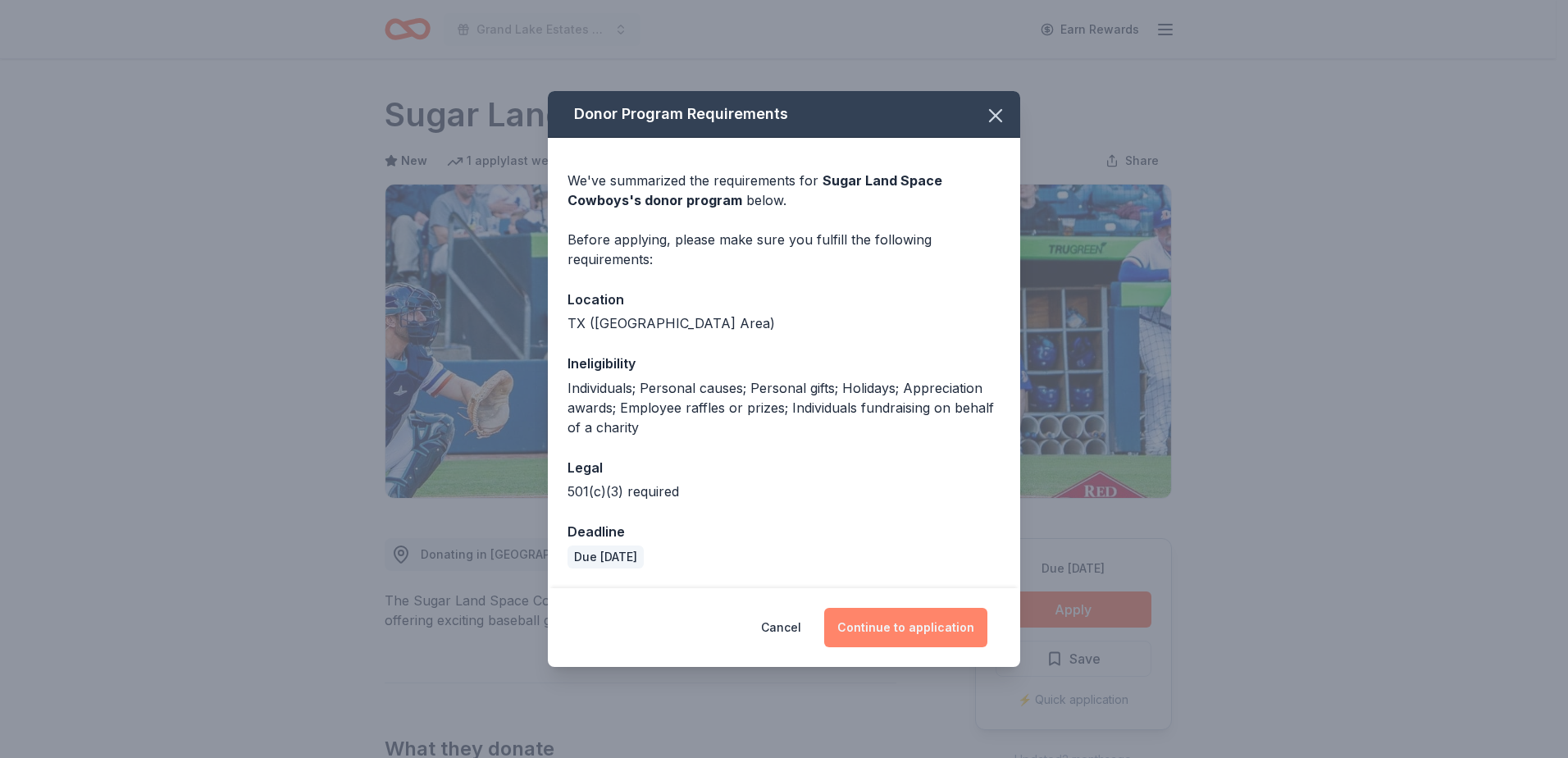
click at [940, 632] on button "Continue to application" at bounding box center [906, 628] width 163 height 39
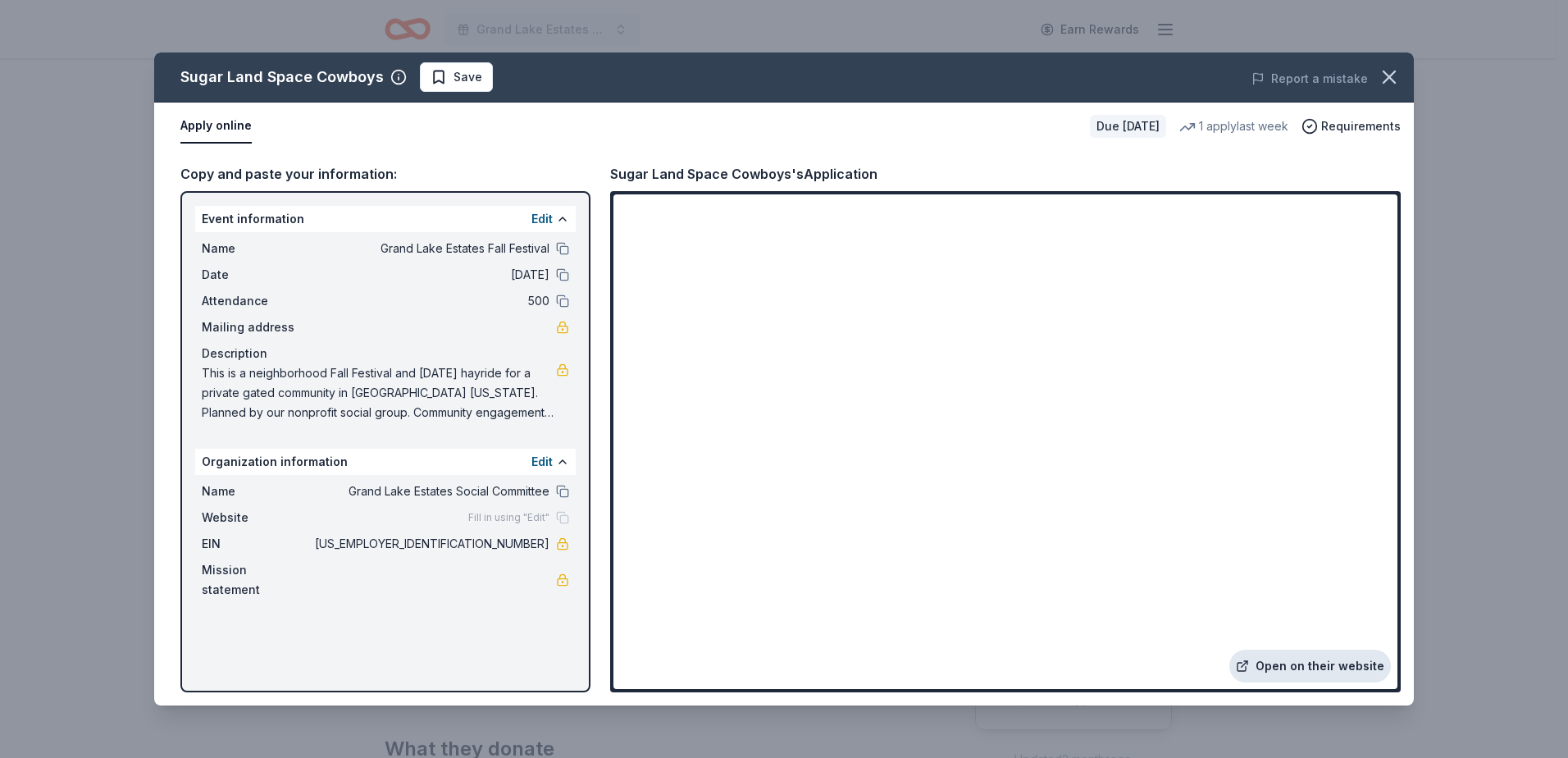
click at [1303, 668] on link "Open on their website" at bounding box center [1310, 667] width 162 height 33
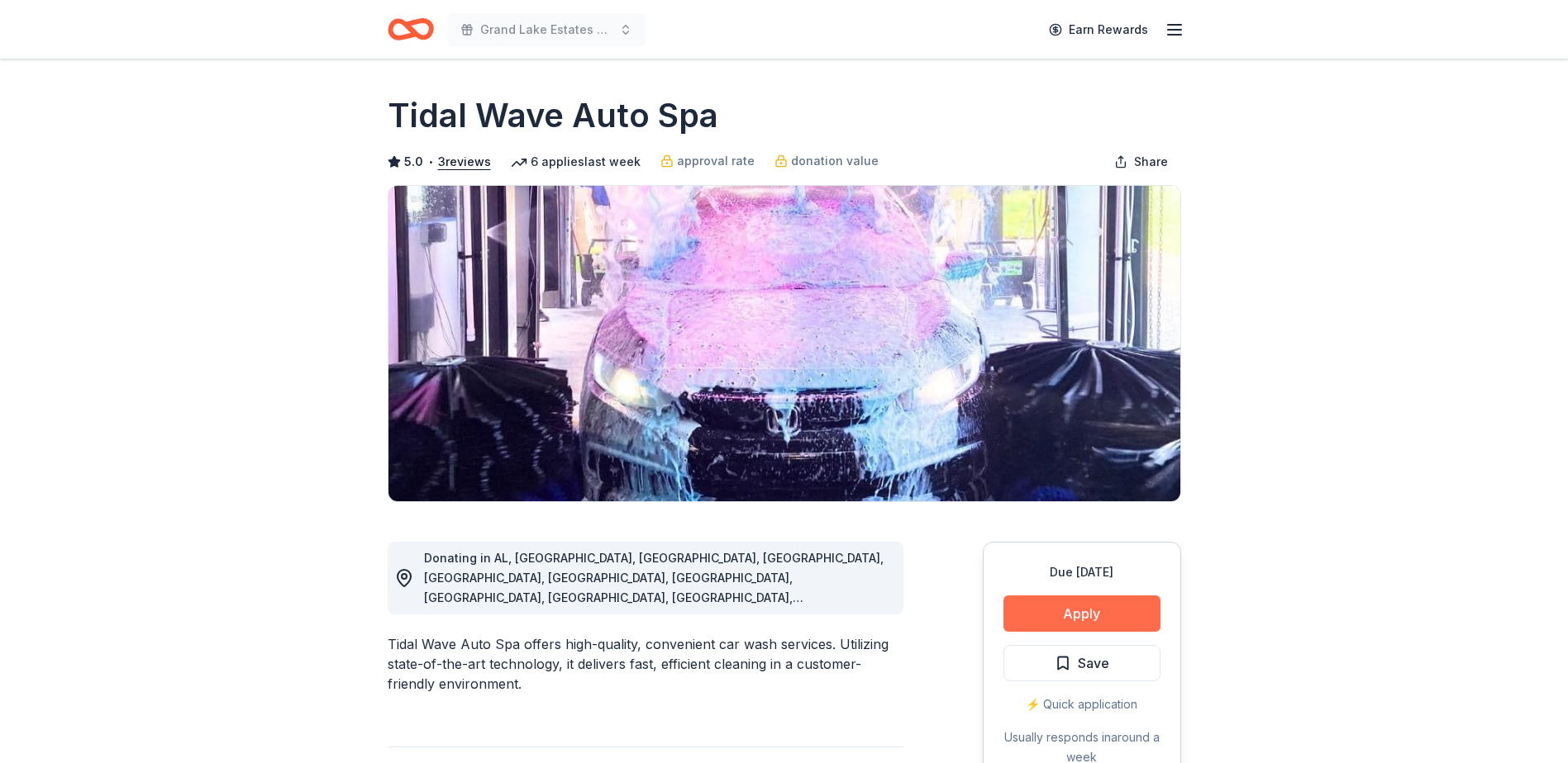
click at [1057, 615] on button "Apply" at bounding box center [1081, 614] width 157 height 37
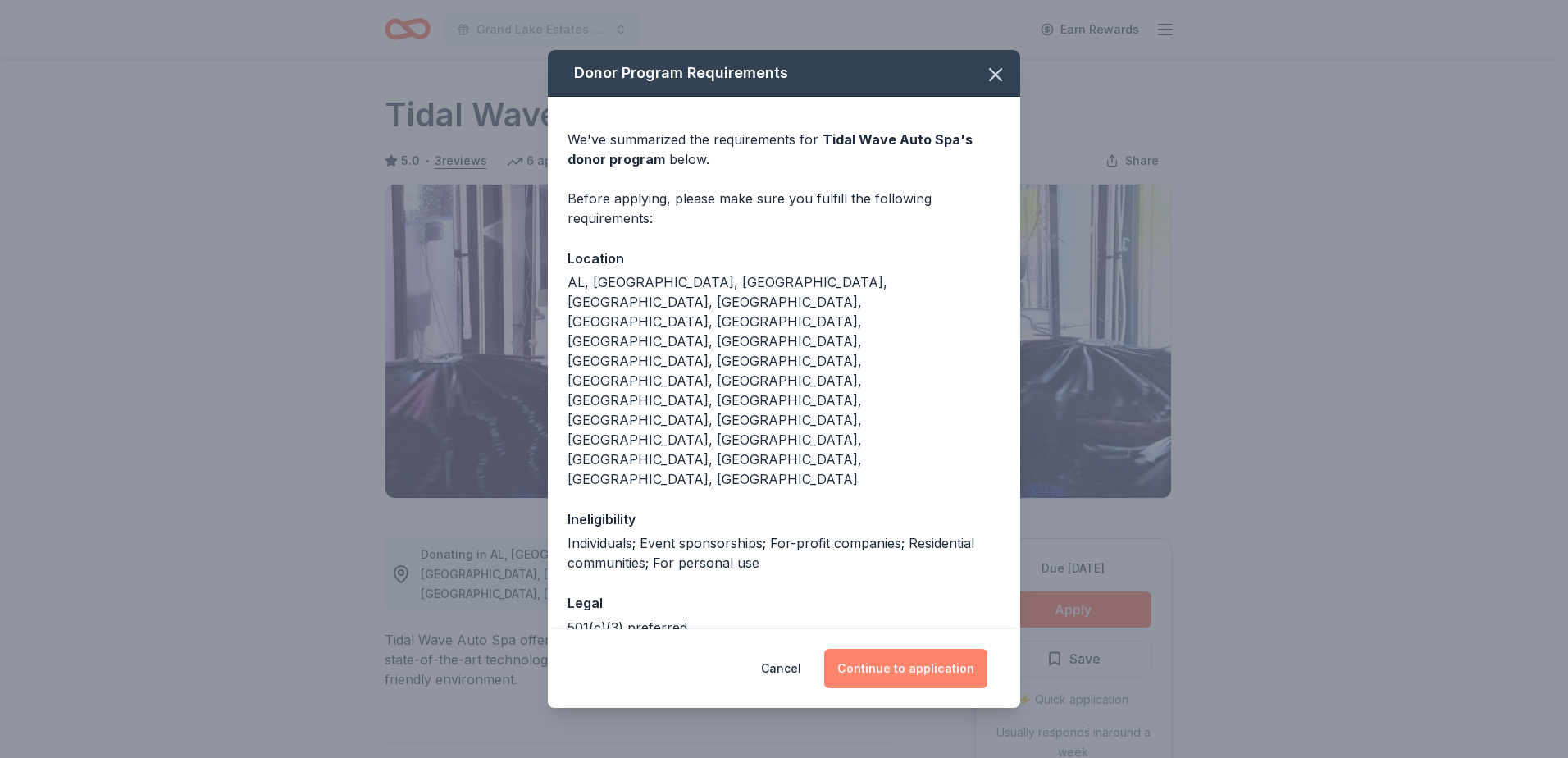
click at [930, 649] on button "Continue to application" at bounding box center [906, 668] width 163 height 39
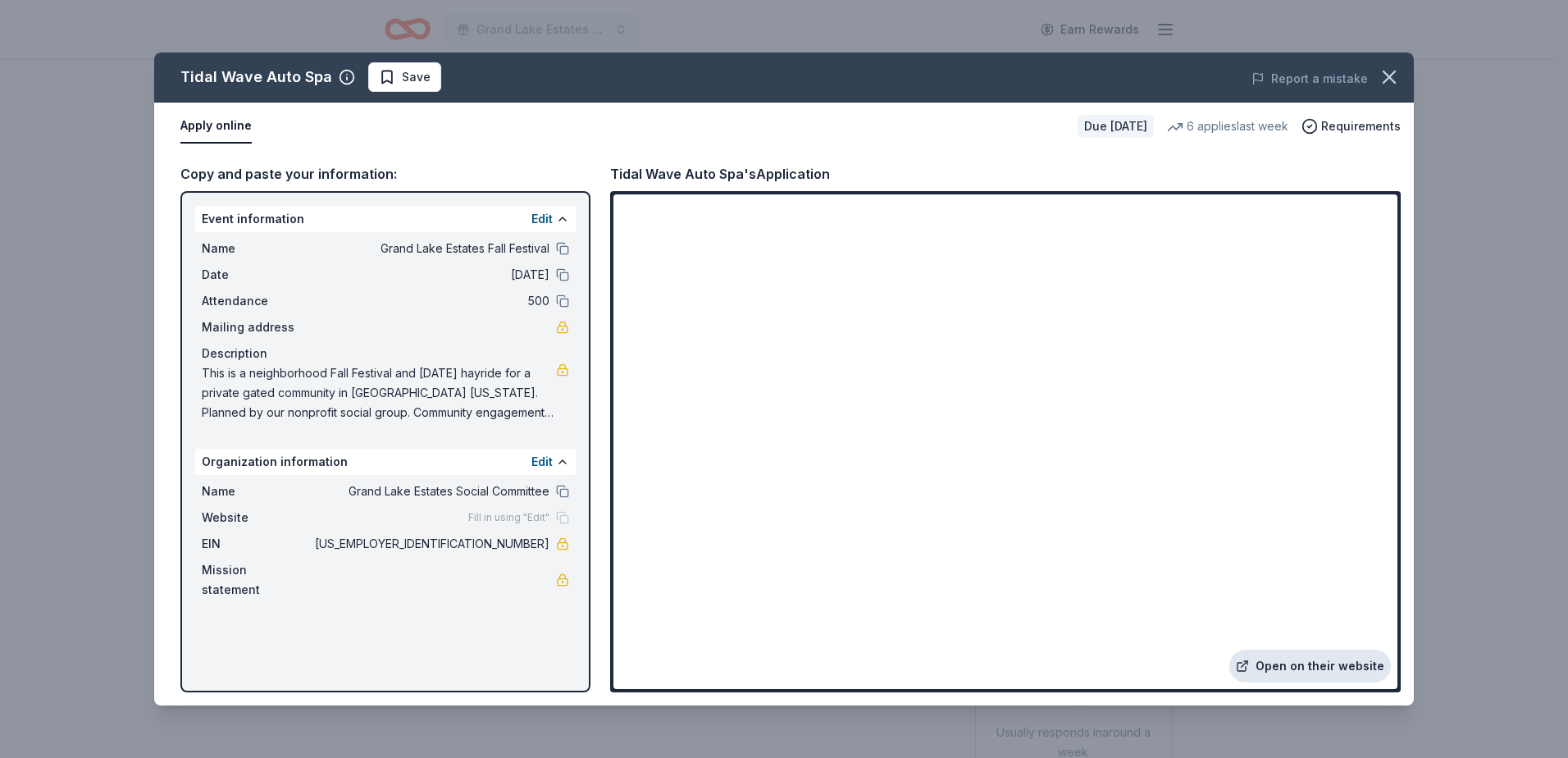
click at [1280, 663] on link "Open on their website" at bounding box center [1310, 667] width 162 height 33
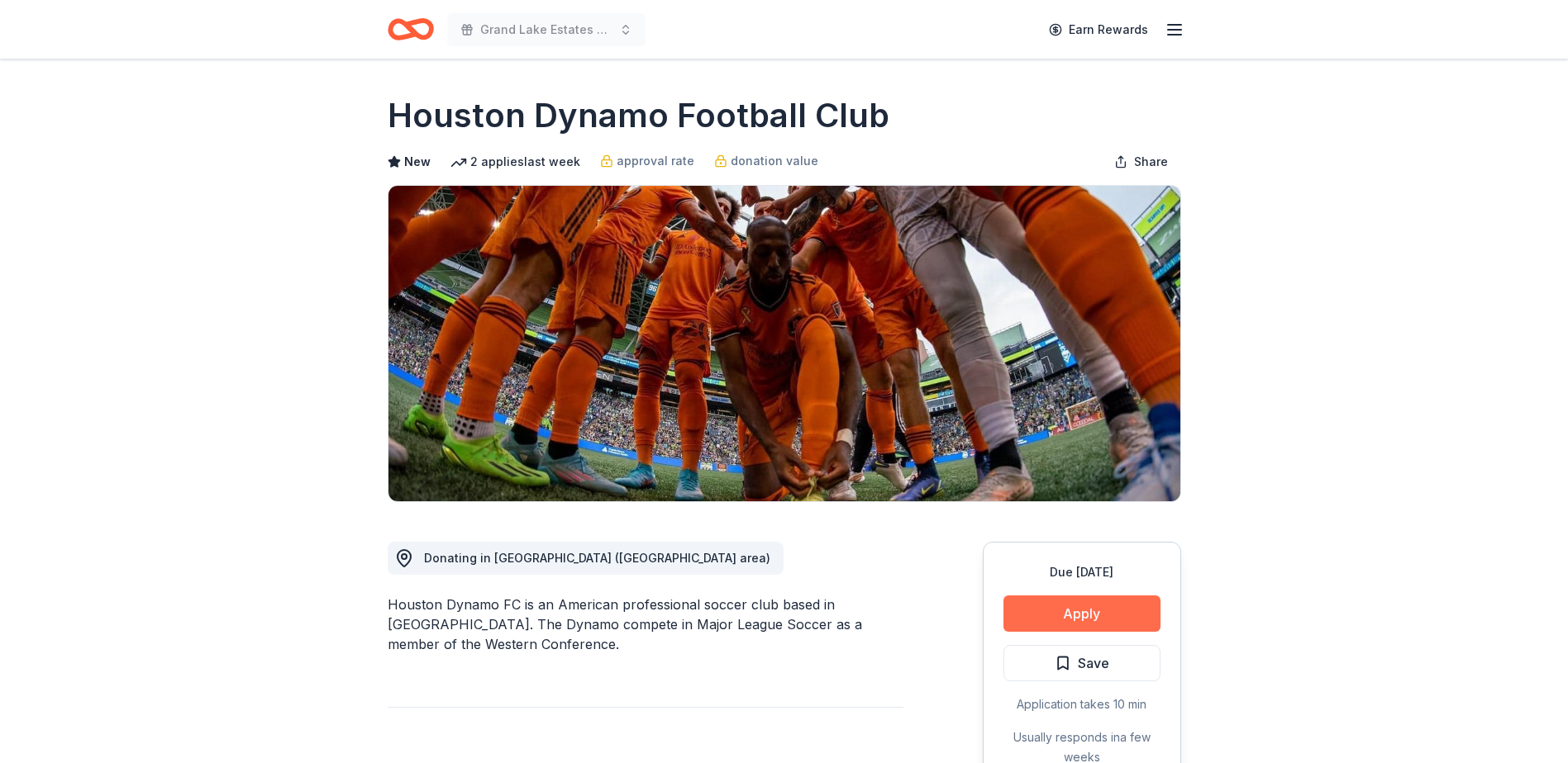
click at [1072, 605] on button "Apply" at bounding box center [1081, 614] width 157 height 37
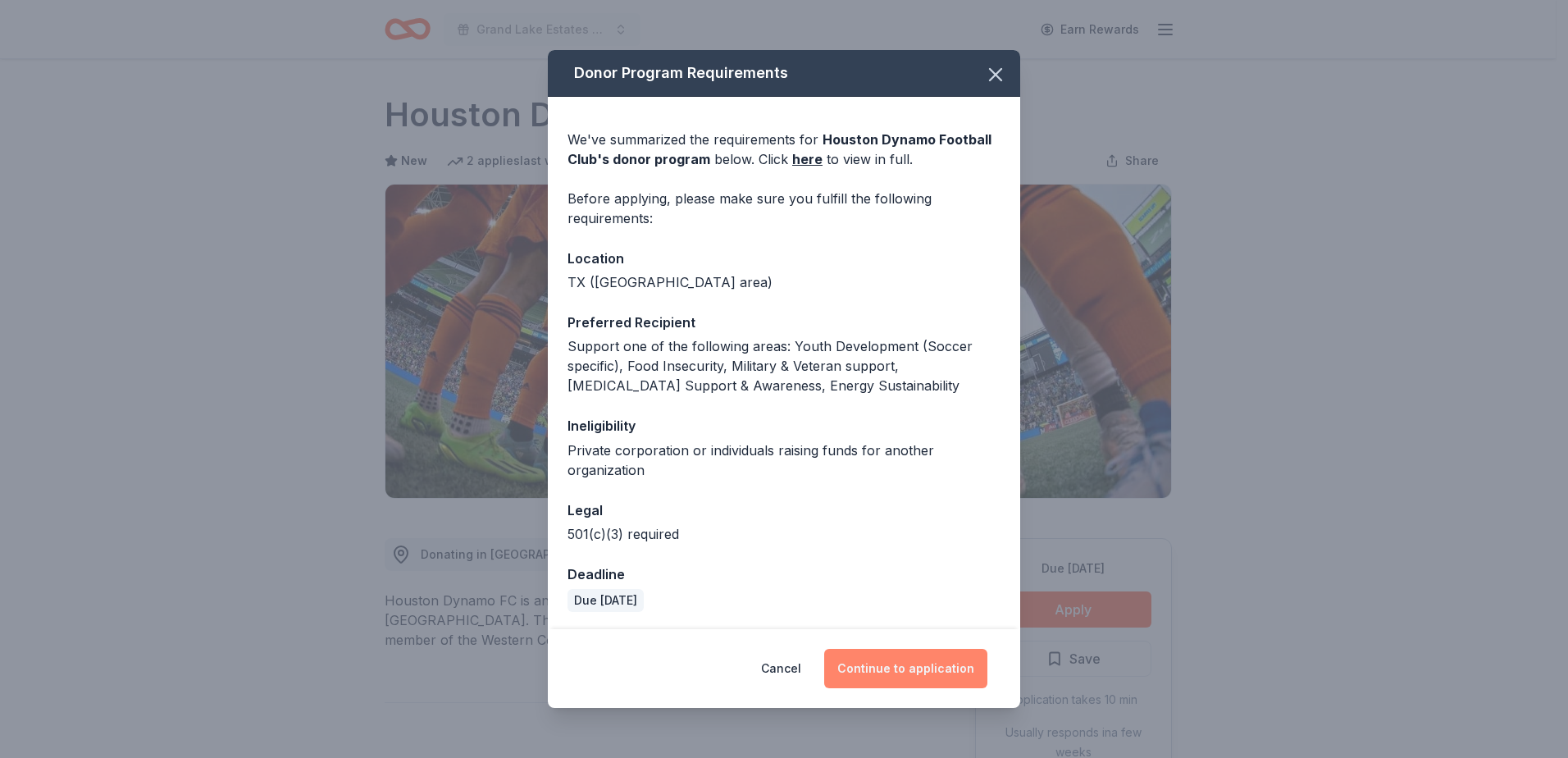
click at [923, 667] on button "Continue to application" at bounding box center [906, 668] width 163 height 39
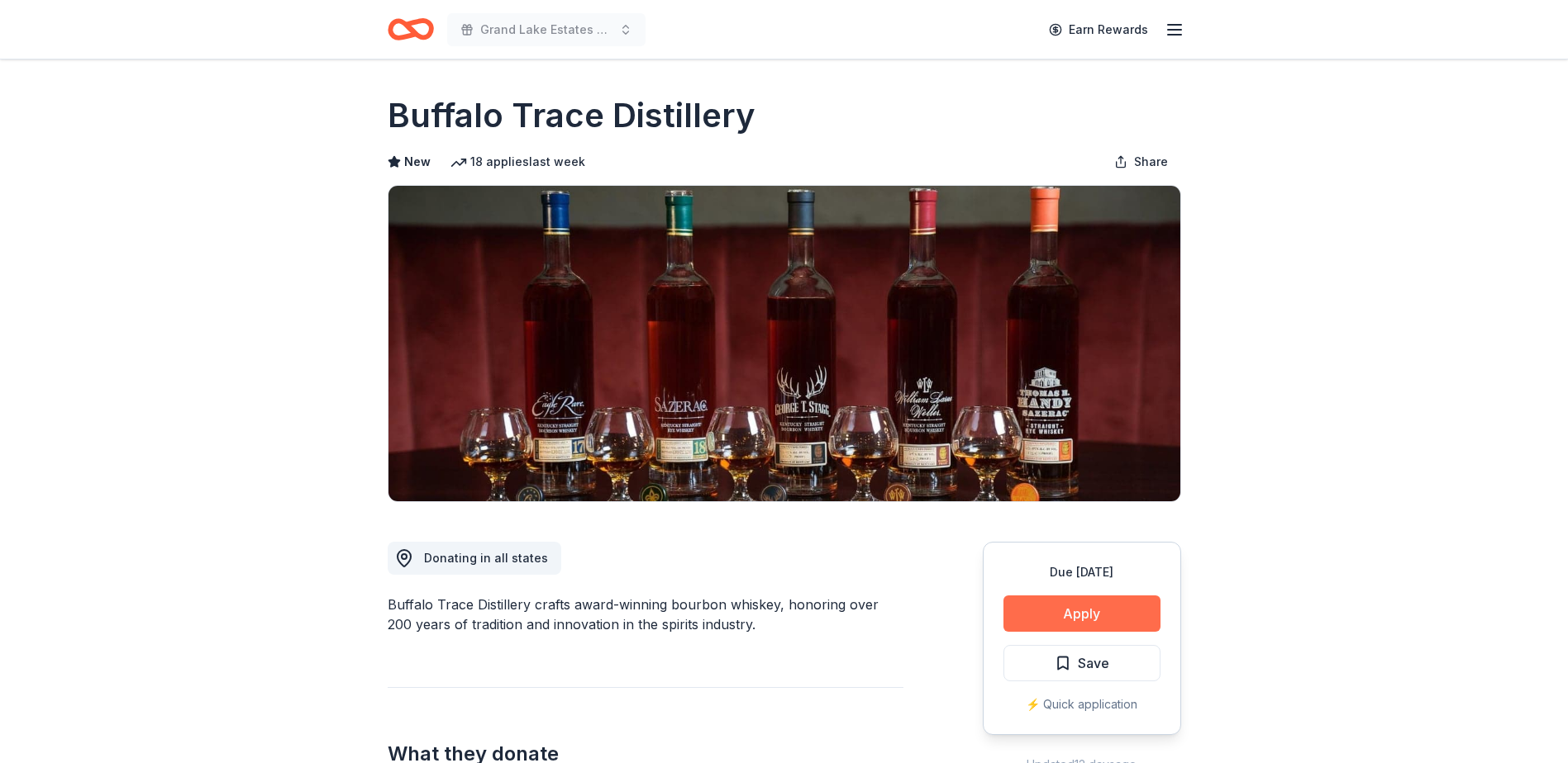
click at [1051, 614] on button "Apply" at bounding box center [1081, 614] width 157 height 37
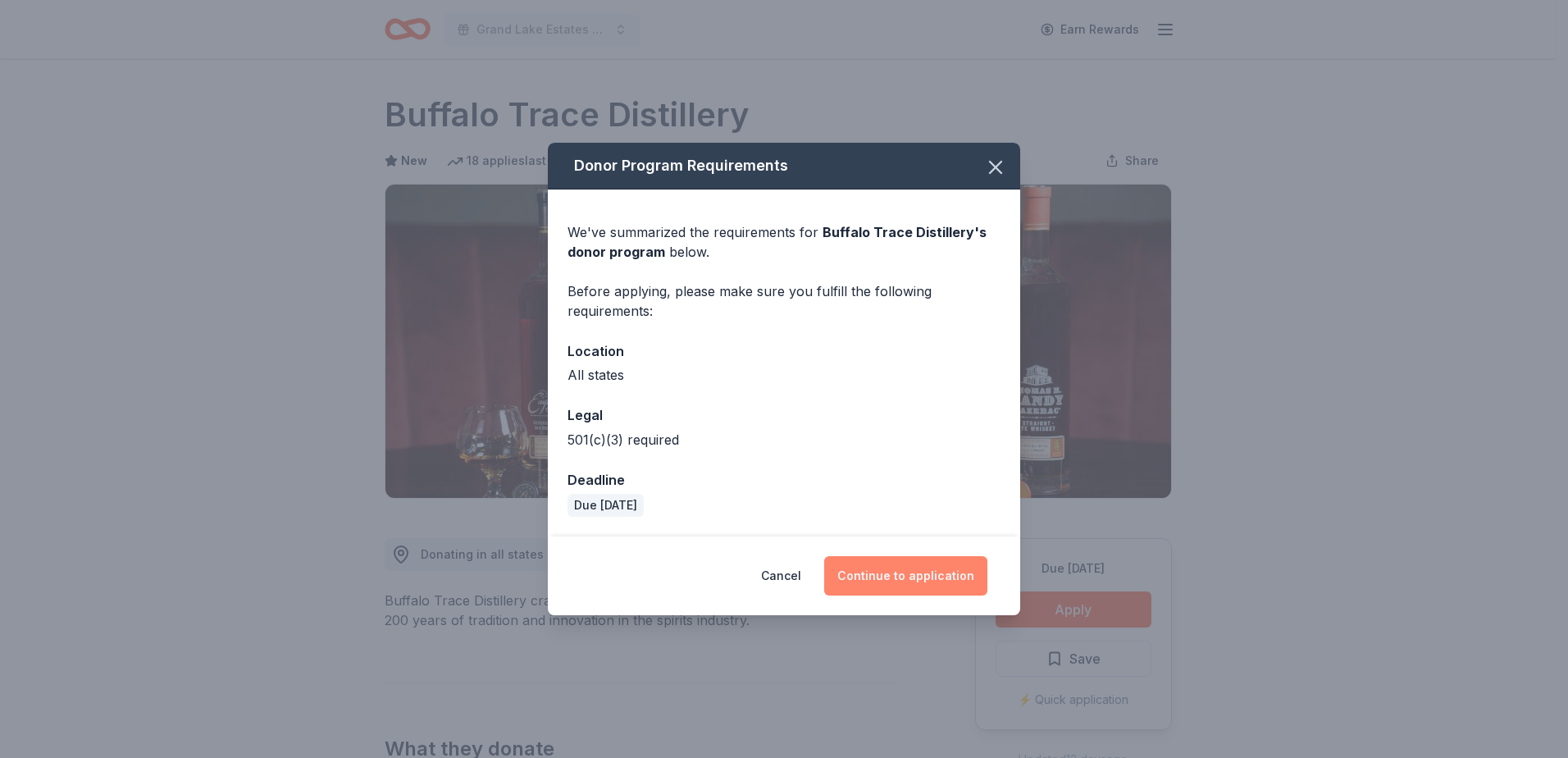
click at [941, 579] on button "Continue to application" at bounding box center [906, 575] width 163 height 39
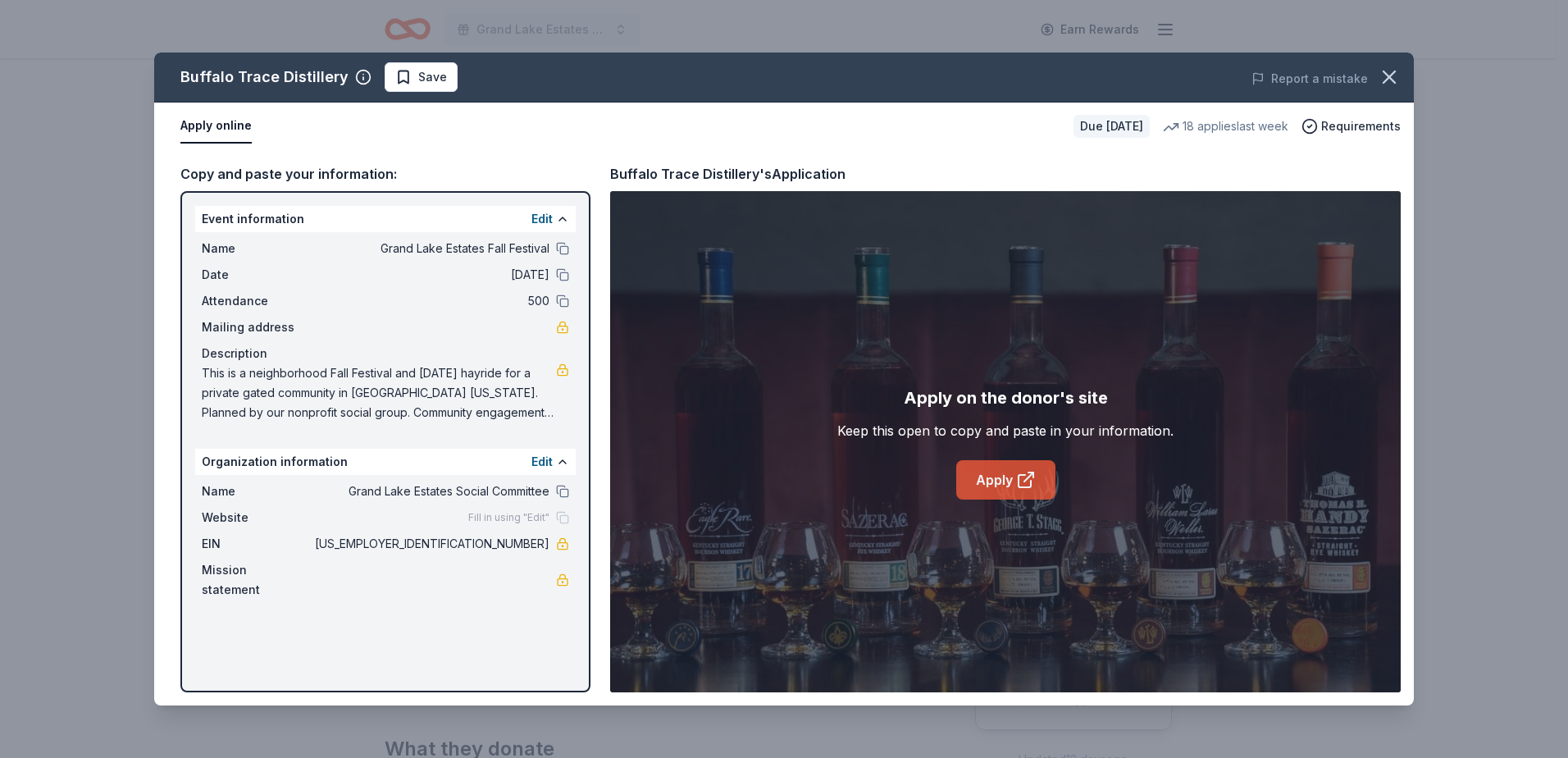
click at [1011, 469] on link "Apply" at bounding box center [1006, 480] width 99 height 39
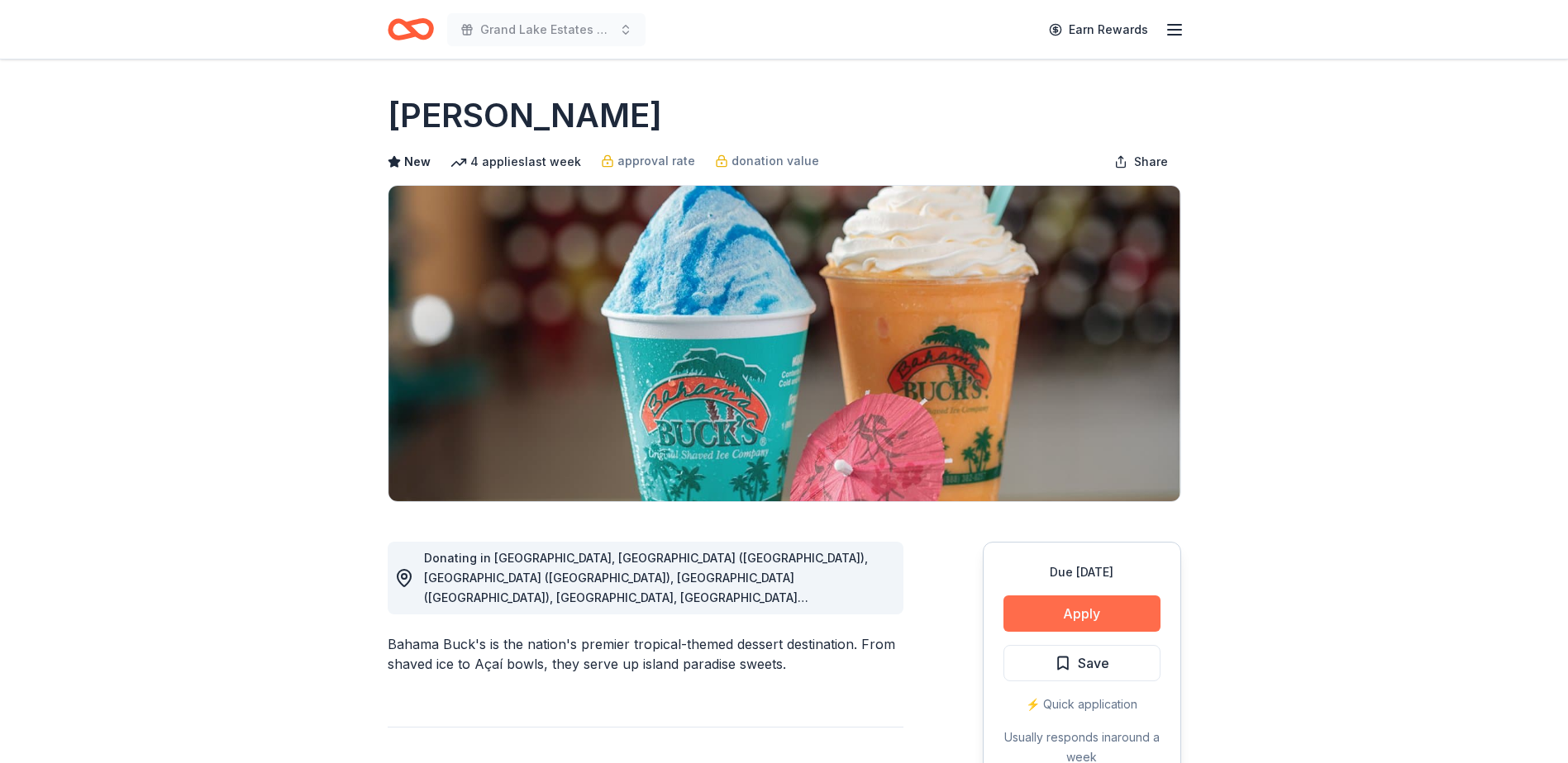
click at [1084, 622] on button "Apply" at bounding box center [1081, 614] width 157 height 37
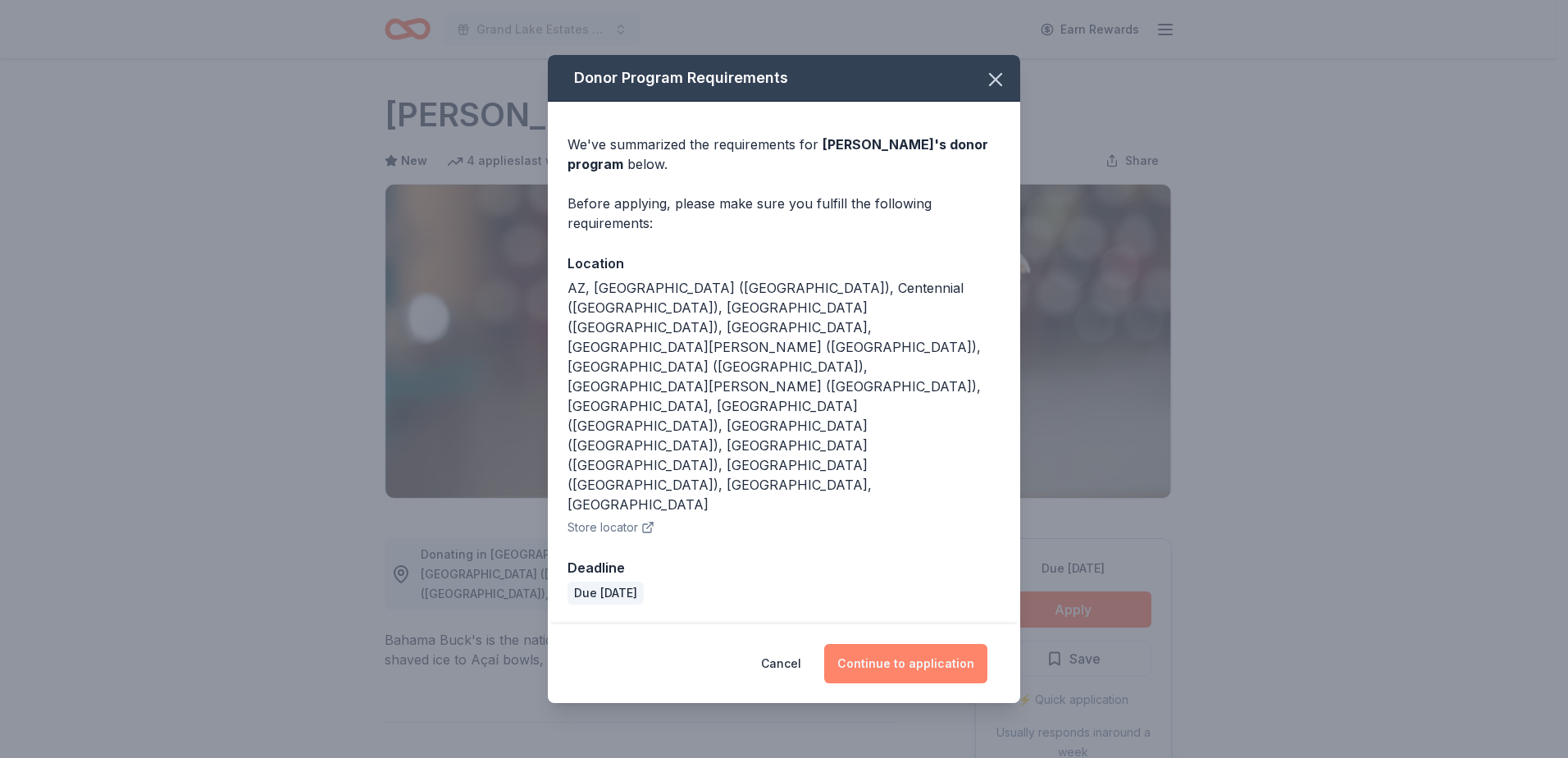
click at [923, 644] on button "Continue to application" at bounding box center [906, 663] width 163 height 39
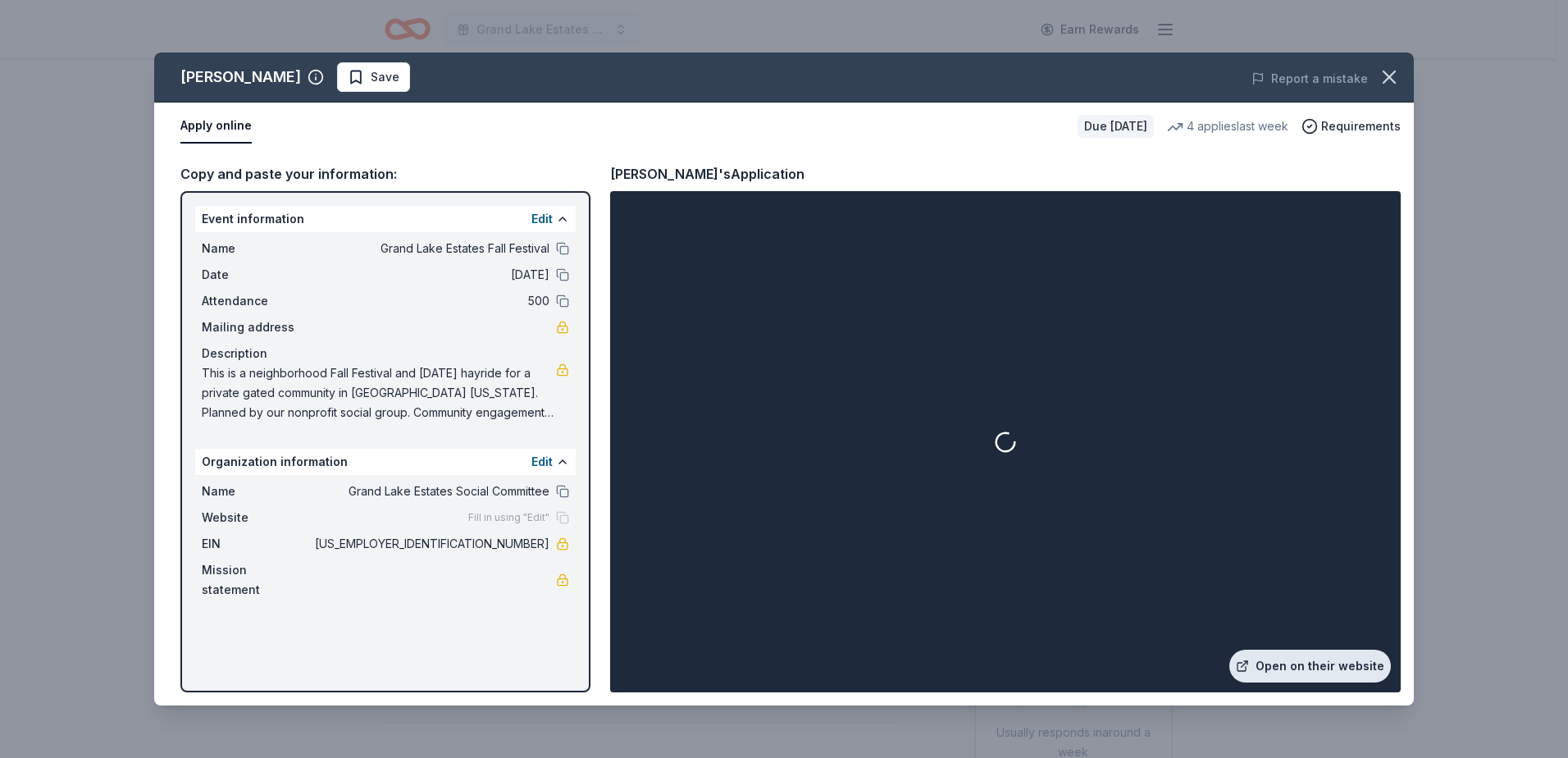
click at [1311, 665] on link "Open on their website" at bounding box center [1310, 667] width 162 height 33
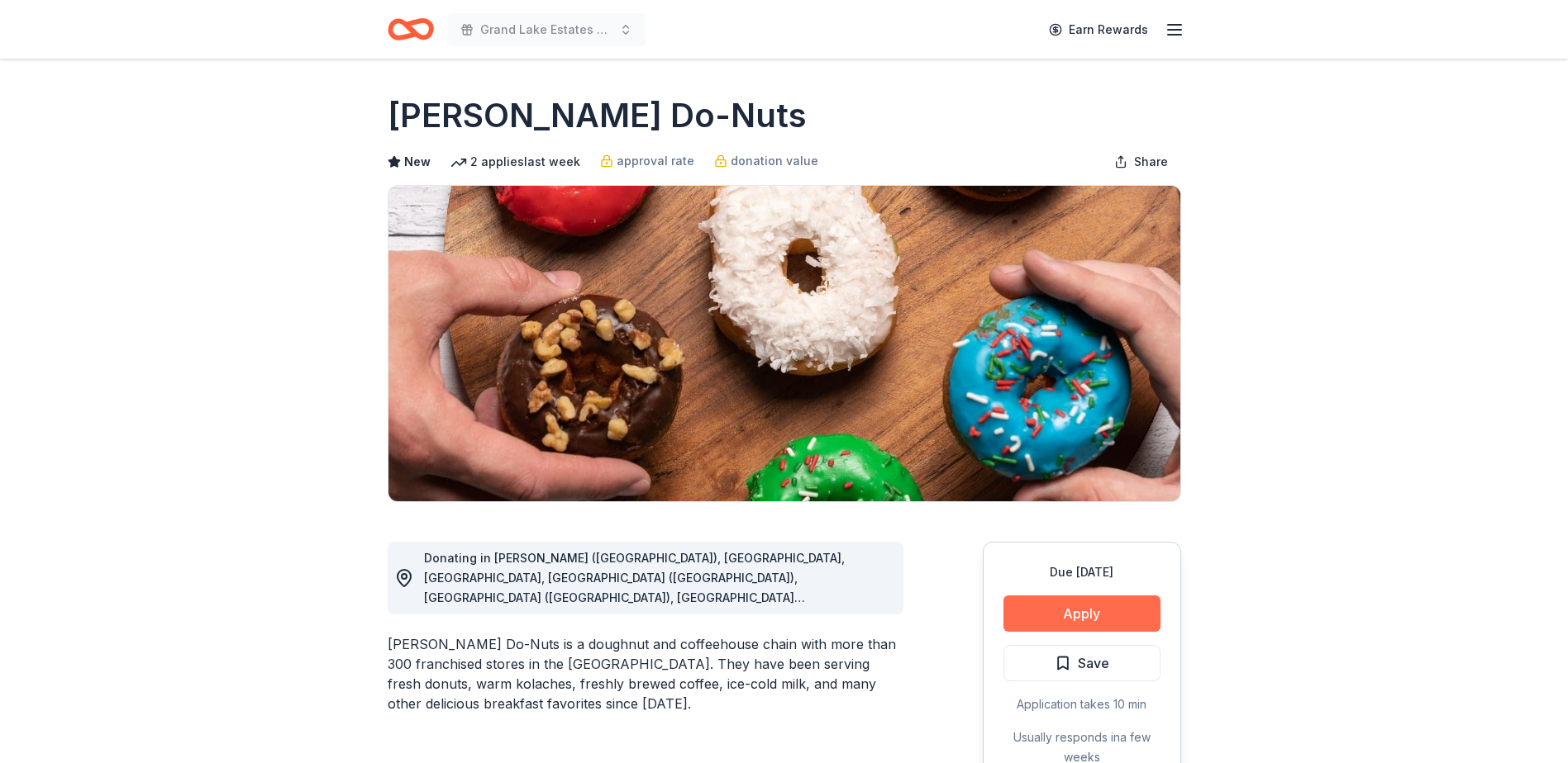
click at [1096, 613] on button "Apply" at bounding box center [1081, 614] width 157 height 37
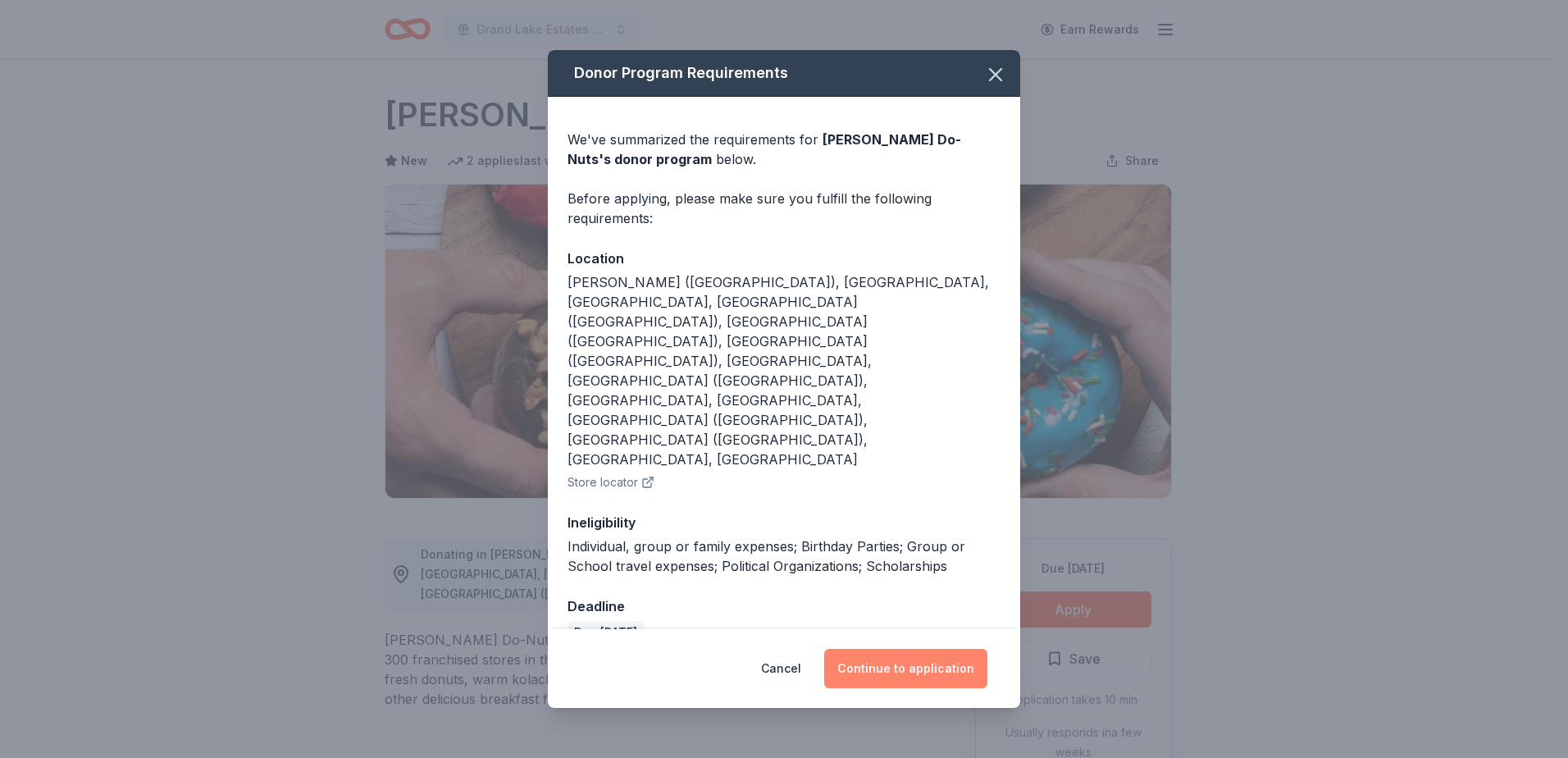
click at [908, 649] on button "Continue to application" at bounding box center [906, 668] width 163 height 39
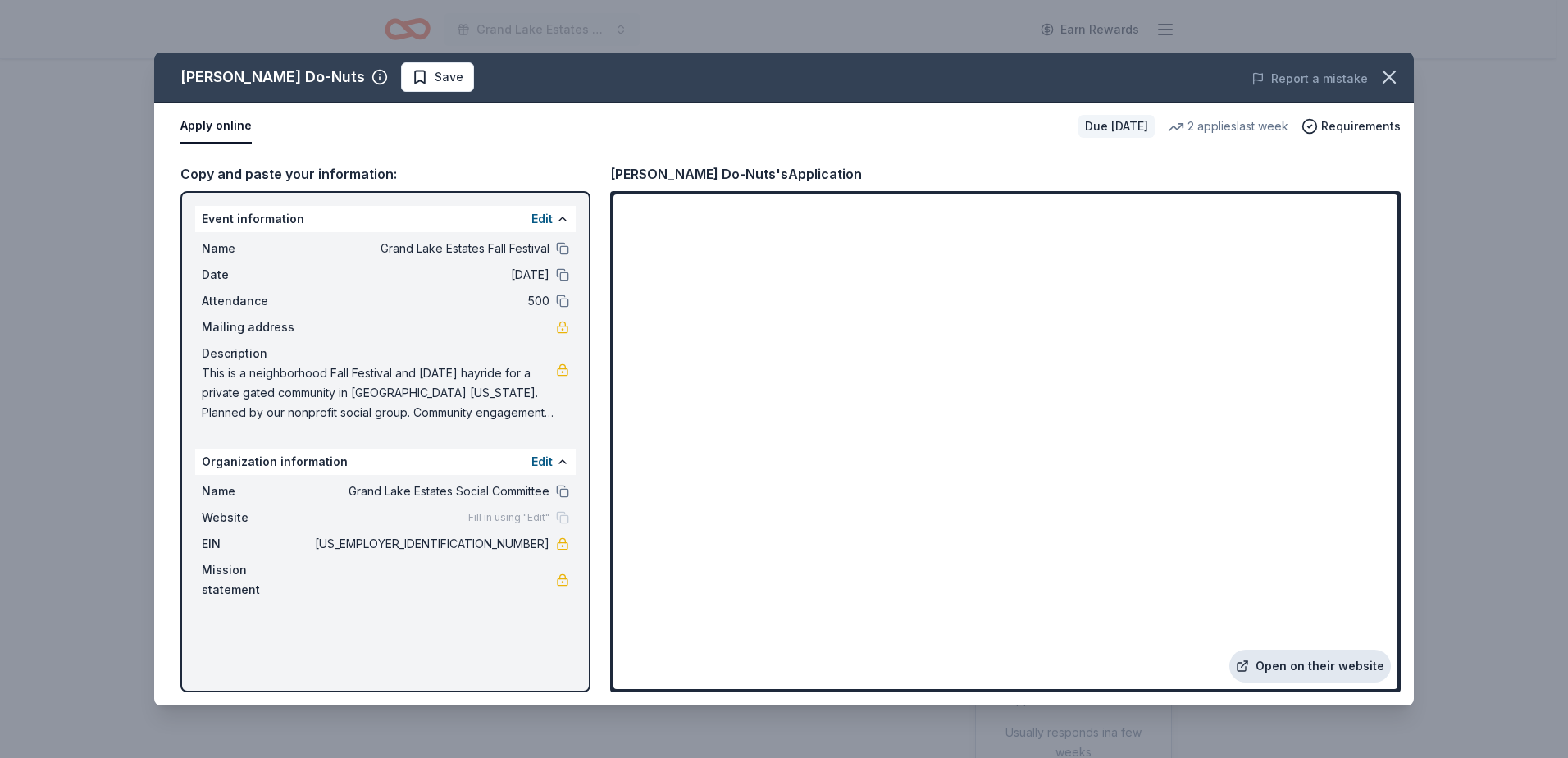
click at [1290, 662] on link "Open on their website" at bounding box center [1310, 667] width 162 height 33
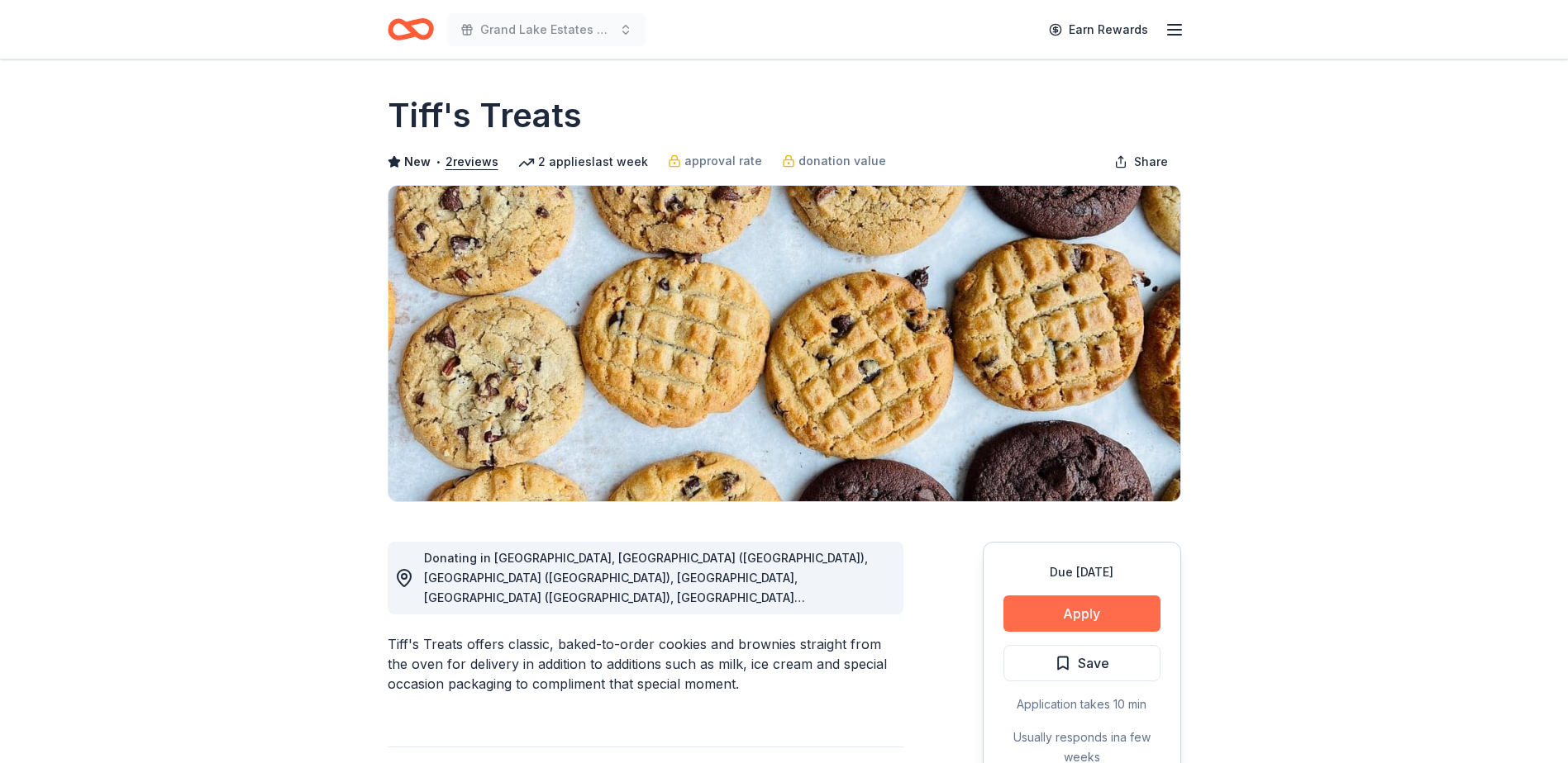
click at [1065, 623] on button "Apply" at bounding box center [1081, 614] width 157 height 37
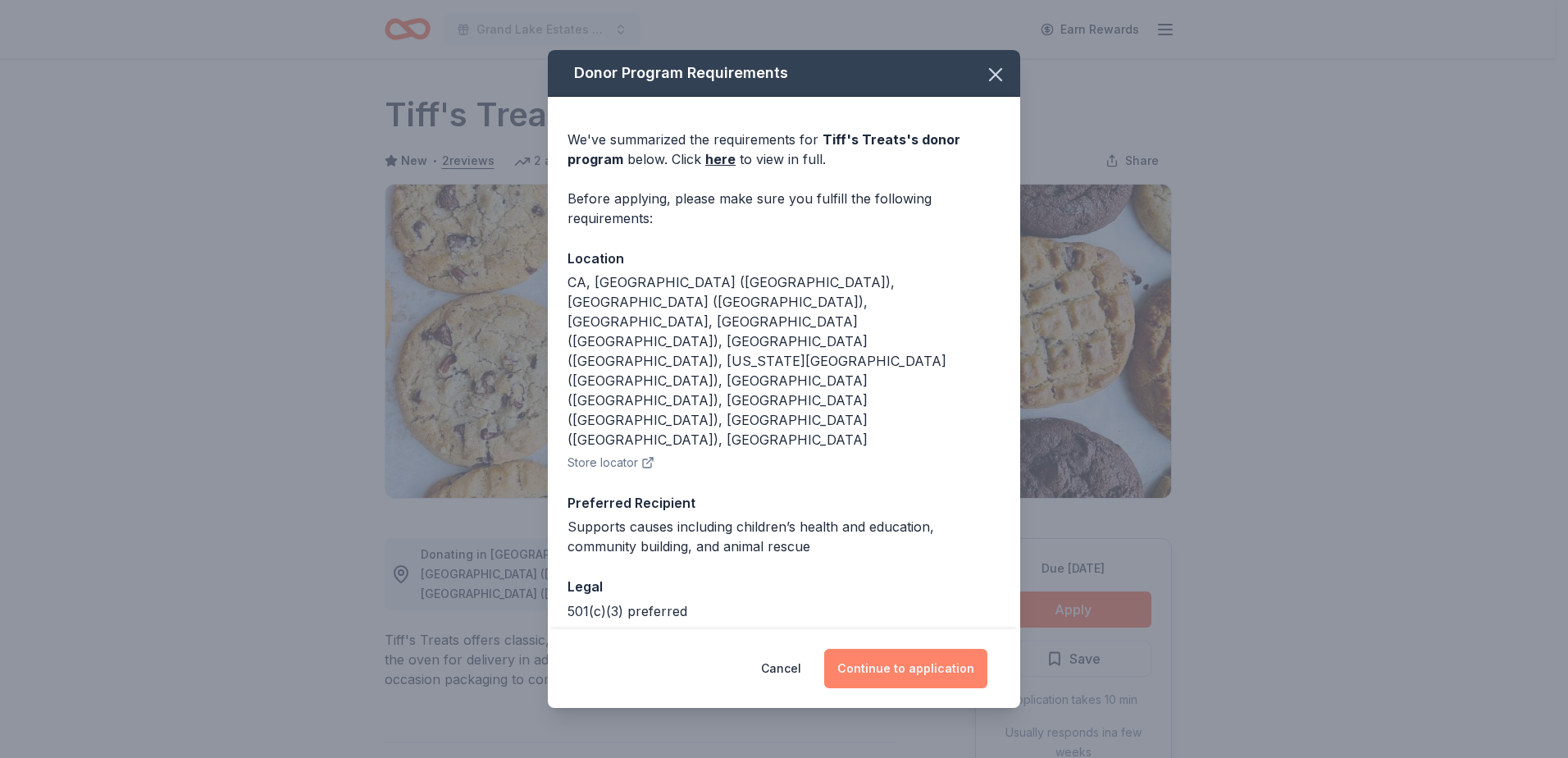
click at [919, 649] on button "Continue to application" at bounding box center [906, 668] width 163 height 39
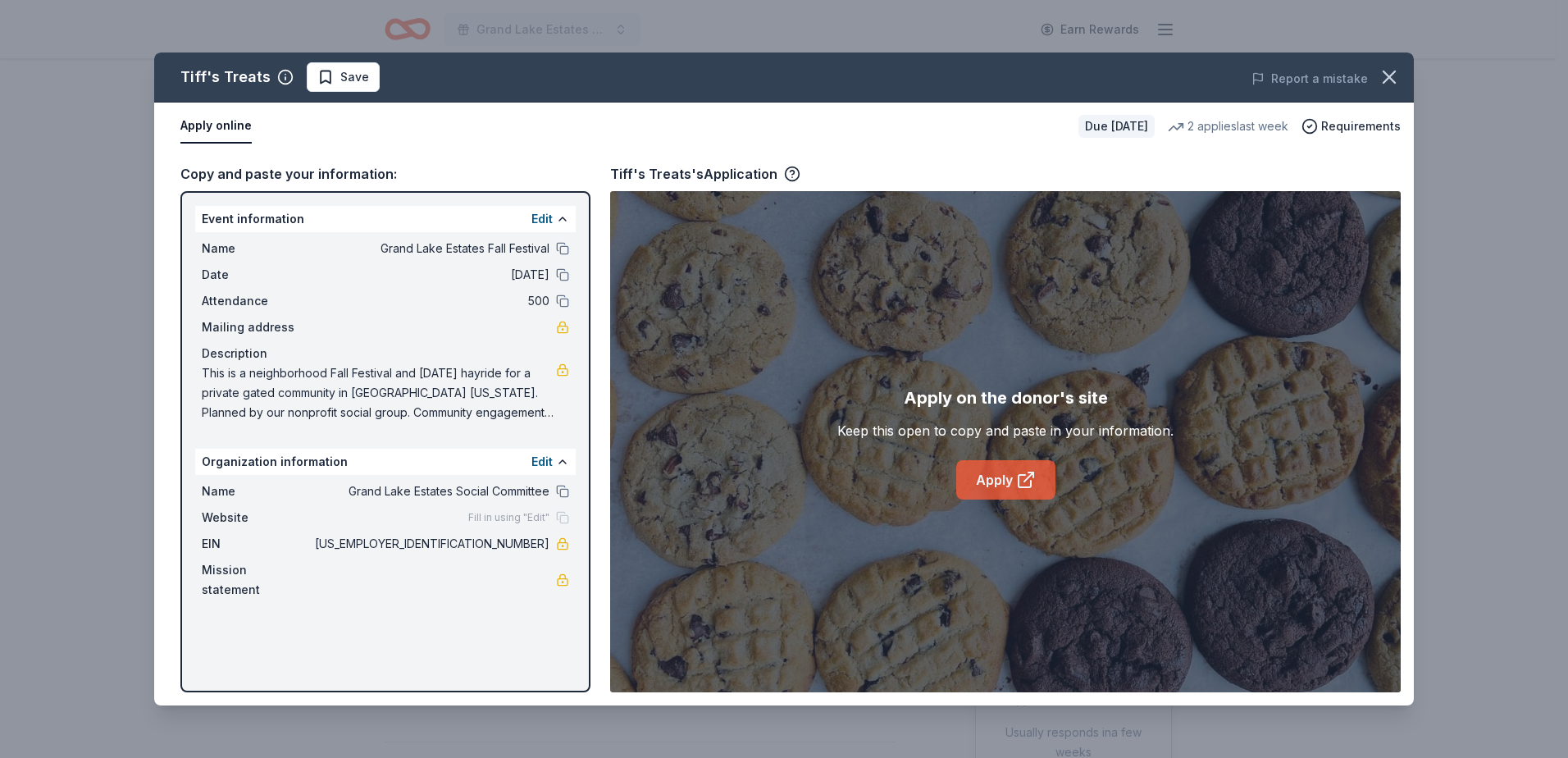
click at [1013, 486] on link "Apply" at bounding box center [1006, 480] width 99 height 39
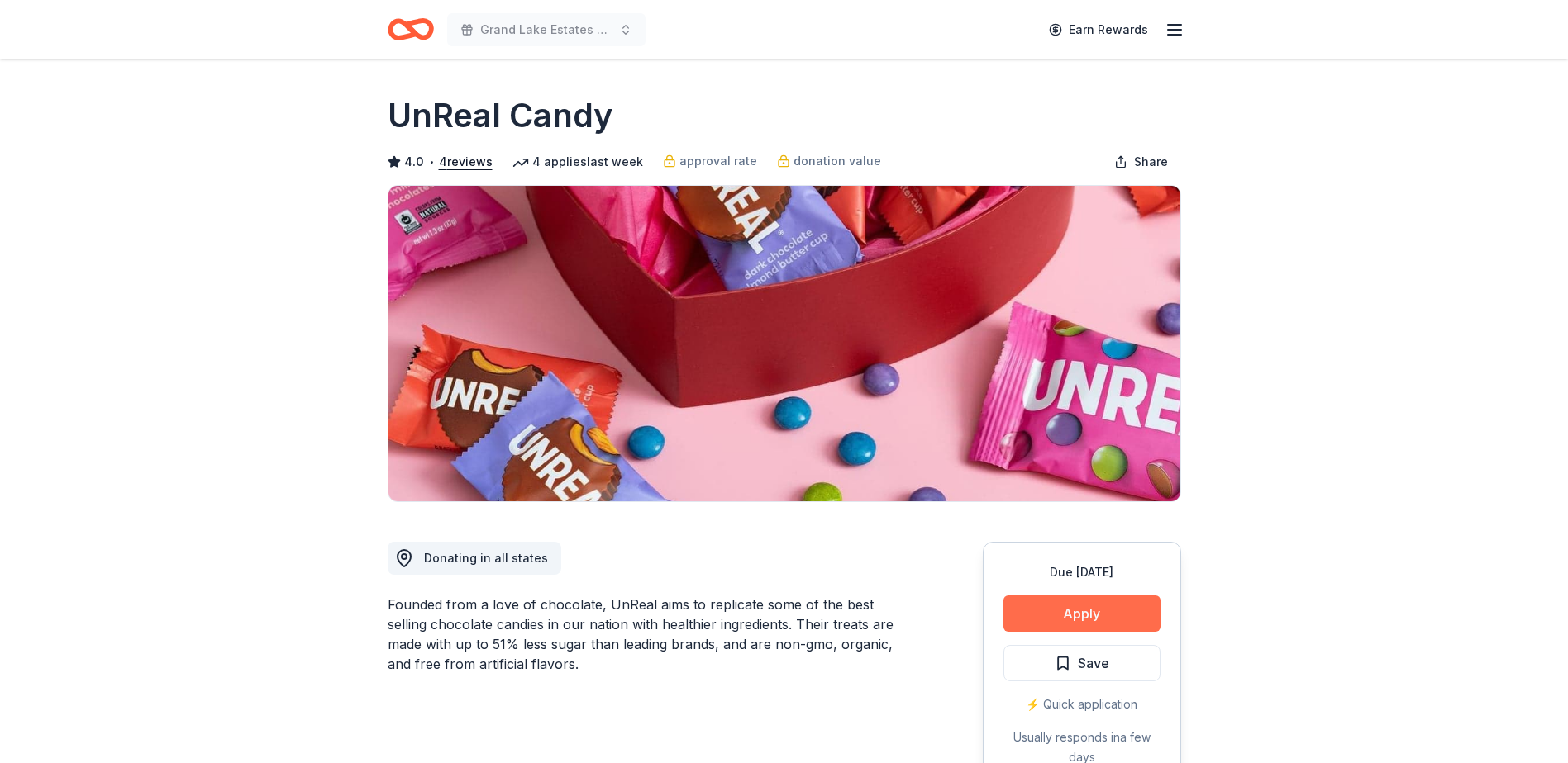
click at [1121, 612] on button "Apply" at bounding box center [1081, 614] width 157 height 37
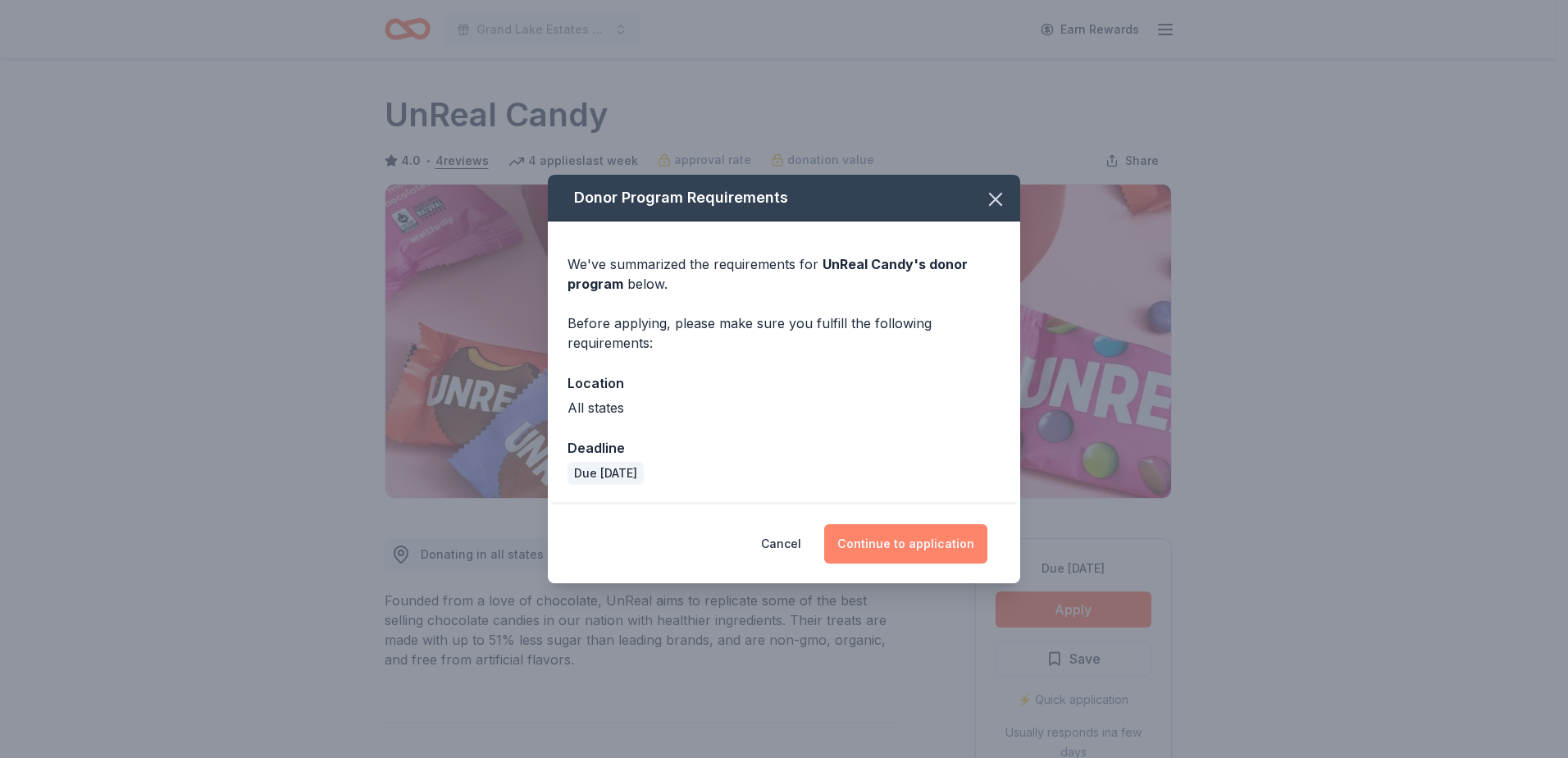
click at [890, 546] on button "Continue to application" at bounding box center [906, 543] width 163 height 39
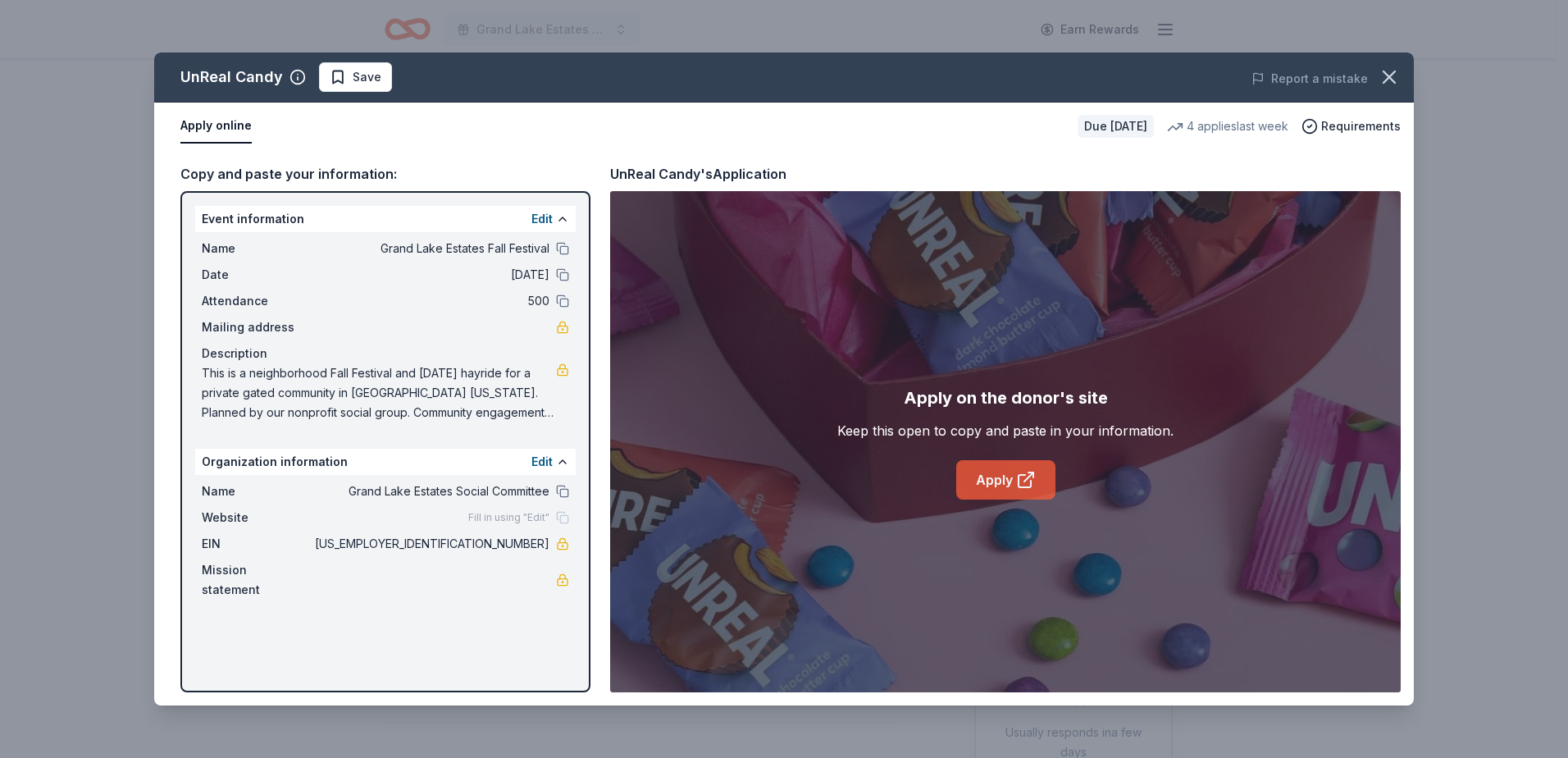
click at [1033, 478] on icon at bounding box center [1026, 480] width 20 height 20
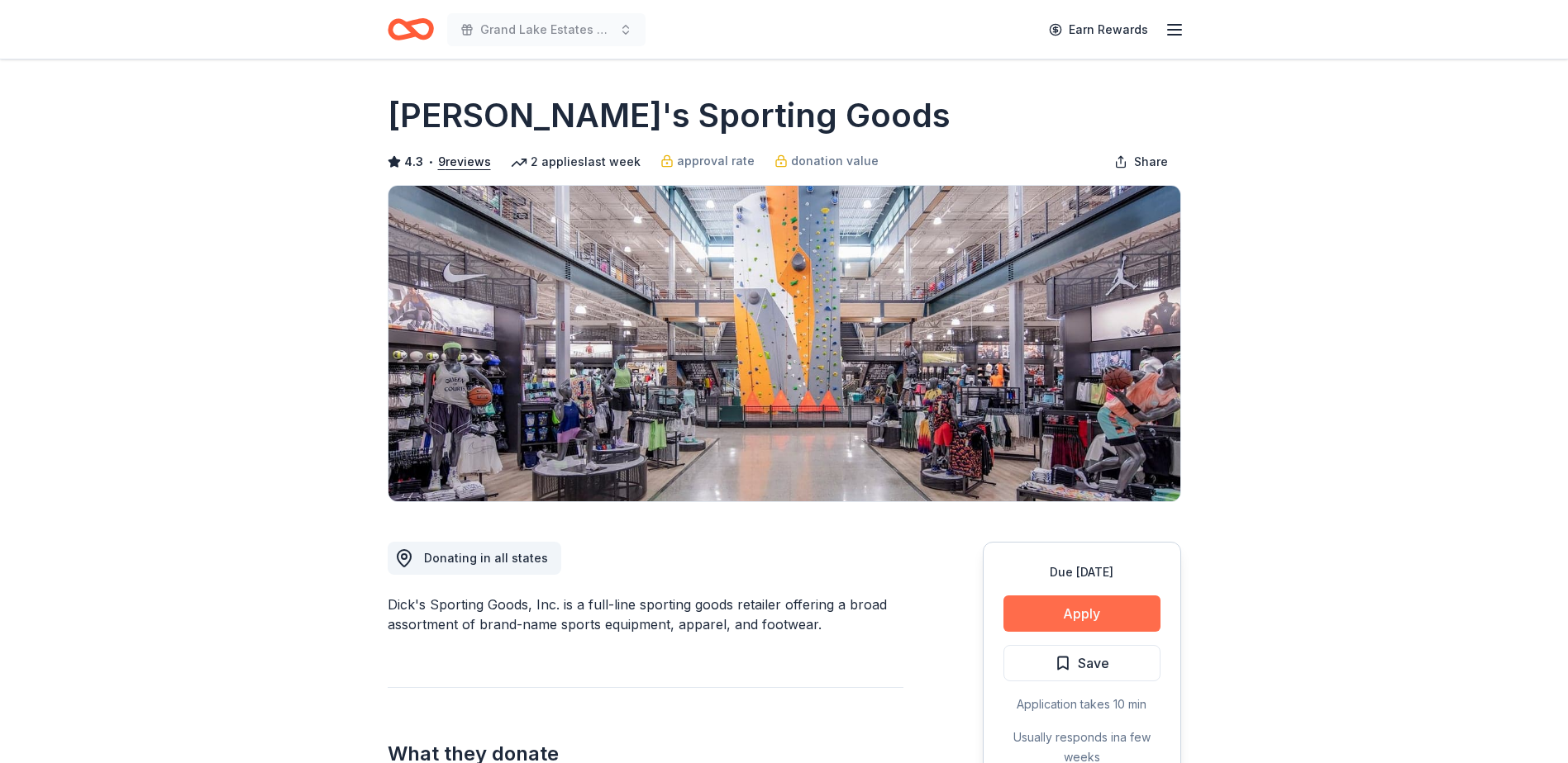
click at [1104, 612] on button "Apply" at bounding box center [1081, 614] width 157 height 37
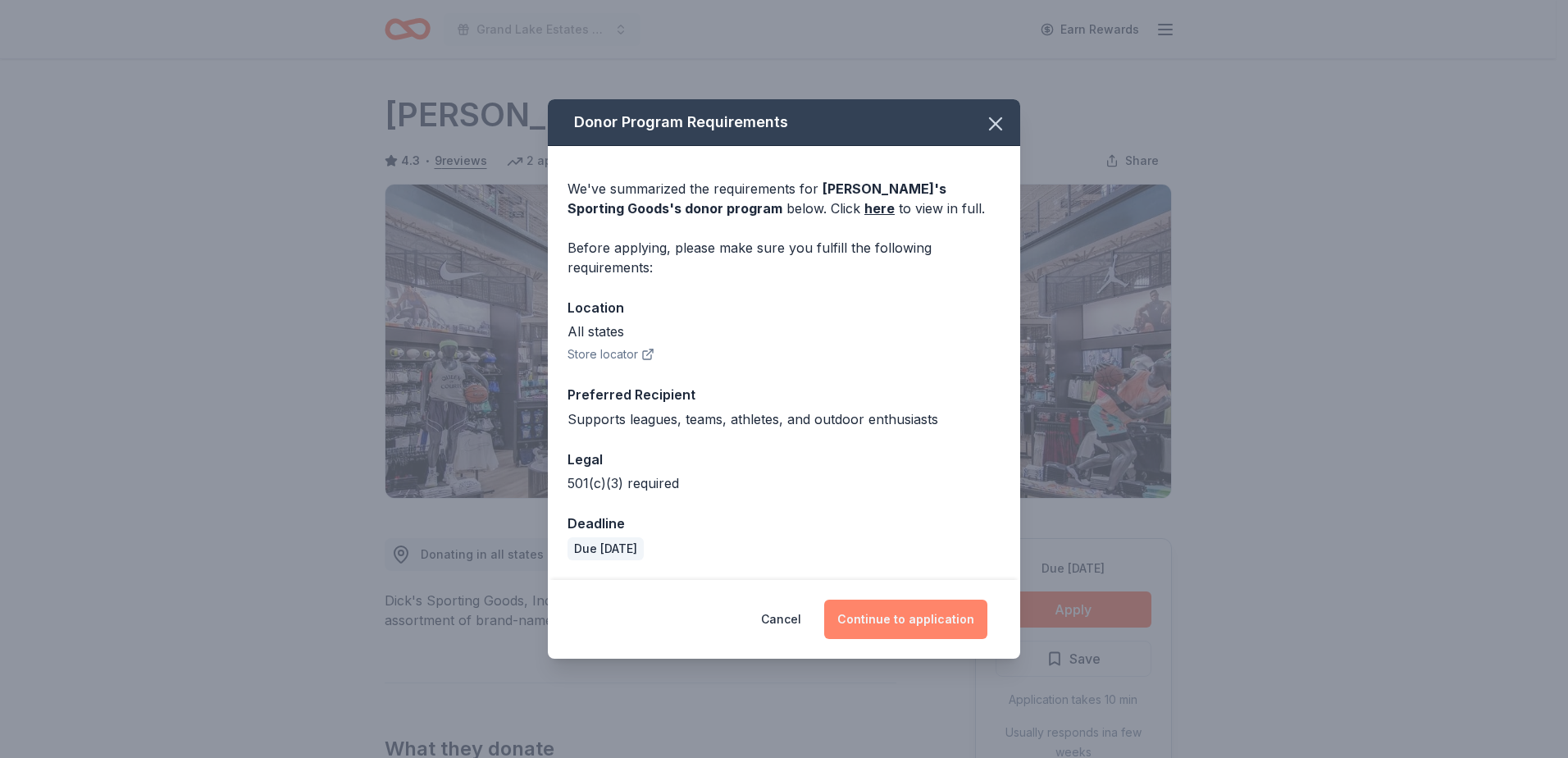
click at [935, 607] on button "Continue to application" at bounding box center [906, 619] width 163 height 39
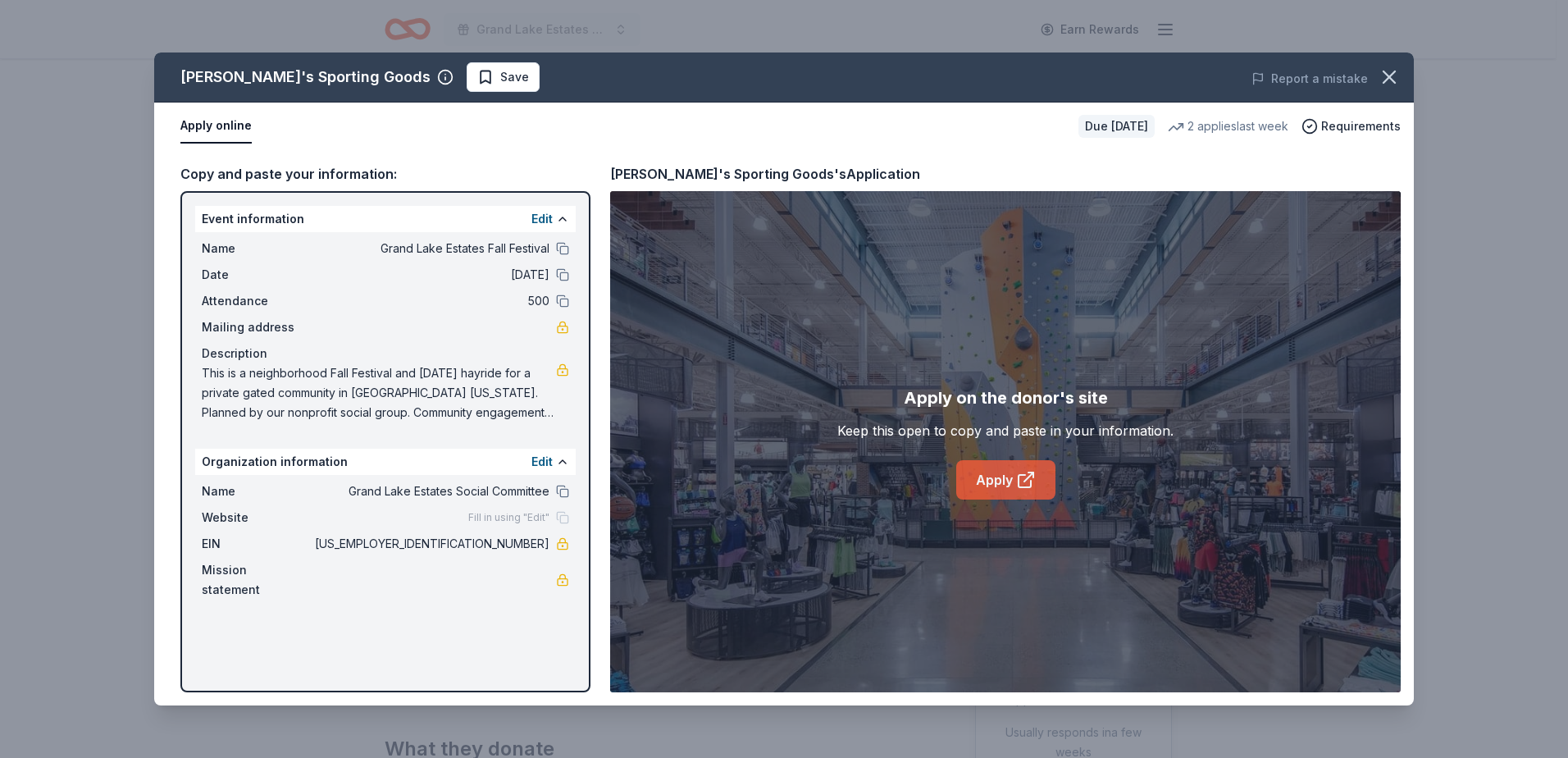
click at [1042, 478] on link "Apply" at bounding box center [1006, 480] width 99 height 39
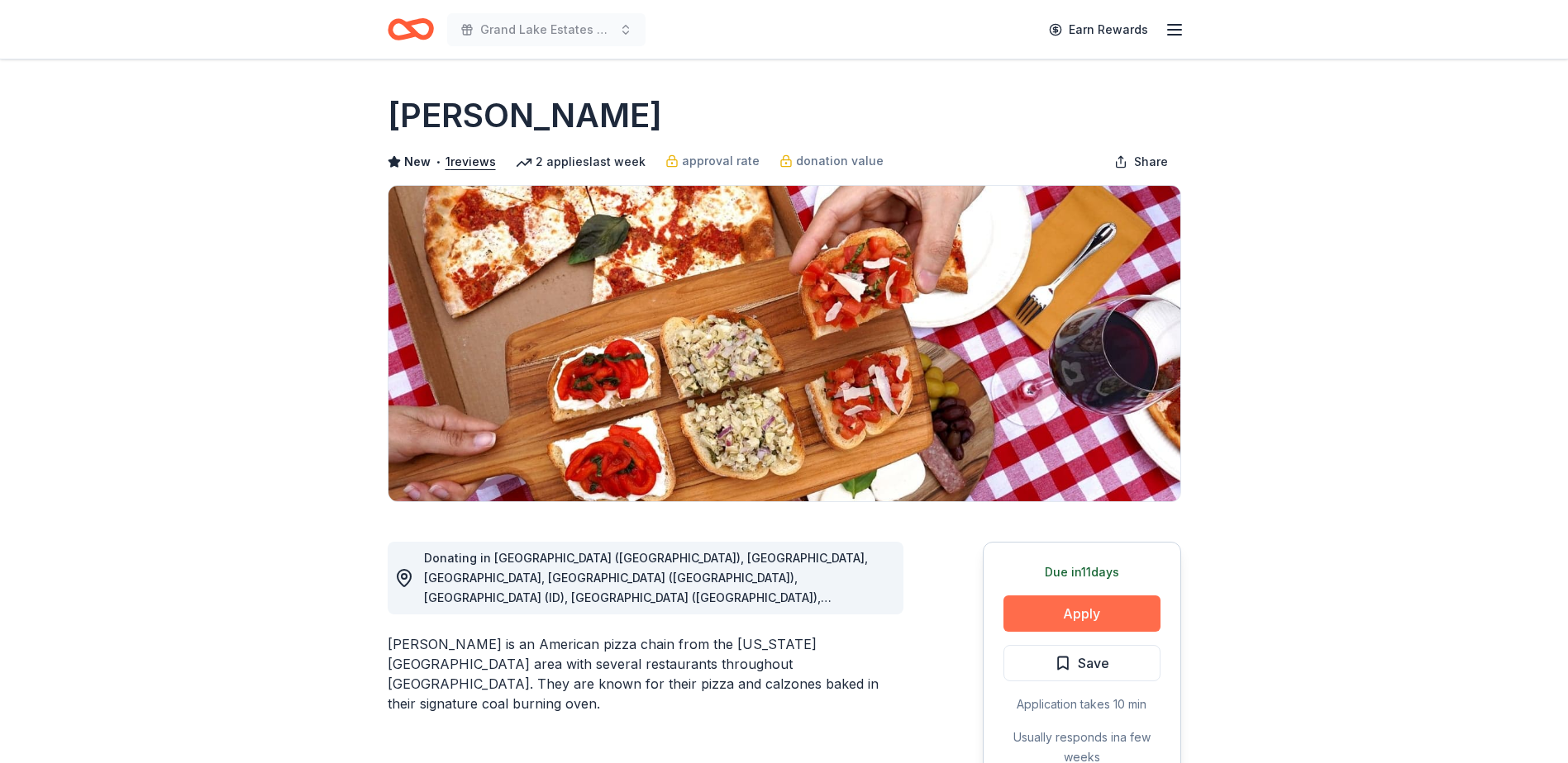
click at [1087, 616] on button "Apply" at bounding box center [1081, 614] width 157 height 37
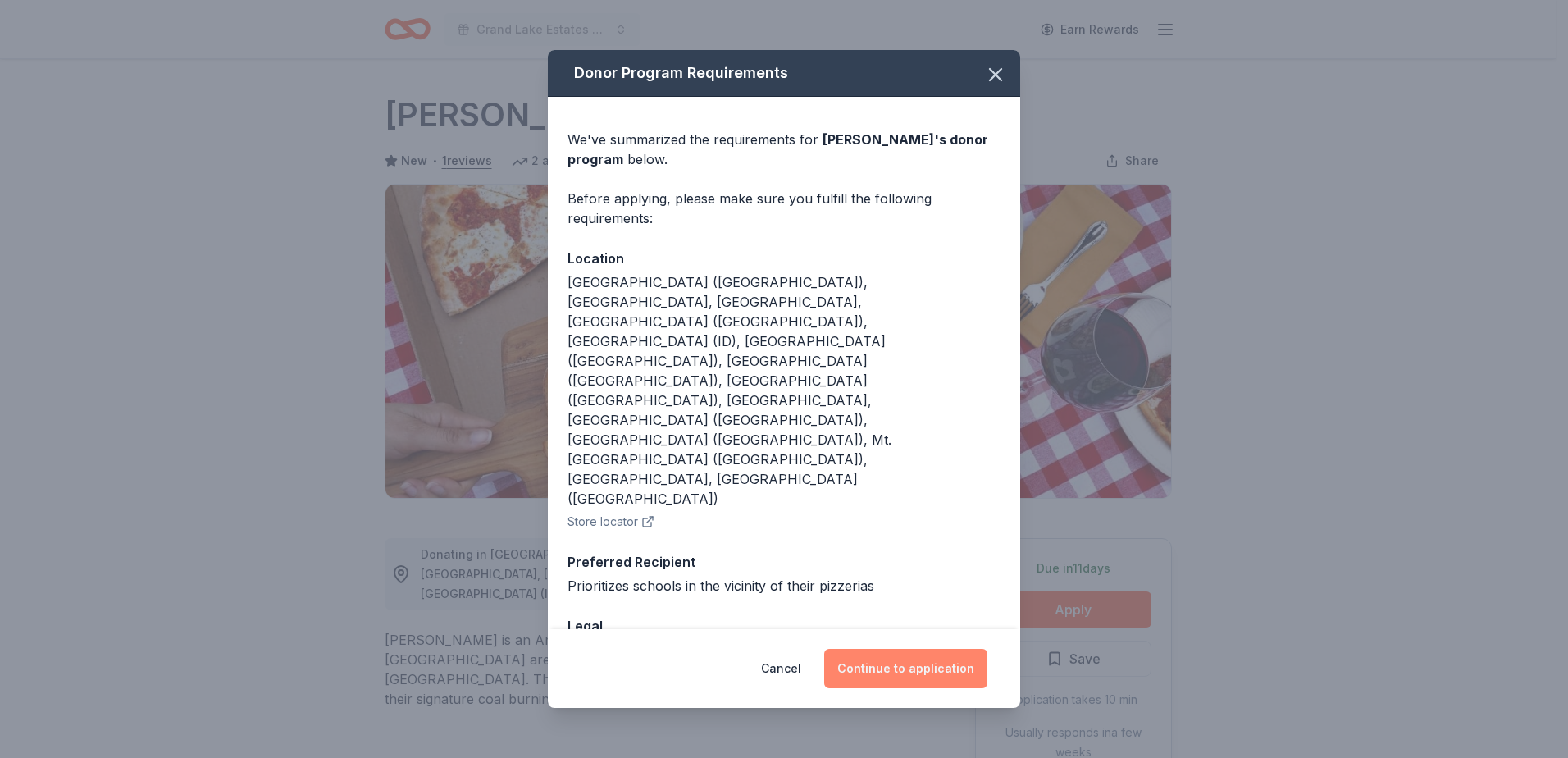
click at [896, 649] on button "Continue to application" at bounding box center [906, 668] width 163 height 39
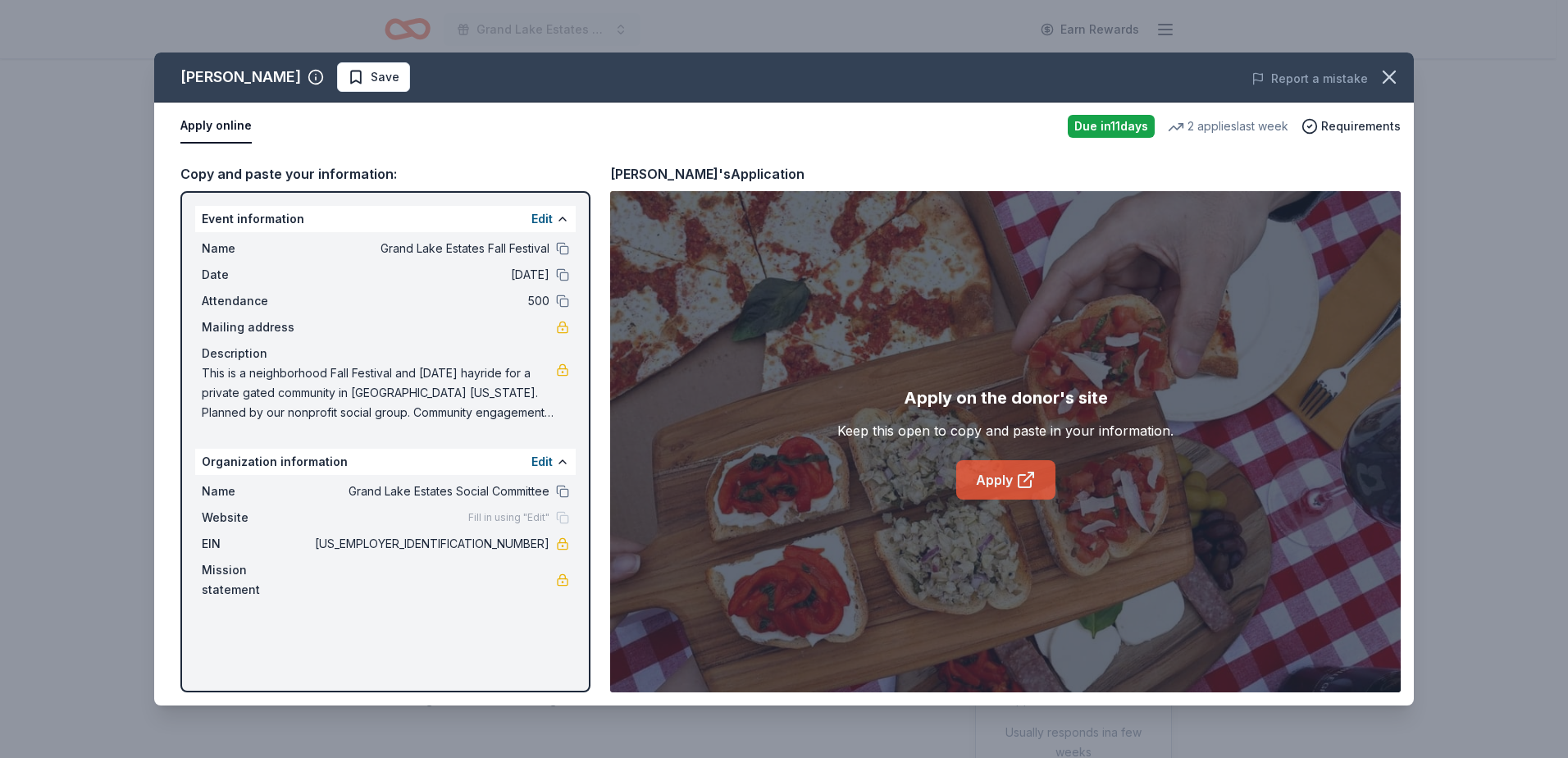
click at [1019, 479] on icon at bounding box center [1026, 480] width 20 height 20
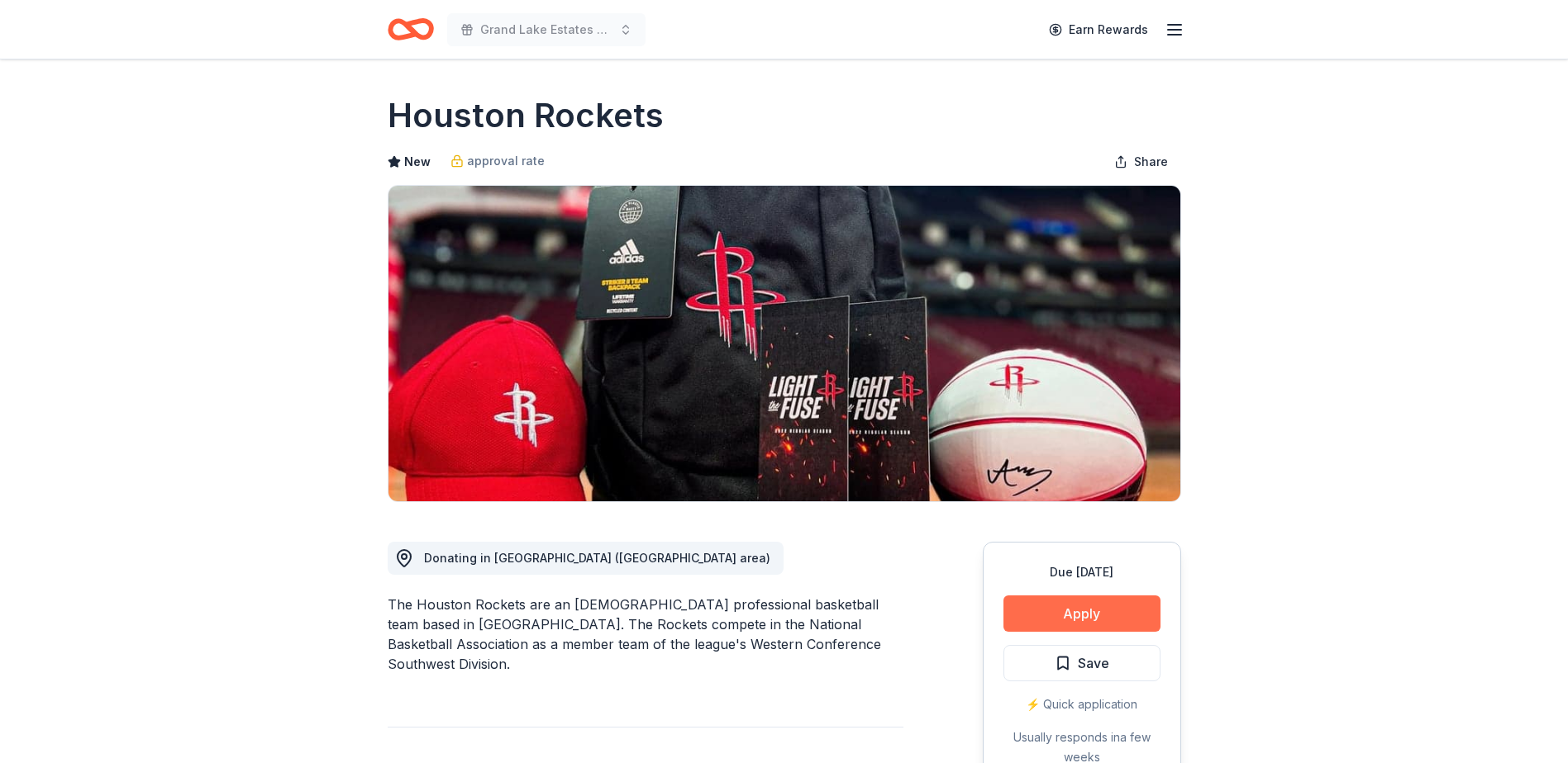
click at [1061, 611] on button "Apply" at bounding box center [1081, 614] width 157 height 37
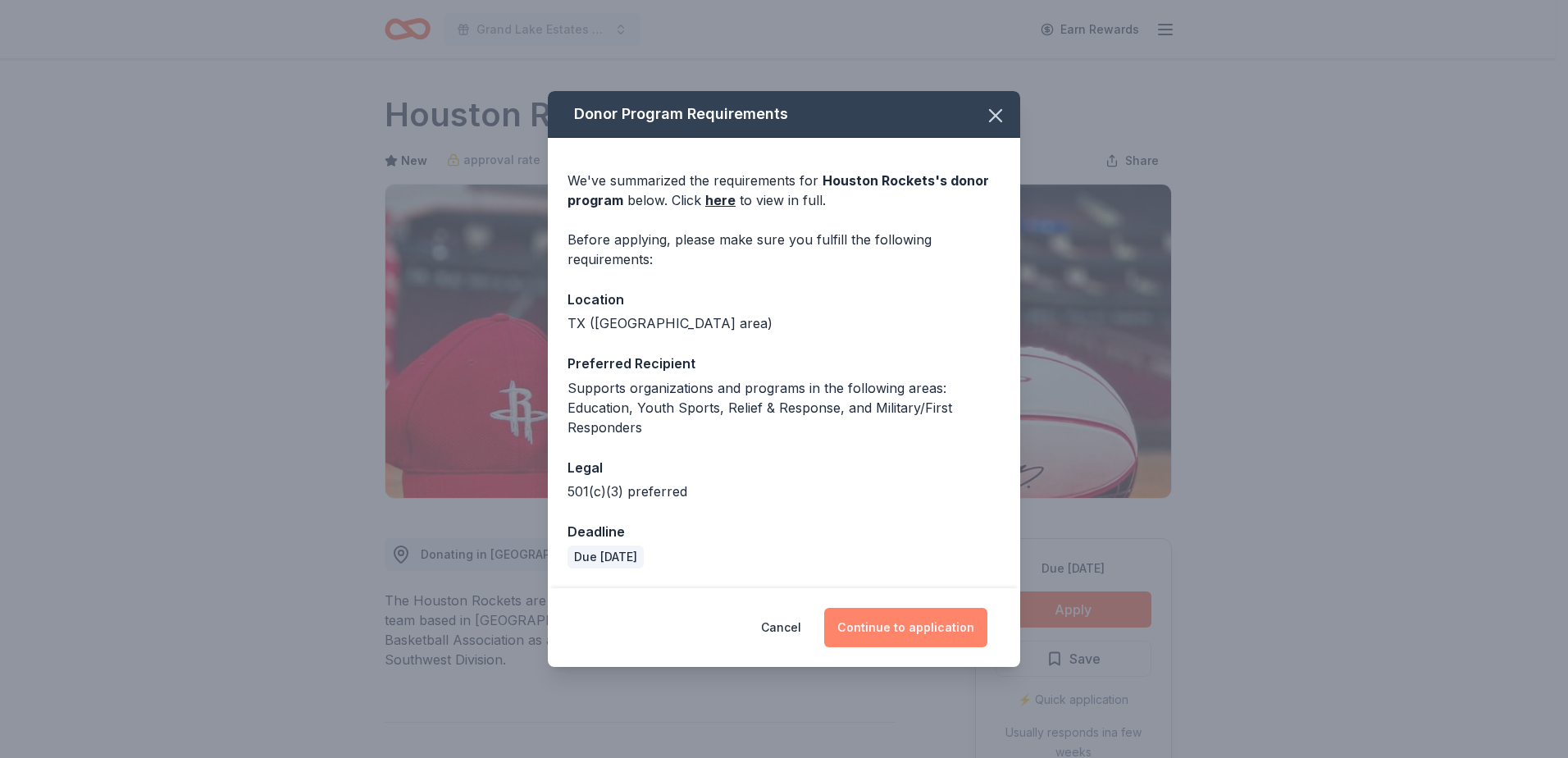
click at [936, 625] on button "Continue to application" at bounding box center [906, 628] width 163 height 39
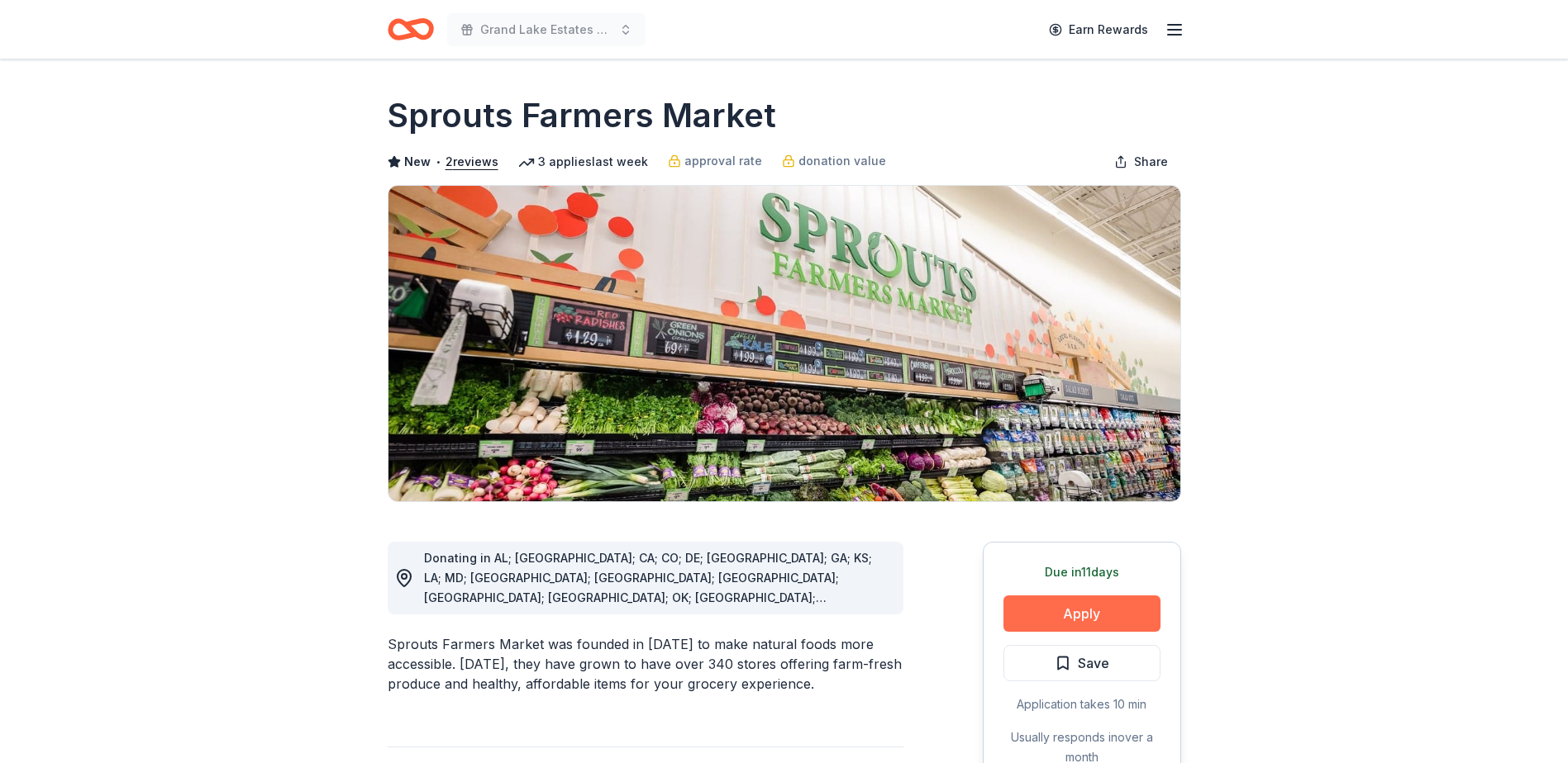
click at [1108, 603] on button "Apply" at bounding box center [1081, 614] width 157 height 37
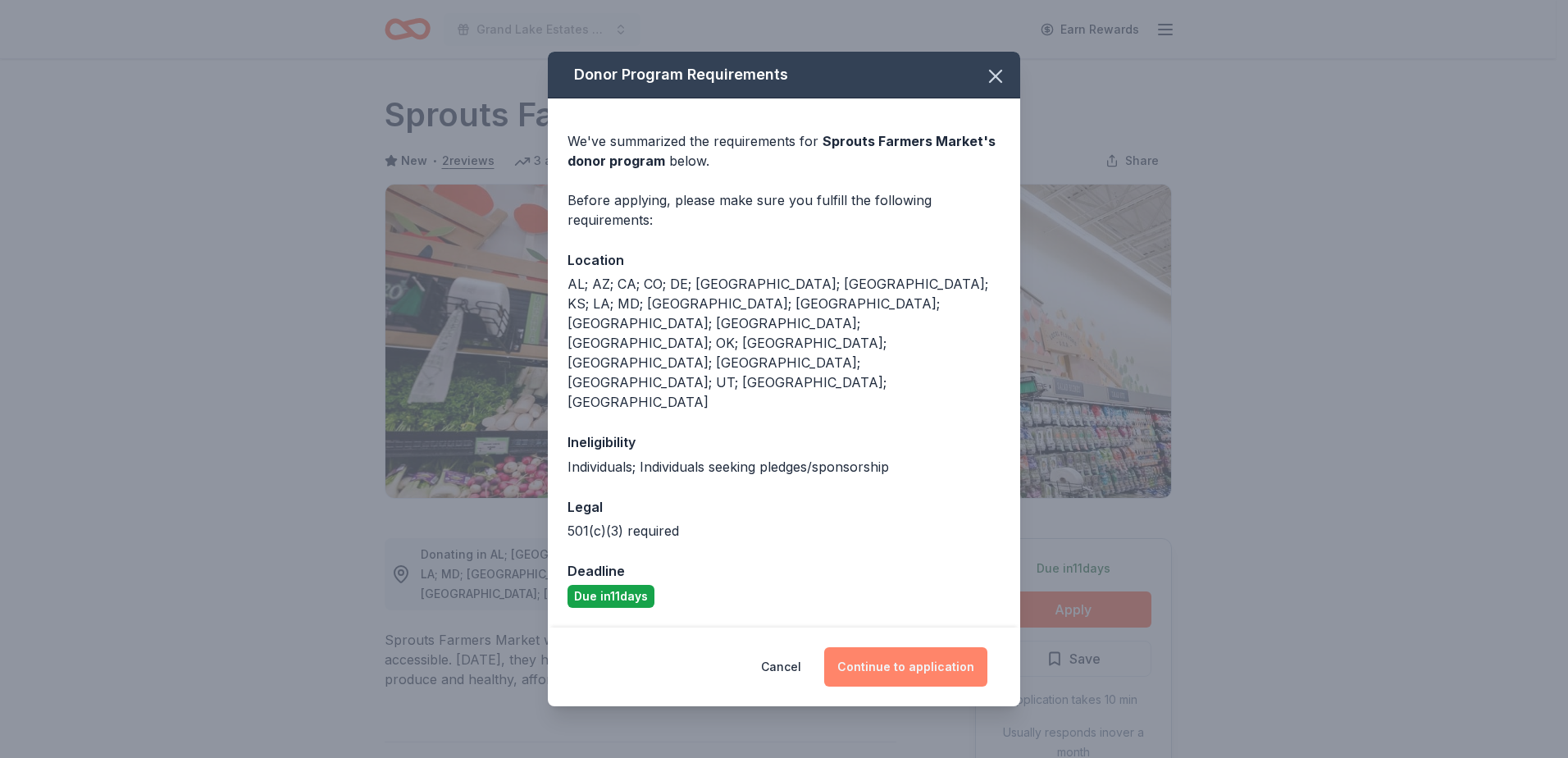
click at [944, 648] on button "Continue to application" at bounding box center [906, 667] width 163 height 39
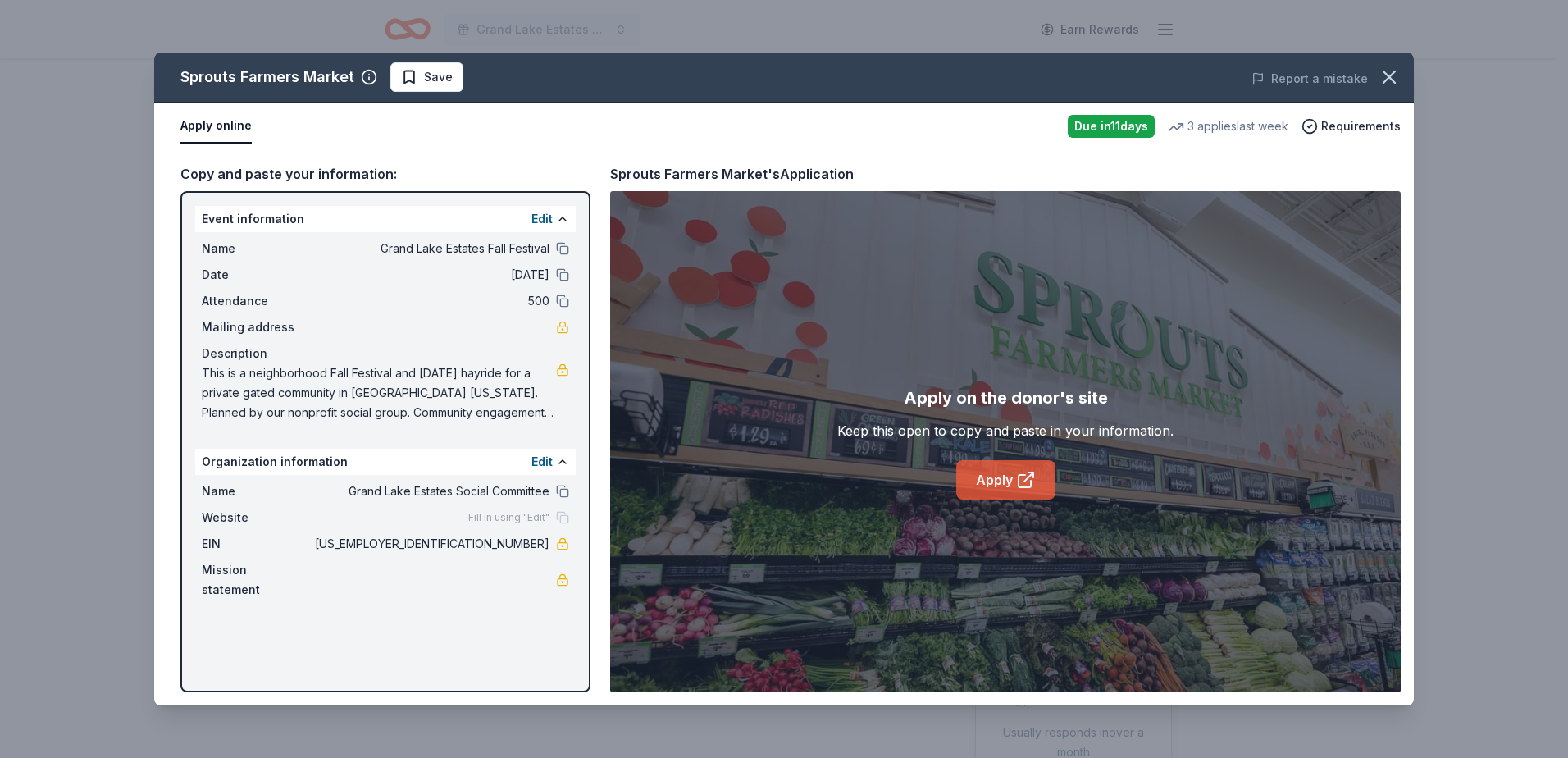
click at [1015, 477] on link "Apply" at bounding box center [1006, 480] width 99 height 39
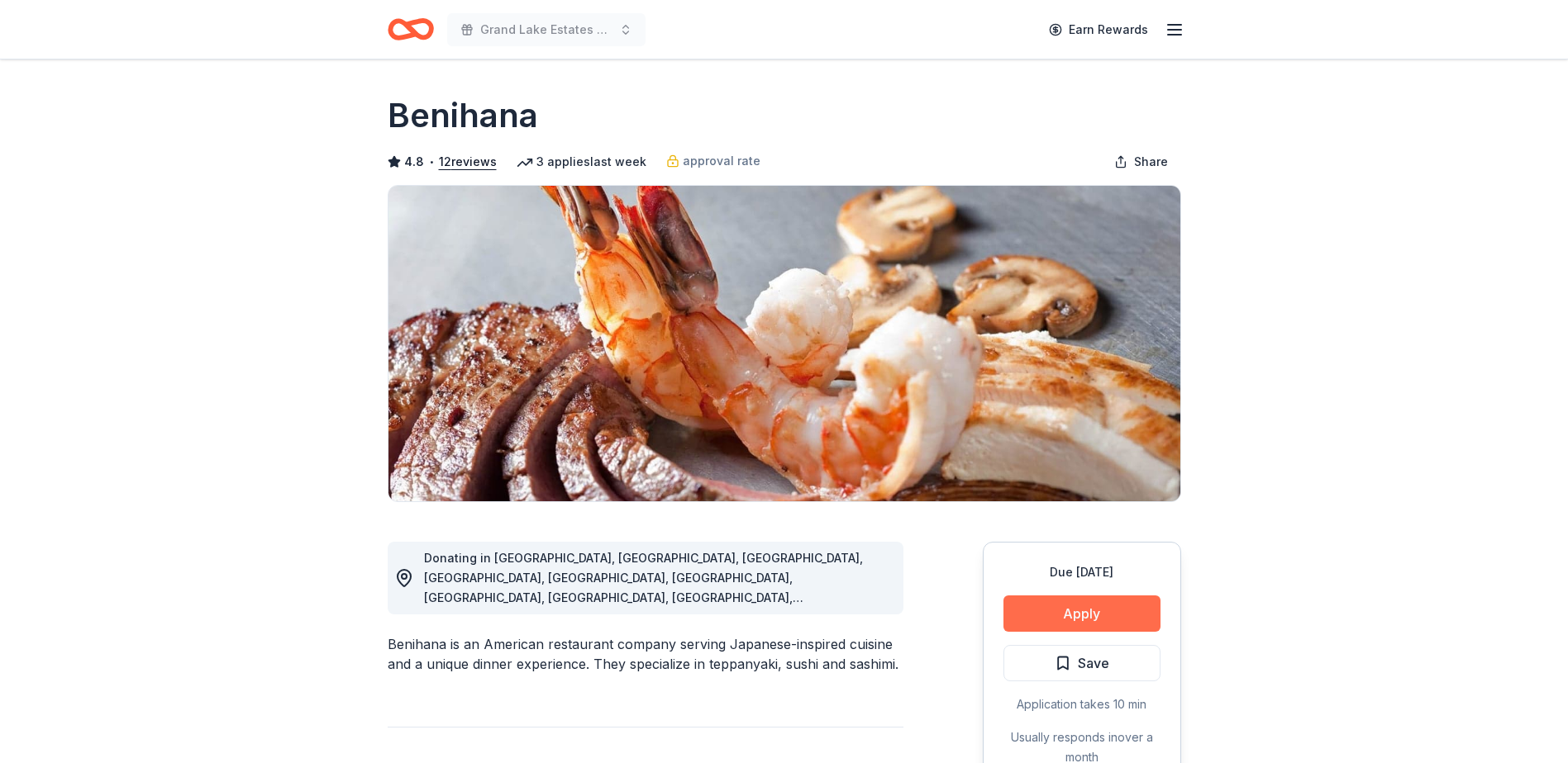
click at [1122, 624] on button "Apply" at bounding box center [1081, 614] width 157 height 37
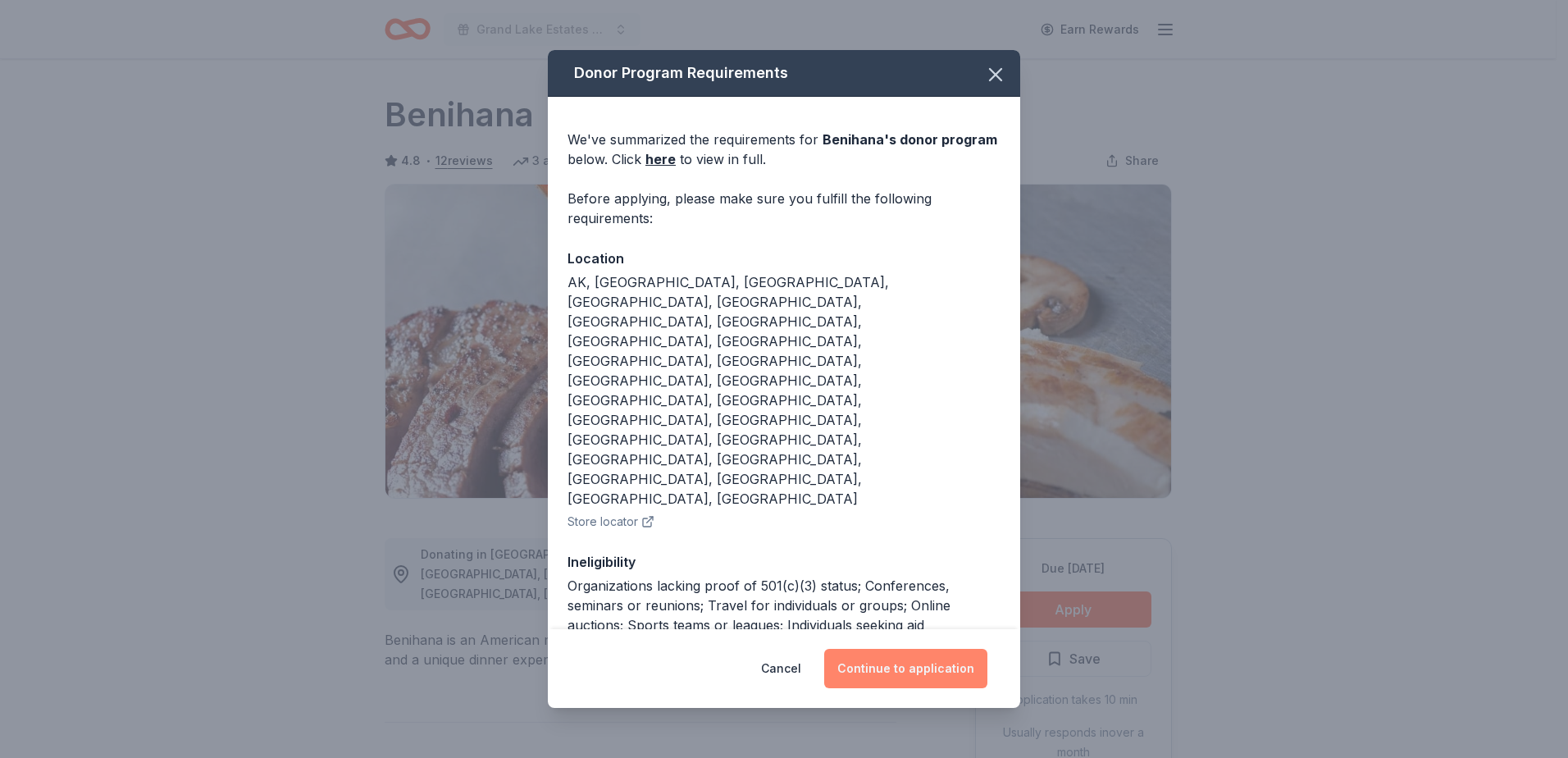
click at [921, 654] on button "Continue to application" at bounding box center [906, 668] width 163 height 39
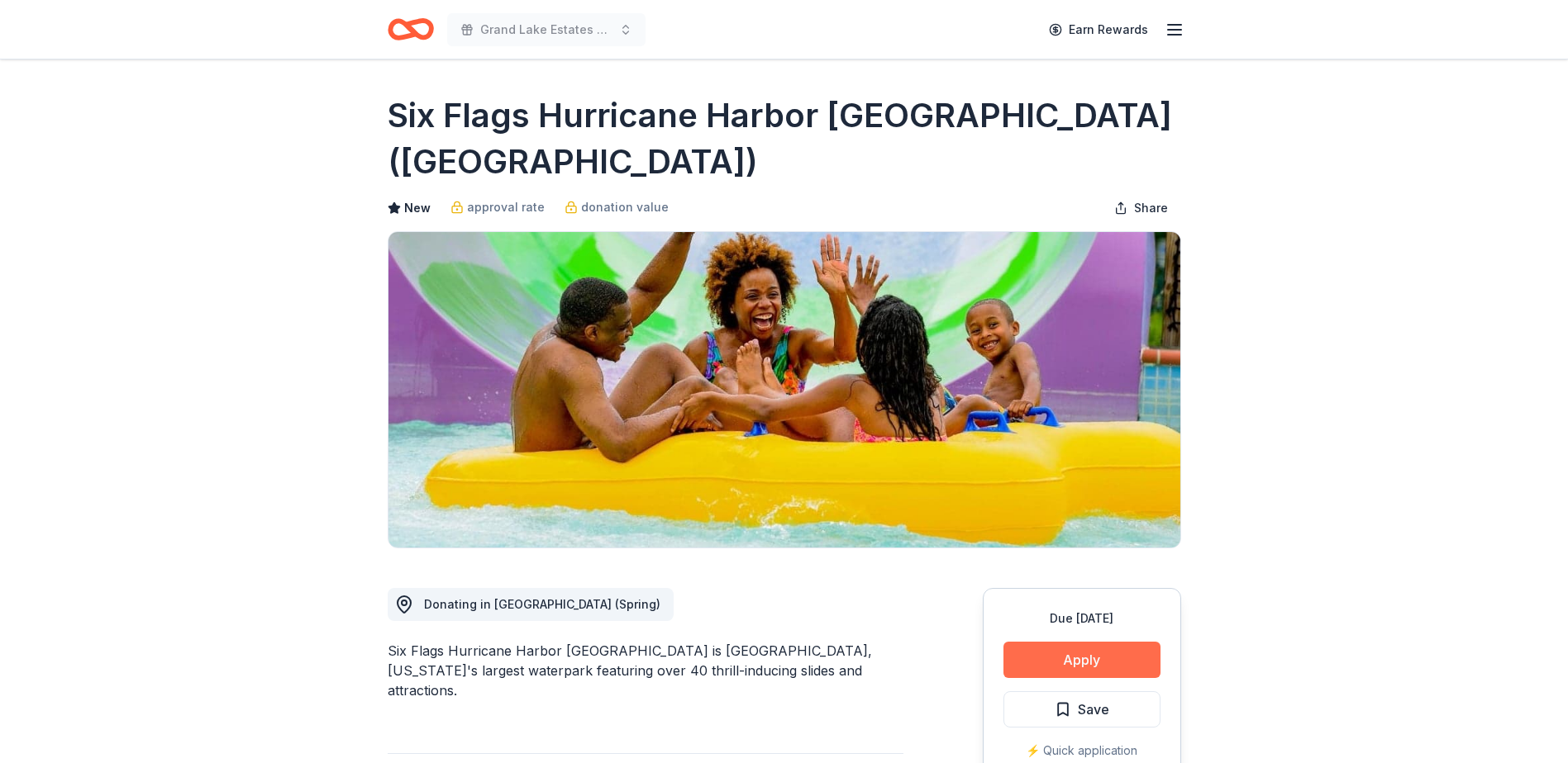
click at [1126, 642] on button "Apply" at bounding box center [1081, 661] width 157 height 37
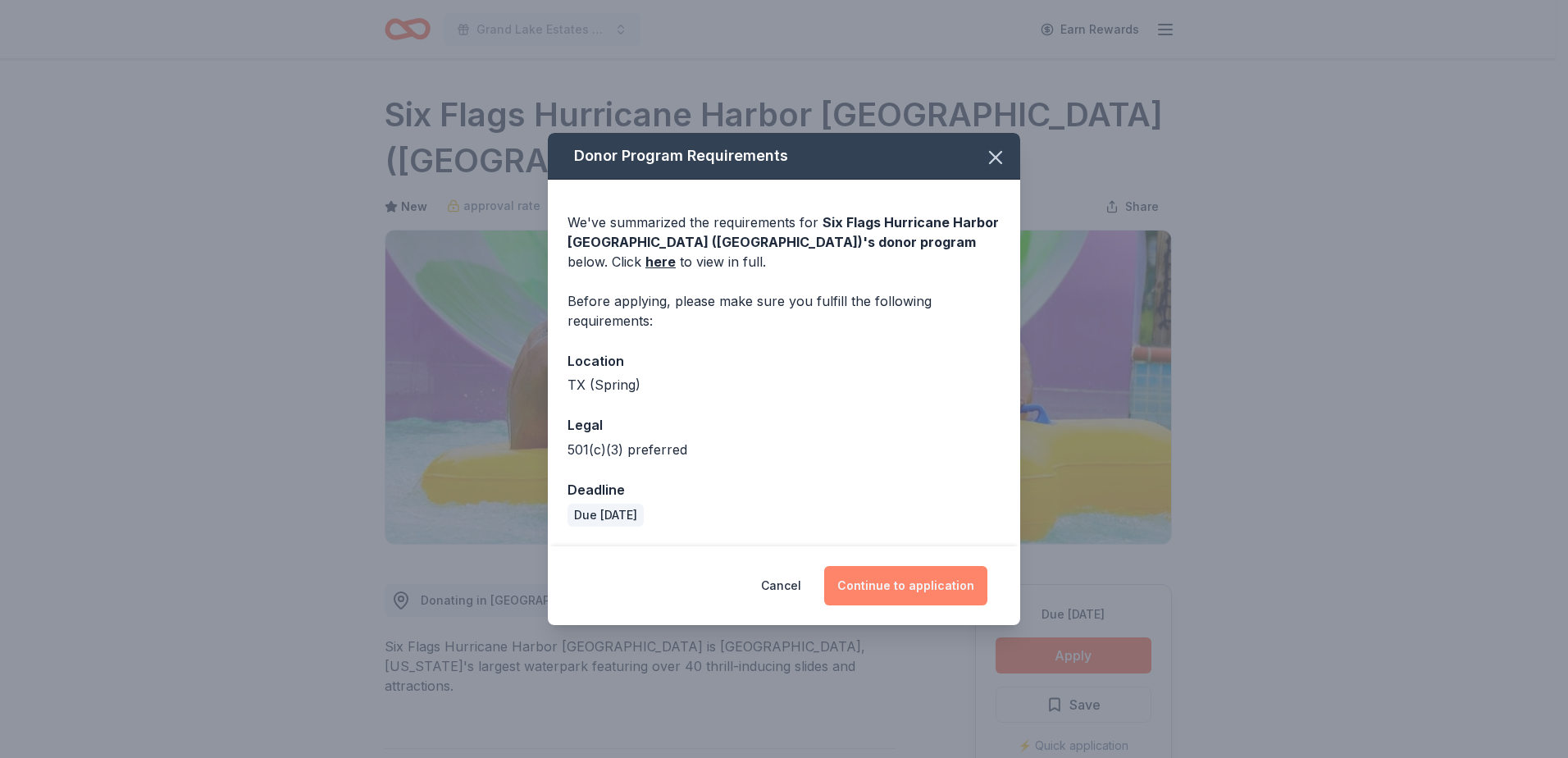
click at [931, 588] on button "Continue to application" at bounding box center [906, 585] width 163 height 39
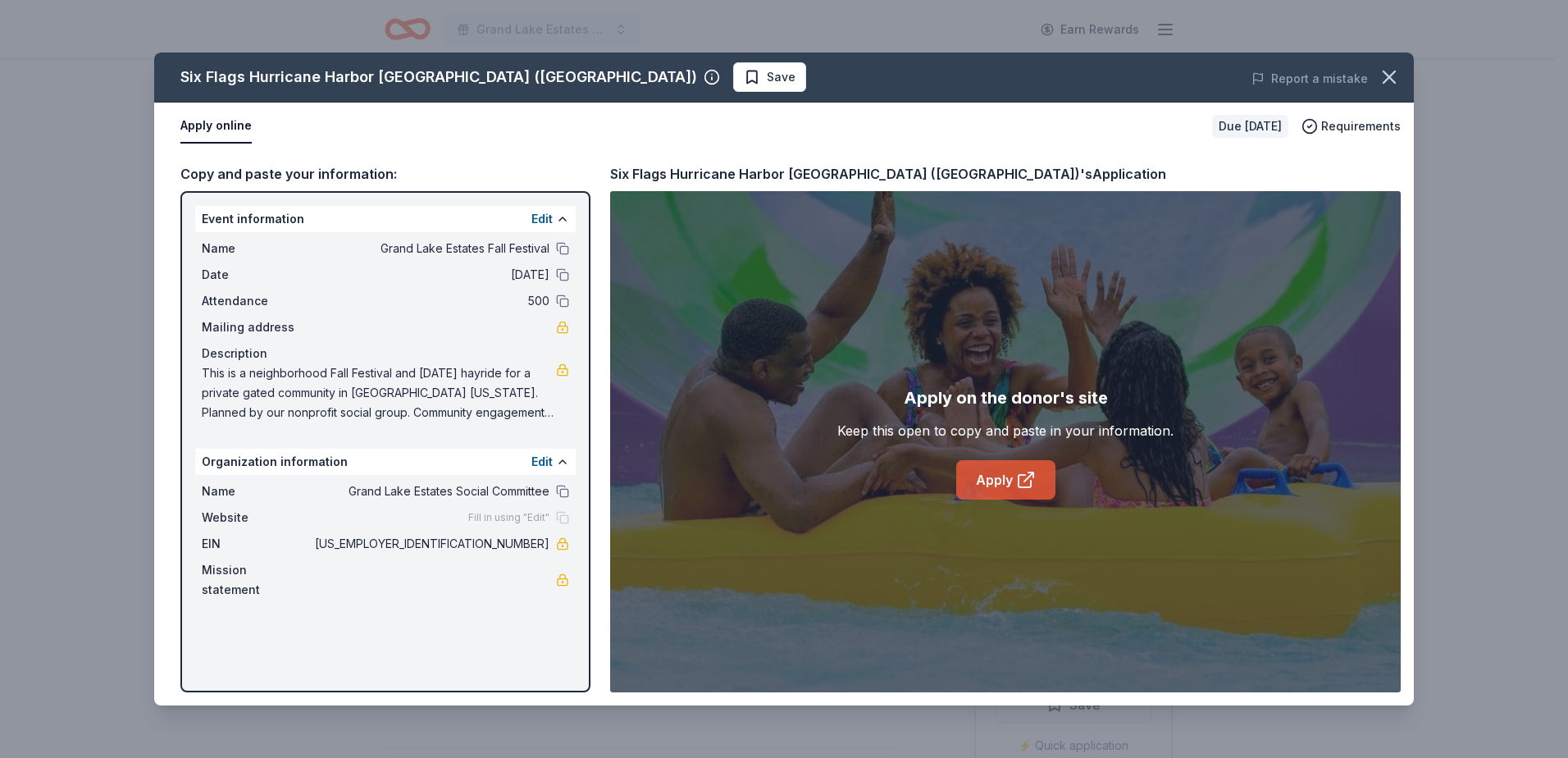
click at [1036, 482] on link "Apply" at bounding box center [1006, 480] width 99 height 39
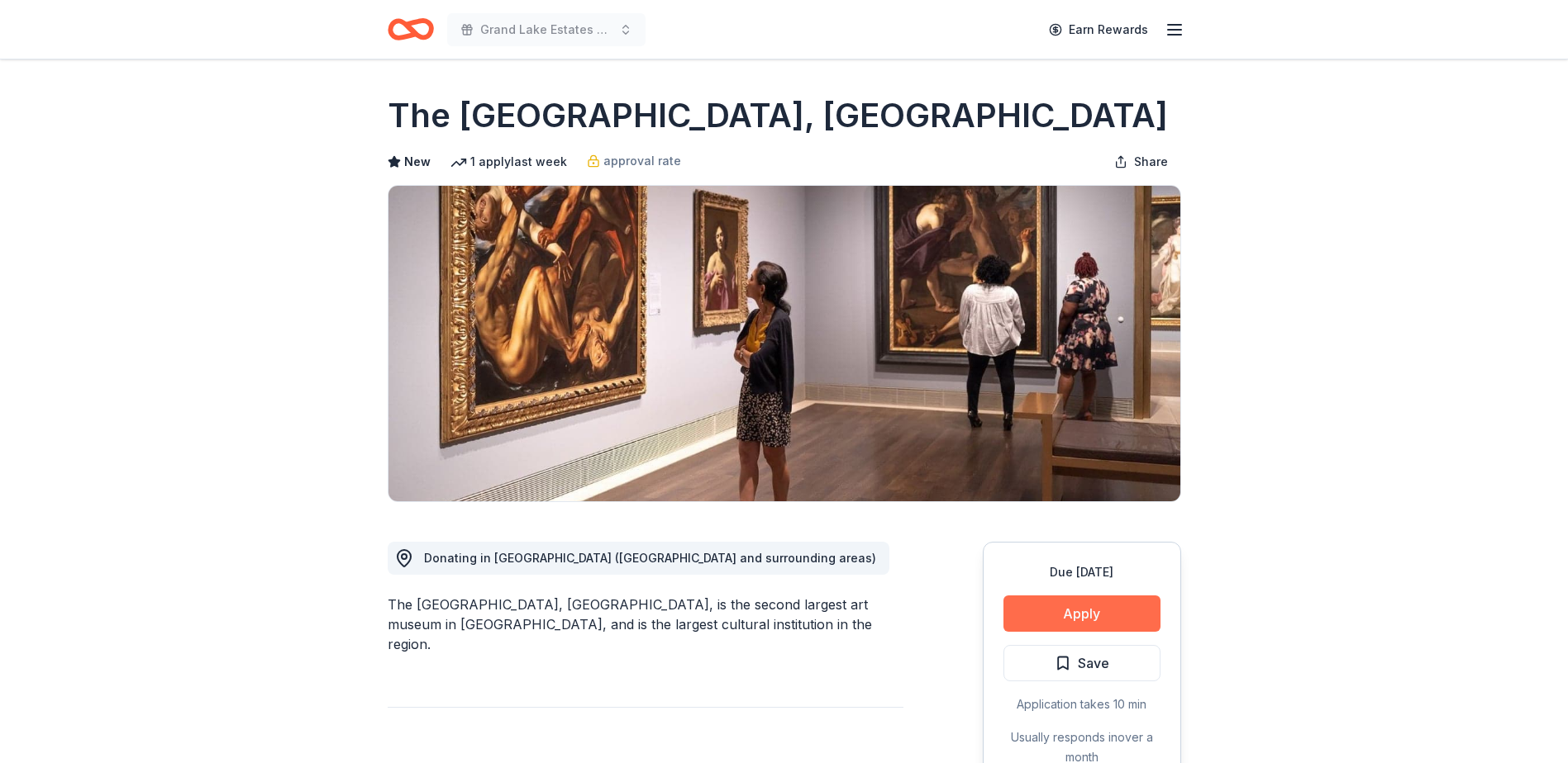
click at [1107, 604] on button "Apply" at bounding box center [1081, 614] width 157 height 37
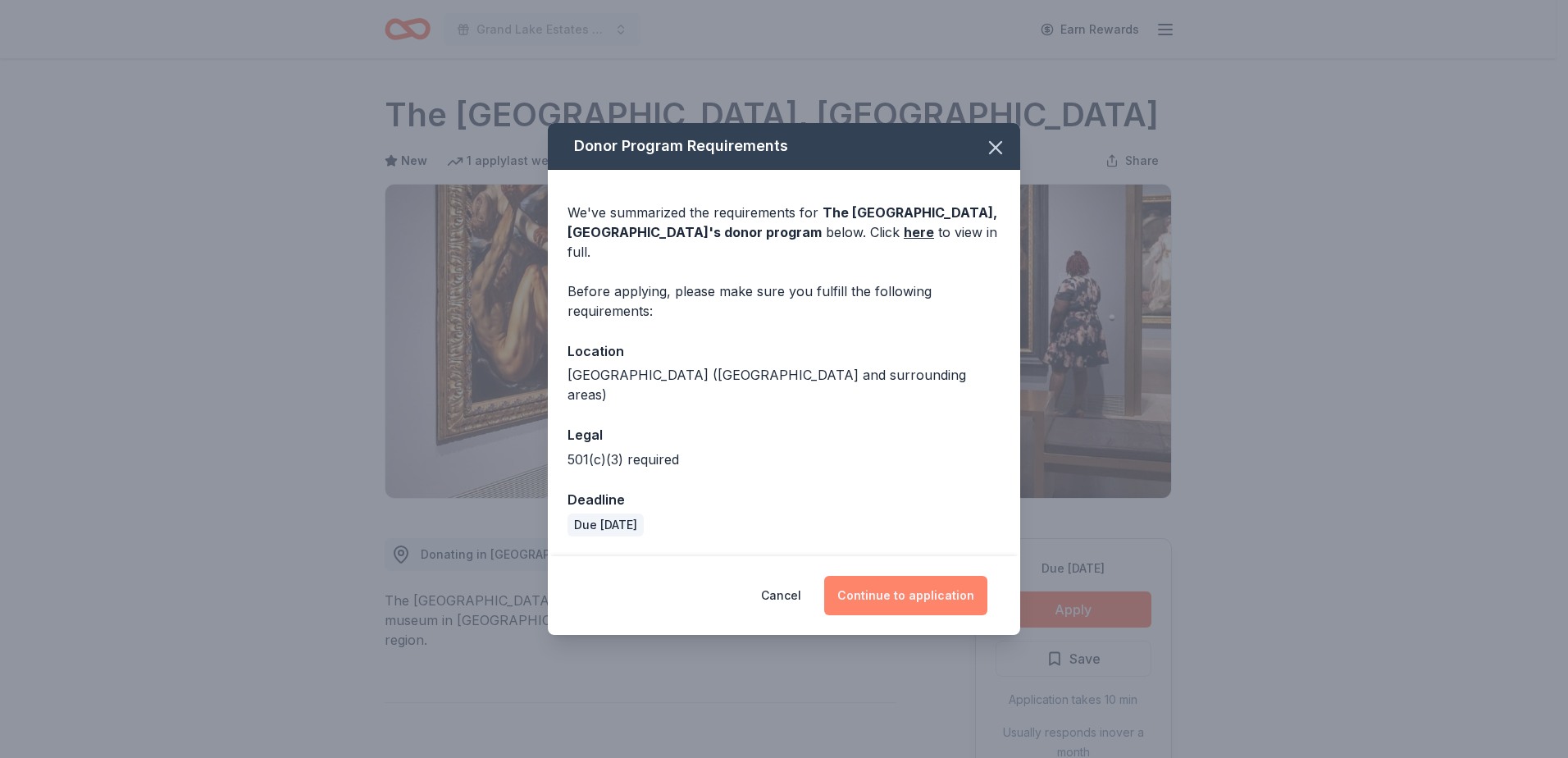
click at [902, 576] on button "Continue to application" at bounding box center [906, 595] width 163 height 39
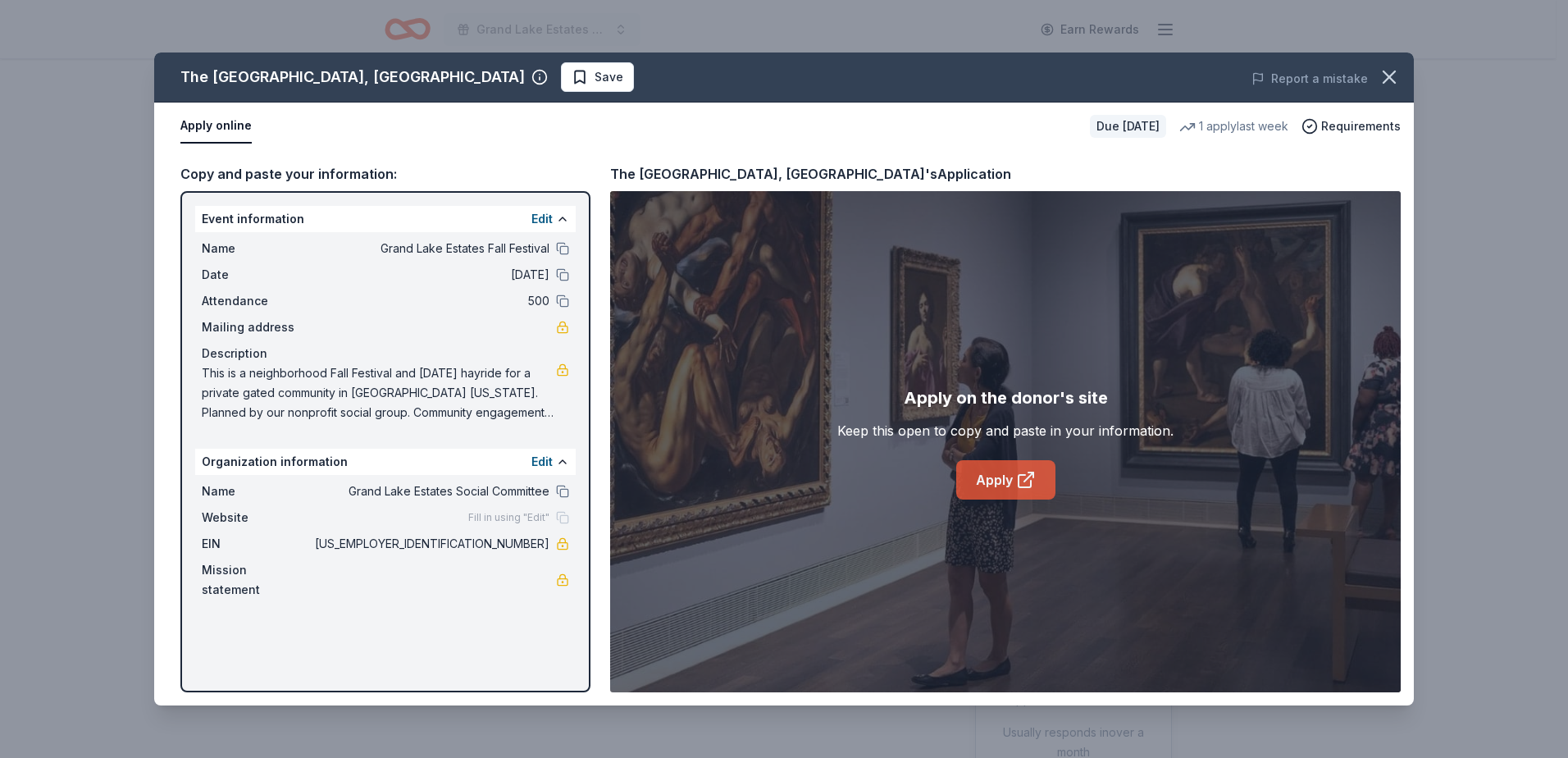
click at [1009, 483] on link "Apply" at bounding box center [1006, 480] width 99 height 39
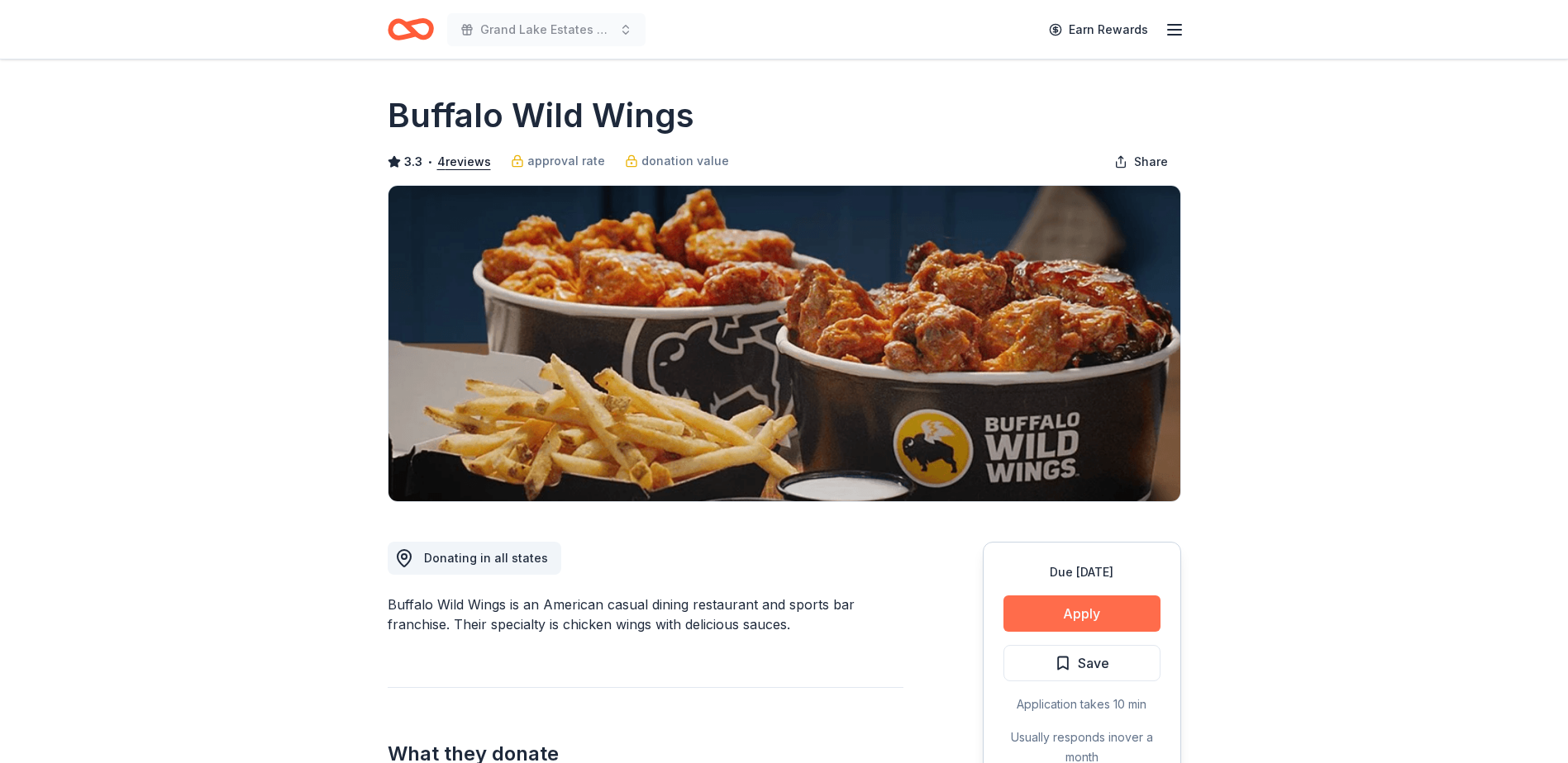
click at [1098, 609] on button "Apply" at bounding box center [1081, 614] width 157 height 37
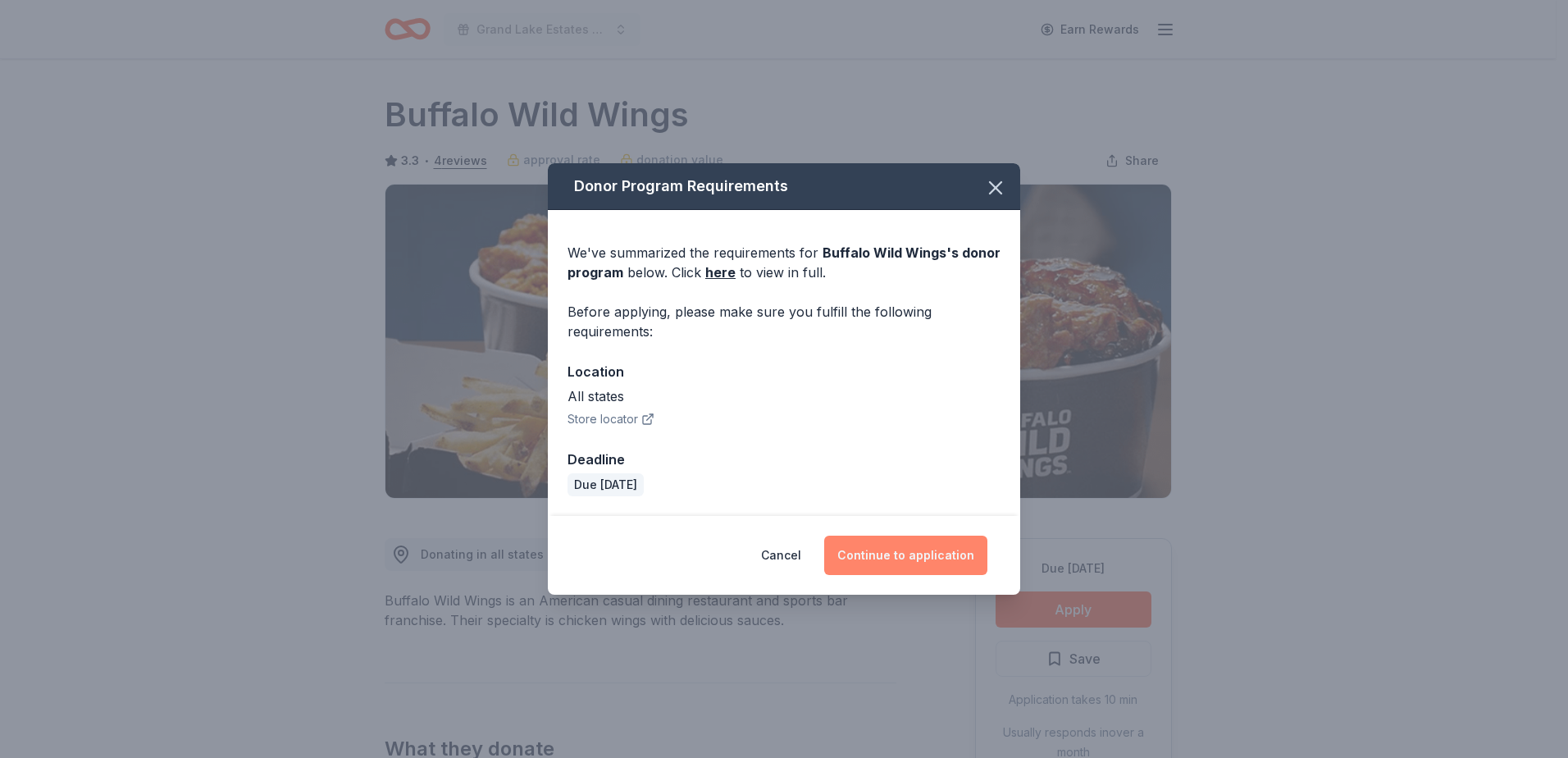
click at [887, 556] on button "Continue to application" at bounding box center [906, 555] width 163 height 39
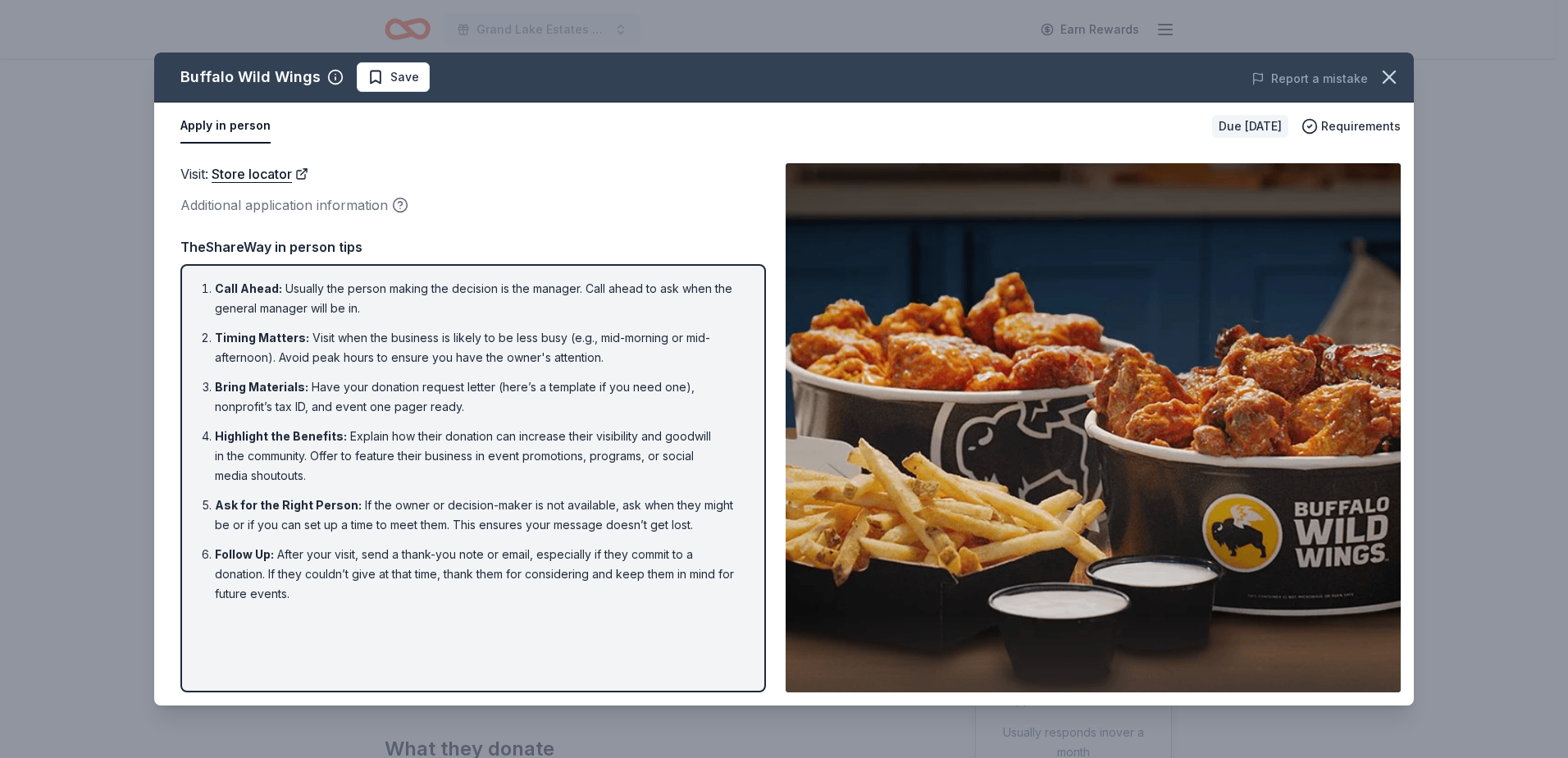
click at [324, 206] on div "Additional application information" at bounding box center [473, 205] width 586 height 22
click at [400, 205] on icon "button" at bounding box center [400, 205] width 17 height 17
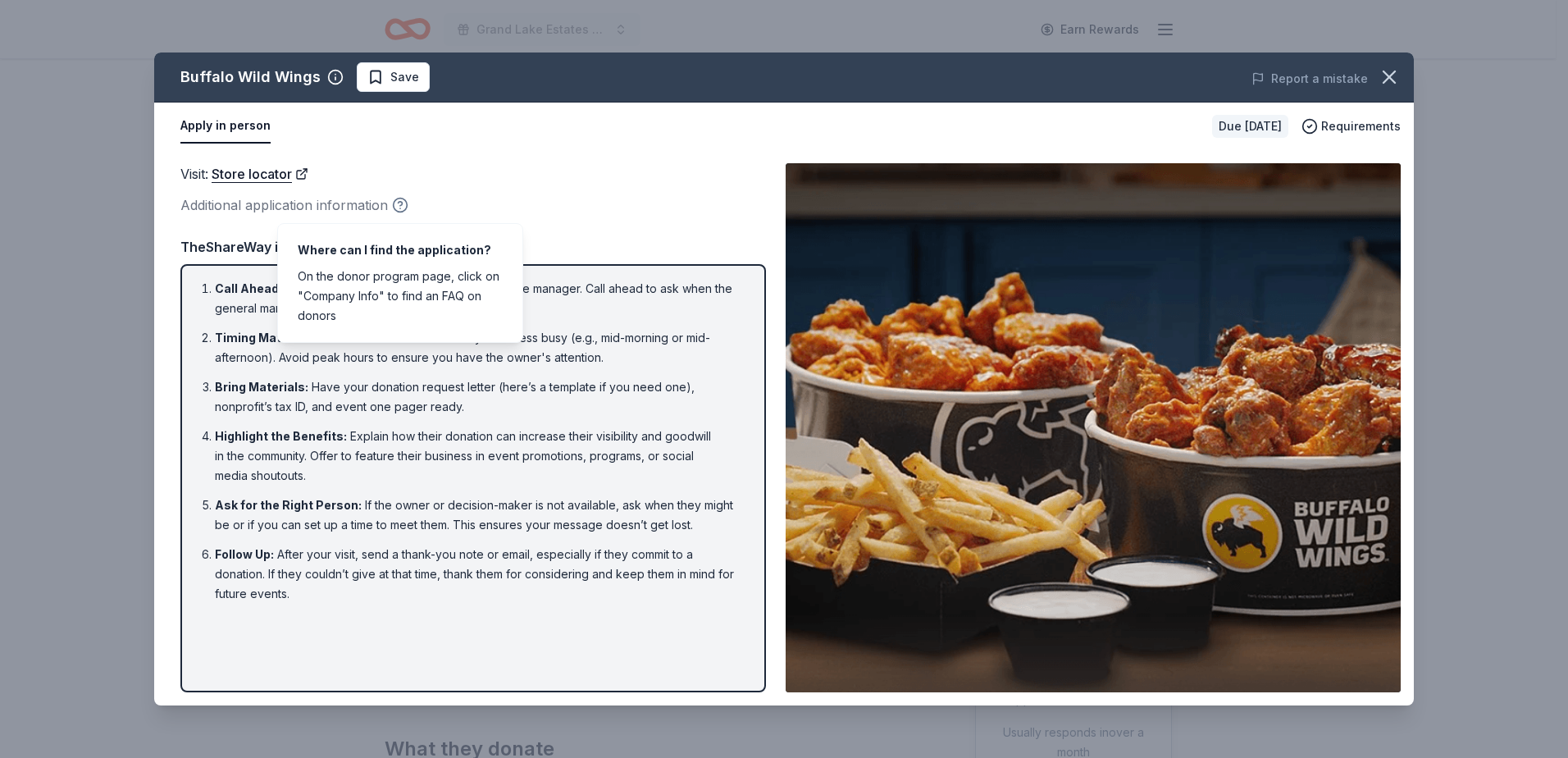
click at [400, 205] on icon "button" at bounding box center [400, 205] width 17 height 17
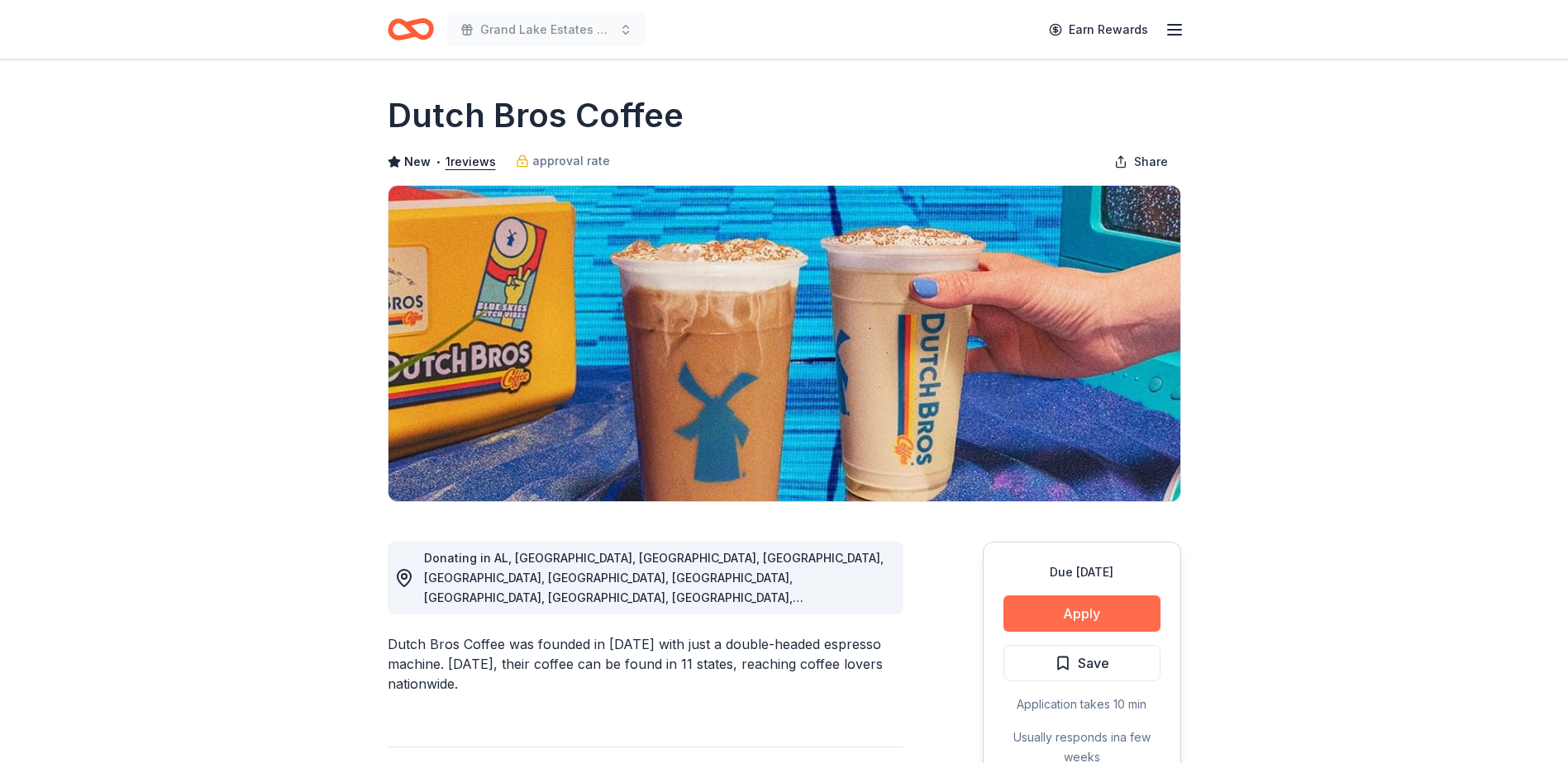
click at [1072, 609] on button "Apply" at bounding box center [1081, 614] width 157 height 37
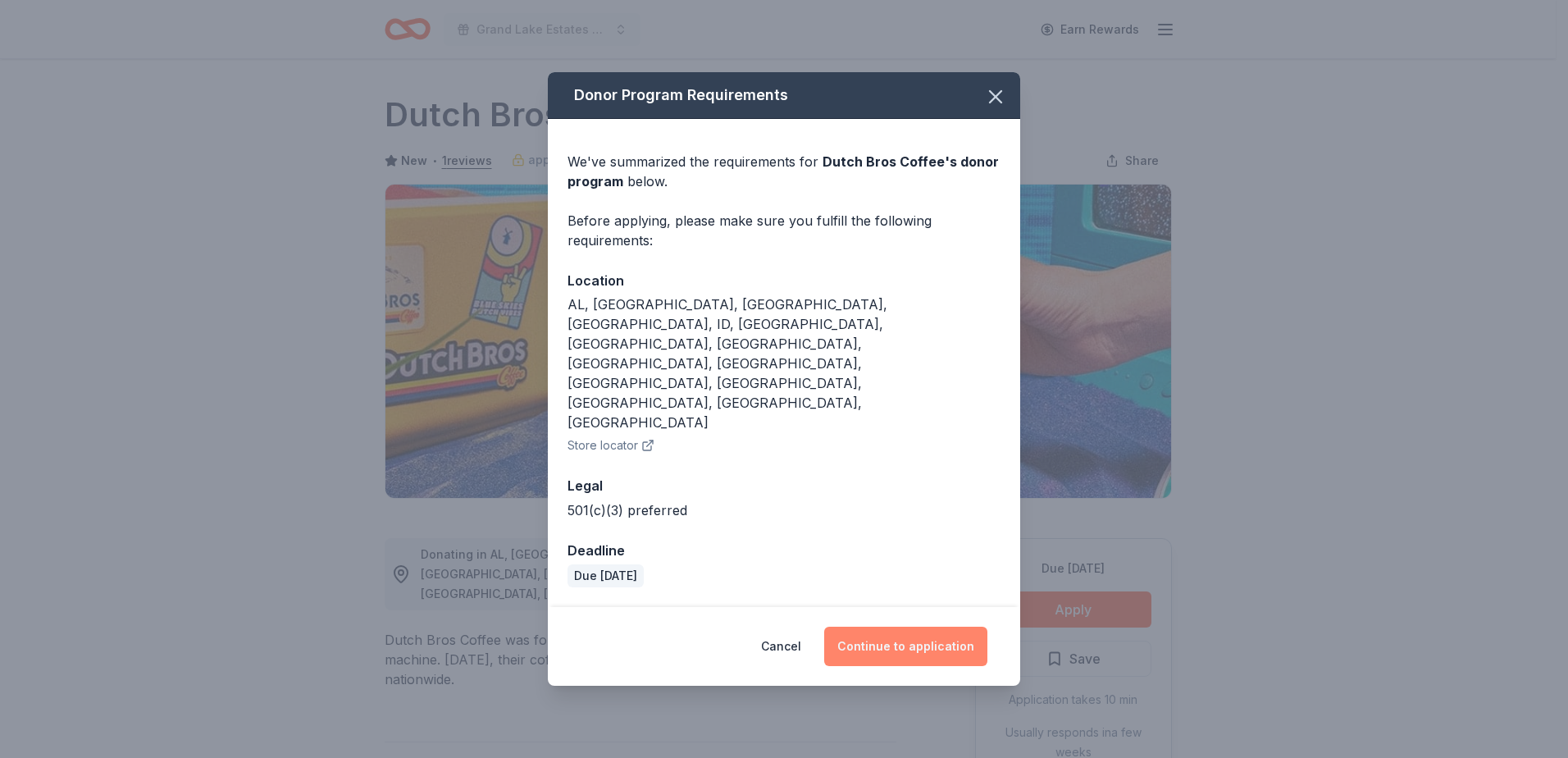
click at [929, 627] on button "Continue to application" at bounding box center [906, 646] width 163 height 39
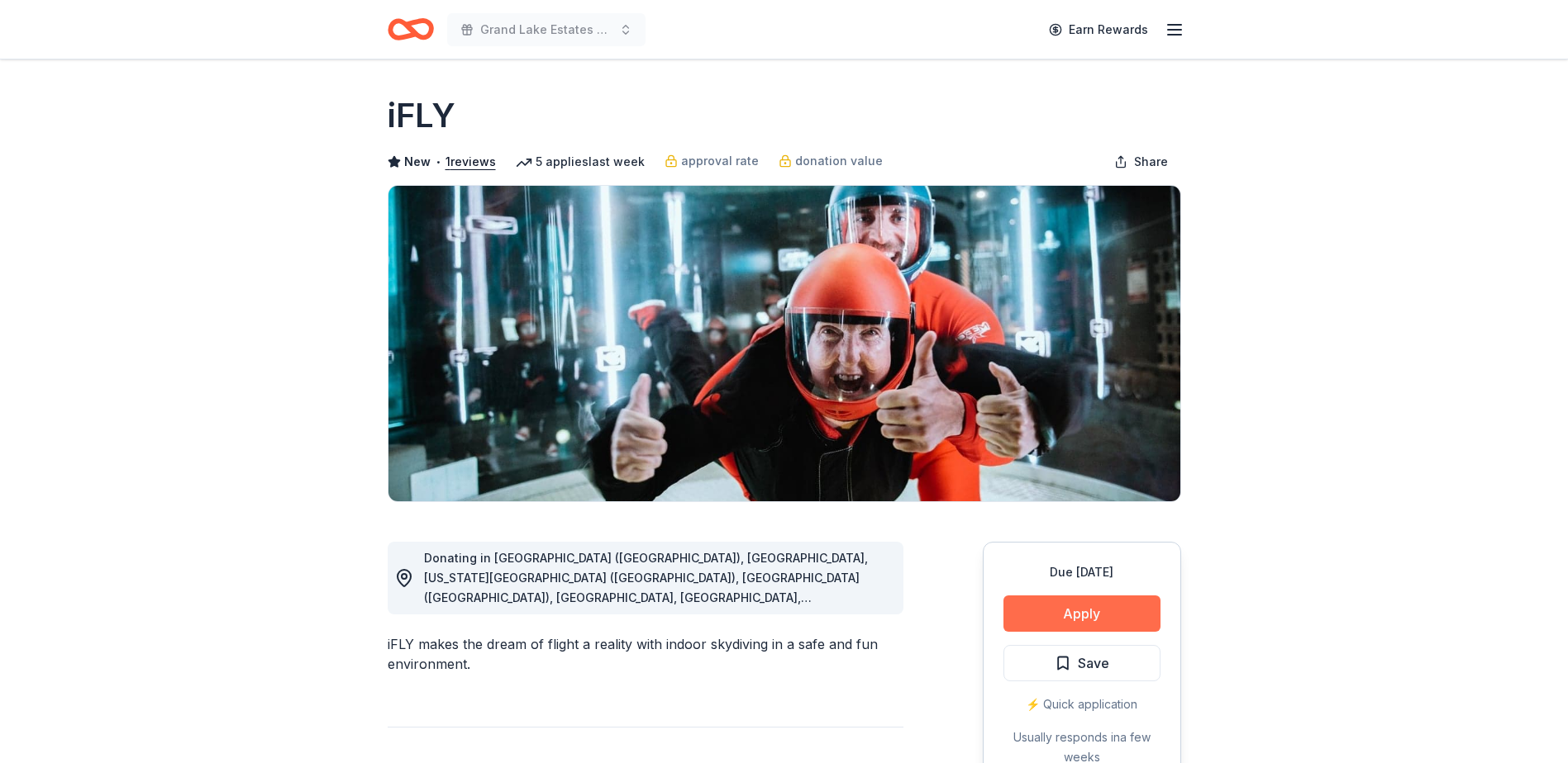
click at [1079, 620] on button "Apply" at bounding box center [1081, 614] width 157 height 37
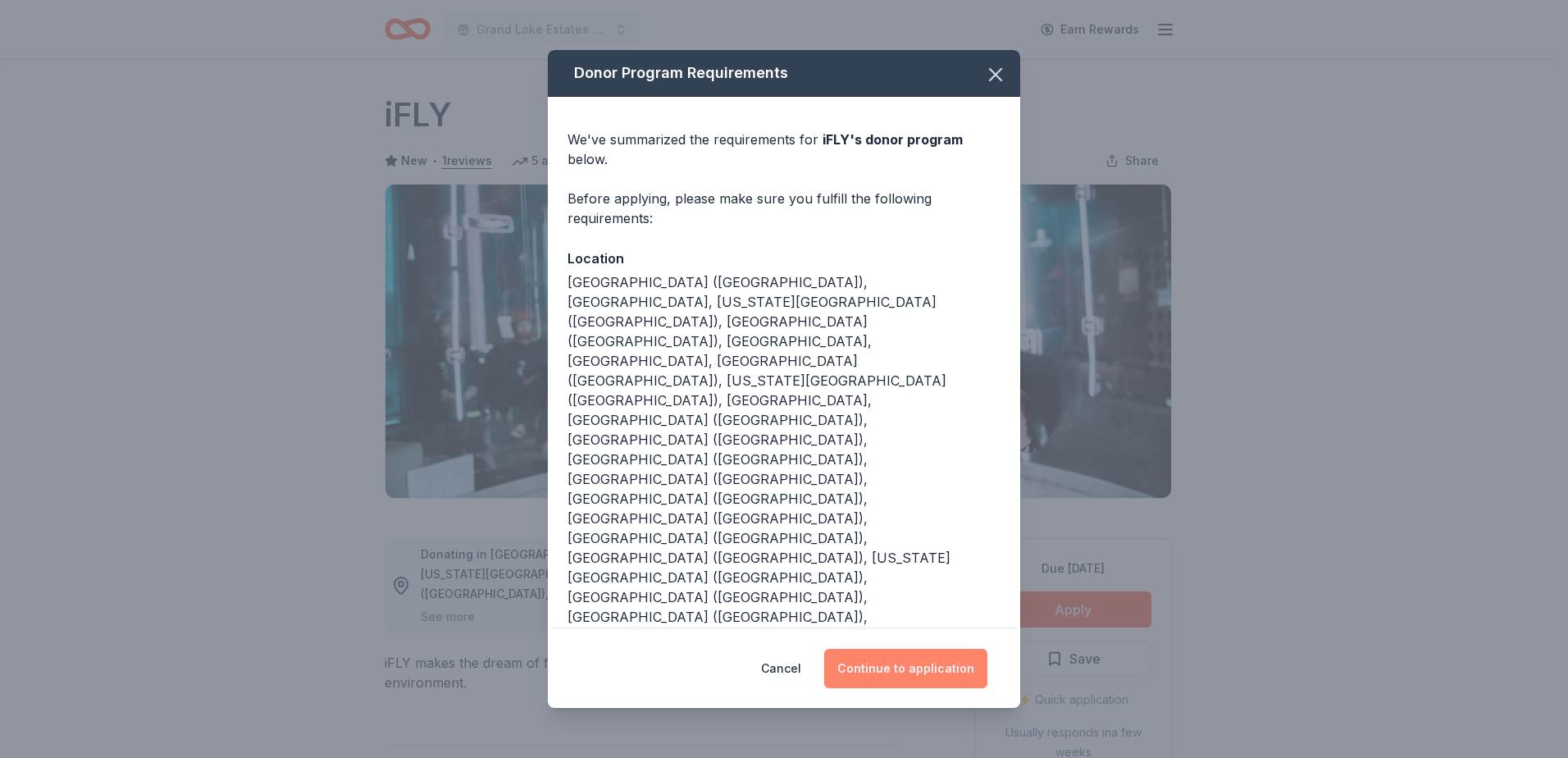
click at [914, 649] on button "Continue to application" at bounding box center [906, 668] width 163 height 39
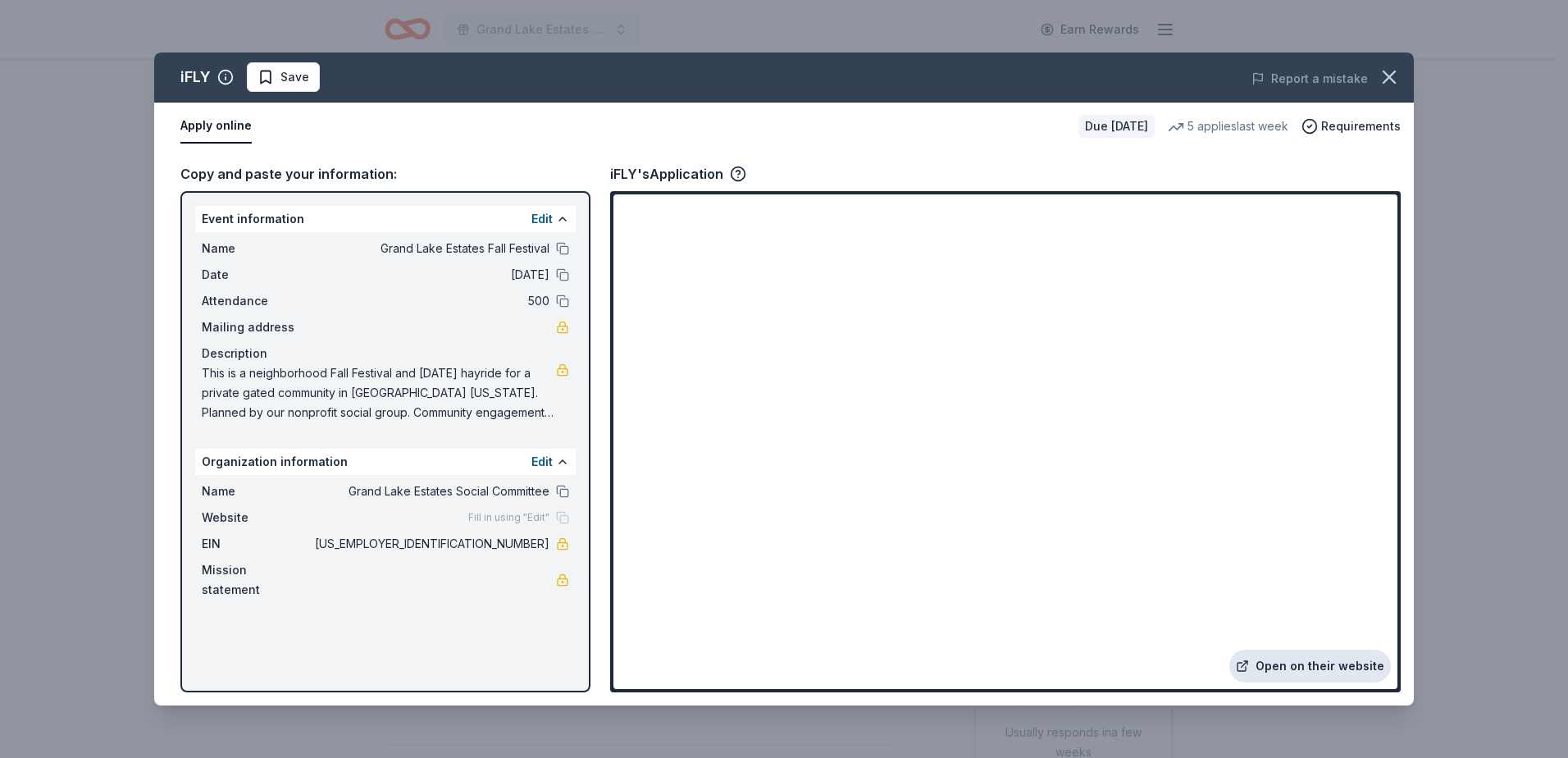
click at [1307, 674] on link "Open on their website" at bounding box center [1310, 667] width 162 height 33
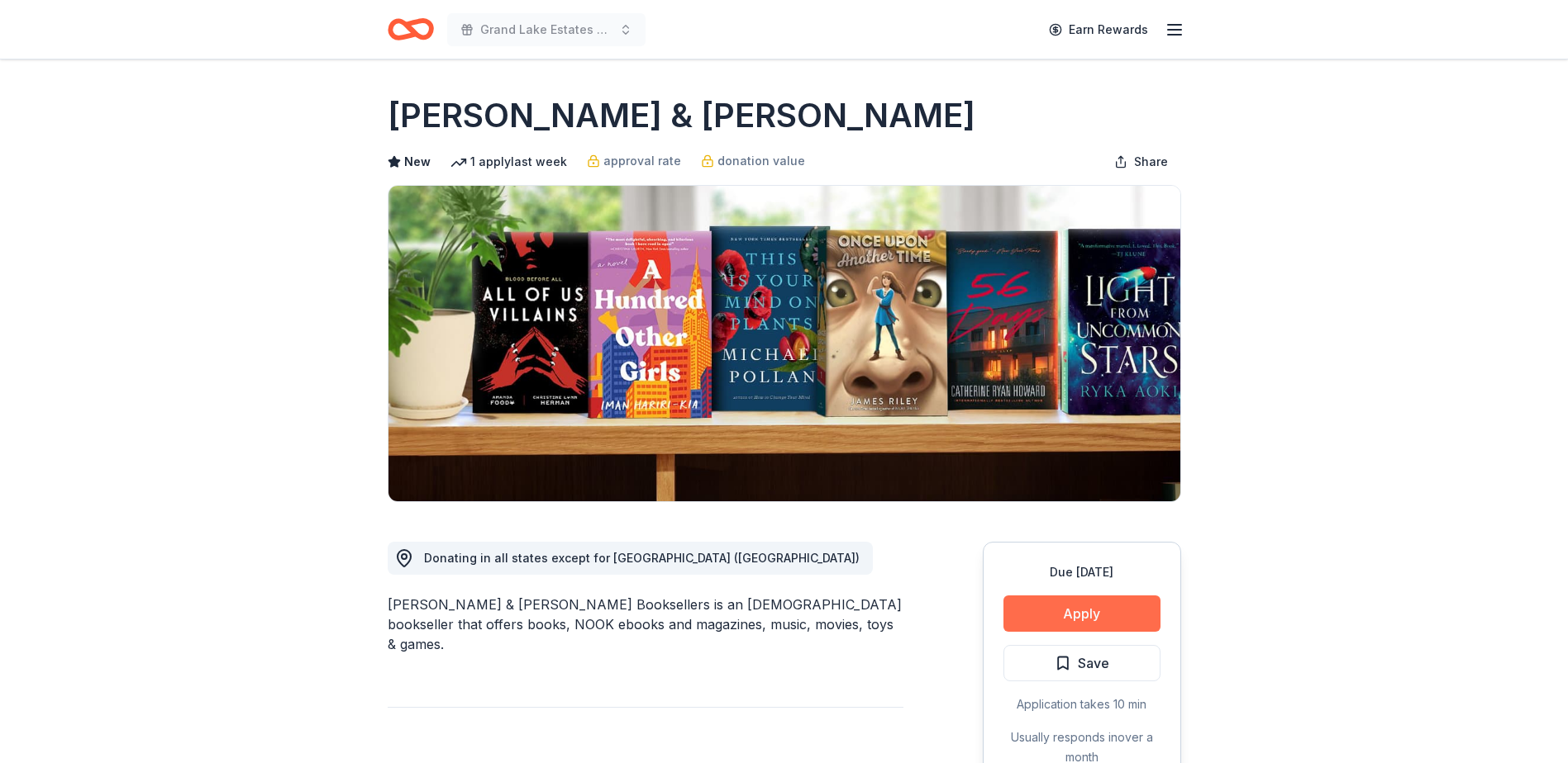
click at [1082, 620] on button "Apply" at bounding box center [1081, 614] width 157 height 37
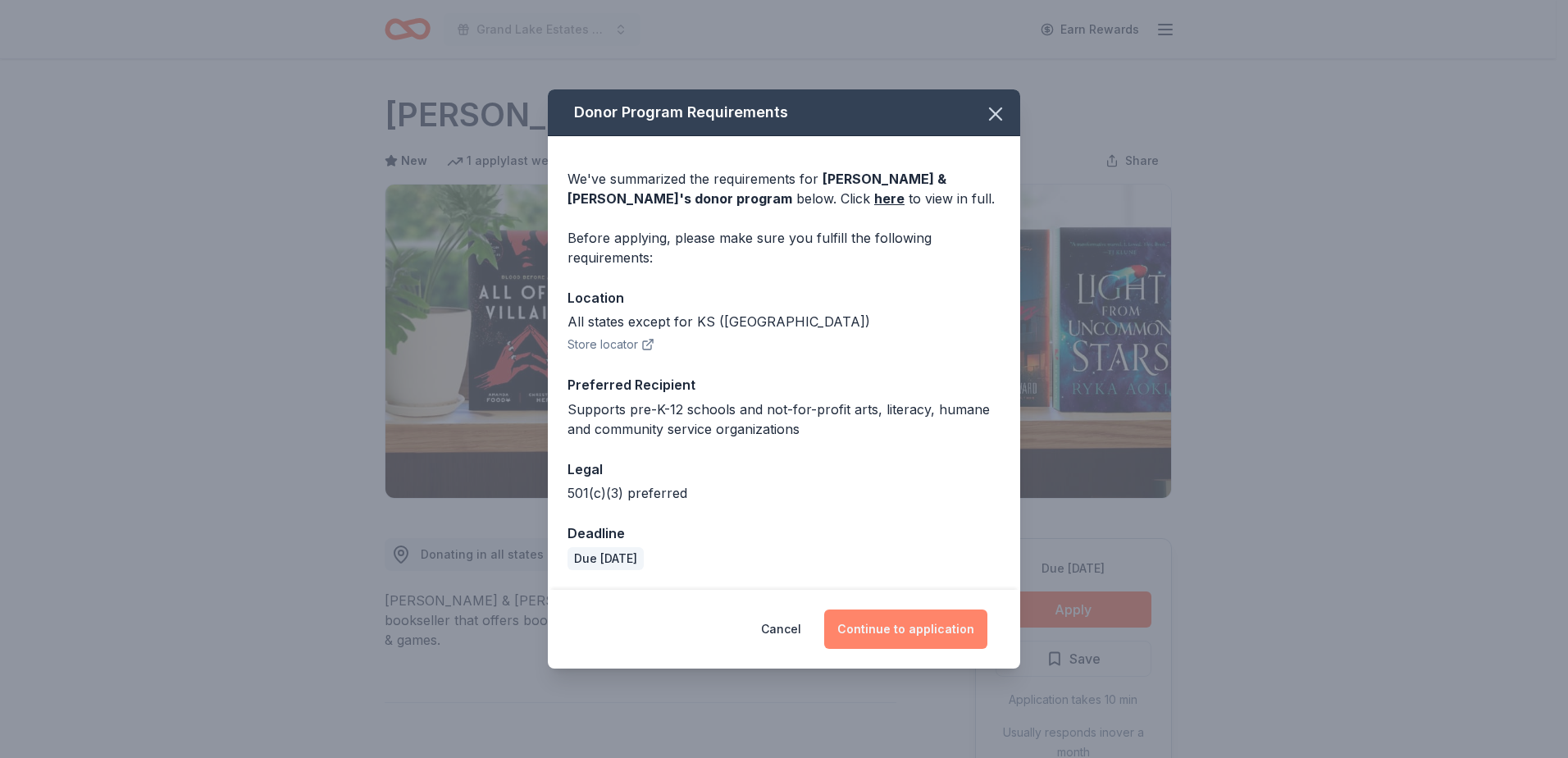
click at [920, 636] on button "Continue to application" at bounding box center [906, 628] width 163 height 39
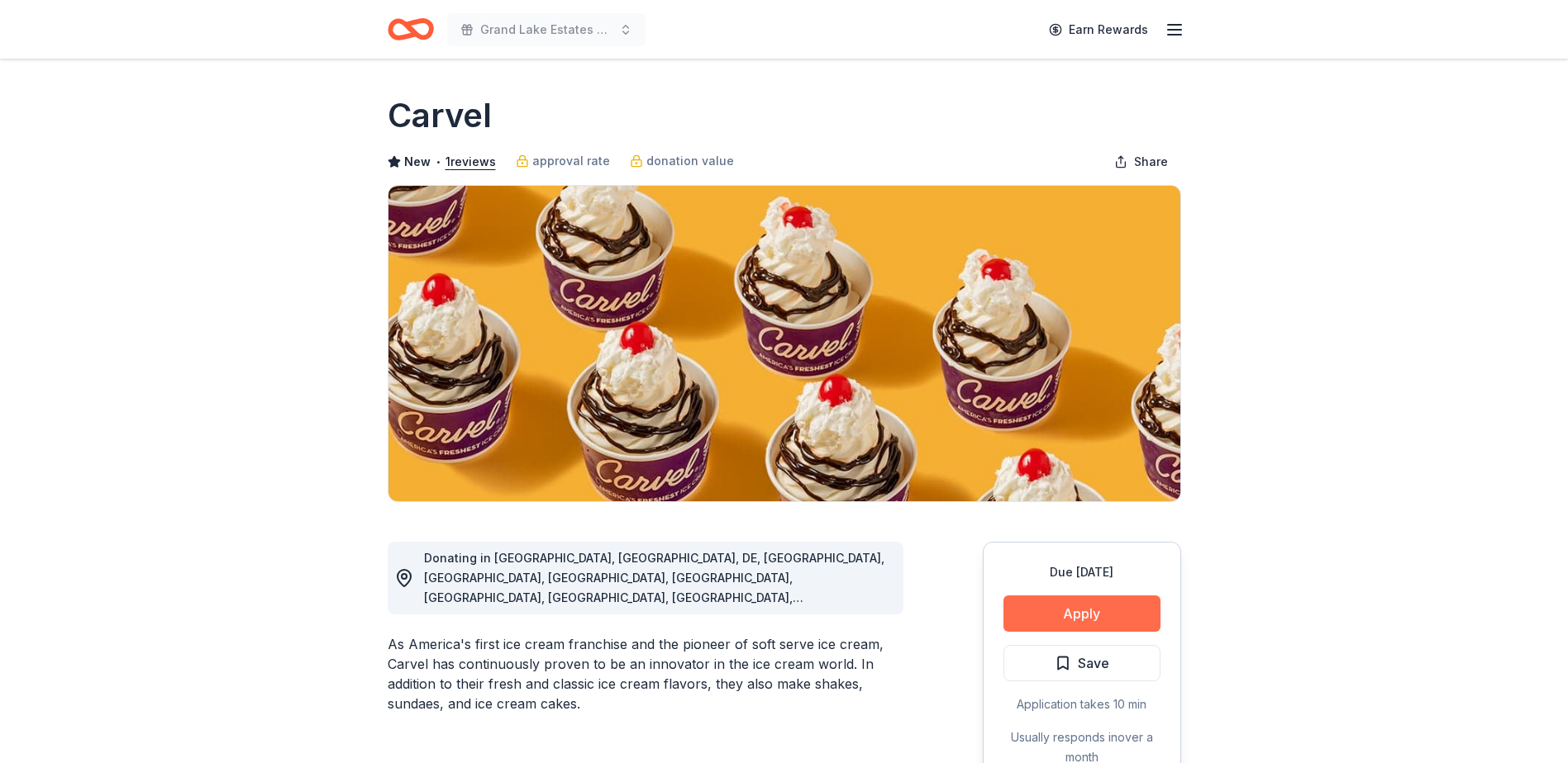
click at [1055, 615] on button "Apply" at bounding box center [1081, 614] width 157 height 37
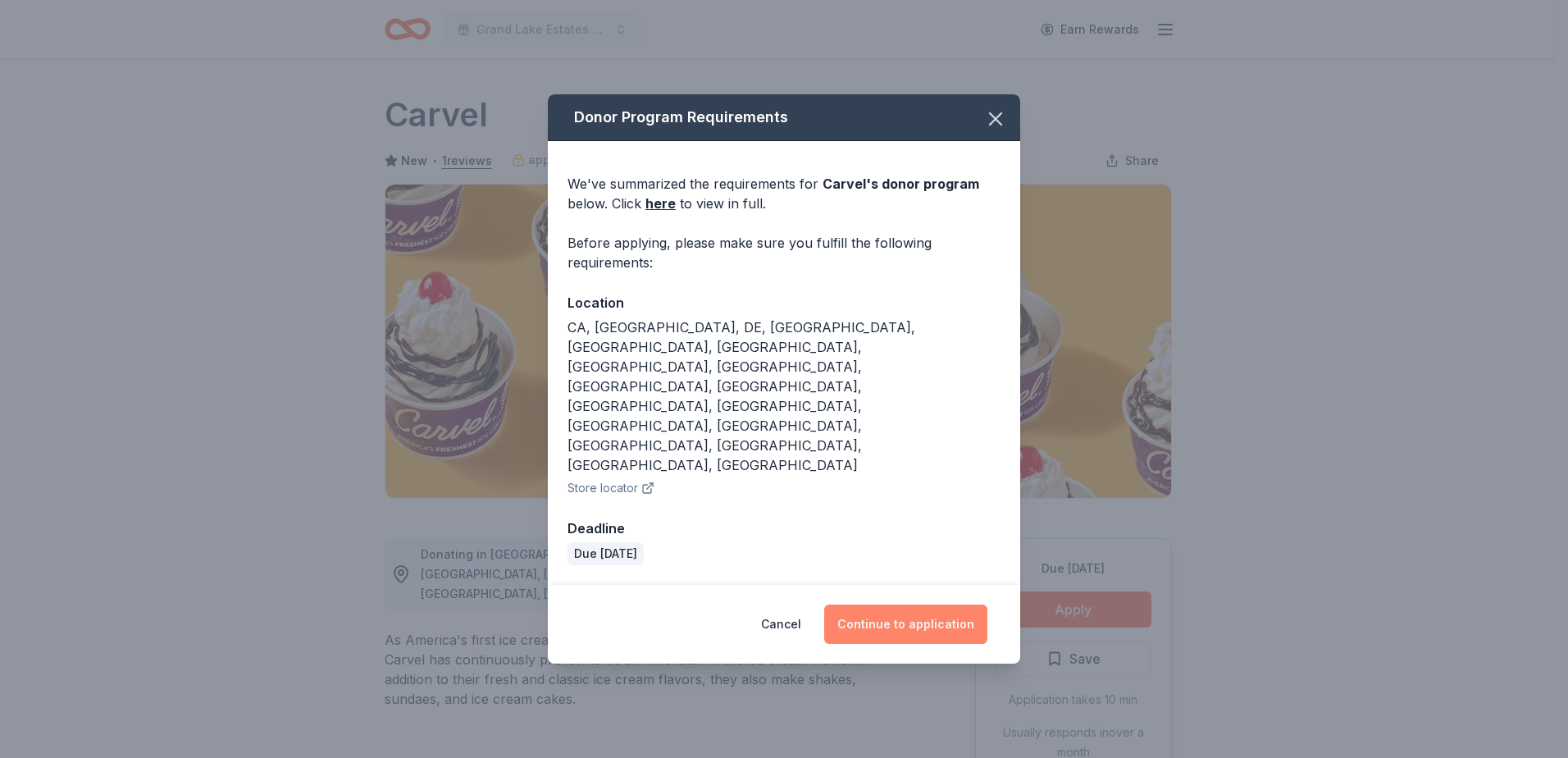
click at [906, 605] on button "Continue to application" at bounding box center [906, 624] width 163 height 39
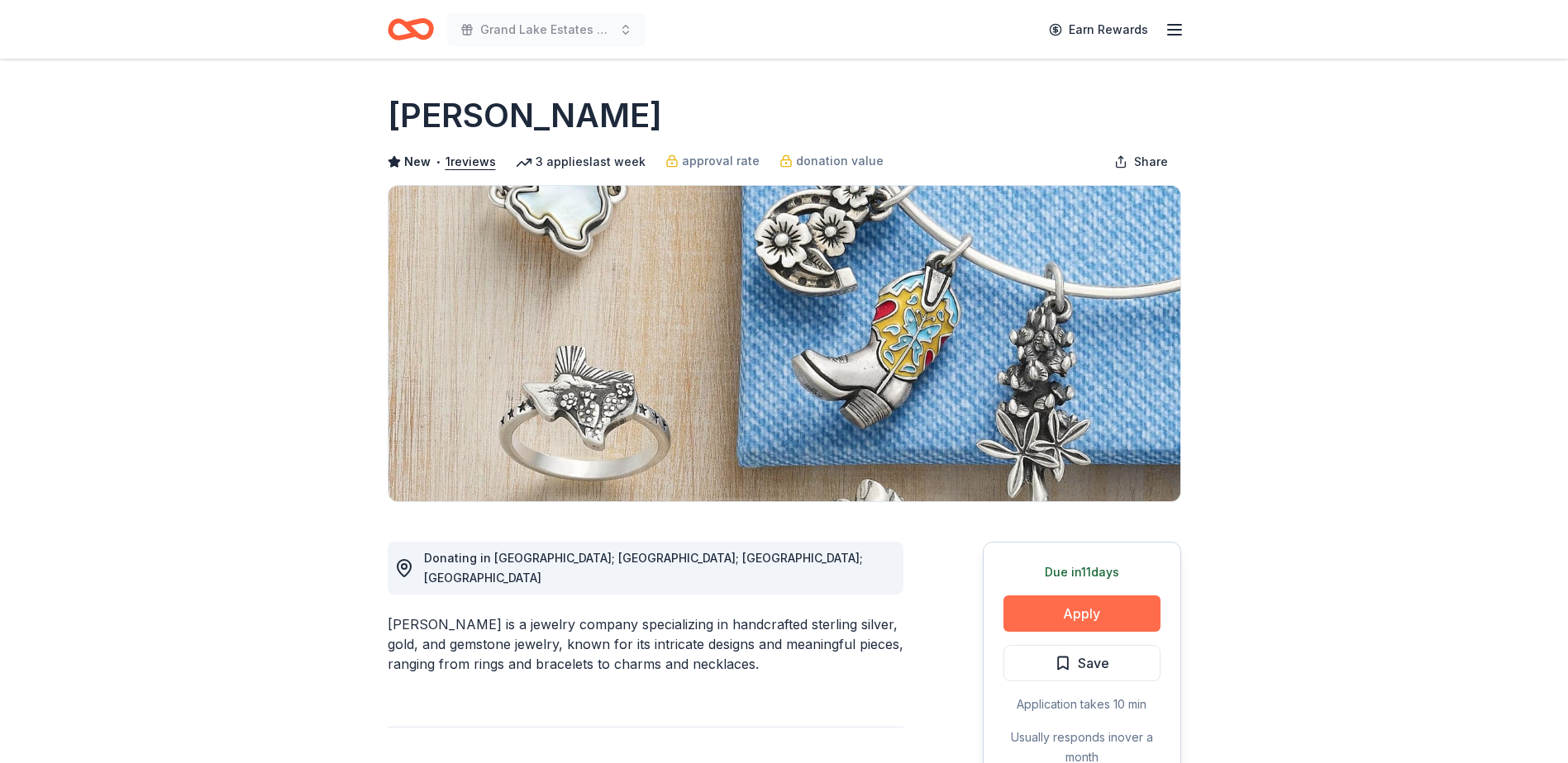
click at [1086, 613] on button "Apply" at bounding box center [1081, 614] width 157 height 37
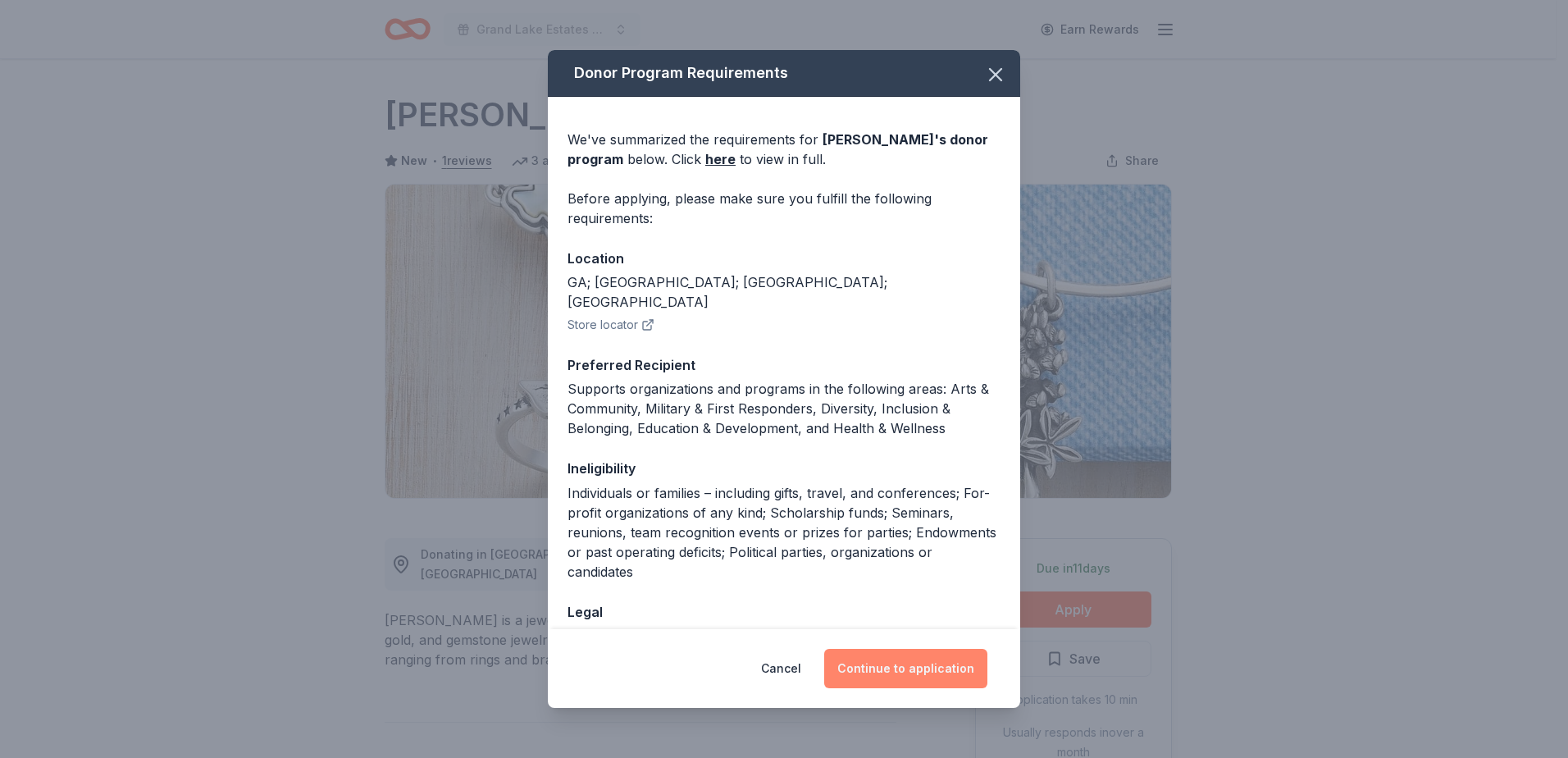
click at [915, 668] on button "Continue to application" at bounding box center [906, 668] width 163 height 39
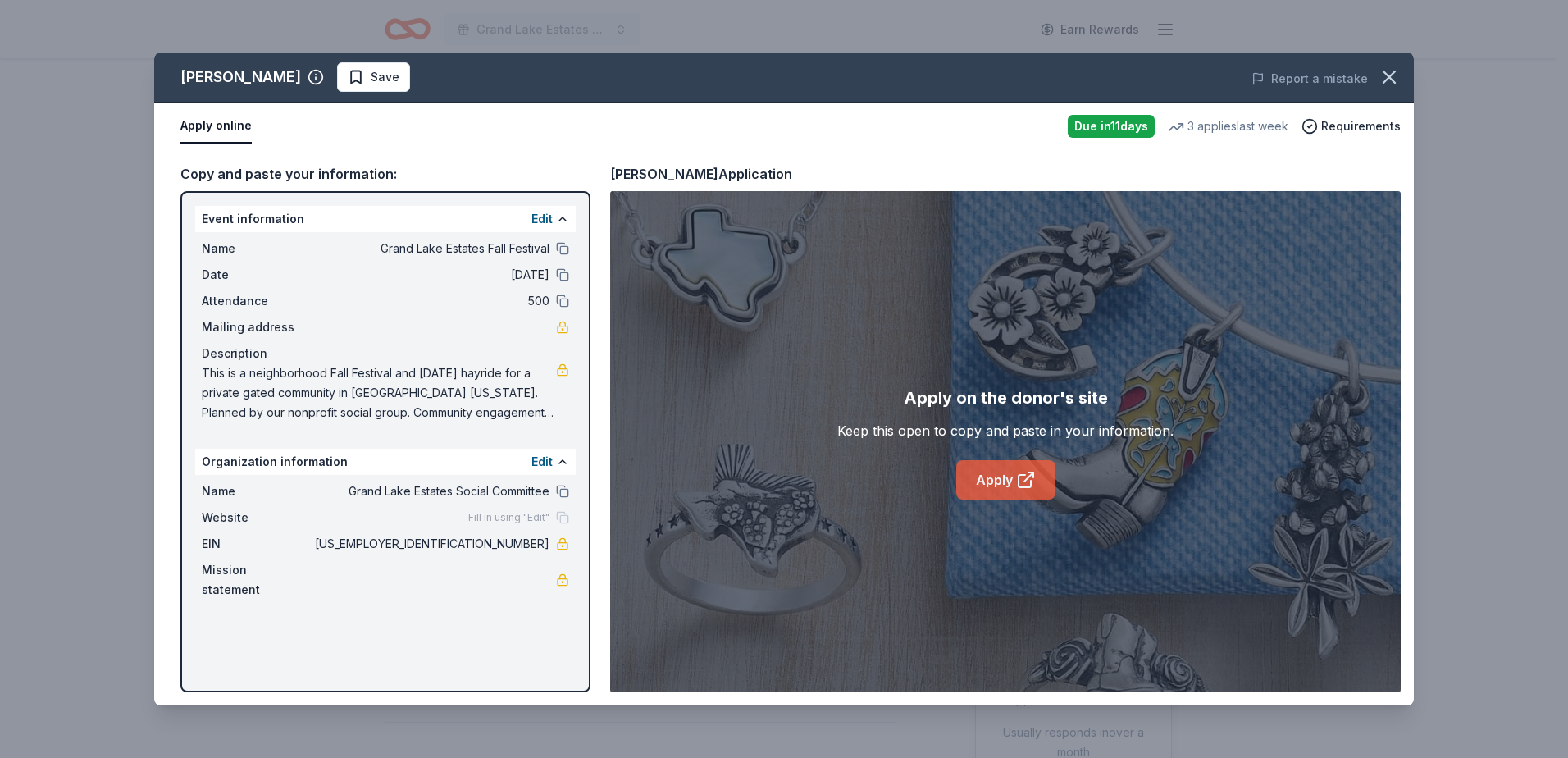
click at [1015, 480] on link "Apply" at bounding box center [1006, 480] width 99 height 39
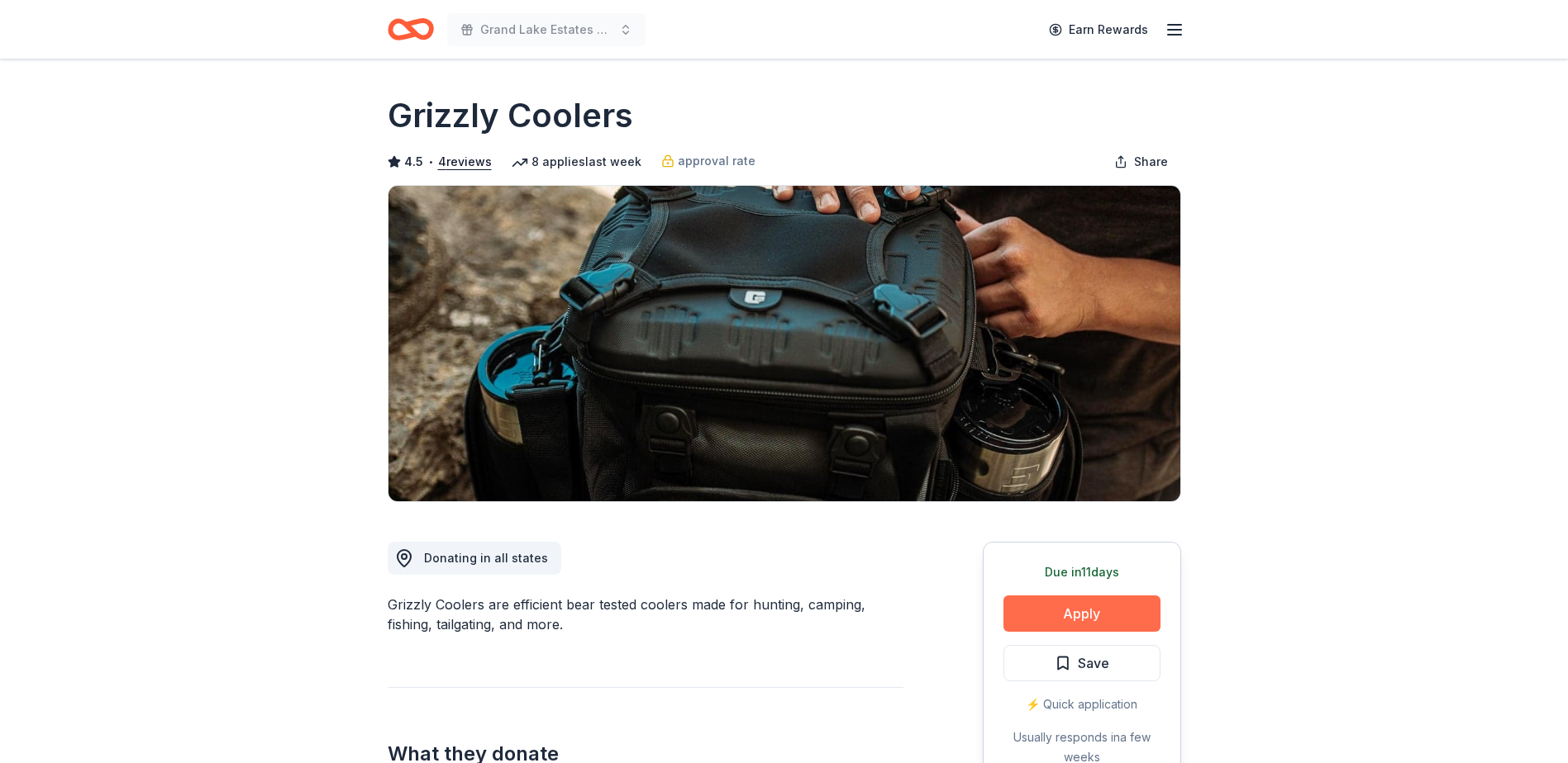
click at [1076, 608] on button "Apply" at bounding box center [1081, 614] width 157 height 37
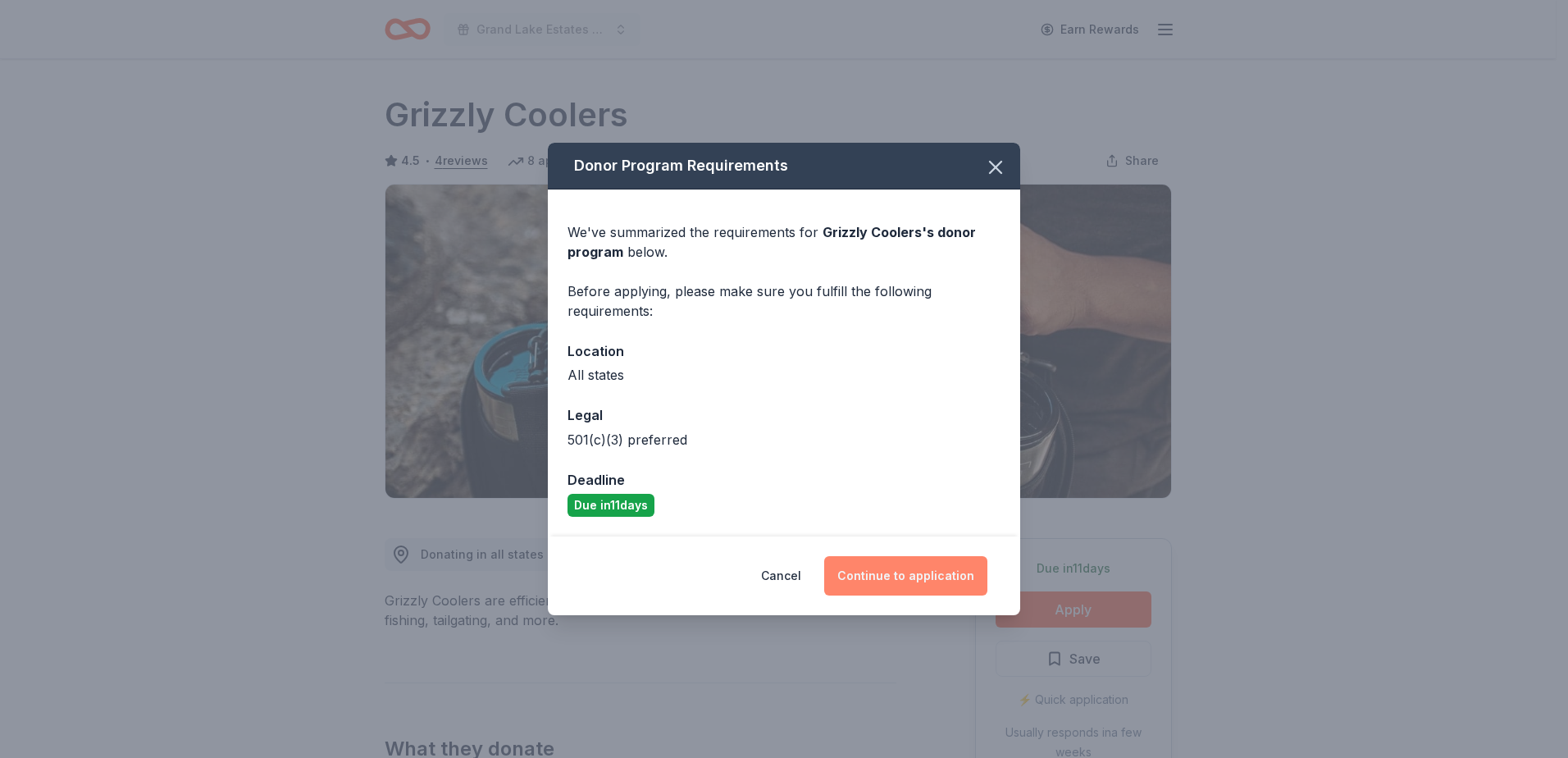
click at [930, 592] on button "Continue to application" at bounding box center [906, 575] width 163 height 39
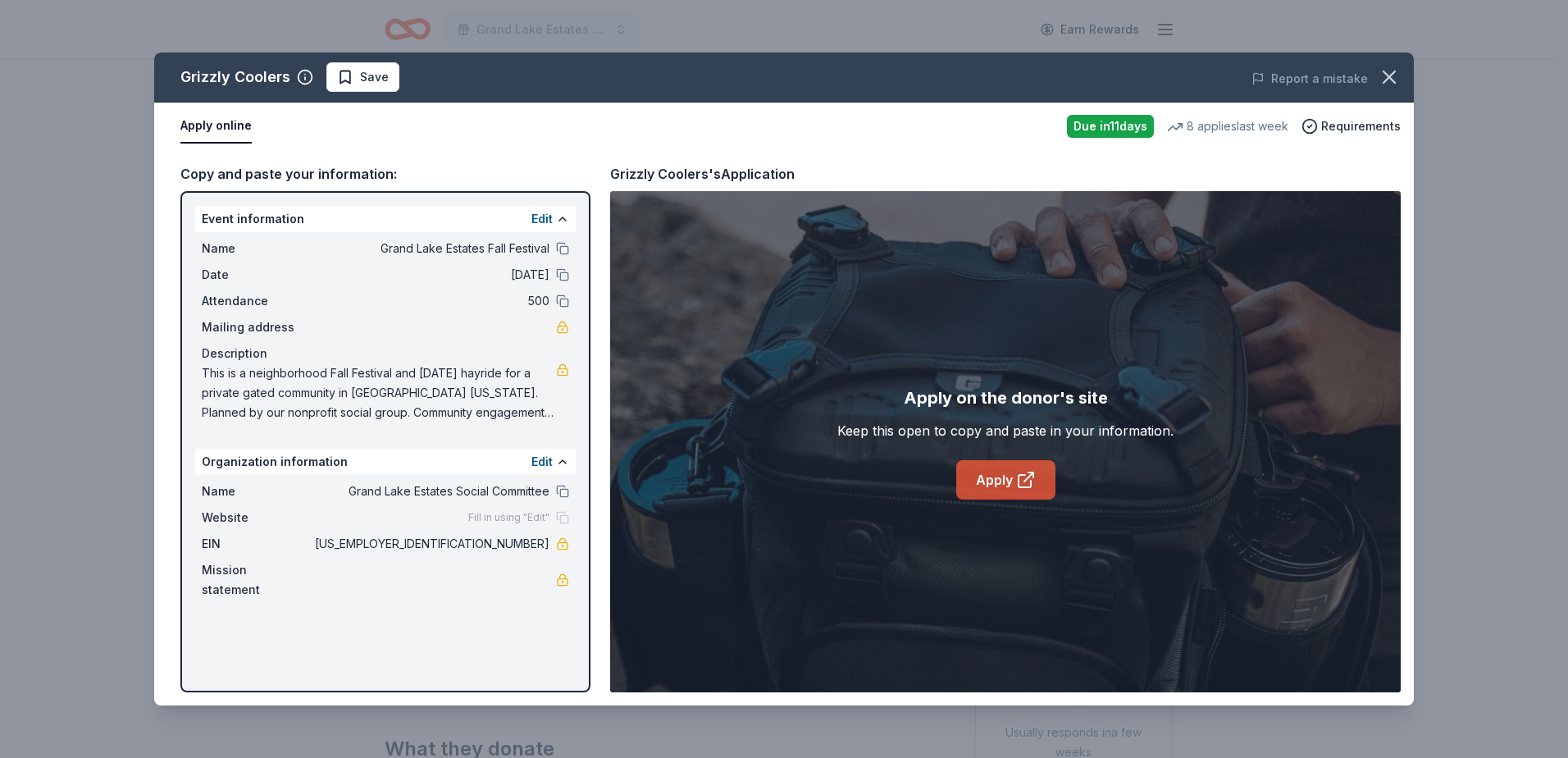
click at [1003, 476] on link "Apply" at bounding box center [1006, 480] width 99 height 39
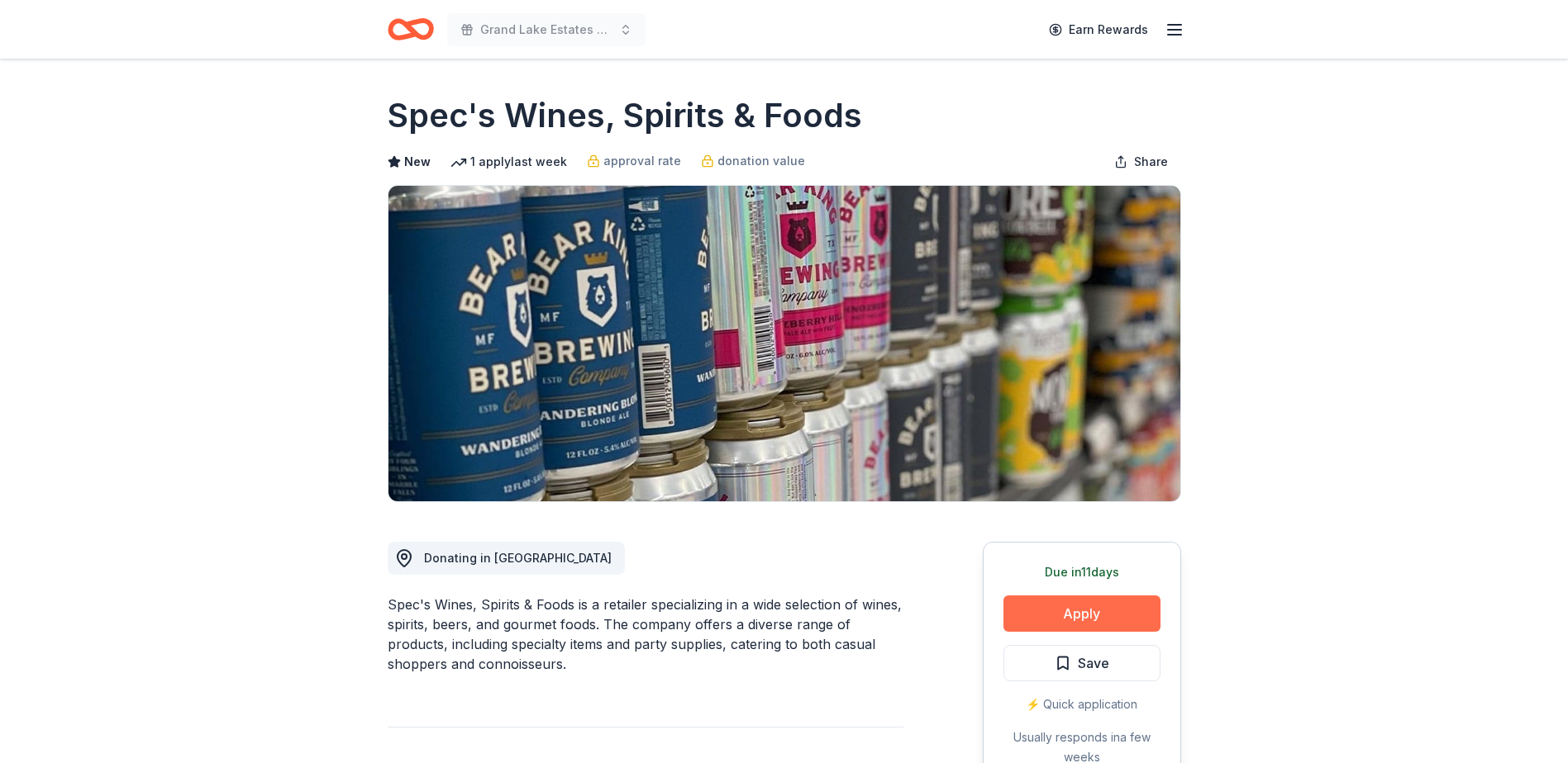
click at [1092, 613] on button "Apply" at bounding box center [1081, 614] width 157 height 37
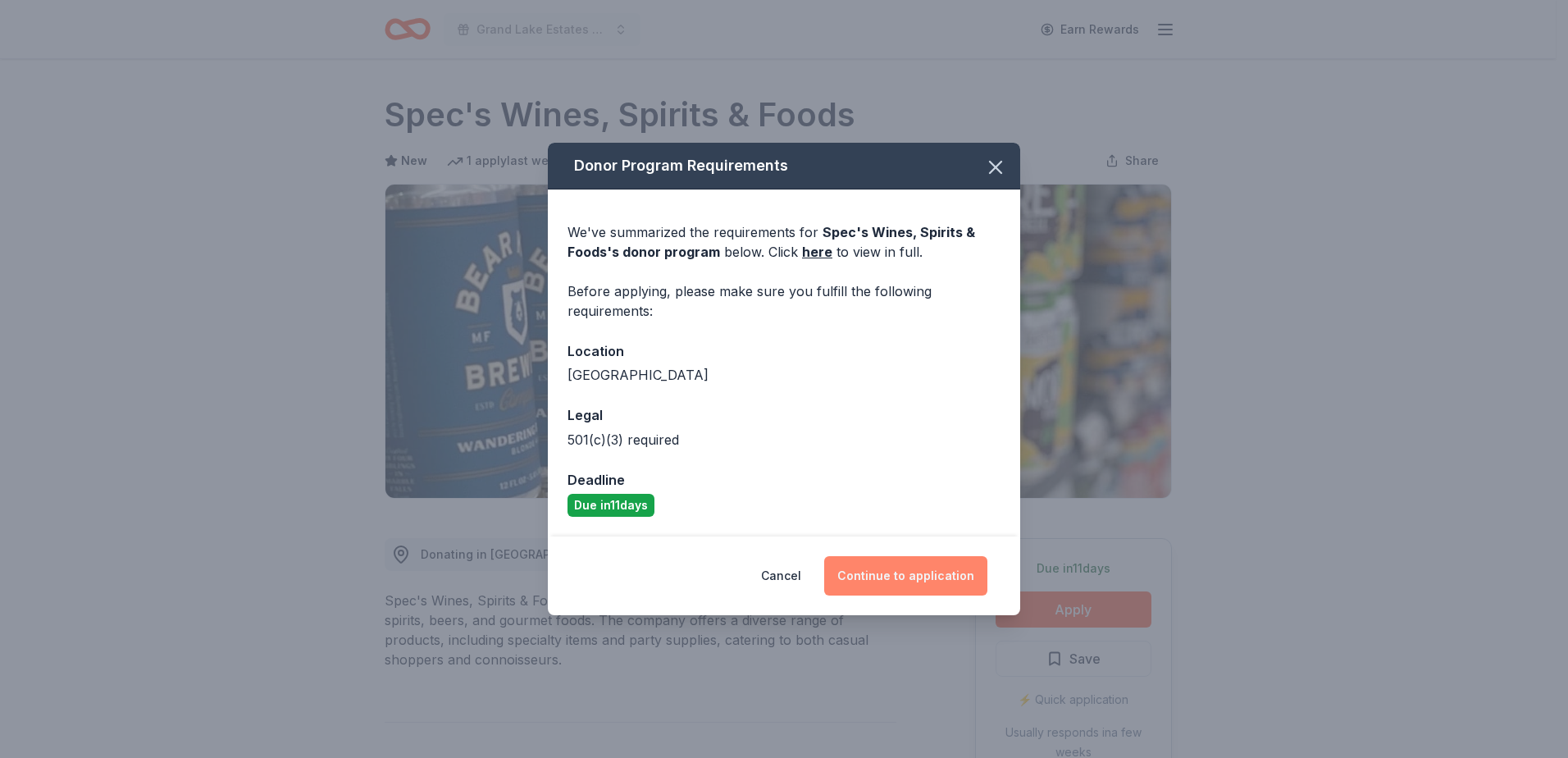
click at [933, 572] on button "Continue to application" at bounding box center [906, 575] width 163 height 39
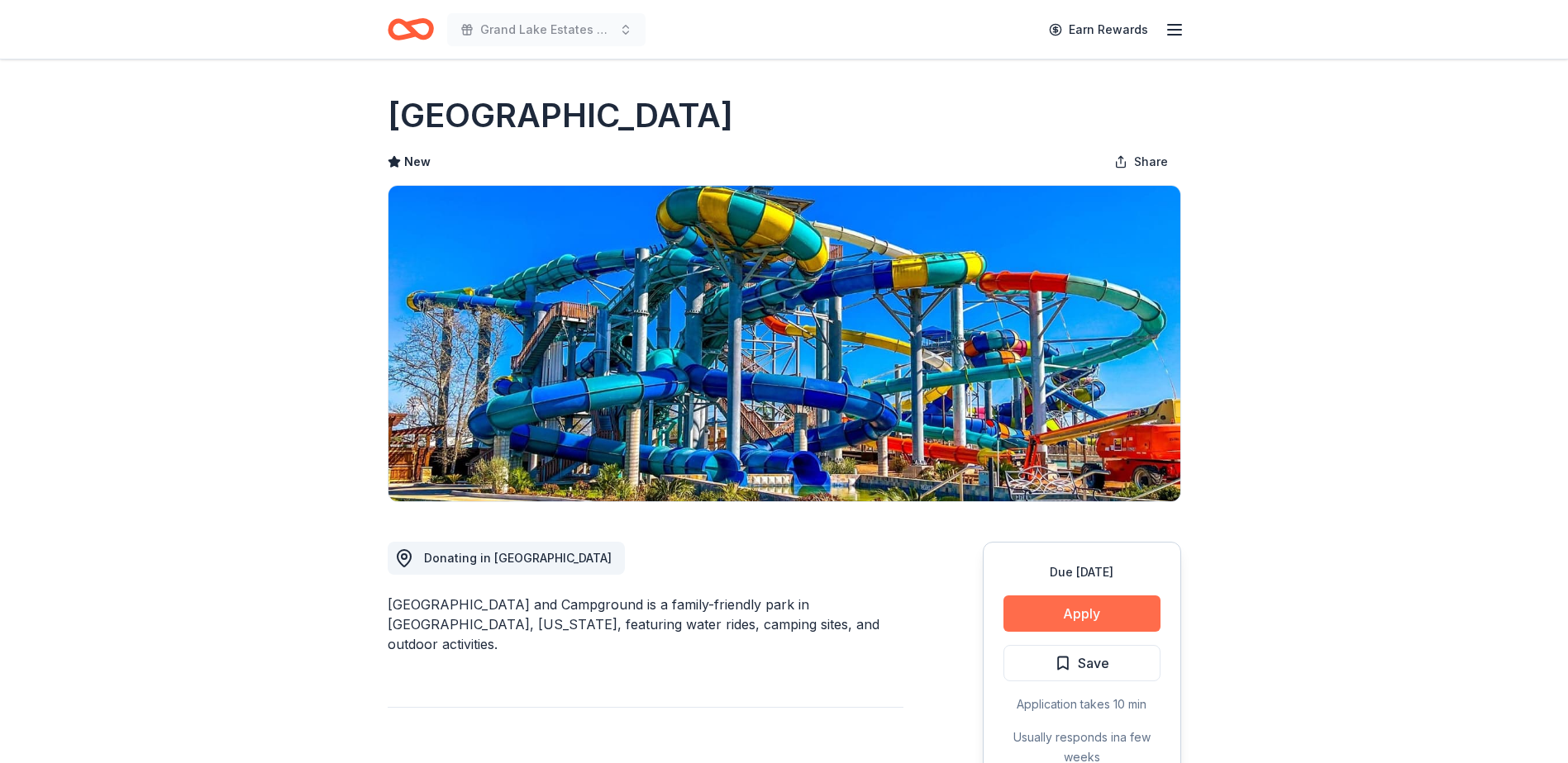
click at [1114, 620] on button "Apply" at bounding box center [1081, 614] width 157 height 37
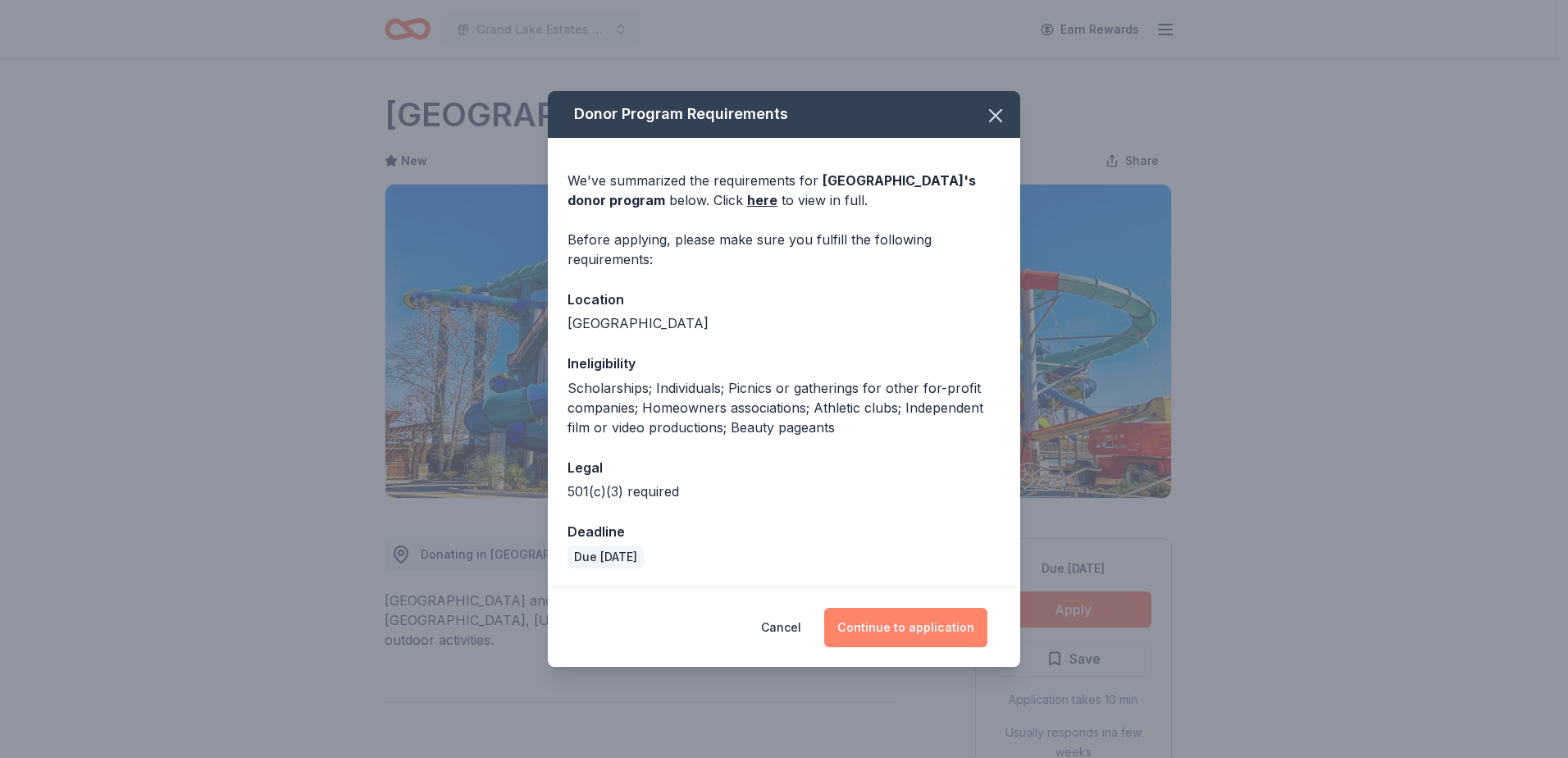
click at [916, 635] on button "Continue to application" at bounding box center [906, 628] width 163 height 39
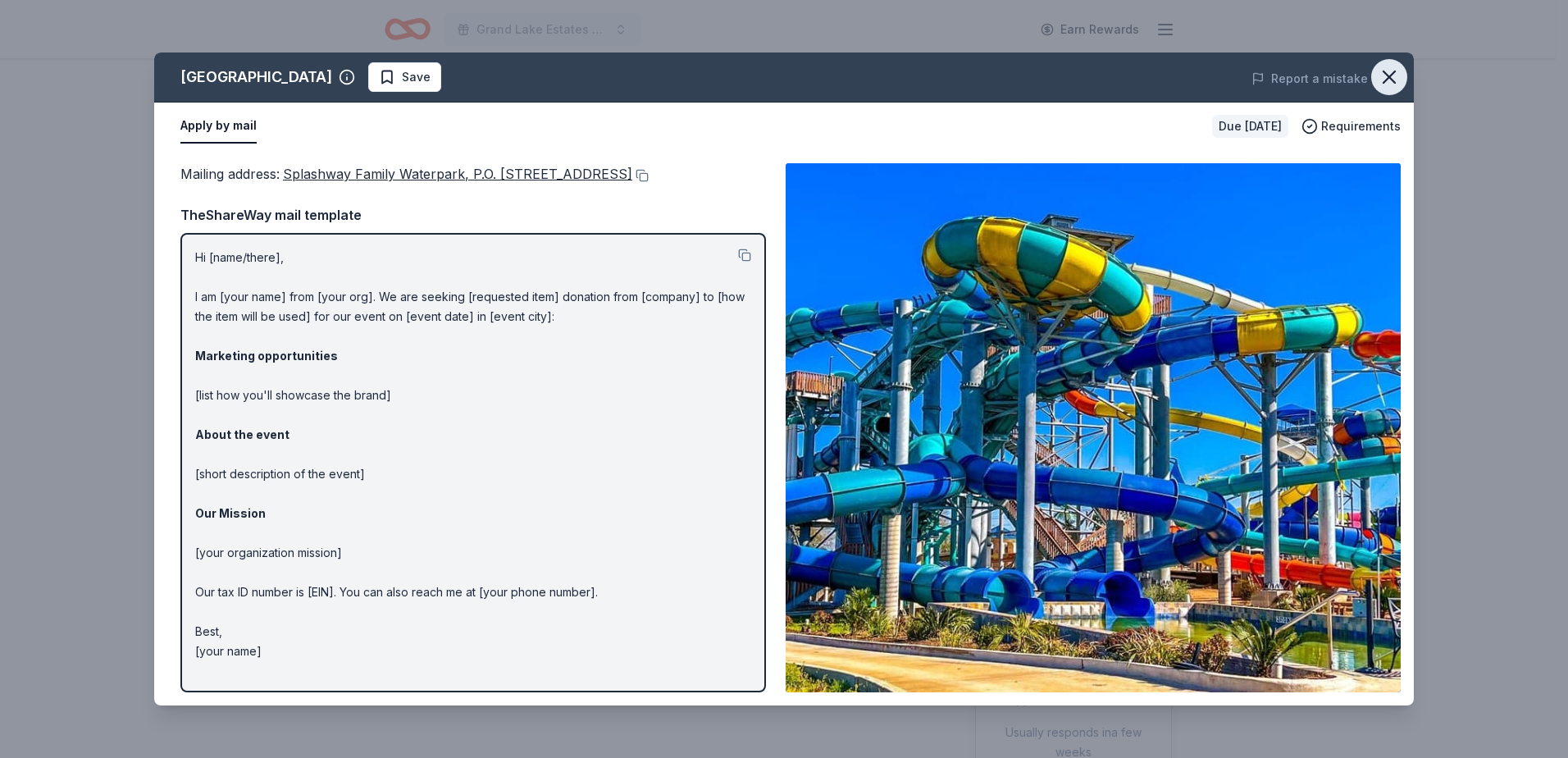
click at [1383, 78] on icon "button" at bounding box center [1389, 77] width 23 height 23
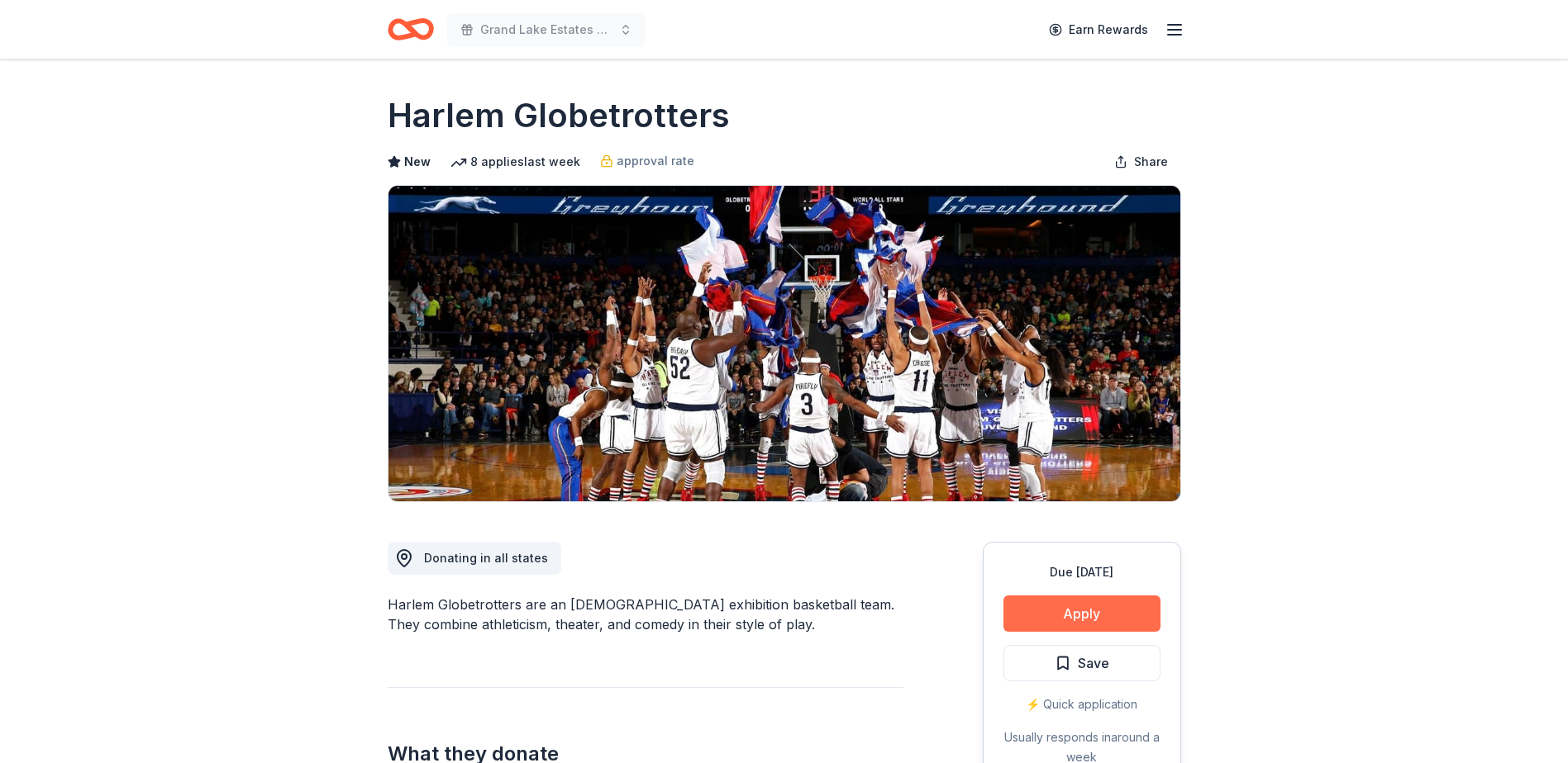
click at [1116, 612] on button "Apply" at bounding box center [1081, 614] width 157 height 37
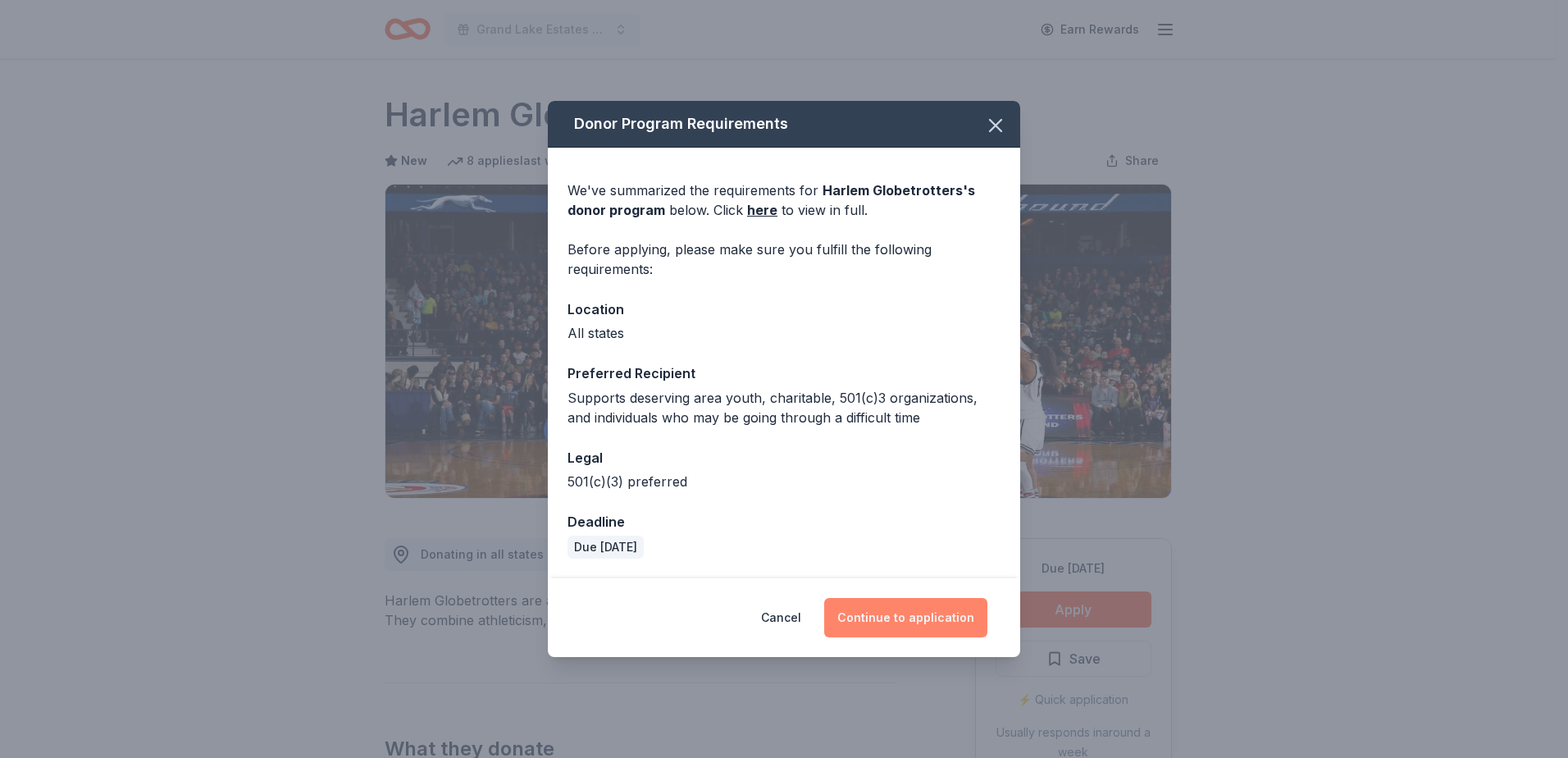
click at [944, 619] on button "Continue to application" at bounding box center [906, 617] width 163 height 39
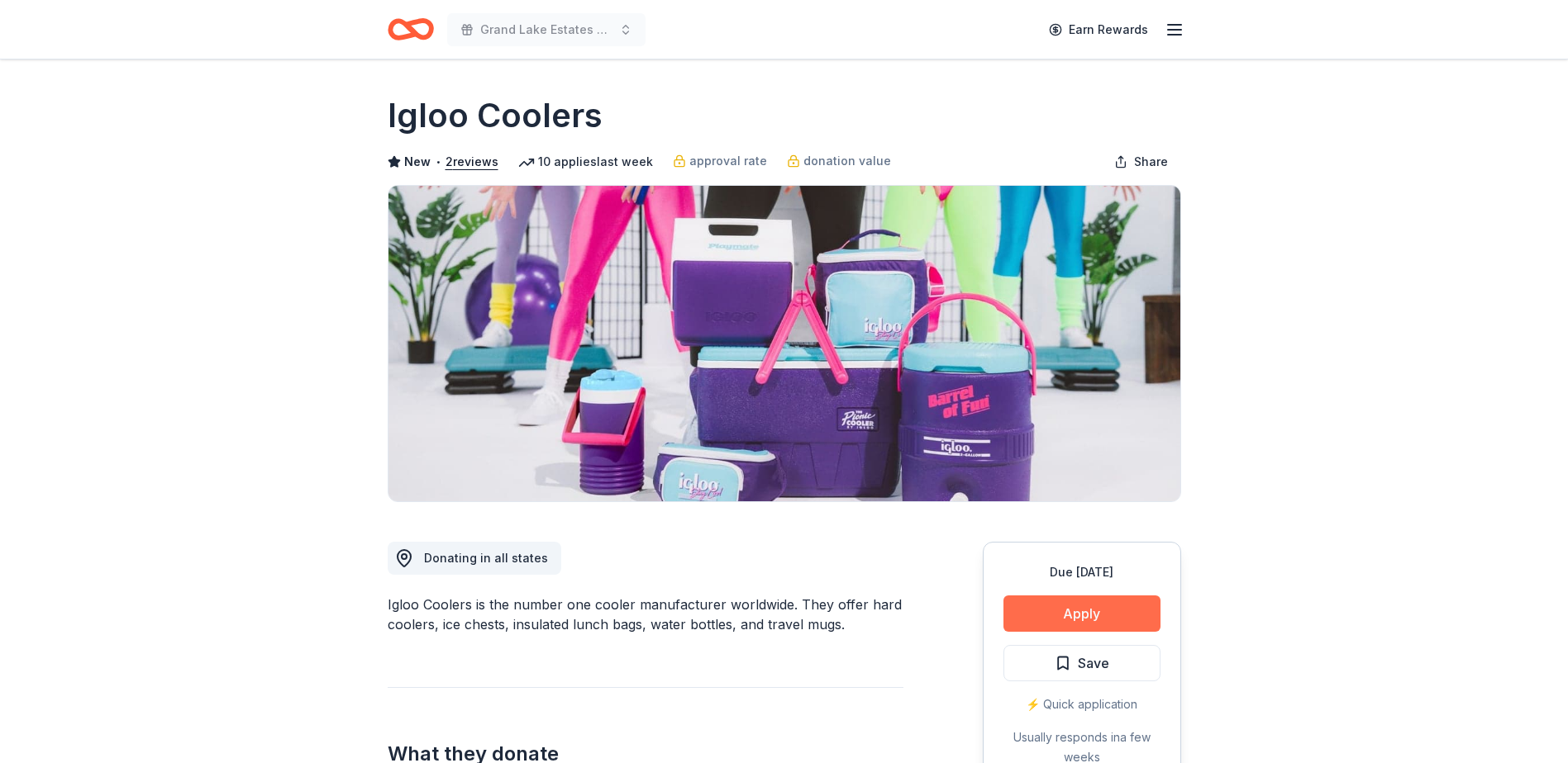
click at [1080, 602] on button "Apply" at bounding box center [1081, 614] width 157 height 37
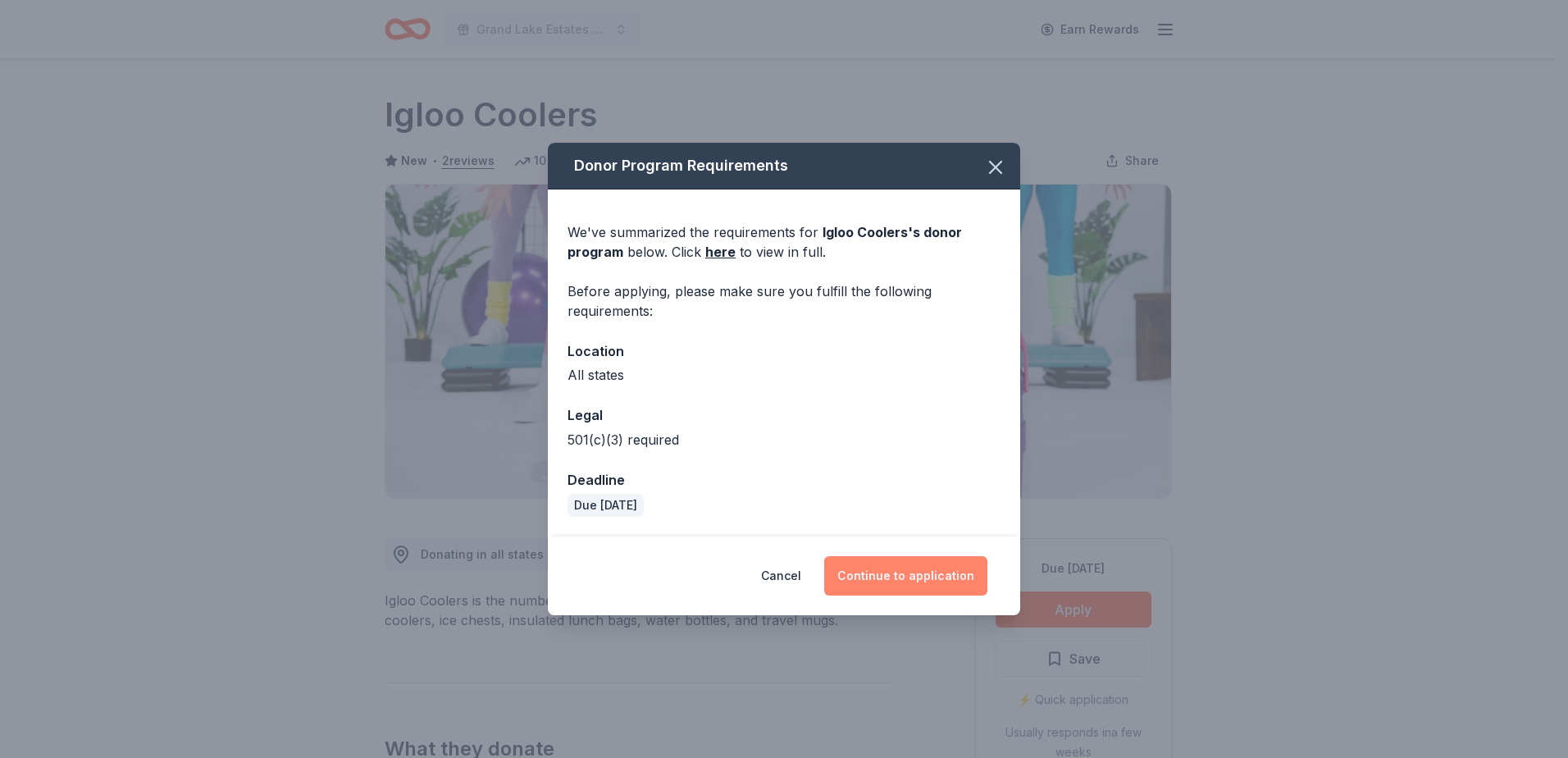
click at [857, 565] on button "Continue to application" at bounding box center [906, 575] width 163 height 39
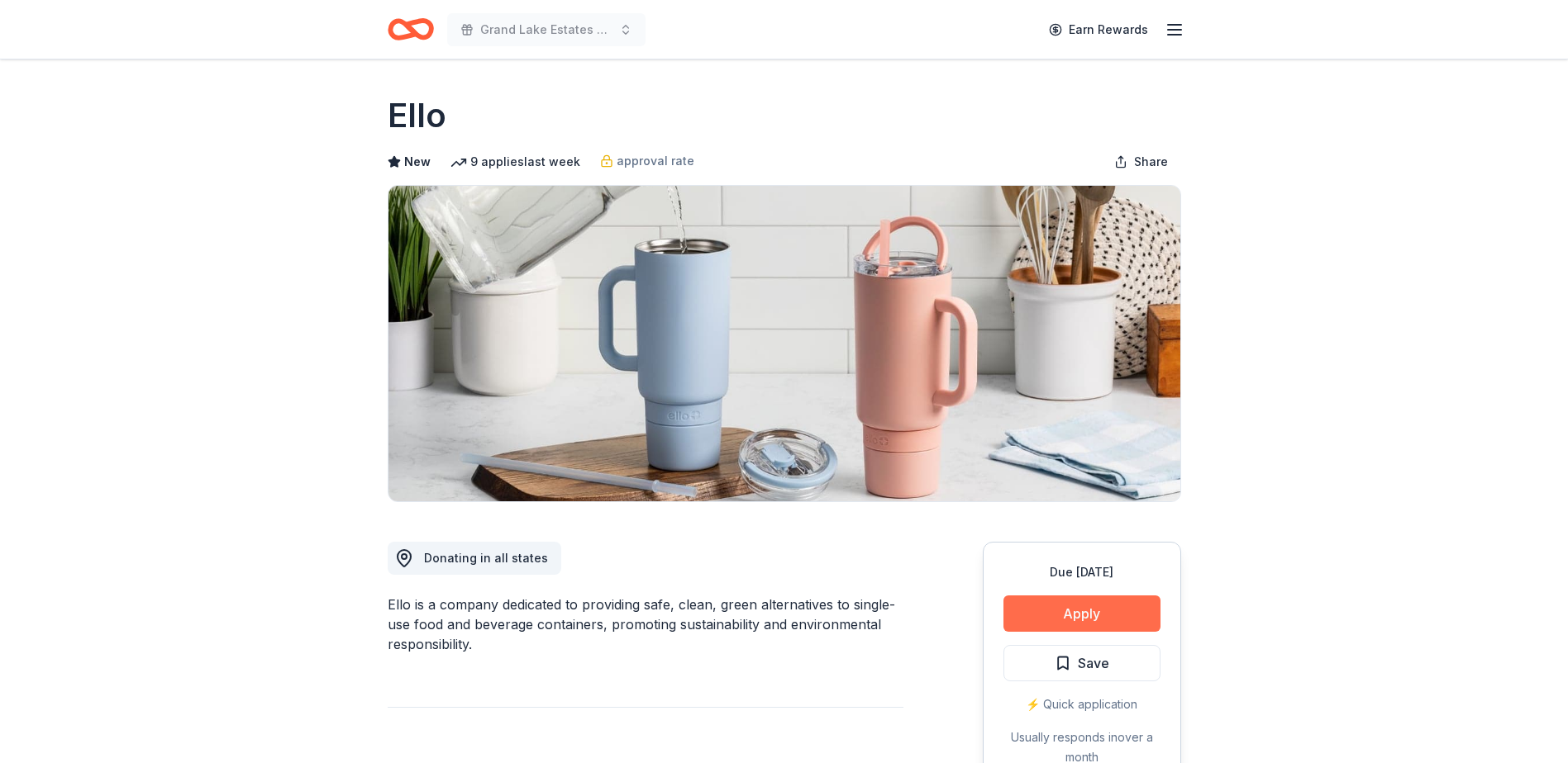
click at [1072, 614] on button "Apply" at bounding box center [1081, 614] width 157 height 37
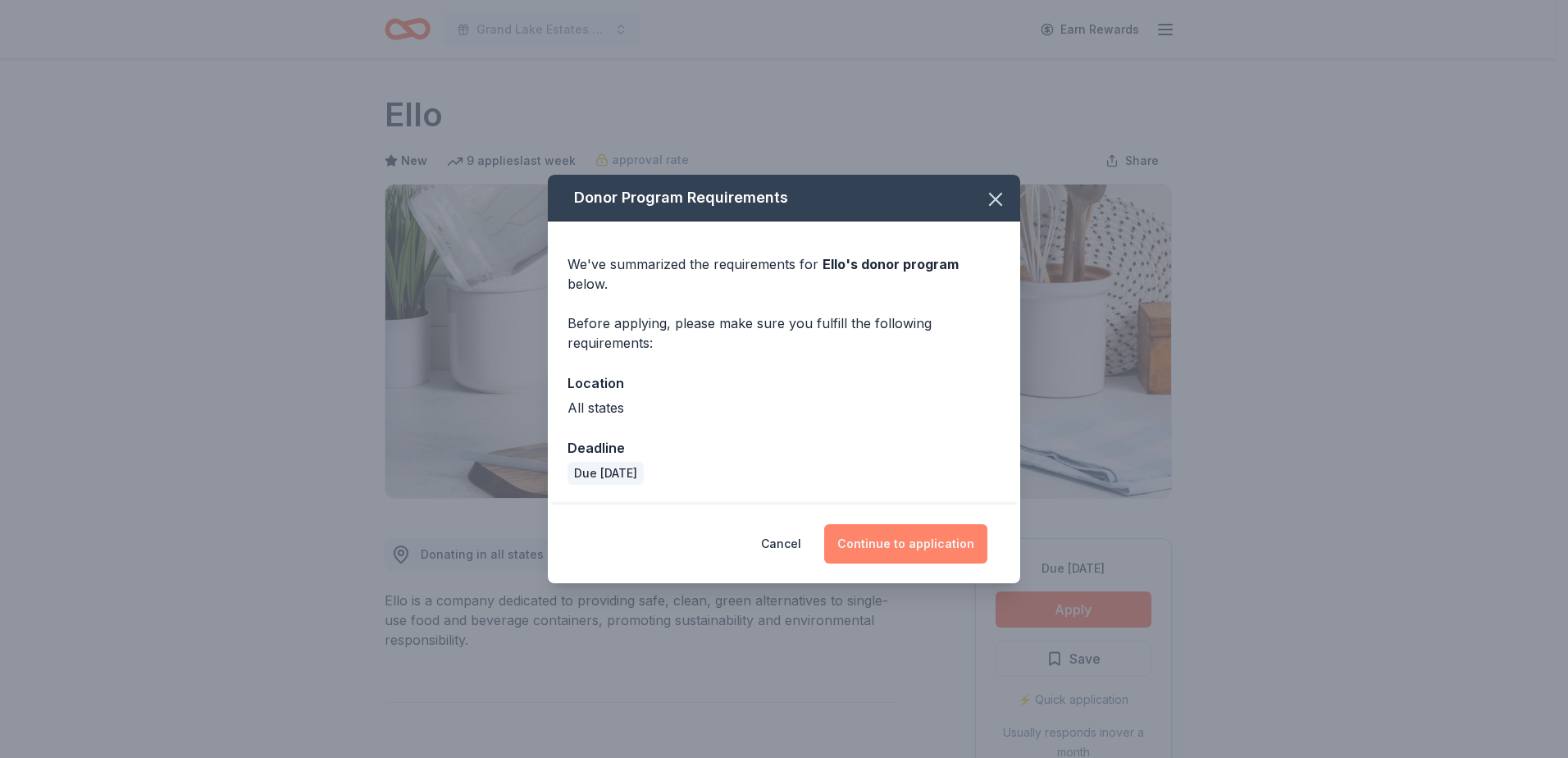
click at [888, 531] on button "Continue to application" at bounding box center [906, 543] width 163 height 39
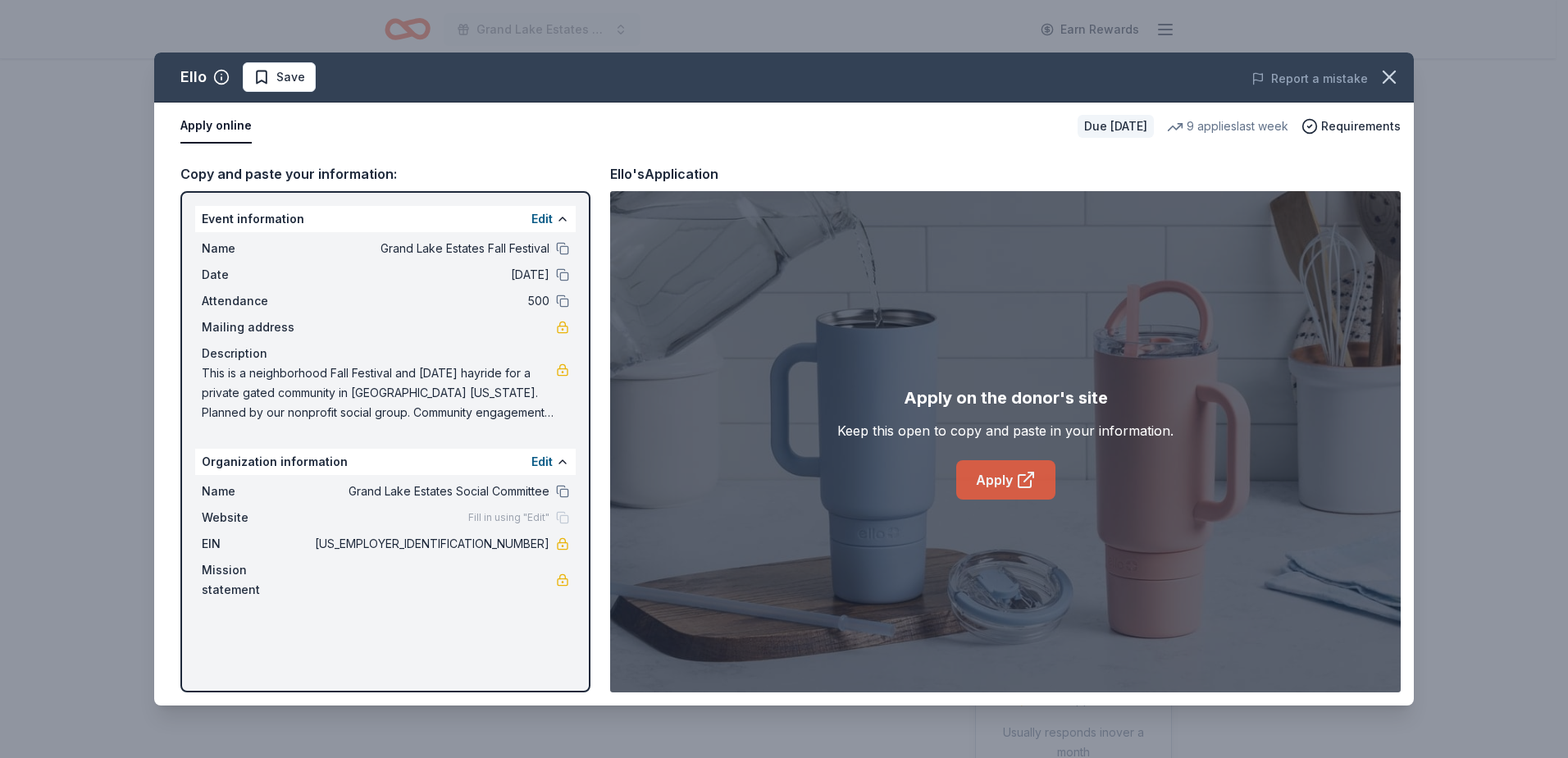
click at [1005, 492] on link "Apply" at bounding box center [1006, 480] width 99 height 39
click at [1026, 477] on icon at bounding box center [1026, 480] width 20 height 20
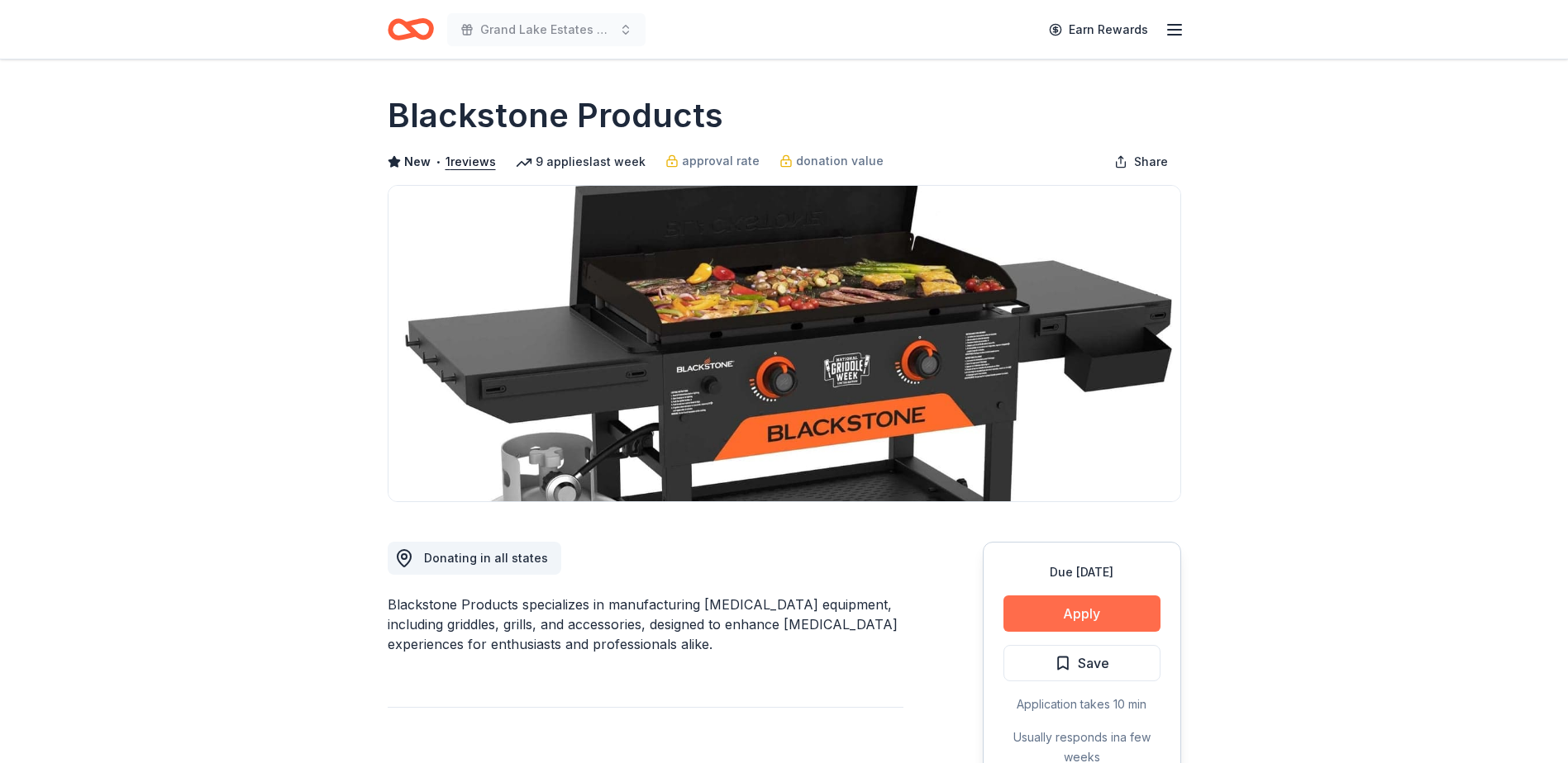
click at [1099, 612] on button "Apply" at bounding box center [1081, 614] width 157 height 37
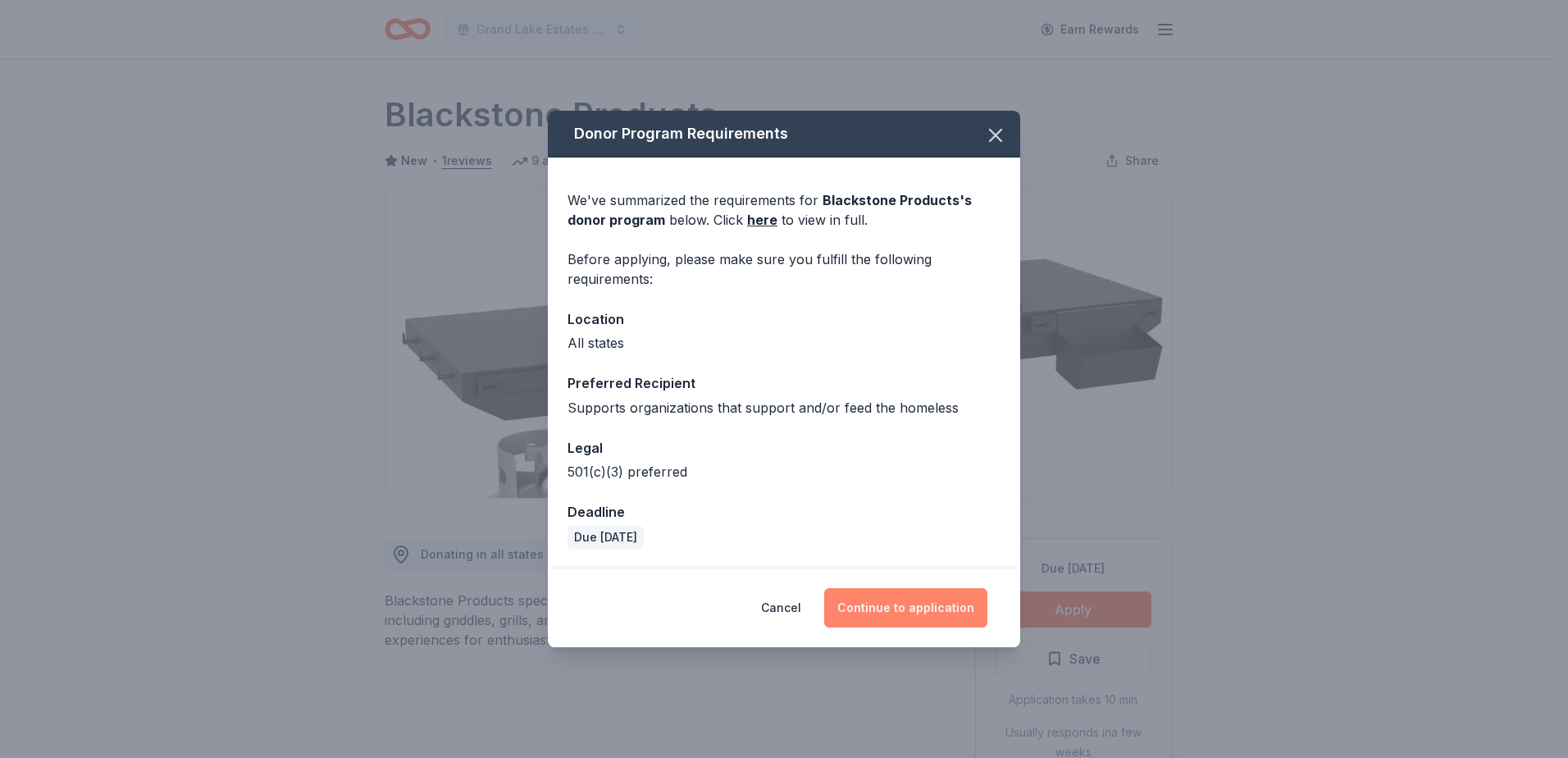
click at [918, 623] on button "Continue to application" at bounding box center [906, 608] width 163 height 39
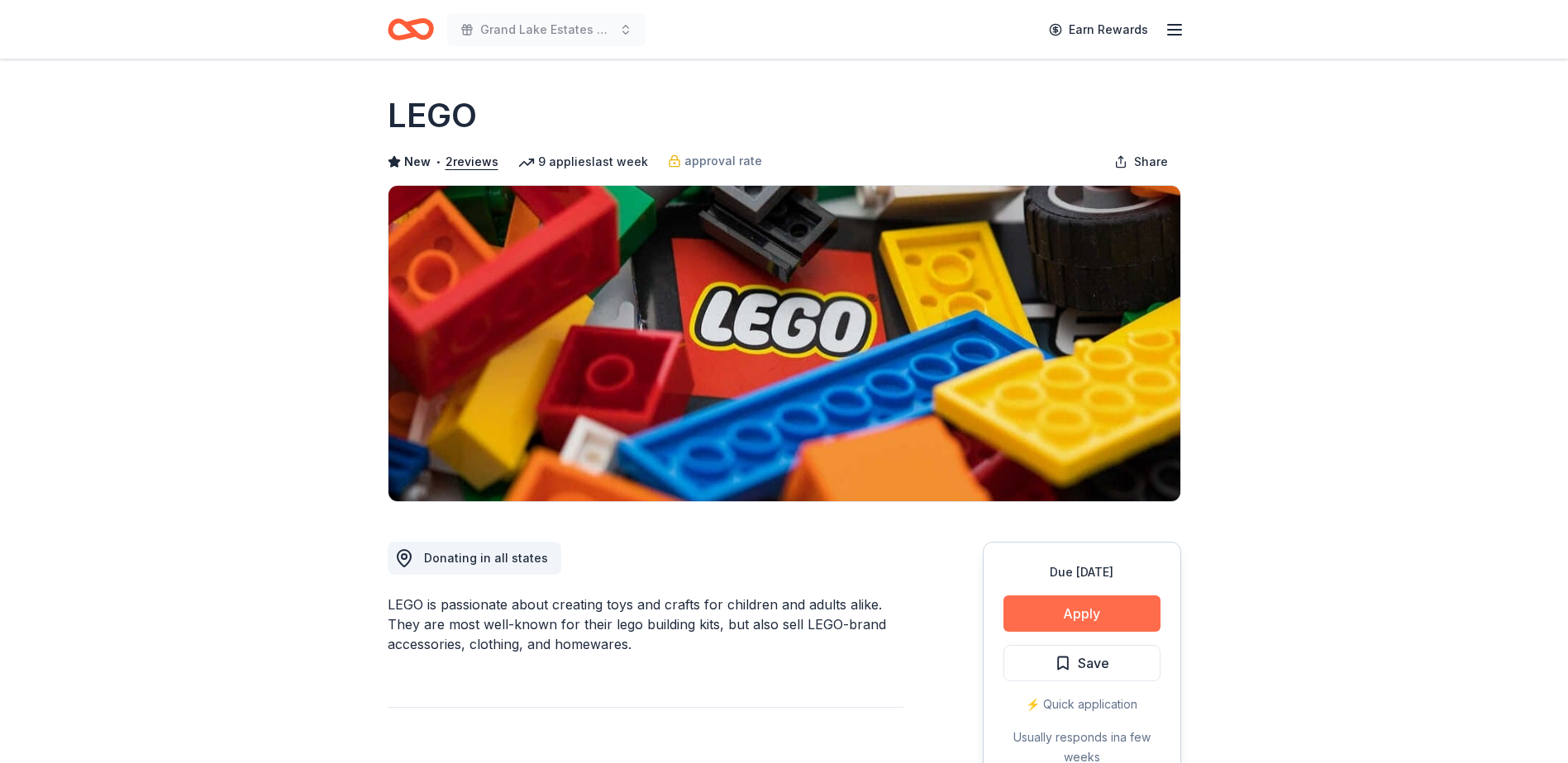
click at [1094, 618] on button "Apply" at bounding box center [1081, 614] width 157 height 37
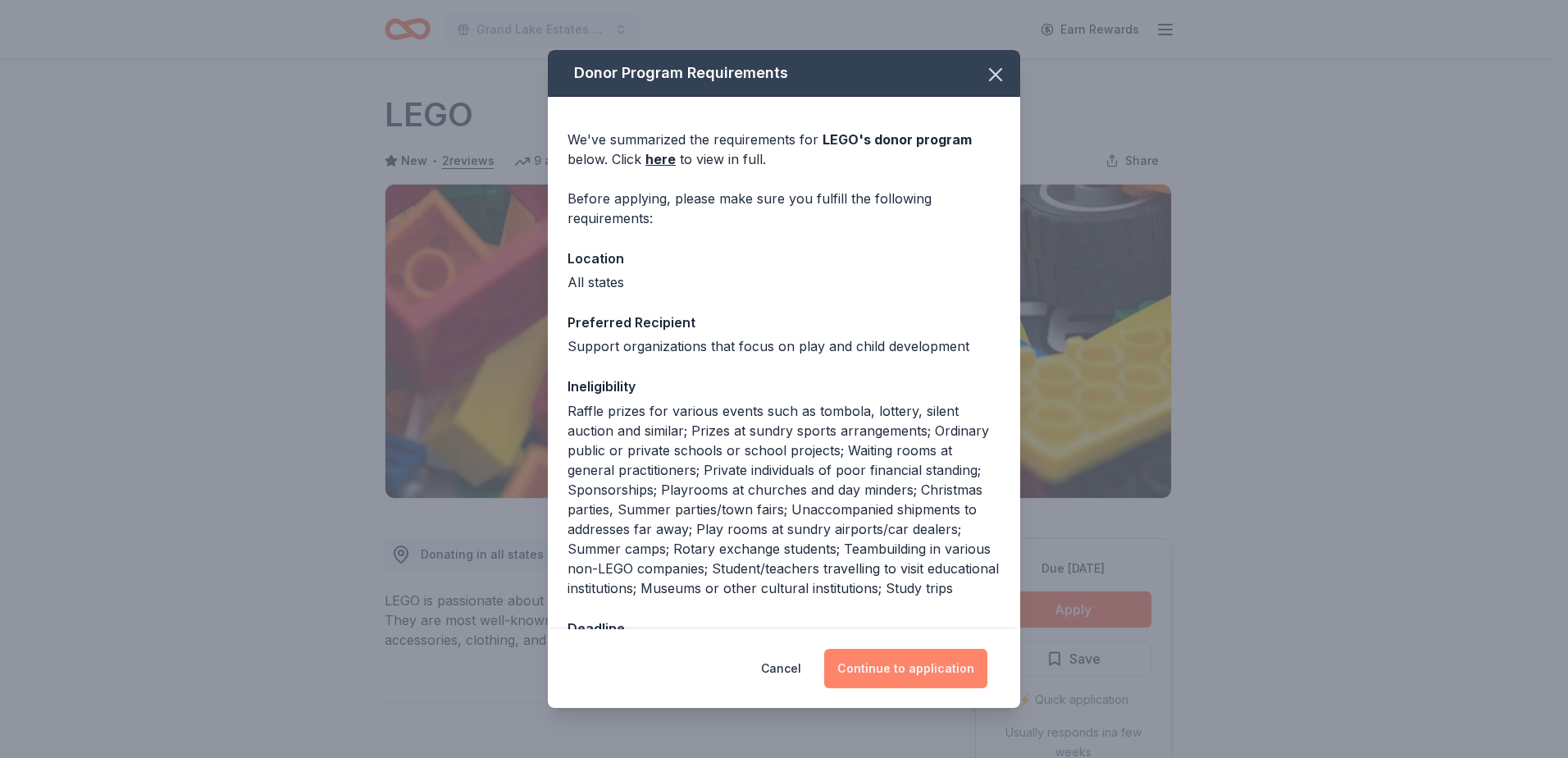
click at [927, 675] on button "Continue to application" at bounding box center [906, 668] width 163 height 39
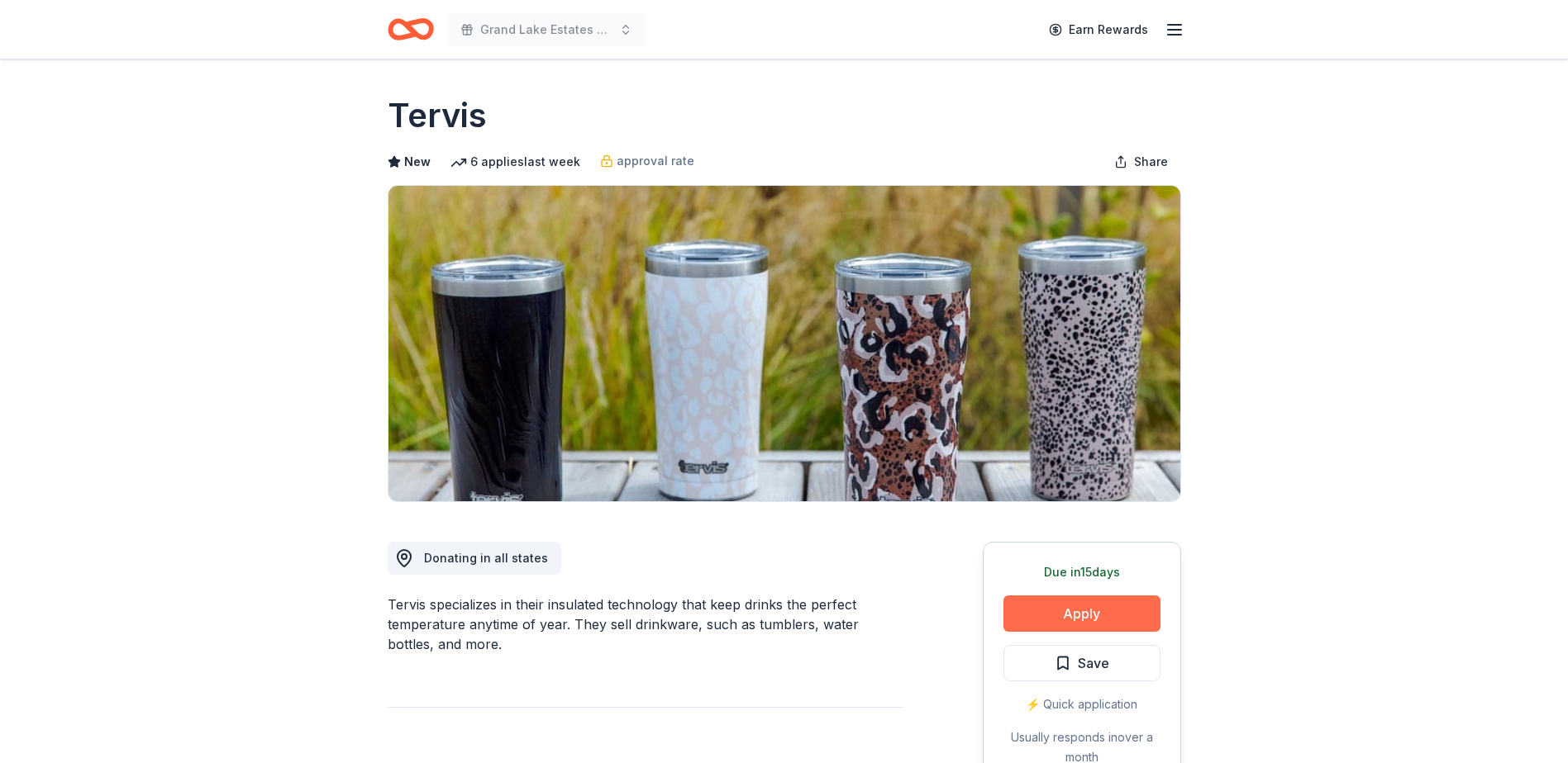
click at [1092, 613] on button "Apply" at bounding box center [1081, 614] width 157 height 37
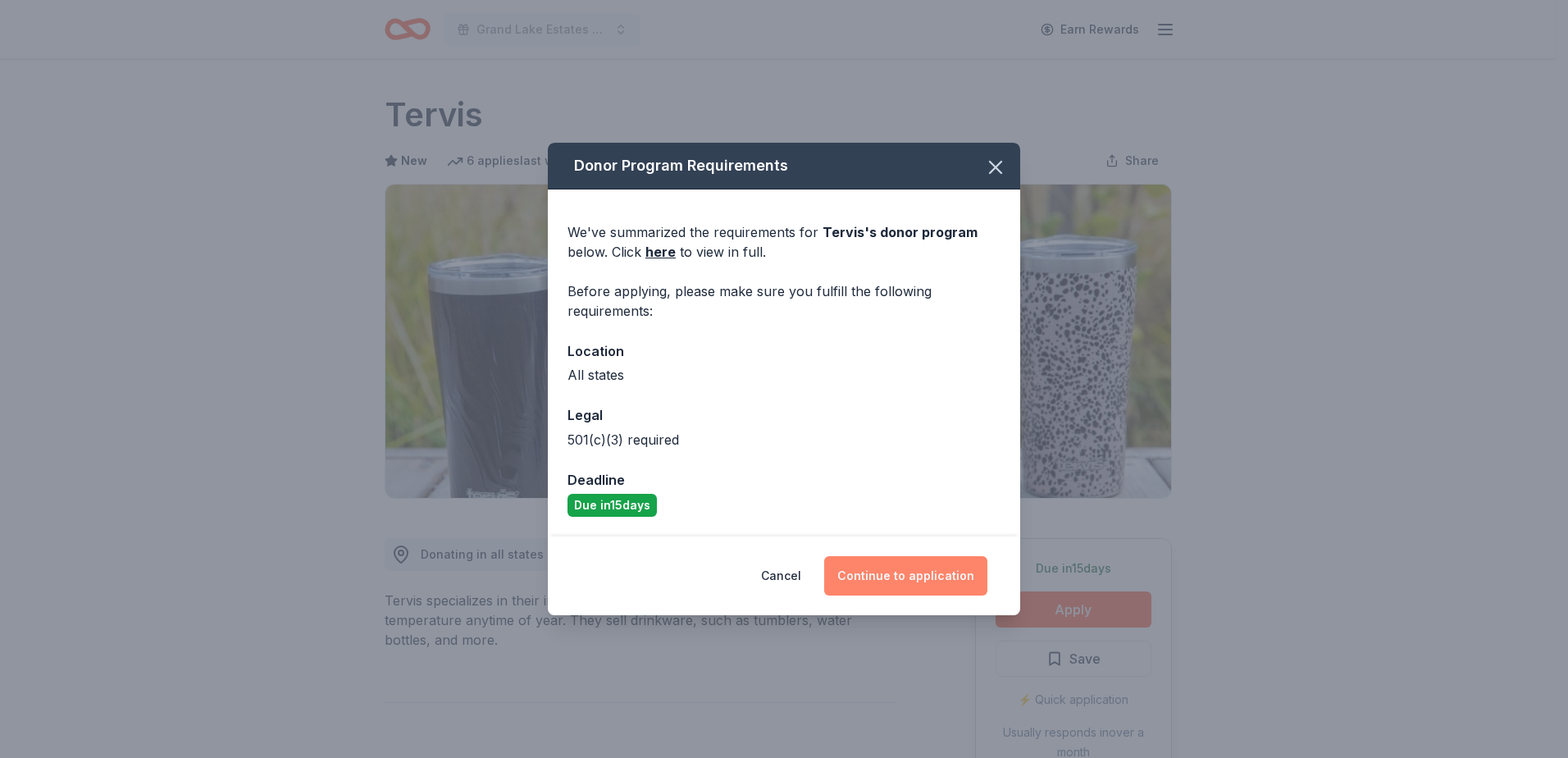
click at [936, 573] on button "Continue to application" at bounding box center [906, 575] width 163 height 39
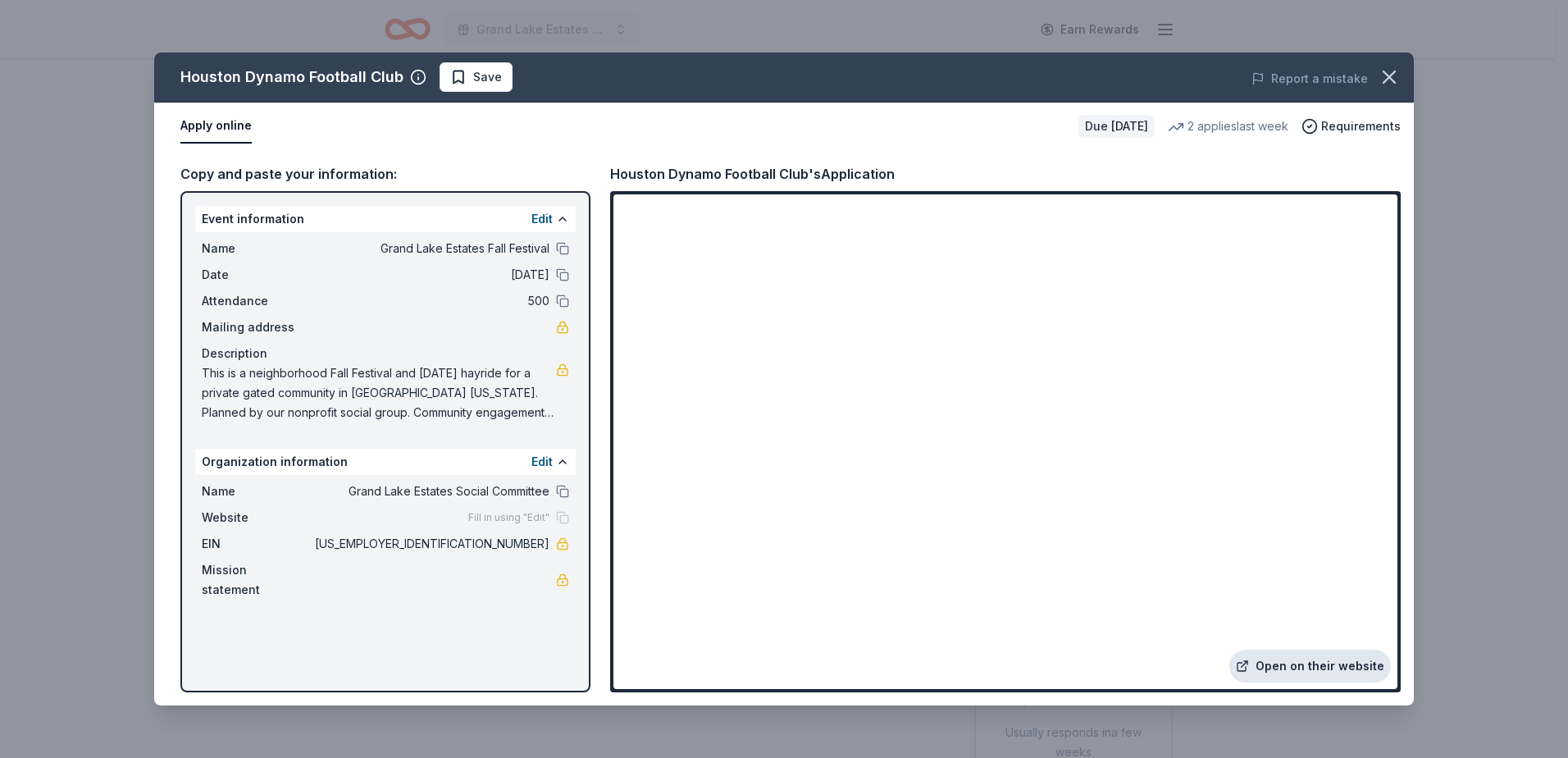
click at [1336, 662] on link "Open on their website" at bounding box center [1310, 667] width 162 height 33
